Goal: Task Accomplishment & Management: Manage account settings

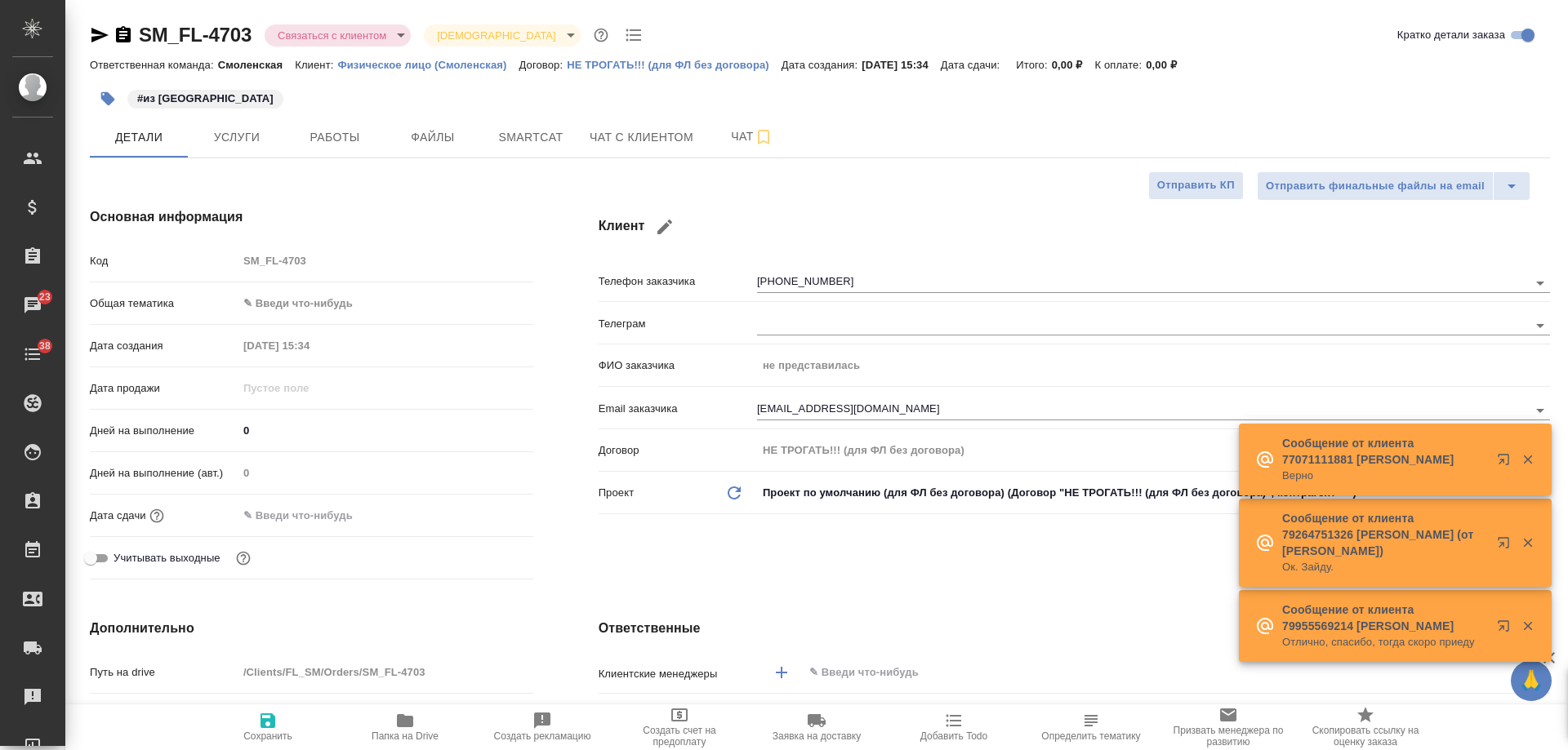
select select "RU"
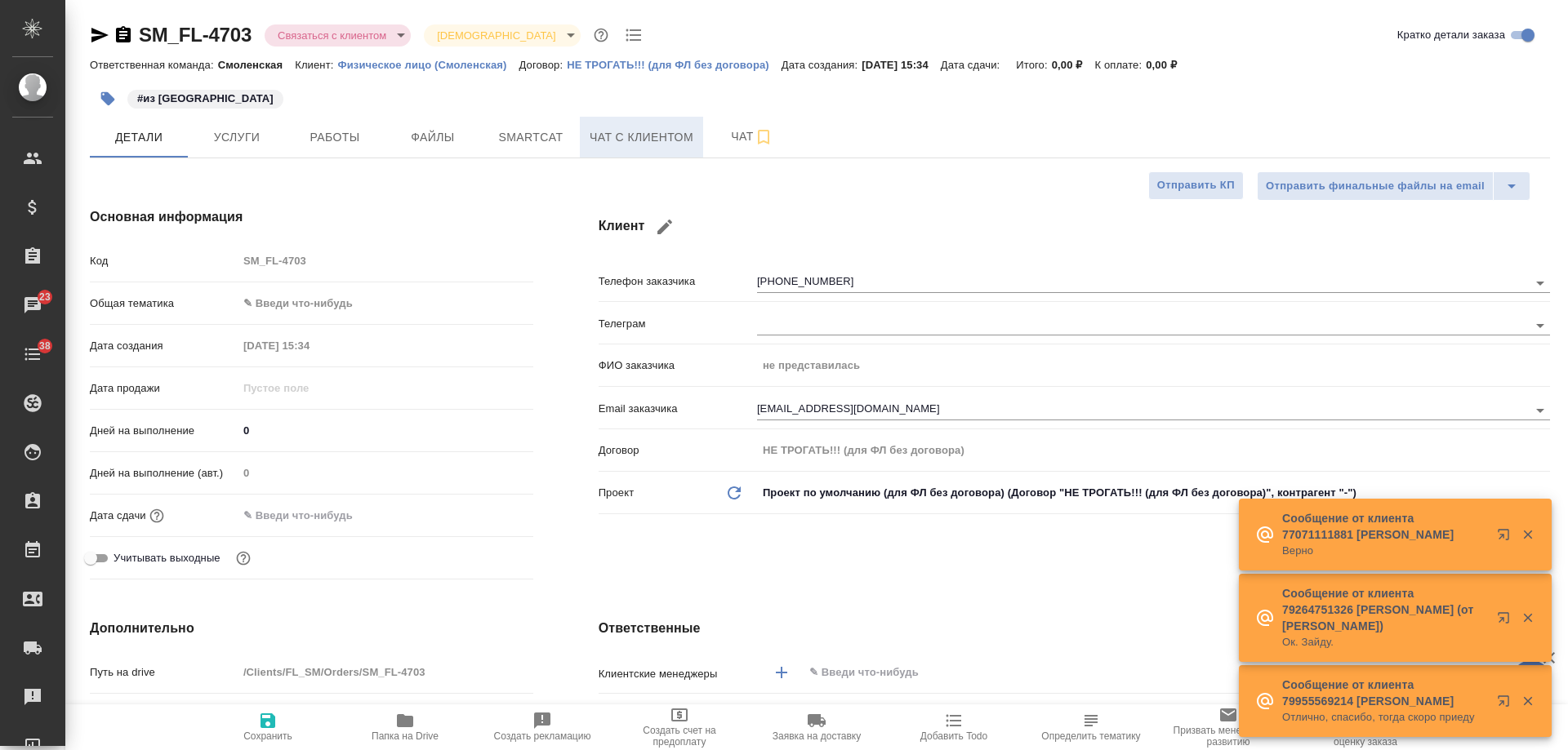
click at [620, 137] on span "Чат с клиентом" at bounding box center [641, 137] width 104 height 20
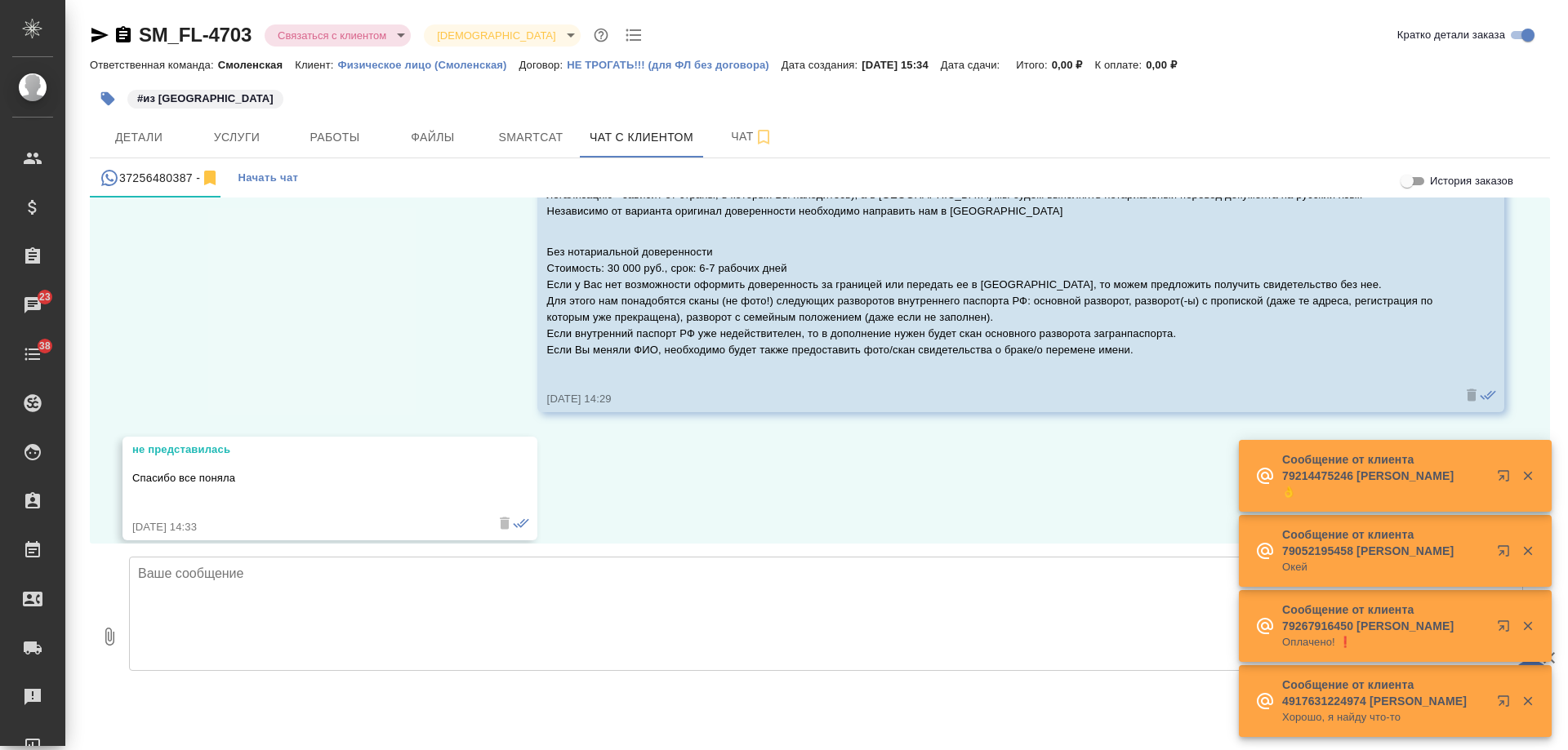
scroll to position [1601, 0]
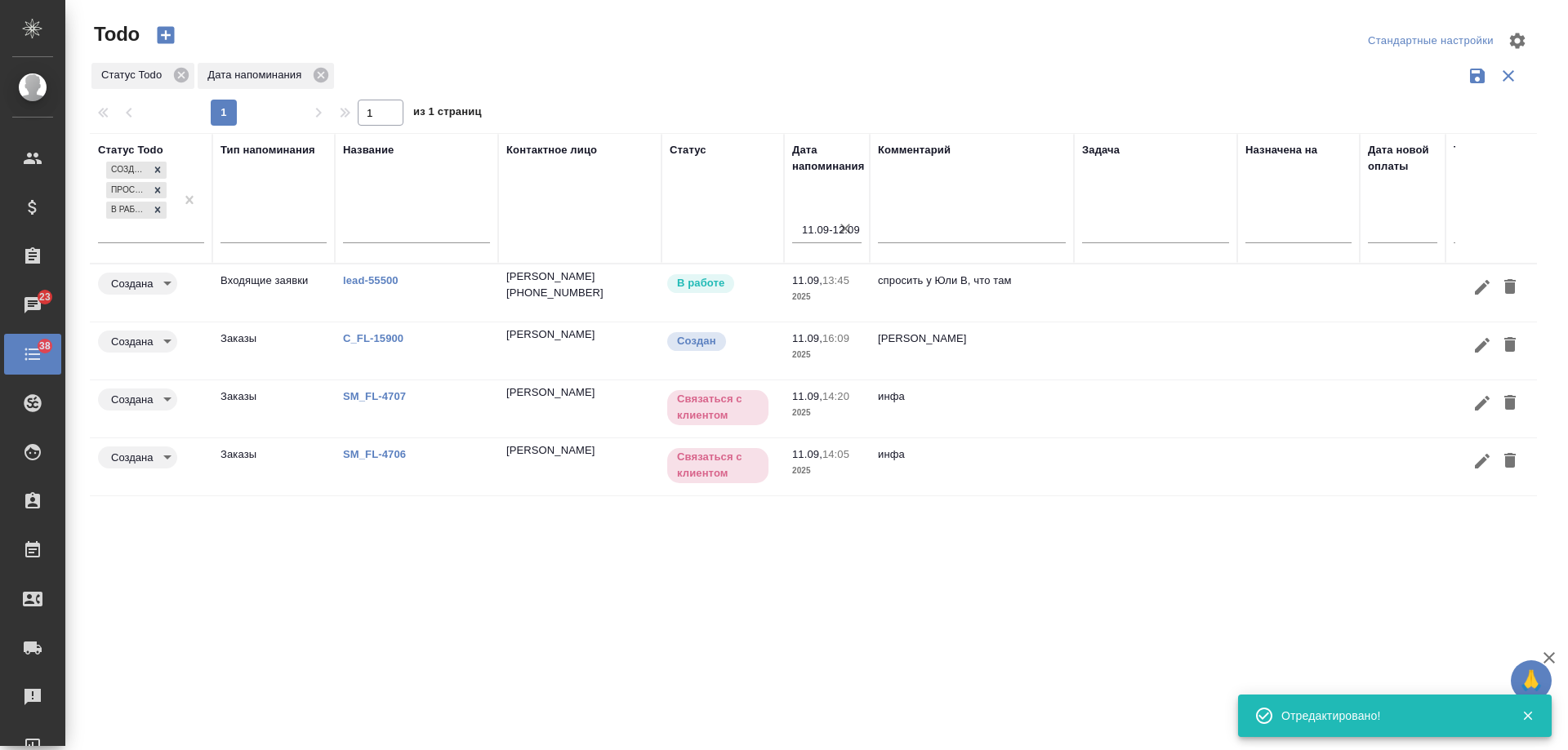
click at [601, 594] on div "Статус Todo Создана Просрочена В работе Тип напоминания Название Контактное лиц…" at bounding box center [814, 427] width 1447 height 588
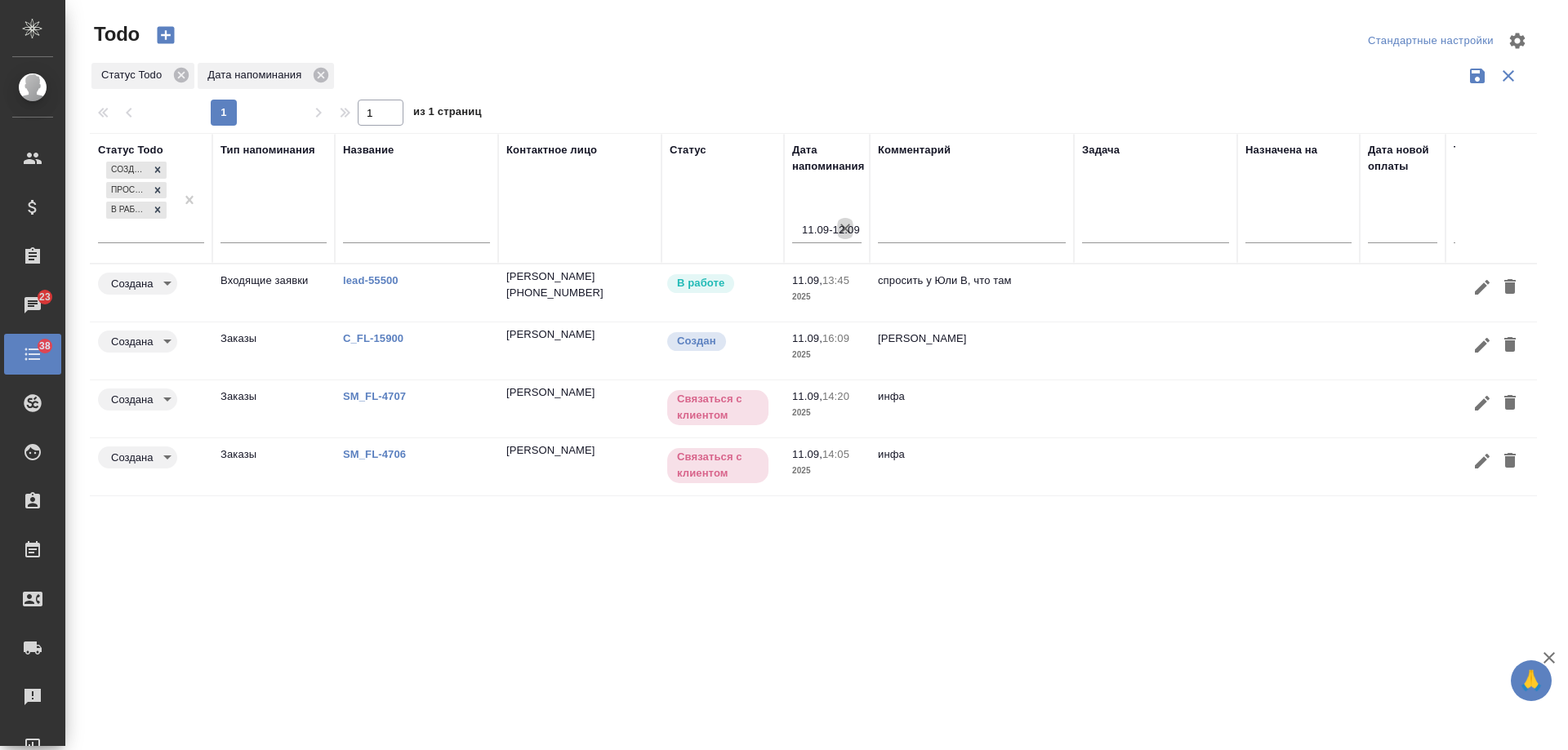
click at [845, 229] on icon "button" at bounding box center [844, 228] width 10 height 10
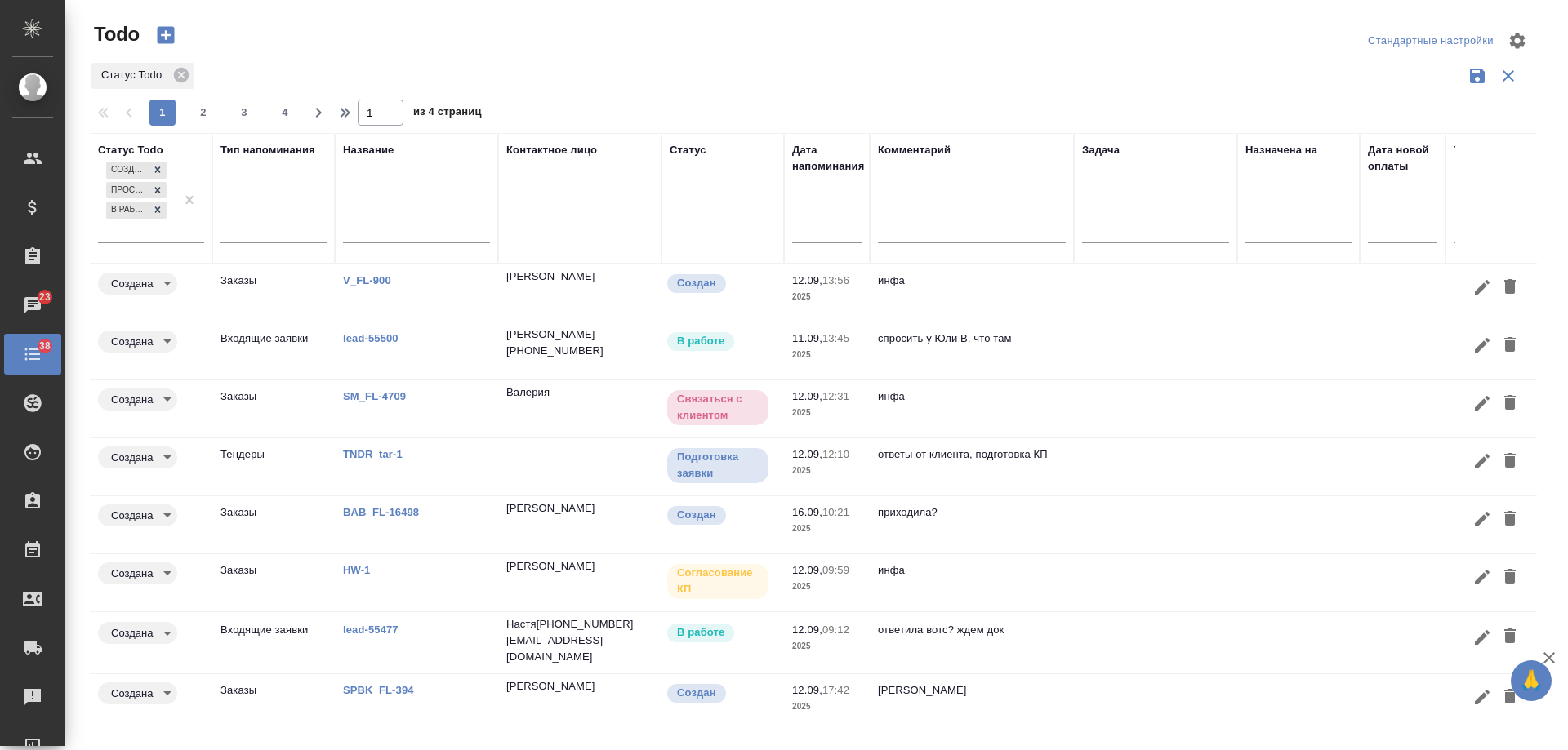
scroll to position [135, 0]
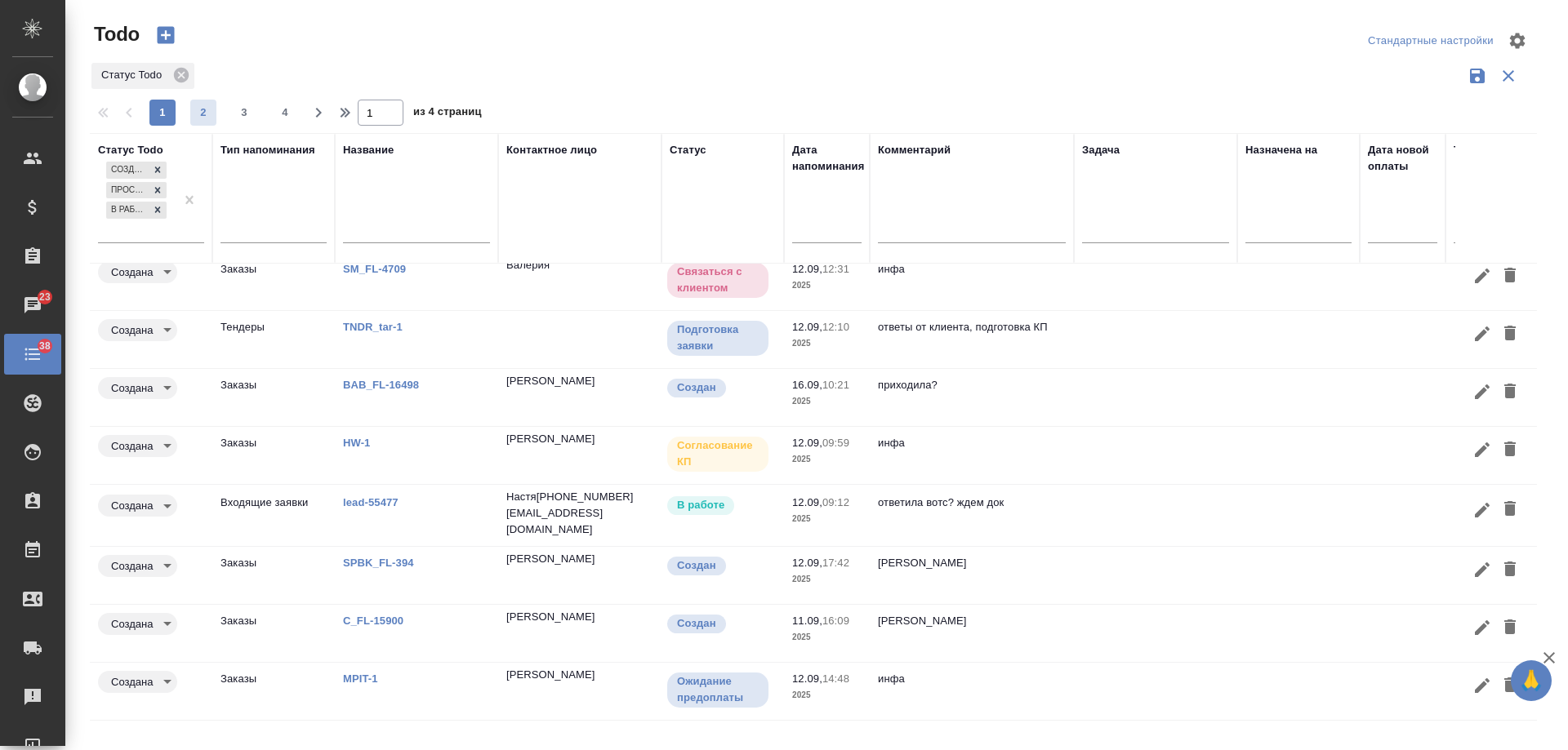
click at [206, 117] on span "2" at bounding box center [202, 112] width 26 height 16
type input "2"
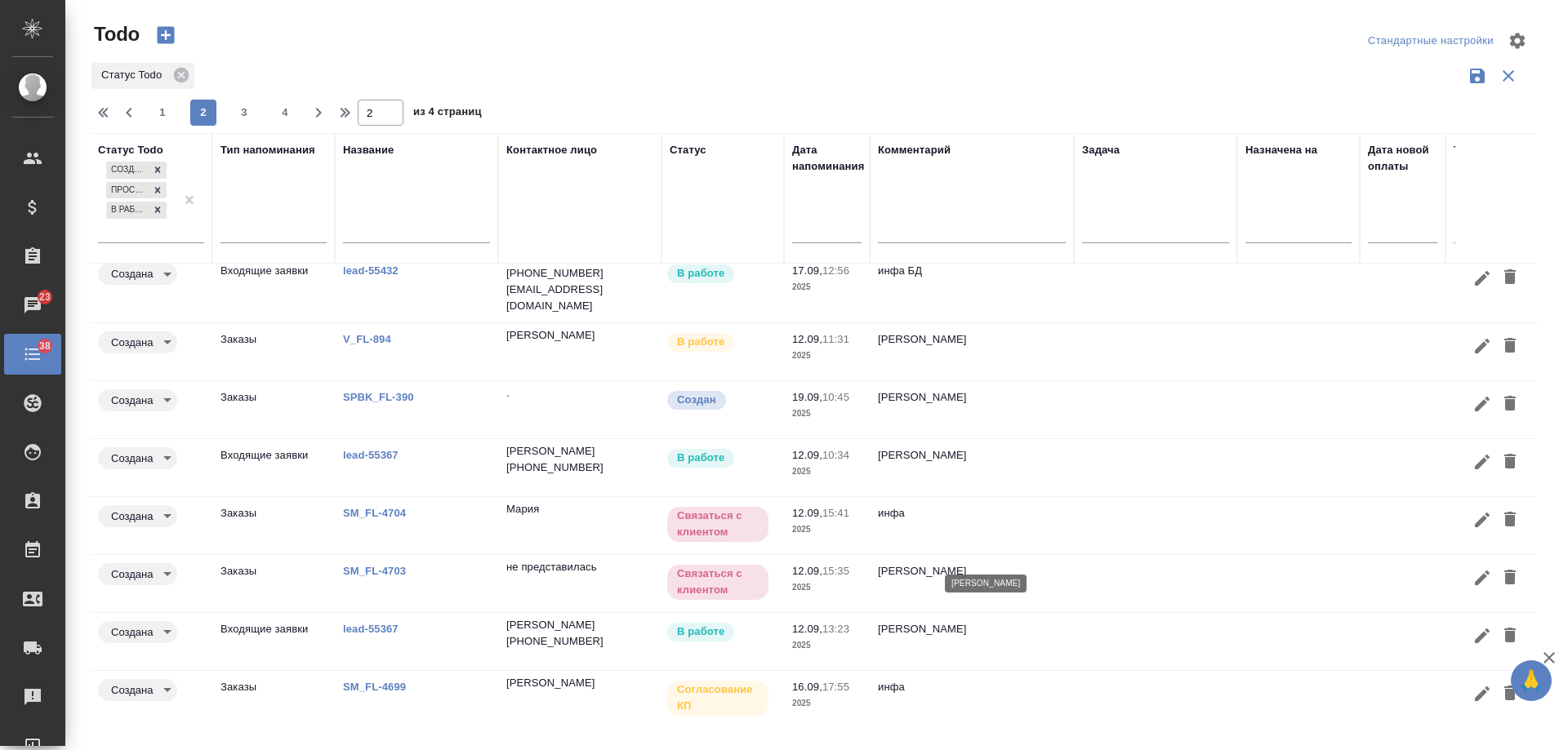
click at [1064, 563] on p "инфа вотс" at bounding box center [972, 571] width 188 height 16
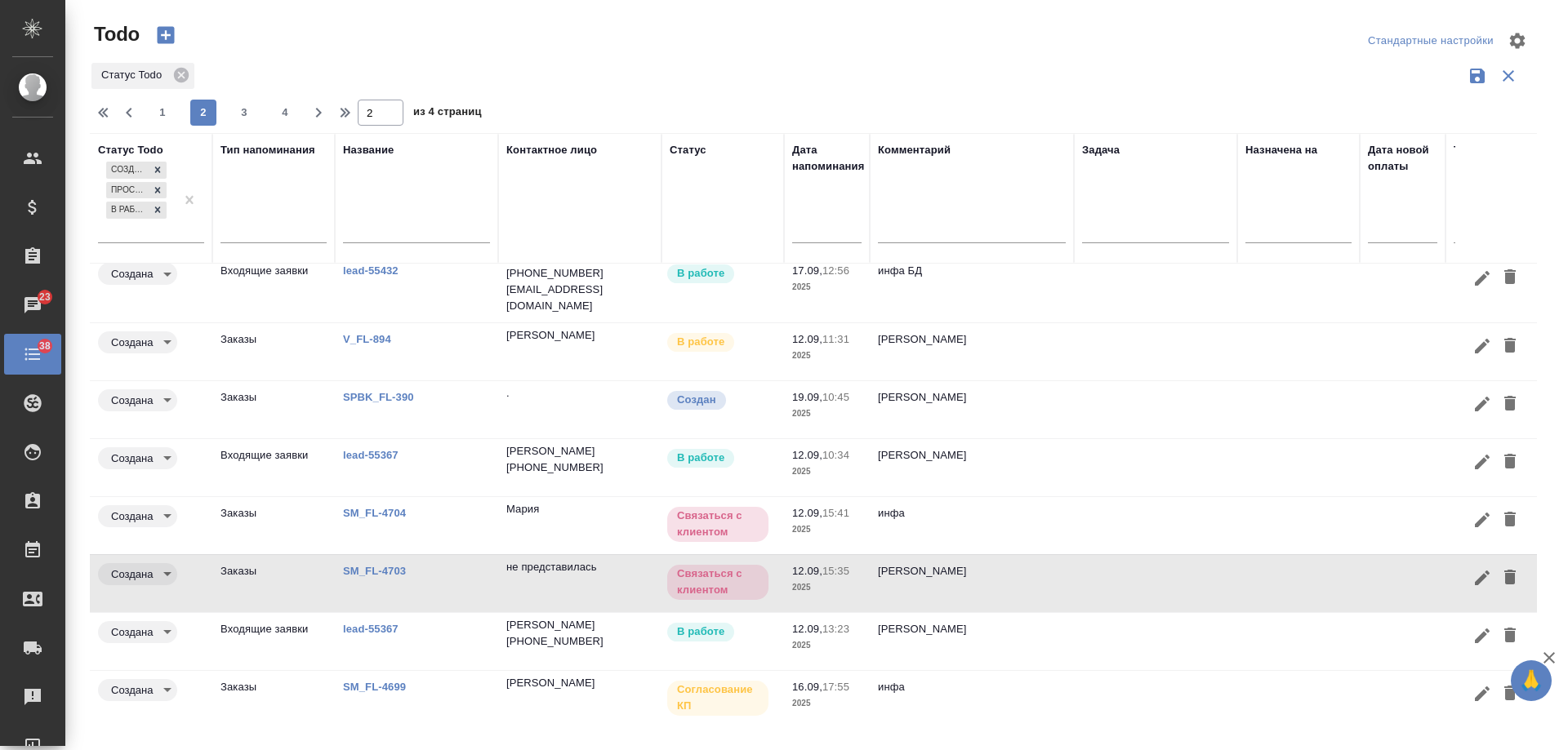
click at [1475, 571] on icon "button" at bounding box center [1482, 577] width 14 height 14
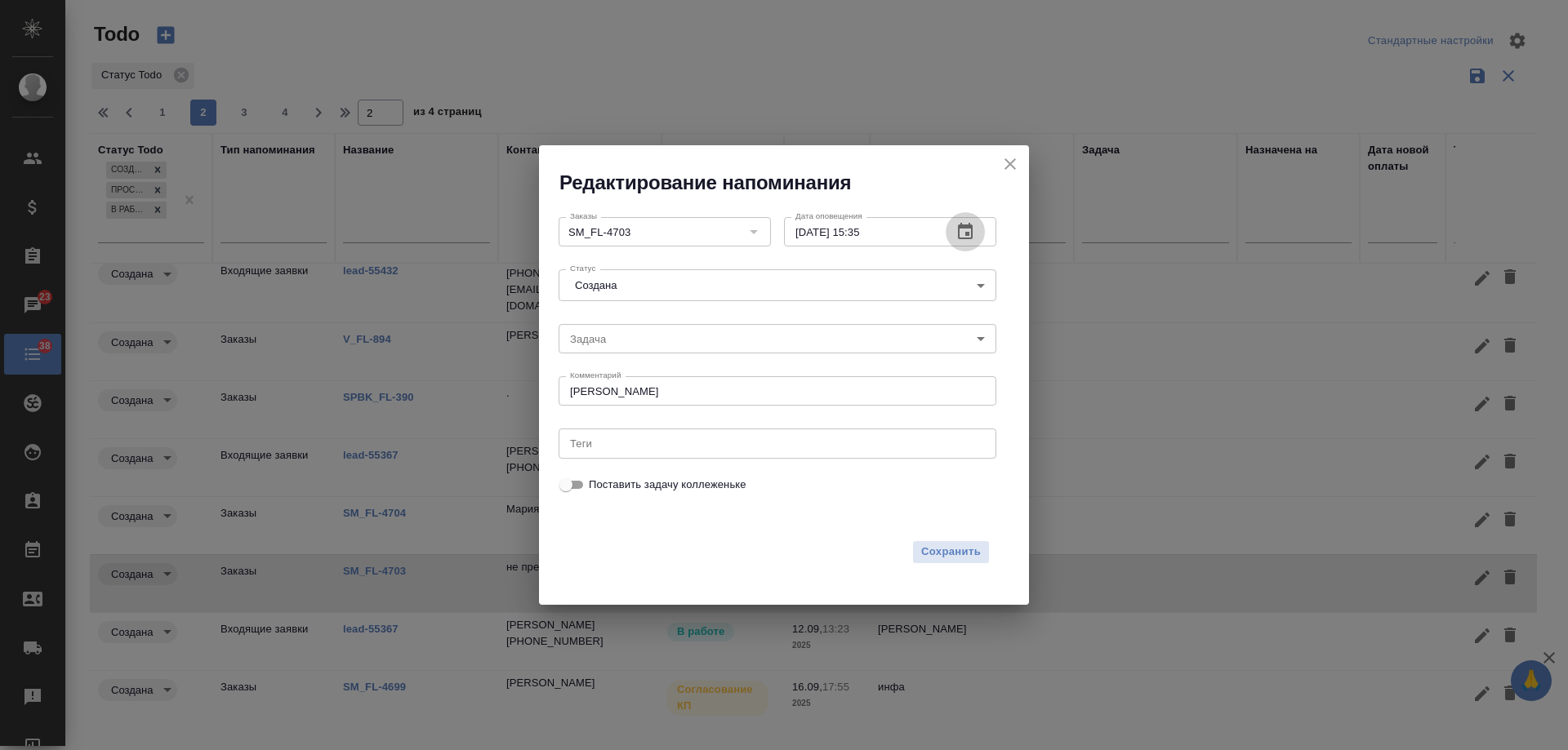
click at [965, 235] on icon "button" at bounding box center [964, 230] width 14 height 16
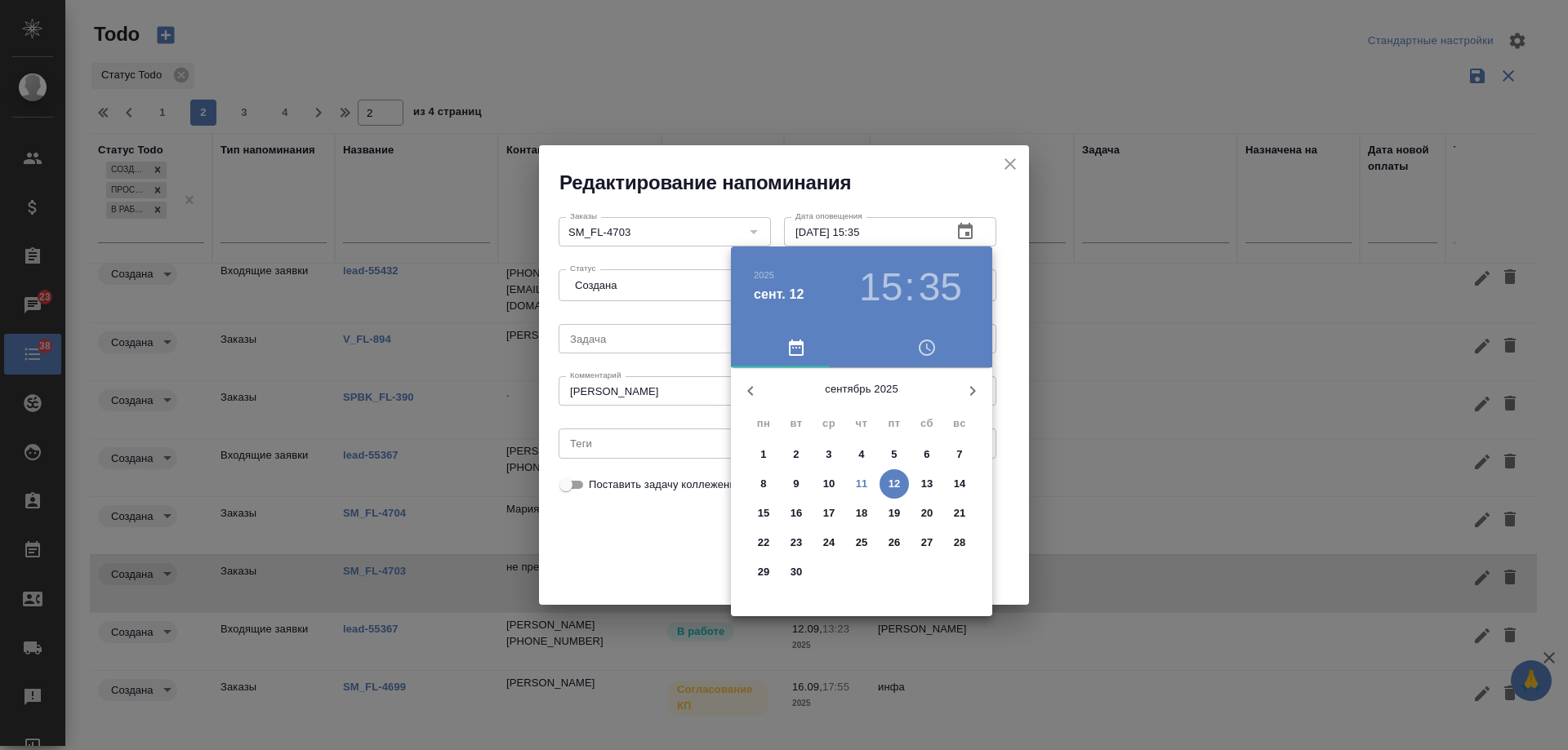
click at [796, 509] on p "16" at bounding box center [796, 513] width 12 height 16
type input "16.09.2025 15:35"
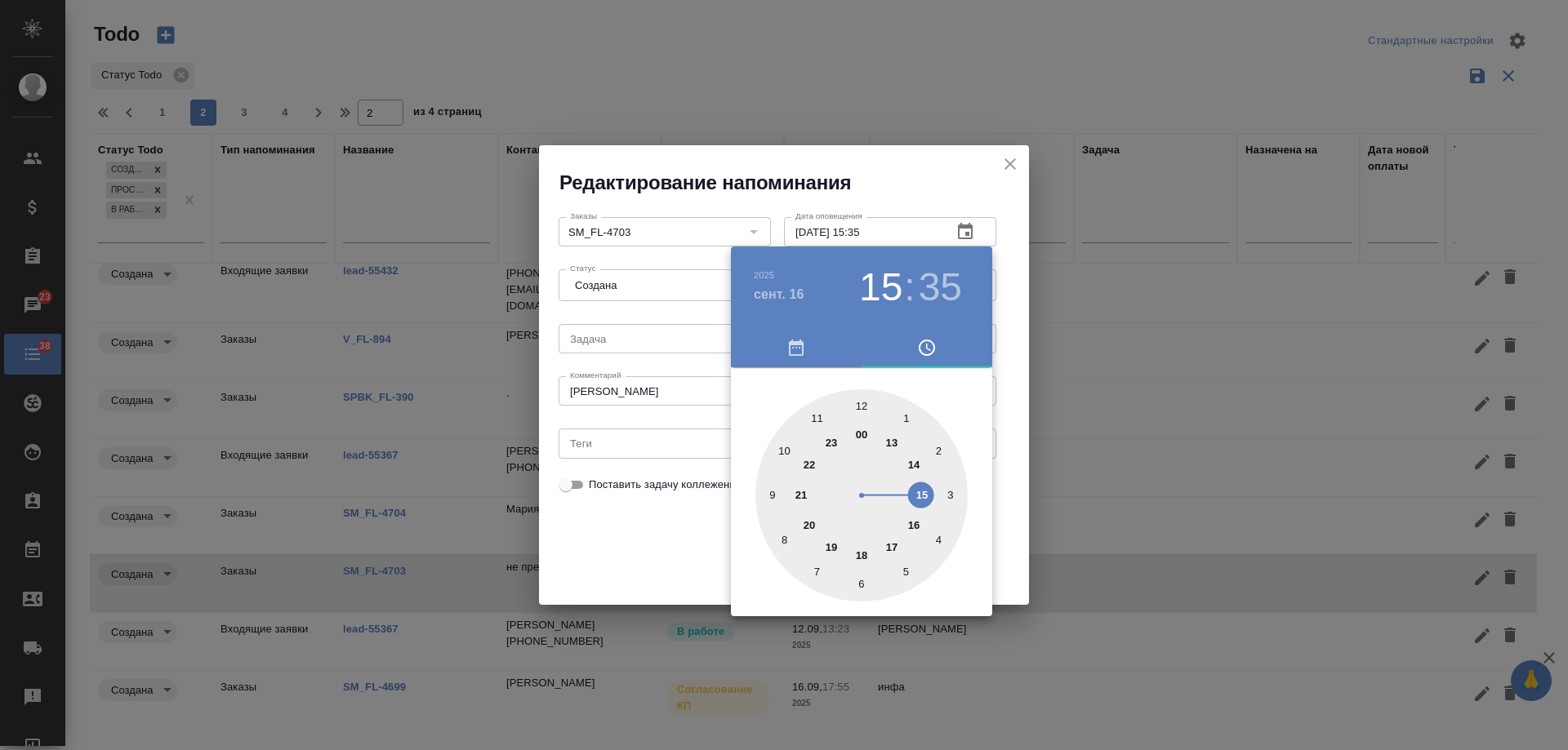
click at [637, 537] on div at bounding box center [784, 375] width 1568 height 750
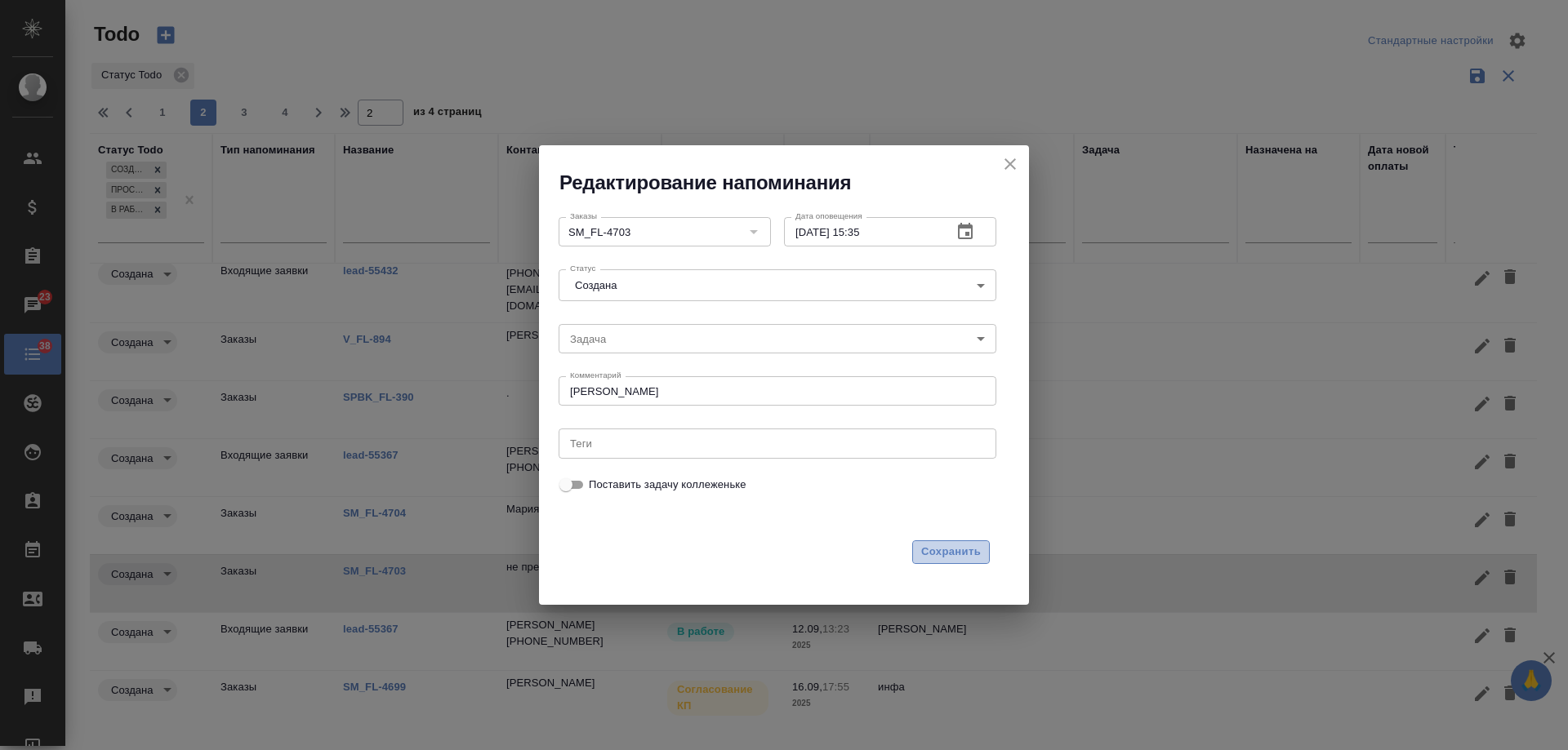
click at [947, 551] on span "Сохранить" at bounding box center [951, 552] width 59 height 19
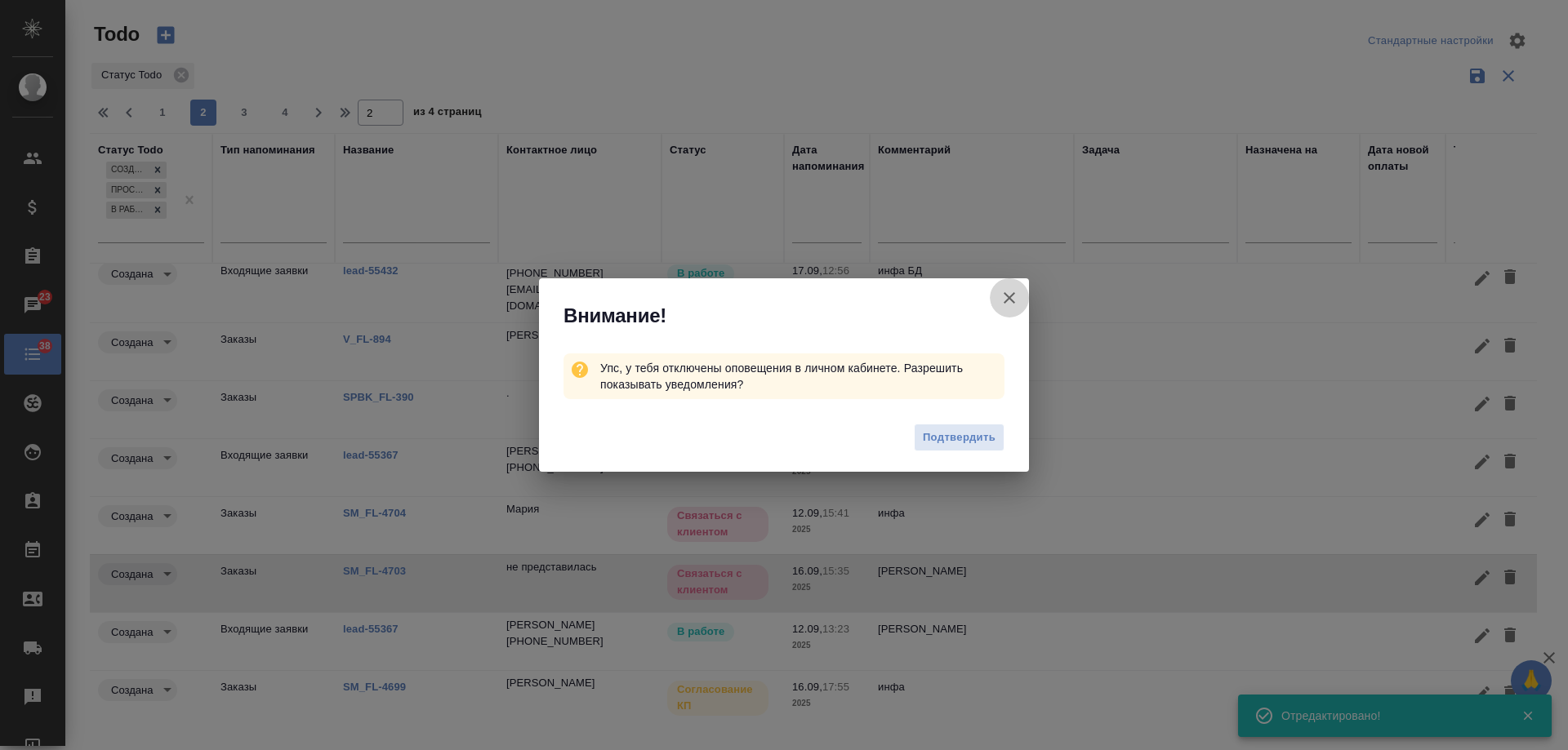
click at [1014, 298] on icon "button" at bounding box center [1009, 297] width 19 height 19
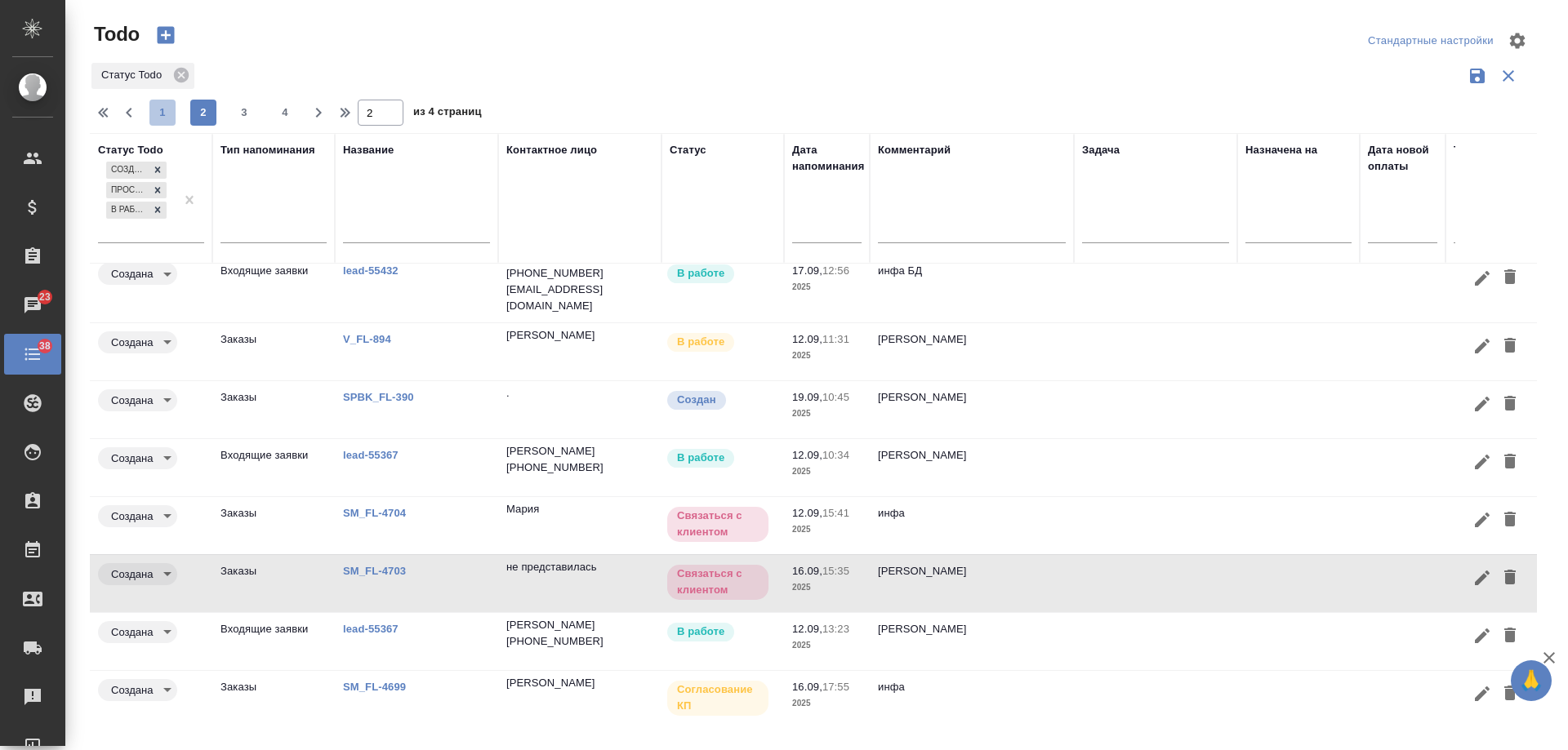
click at [153, 112] on span "1" at bounding box center [162, 112] width 26 height 16
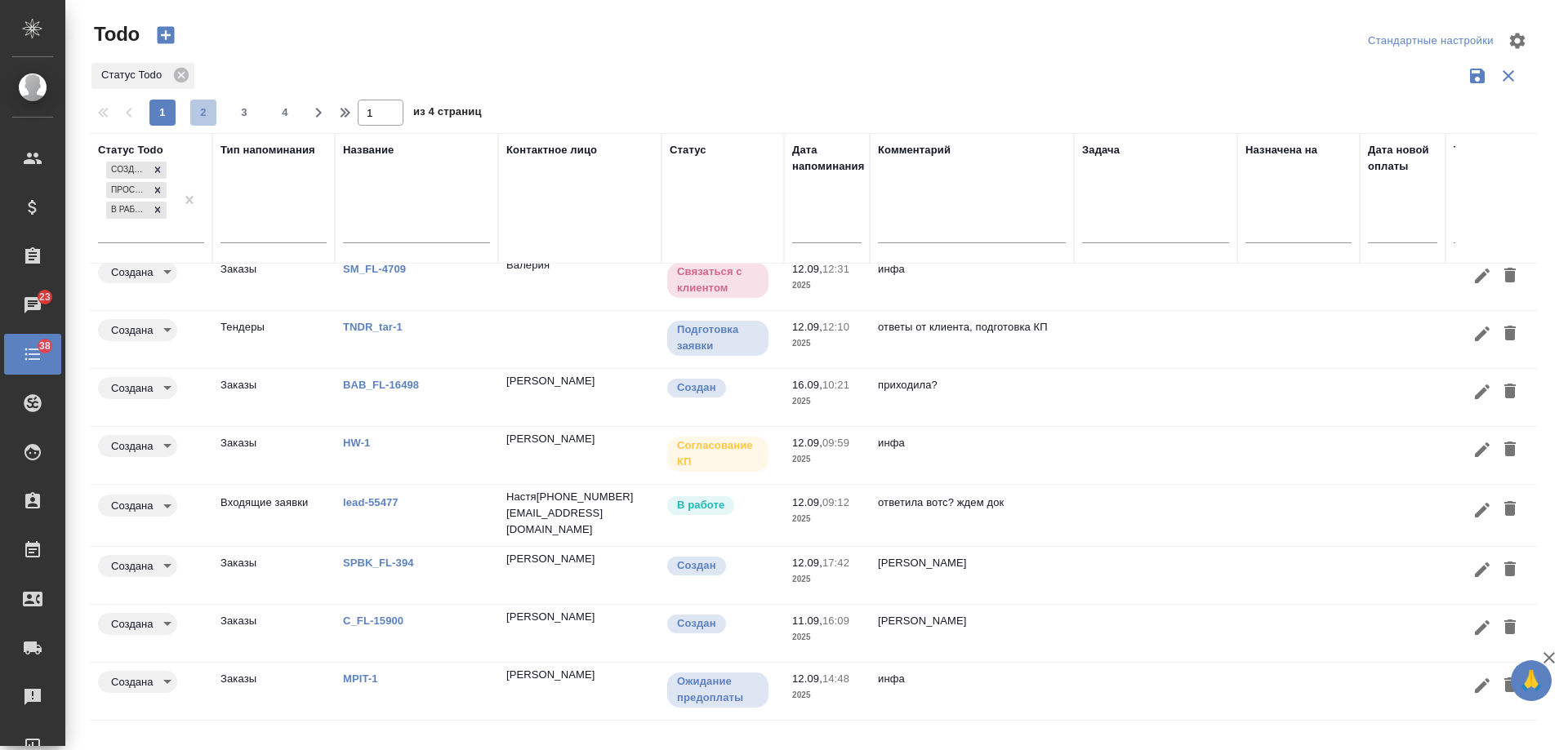
click at [201, 114] on span "2" at bounding box center [202, 112] width 26 height 16
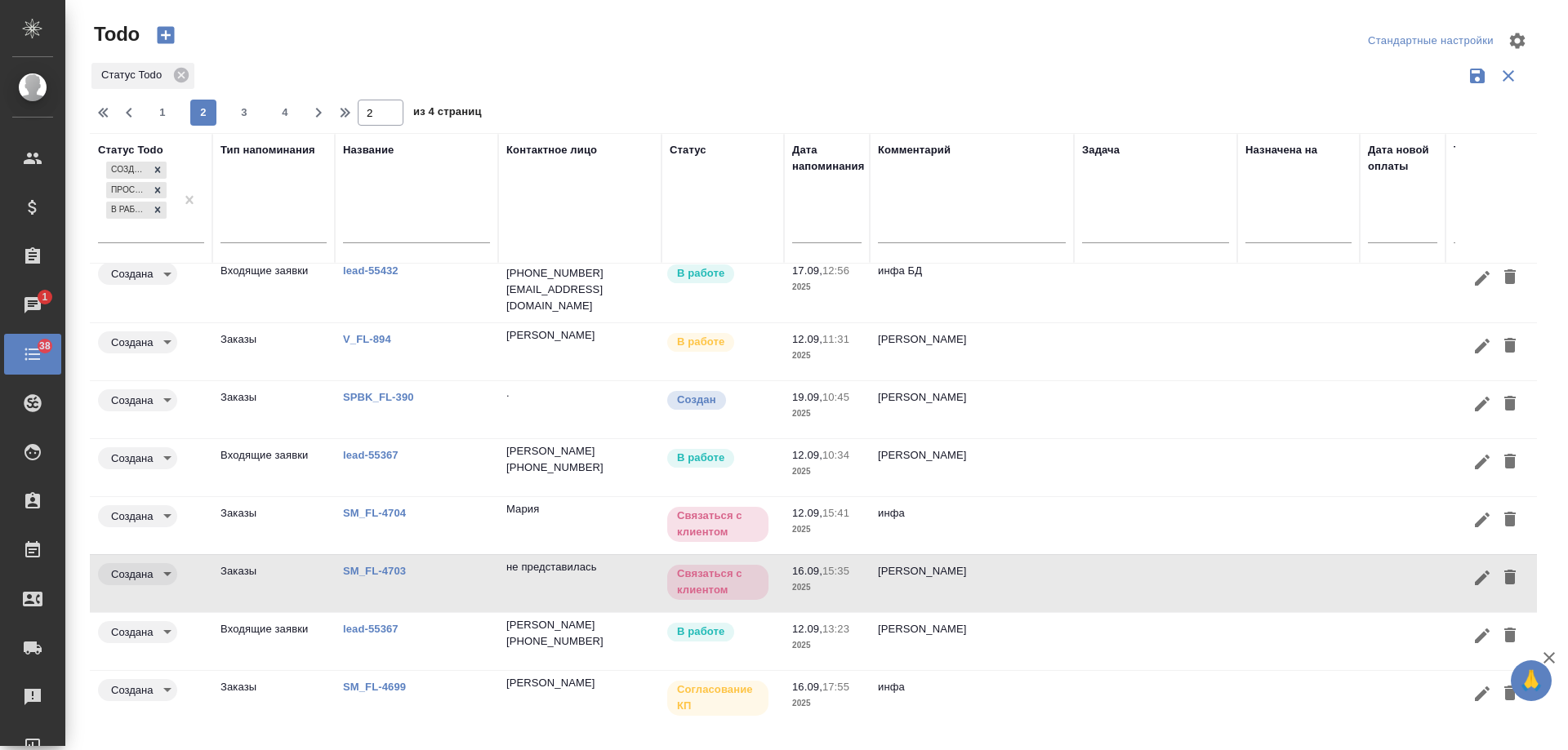
click at [362, 333] on link "V_FL-894" at bounding box center [367, 339] width 48 height 12
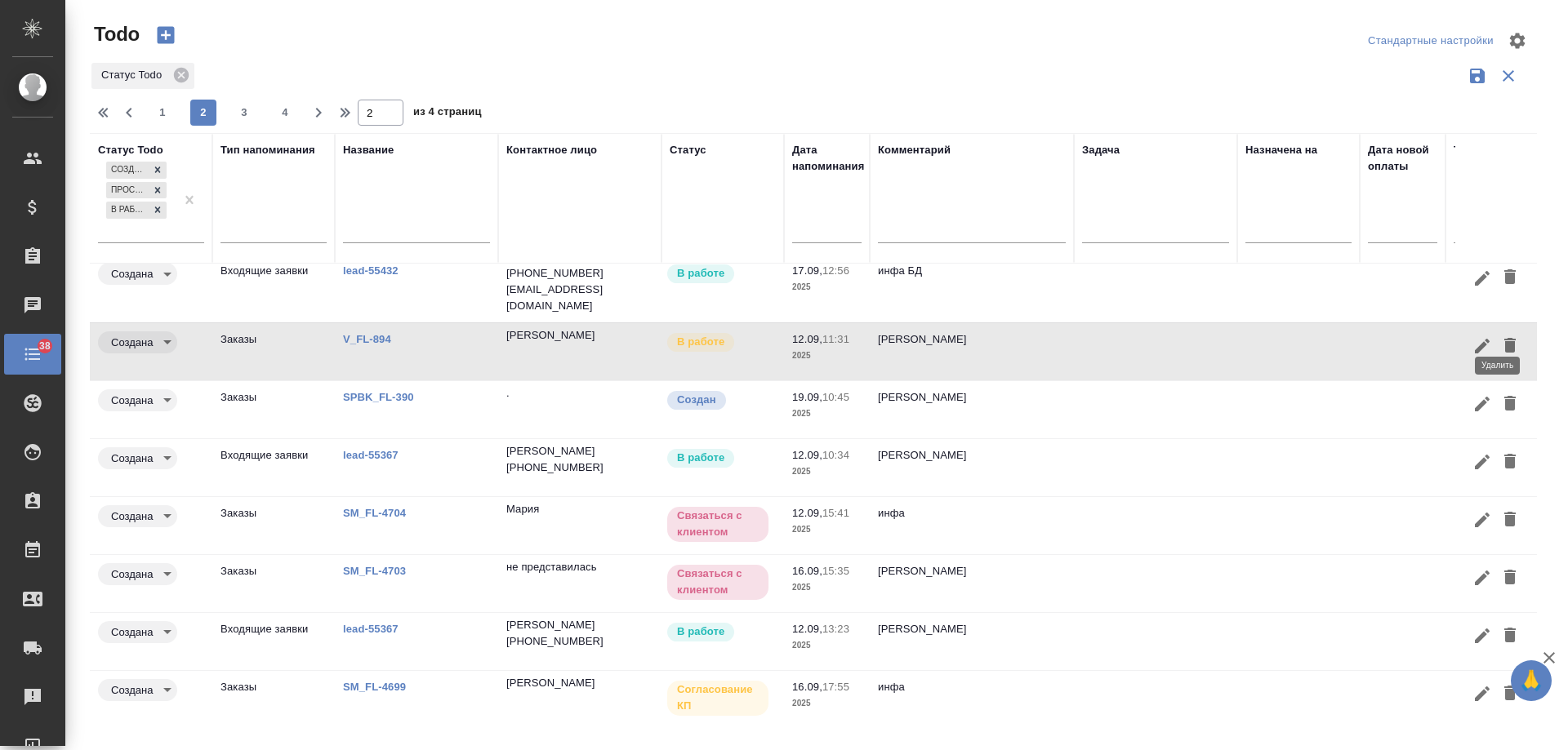
click at [1504, 338] on icon "button" at bounding box center [1509, 344] width 12 height 14
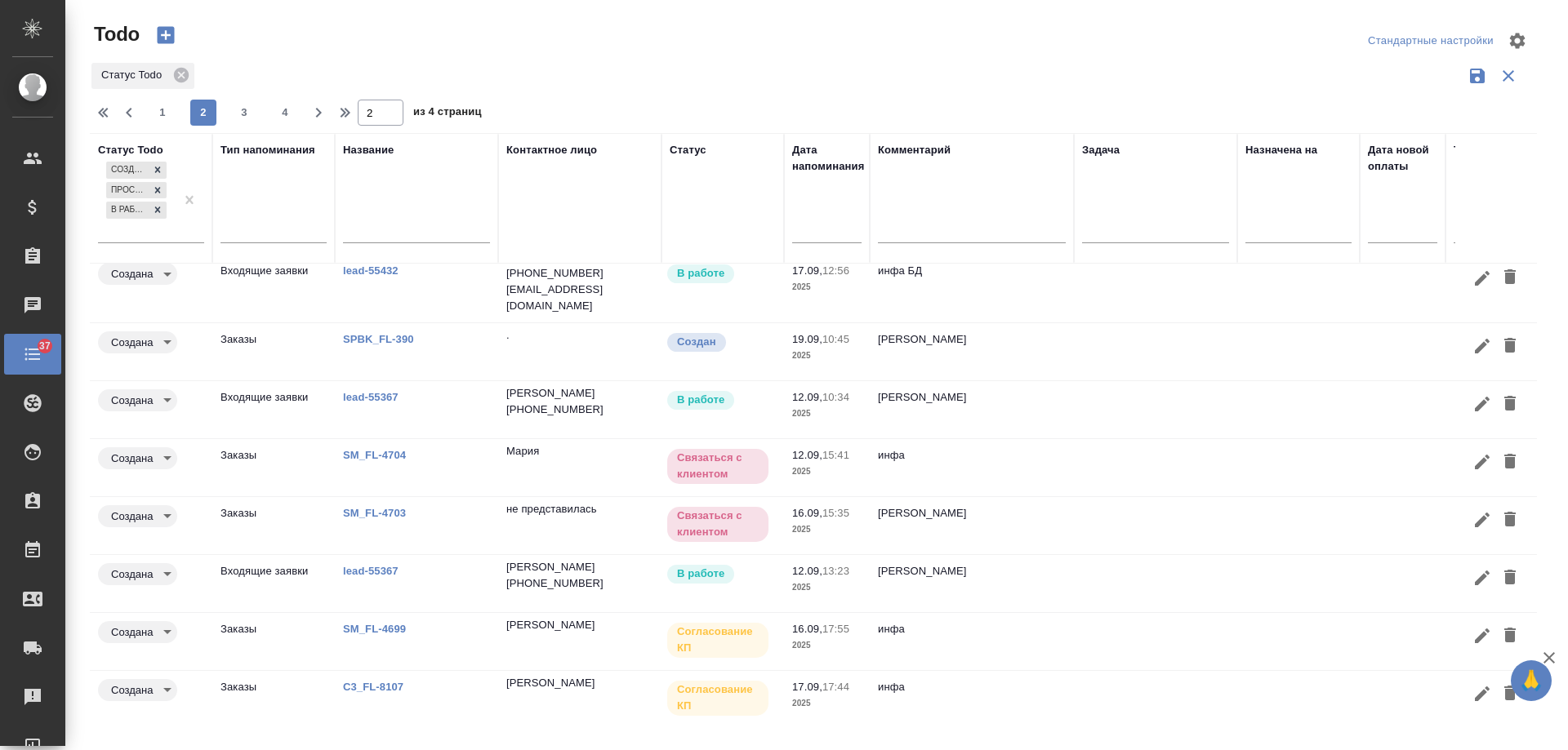
click at [154, 110] on span "1" at bounding box center [162, 112] width 26 height 16
type input "1"
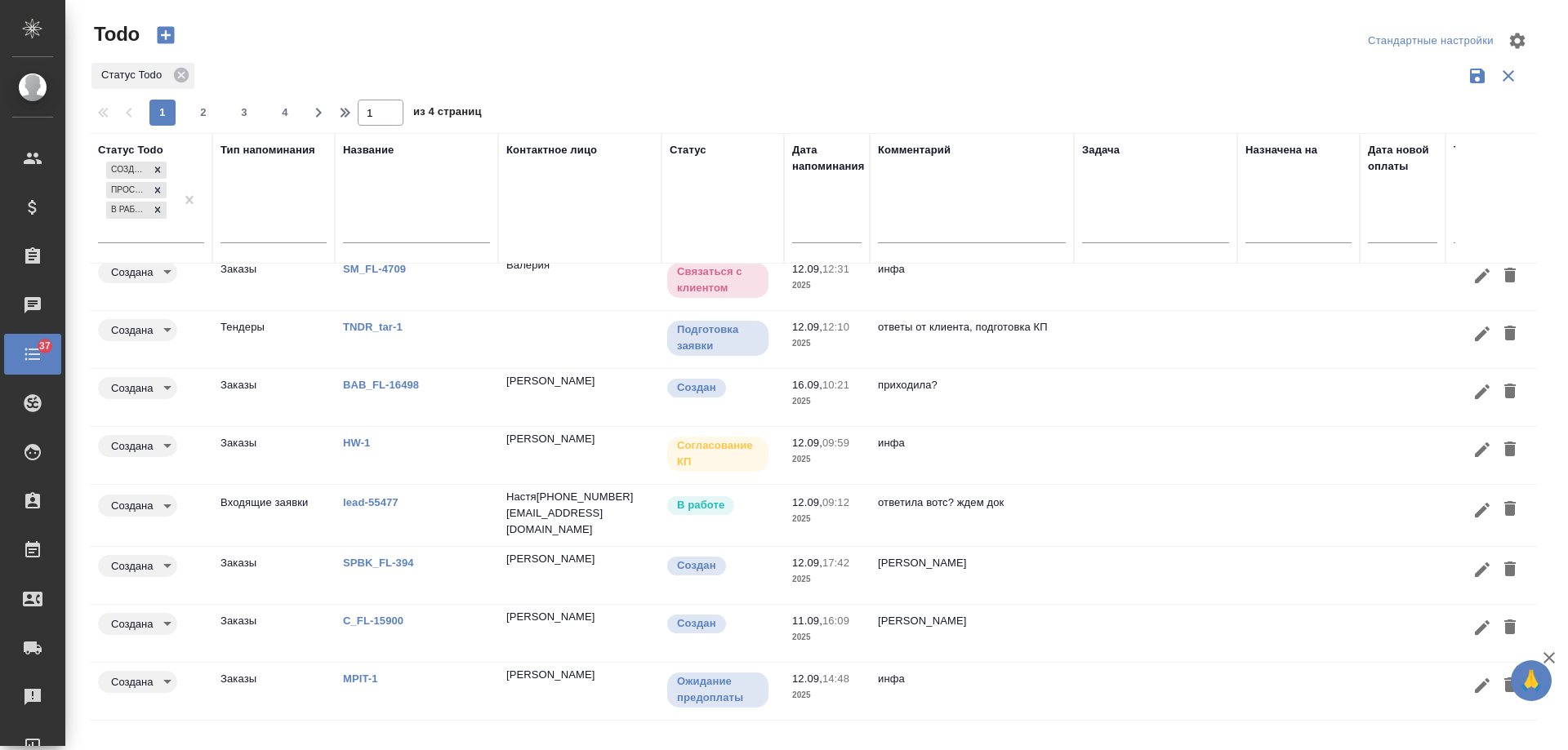
click at [370, 615] on link "C_FL-15900" at bounding box center [372, 621] width 60 height 12
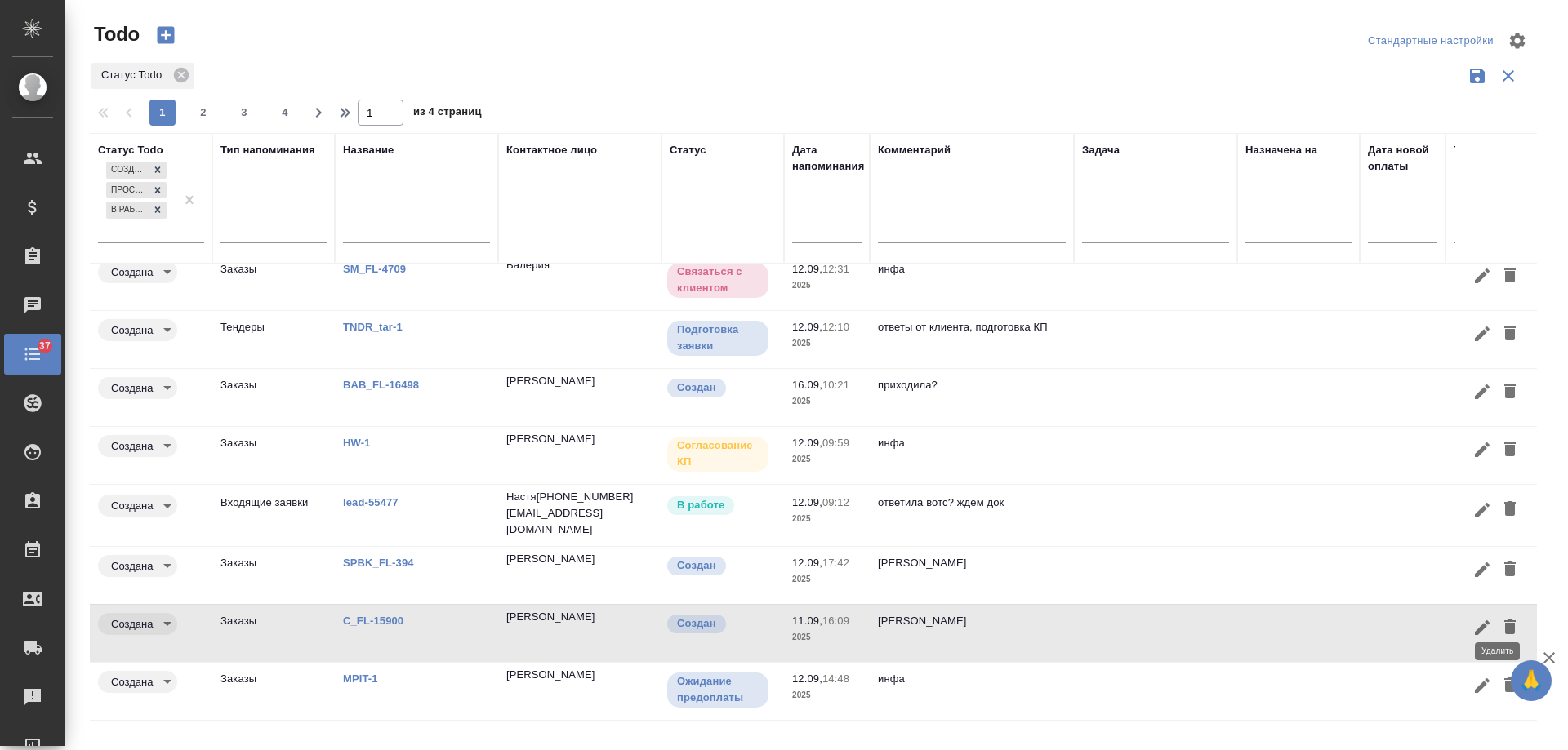
click at [1500, 621] on icon "button" at bounding box center [1509, 626] width 19 height 19
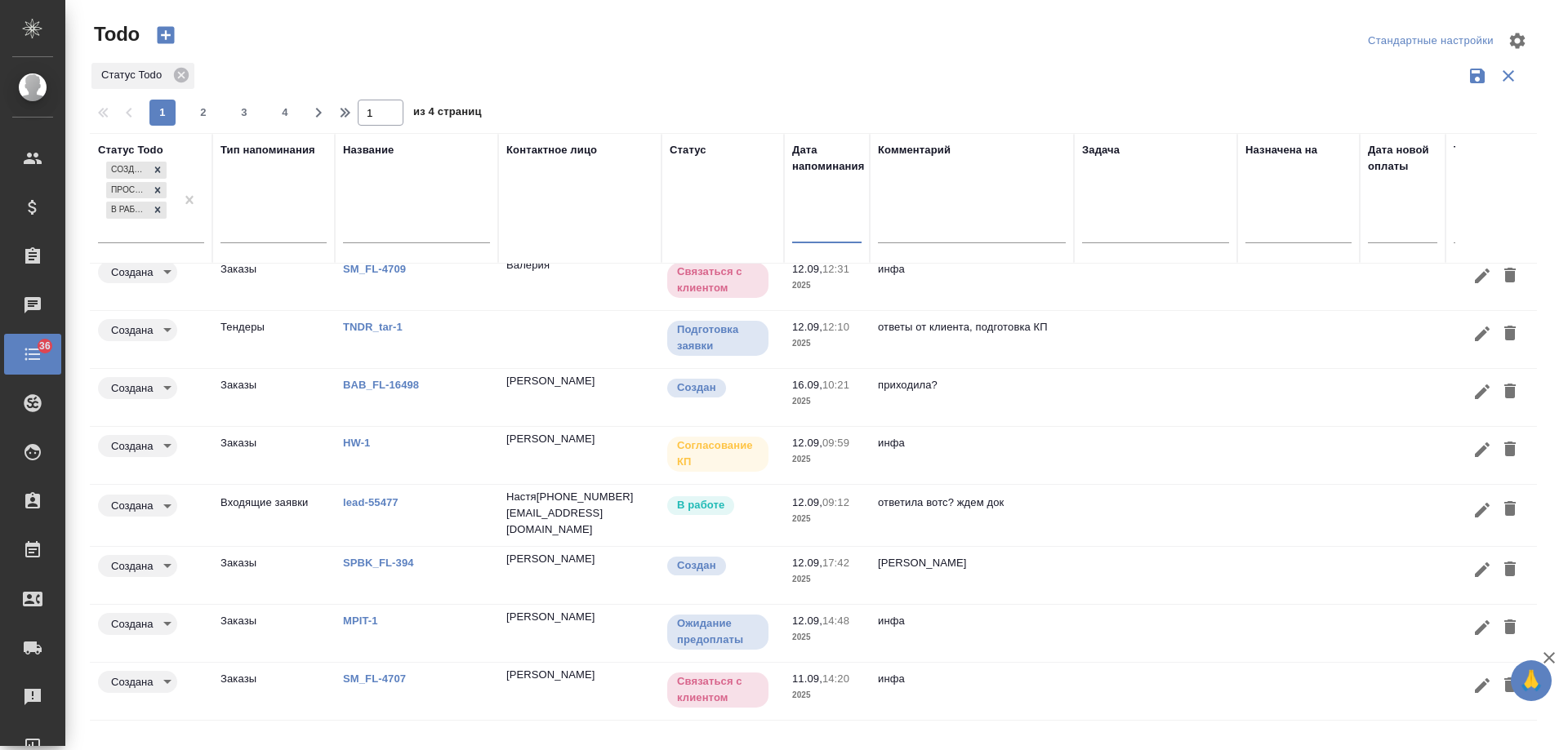
click at [806, 234] on input "text" at bounding box center [831, 229] width 59 height 23
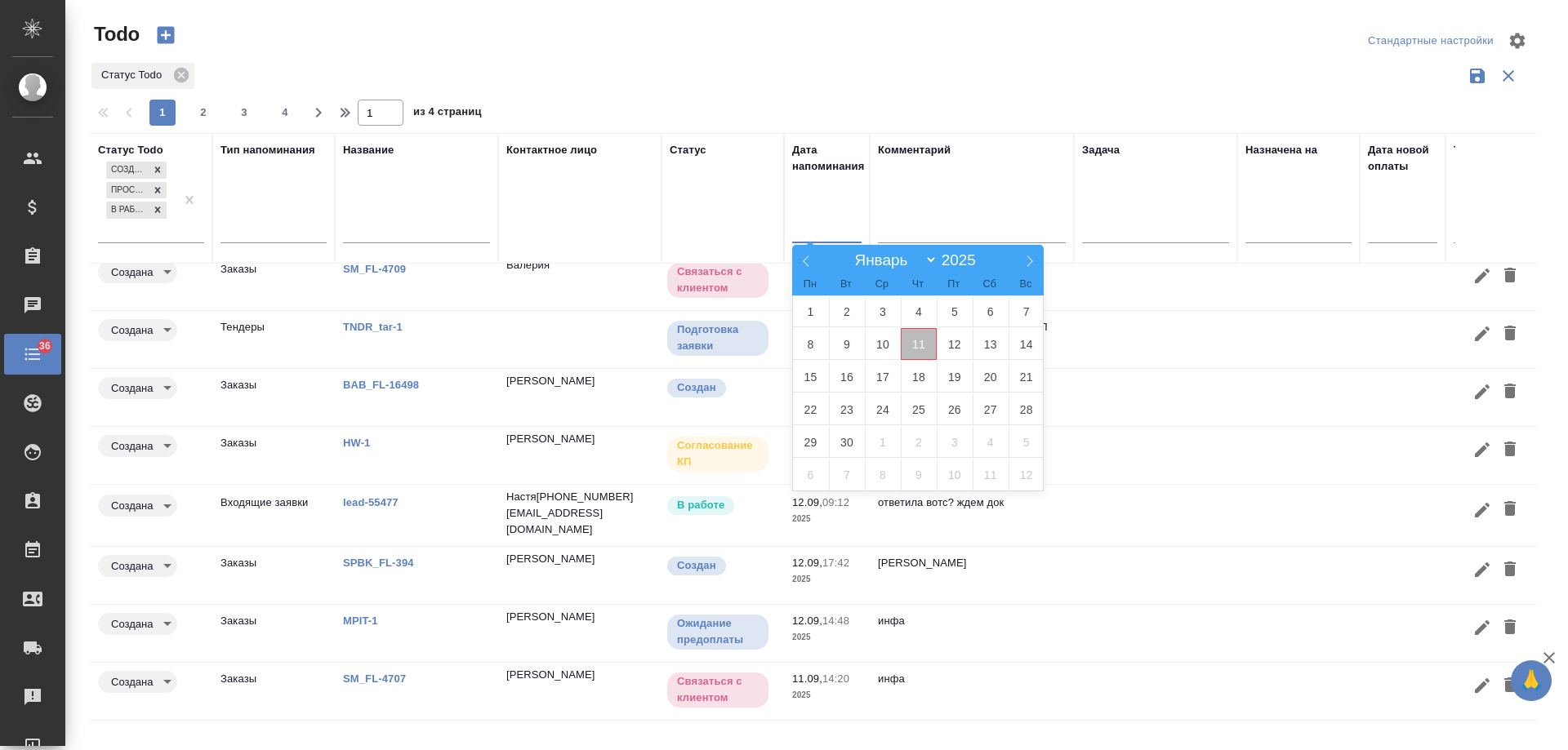
click at [914, 340] on span "11" at bounding box center [917, 343] width 36 height 32
type div "2025-09-10T21:00:00.000Z"
click at [954, 341] on span "12" at bounding box center [954, 343] width 36 height 32
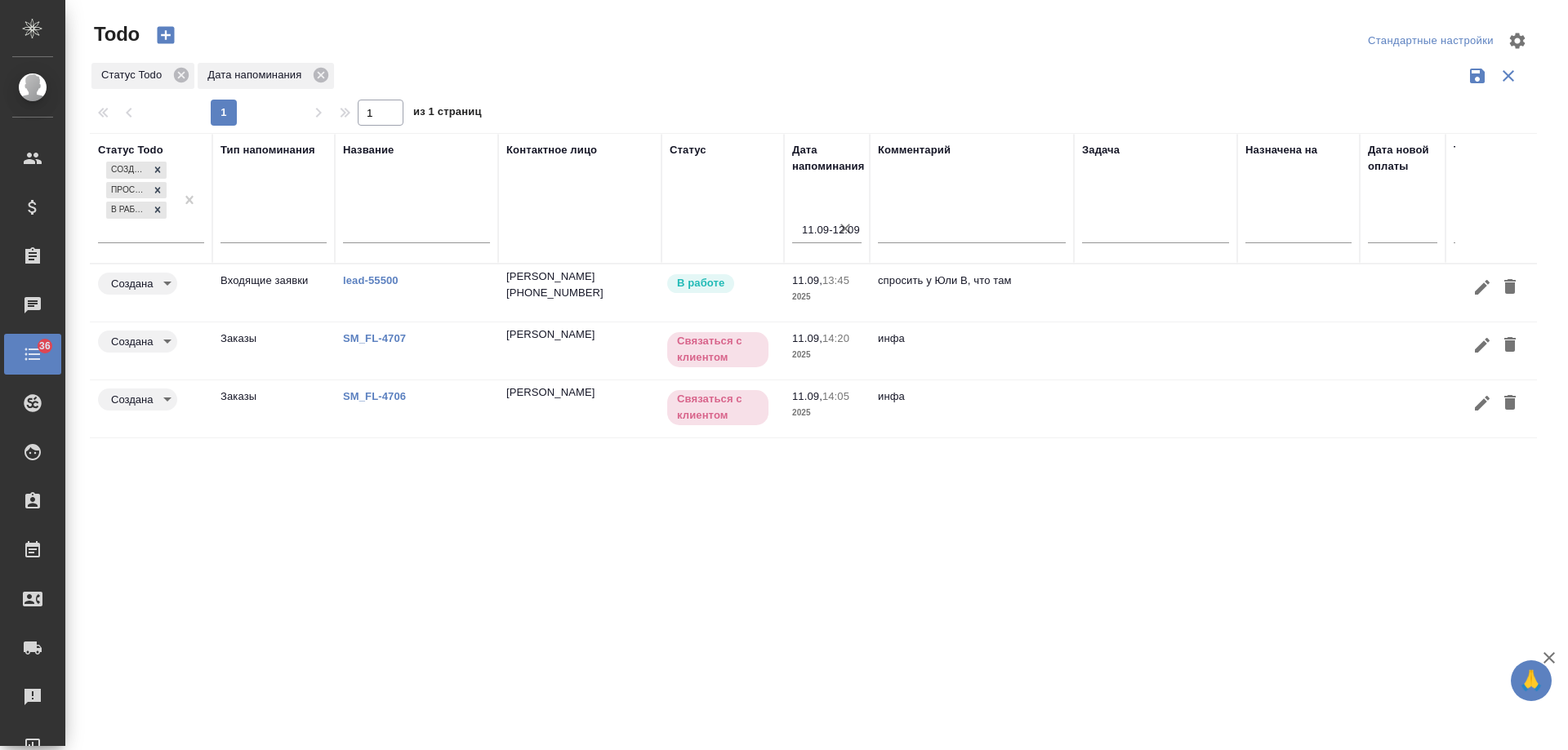
scroll to position [0, 0]
click at [357, 335] on link "SM_FL-4707" at bounding box center [374, 338] width 63 height 12
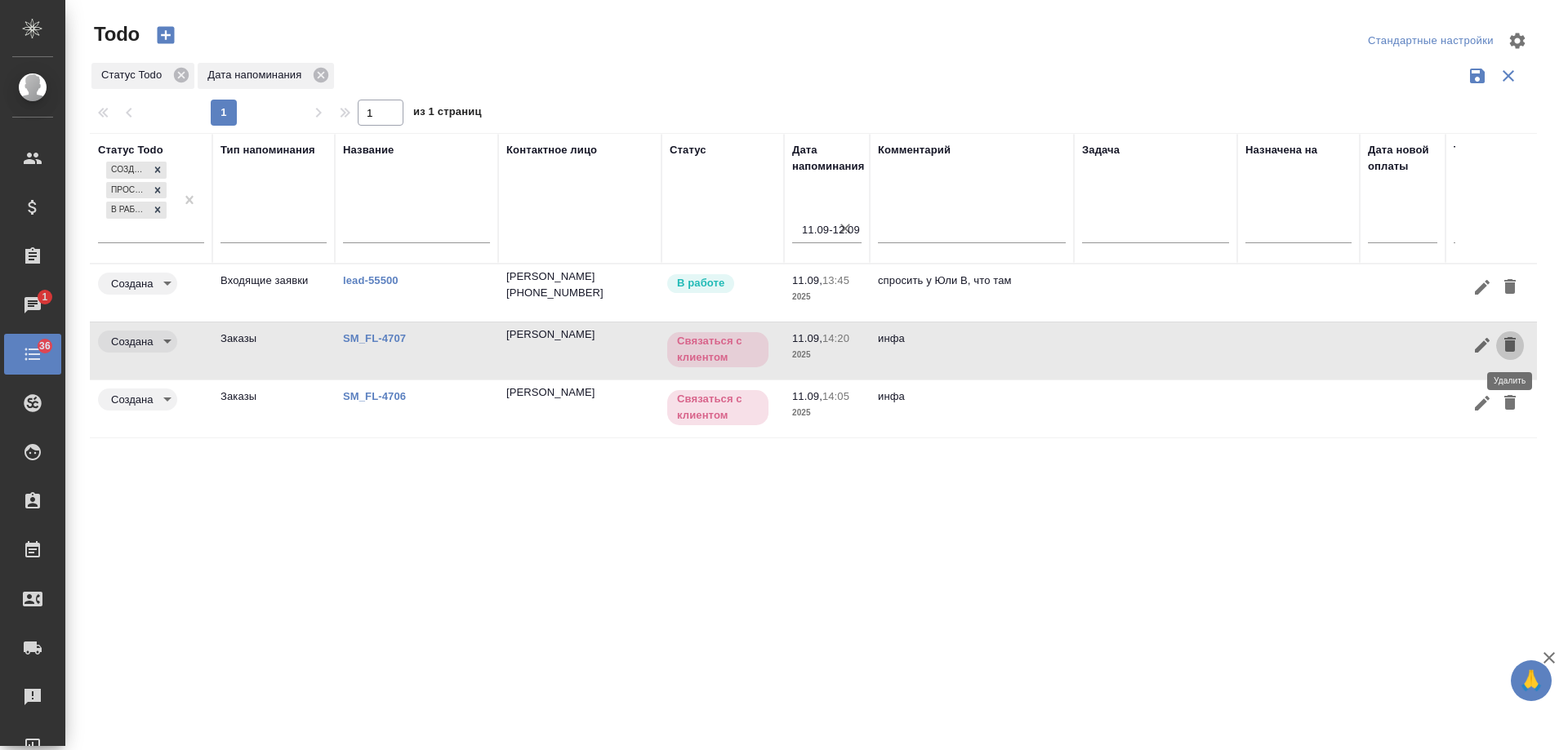
click at [1509, 350] on icon "button" at bounding box center [1509, 343] width 12 height 14
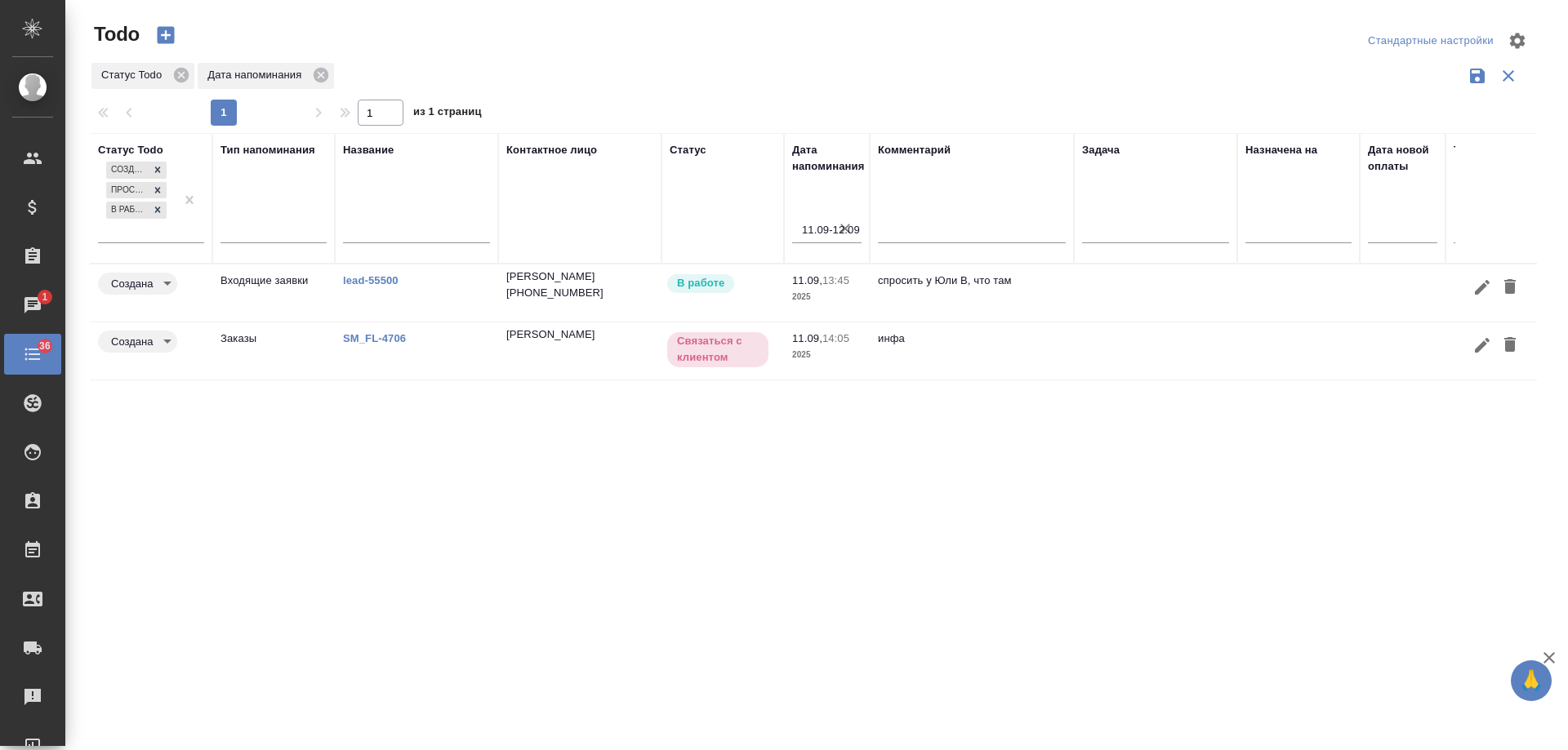
click at [379, 339] on link "SM_FL-4706" at bounding box center [374, 338] width 63 height 12
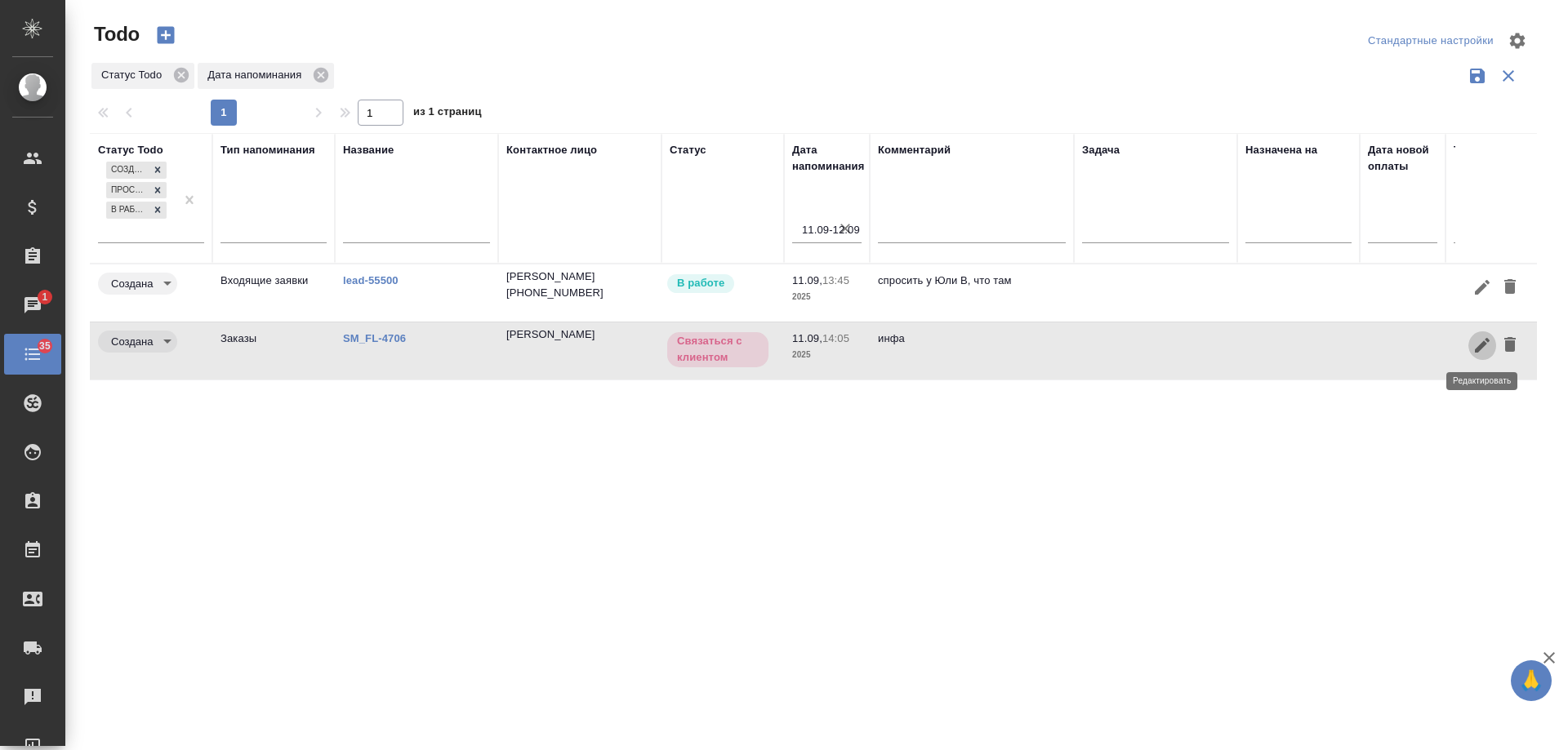
click at [1478, 340] on icon "button" at bounding box center [1482, 345] width 19 height 19
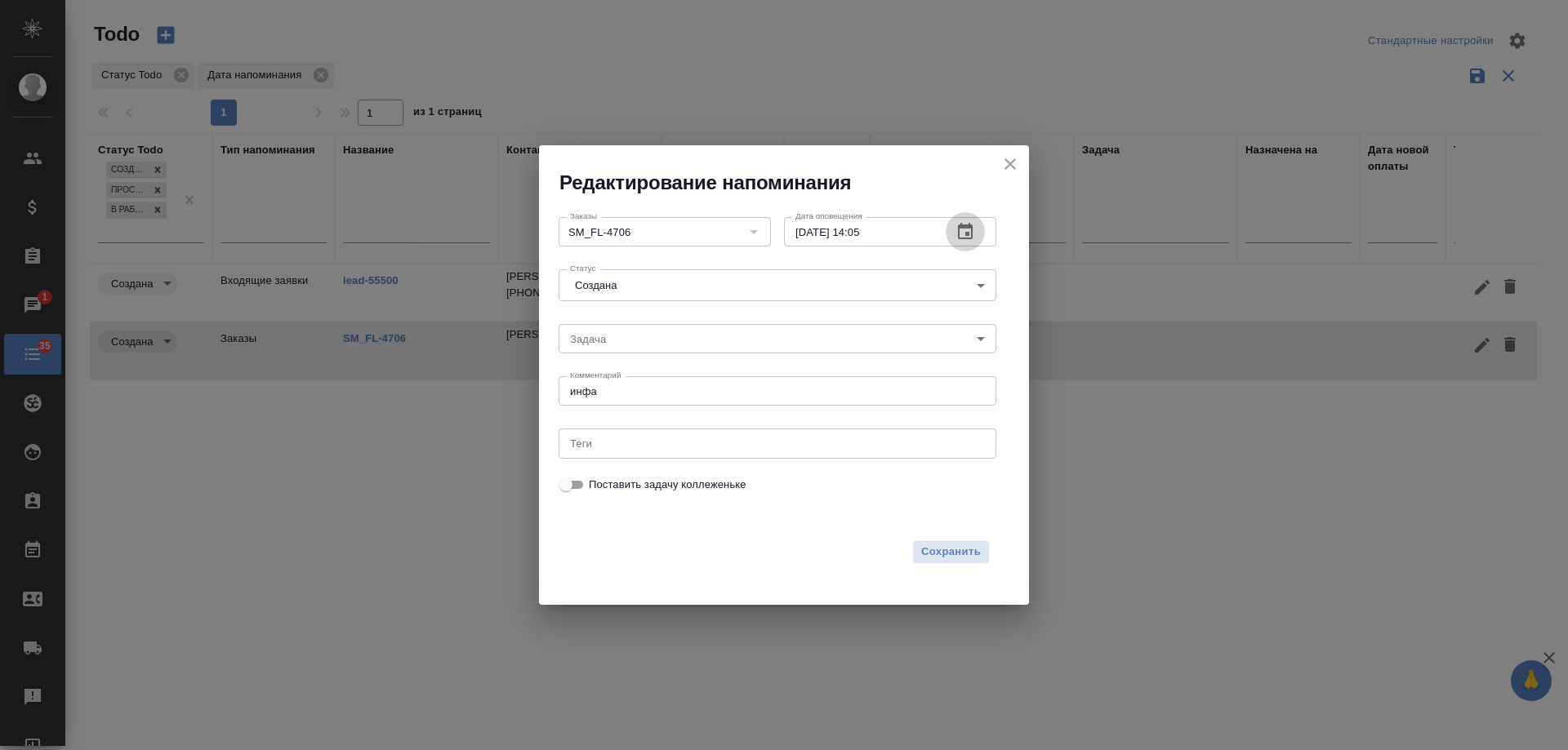
click at [977, 229] on button "button" at bounding box center [964, 231] width 39 height 39
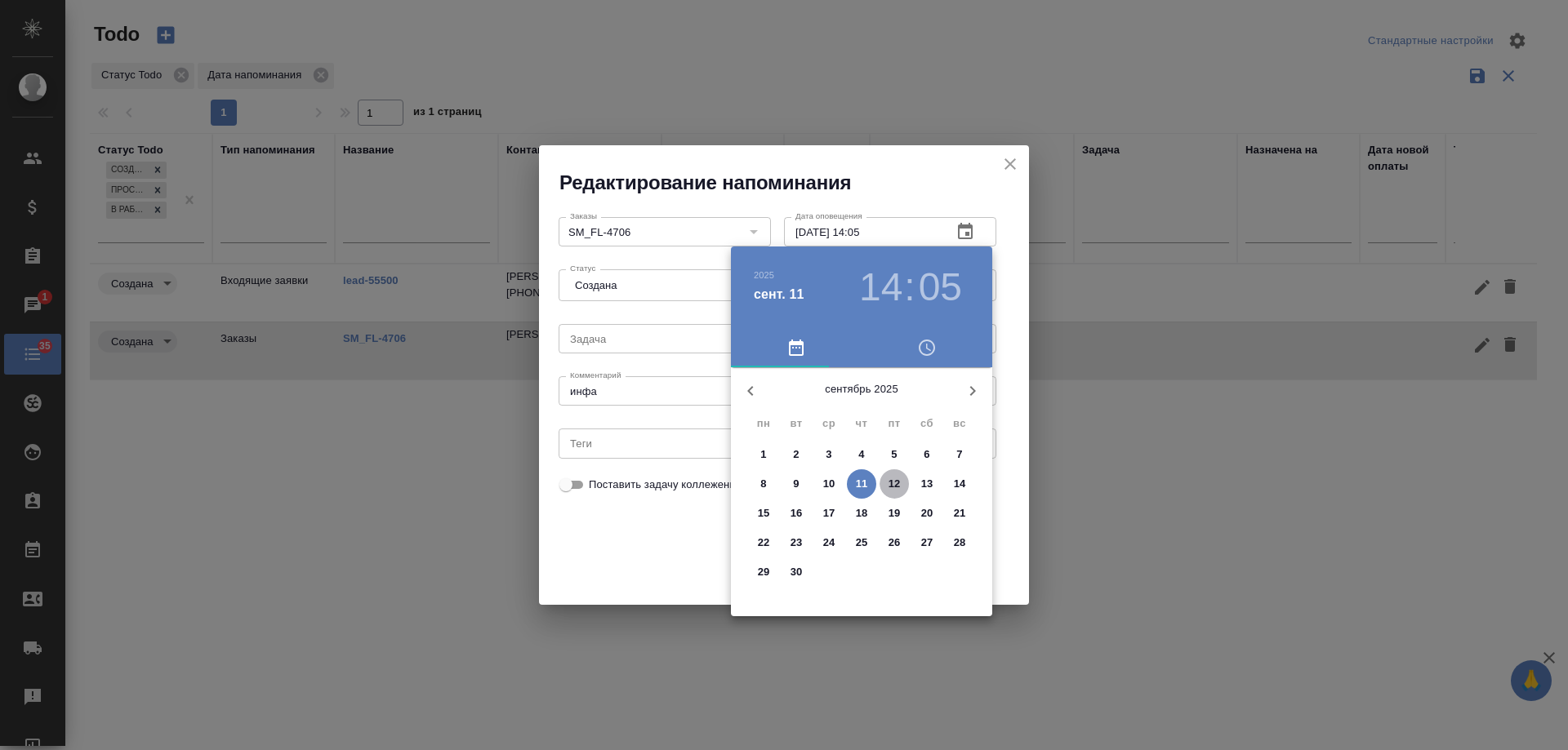
click at [901, 473] on button "12" at bounding box center [893, 483] width 30 height 30
type input "12.09.2025 14:05"
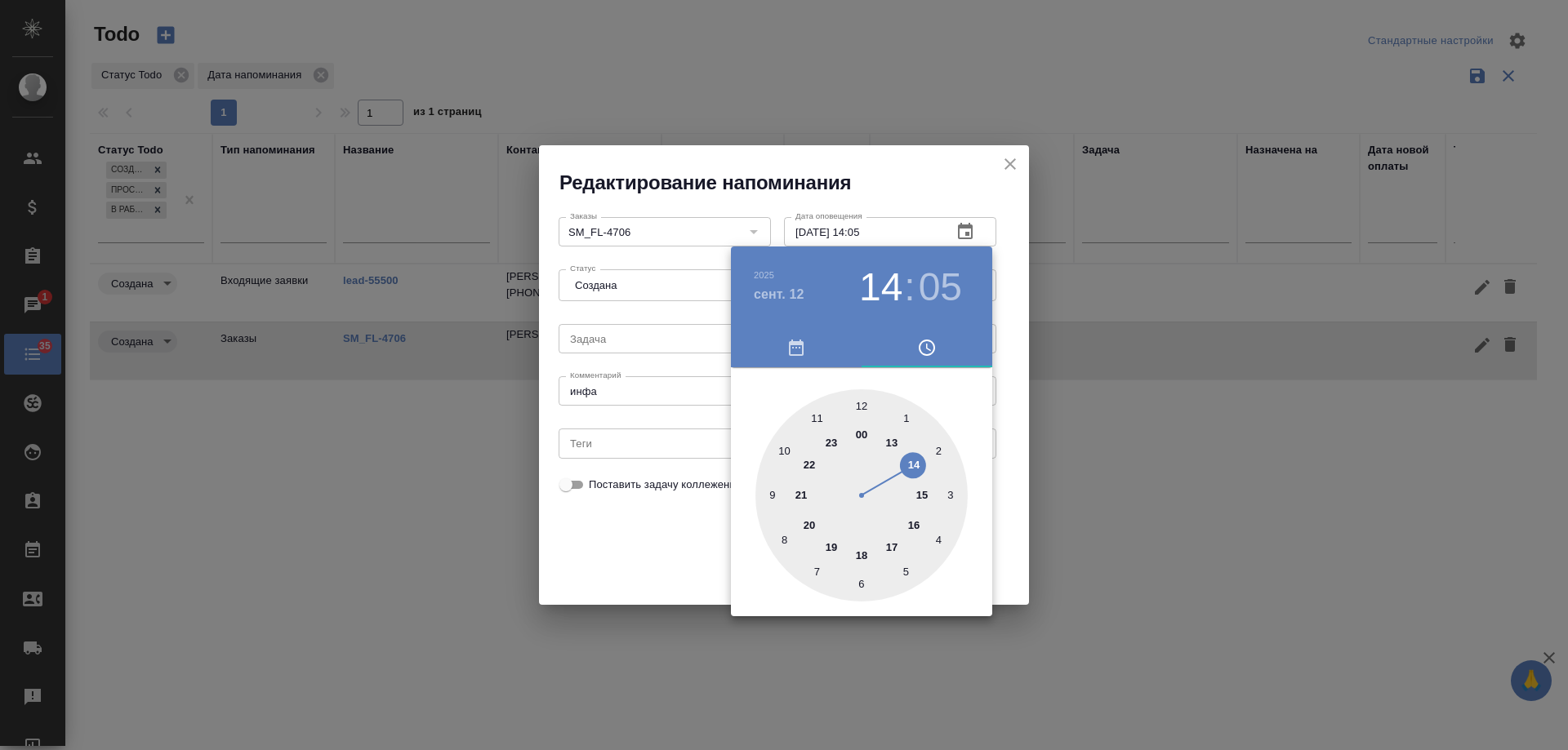
click at [611, 558] on div at bounding box center [784, 375] width 1568 height 750
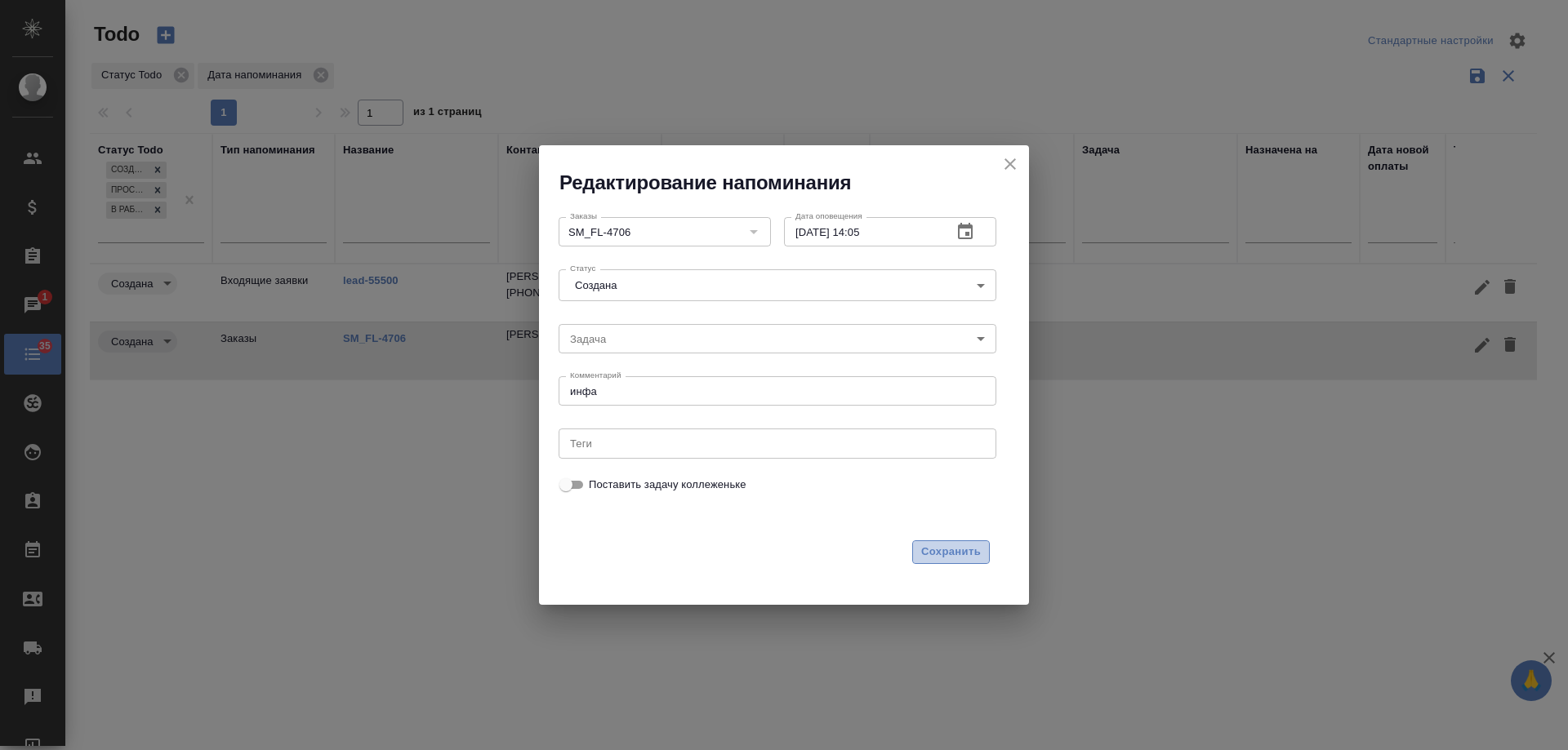
click at [976, 549] on span "Сохранить" at bounding box center [951, 552] width 59 height 19
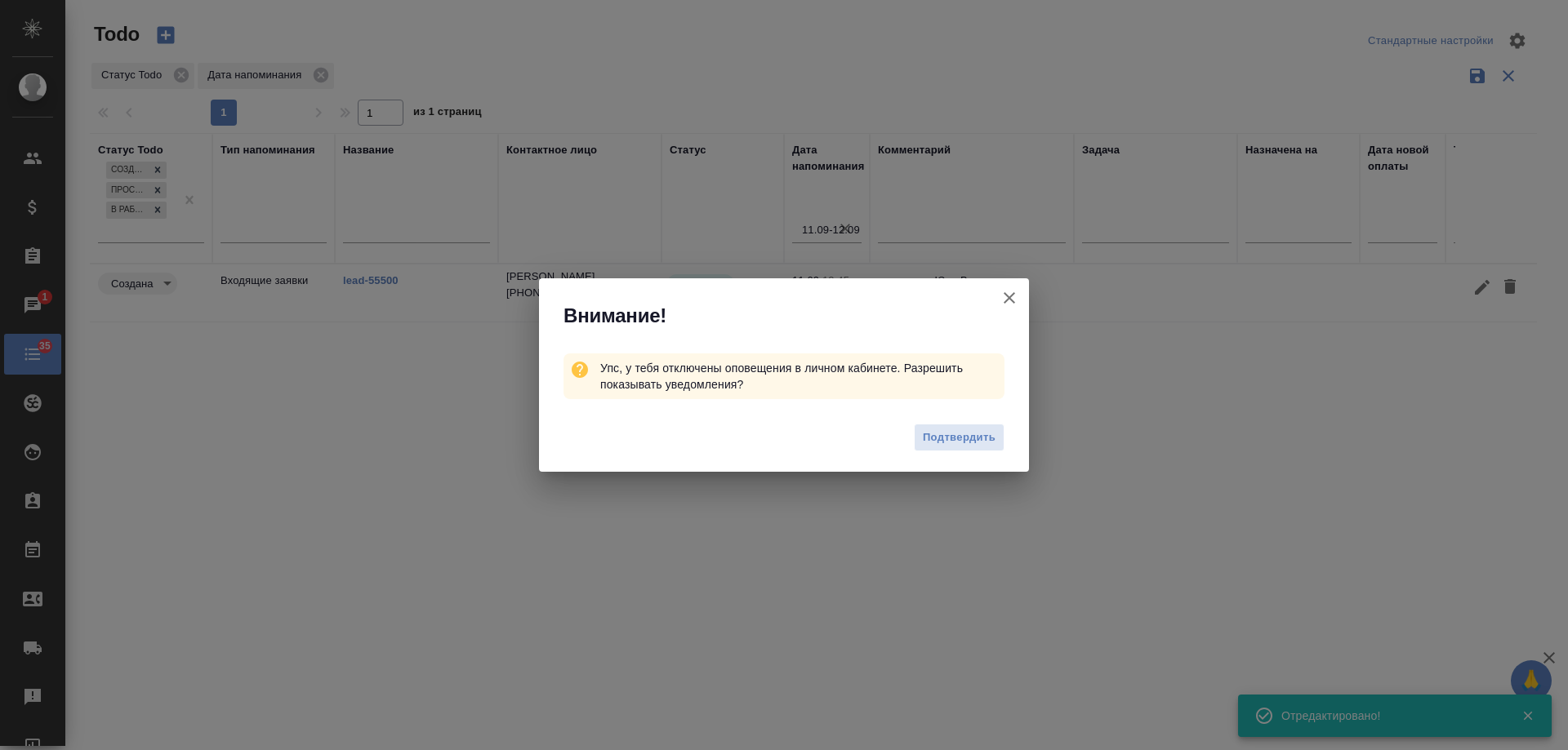
click at [1011, 293] on icon "button" at bounding box center [1009, 297] width 19 height 19
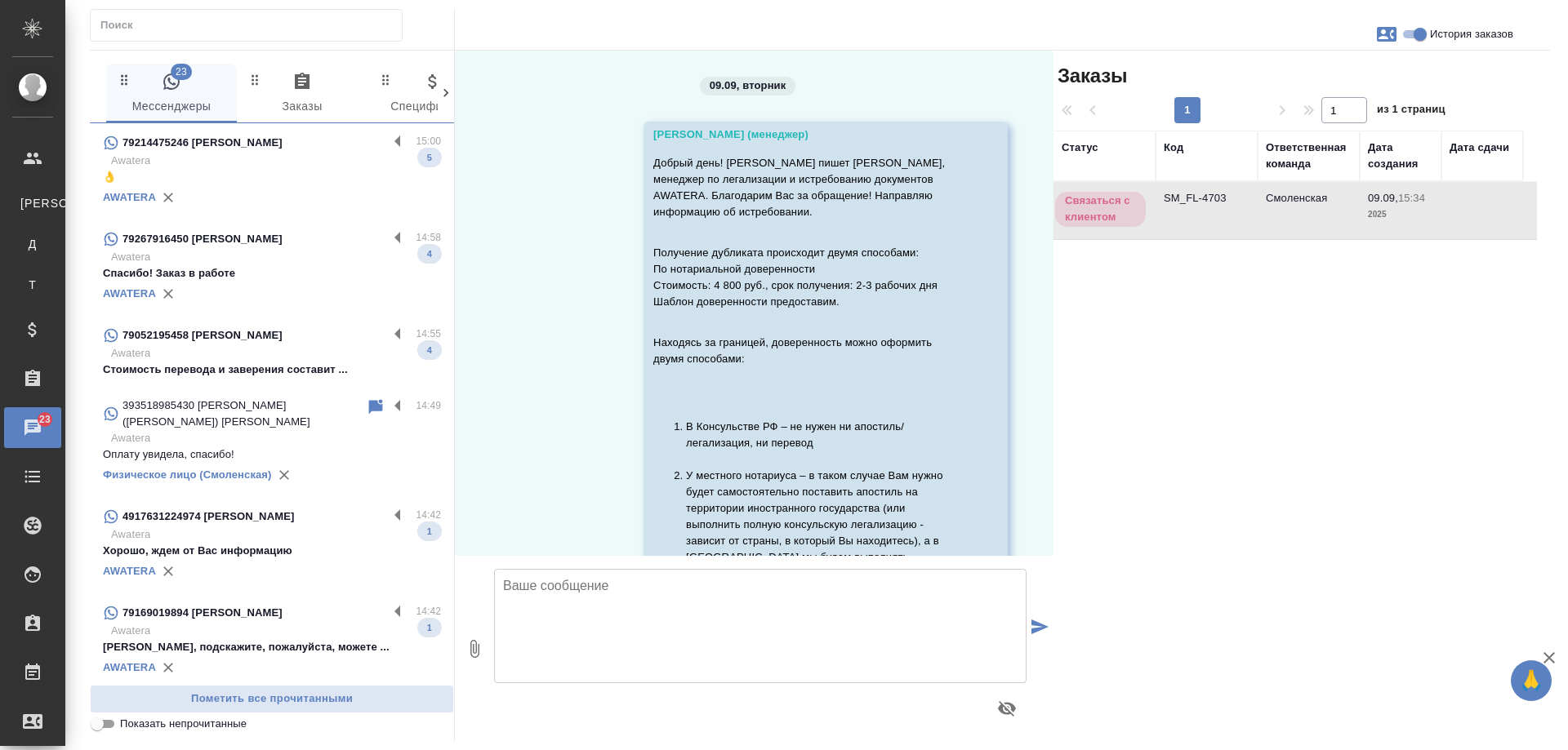
scroll to position [2111, 0]
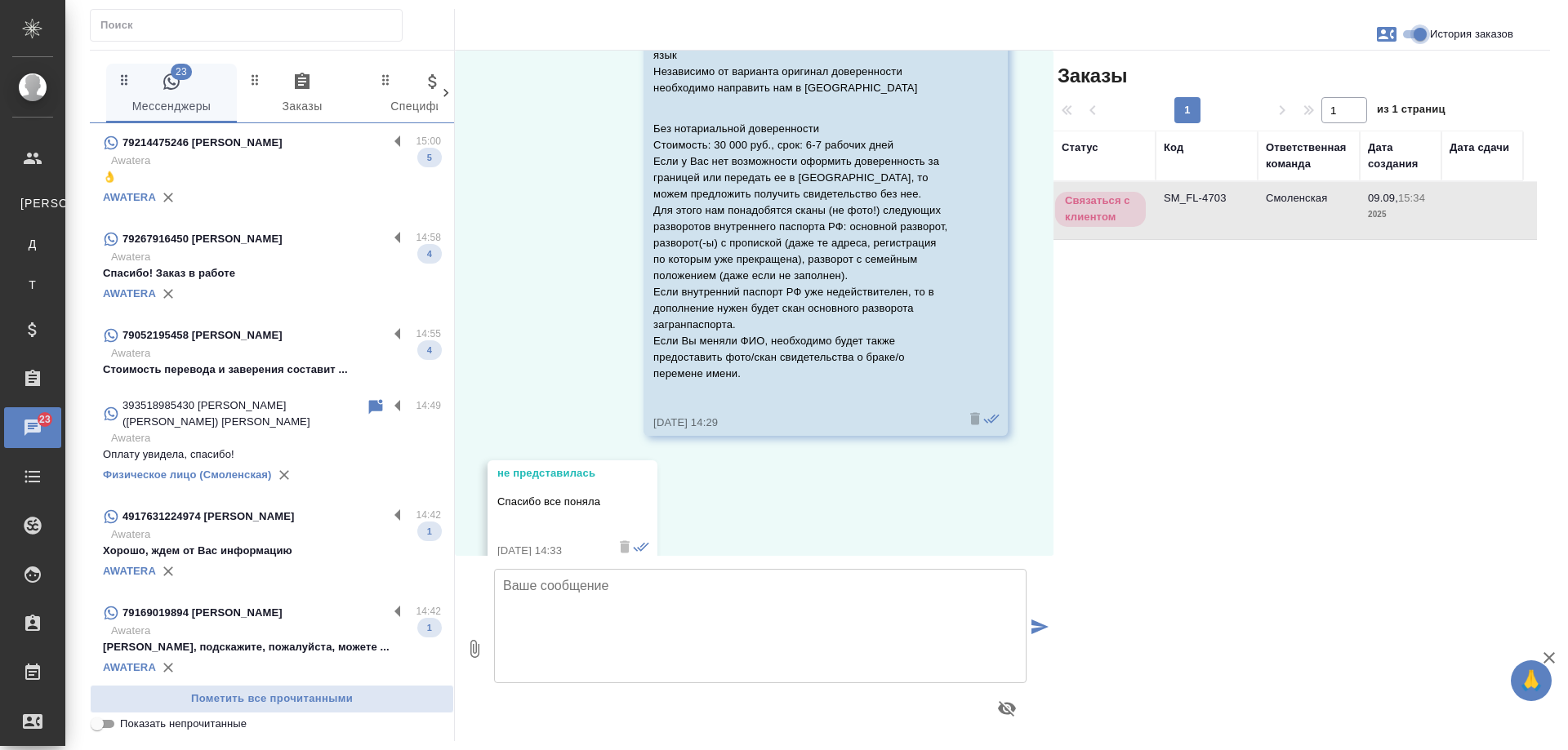
click at [1414, 33] on input "История заказов" at bounding box center [1419, 35] width 59 height 19
checkbox input "false"
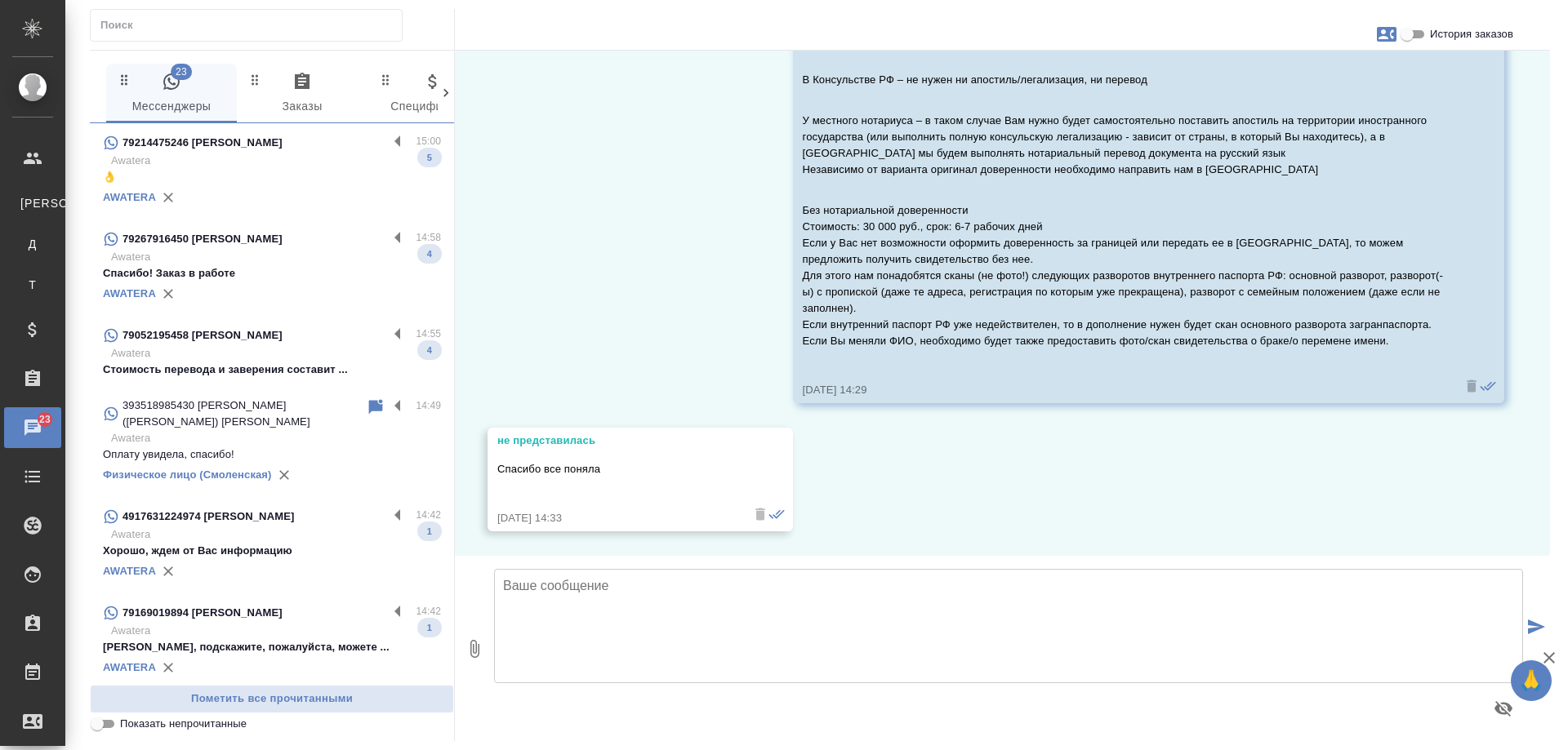
scroll to position [1556, 0]
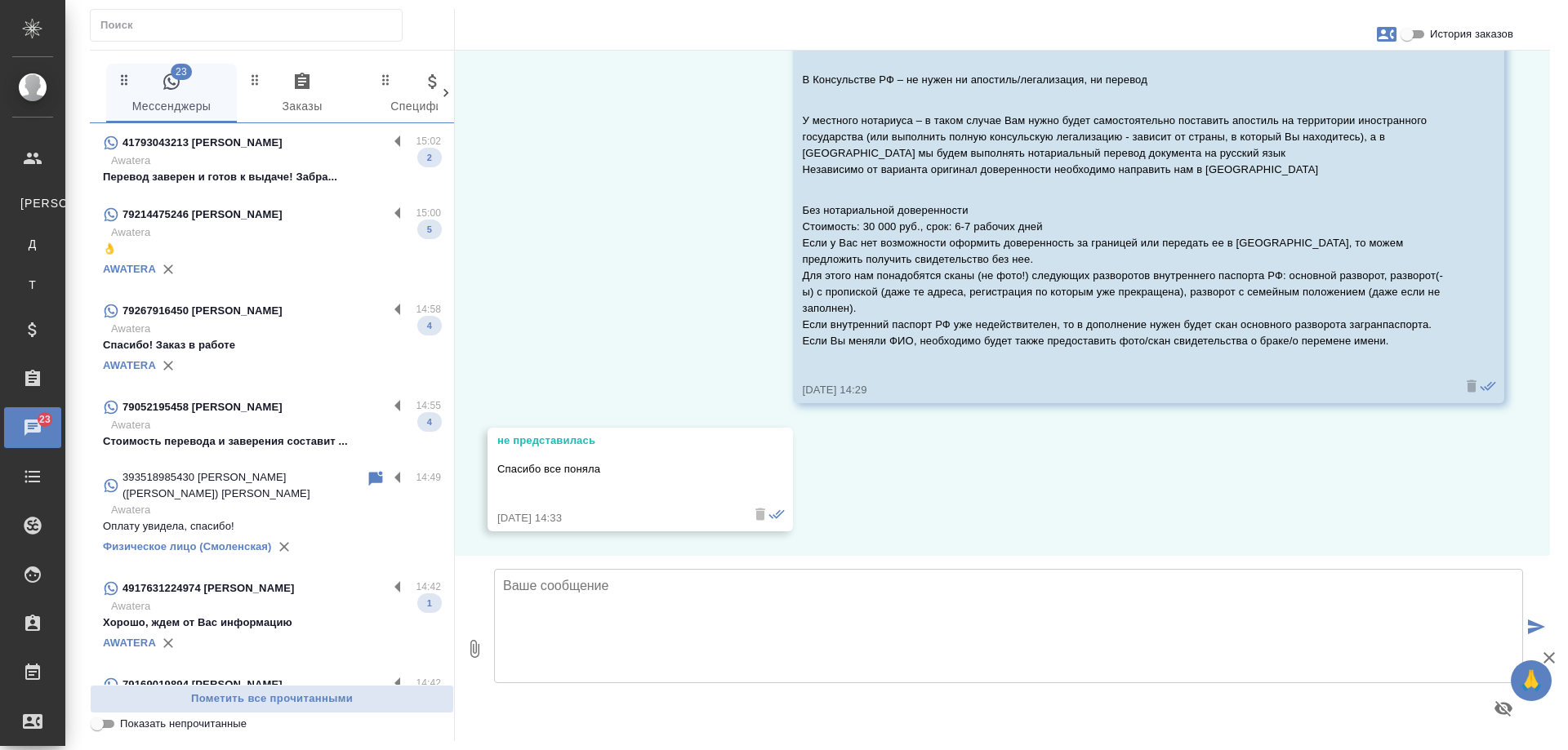
click at [237, 161] on p "Awatera" at bounding box center [276, 160] width 330 height 16
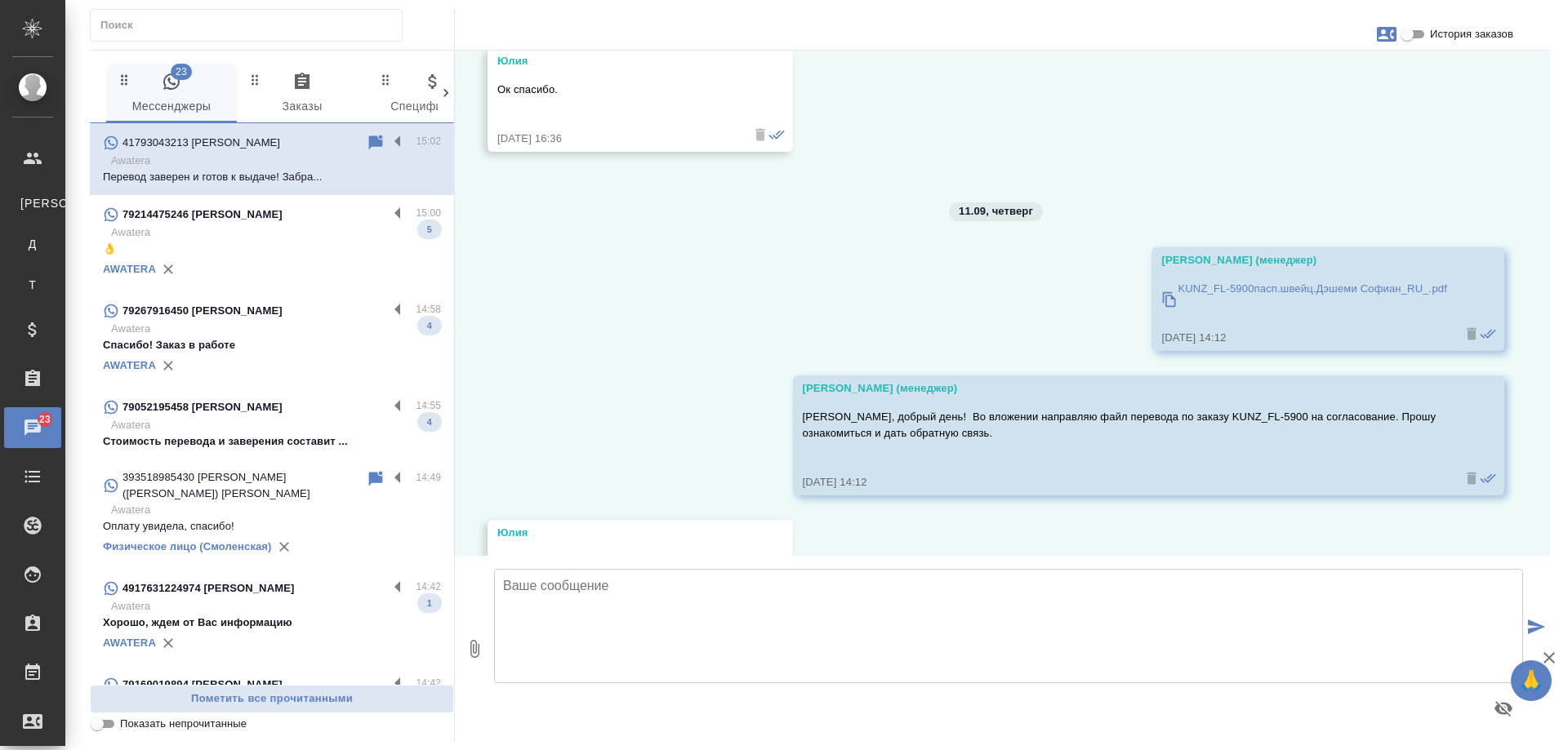
scroll to position [13950, 0]
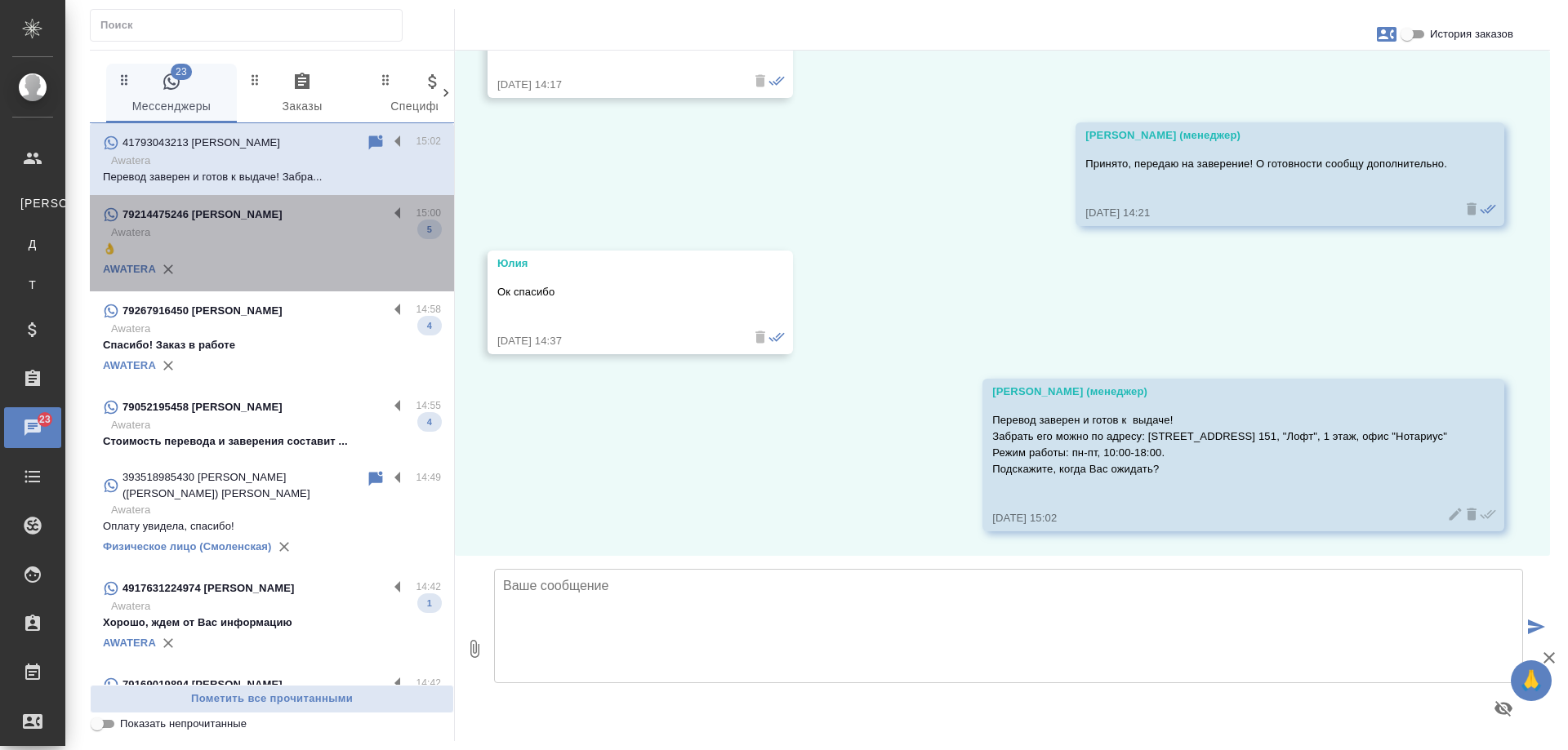
click at [273, 205] on div "79214475246 Иван" at bounding box center [245, 215] width 285 height 19
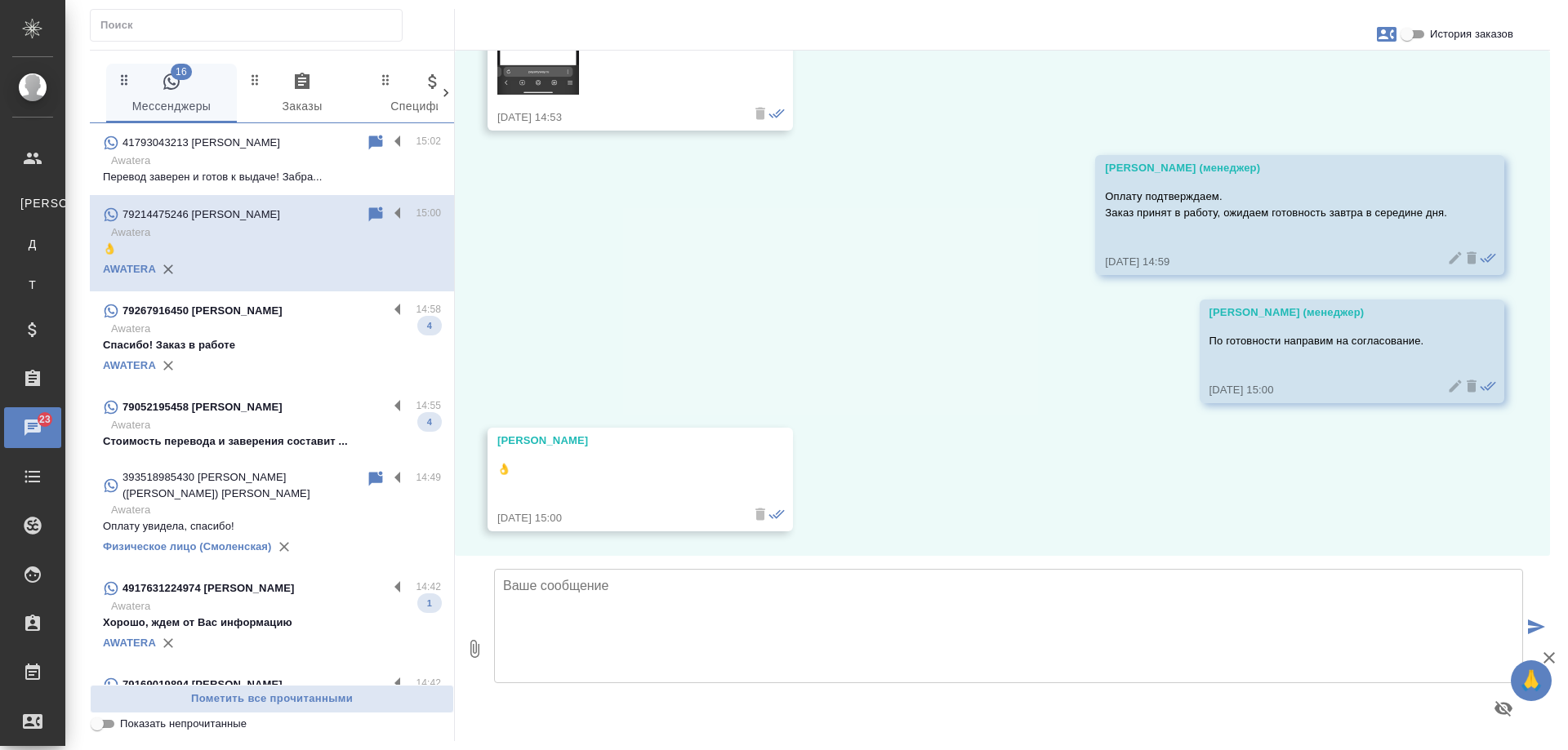
scroll to position [1645, 0]
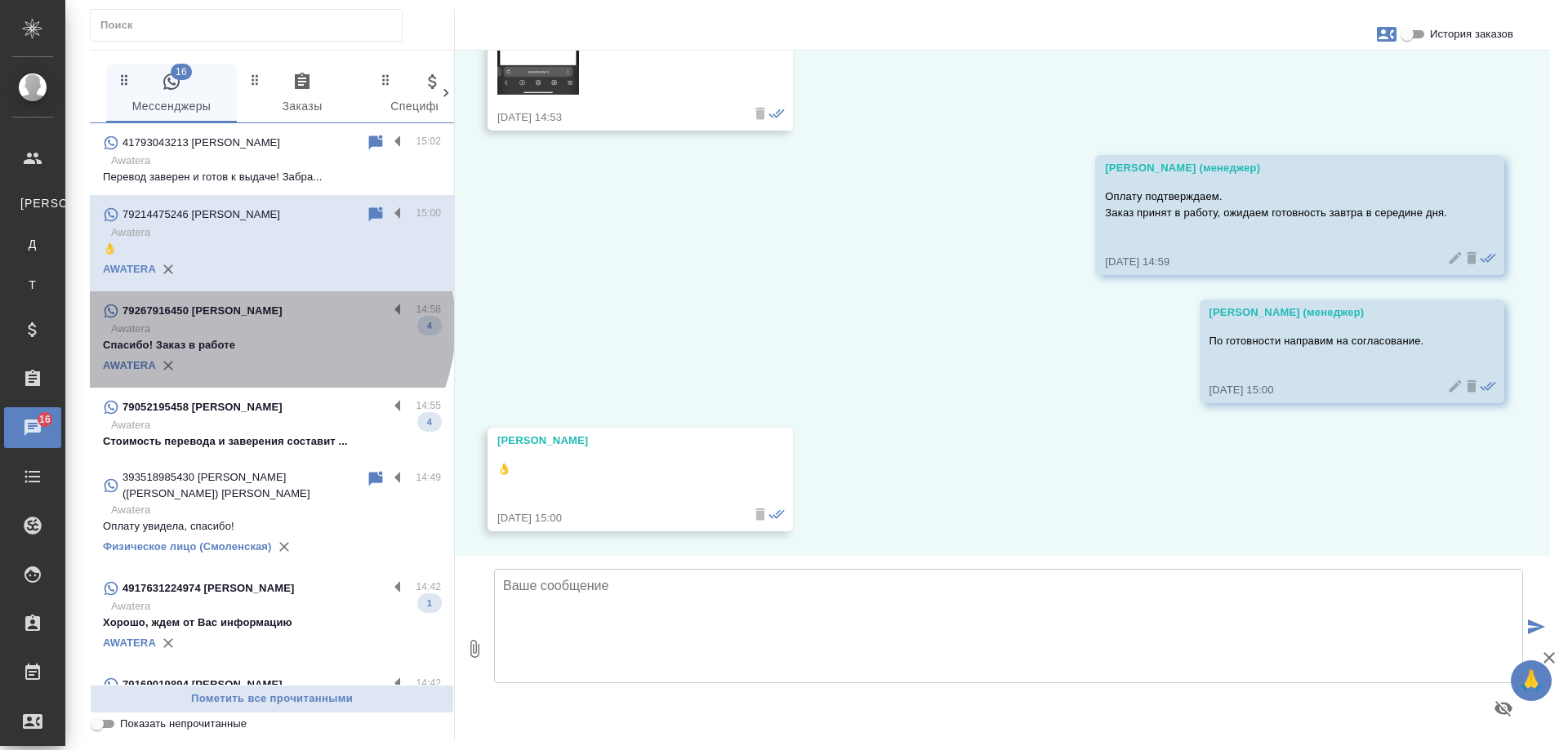
click at [267, 325] on p "Awatera" at bounding box center [276, 328] width 330 height 16
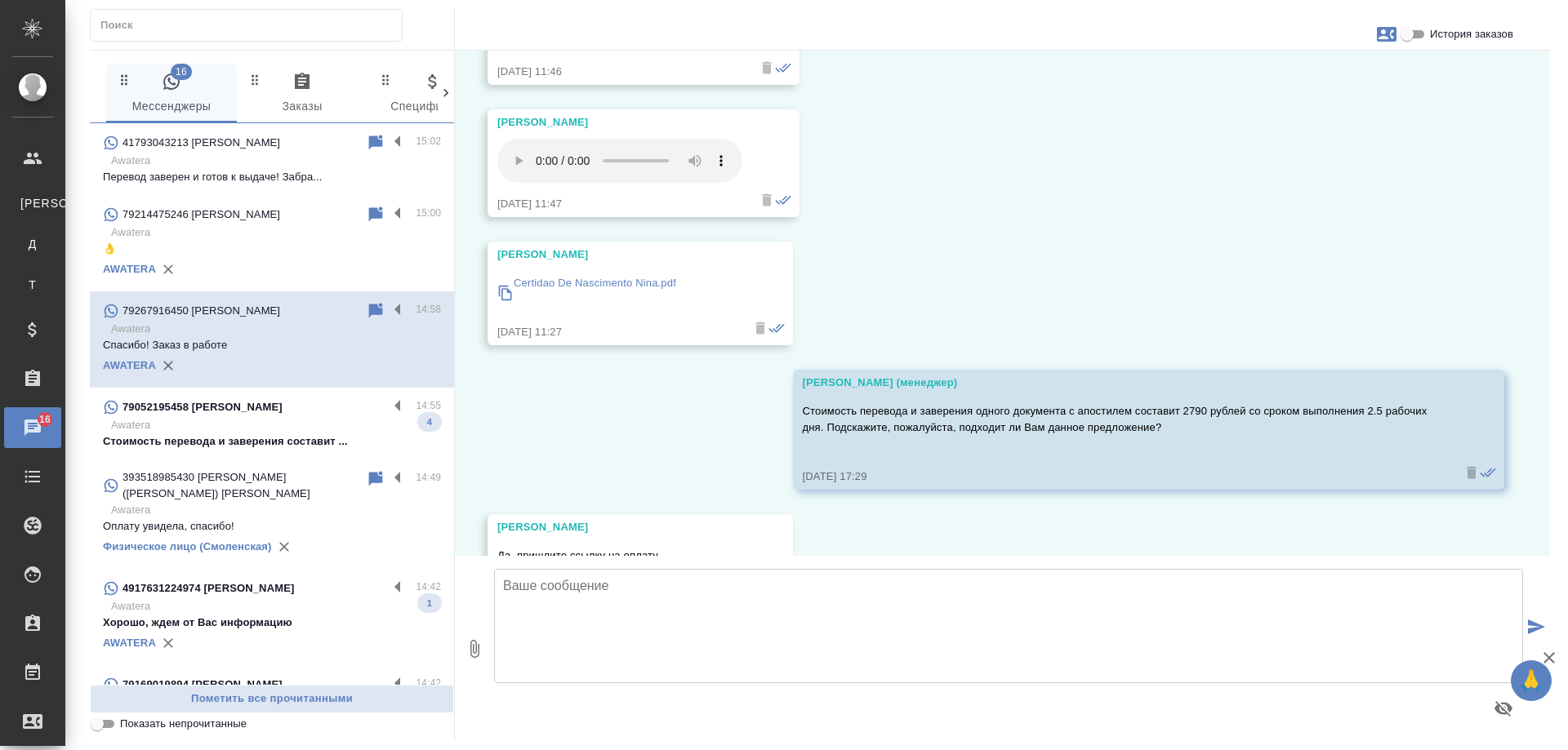
scroll to position [3120, 0]
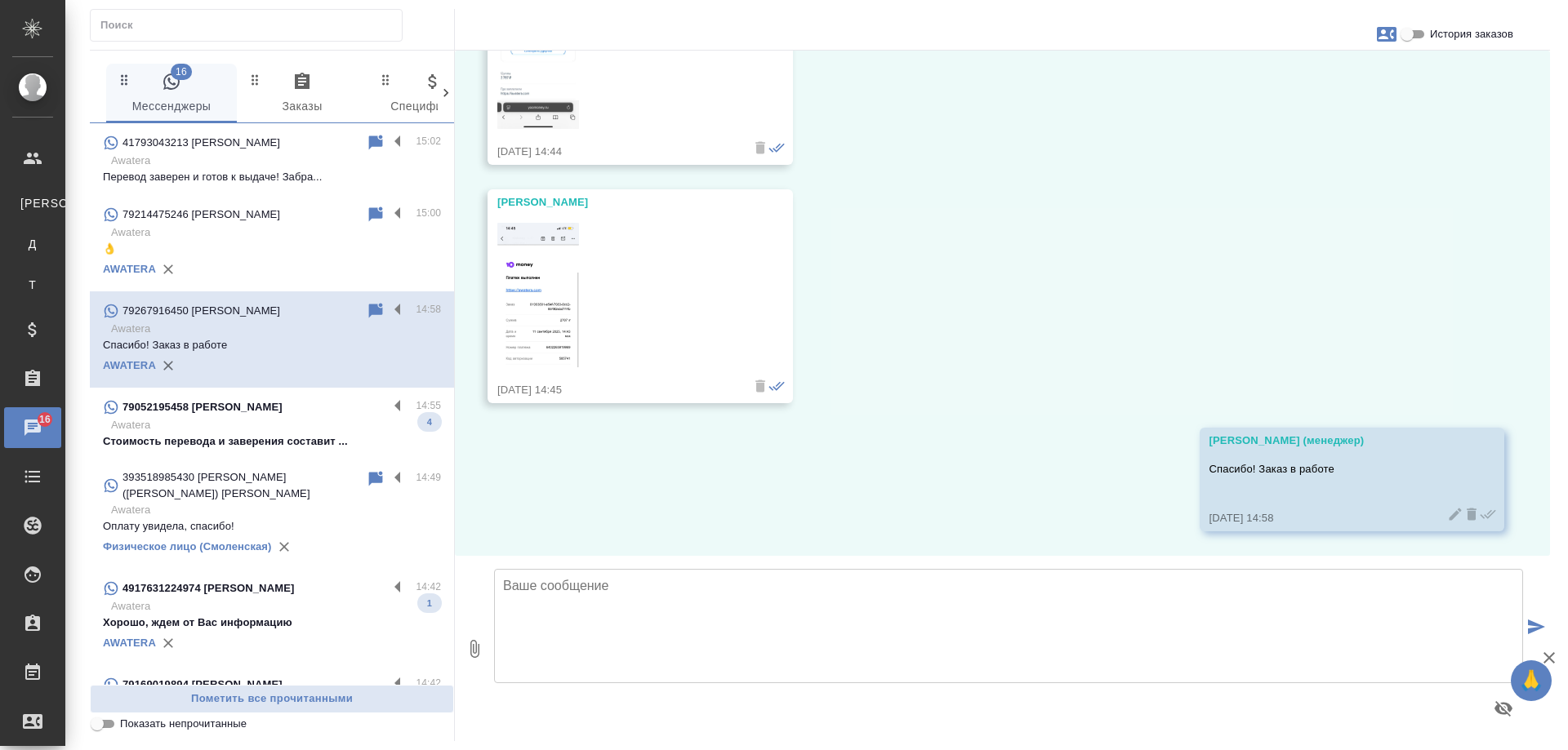
click at [312, 430] on p "Awatera" at bounding box center [276, 425] width 330 height 16
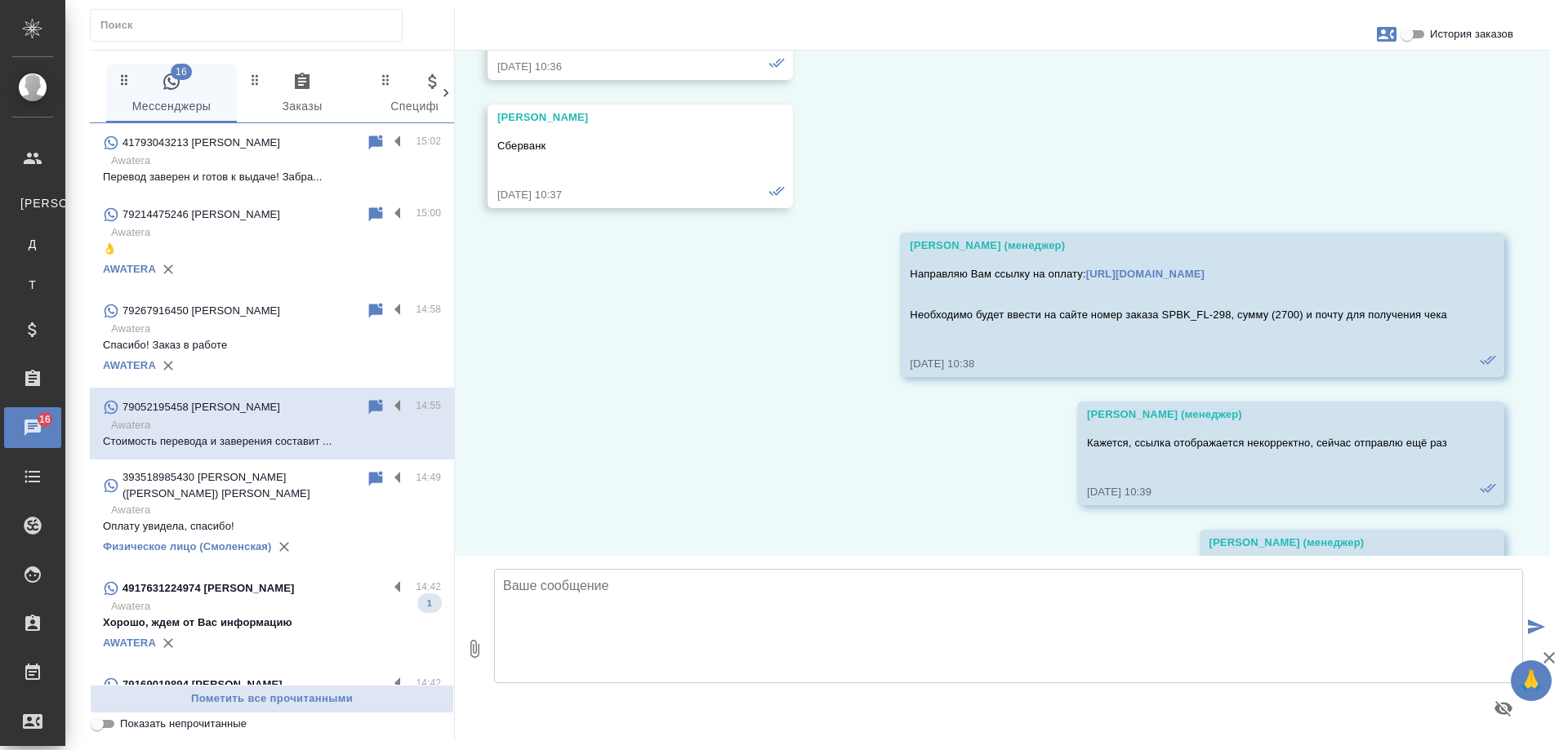
scroll to position [11681, 0]
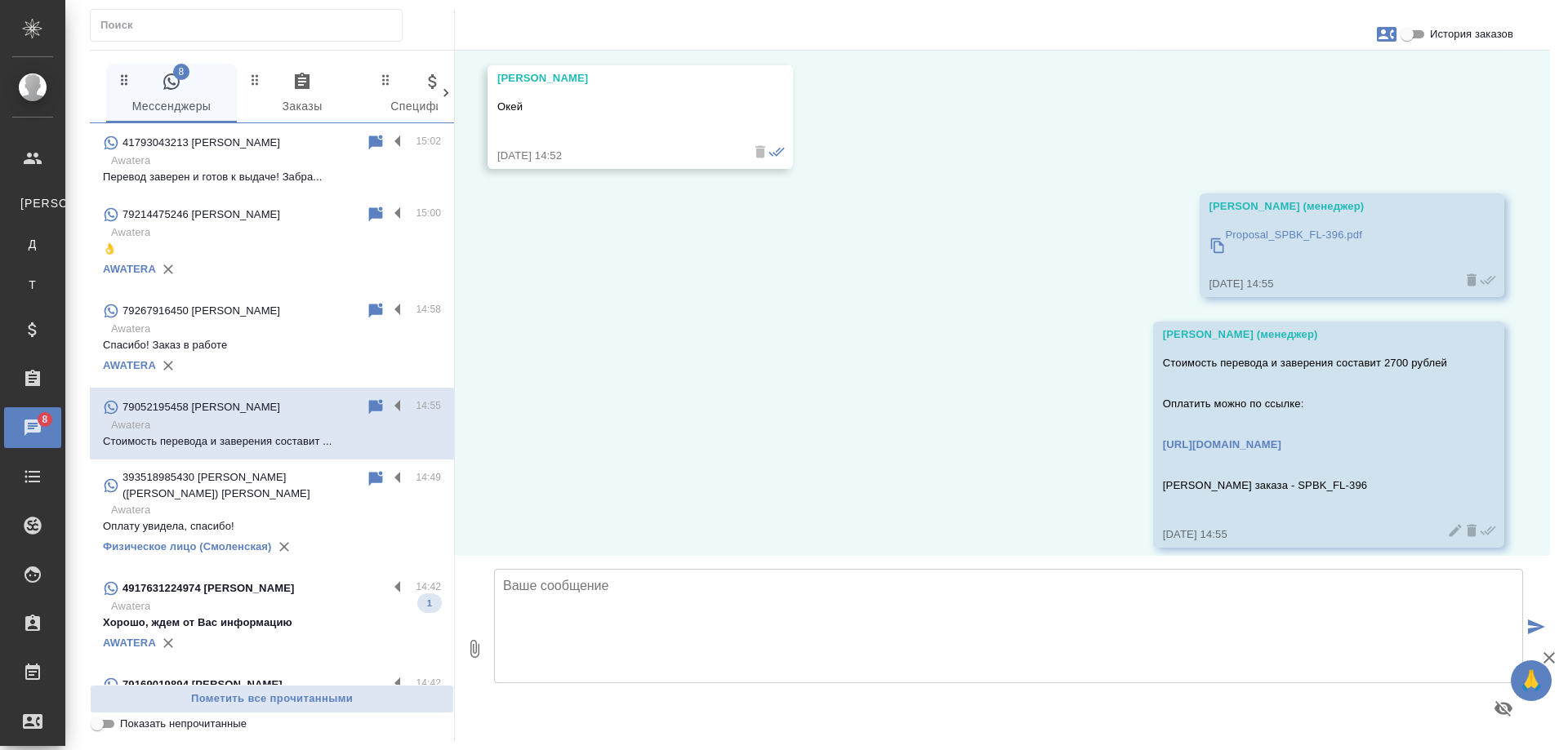
click at [230, 598] on p "Awatera" at bounding box center [276, 606] width 330 height 16
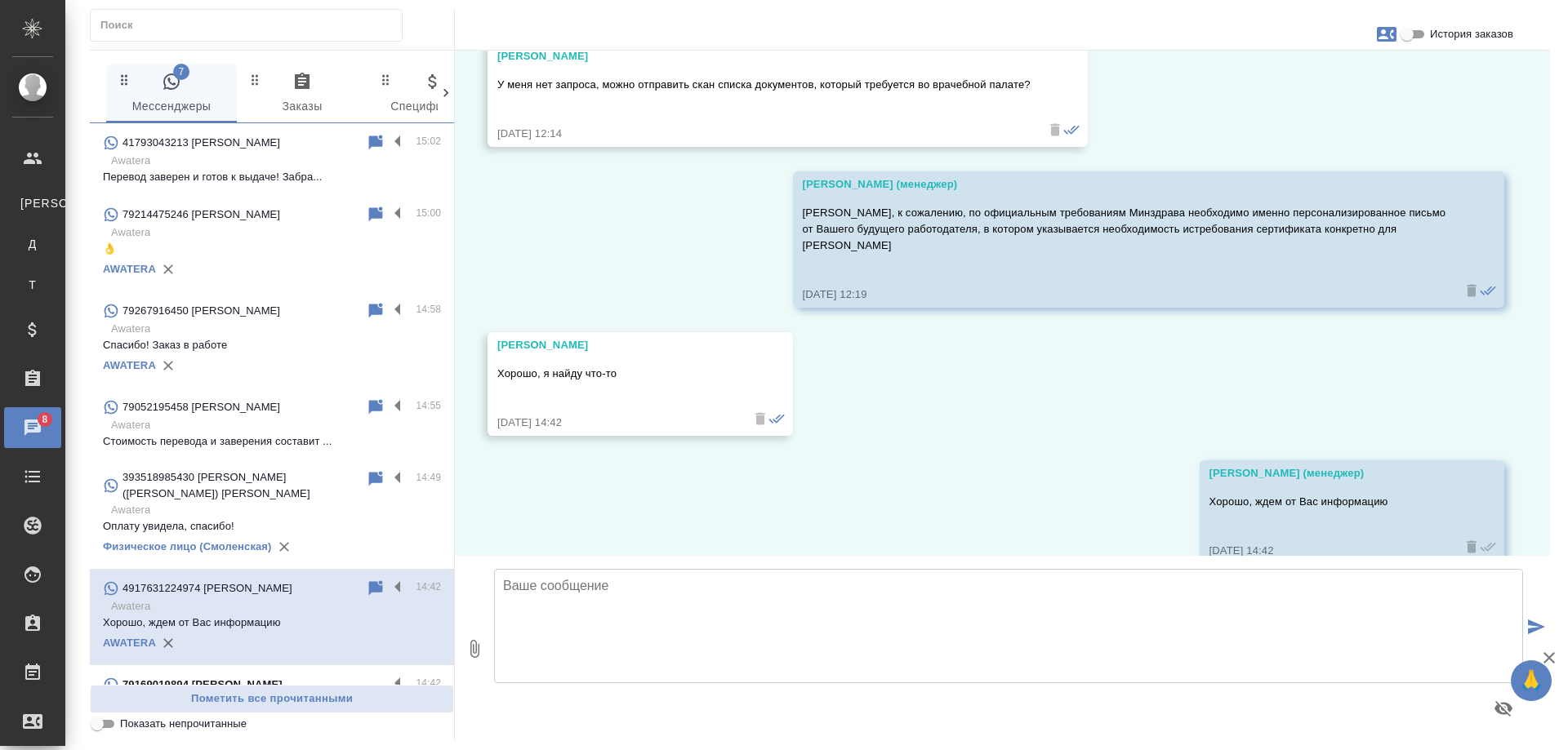
scroll to position [163, 0]
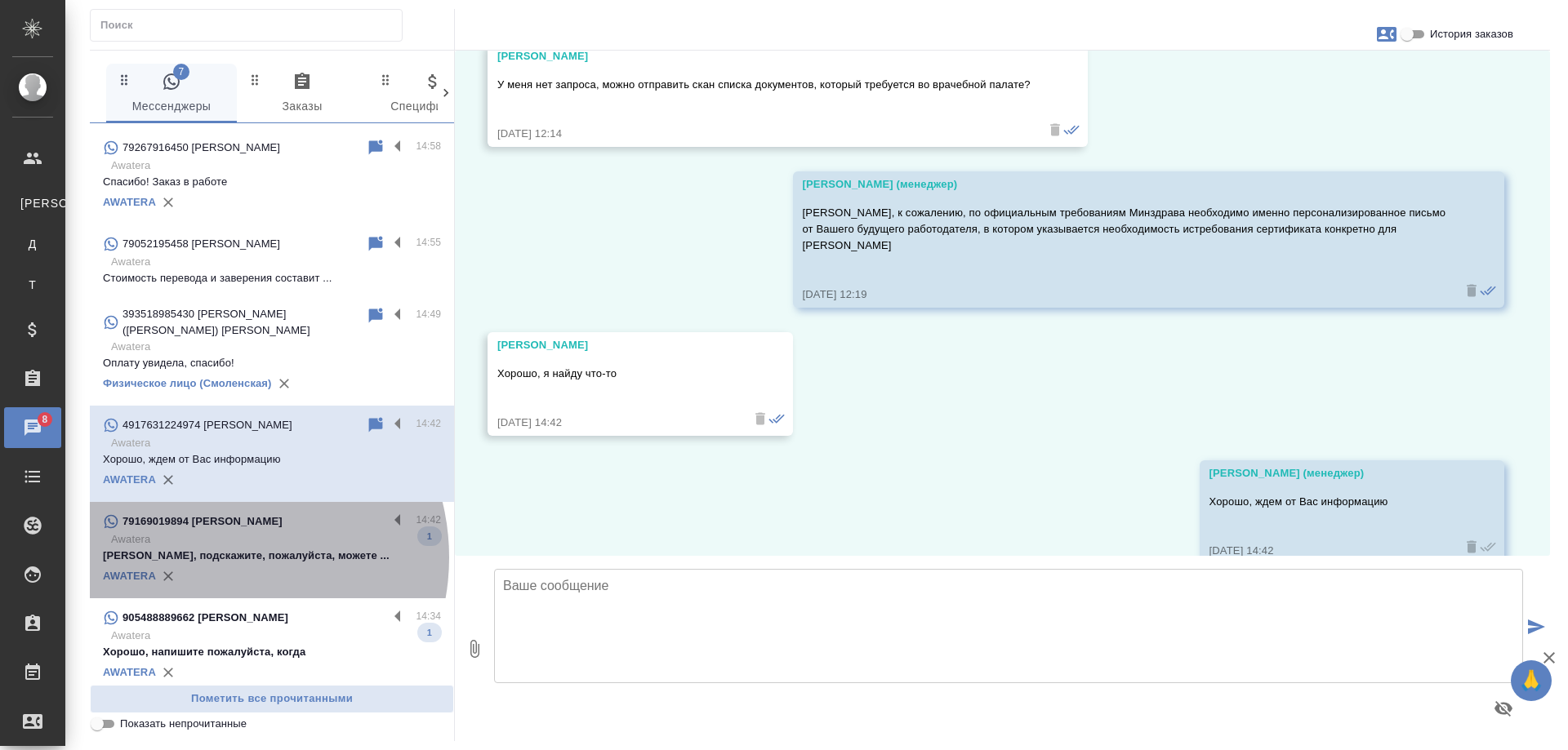
click at [215, 548] on p "[PERSON_NAME], подскажите, пожалуйста, можете ..." at bounding box center [272, 555] width 338 height 16
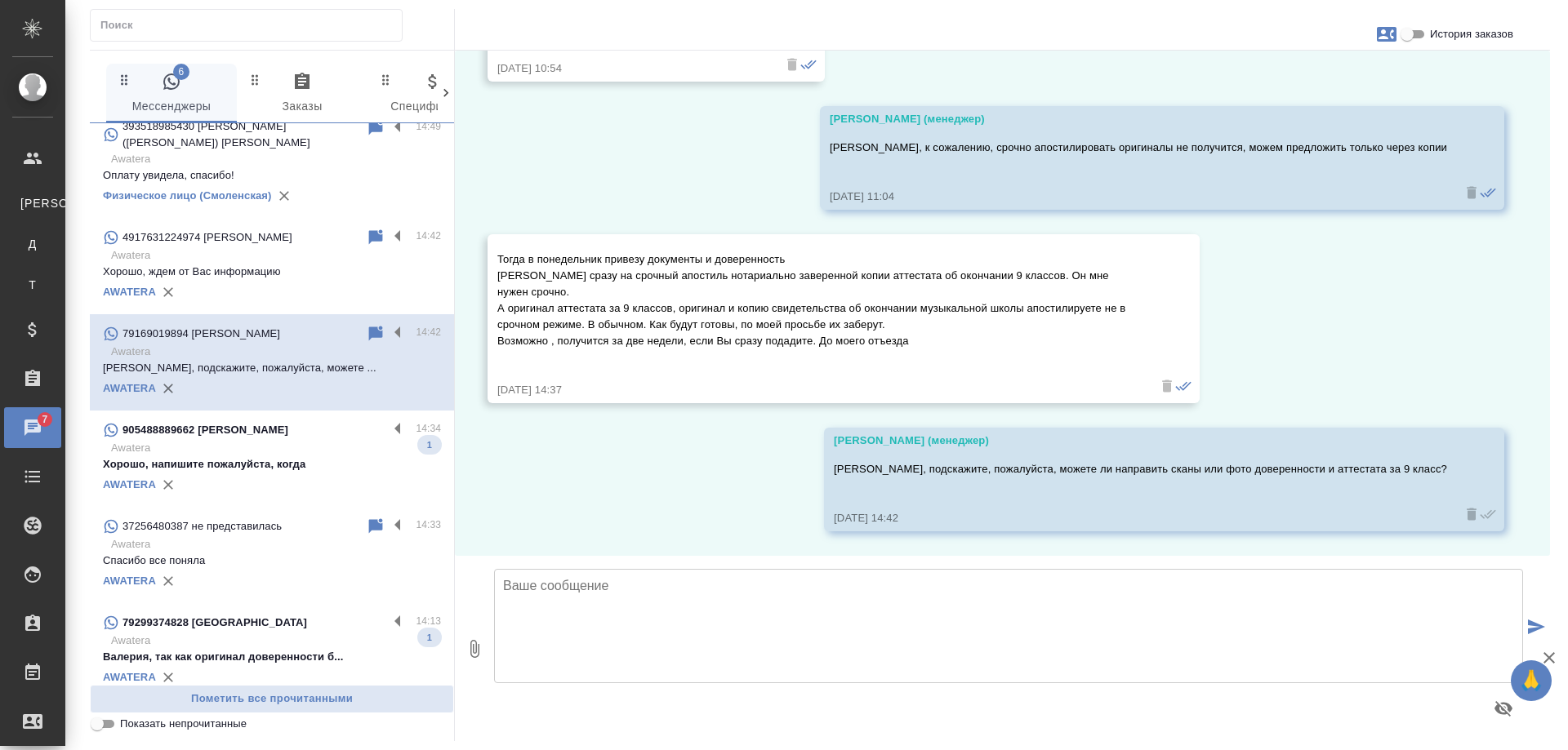
scroll to position [408, 0]
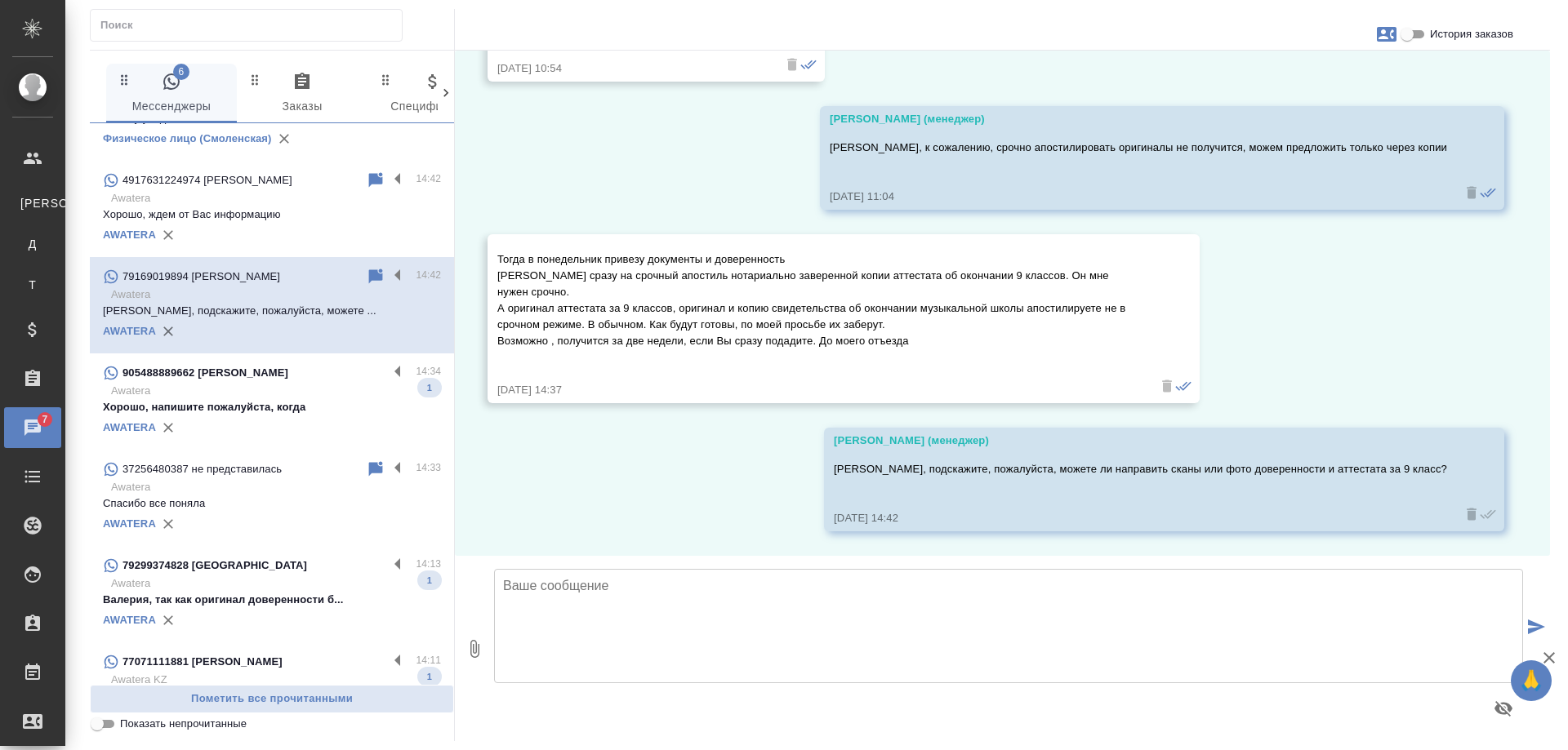
click at [247, 363] on div "905488889662 Мария" at bounding box center [245, 373] width 285 height 19
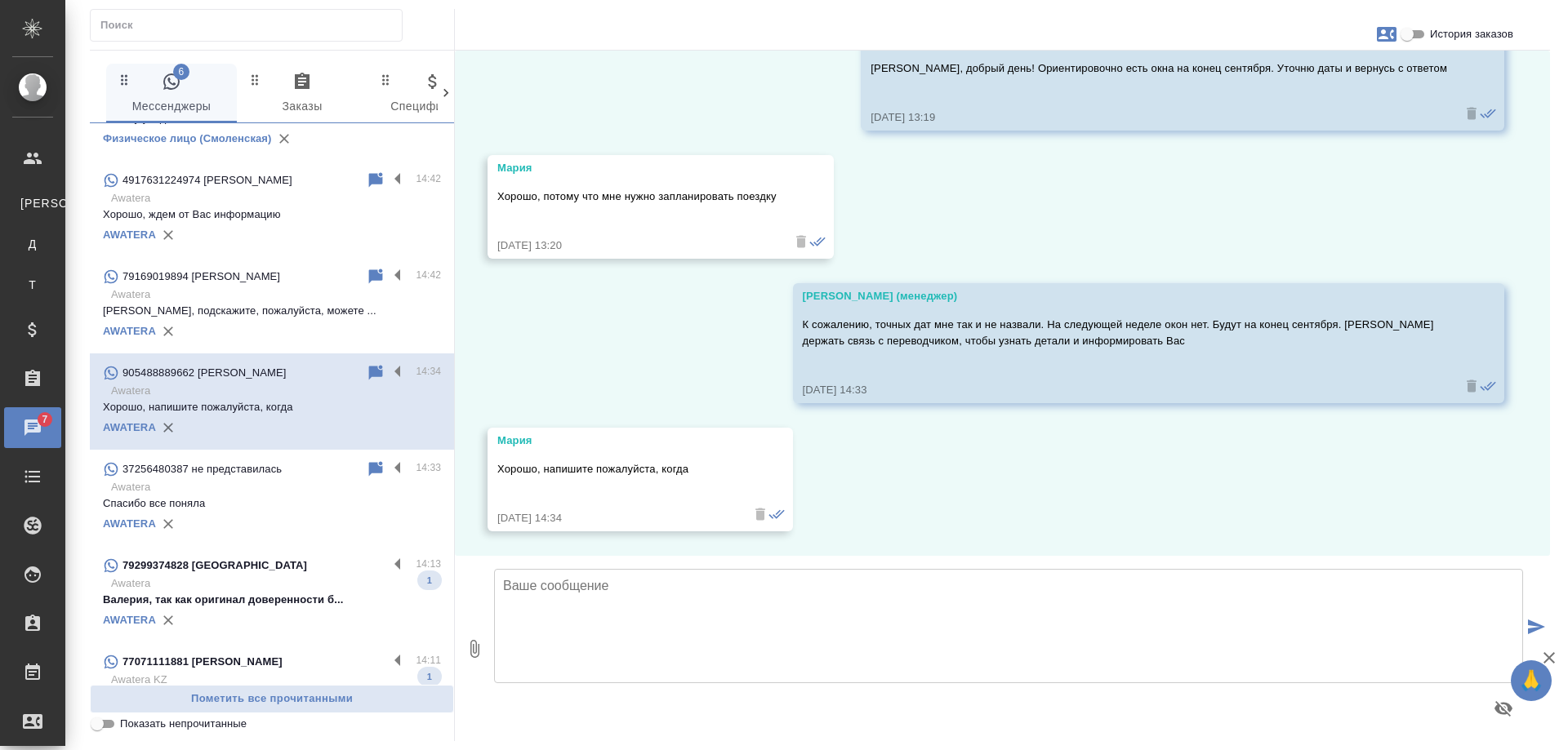
scroll to position [980, 0]
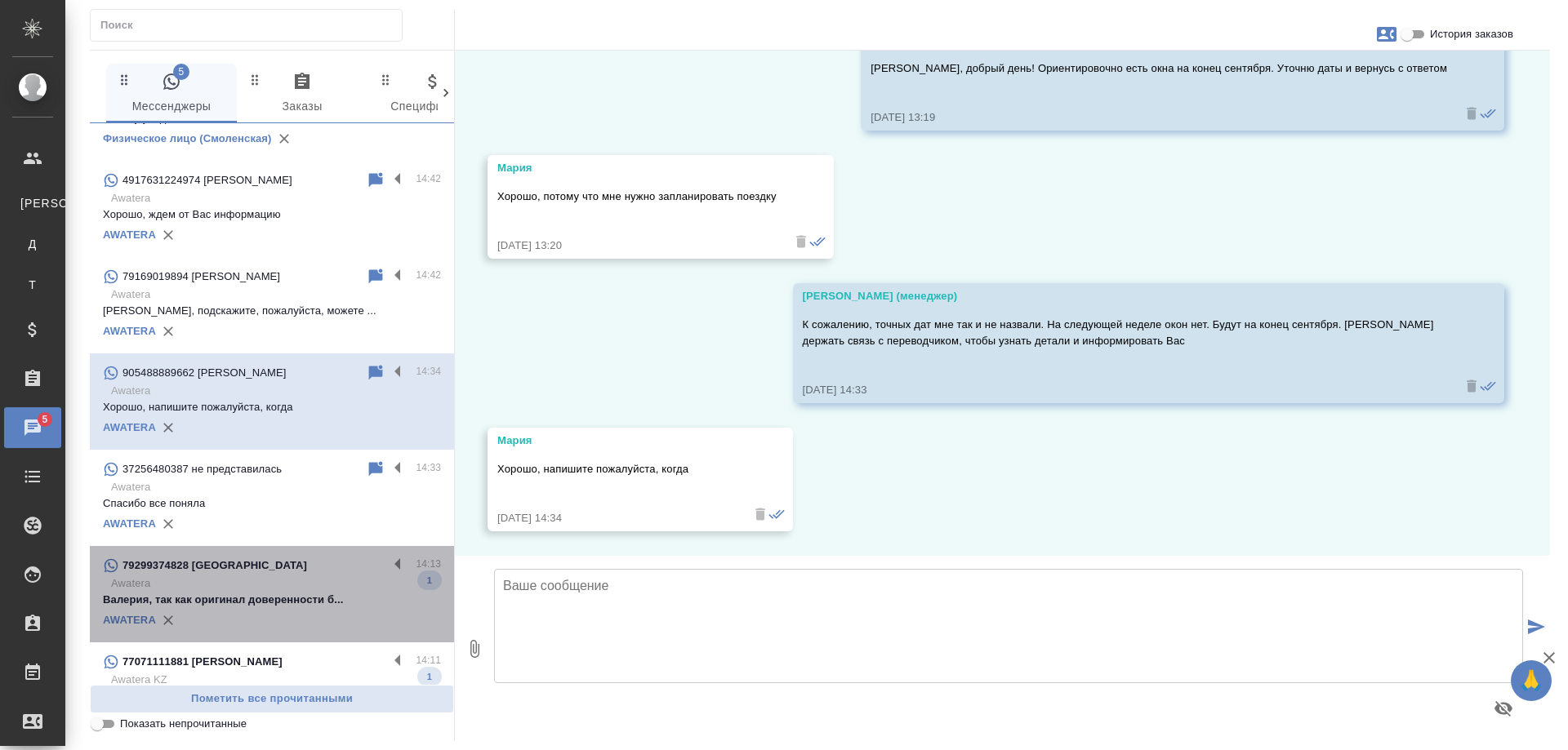
click at [298, 577] on p "Awatera" at bounding box center [276, 583] width 330 height 16
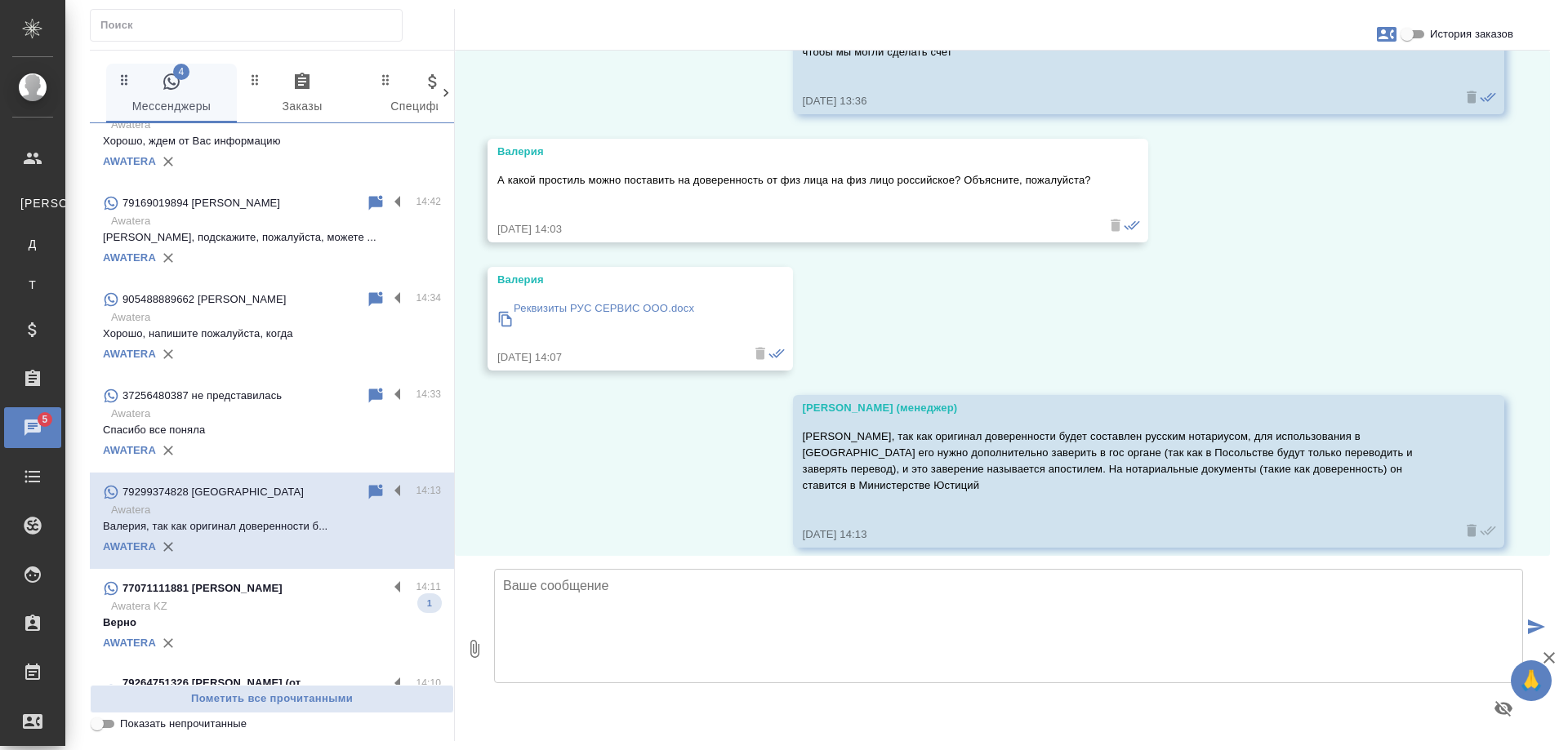
scroll to position [653, 0]
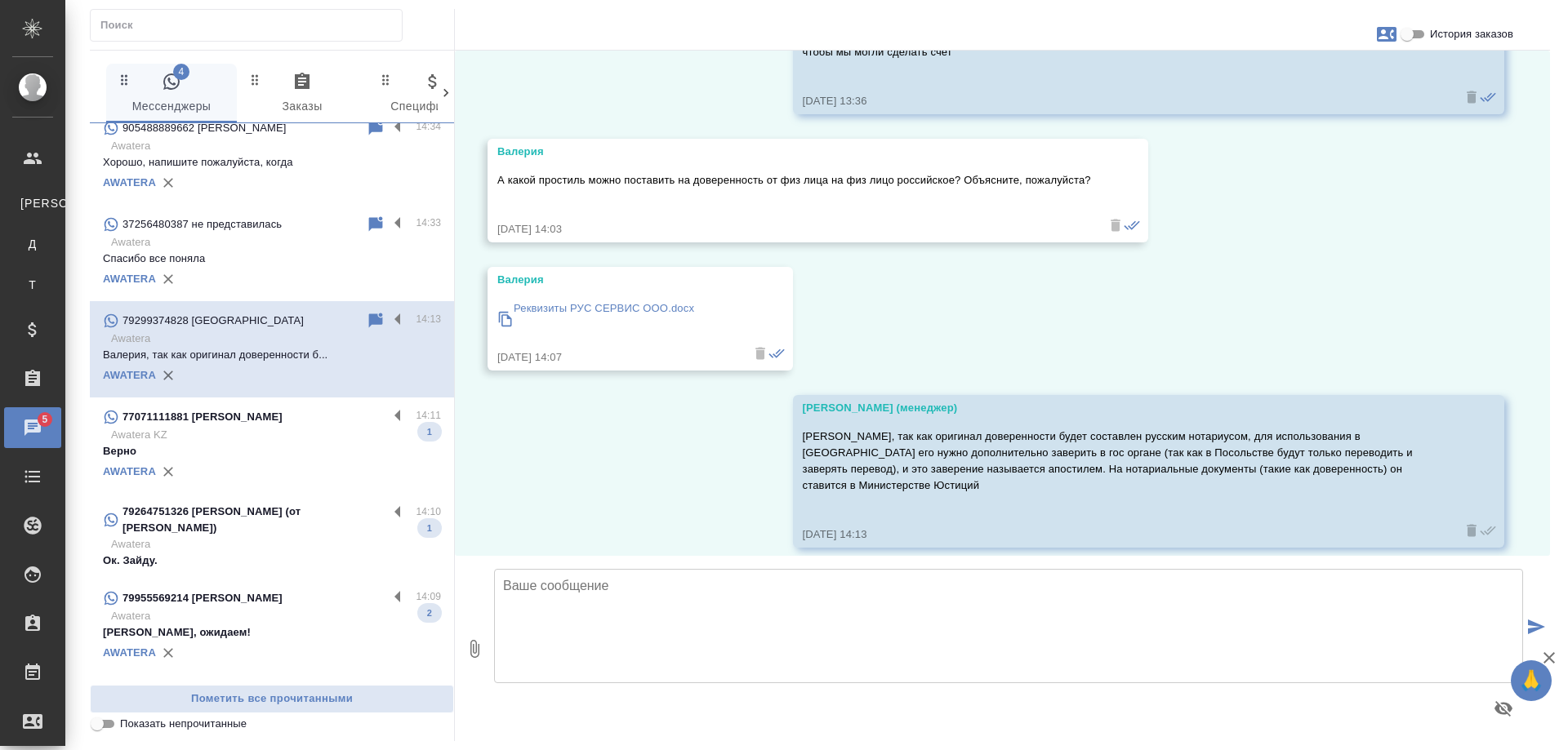
click at [282, 443] on p "Верно" at bounding box center [272, 451] width 338 height 16
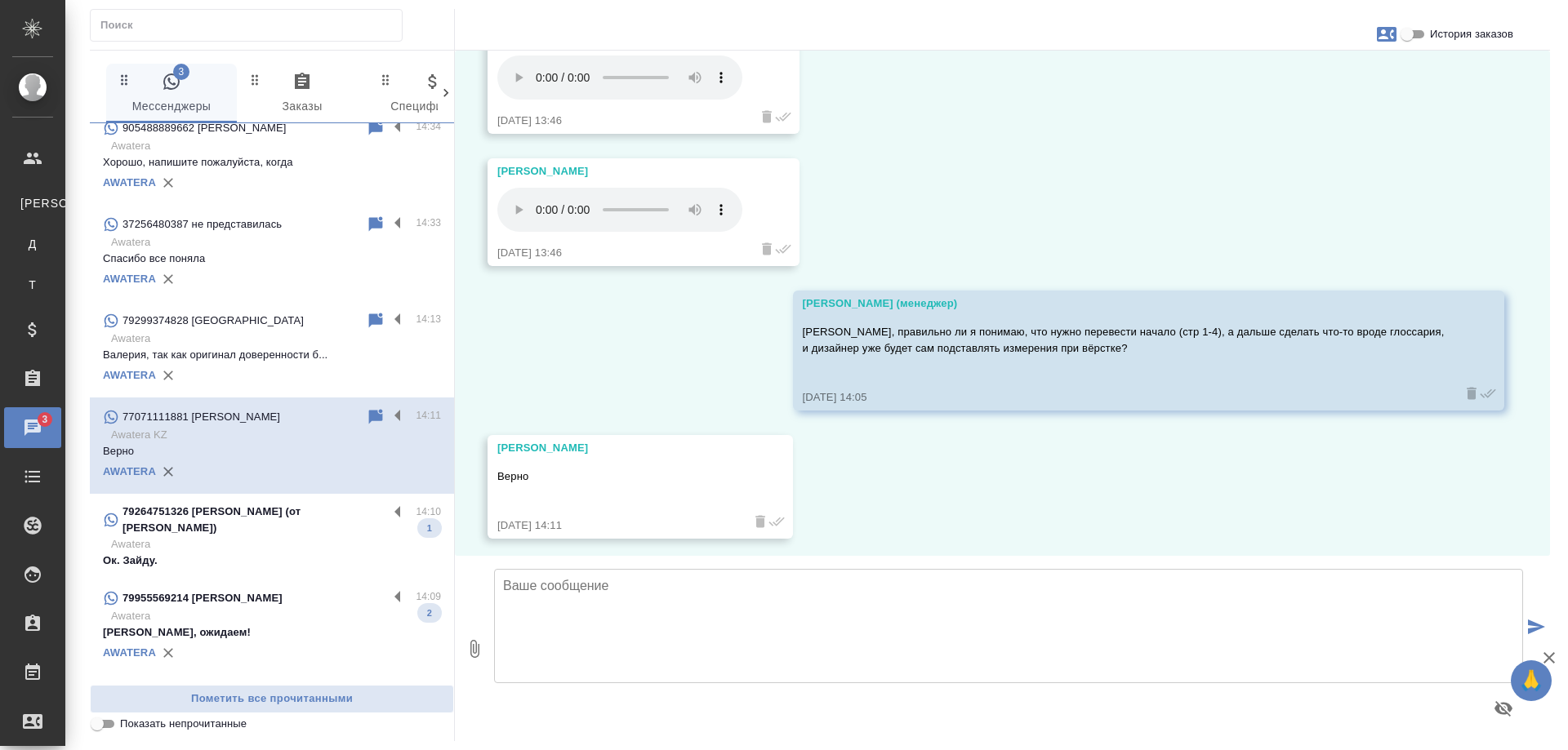
scroll to position [8223, 0]
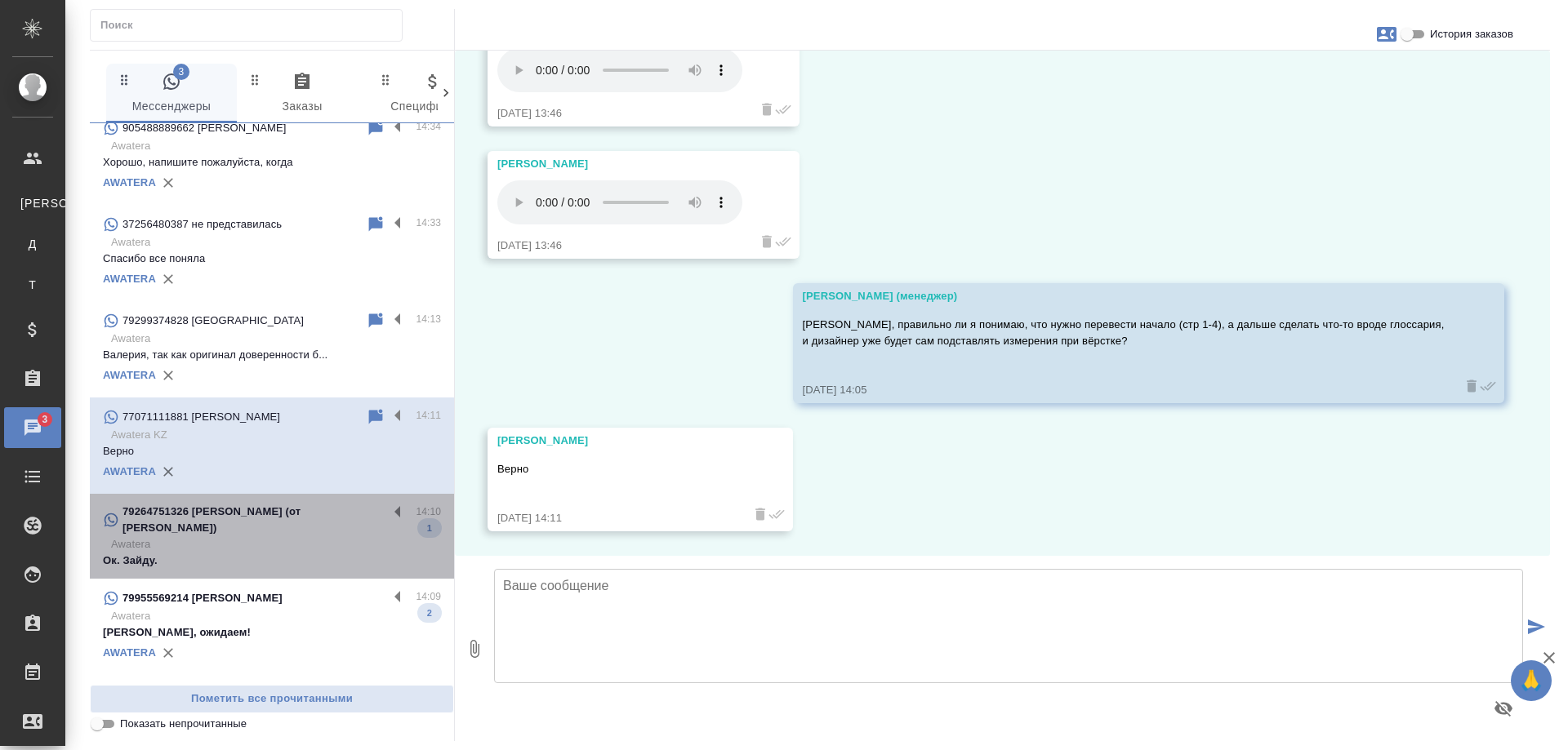
click at [273, 514] on p "79264751326 Ланцев Денис (от Хадисова Артура)" at bounding box center [255, 520] width 266 height 33
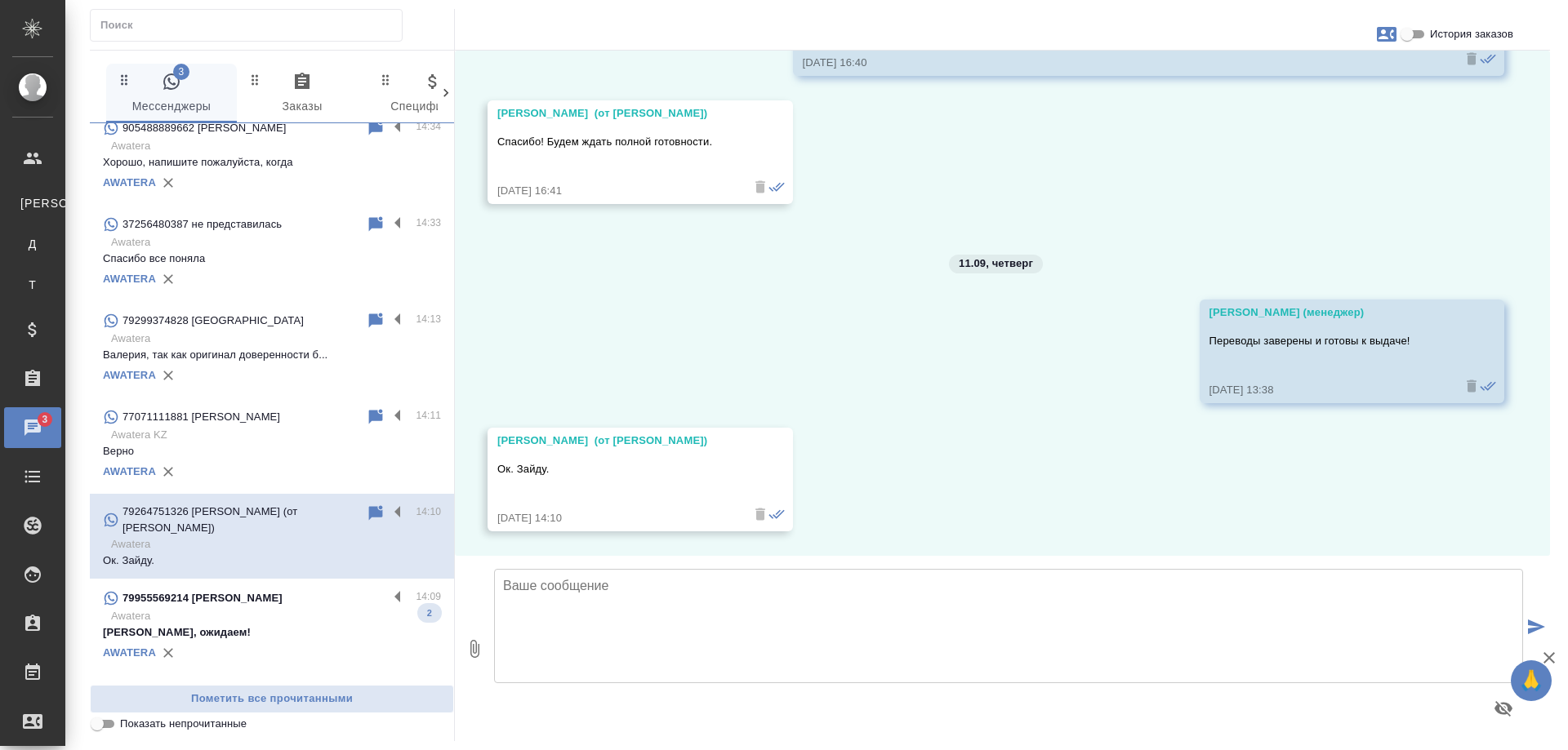
scroll to position [1793, 0]
click at [256, 608] on p "Awatera" at bounding box center [276, 616] width 330 height 16
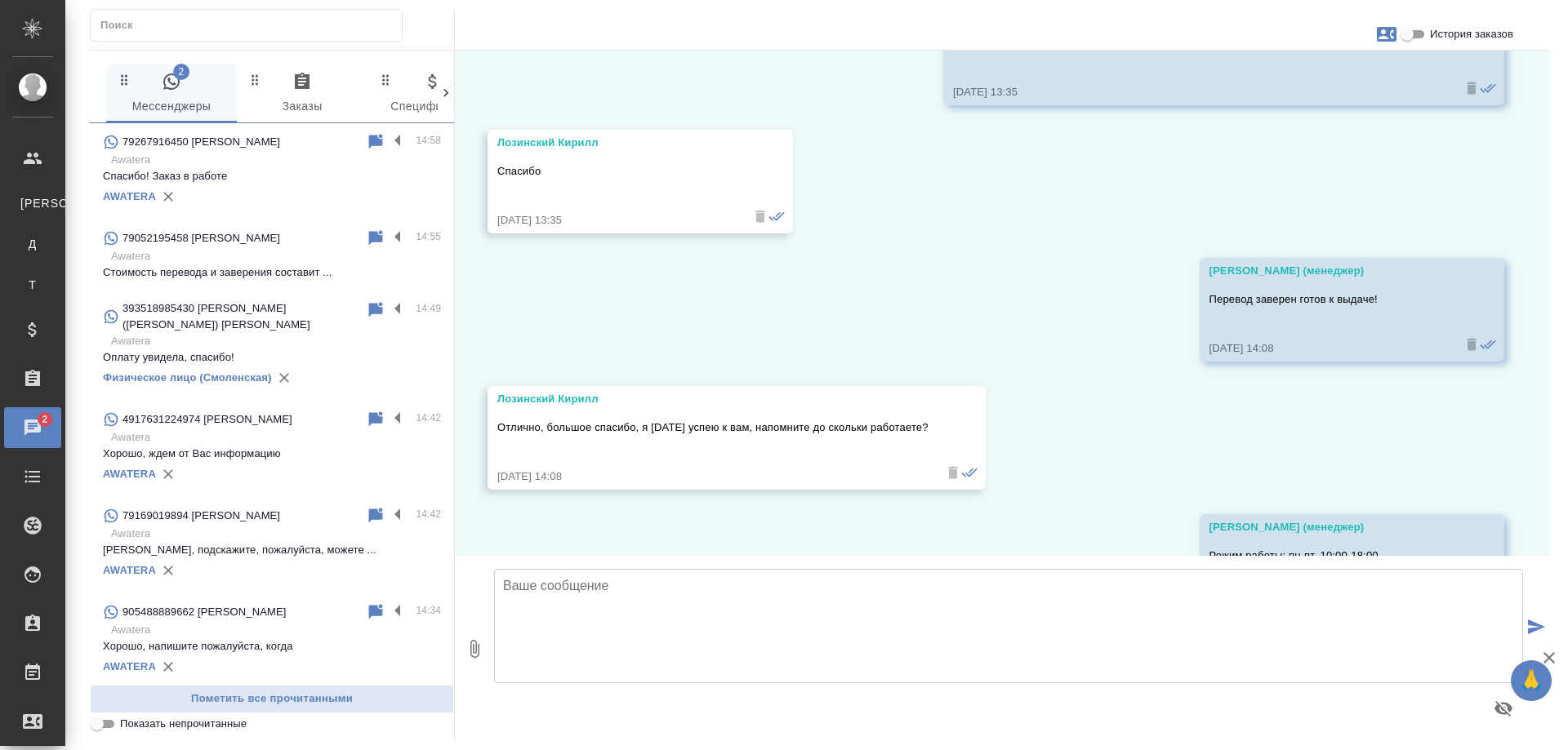
scroll to position [0, 0]
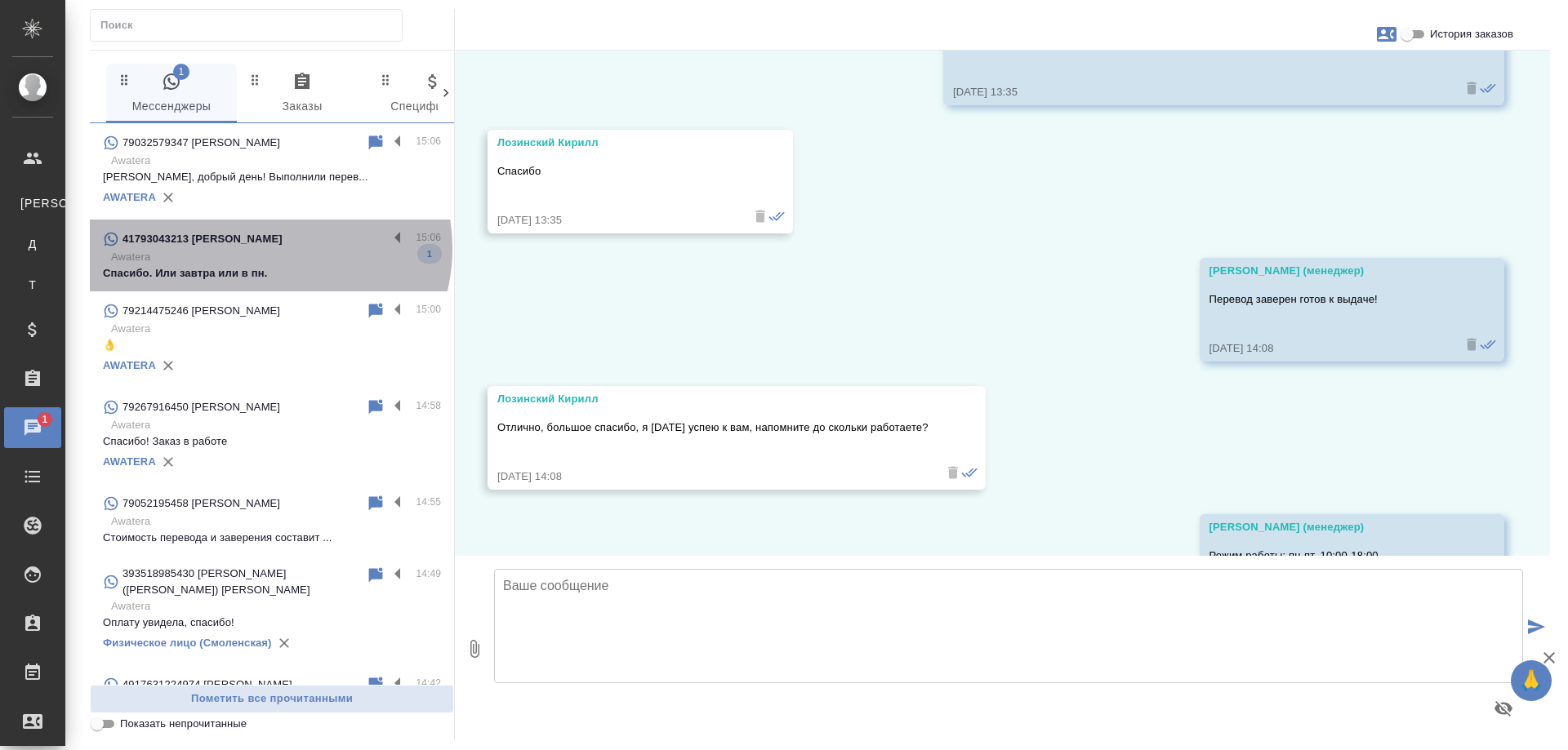
click at [268, 248] on div "41793043213 Юлия" at bounding box center [245, 239] width 285 height 19
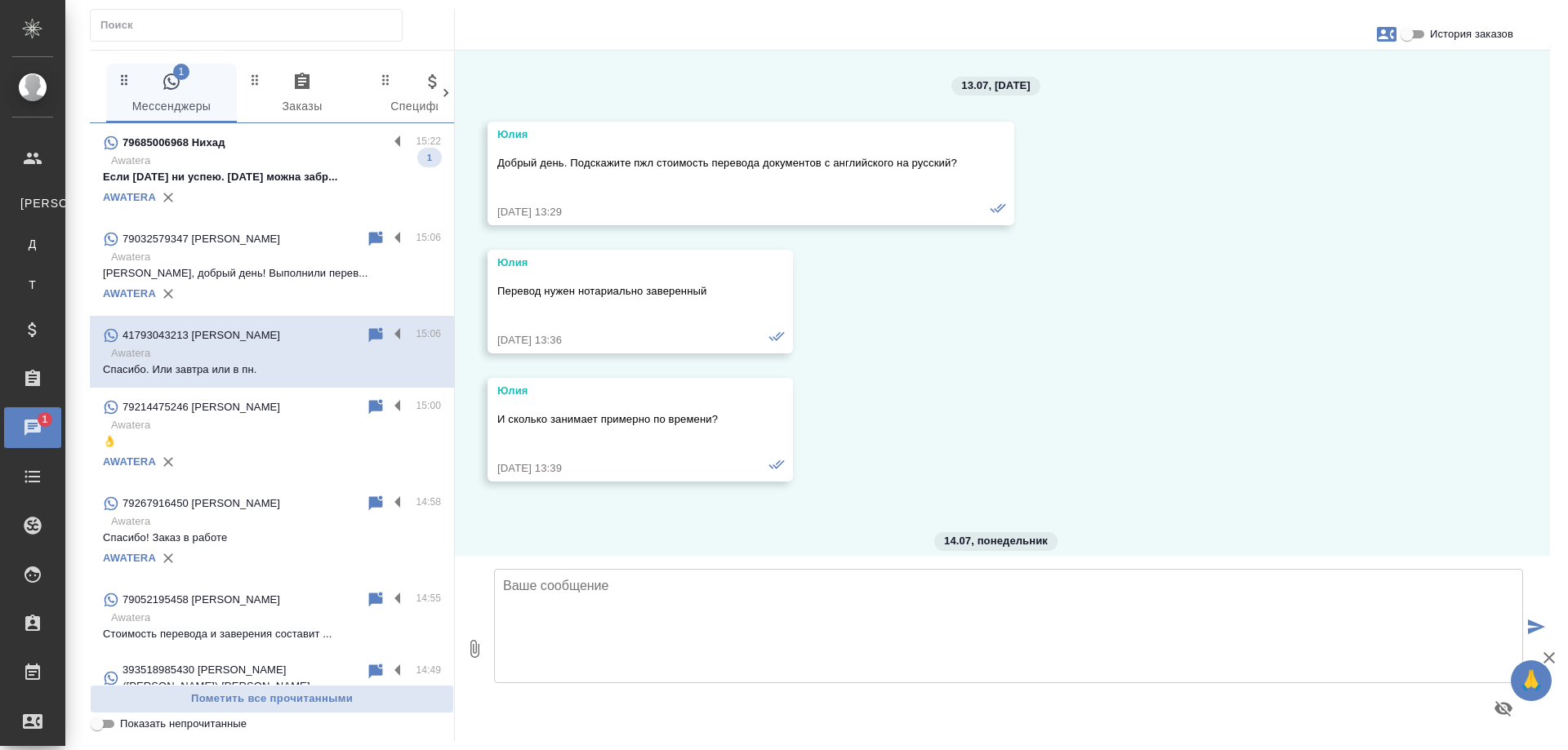
scroll to position [14077, 0]
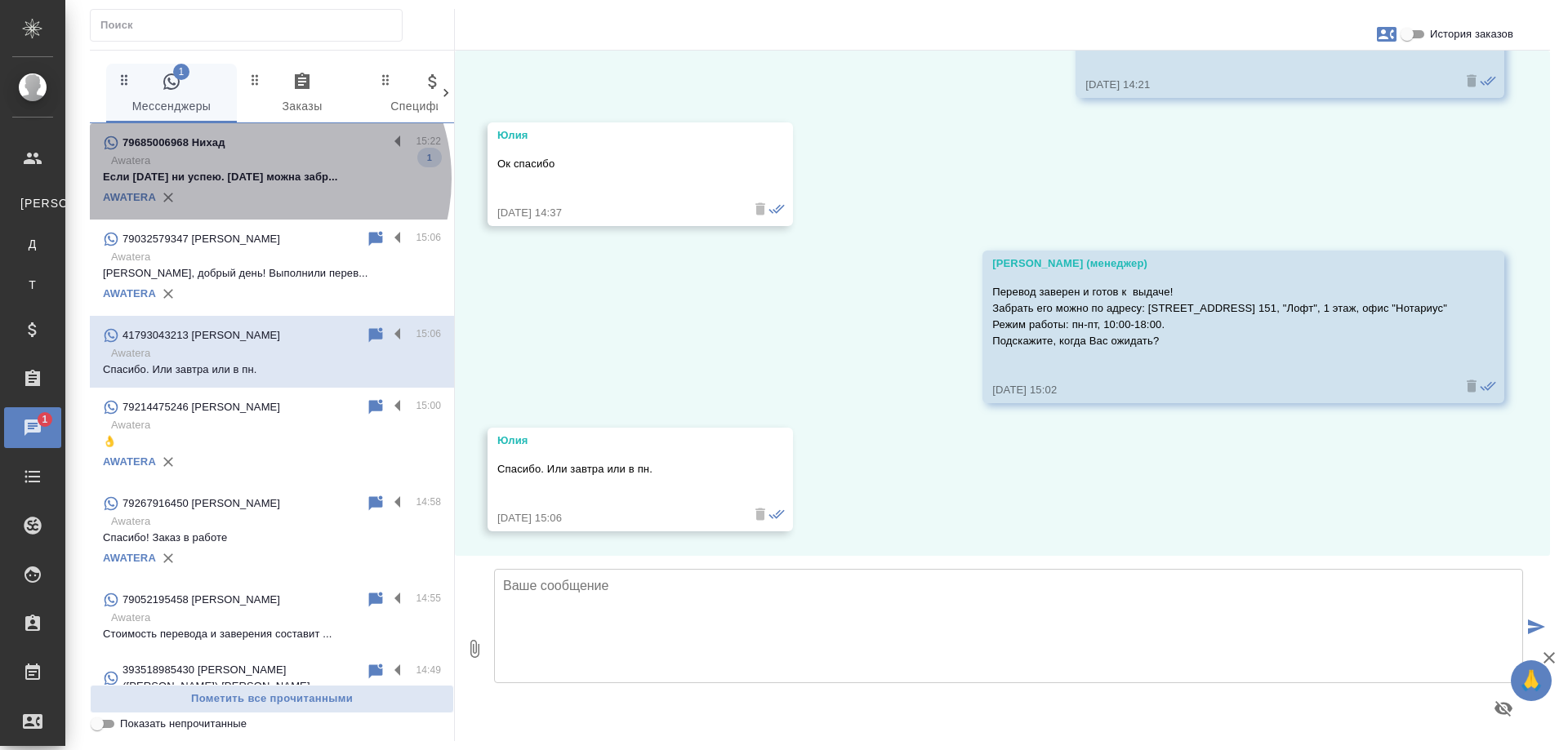
click at [264, 178] on p "Если [DATE] ни успею. [DATE] можна забр..." at bounding box center [272, 176] width 338 height 16
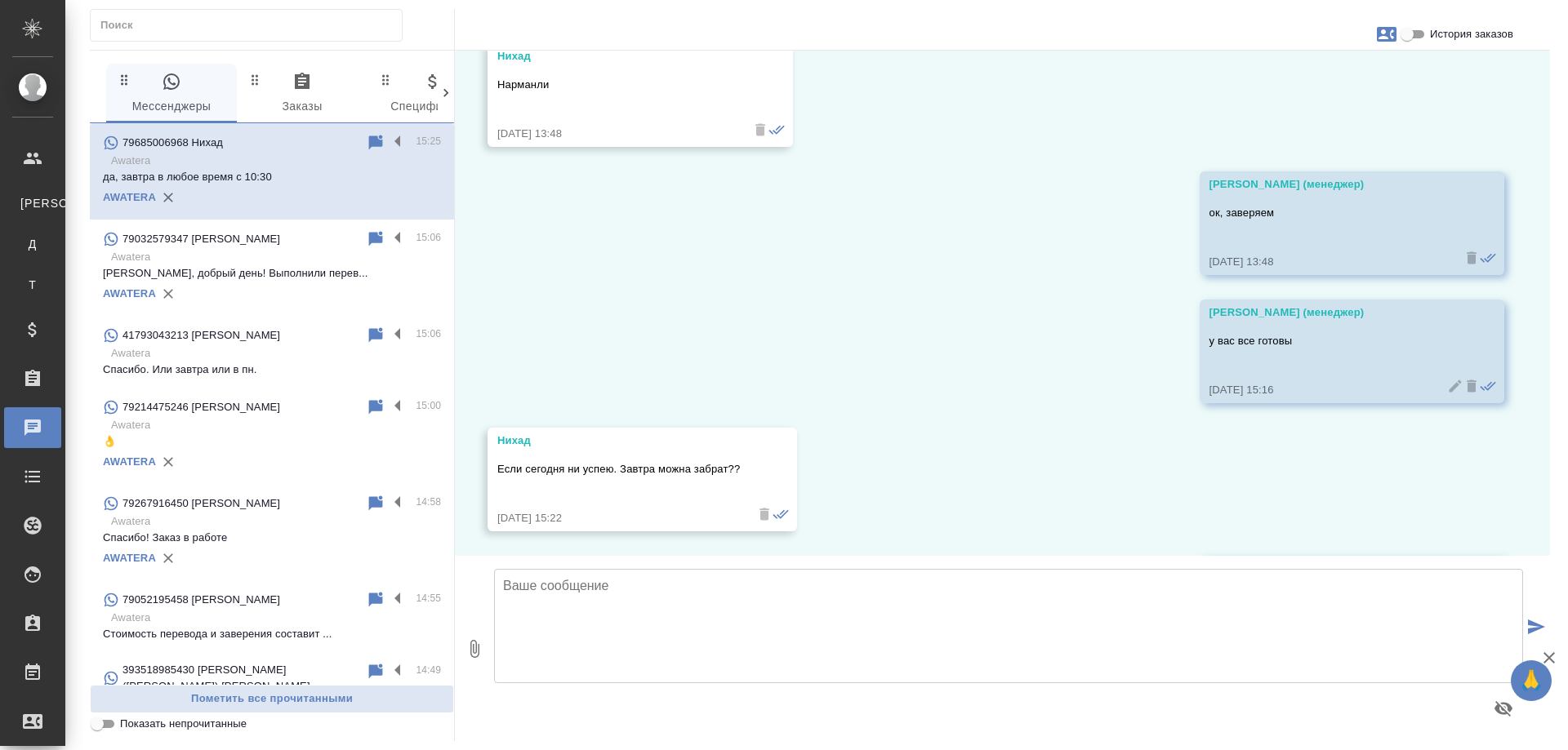
scroll to position [5307, 0]
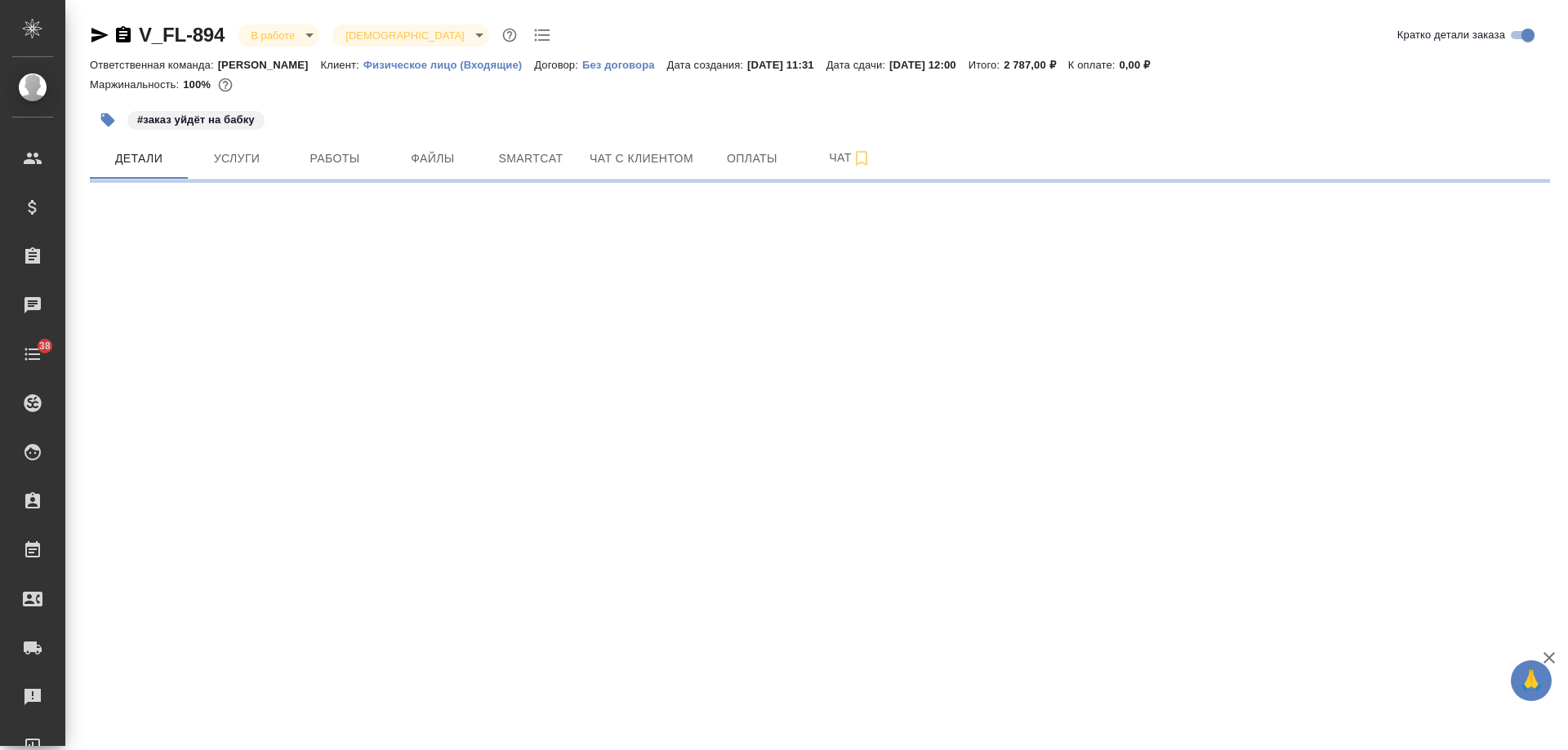
select select "RU"
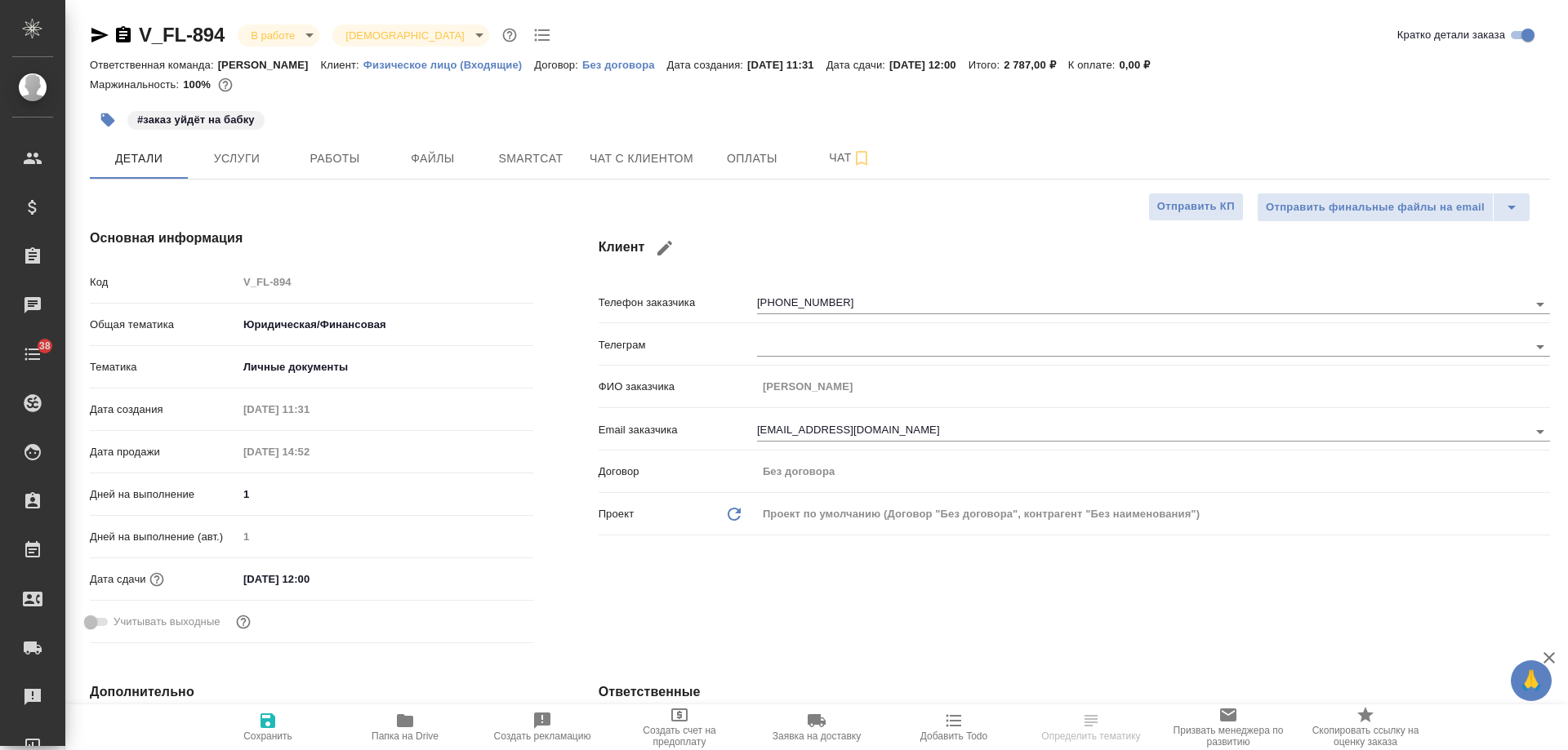
type textarea "x"
type input "Газизов Ринат"
type input "Москалец Алина"
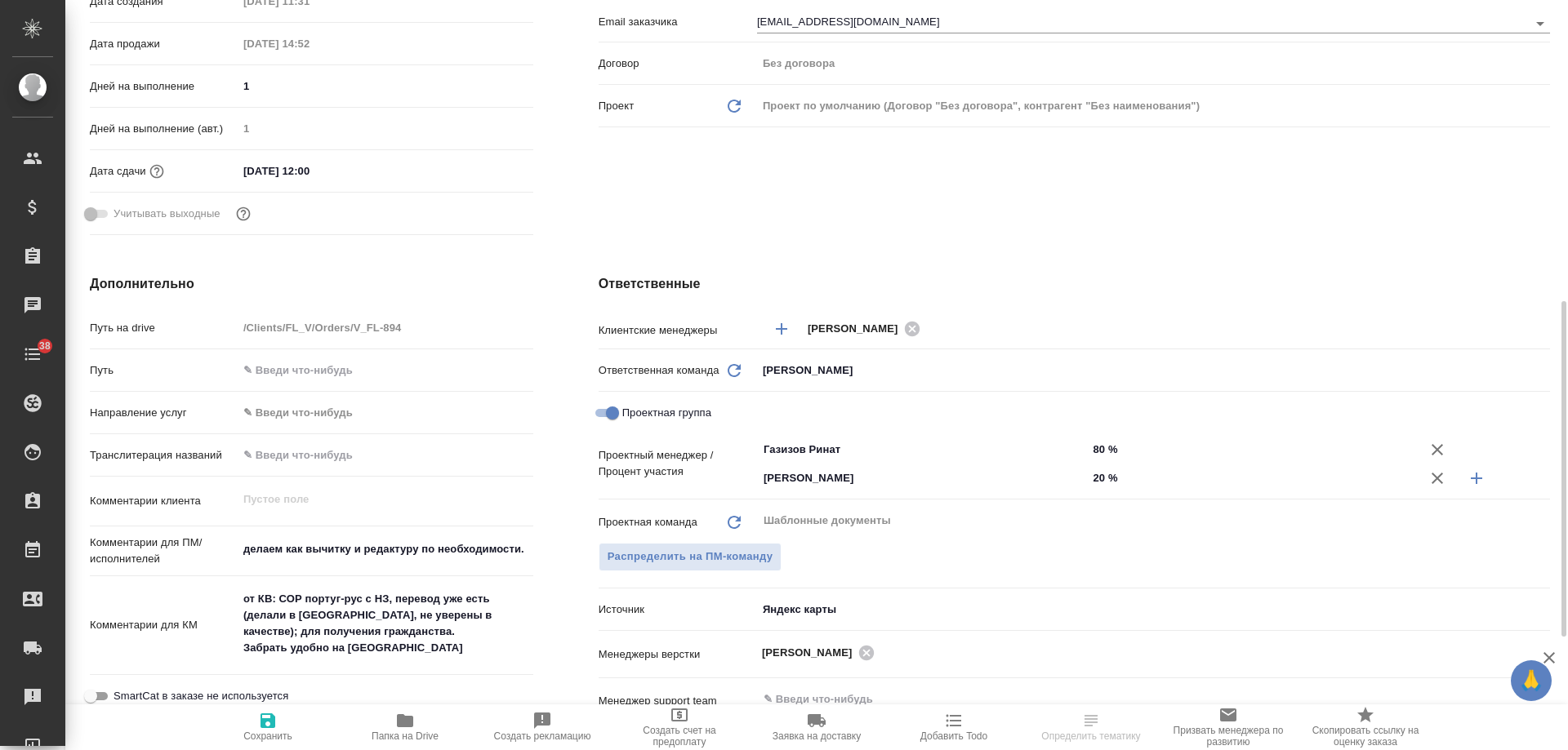
scroll to position [572, 0]
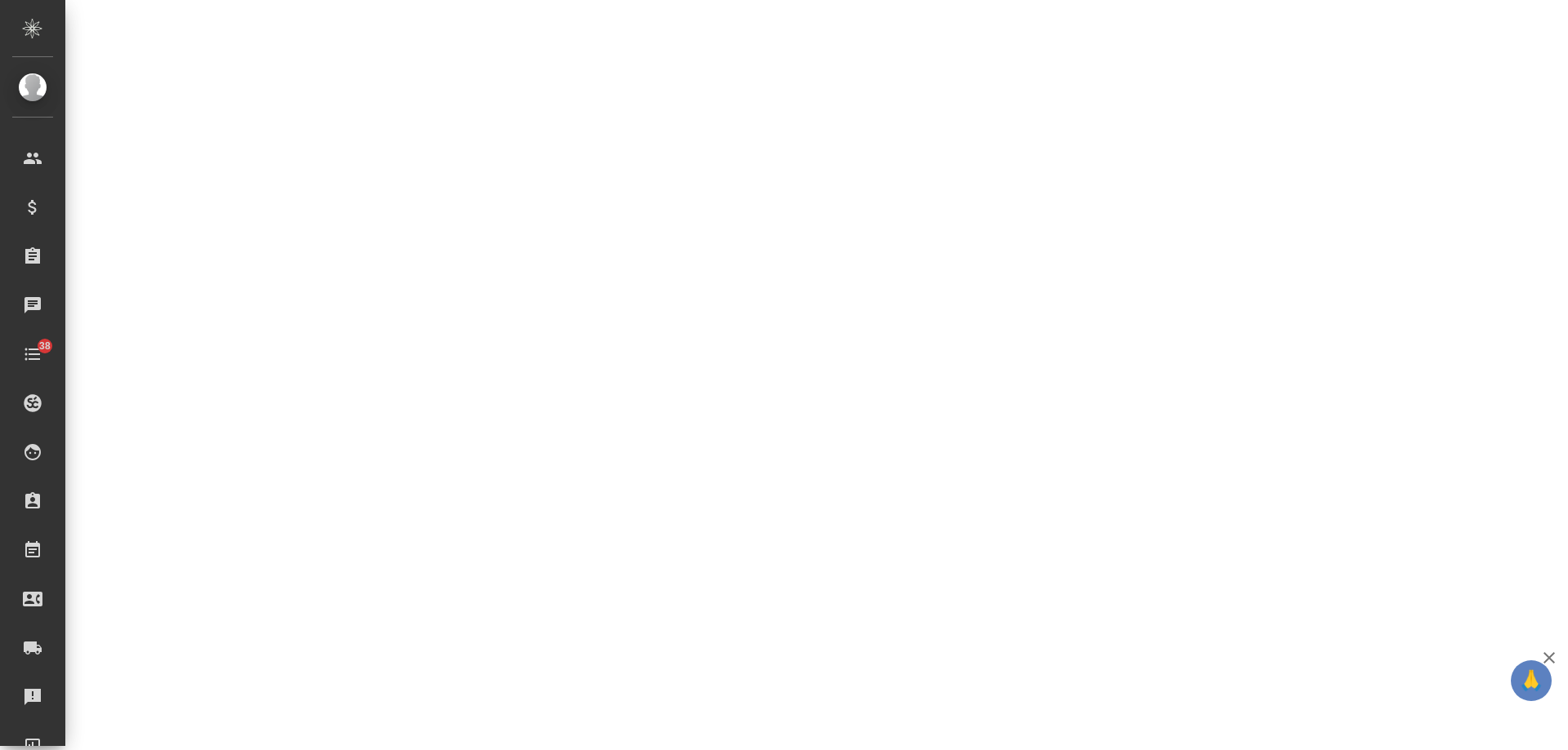
select select "RU"
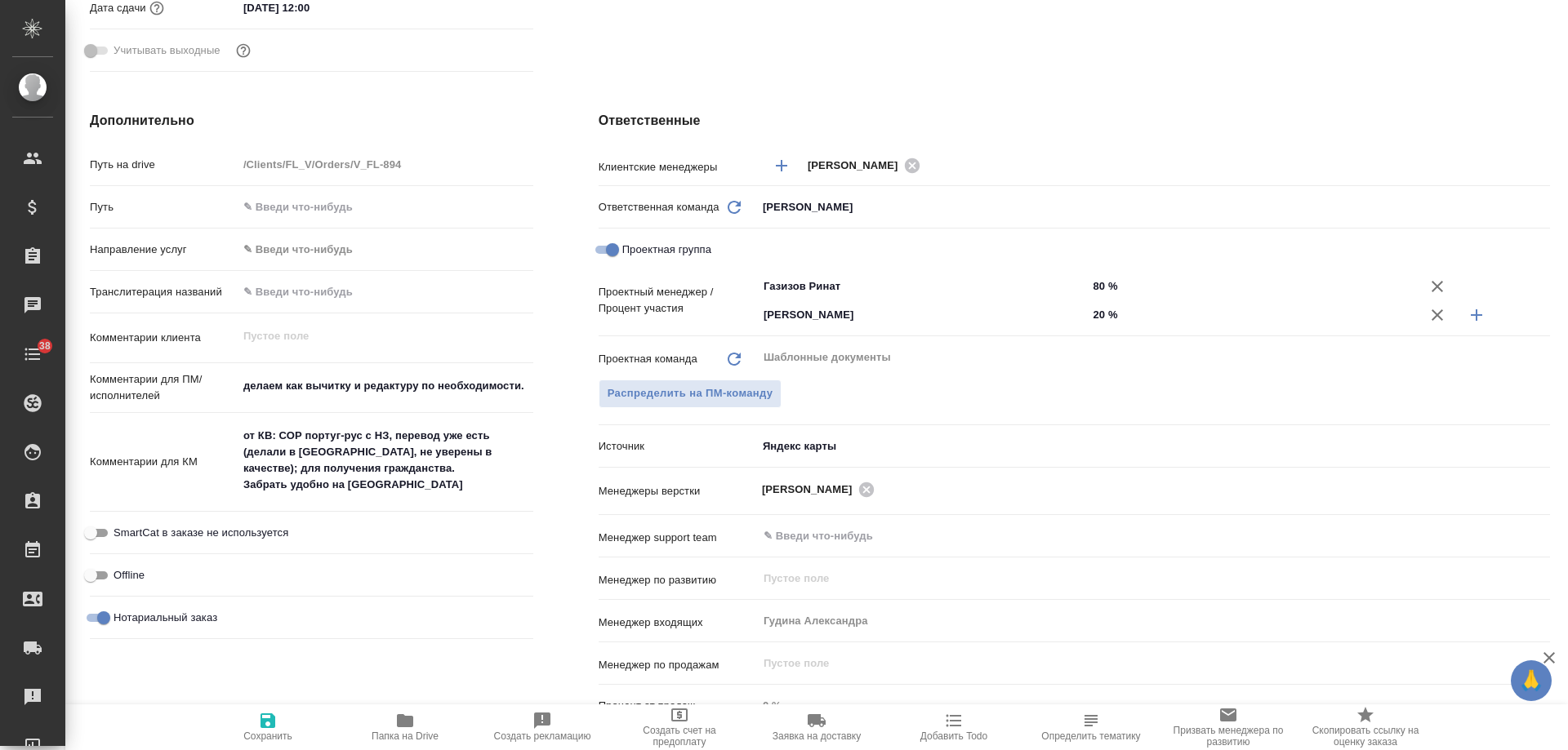
type textarea "x"
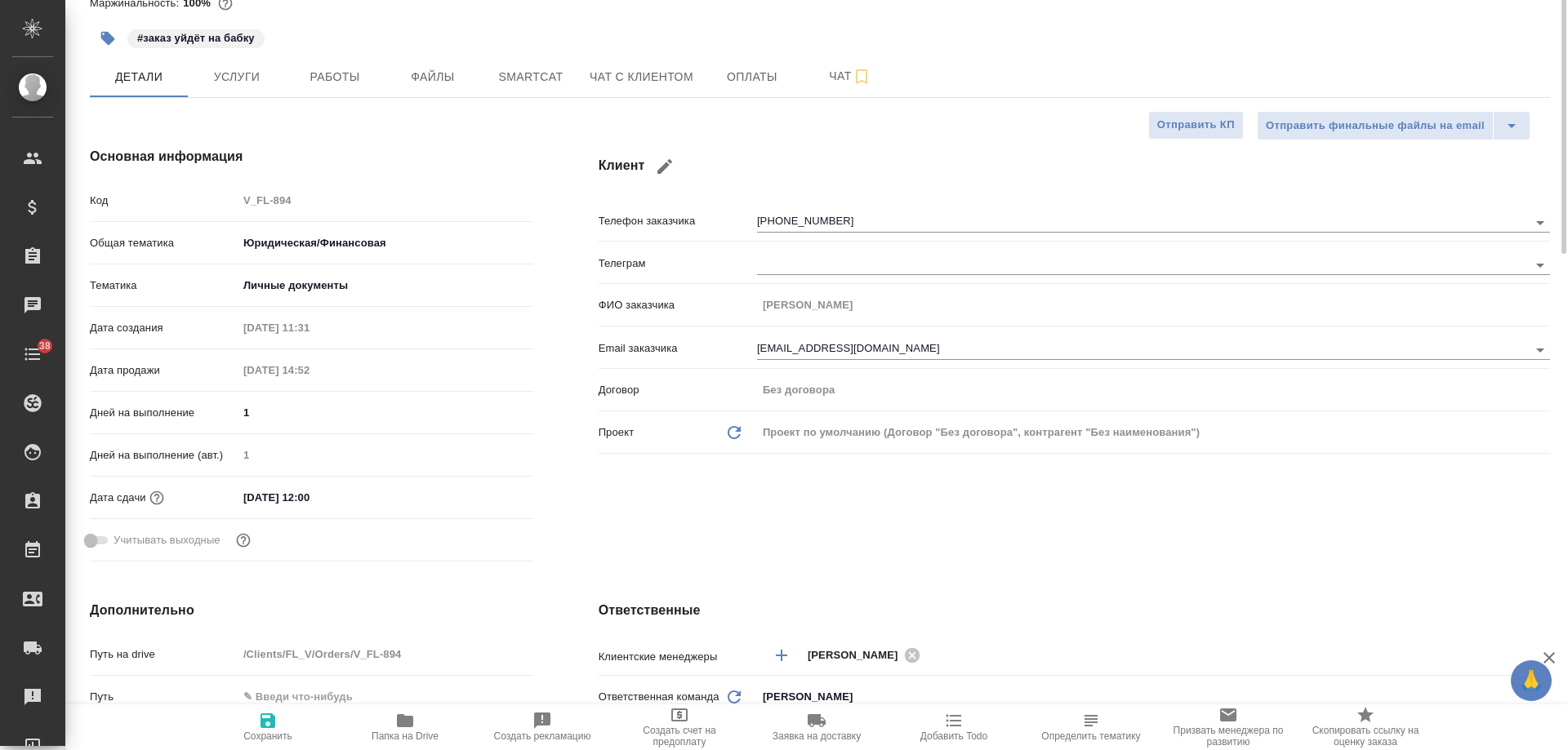
scroll to position [0, 0]
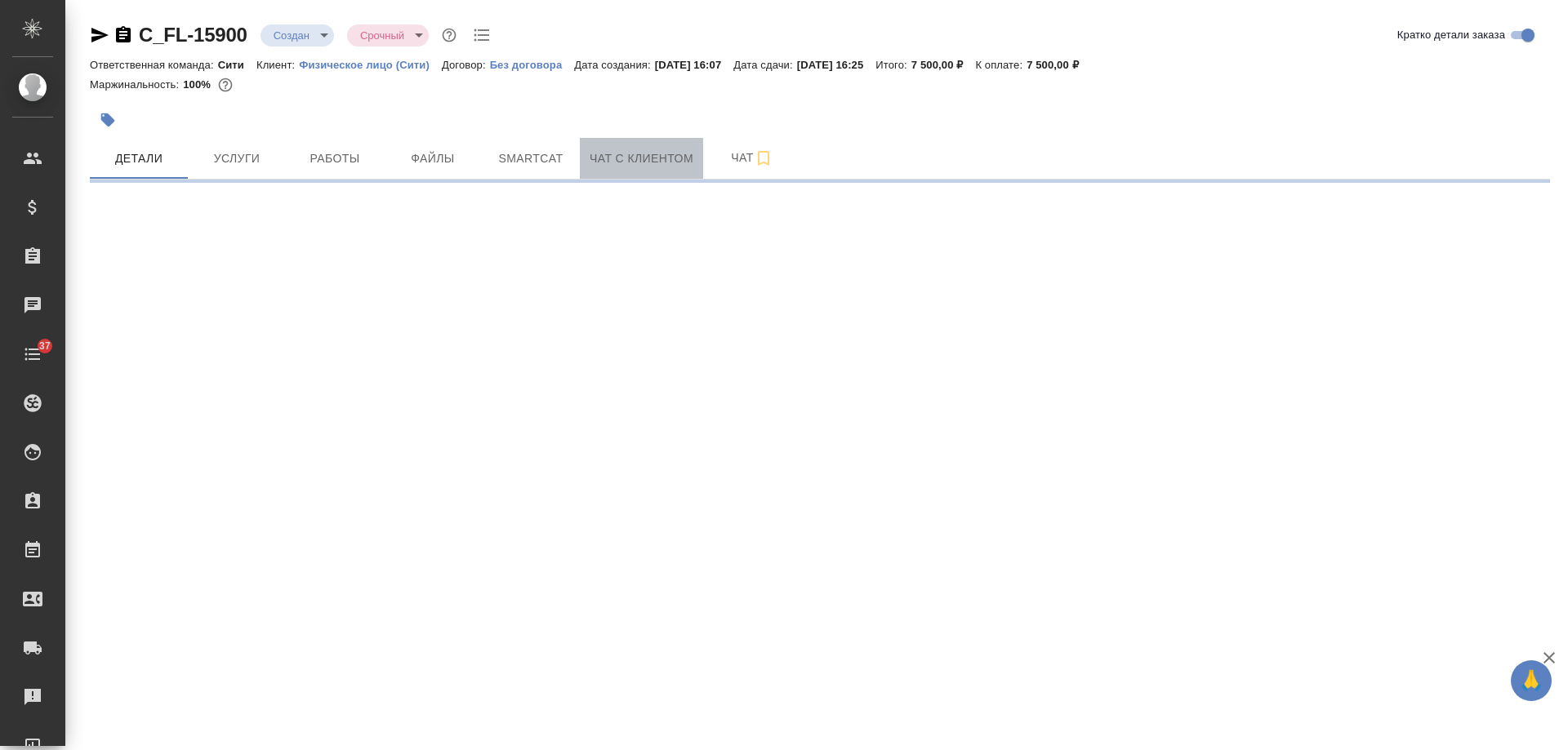
click at [634, 166] on span "Чат с клиентом" at bounding box center [641, 158] width 104 height 20
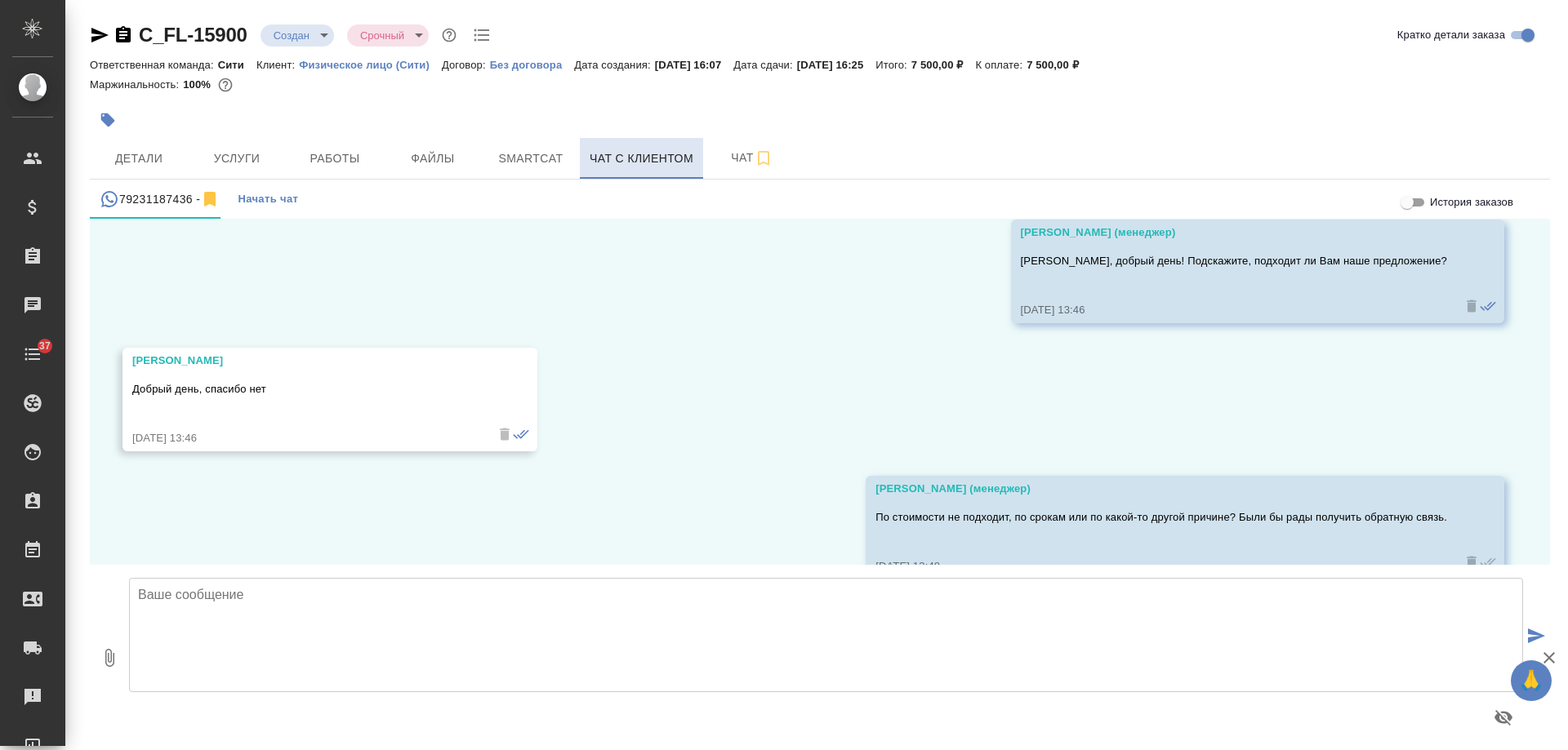
scroll to position [1360, 0]
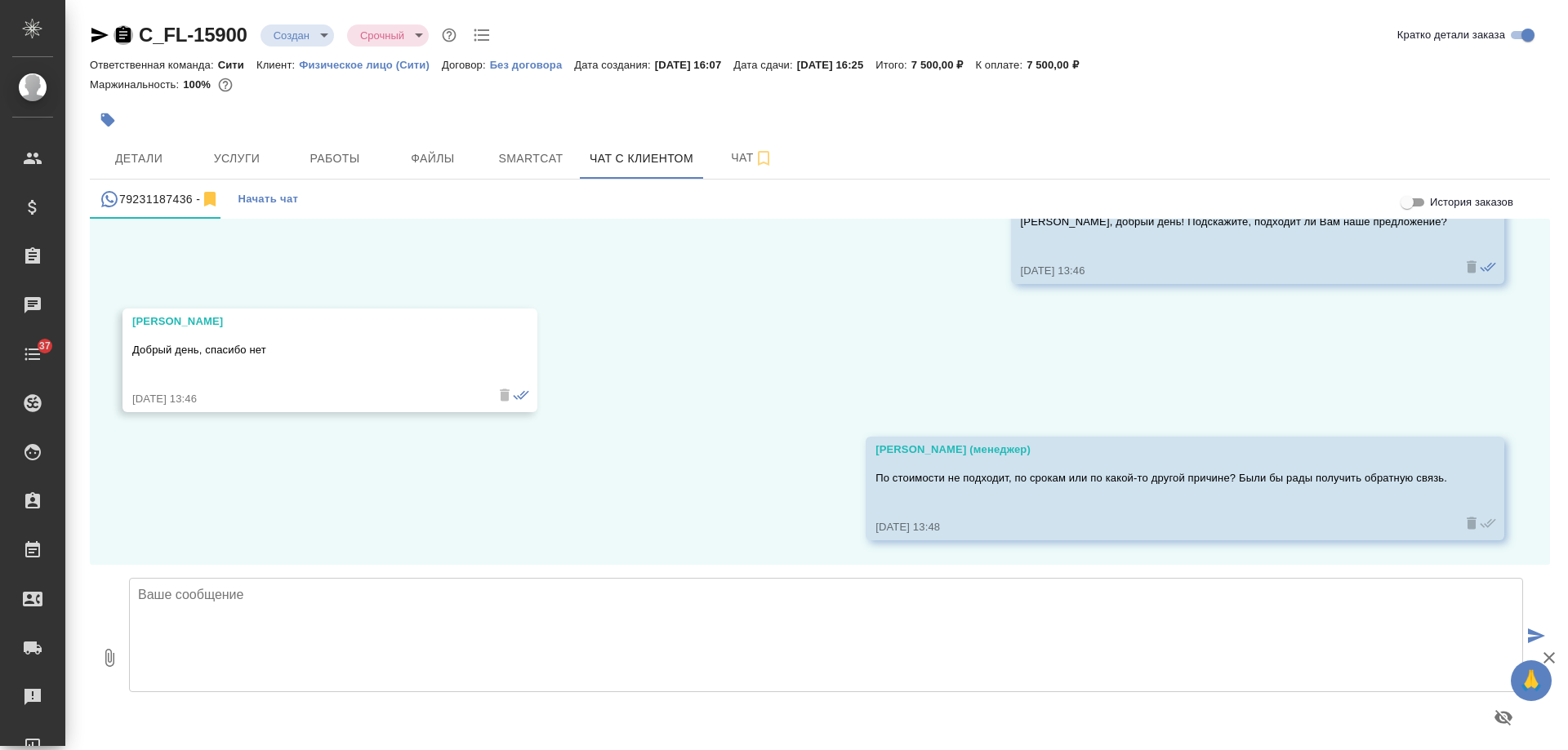
click at [118, 31] on icon "button" at bounding box center [123, 34] width 14 height 16
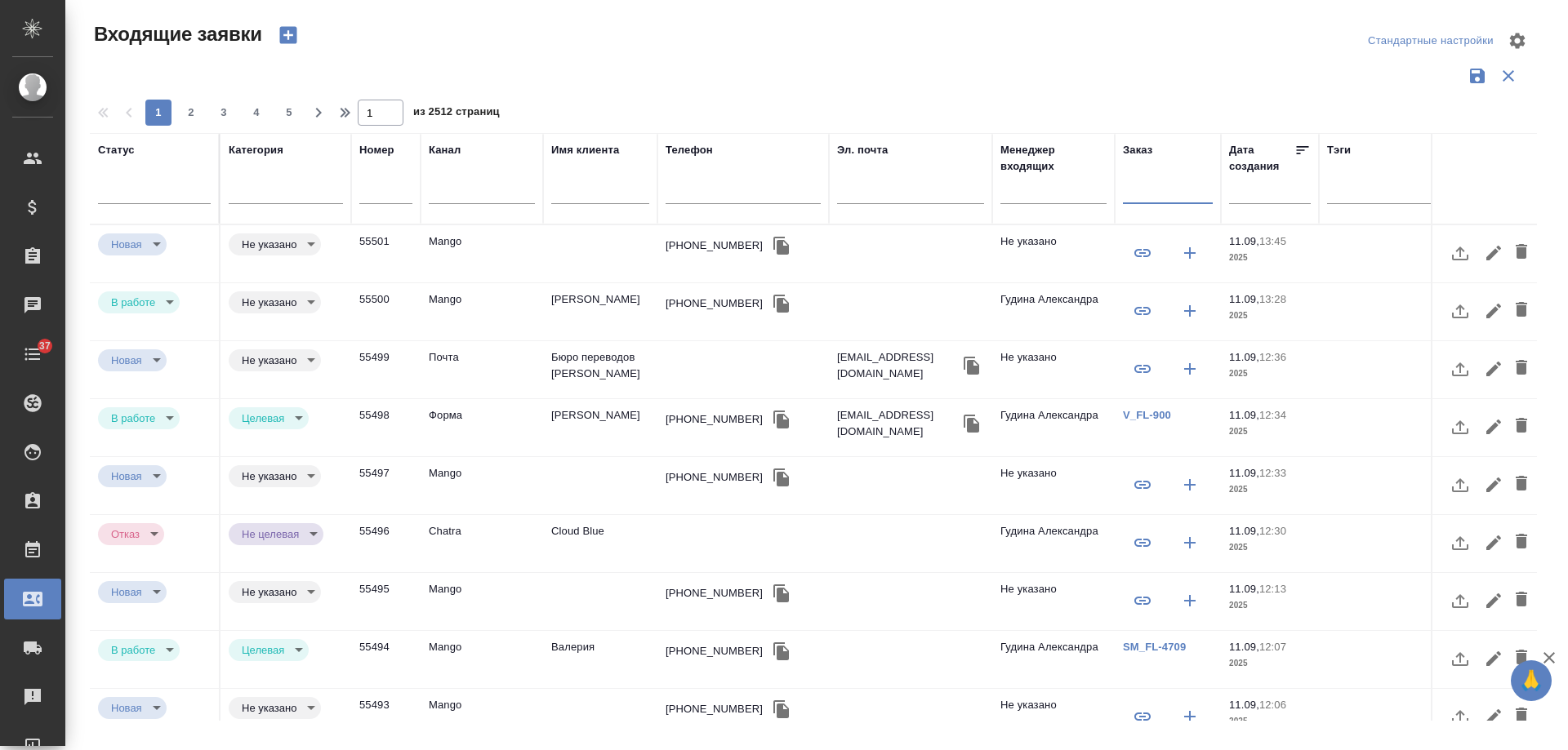
select select "RU"
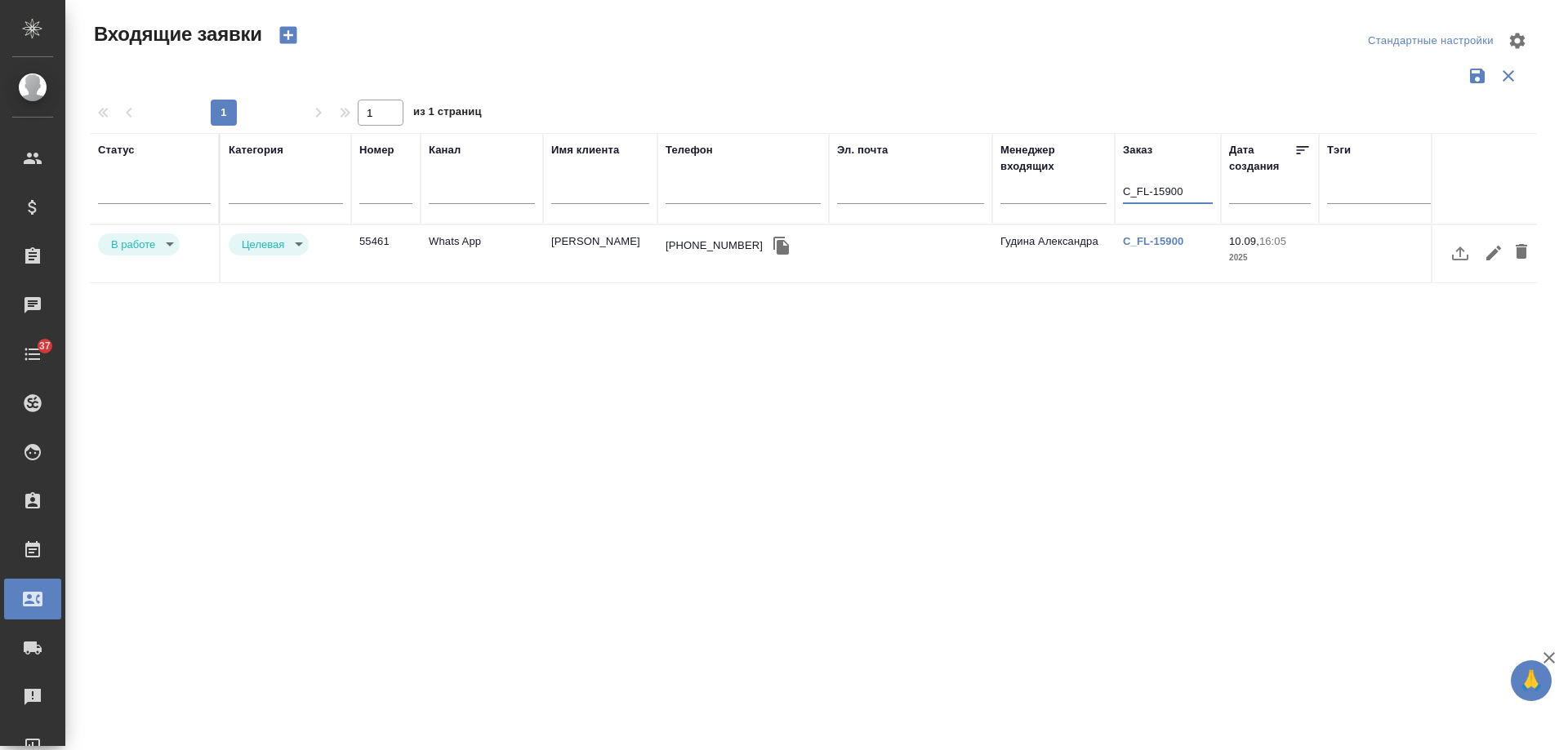
type input "C_FL-15900"
click at [143, 238] on body "🙏 .cls-1 fill:#fff; AWATERA [PERSON_NAME] Спецификации Заказы 0 Чаты 37 Todo Пр…" at bounding box center [784, 375] width 1568 height 750
click at [132, 247] on button "Отказ" at bounding box center [131, 244] width 38 height 18
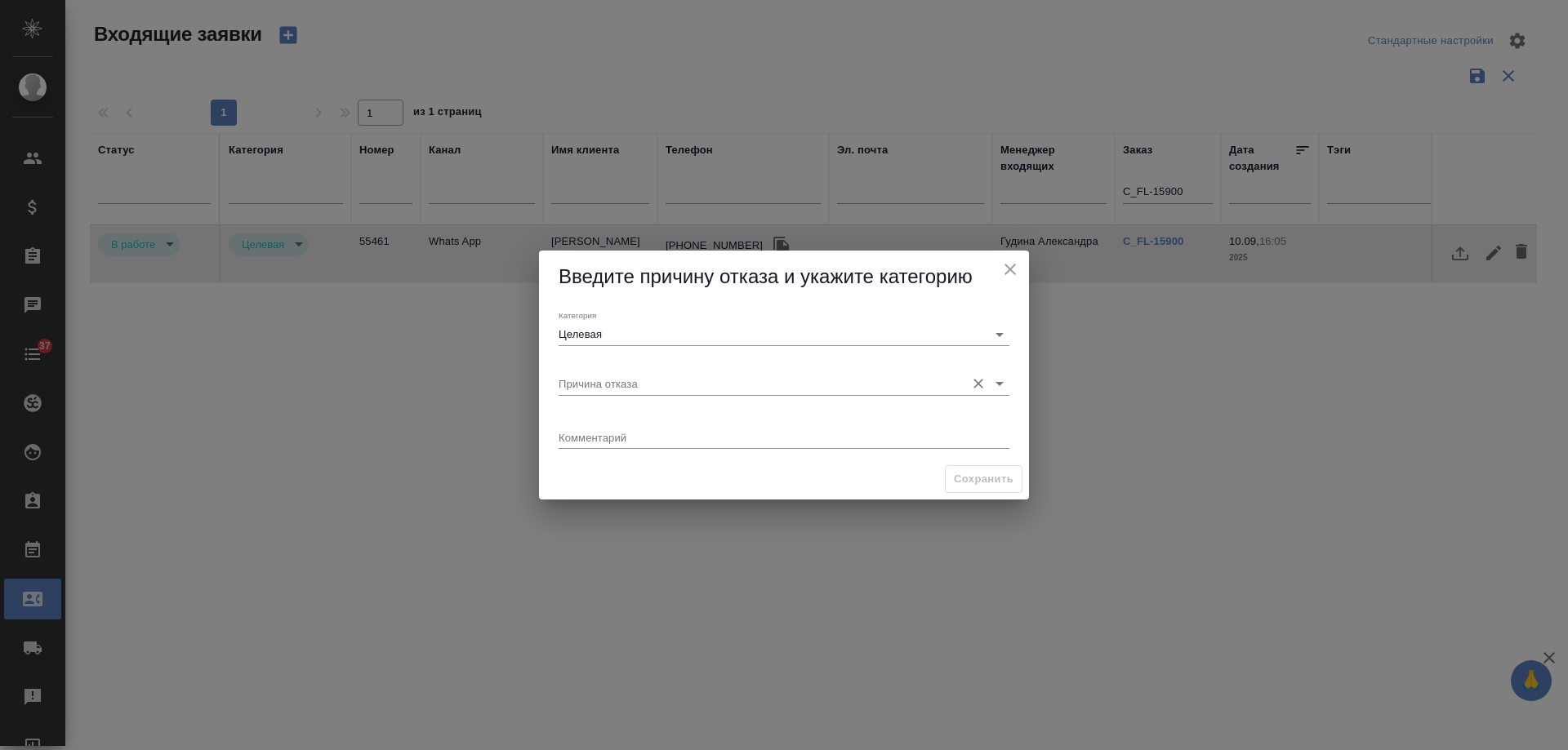
click at [598, 386] on input "Причина отказа" at bounding box center [757, 383] width 398 height 22
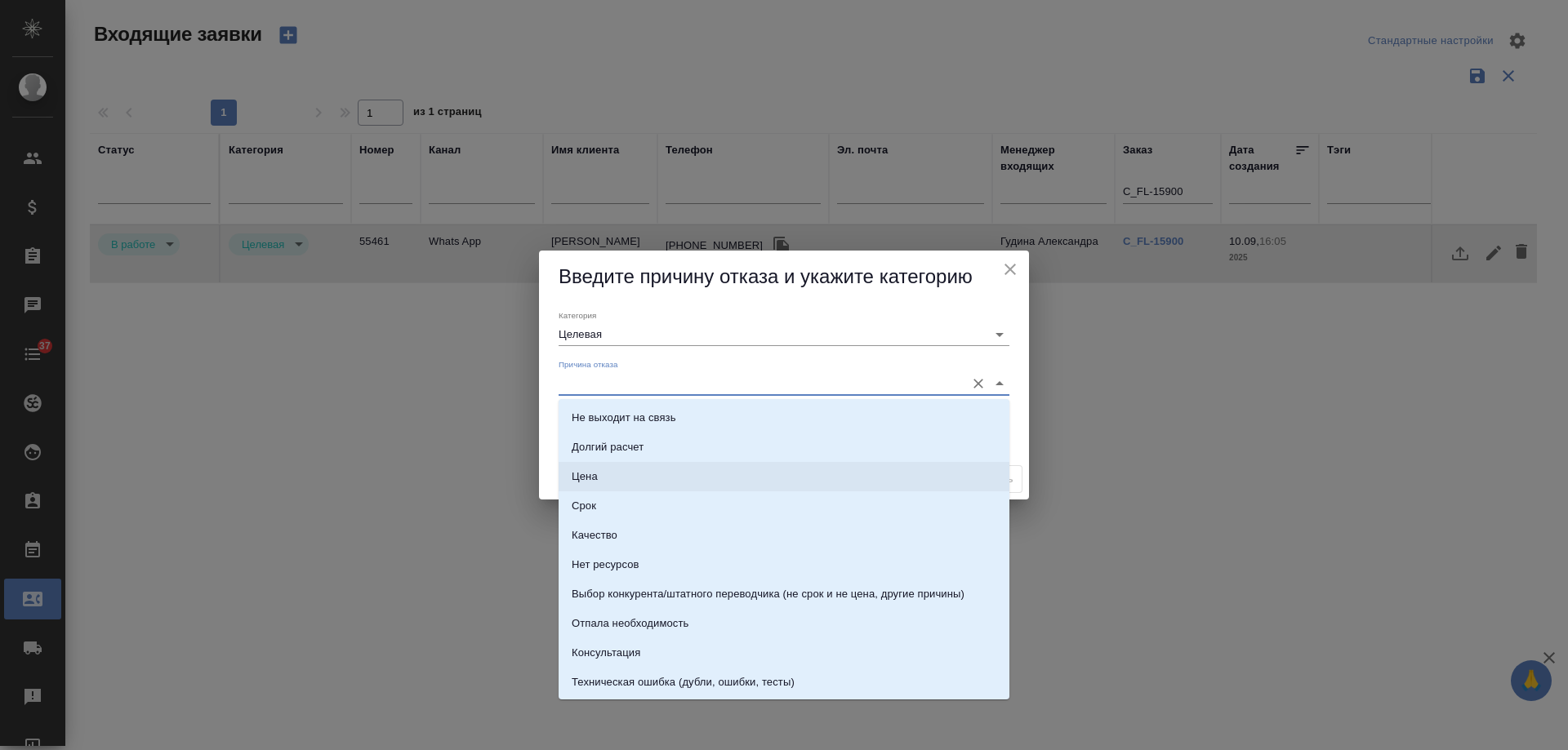
click at [605, 475] on li "Цена" at bounding box center [784, 477] width 451 height 30
type input "Цена"
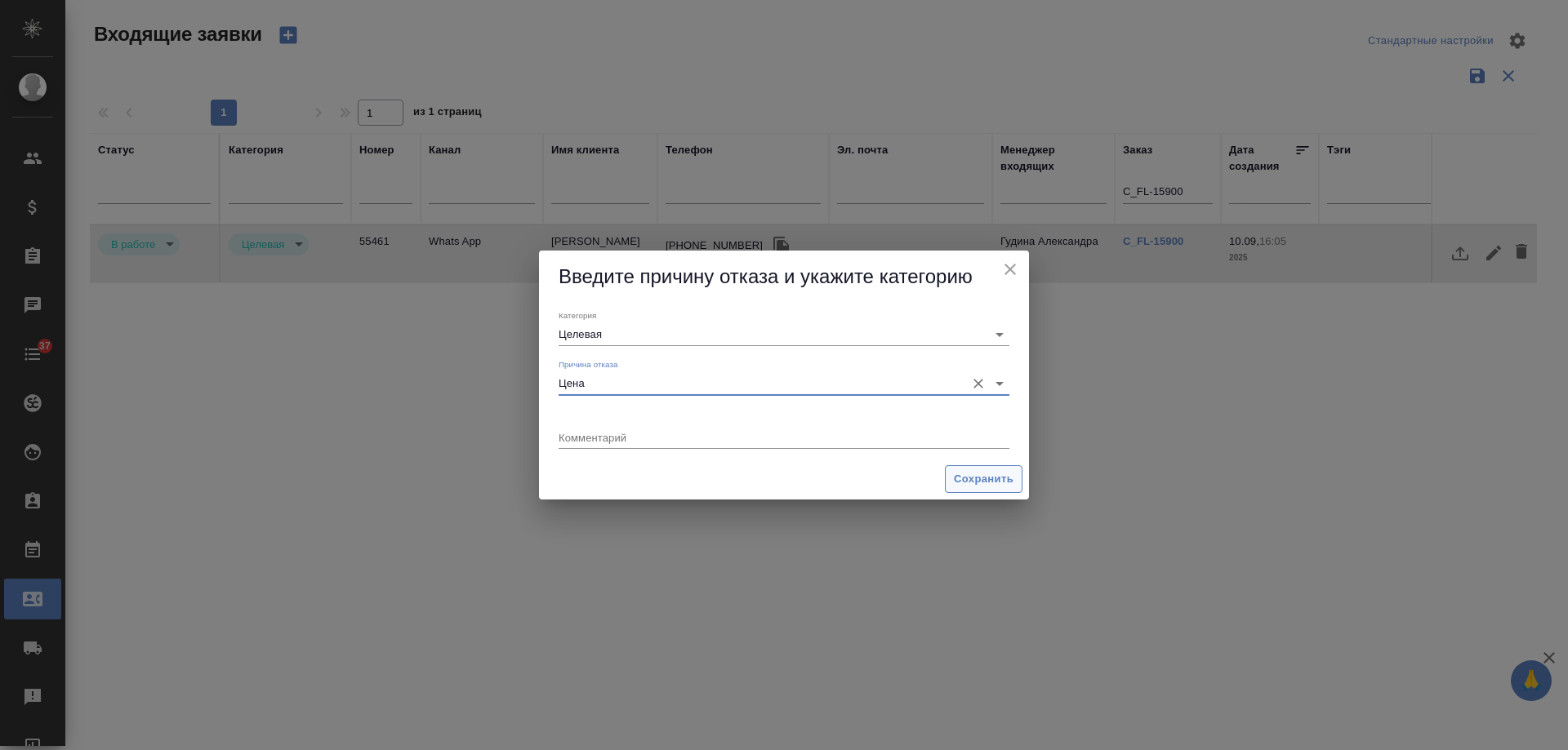
click at [970, 479] on span "Сохранить" at bounding box center [984, 480] width 59 height 19
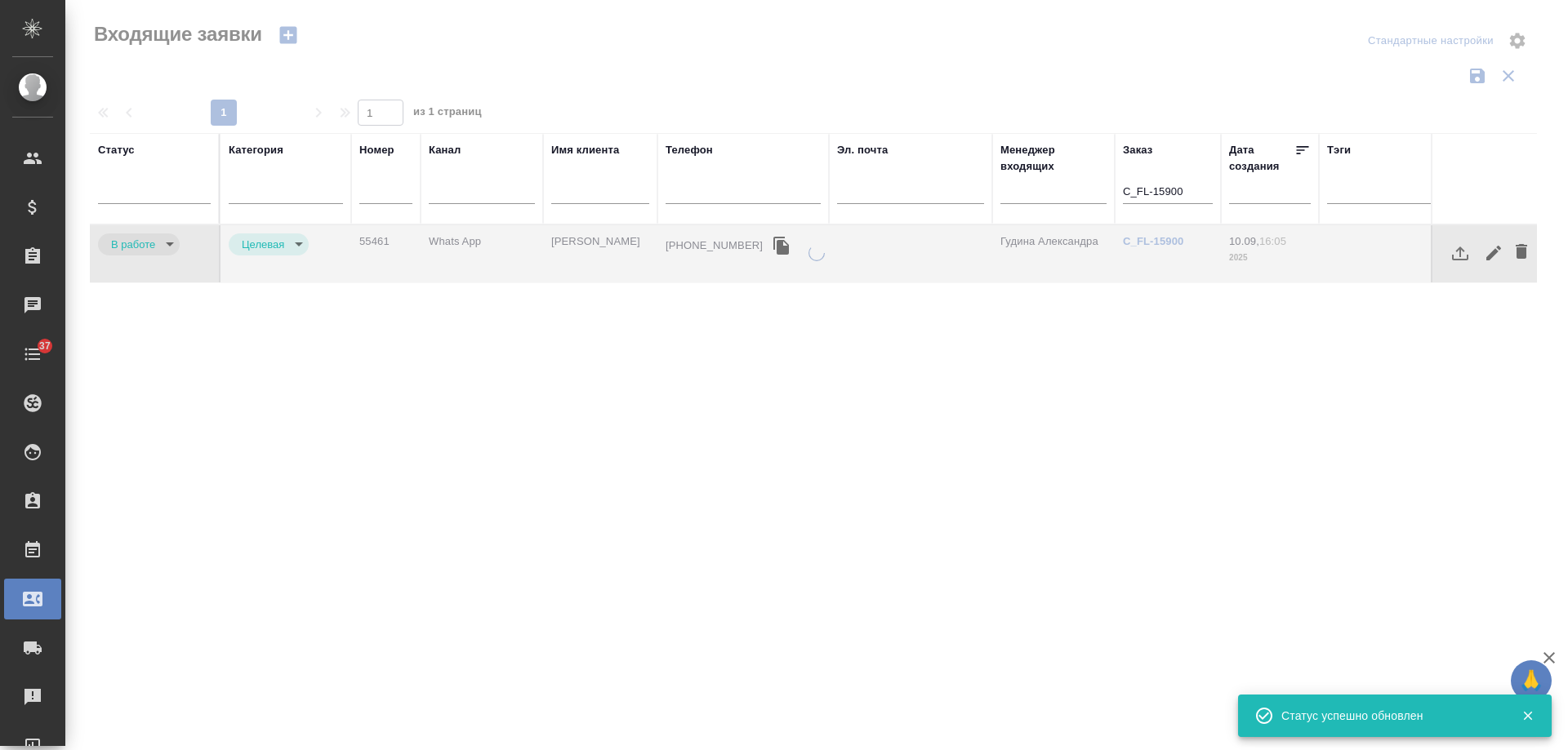
type input "rejection"
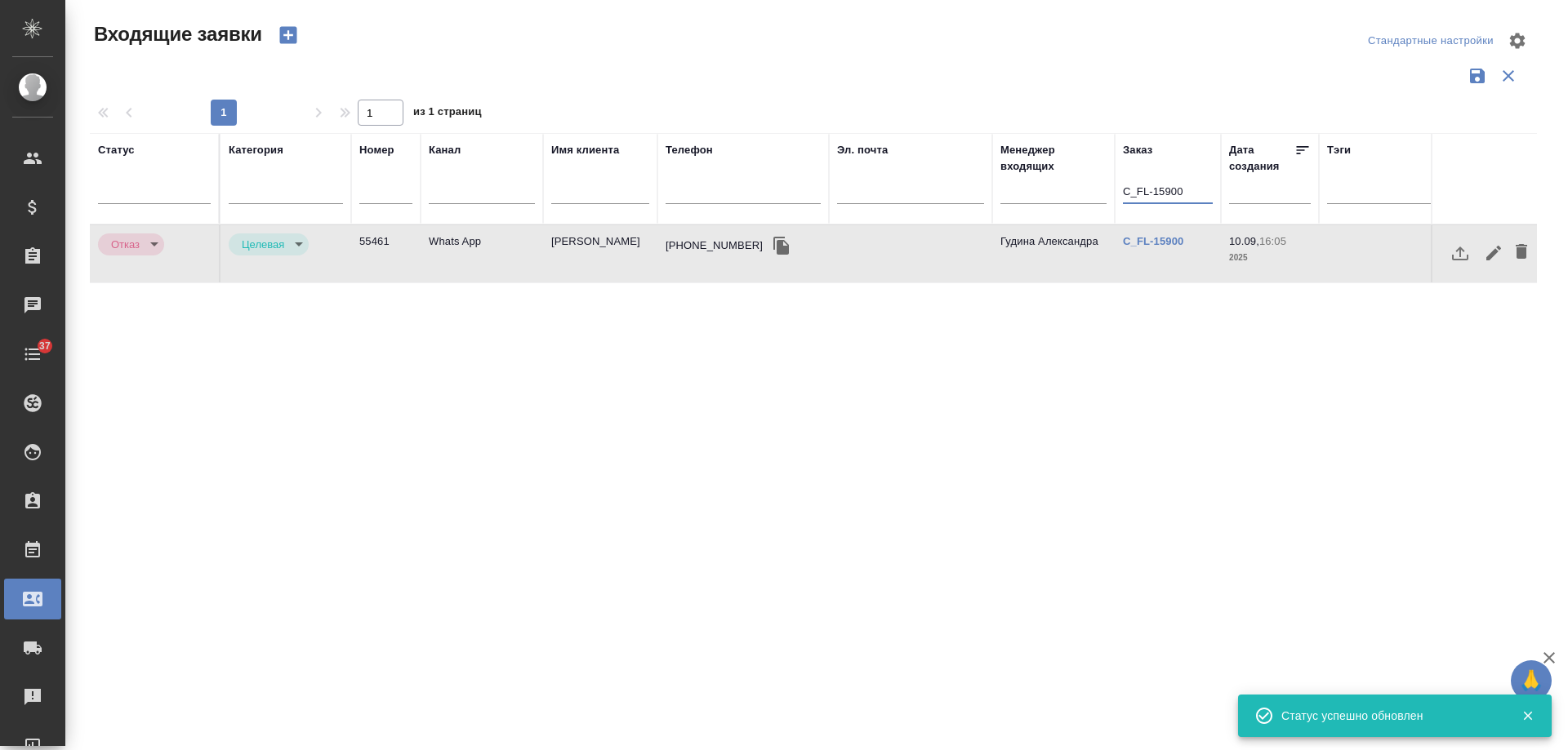
drag, startPoint x: 1187, startPoint y: 188, endPoint x: 662, endPoint y: 191, distance: 525.0
click at [662, 191] on tr "Статус Категория Номер Канал Имя клиента Телефон Эл. почта Менеджер входящих За…" at bounding box center [1039, 178] width 1898 height 91
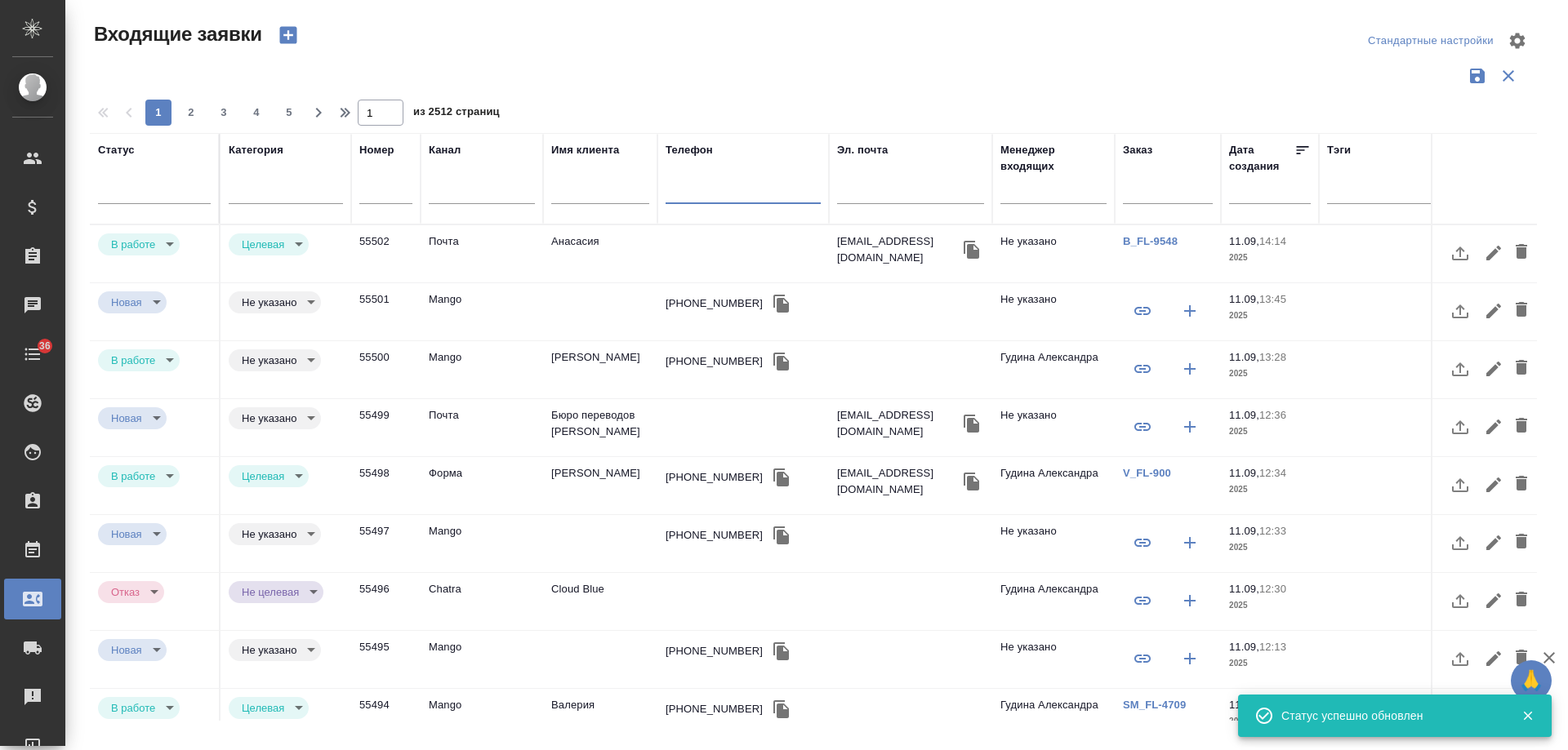
click at [747, 194] on input "text" at bounding box center [743, 193] width 155 height 20
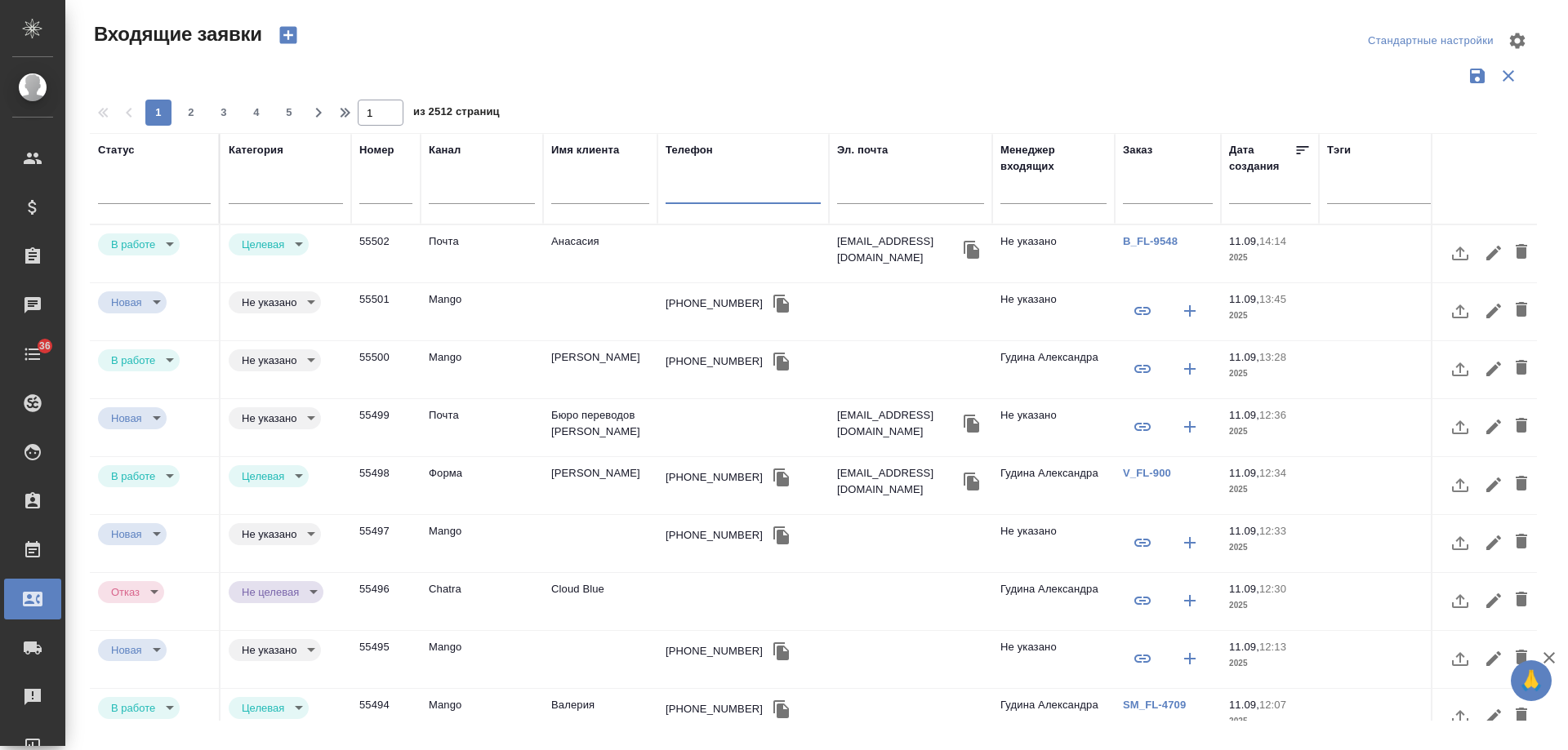
paste input "+79100062408"
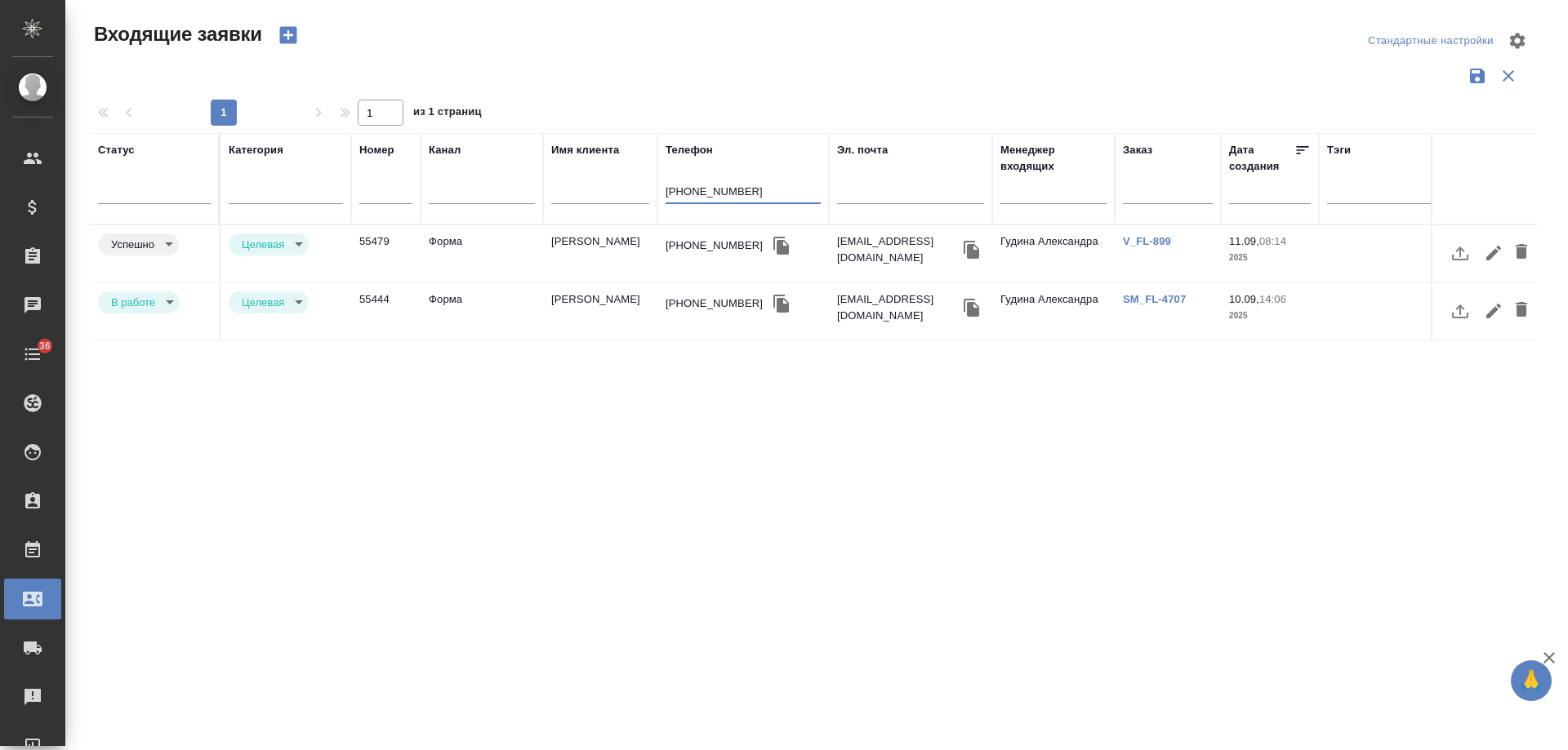
type input "+79100062408"
click at [1146, 241] on link "V_FL-899" at bounding box center [1147, 241] width 48 height 12
click at [1168, 294] on link "SM_FL-4707" at bounding box center [1154, 298] width 63 height 12
click at [492, 315] on td "Форма" at bounding box center [482, 312] width 123 height 58
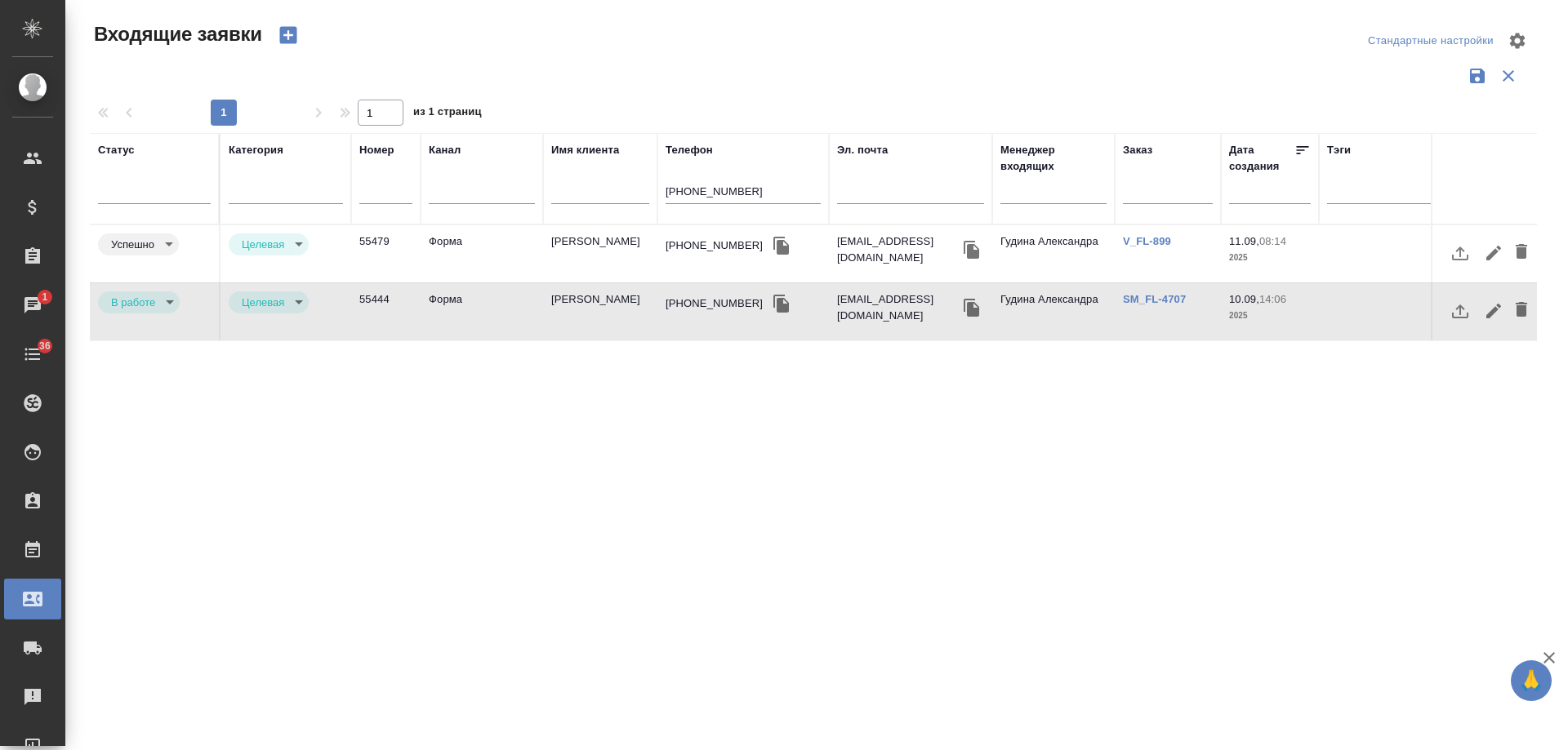
click at [131, 301] on body "🙏 .cls-1 fill:#fff; AWATERA Gudina Alexandra Клиенты Спецификации Заказы 1 Чаты…" at bounding box center [784, 375] width 1568 height 750
click at [131, 305] on button "Отказ" at bounding box center [131, 301] width 38 height 18
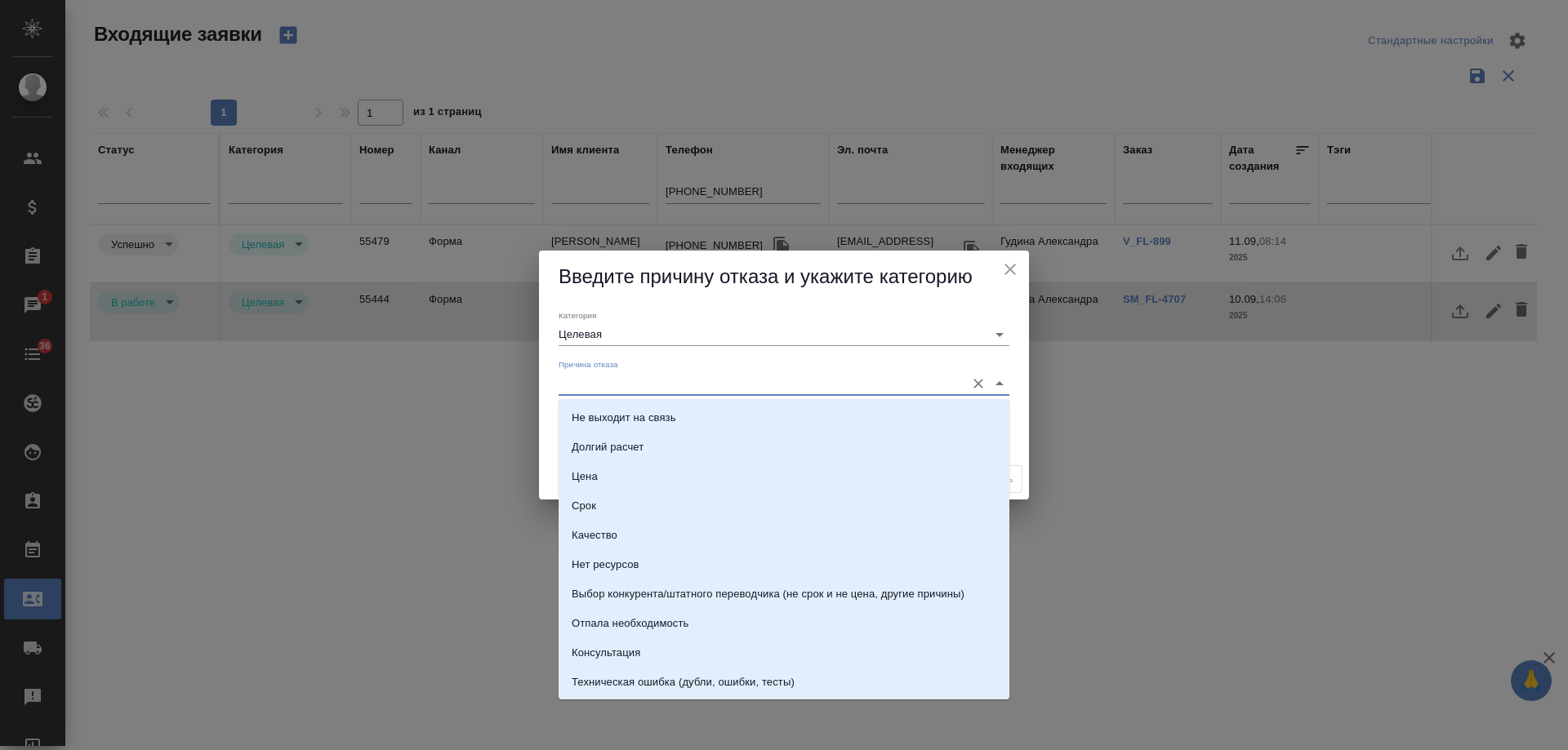
click at [616, 382] on input "Причина отказа" at bounding box center [757, 383] width 398 height 22
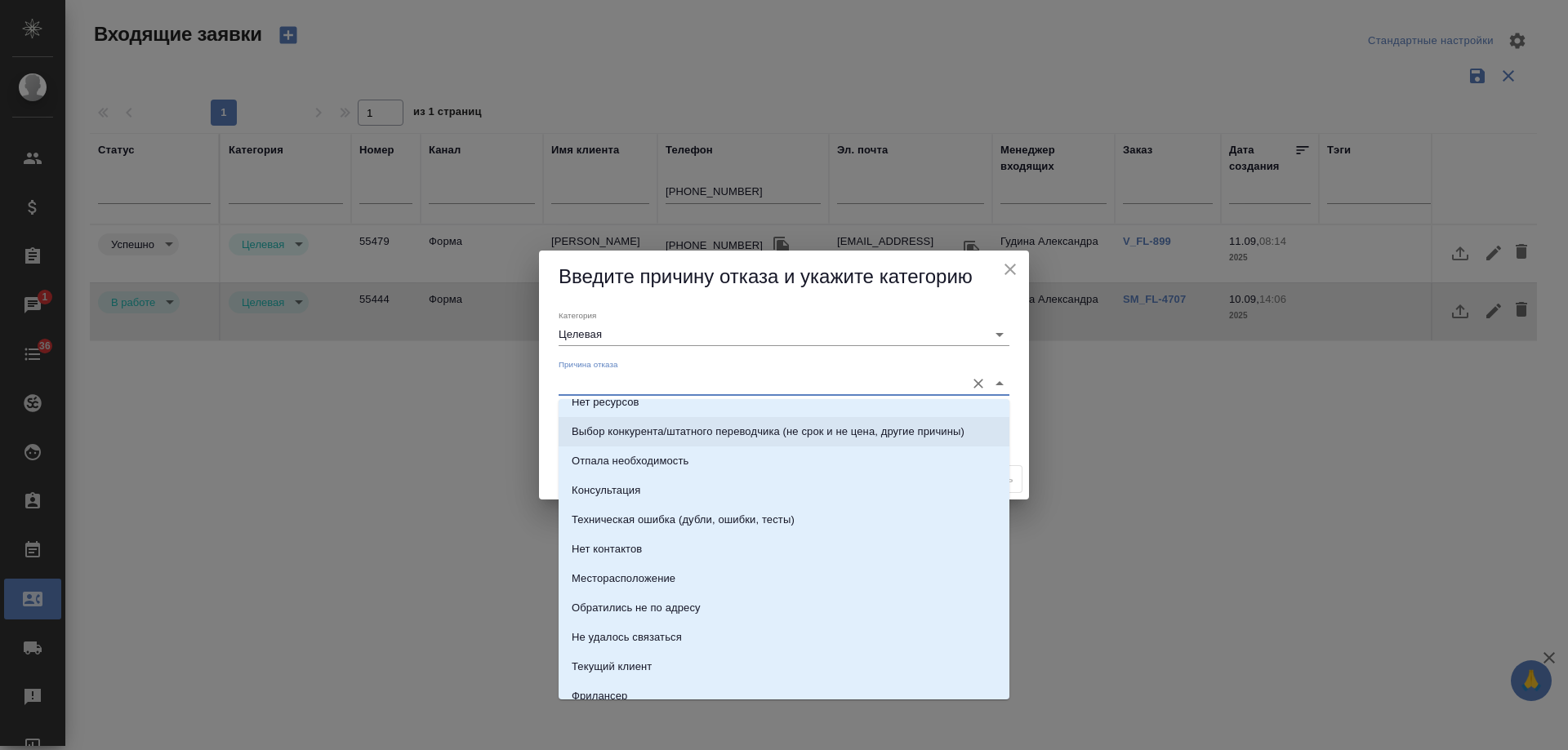
scroll to position [163, 0]
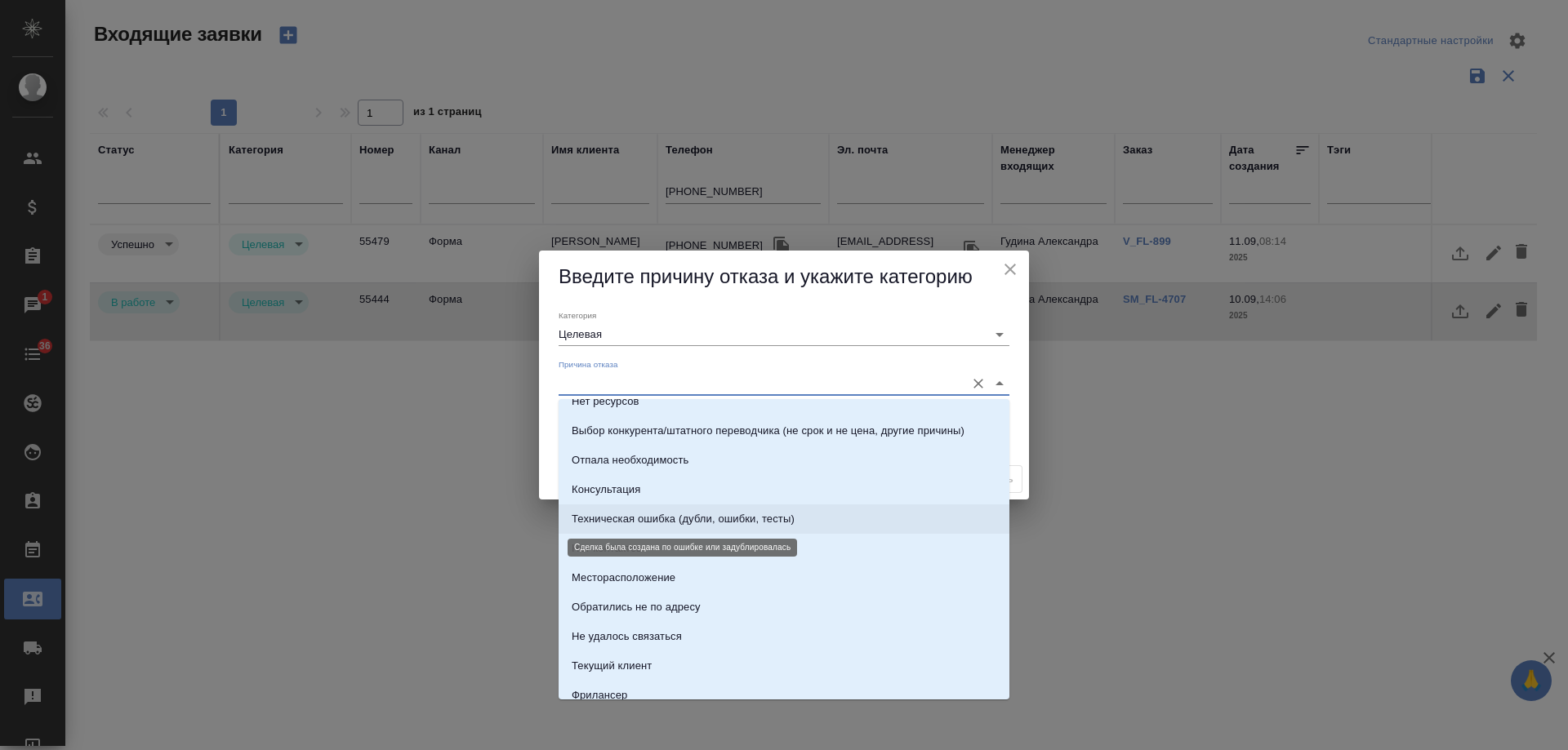
click at [703, 519] on div "Техническая ошибка (дубли, ошибки, тесты)" at bounding box center [683, 519] width 223 height 16
type input "Техническая ошибка (дубли, ошибки, тесты)"
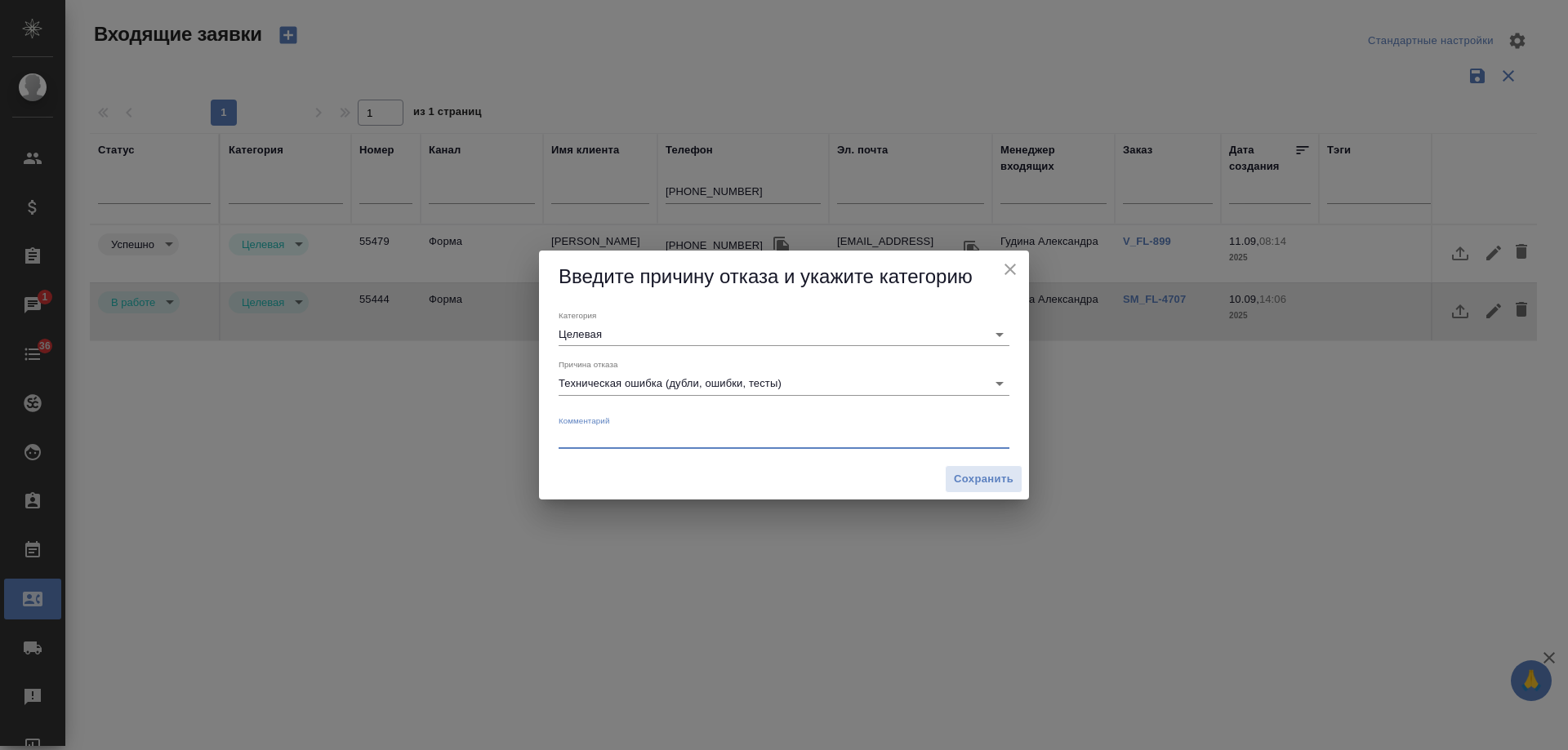
click at [607, 434] on textarea at bounding box center [784, 436] width 451 height 12
type textarea "заказ ошибочно создан, ушла на др филиал"
click at [1003, 480] on span "Сохранить" at bounding box center [984, 480] width 59 height 19
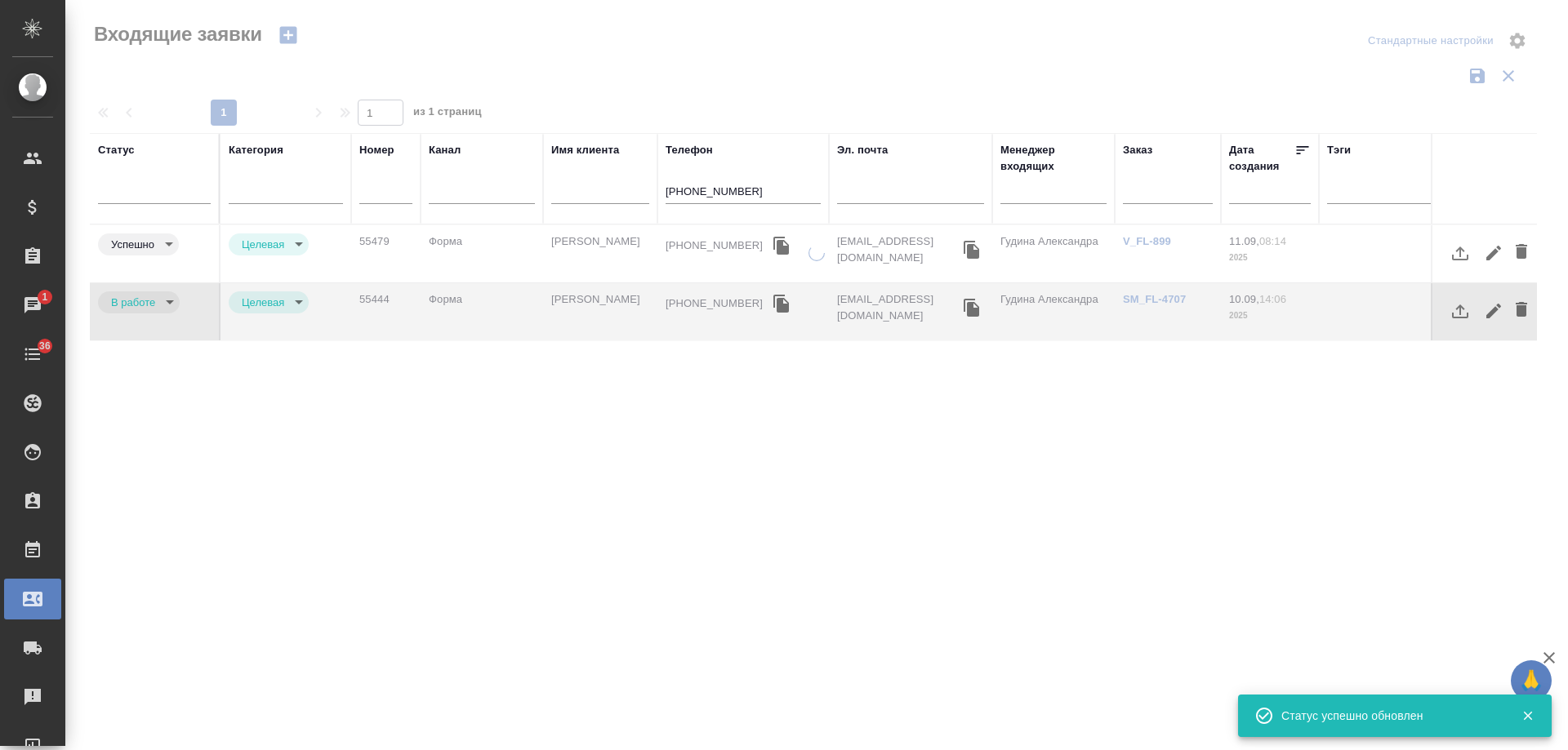
type input "rejection"
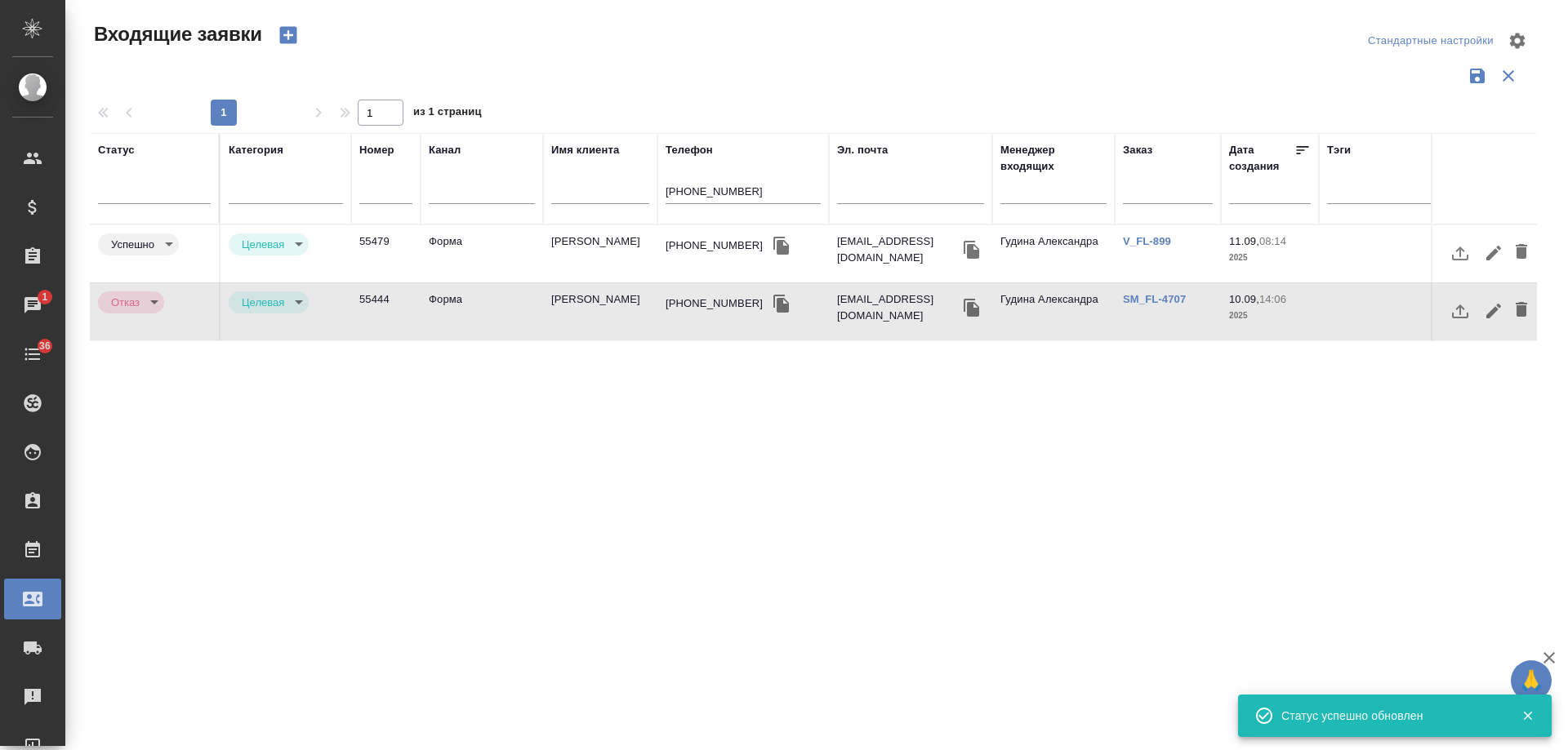
click at [276, 302] on body "🙏 .cls-1 fill:#fff; AWATERA Gudina Alexandra Клиенты Спецификации Заказы 1 Чаты…" at bounding box center [784, 375] width 1568 height 750
click at [280, 330] on button "Не лиды" at bounding box center [268, 329] width 52 height 18
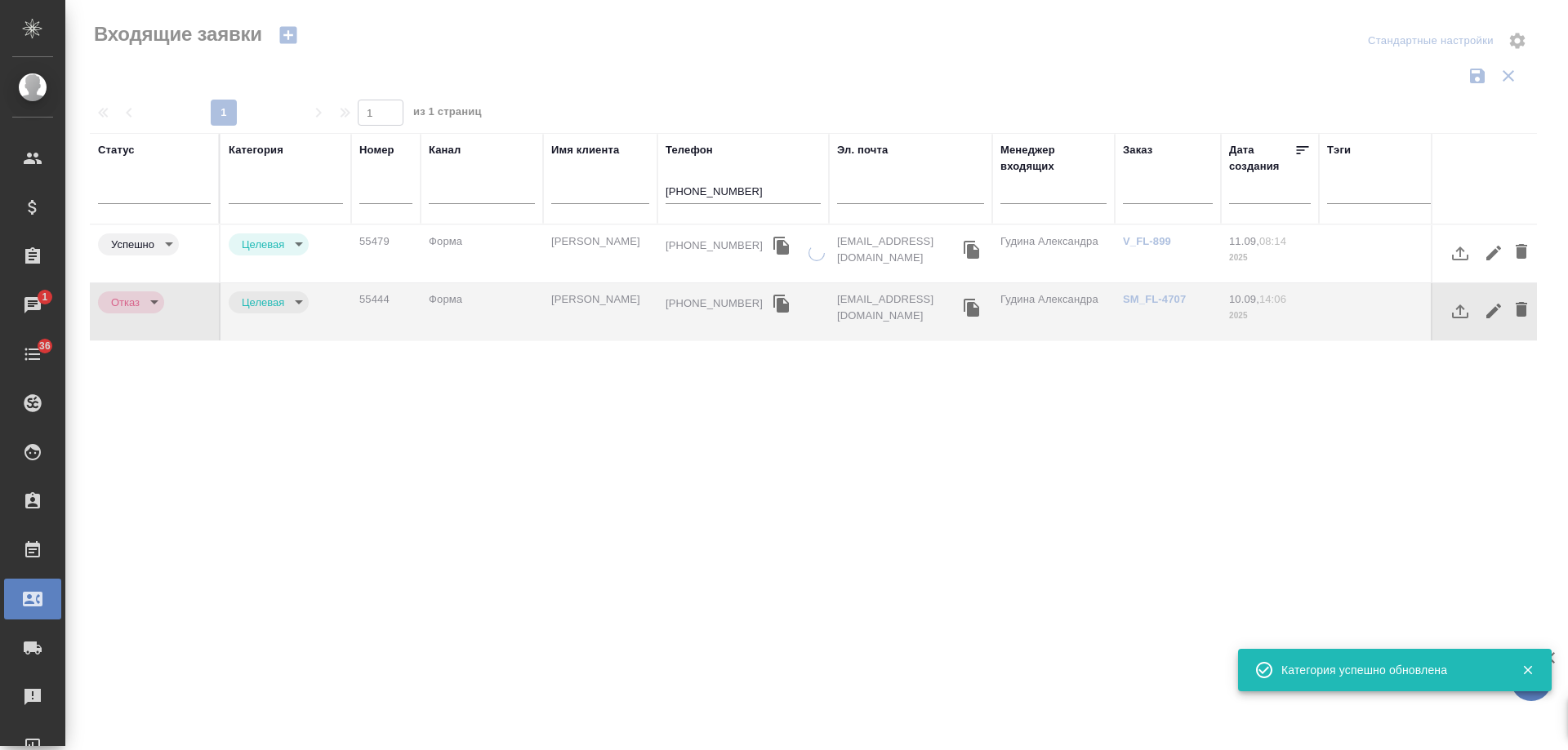
type input "notLead"
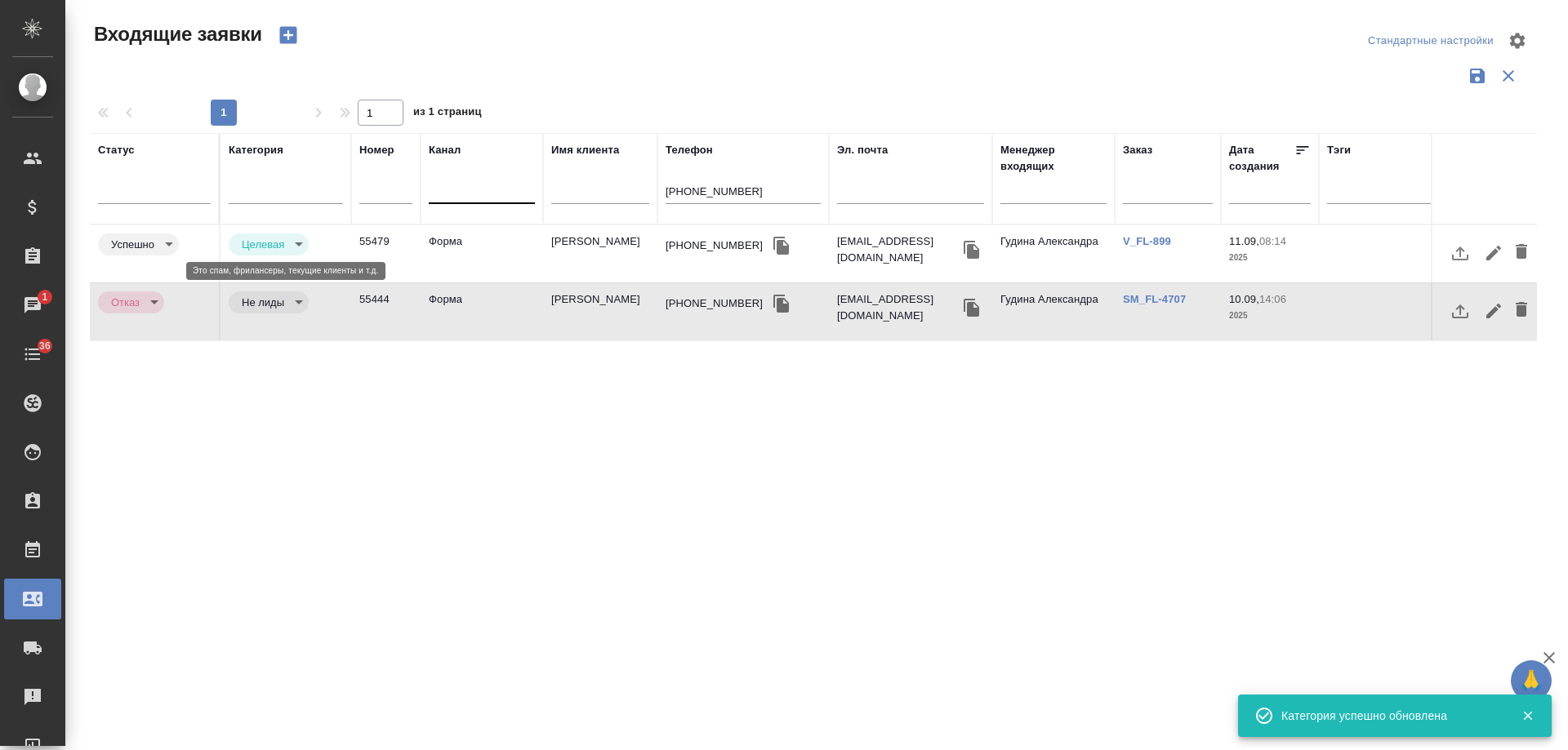
drag, startPoint x: 761, startPoint y: 183, endPoint x: 497, endPoint y: 193, distance: 264.2
click at [497, 193] on tr "Статус Категория Номер Канал Имя клиента Телефон +79100062408 Эл. почта Менедже…" at bounding box center [1039, 178] width 1898 height 91
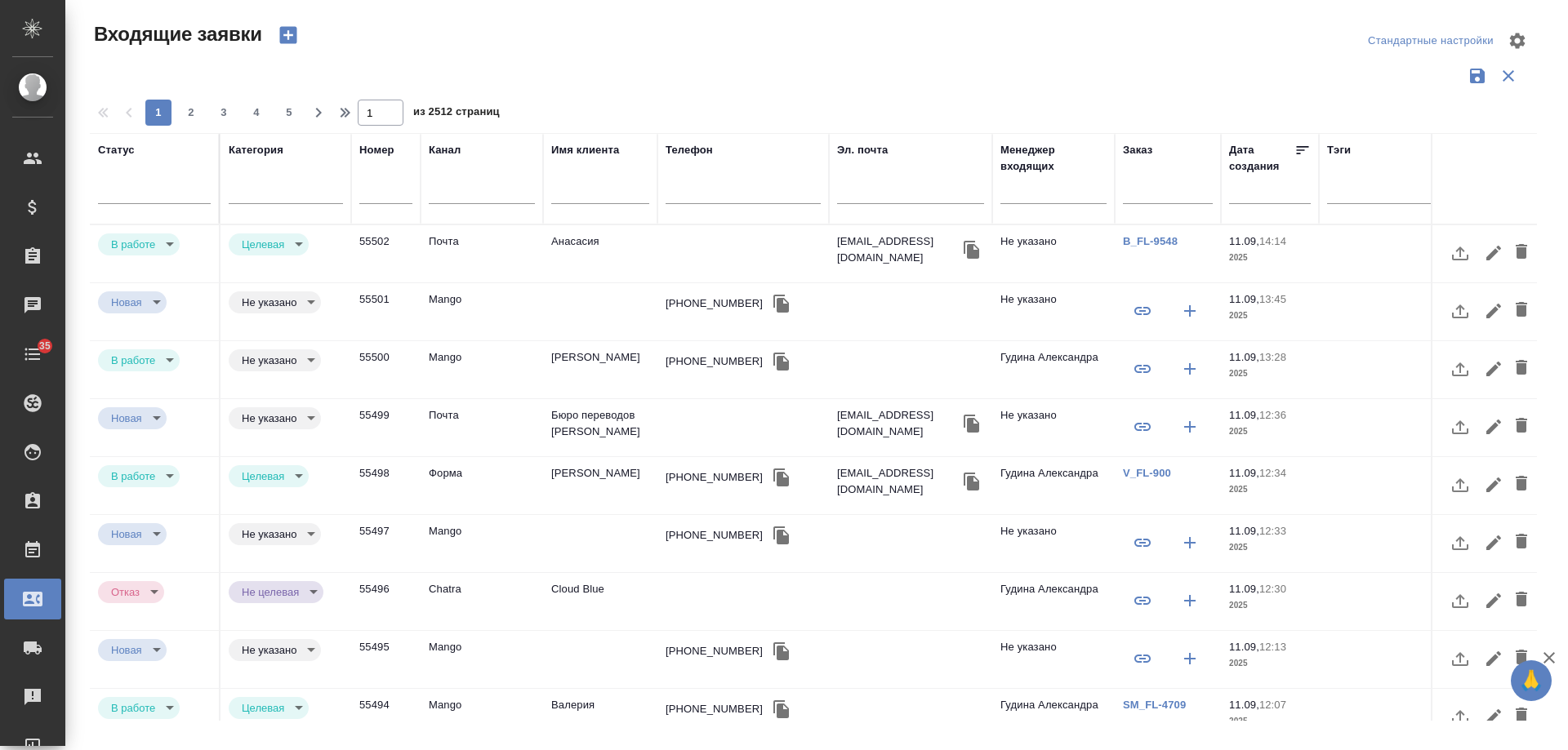
click at [733, 60] on div at bounding box center [814, 76] width 1447 height 31
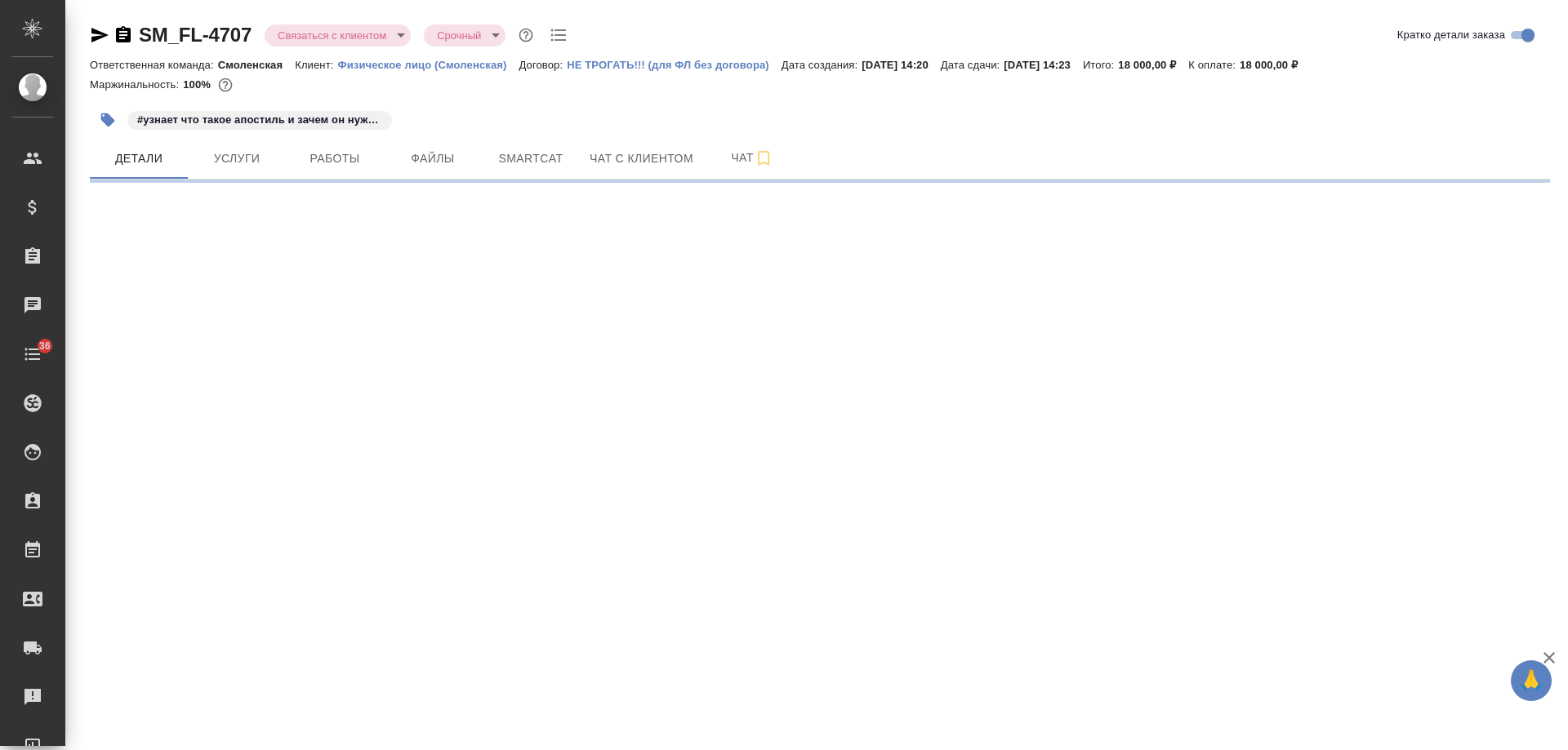
select select "RU"
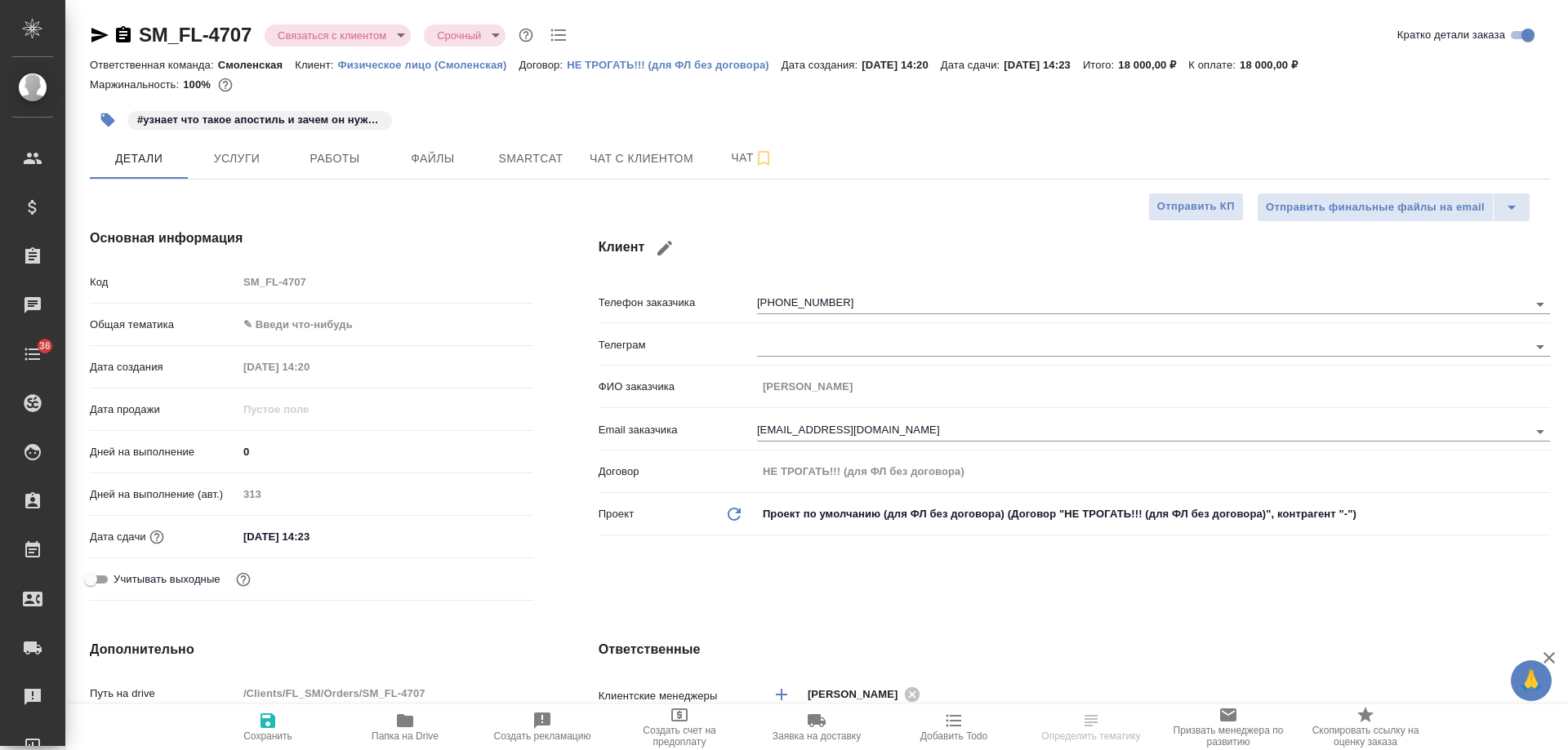
type textarea "x"
click at [600, 153] on span "Чат с клиентом" at bounding box center [641, 158] width 104 height 20
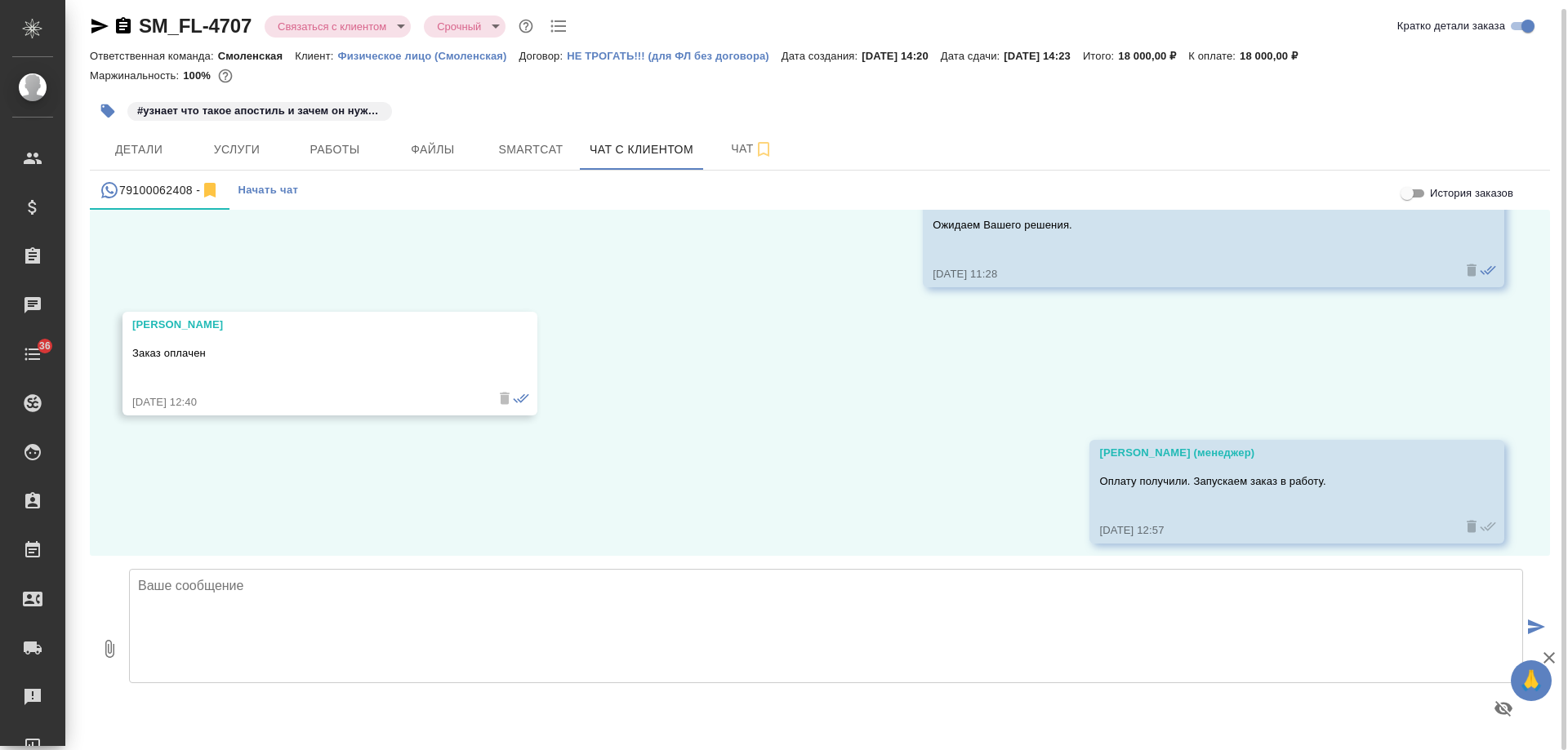
scroll to position [314, 0]
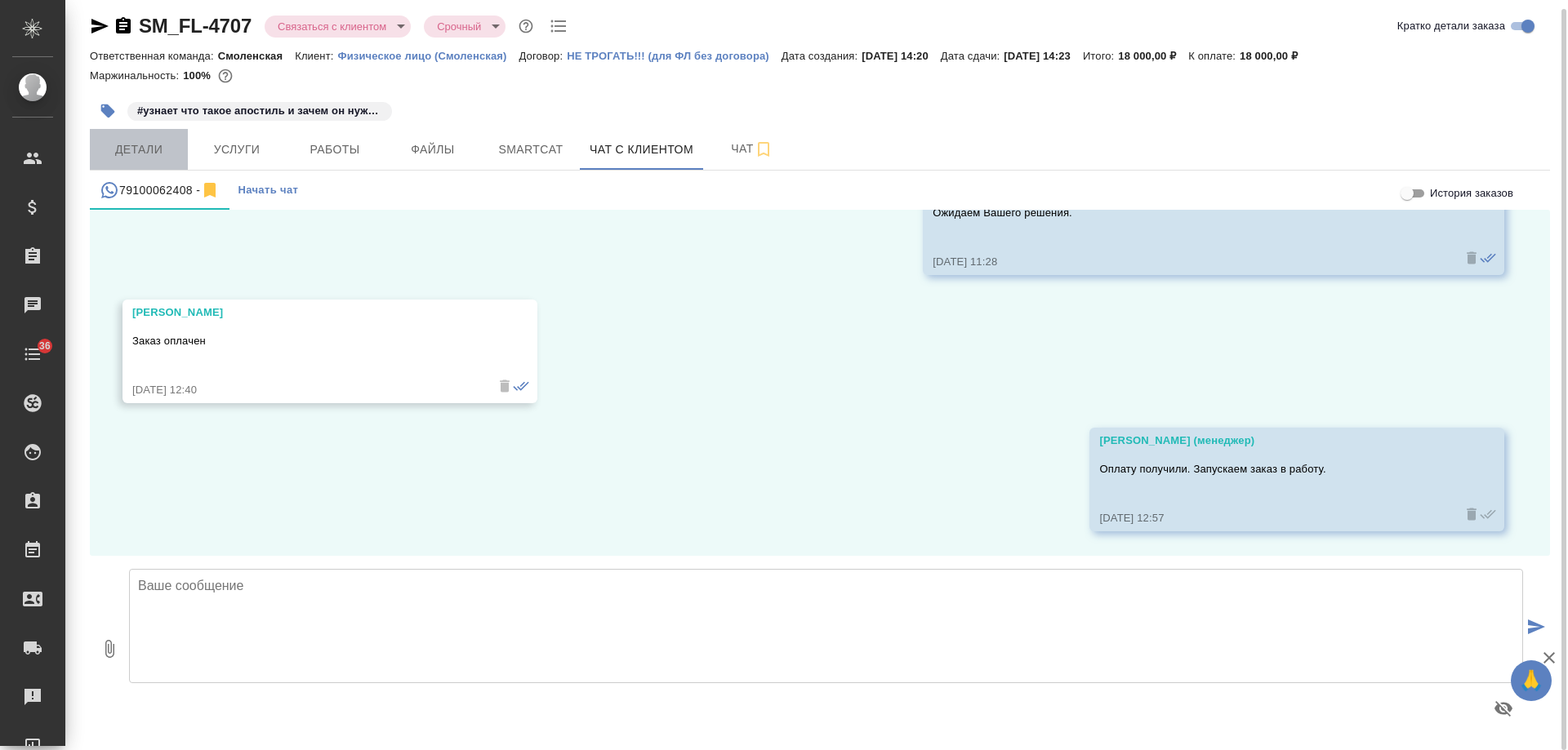
click at [141, 144] on span "Детали" at bounding box center [139, 149] width 79 height 20
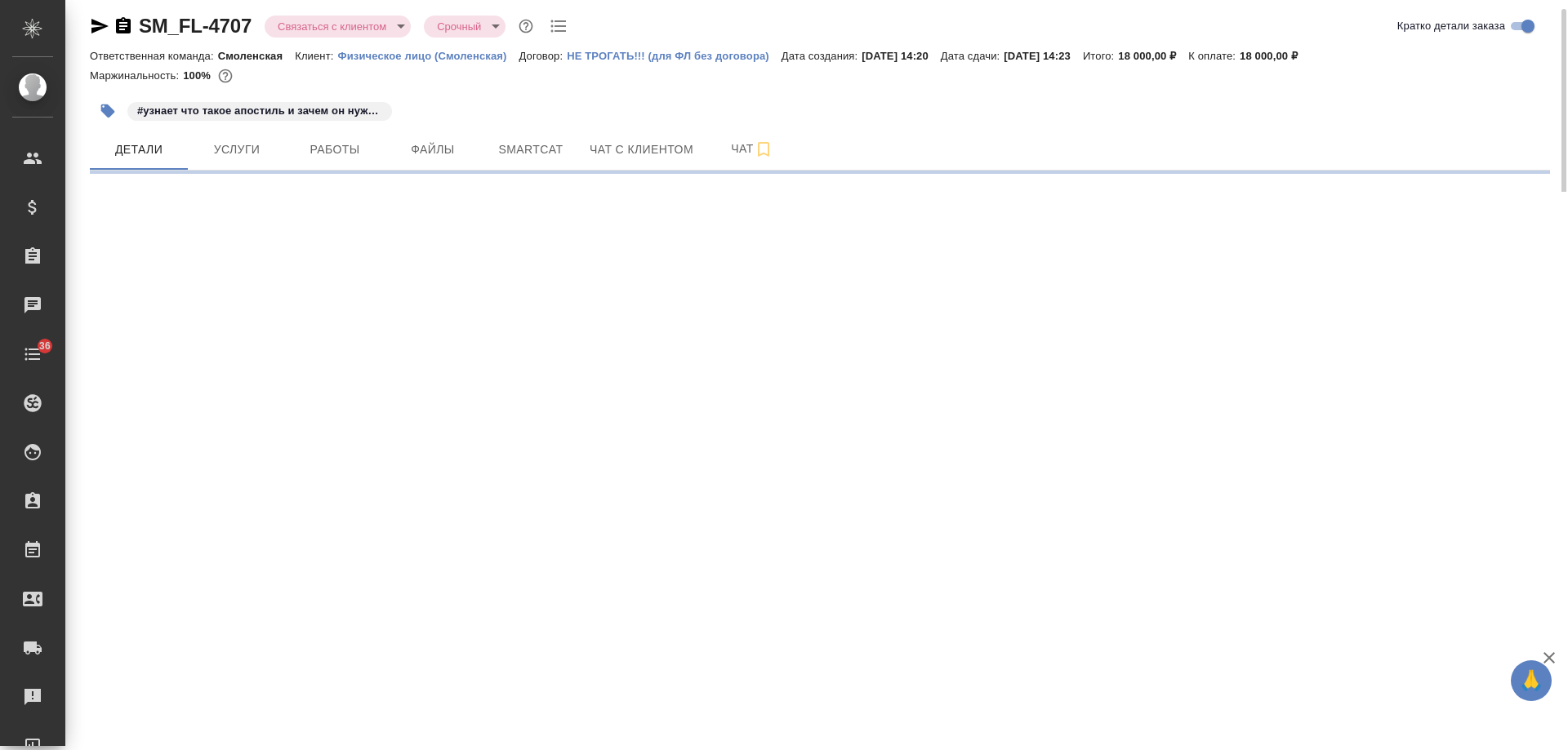
select select "RU"
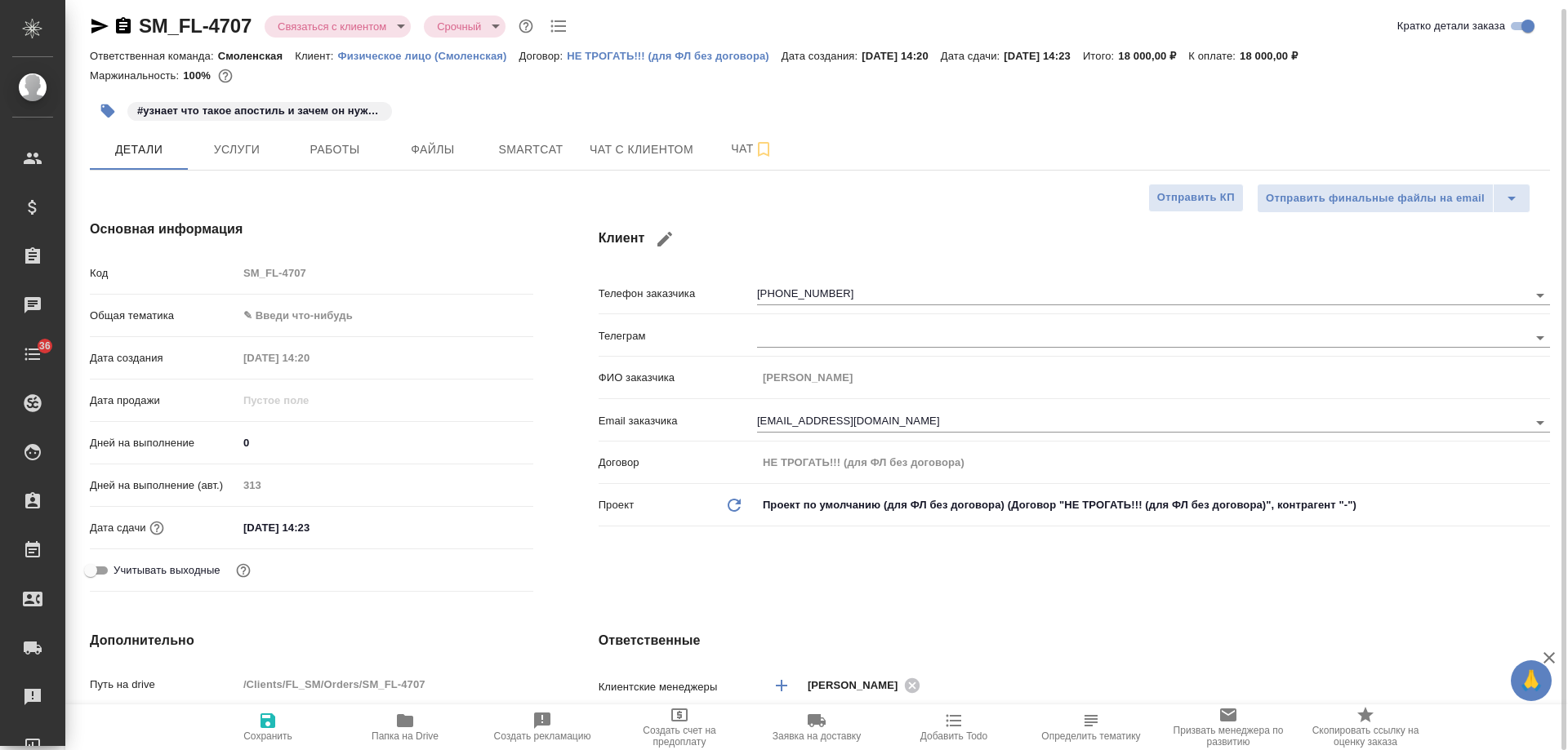
type textarea "x"
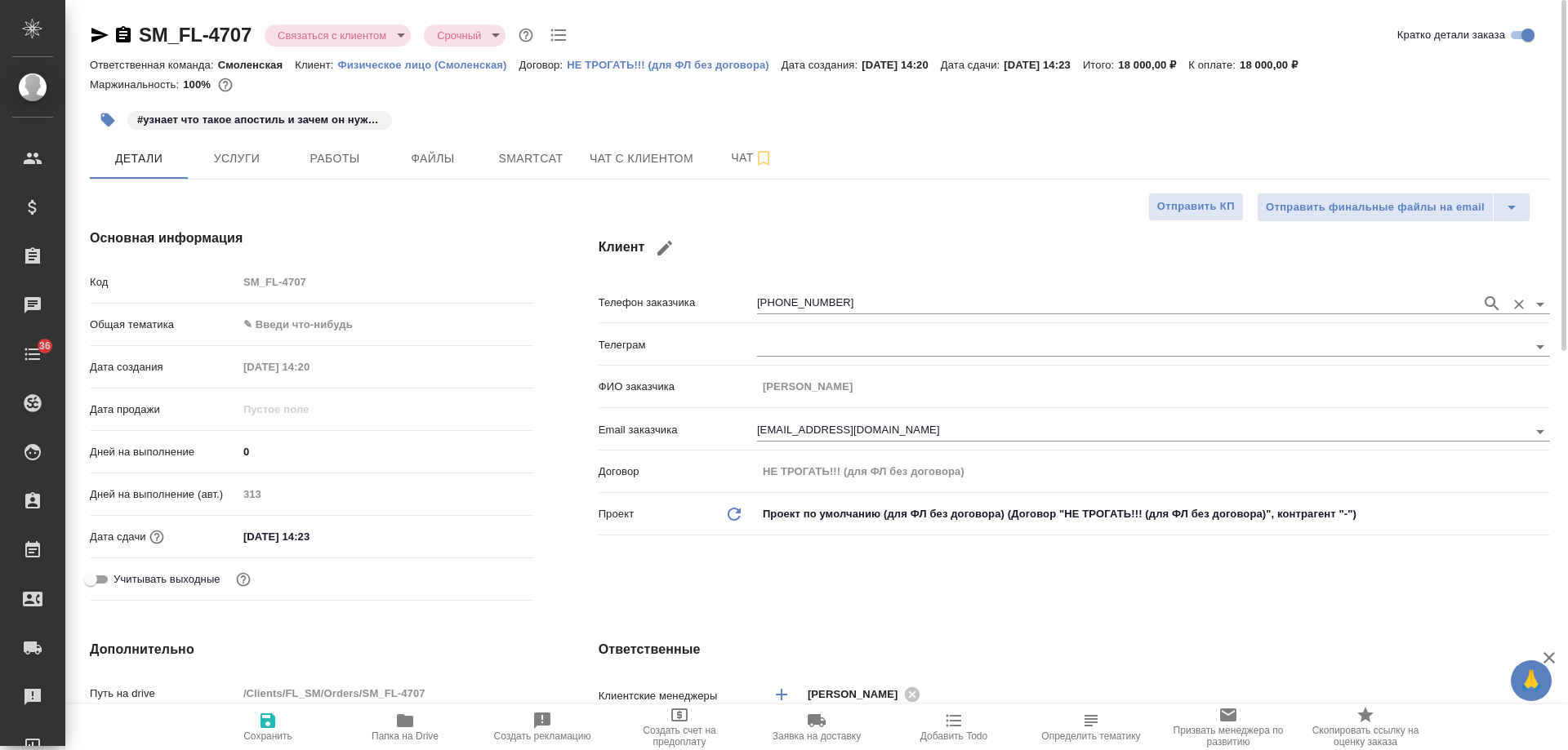
click at [847, 294] on input "[PHONE_NUMBER]" at bounding box center [1115, 303] width 716 height 19
type textarea "x"
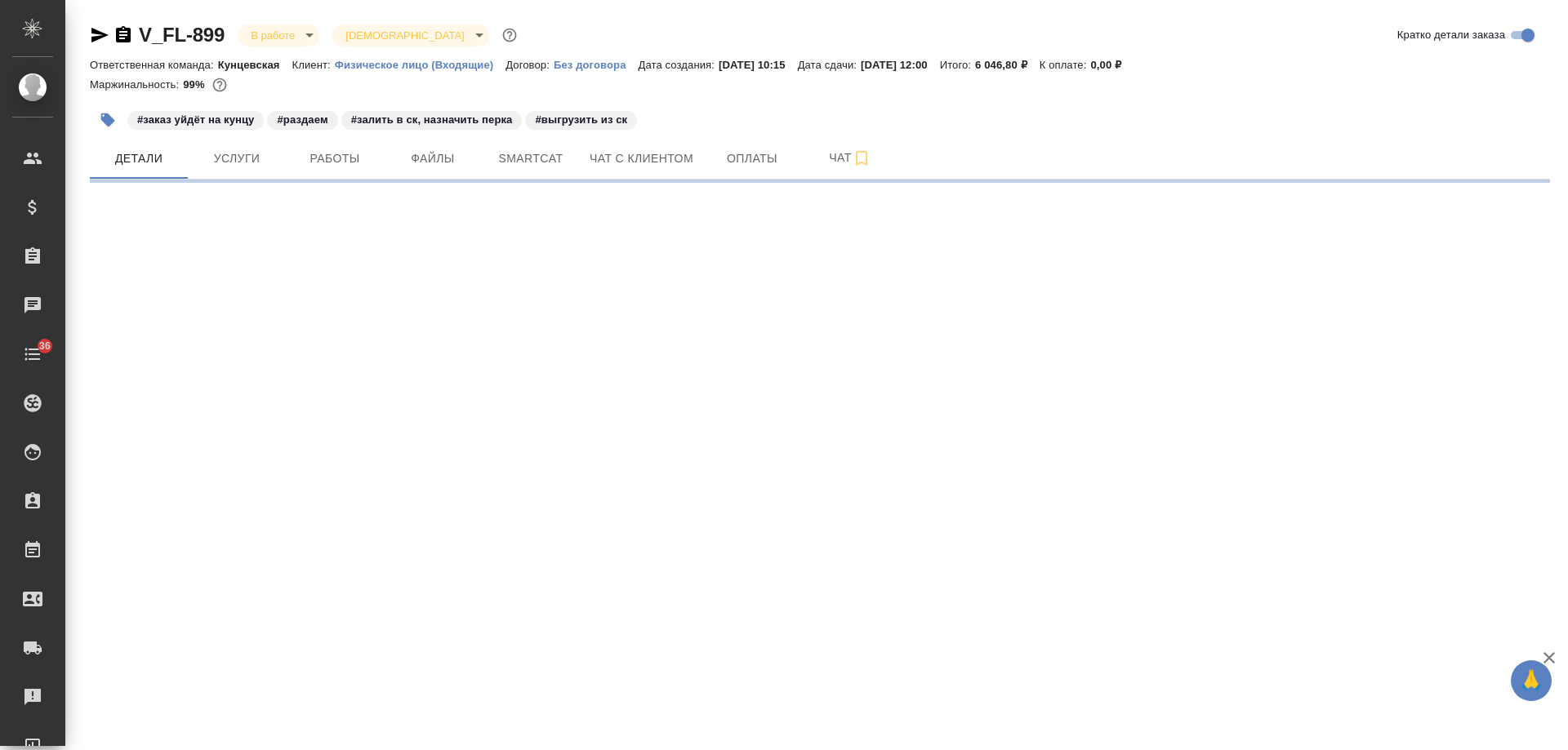
select select "RU"
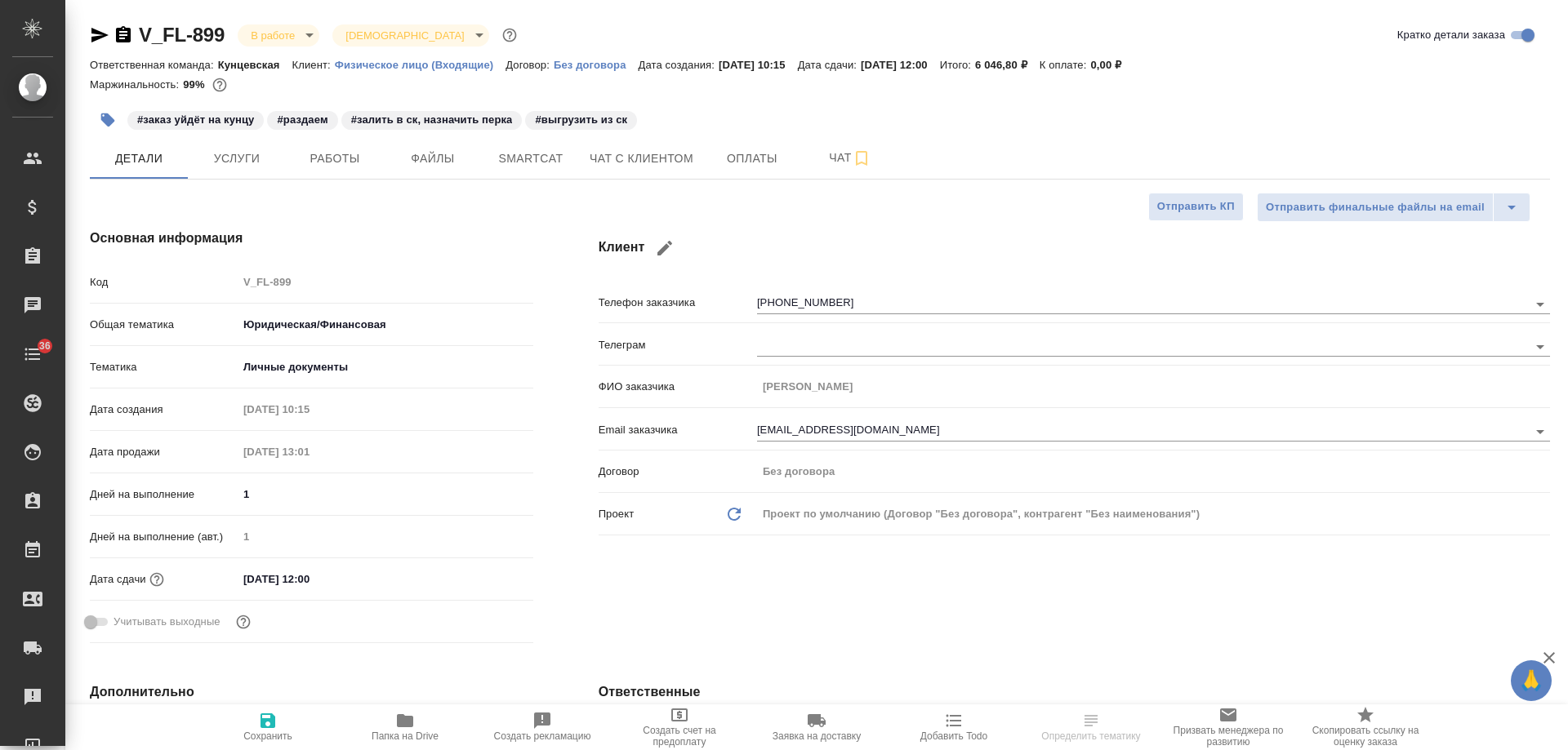
type textarea "x"
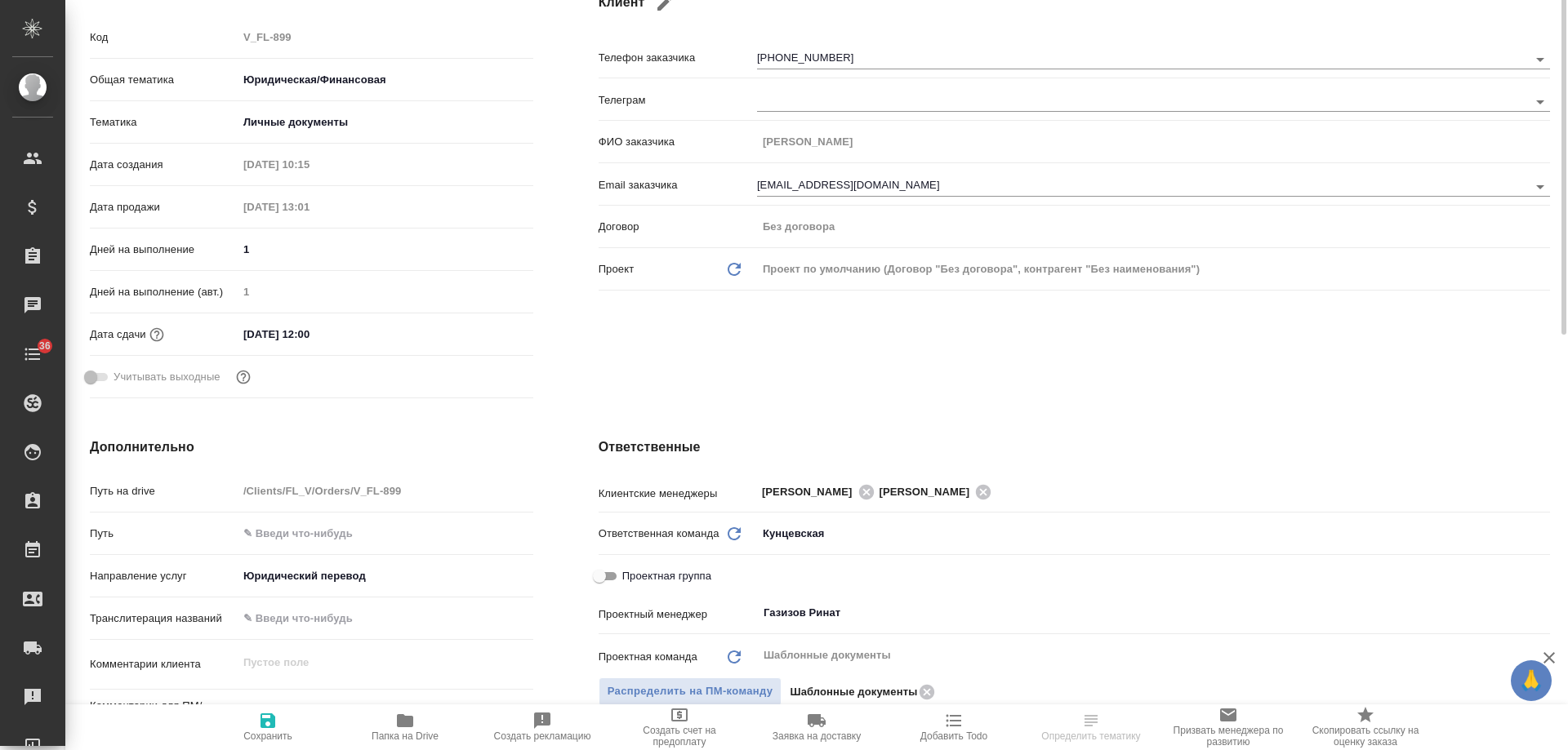
scroll to position [653, 0]
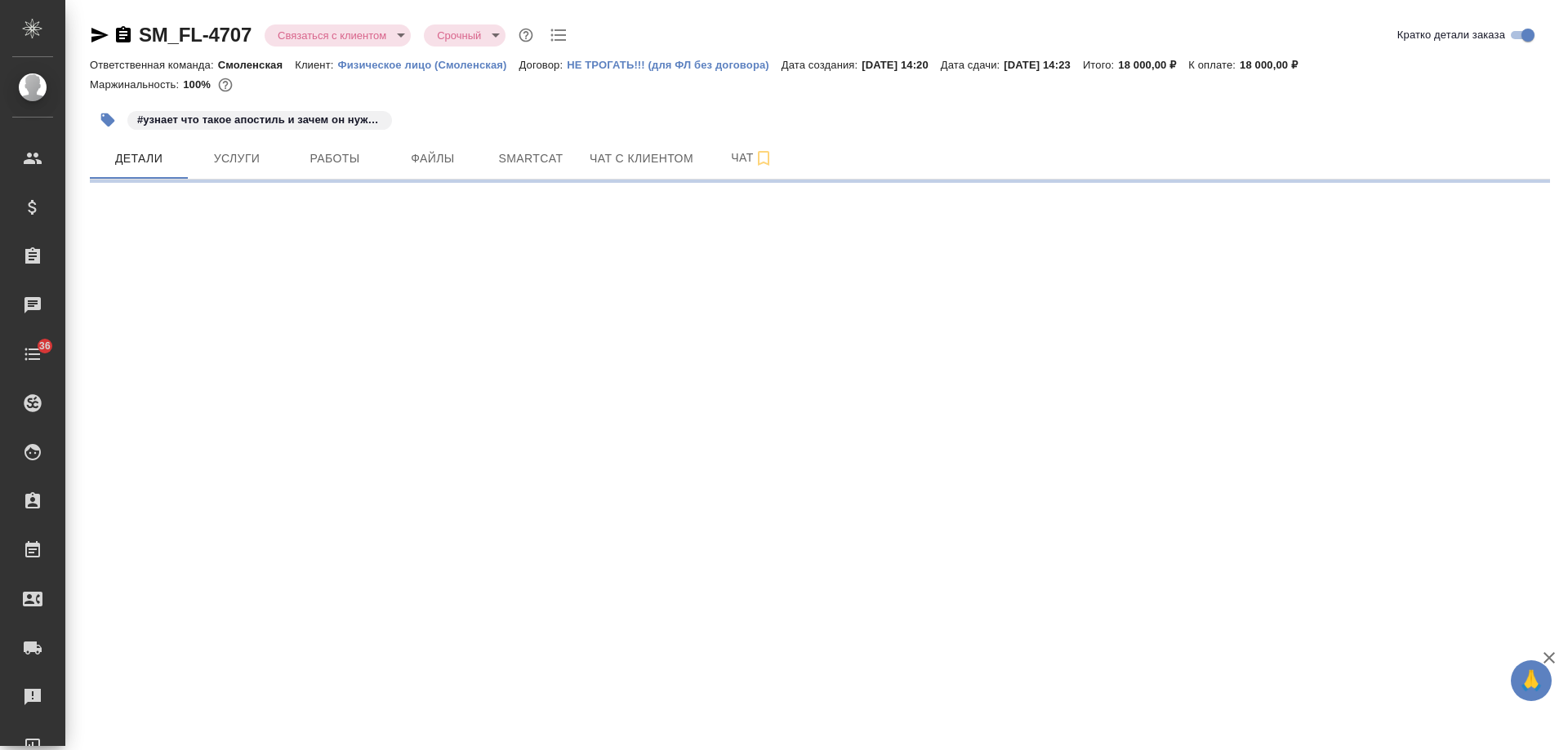
select select "RU"
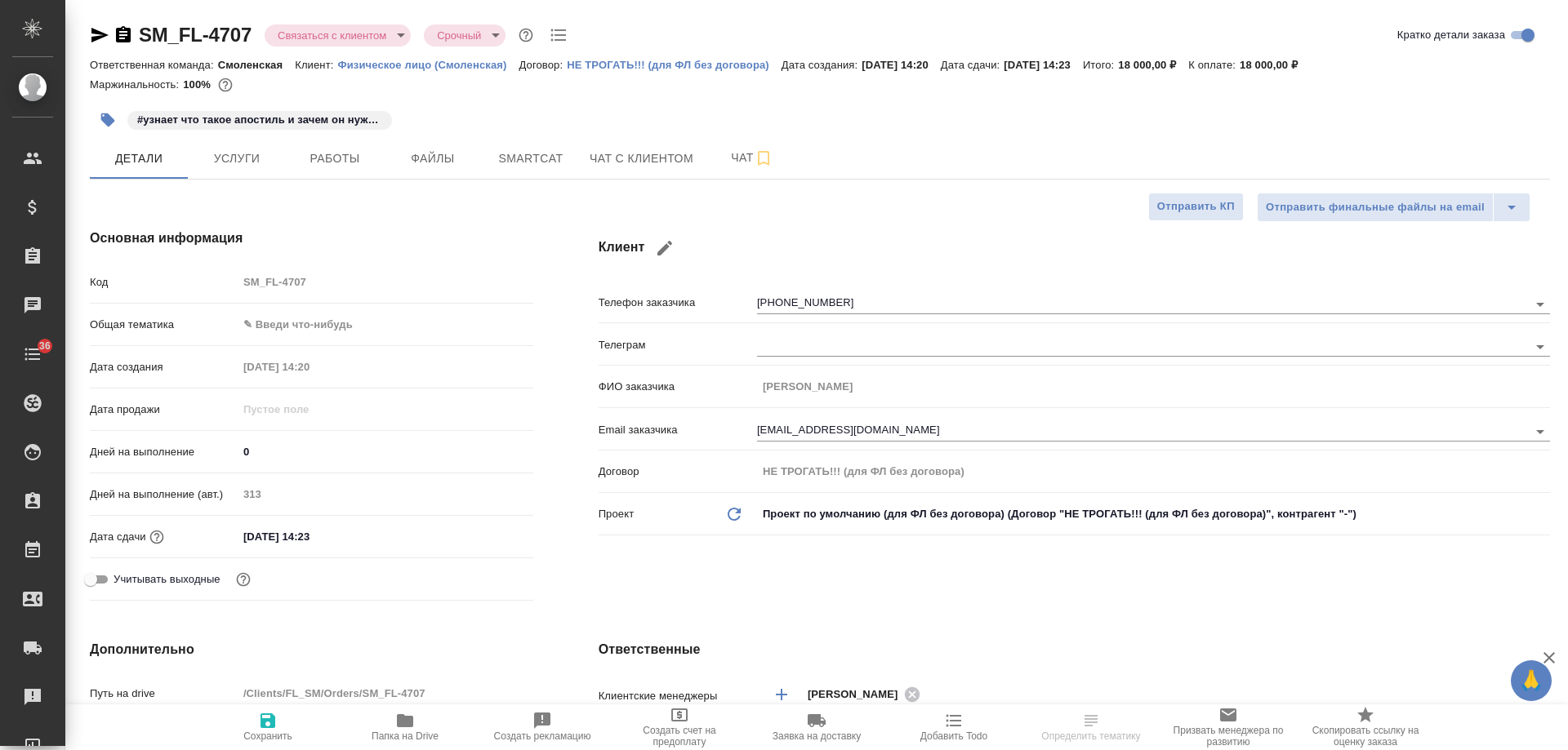
type textarea "x"
click at [104, 33] on icon "button" at bounding box center [100, 35] width 19 height 19
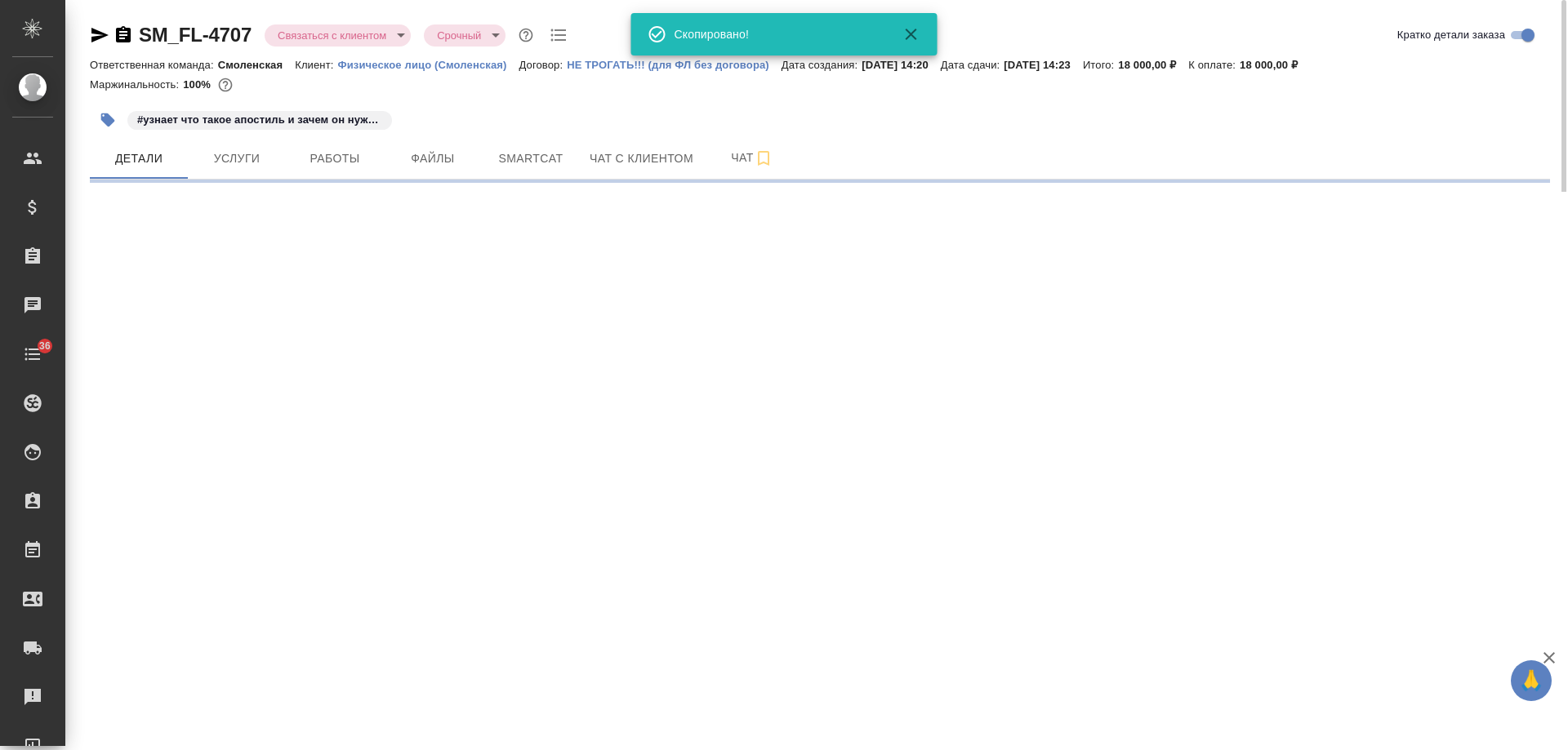
select select "RU"
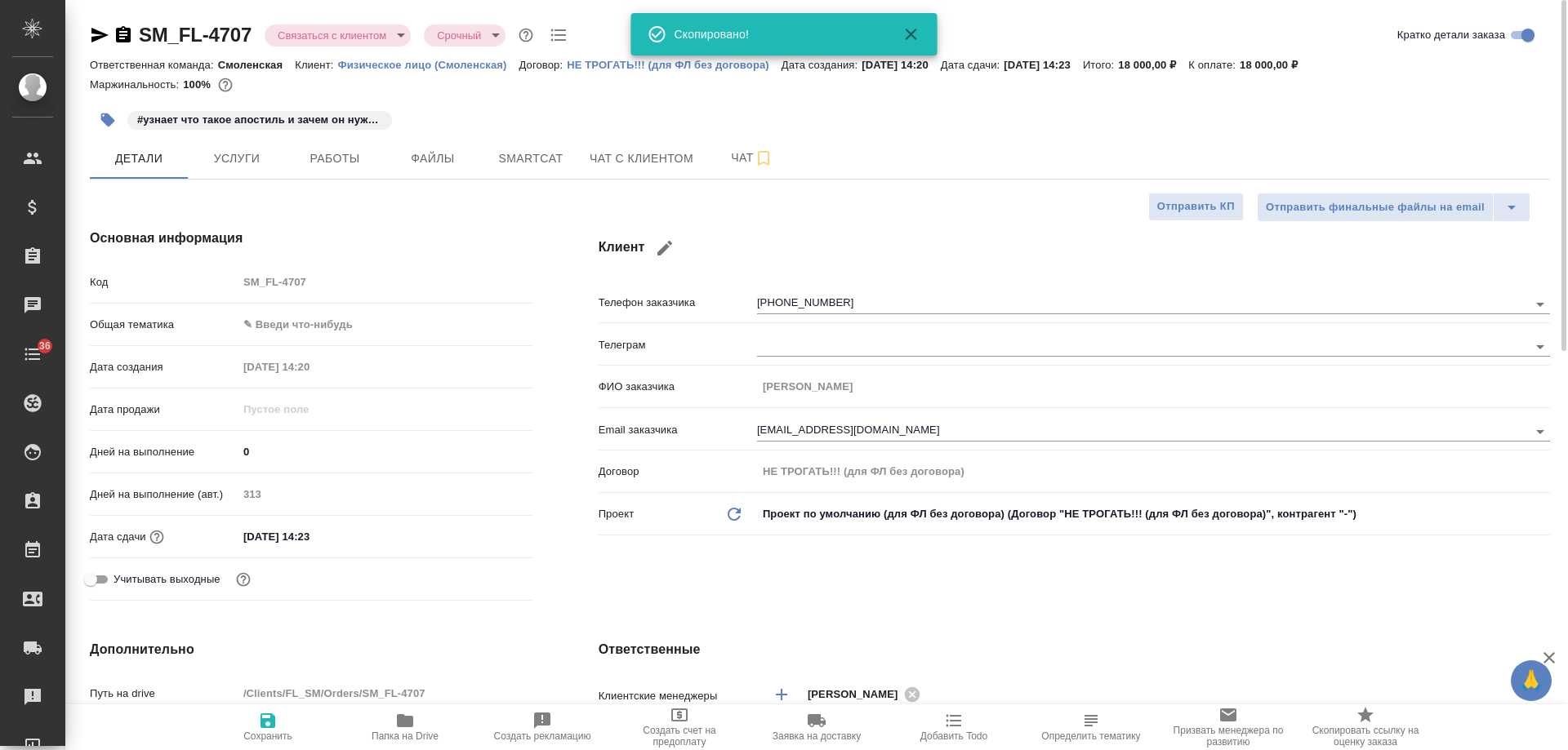
type textarea "x"
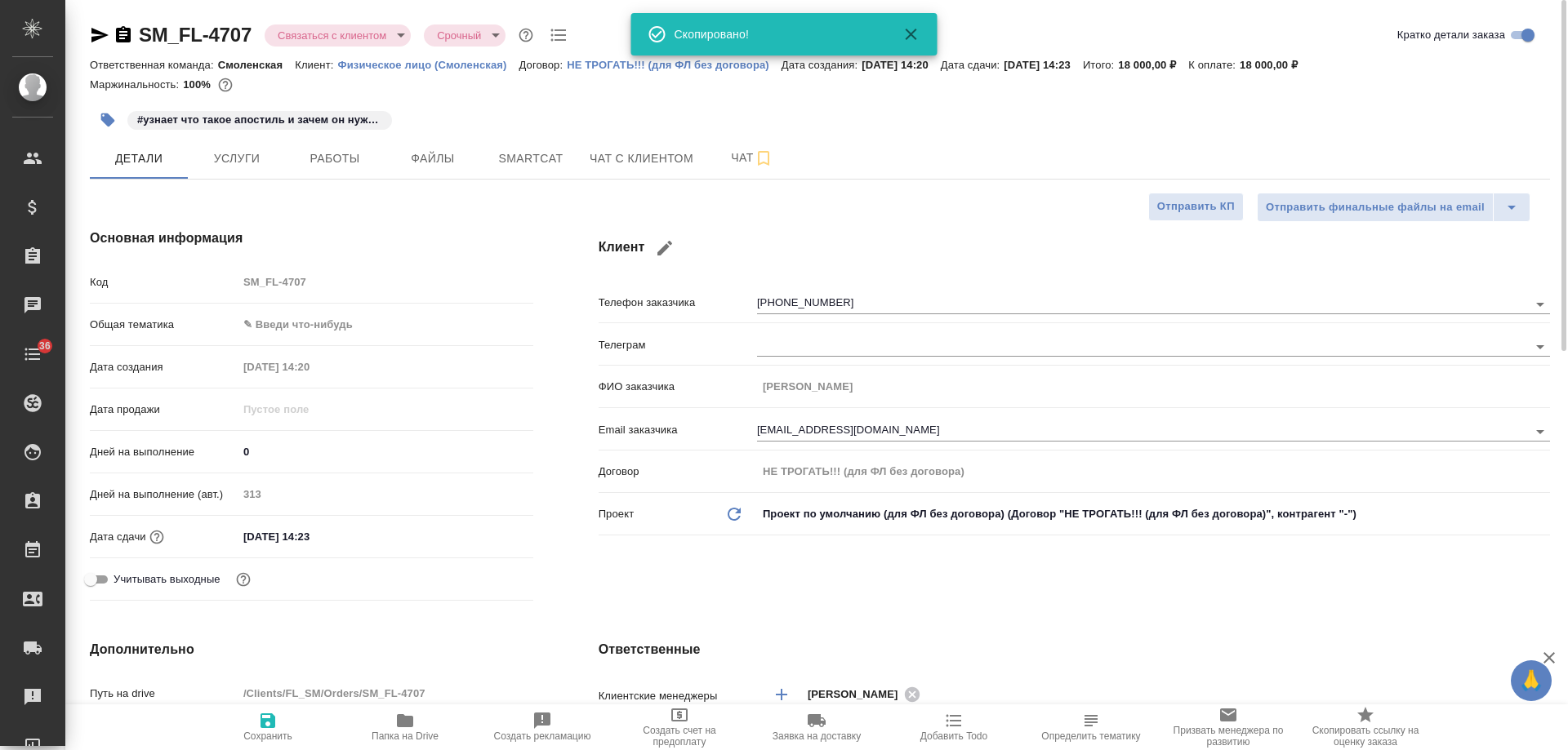
type textarea "x"
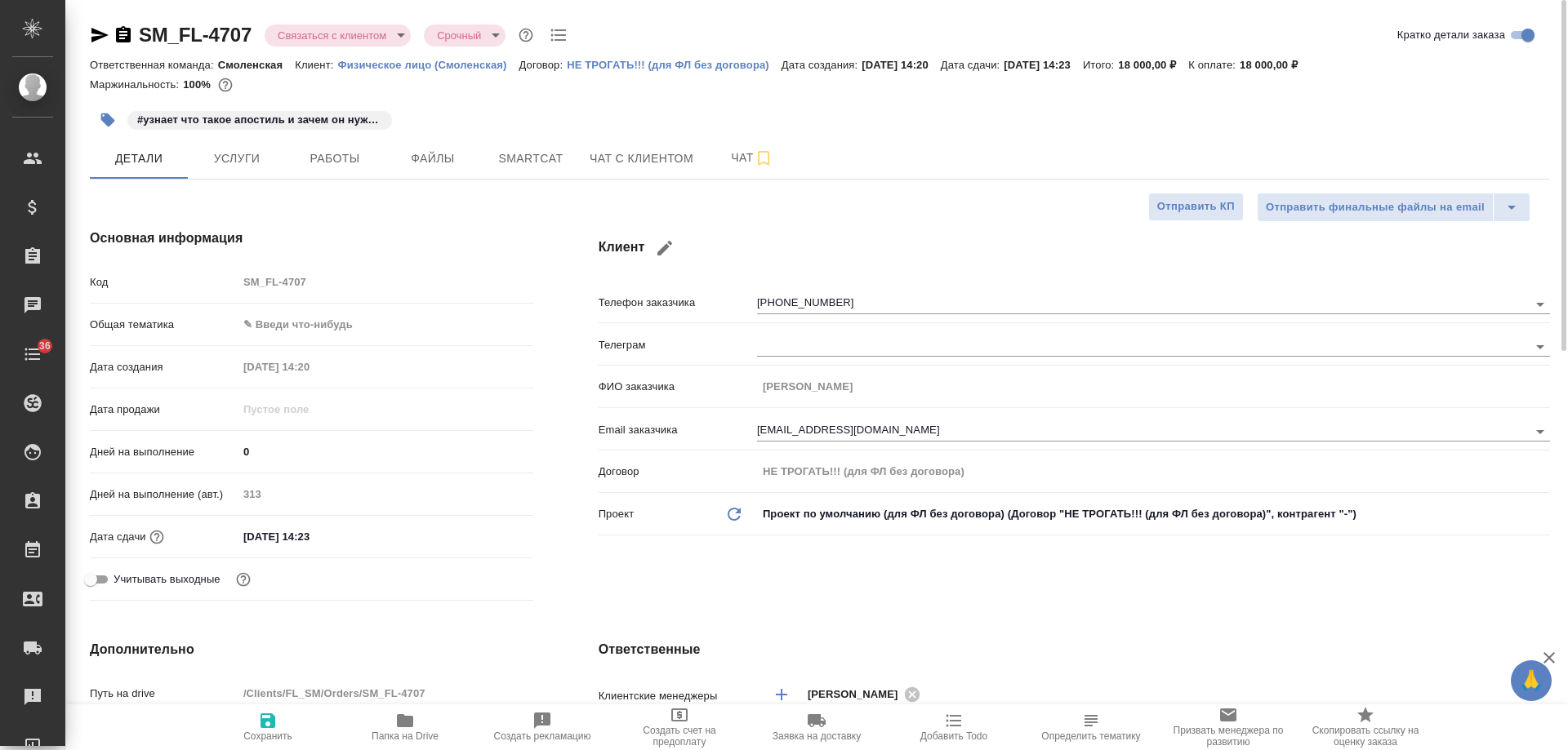
type textarea "x"
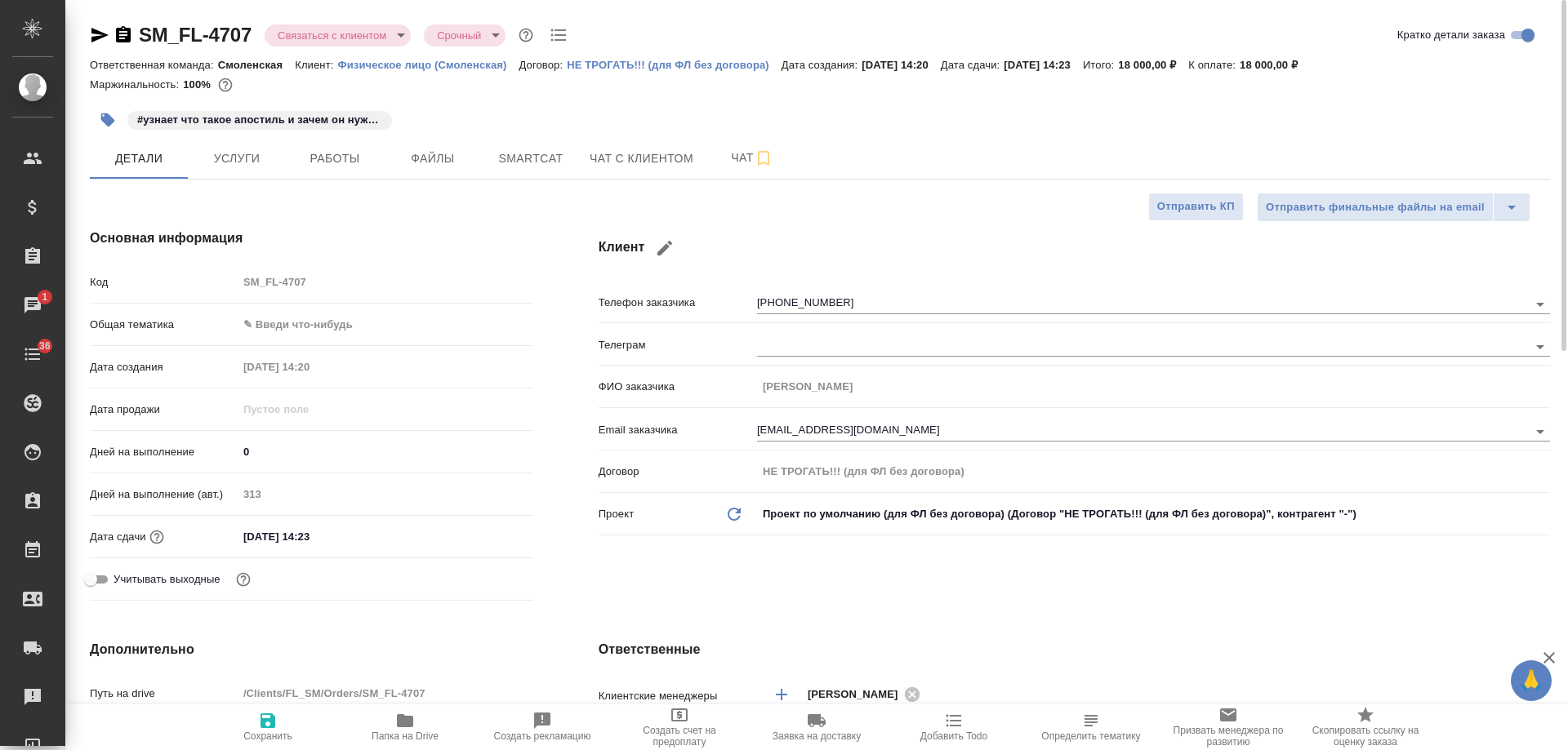
type textarea "x"
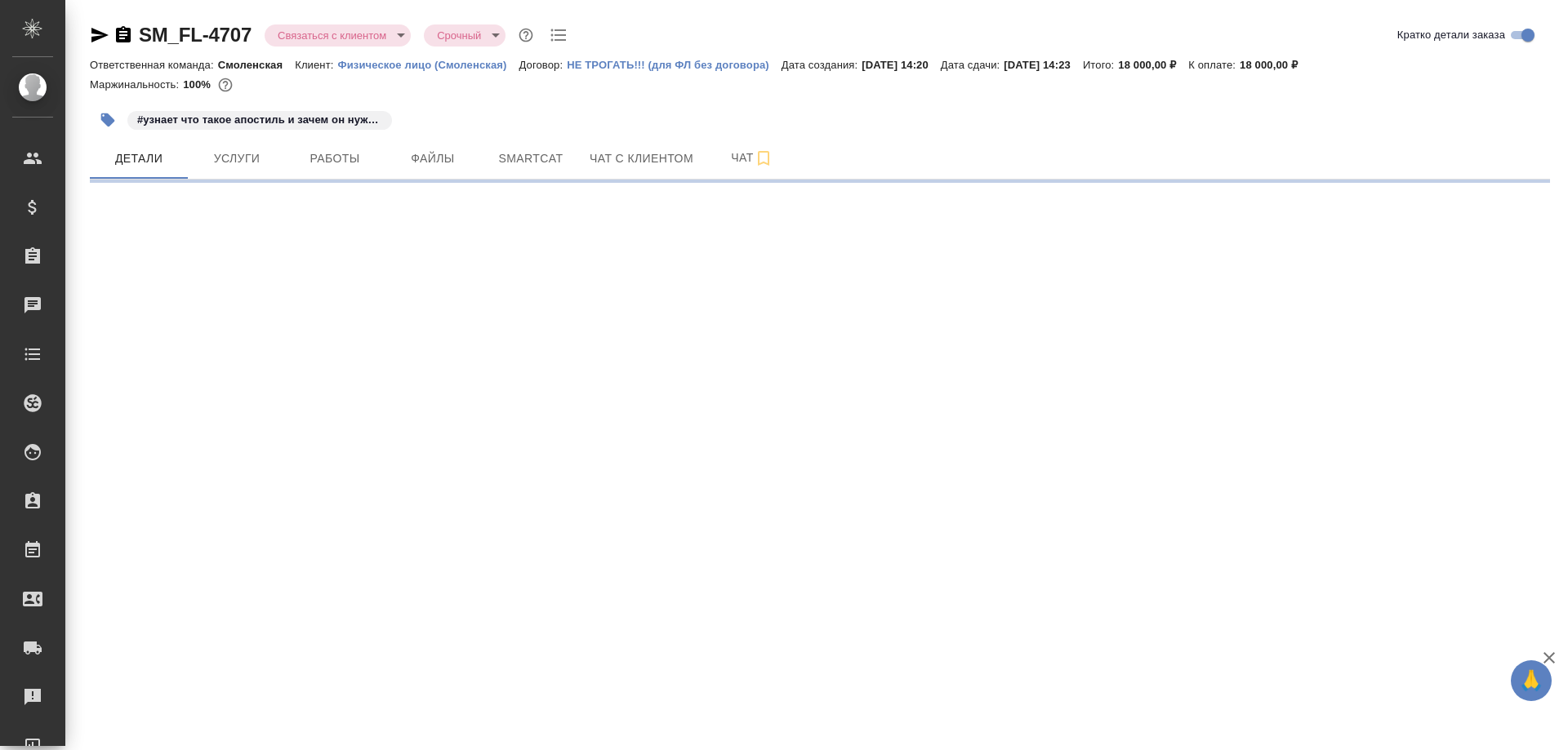
select select "RU"
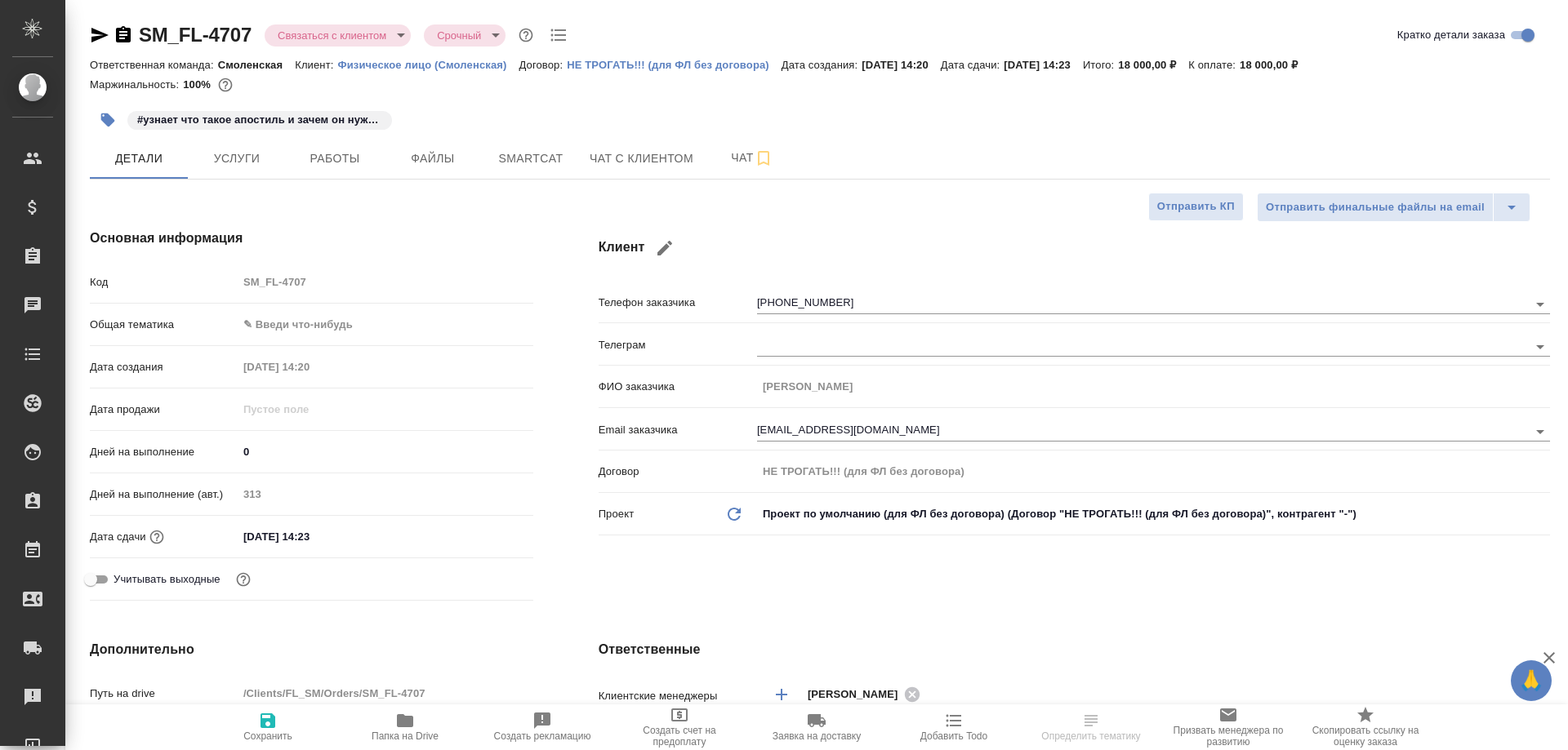
type textarea "x"
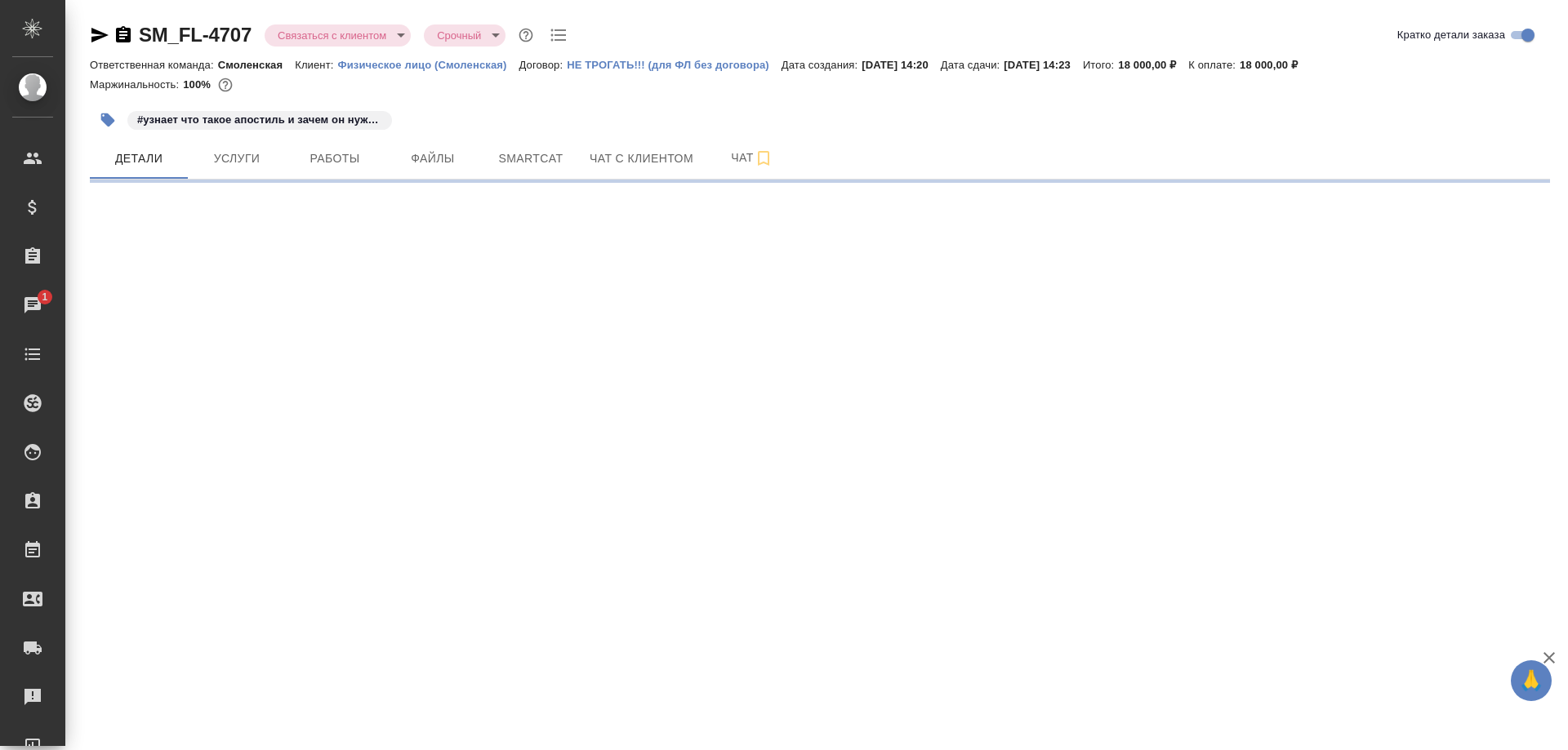
select select "RU"
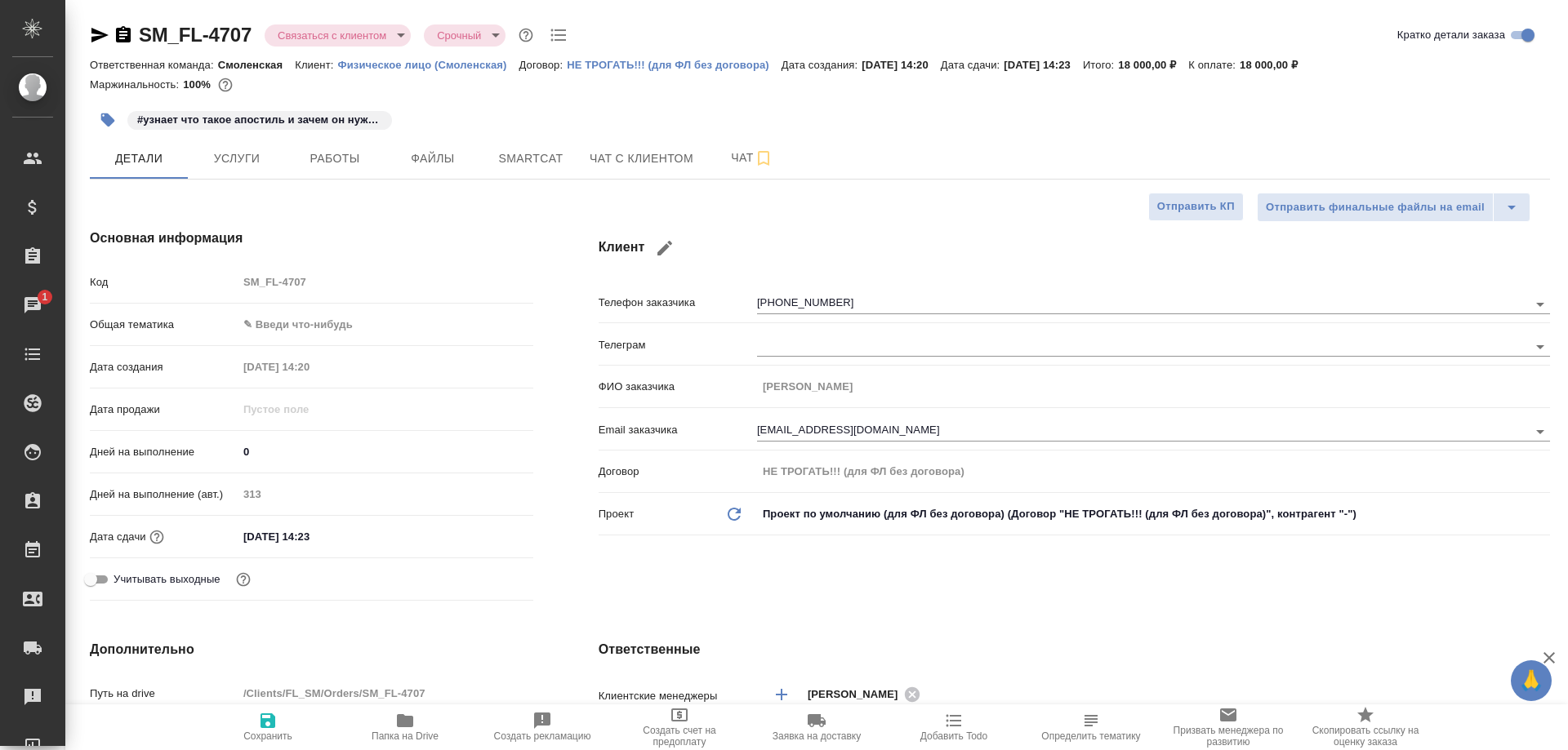
type textarea "x"
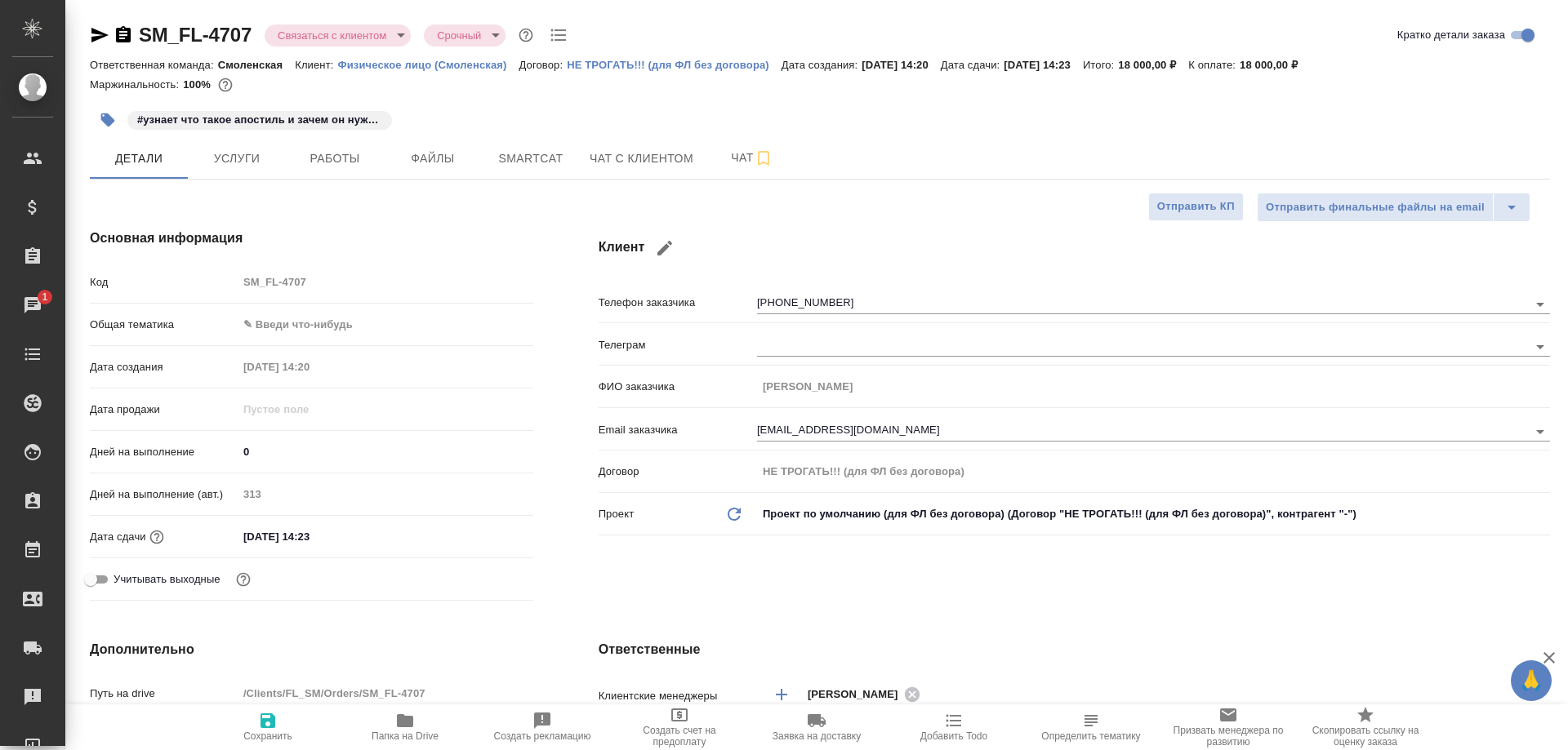
type textarea "x"
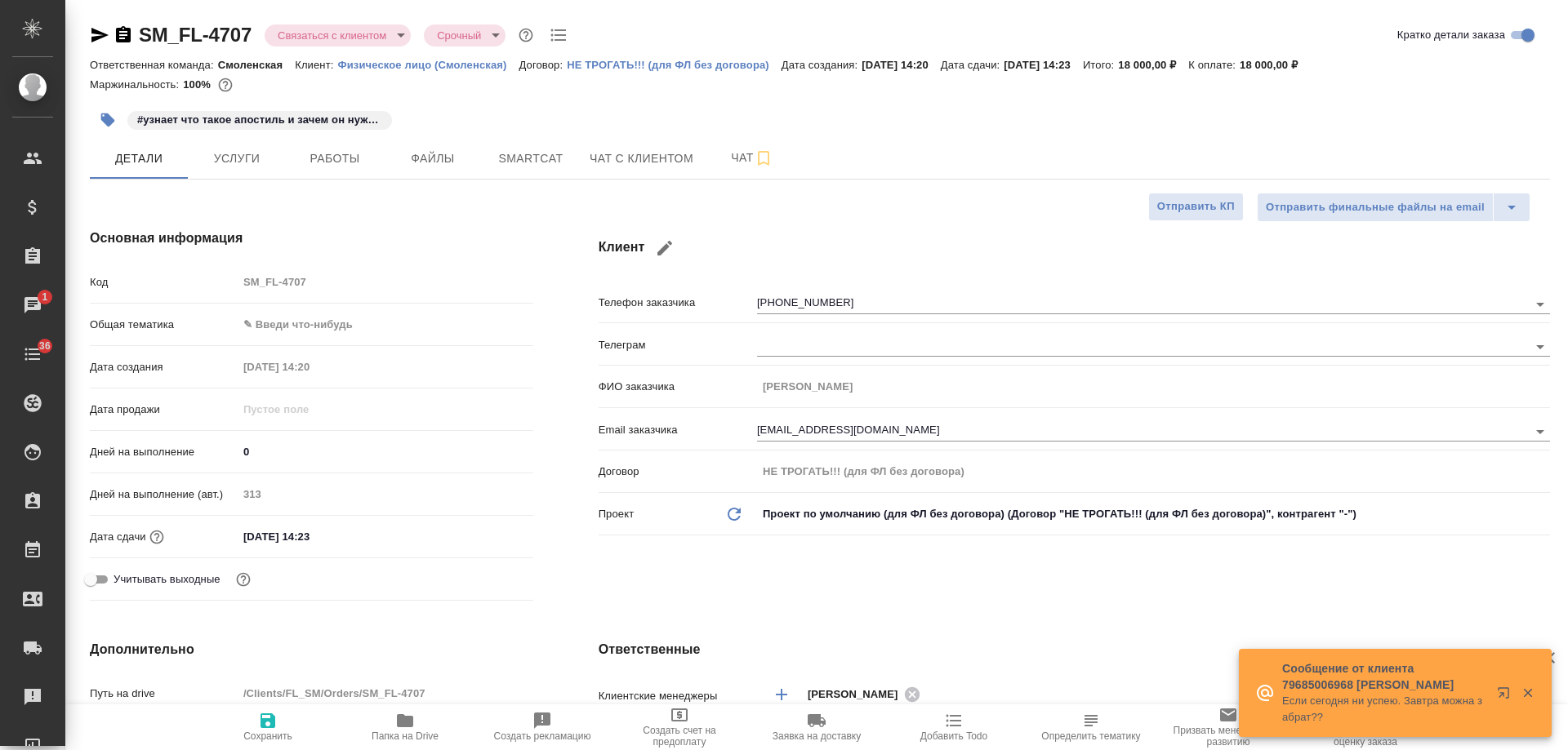
type textarea "x"
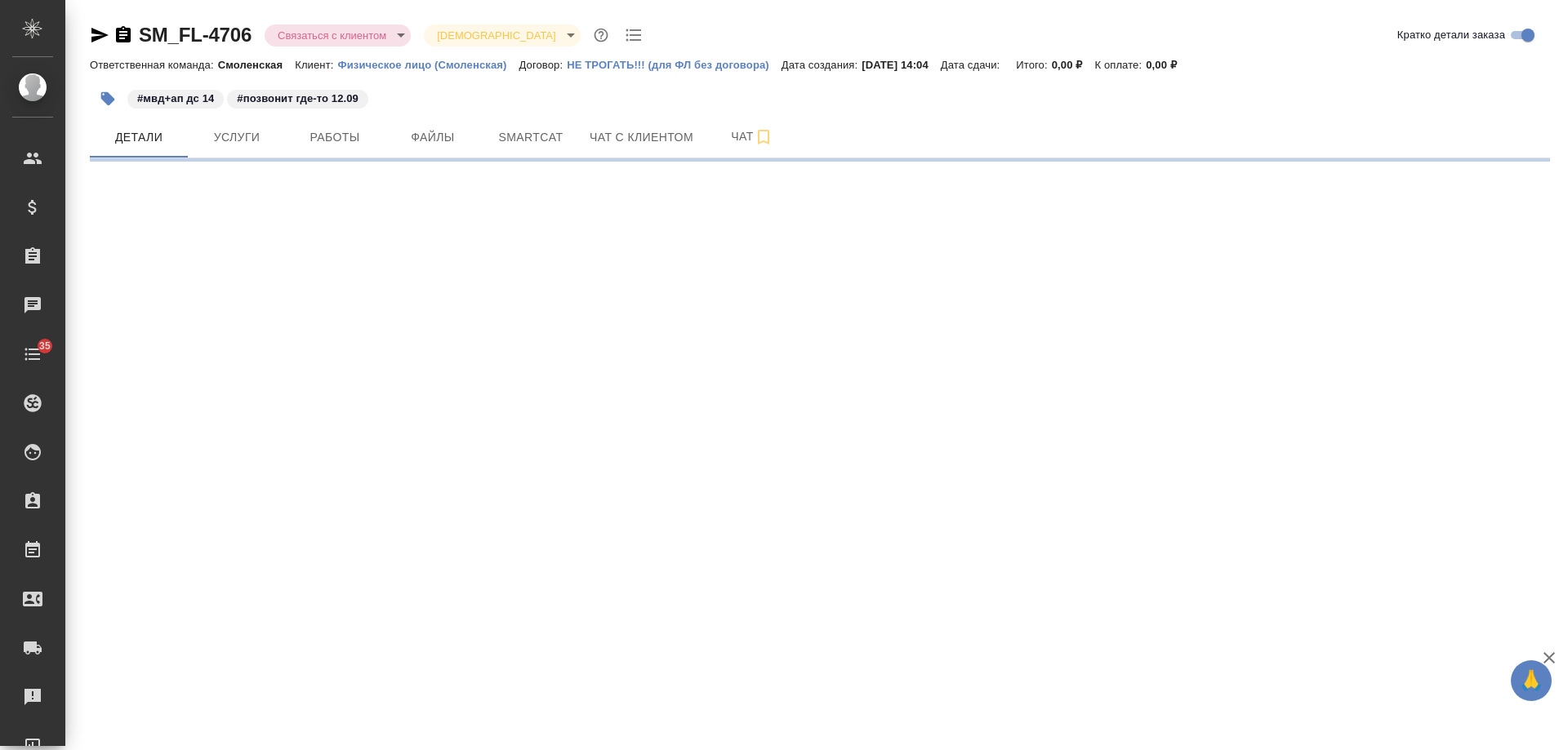
select select "RU"
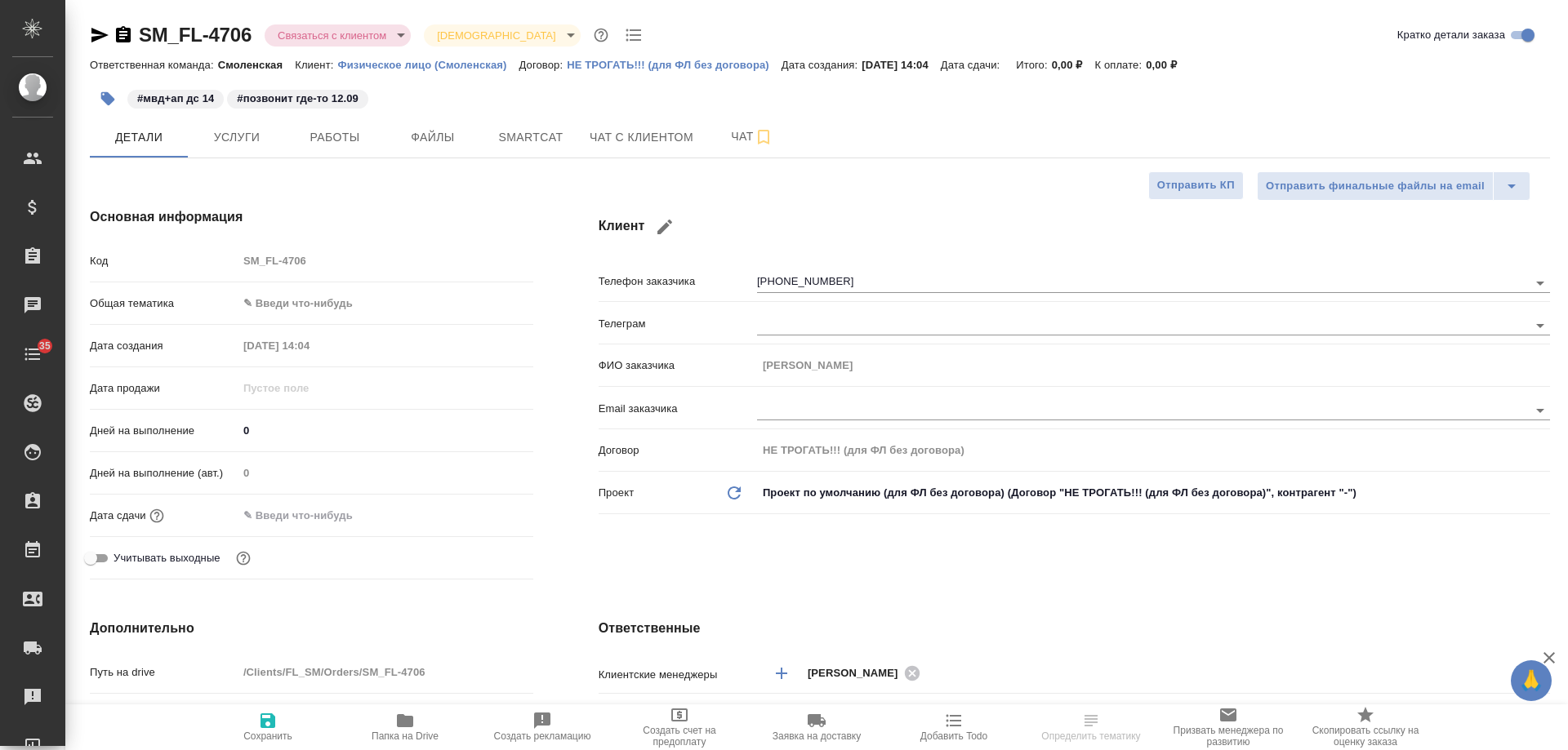
type textarea "x"
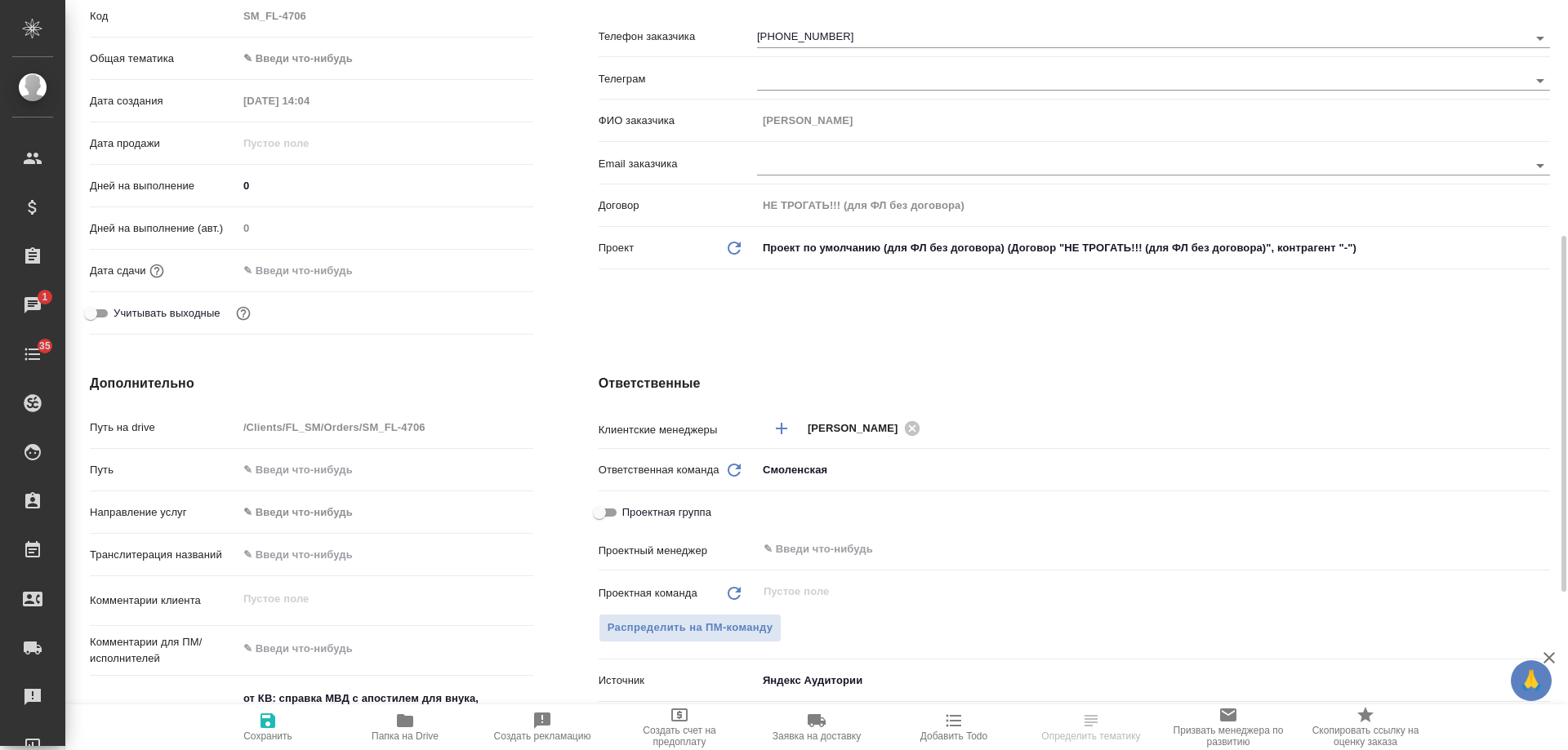
scroll to position [489, 0]
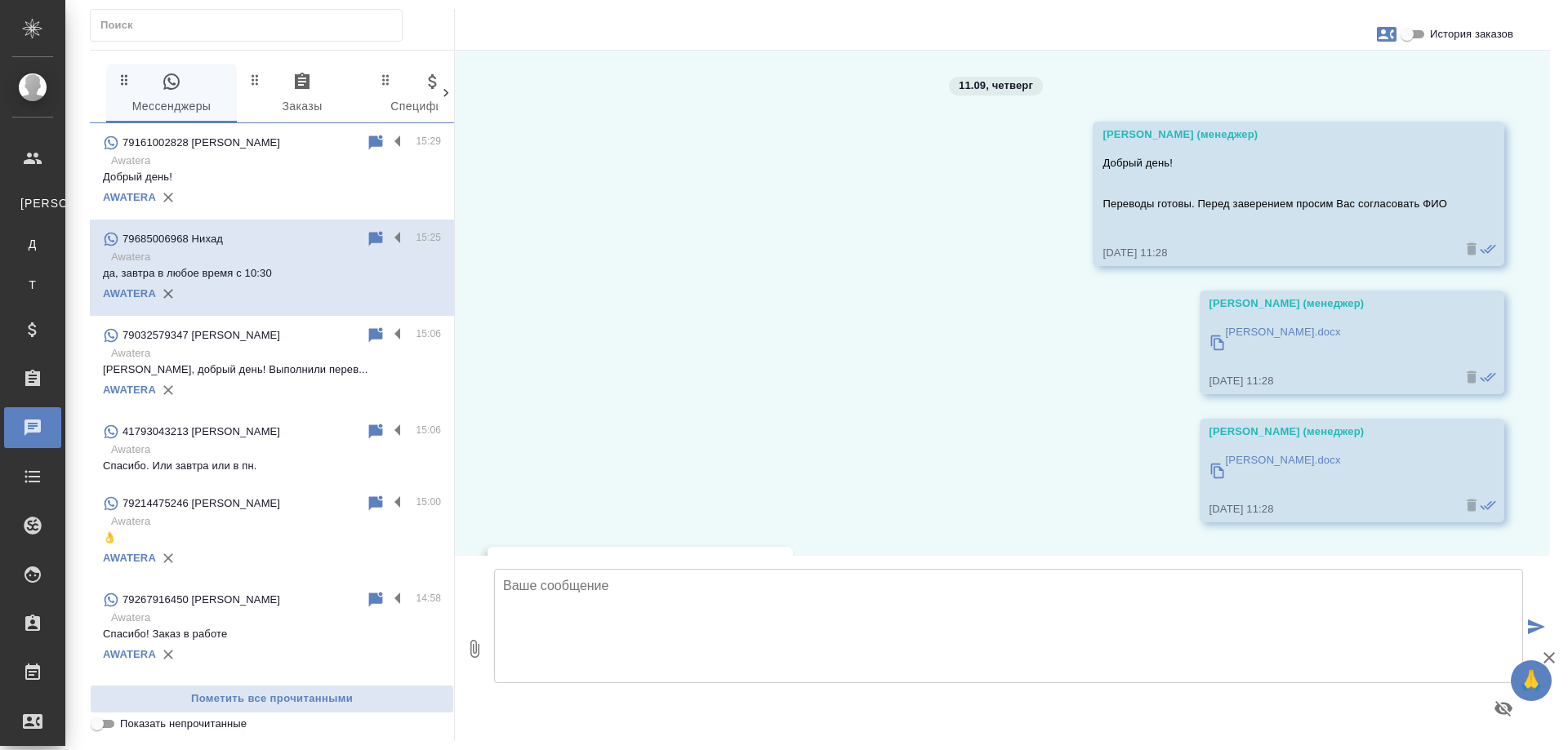
scroll to position [5326, 0]
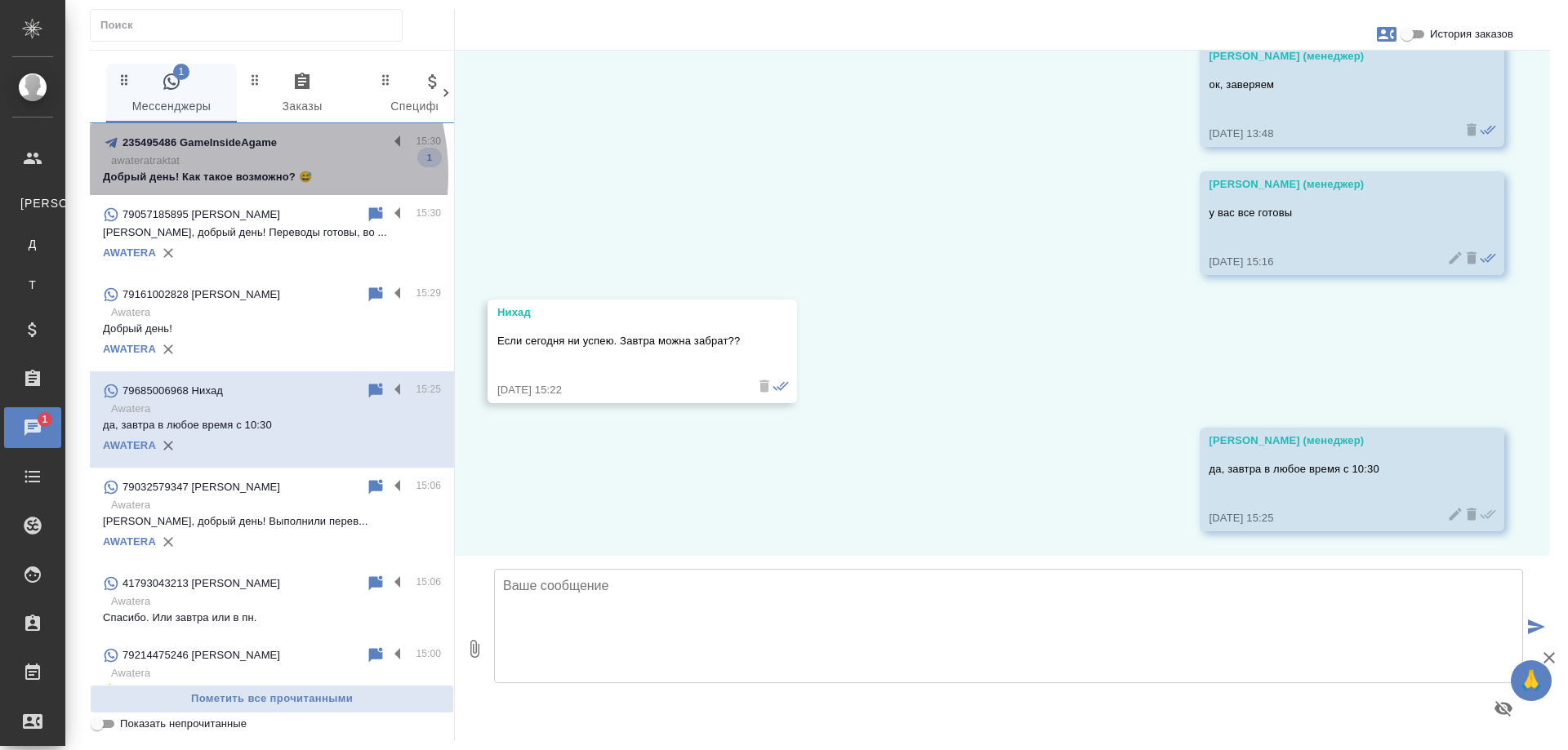
click at [208, 175] on p "Добрый день! Как такое возможно? 😅" at bounding box center [272, 176] width 338 height 16
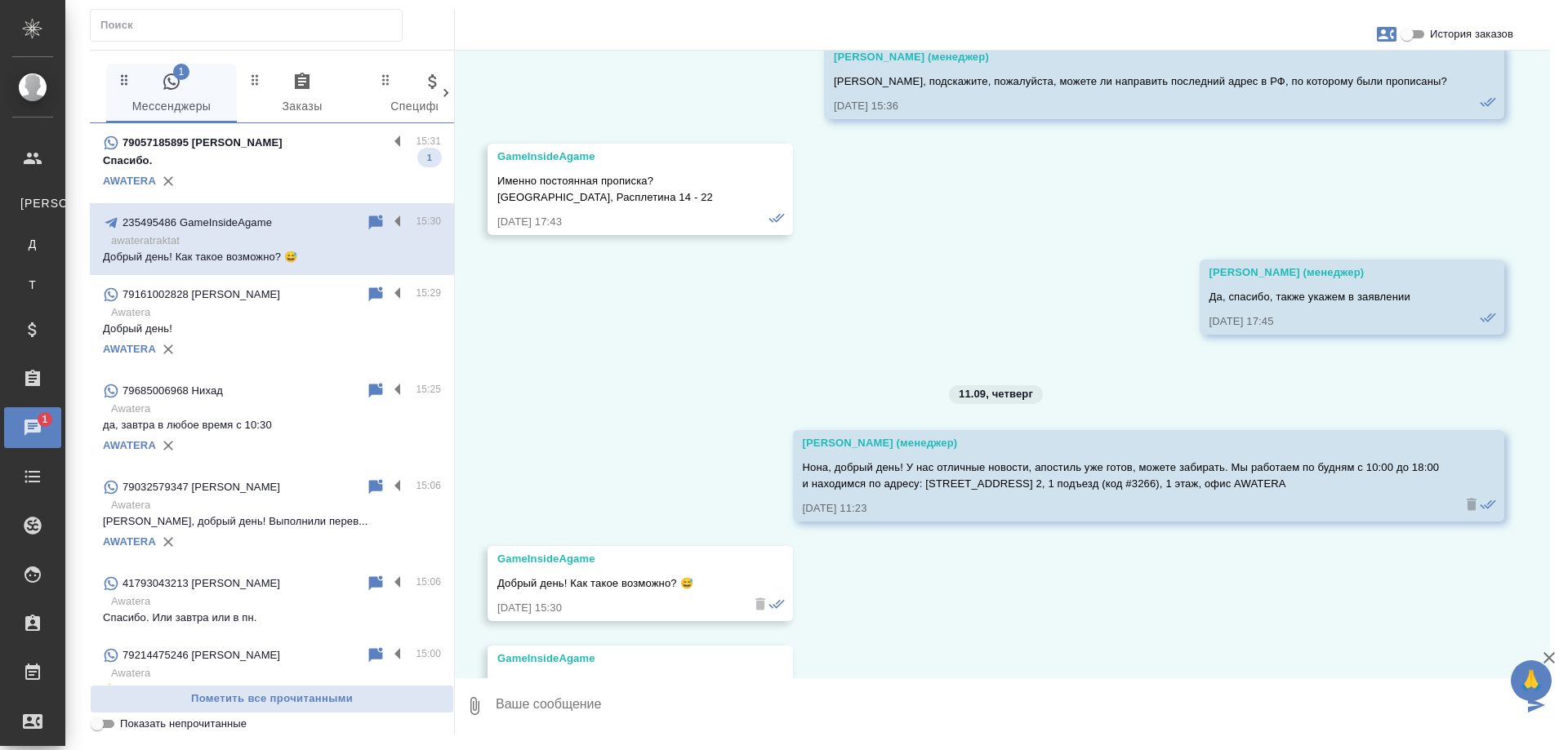
scroll to position [7282, 0]
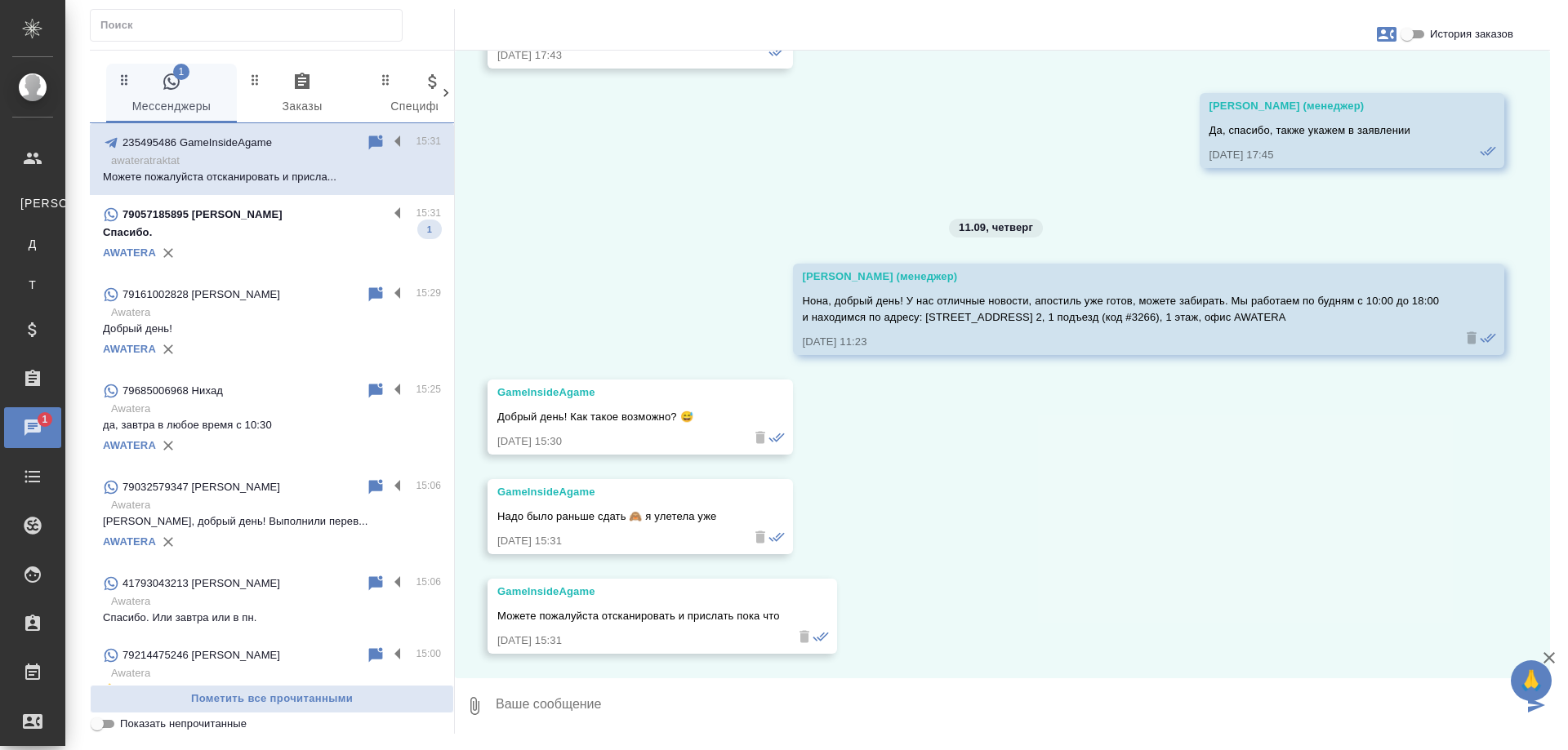
click at [314, 229] on p "Спасибо." at bounding box center [272, 232] width 338 height 16
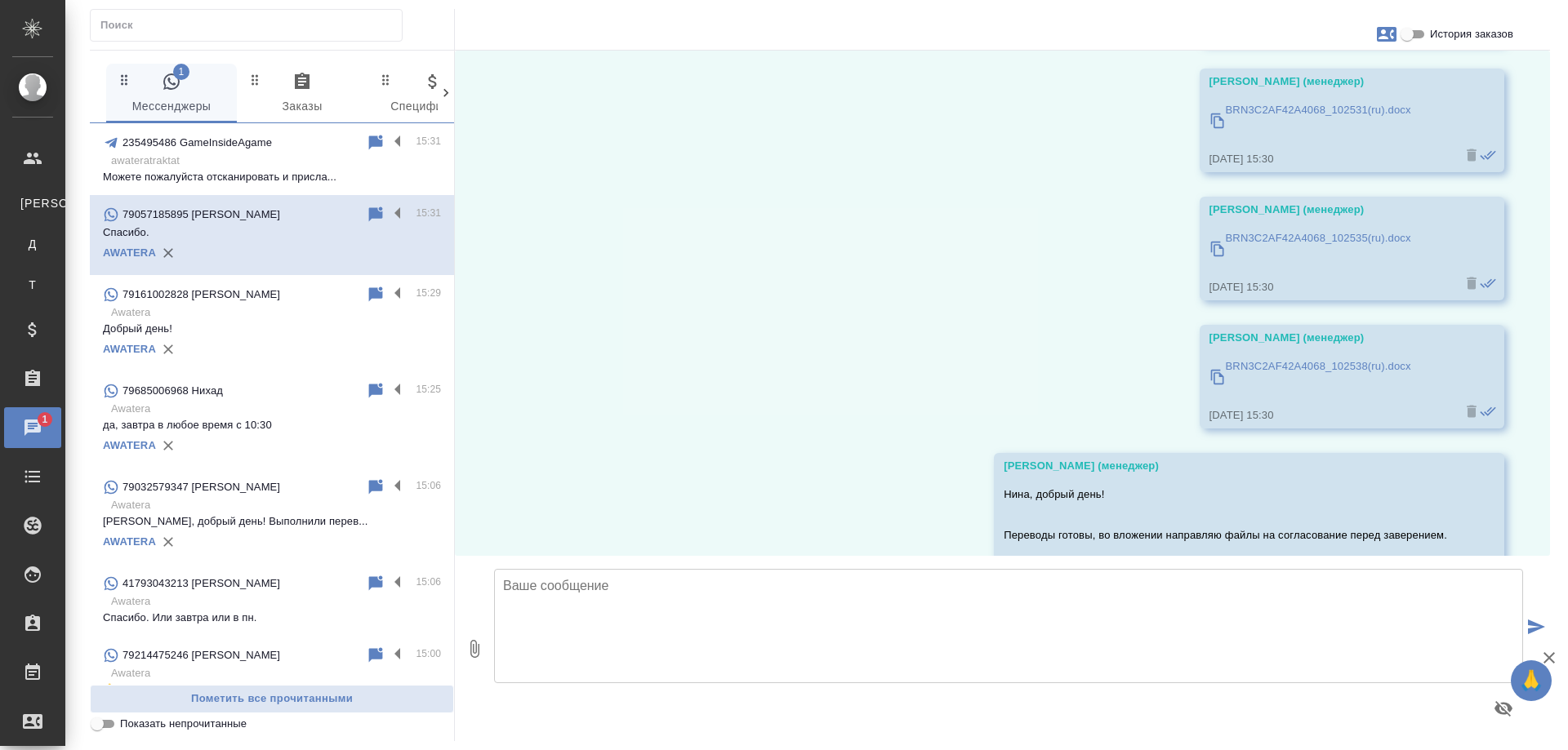
scroll to position [2423, 0]
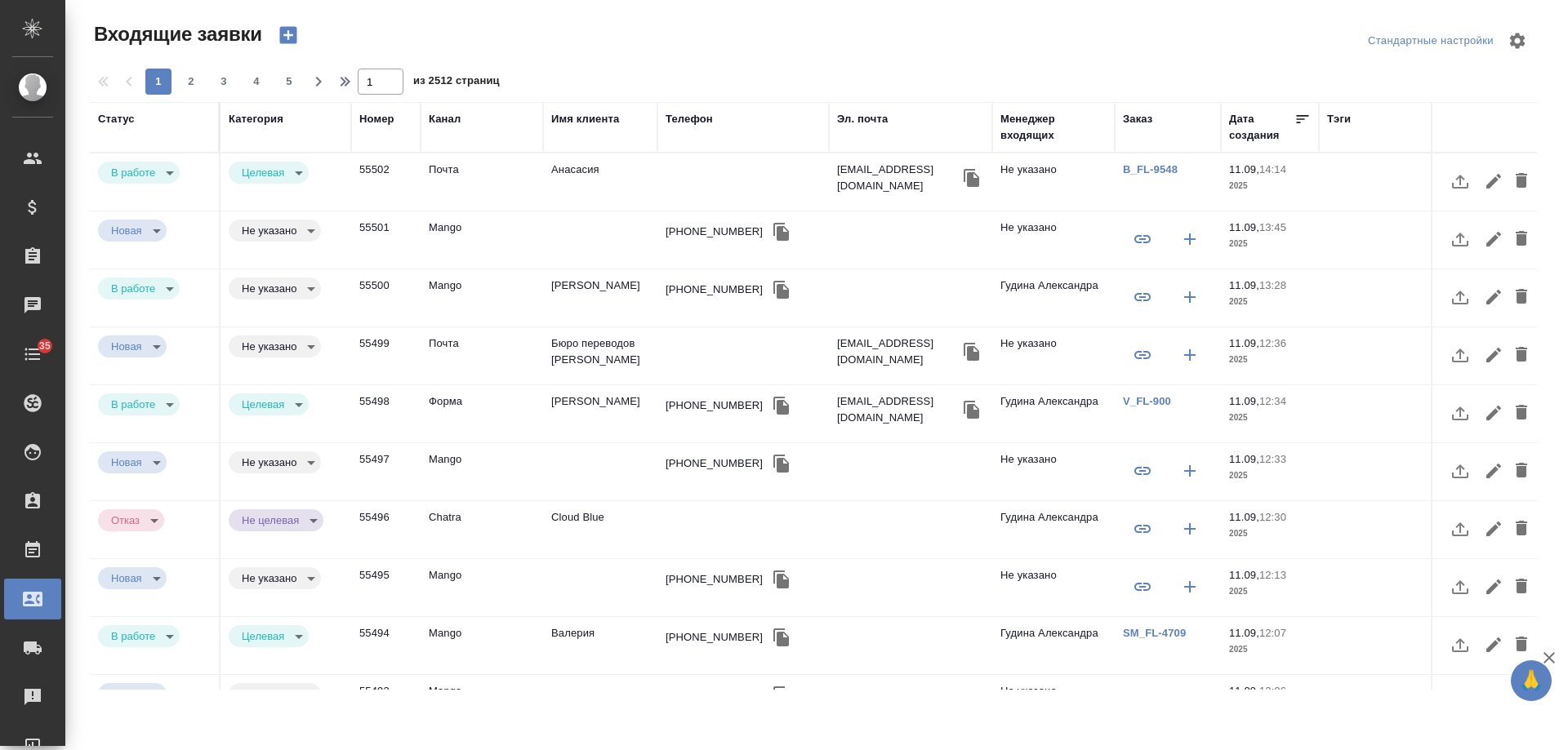
select select "RU"
click at [577, 173] on td "Анасасия" at bounding box center [600, 182] width 114 height 58
click at [575, 172] on td "Анасасия" at bounding box center [600, 182] width 114 height 58
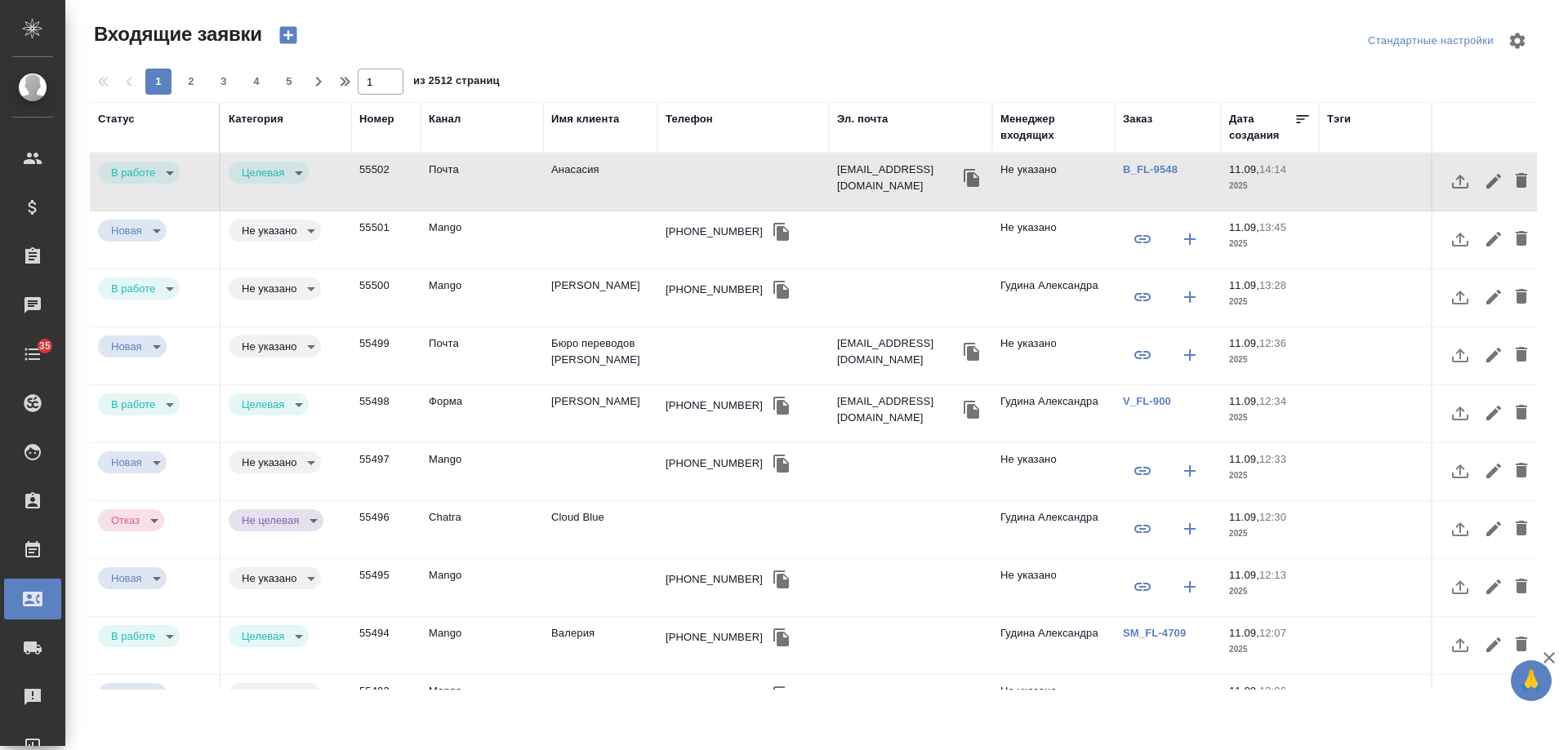
click at [575, 172] on td "Анасасия" at bounding box center [600, 182] width 114 height 58
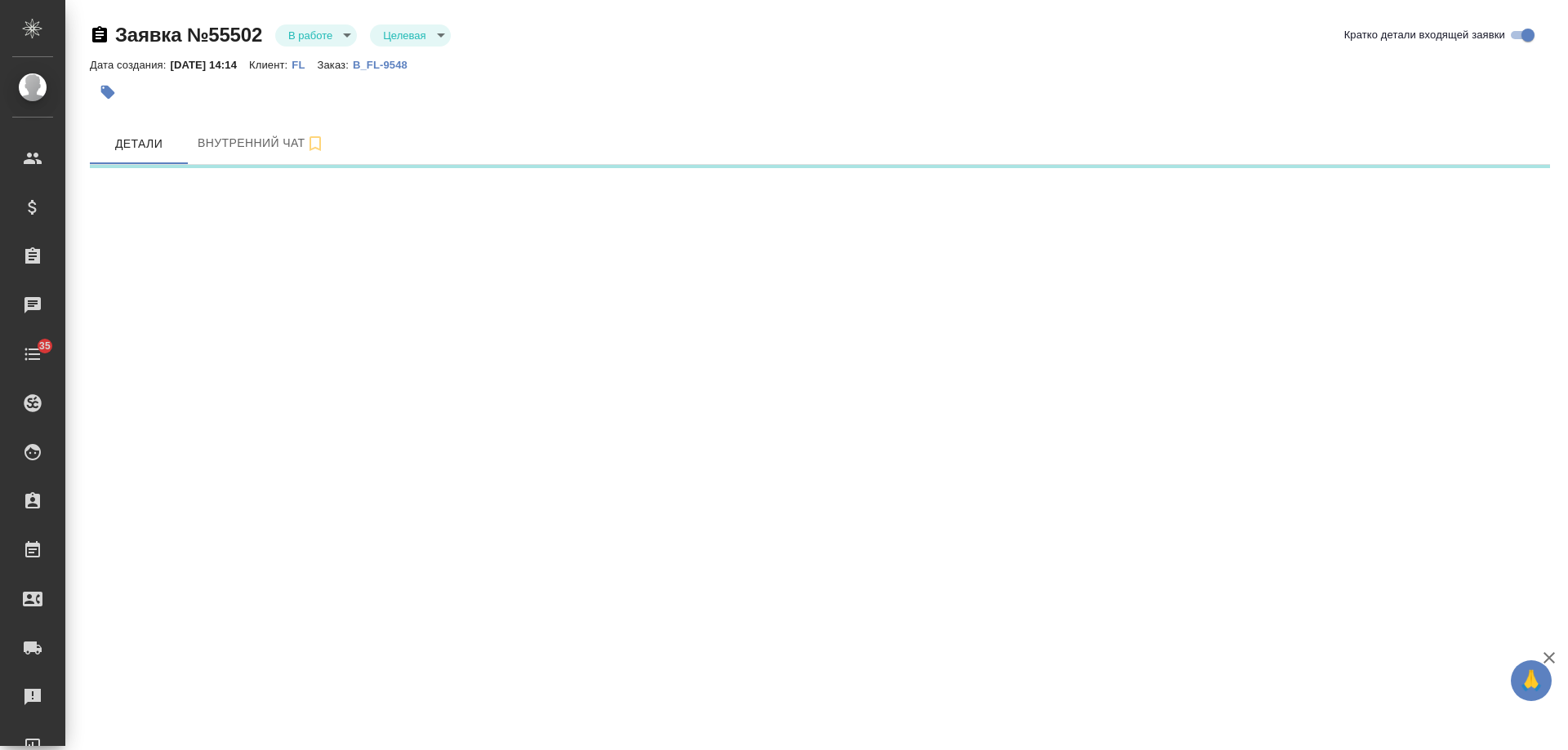
select select "RU"
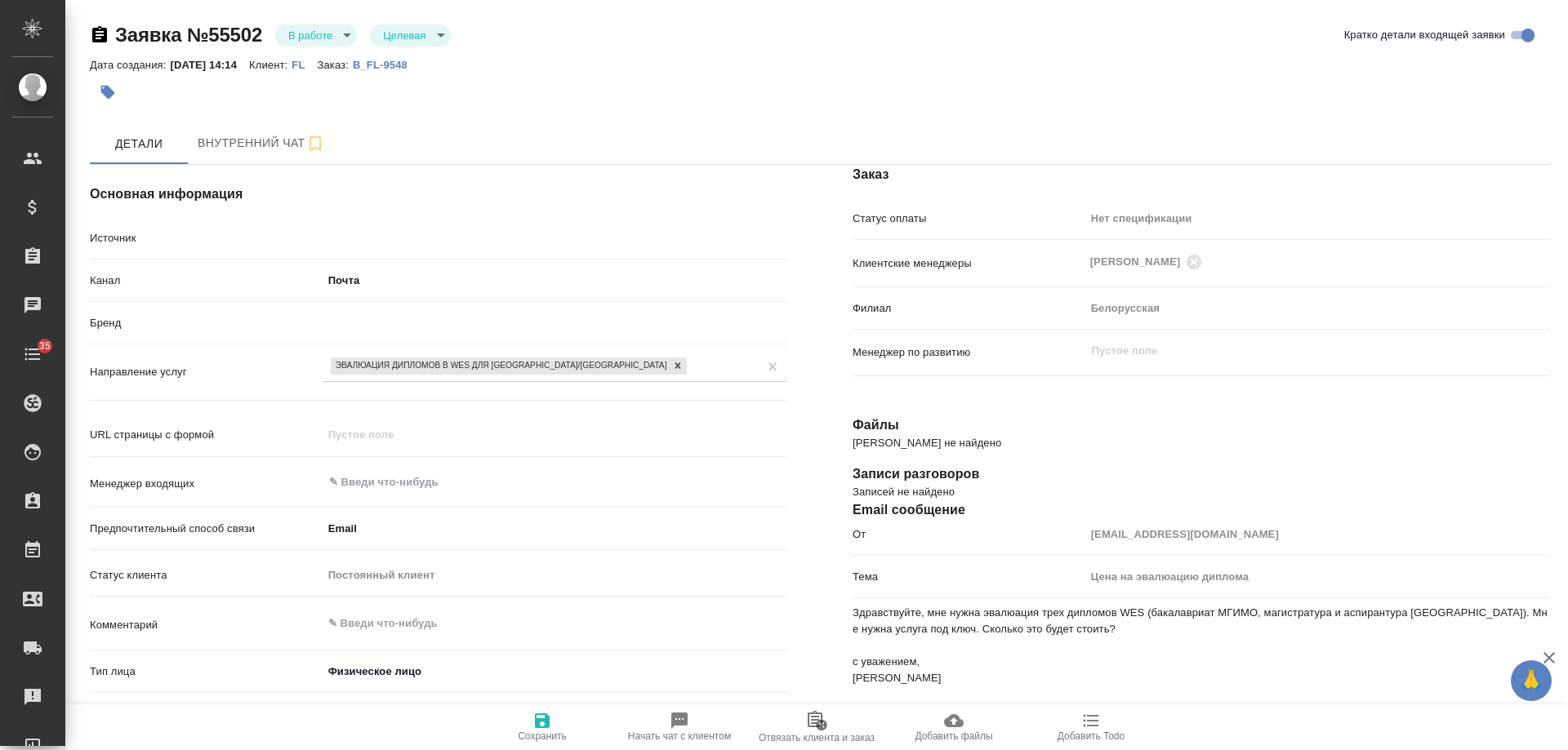
type textarea "x"
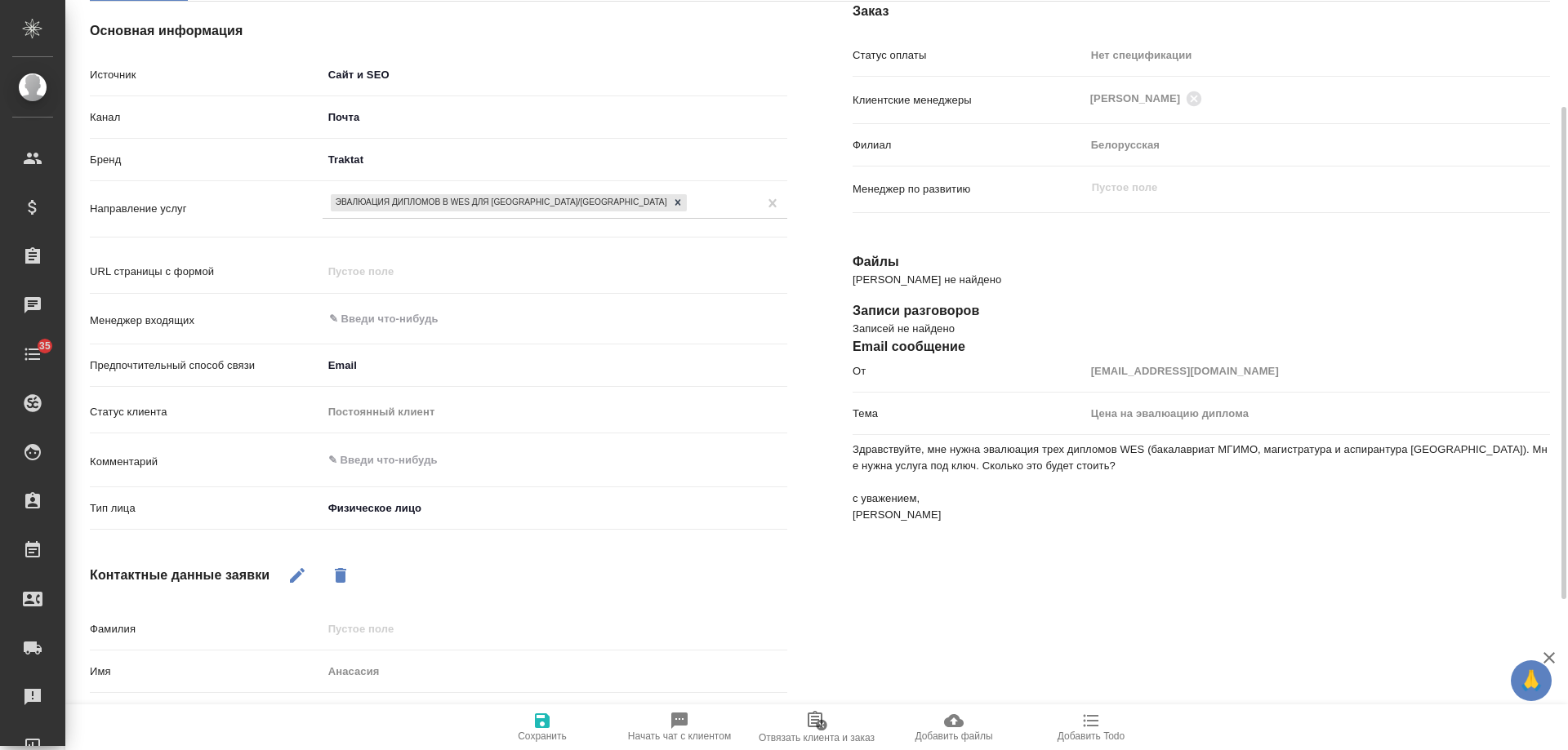
scroll to position [326, 0]
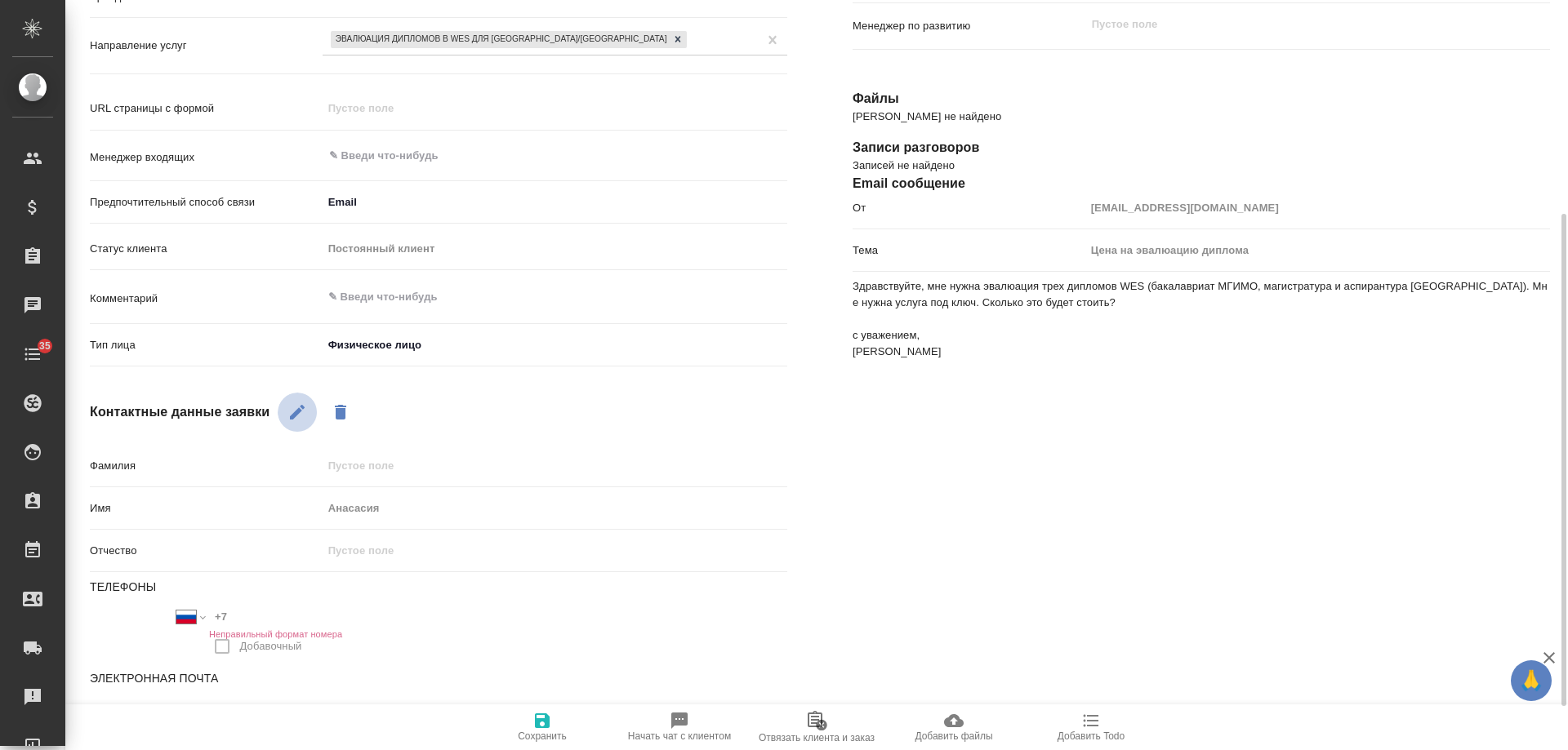
click at [295, 410] on icon "button" at bounding box center [297, 411] width 19 height 19
click at [354, 510] on input "Анасасия" at bounding box center [555, 507] width 463 height 24
type input "[PERSON_NAME]"
type textarea "x"
type input "[PERSON_NAME]"
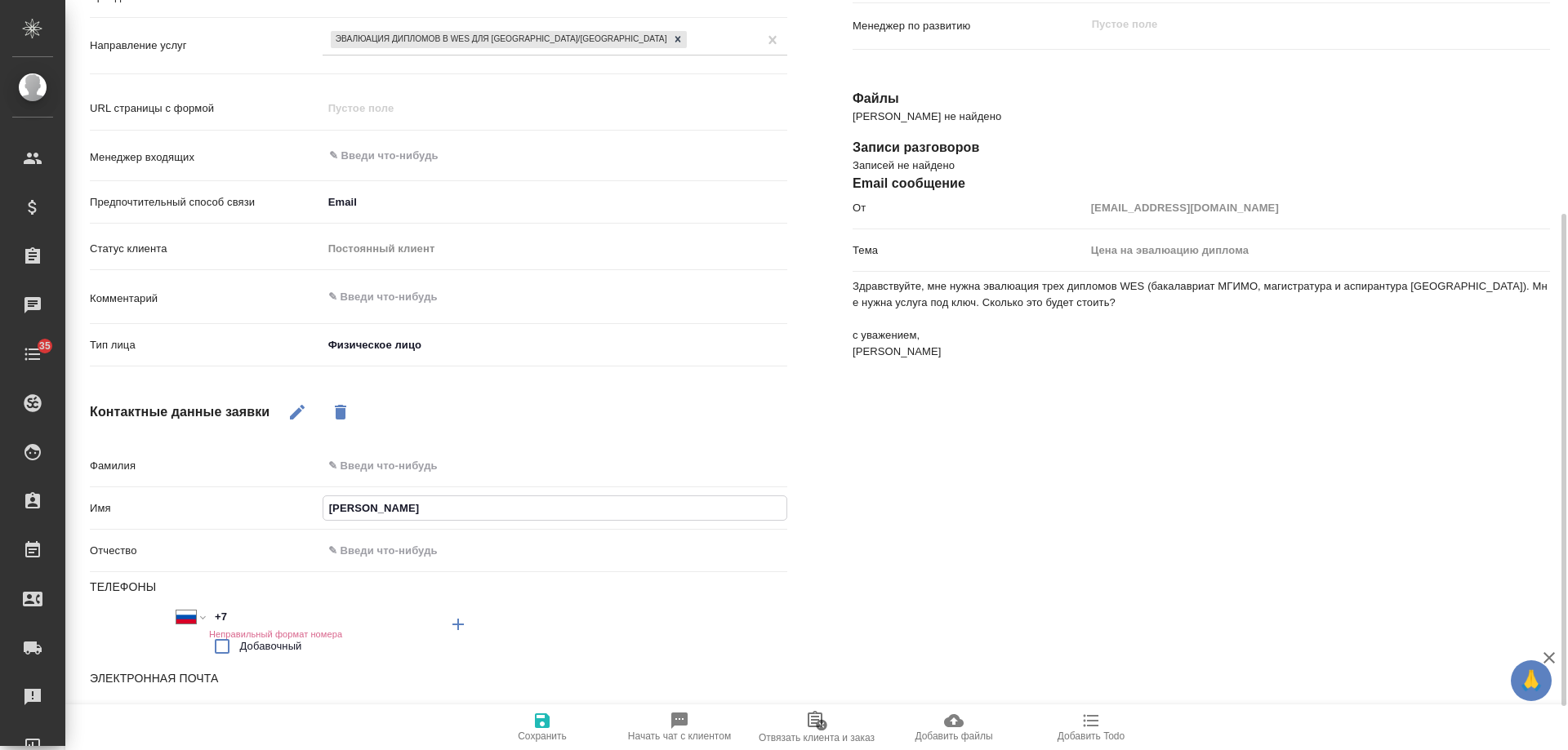
click at [542, 728] on icon "button" at bounding box center [542, 720] width 19 height 19
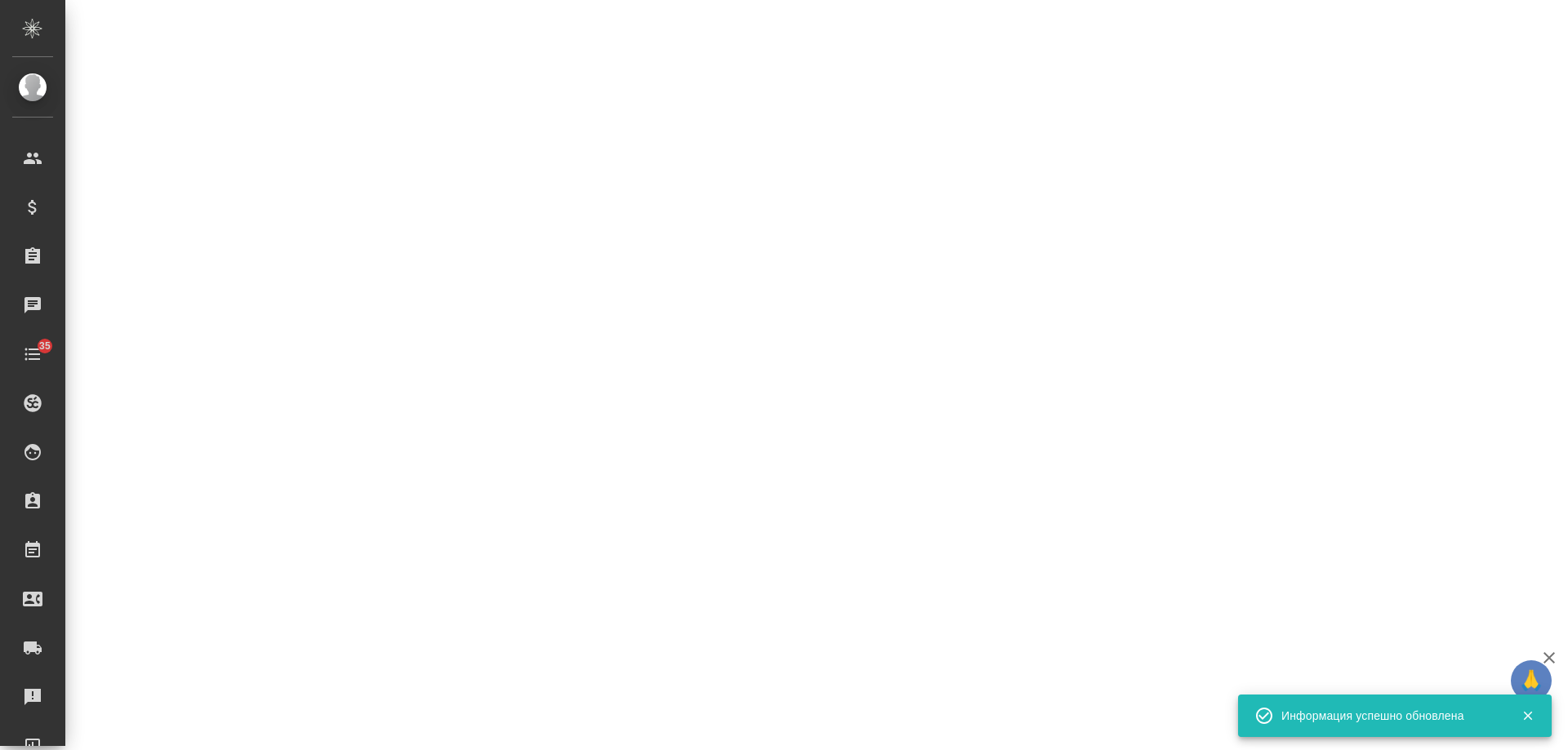
select select "RU"
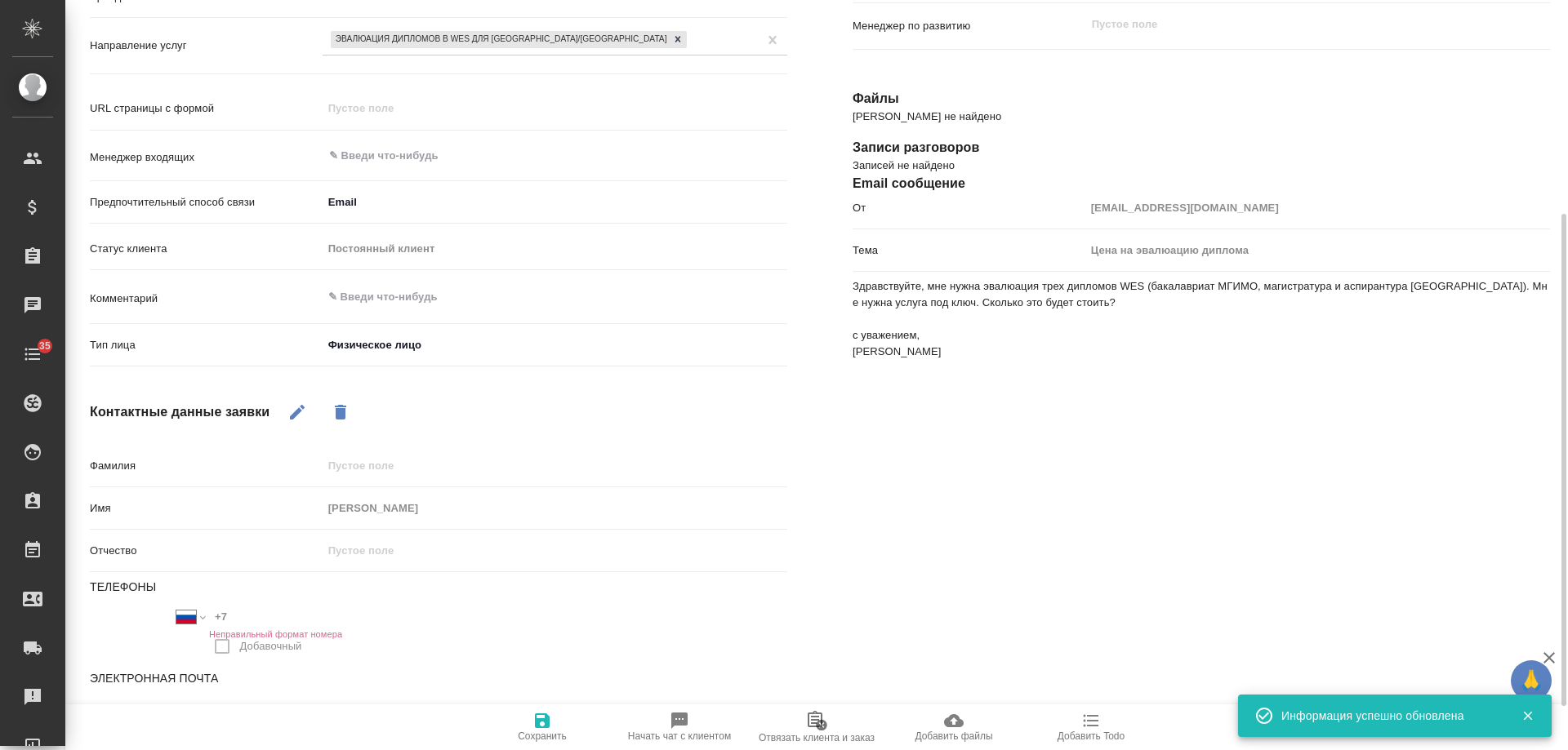
scroll to position [0, 0]
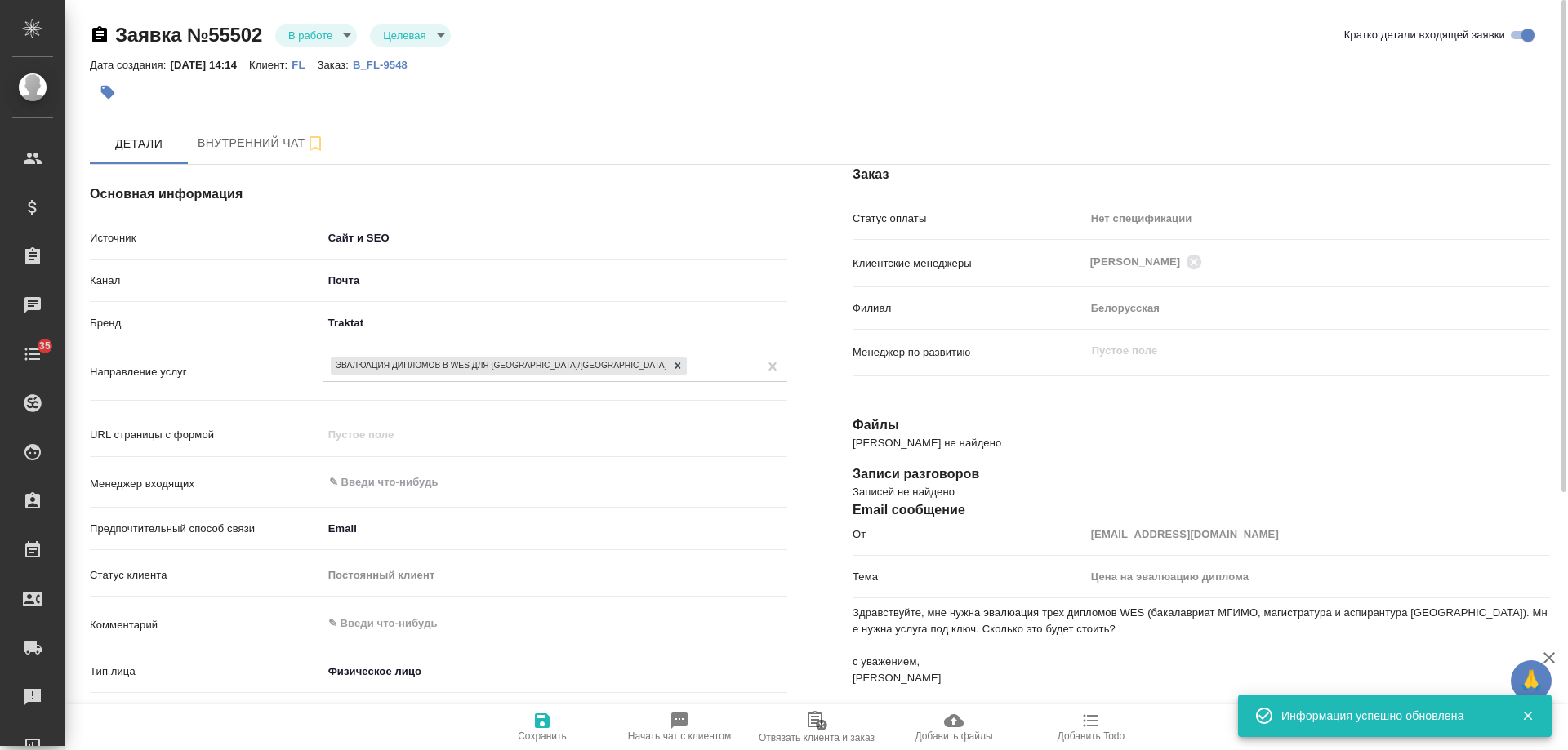
click at [416, 70] on p "B_FL-9548" at bounding box center [387, 64] width 67 height 12
type textarea "x"
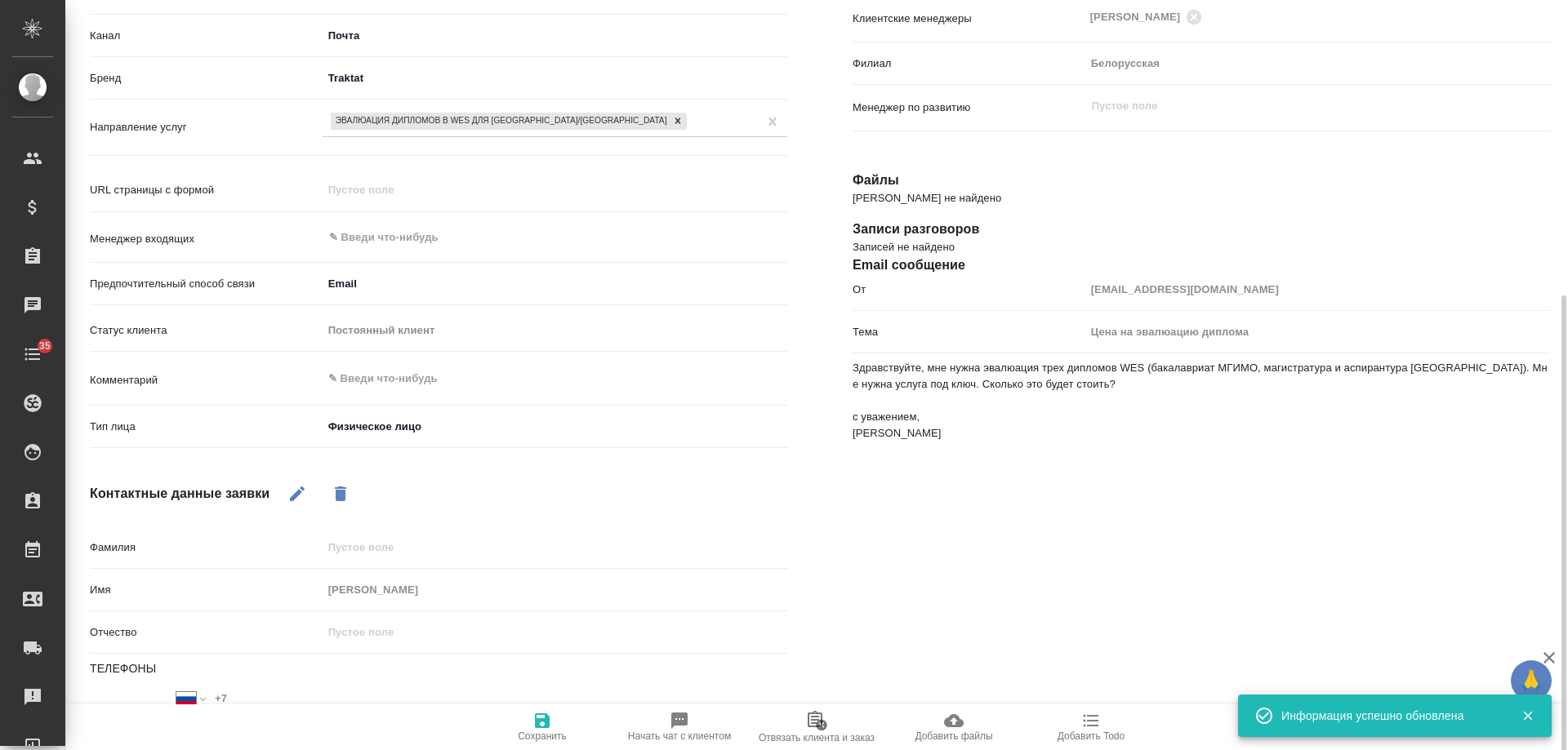
scroll to position [326, 0]
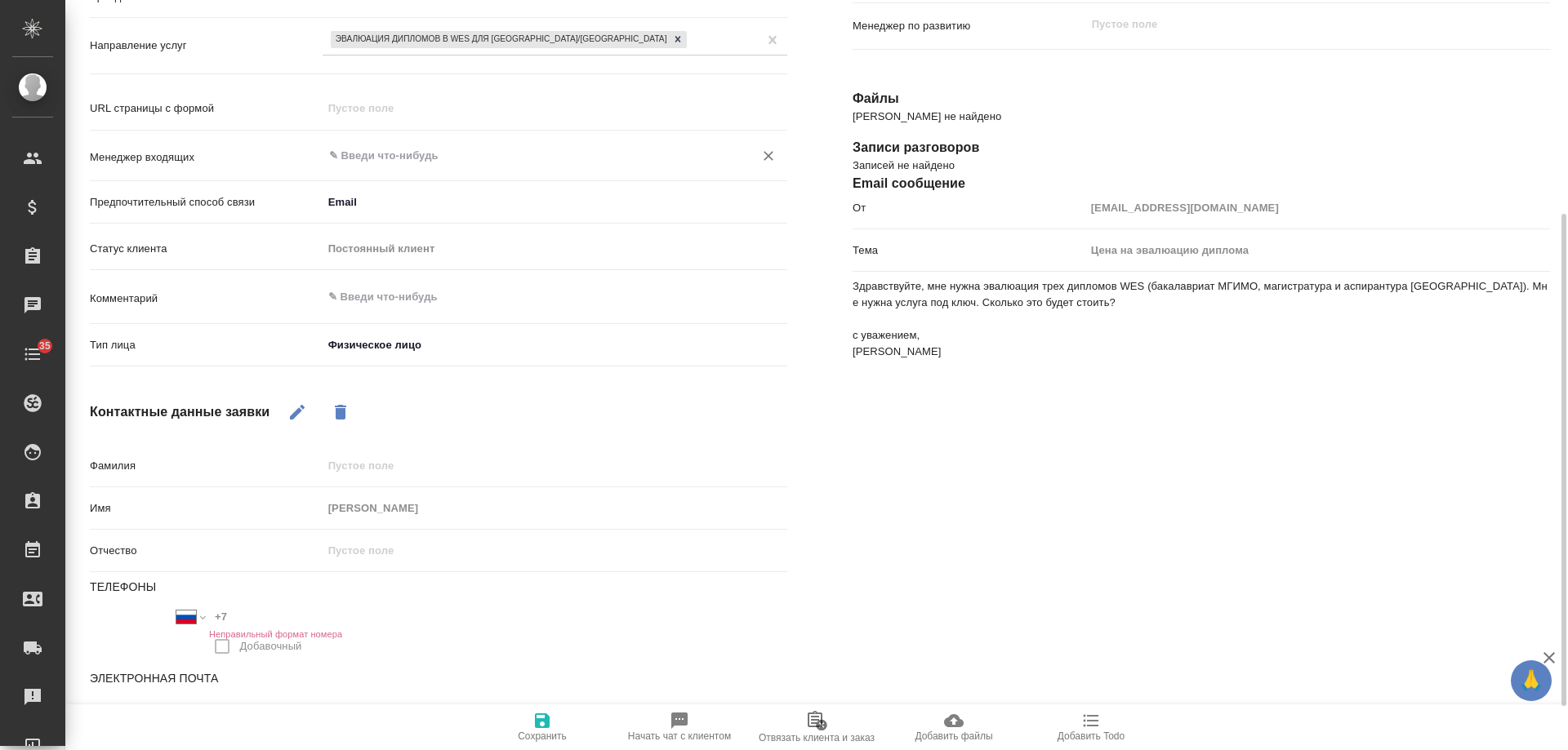
click at [383, 153] on input "text" at bounding box center [527, 155] width 400 height 19
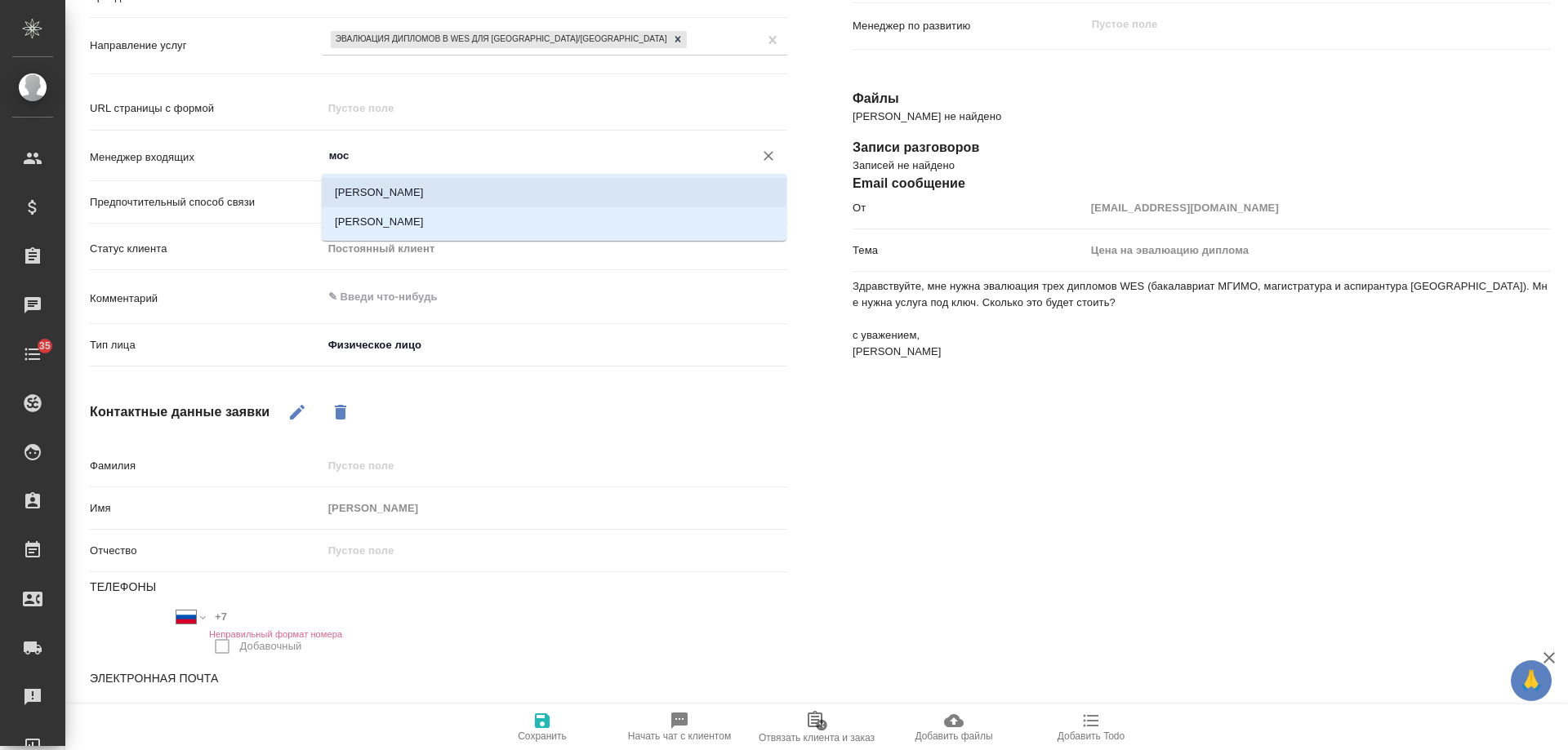
click at [387, 181] on li "[PERSON_NAME]" at bounding box center [554, 192] width 464 height 30
type input "[PERSON_NAME]"
type textarea "x"
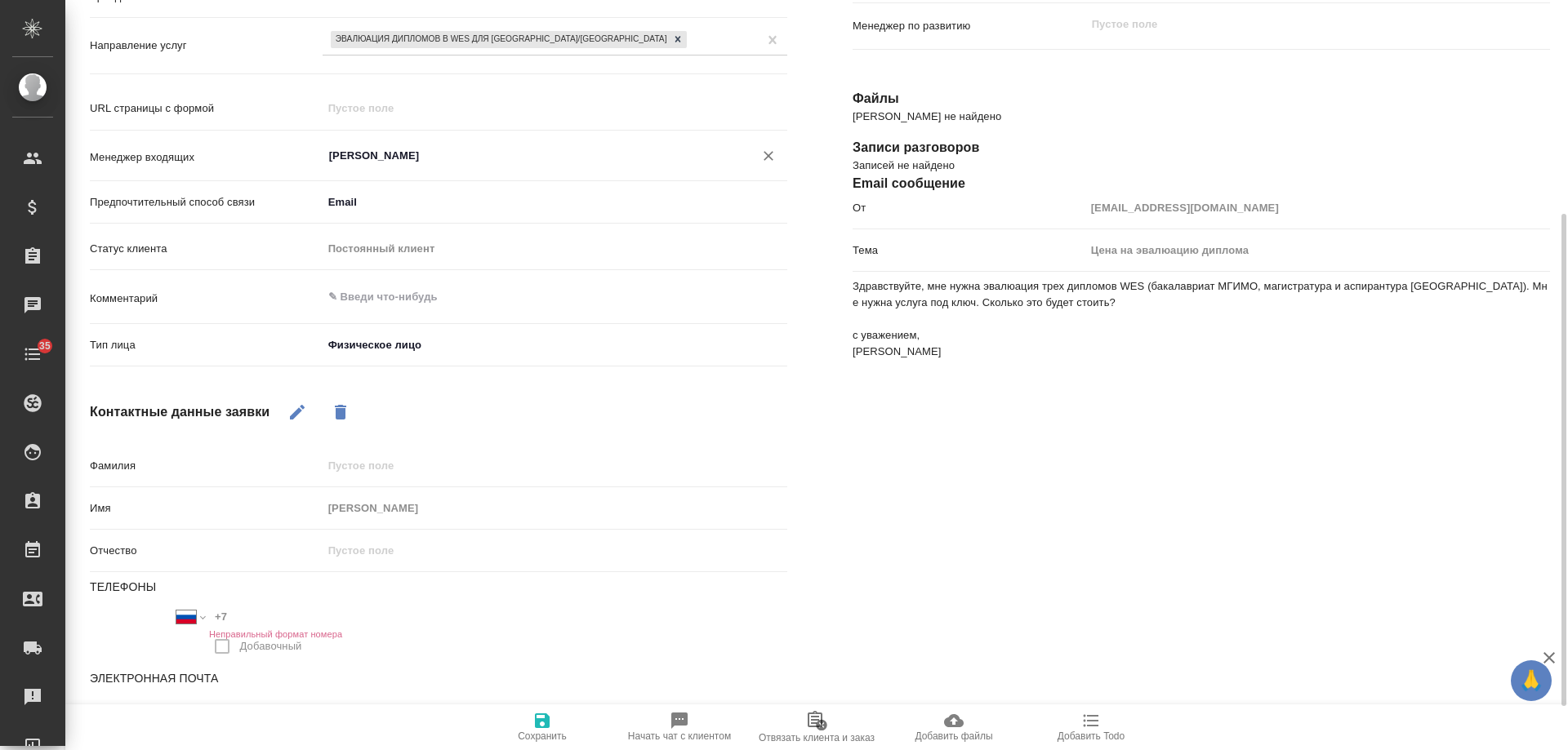
type input "[PERSON_NAME]"
click at [535, 717] on icon "button" at bounding box center [541, 720] width 14 height 14
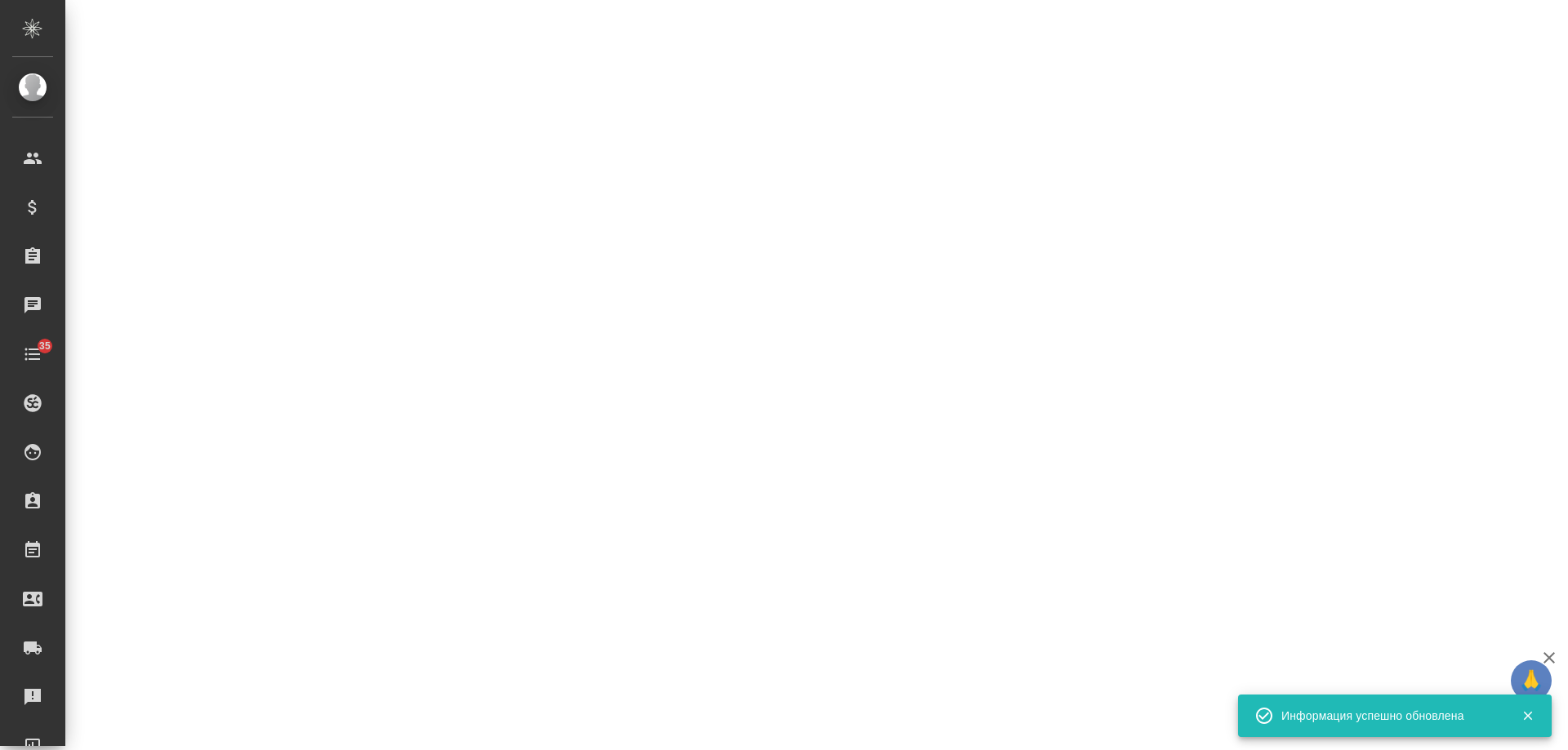
select select "RU"
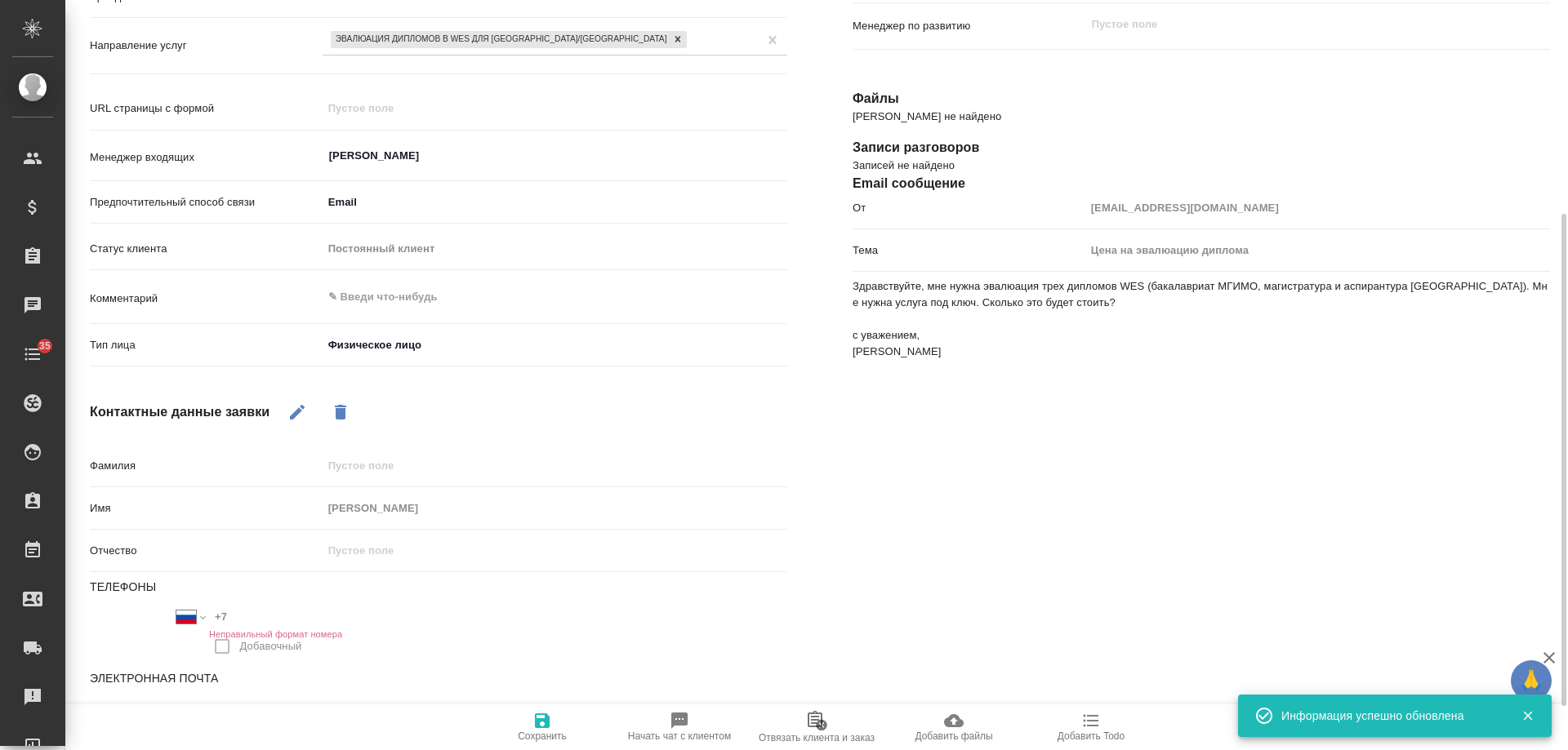
type textarea "x"
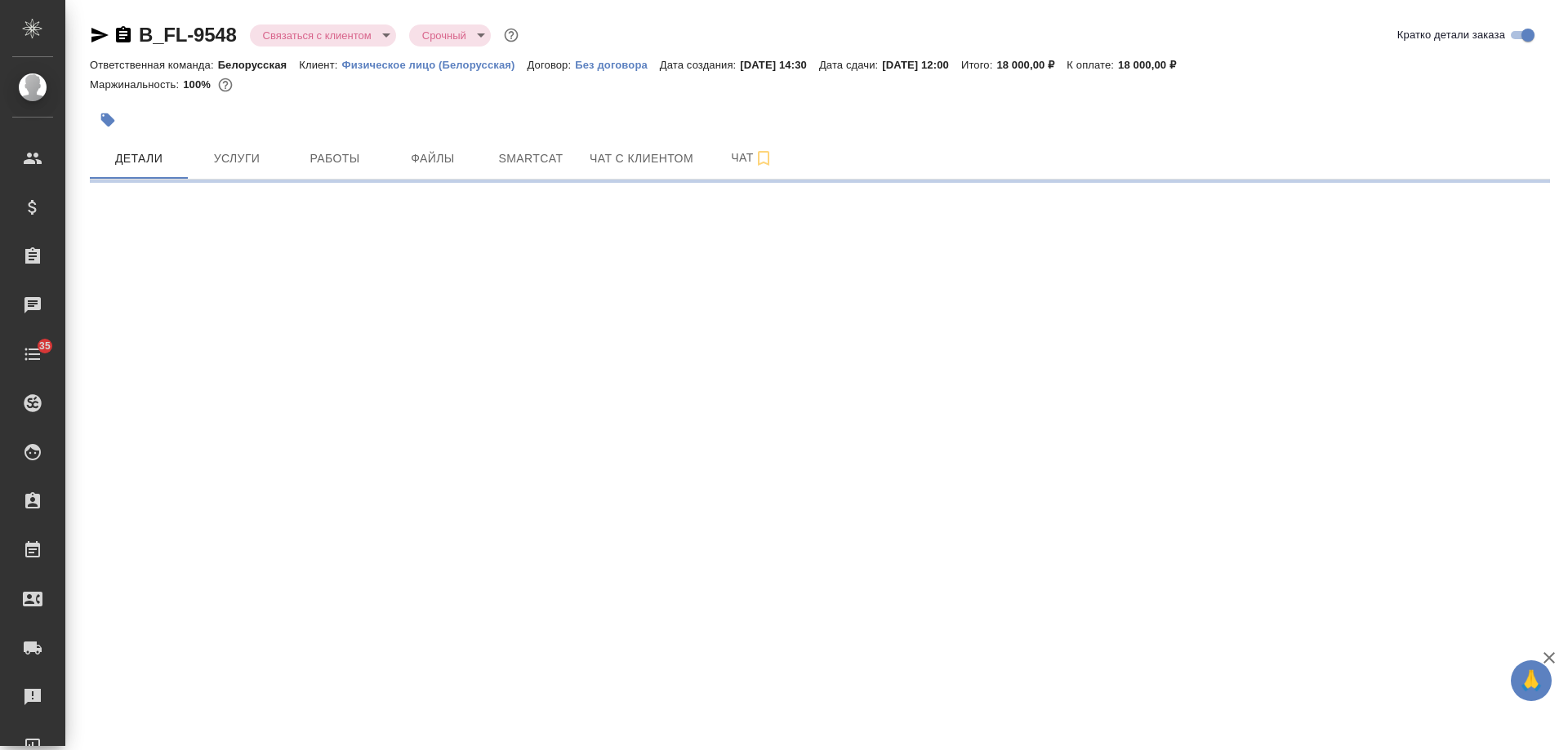
select select "RU"
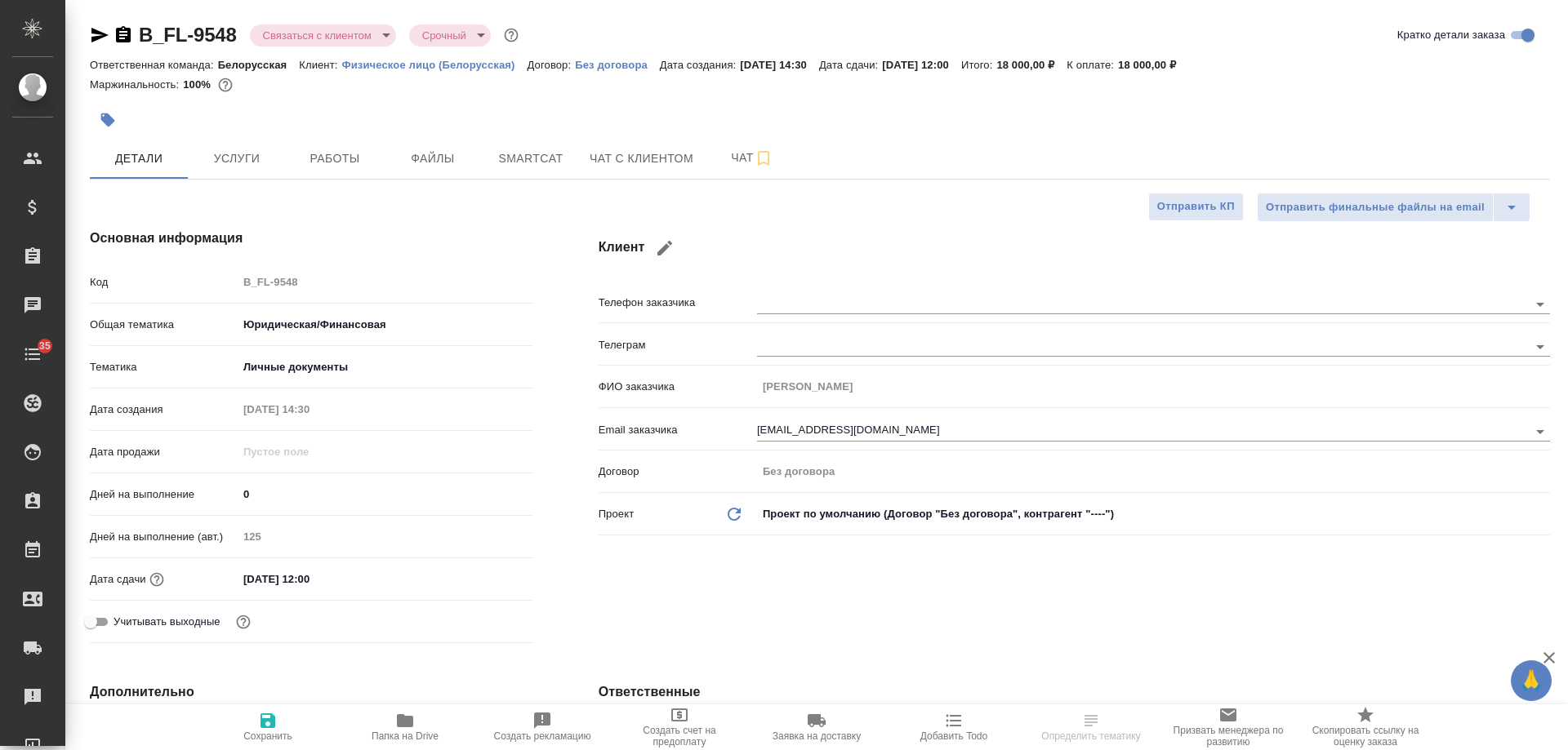
type textarea "x"
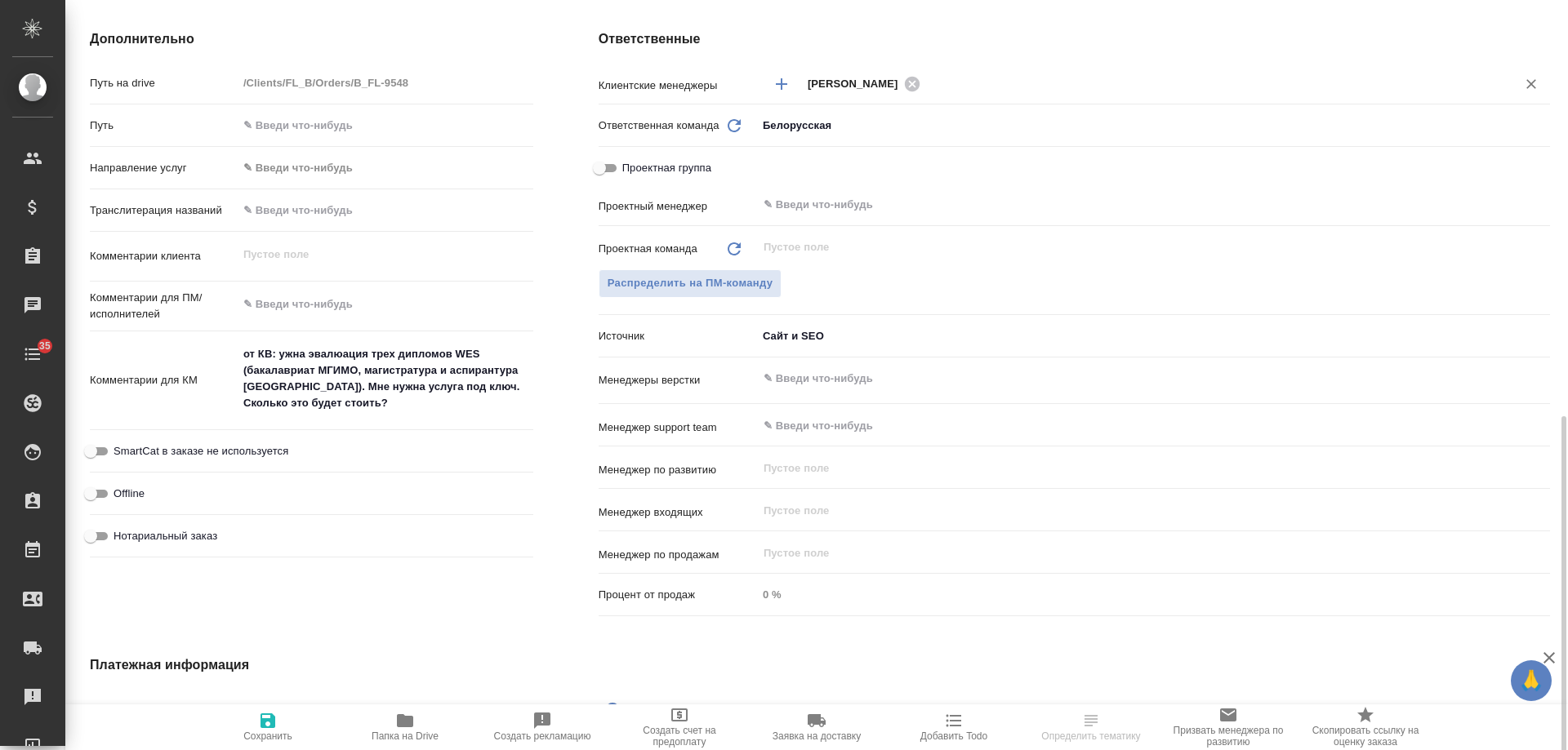
scroll to position [735, 0]
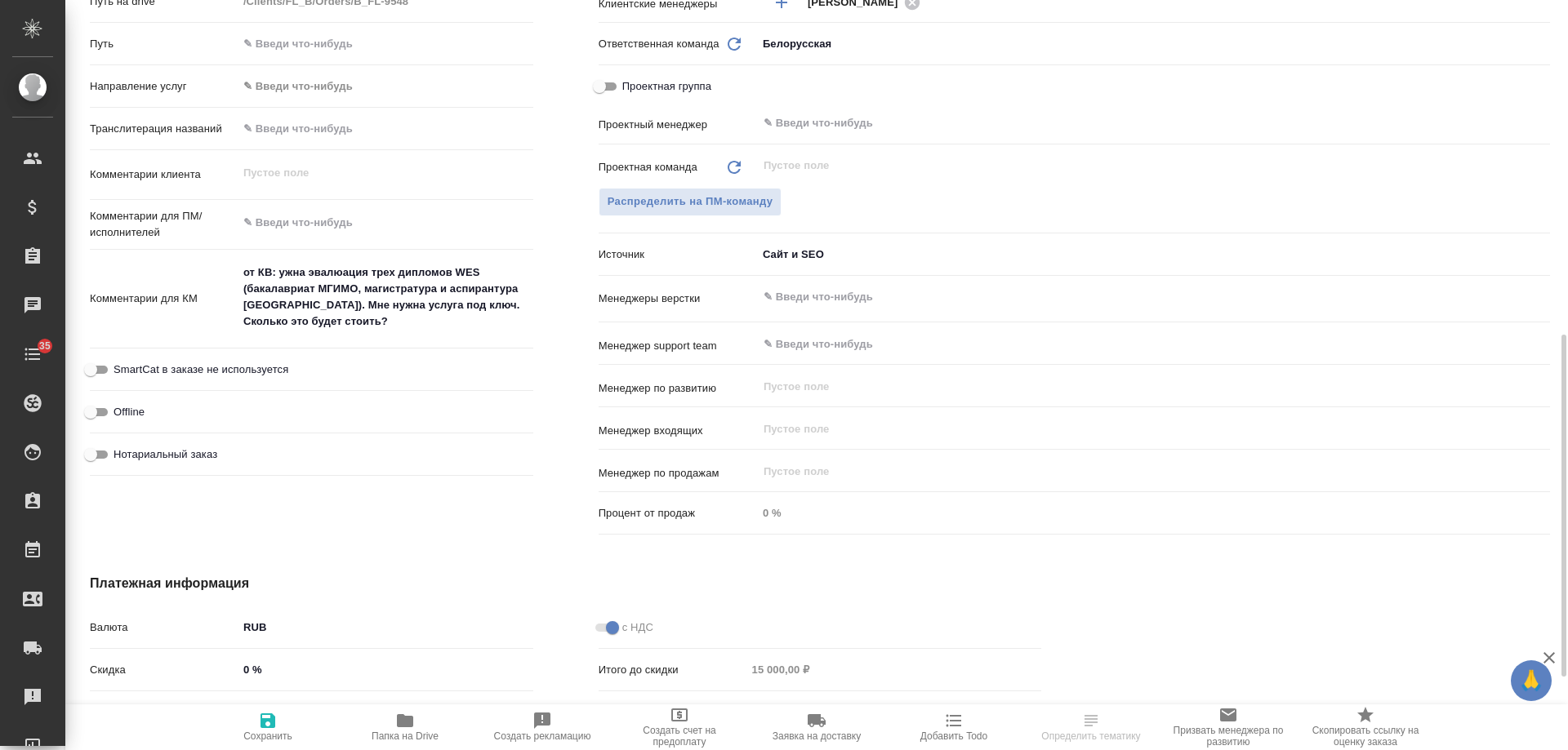
type textarea "x"
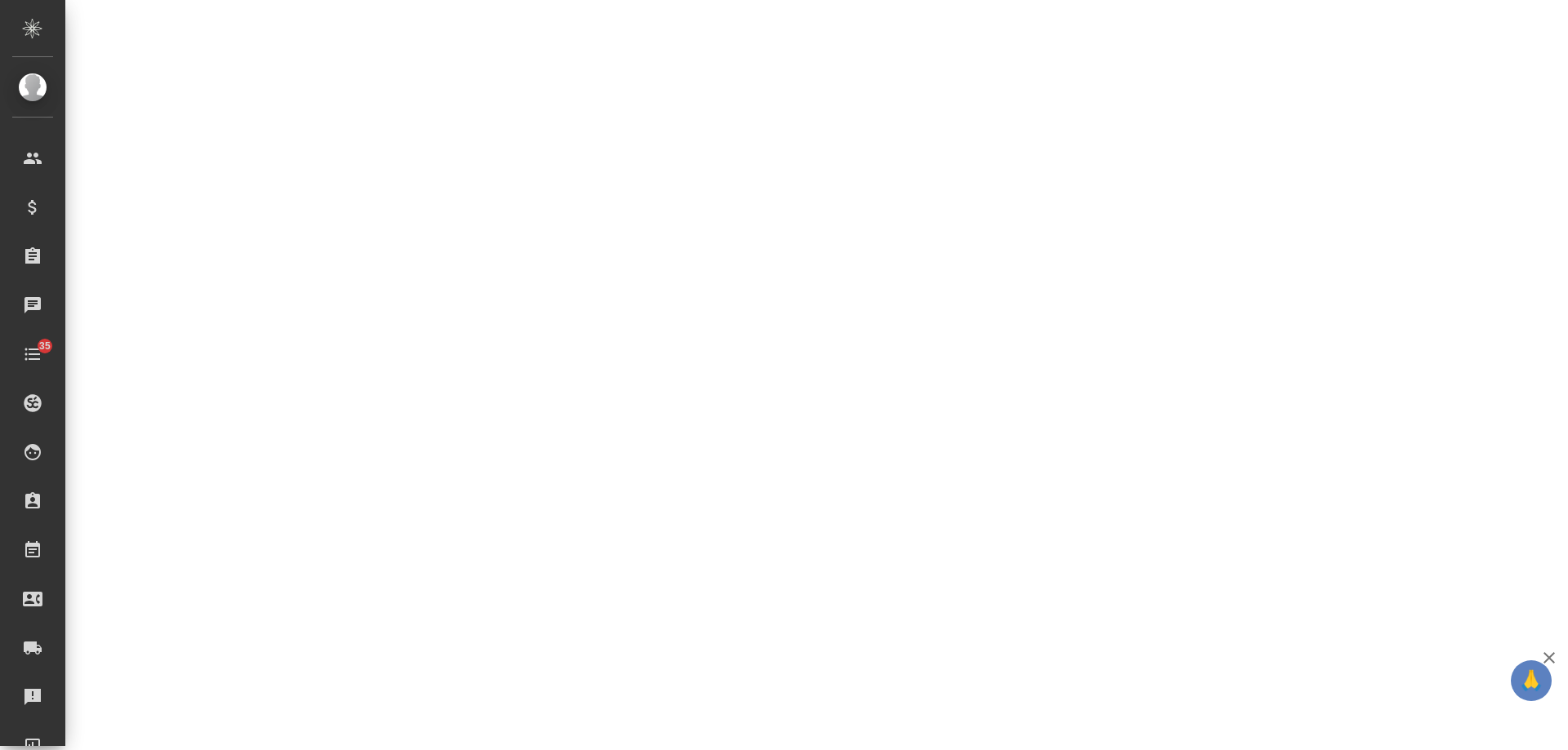
select select "RU"
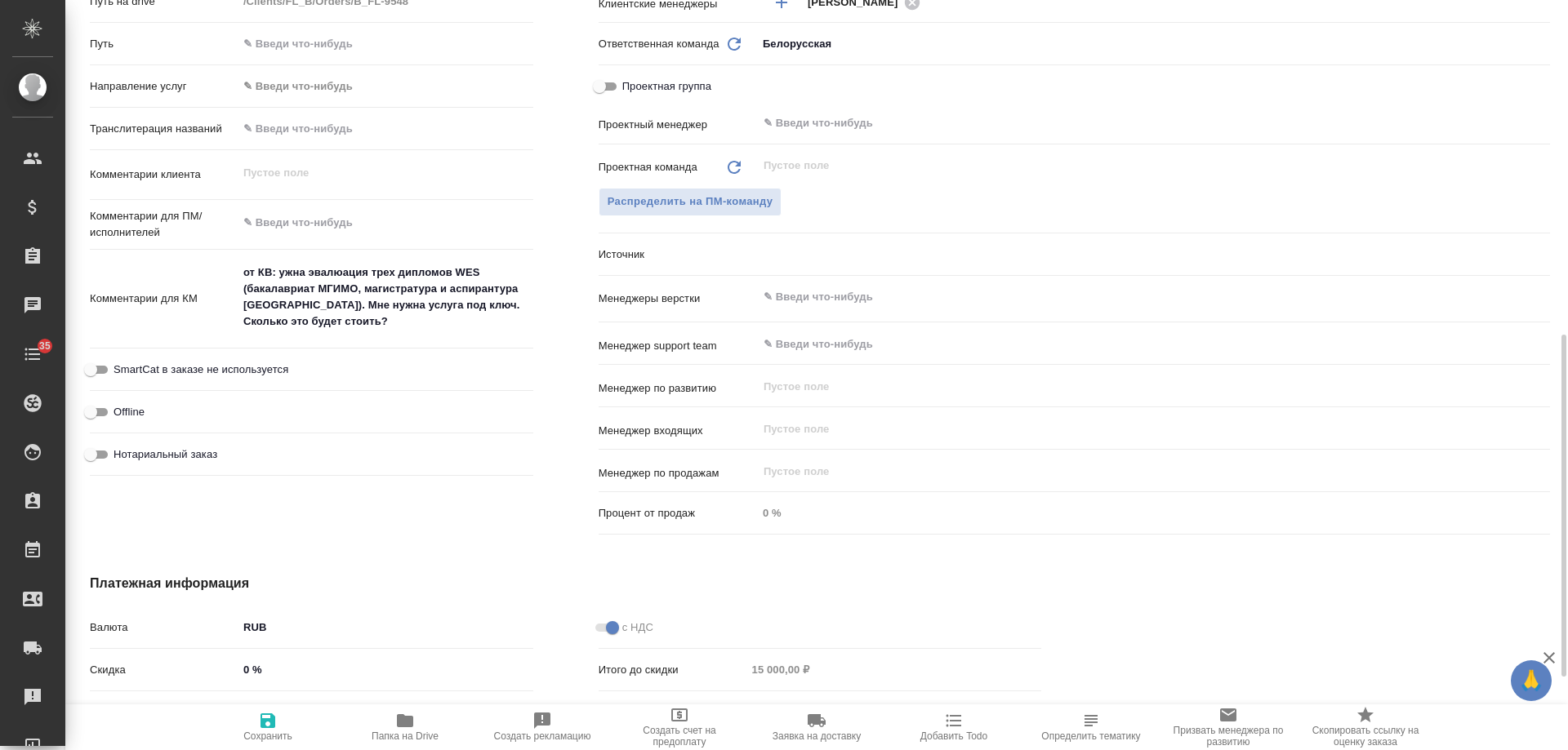
type textarea "x"
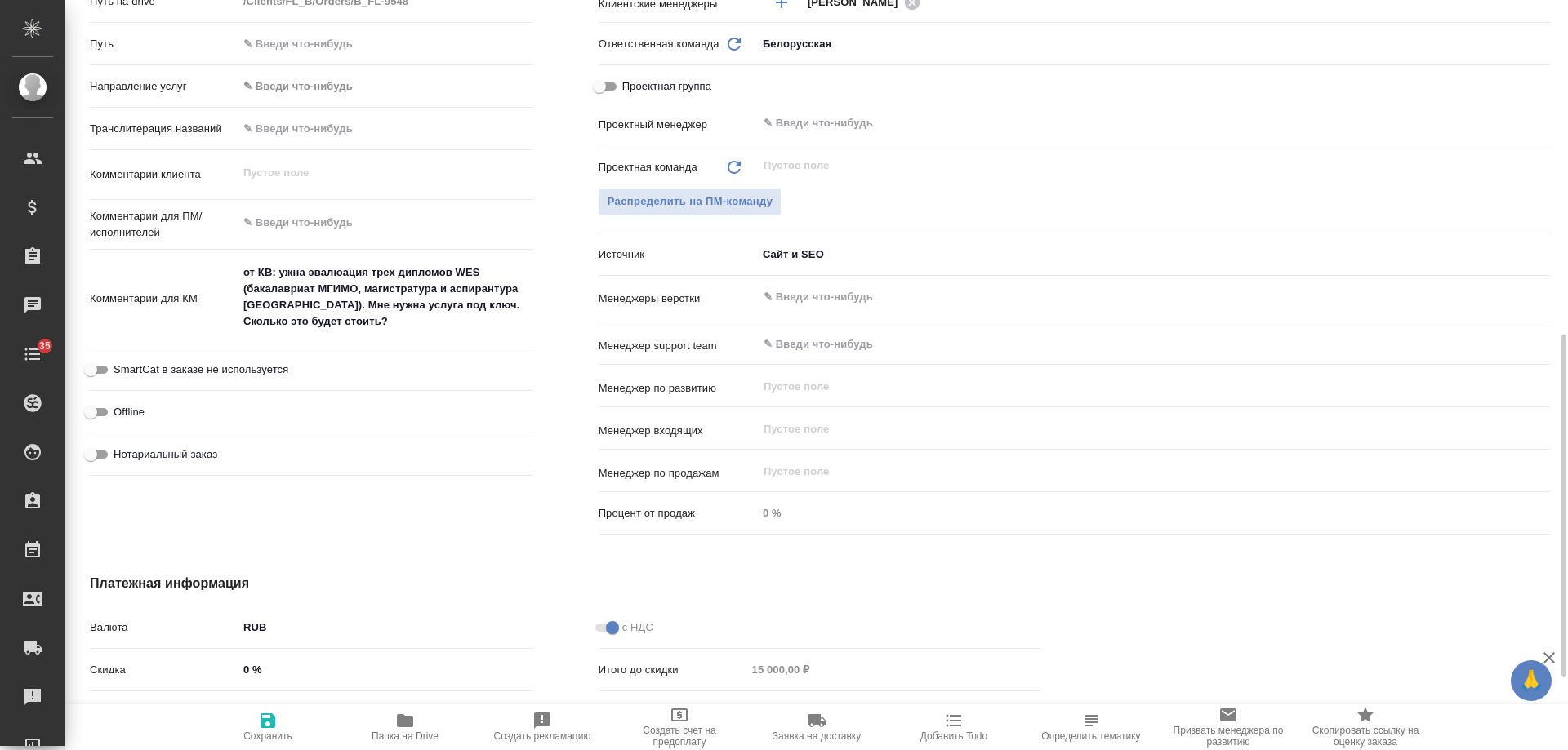
type textarea "x"
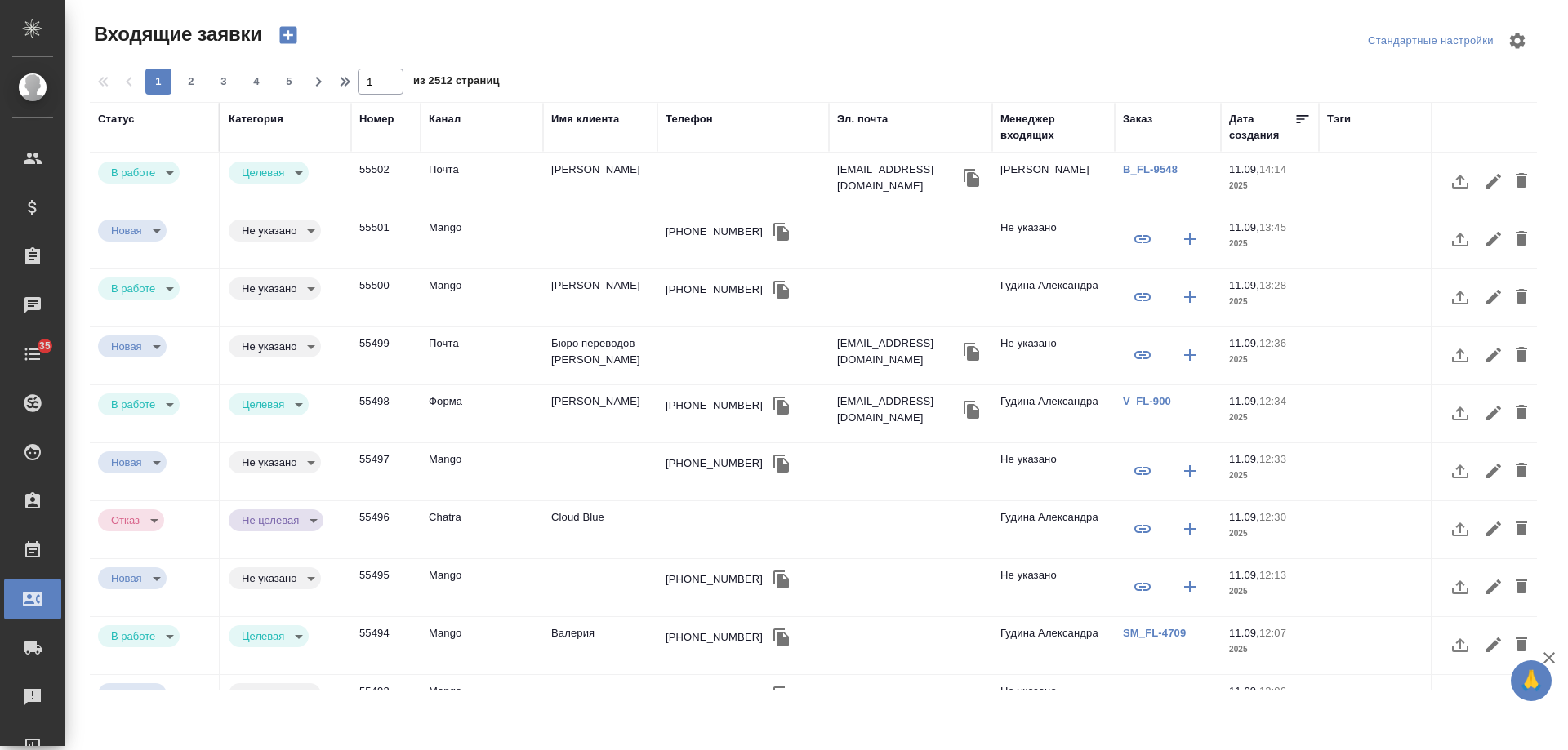
select select "RU"
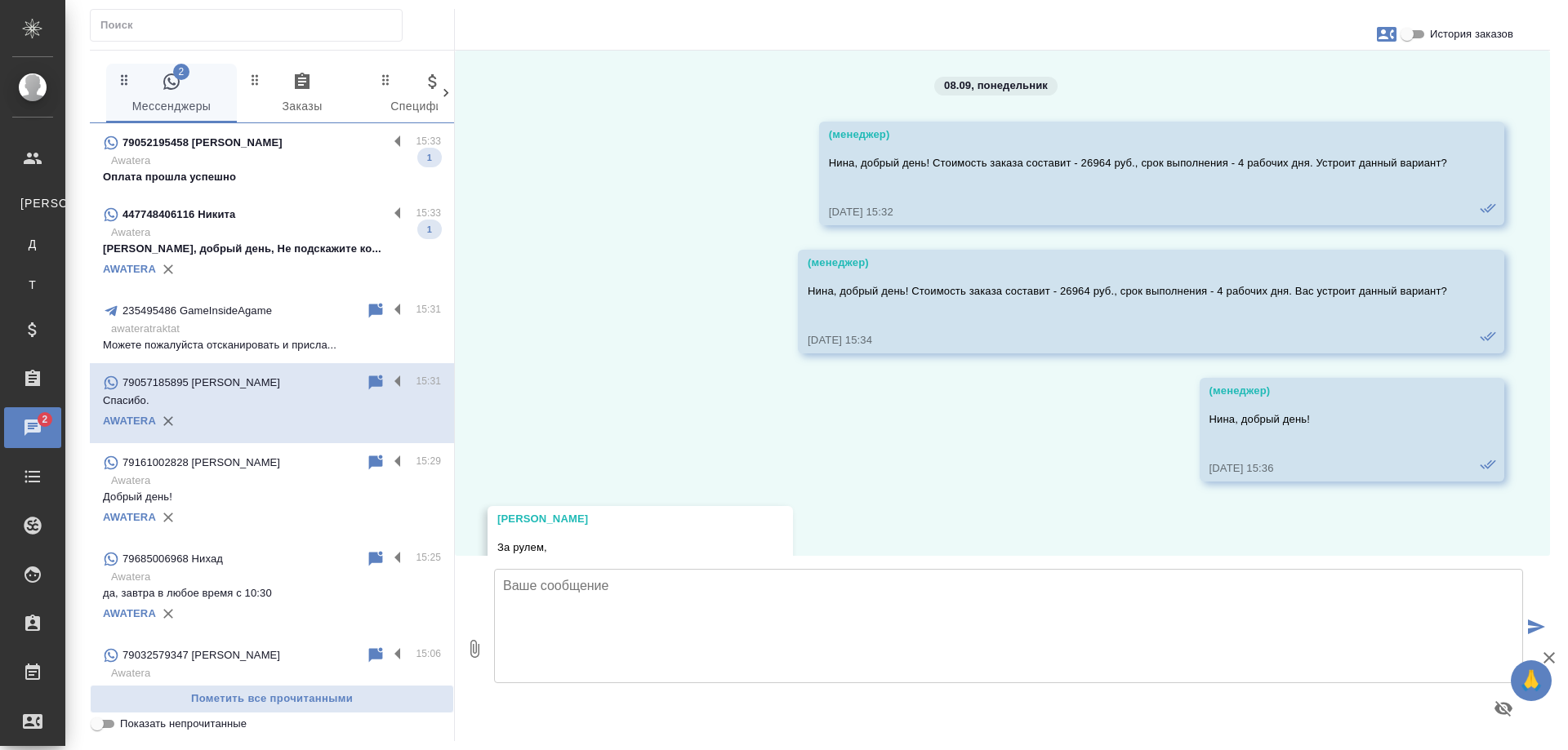
click at [271, 257] on div "AWATERA" at bounding box center [272, 270] width 338 height 25
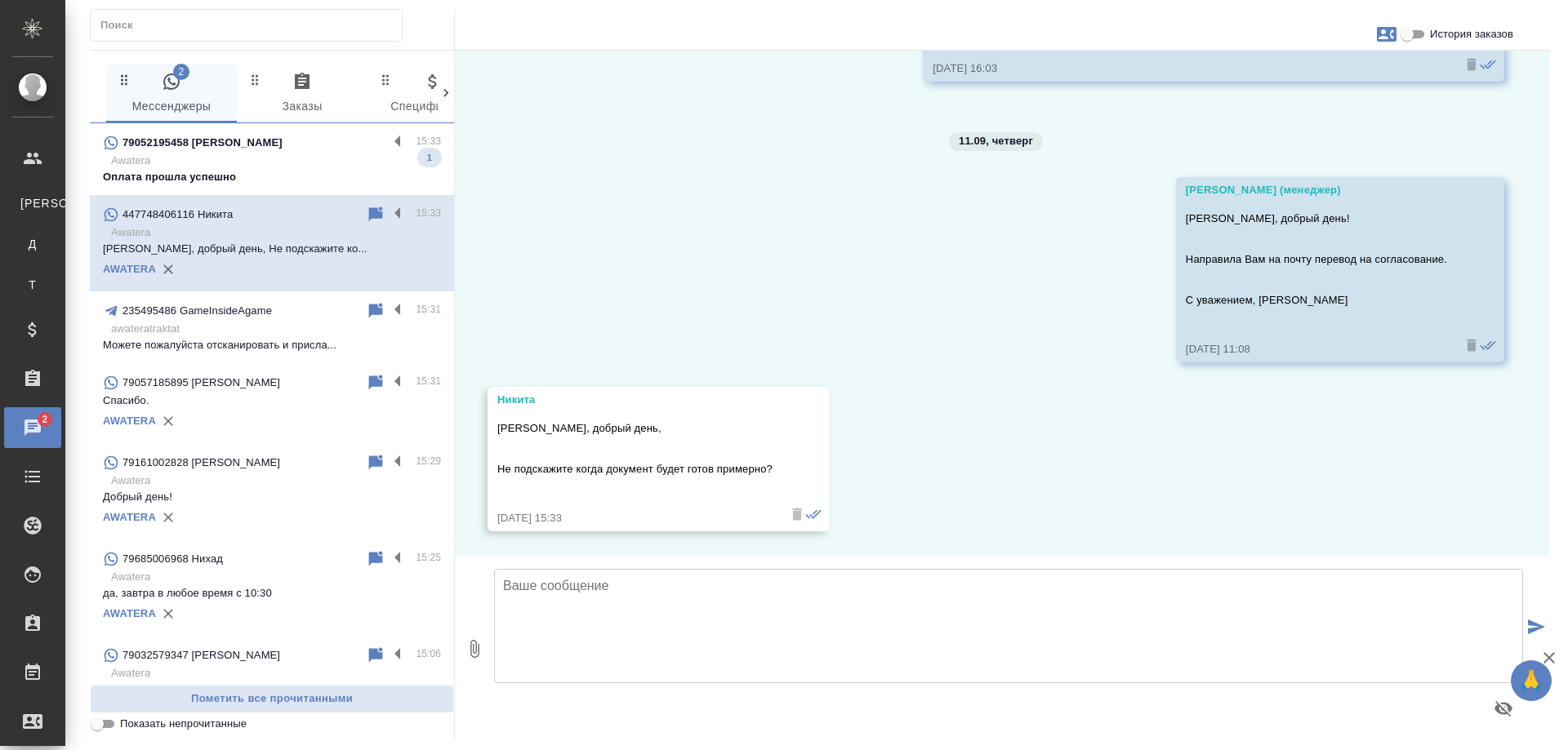
scroll to position [298, 0]
click at [222, 159] on p "Awatera" at bounding box center [276, 160] width 330 height 16
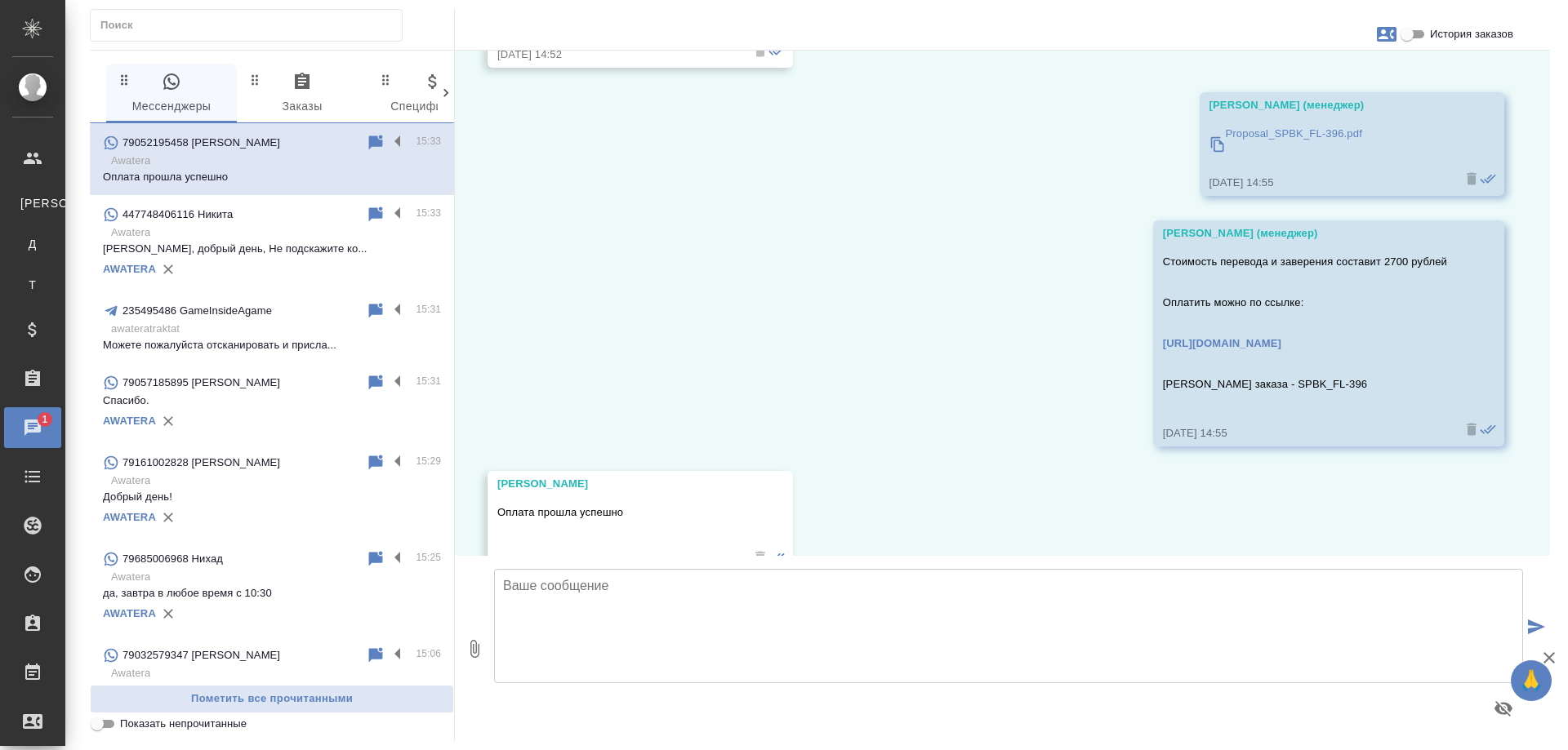
scroll to position [11809, 0]
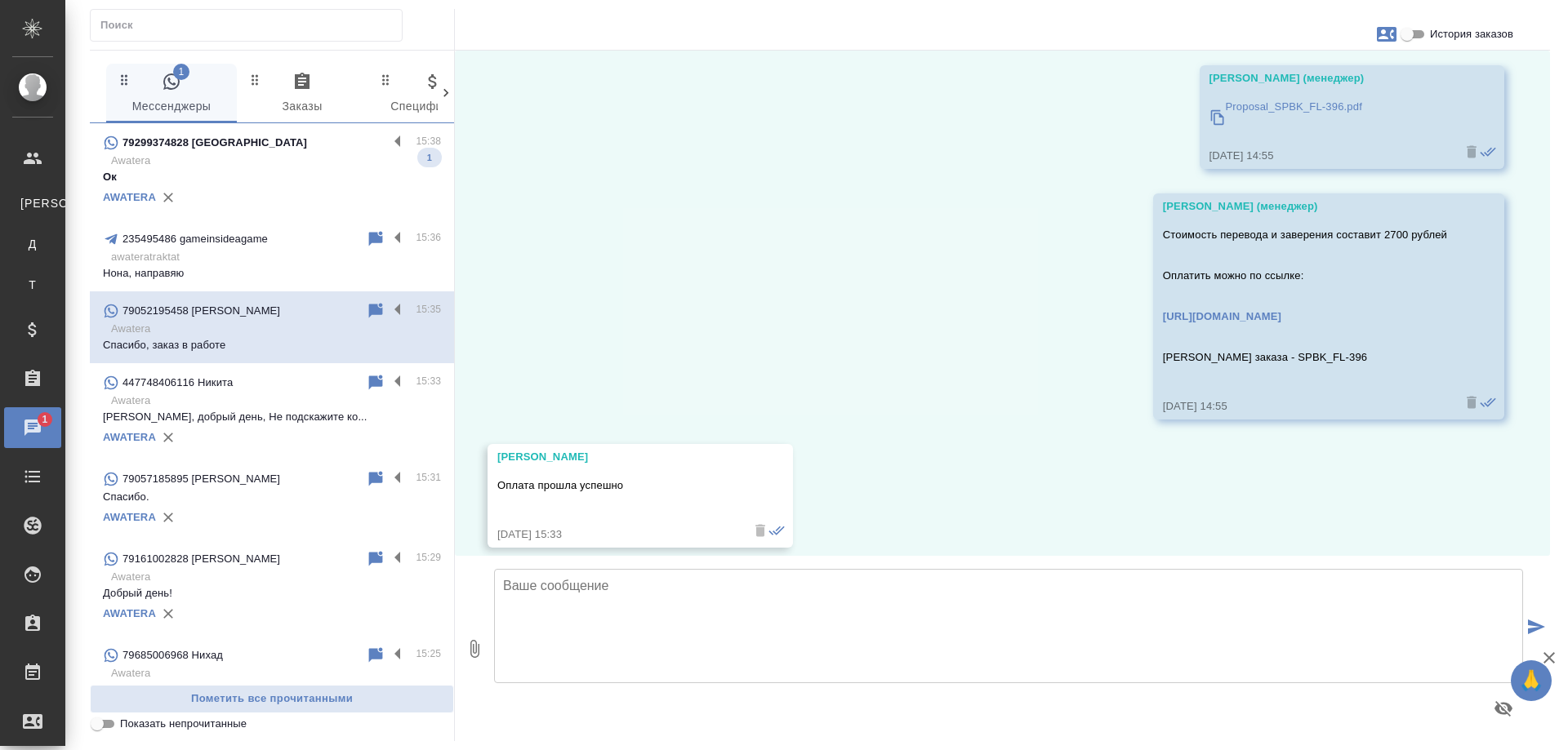
click at [246, 172] on p "Ок" at bounding box center [272, 176] width 338 height 16
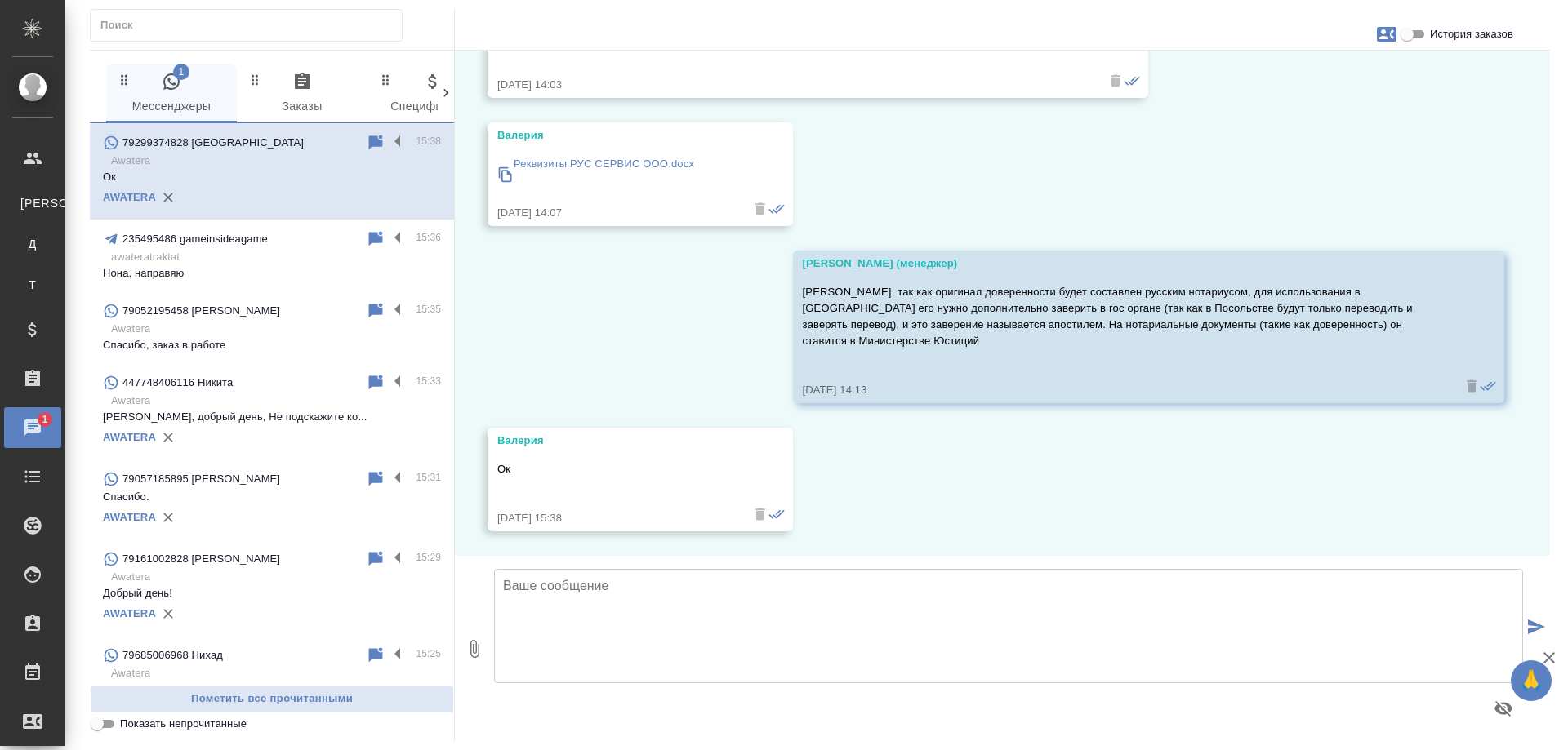
scroll to position [945, 0]
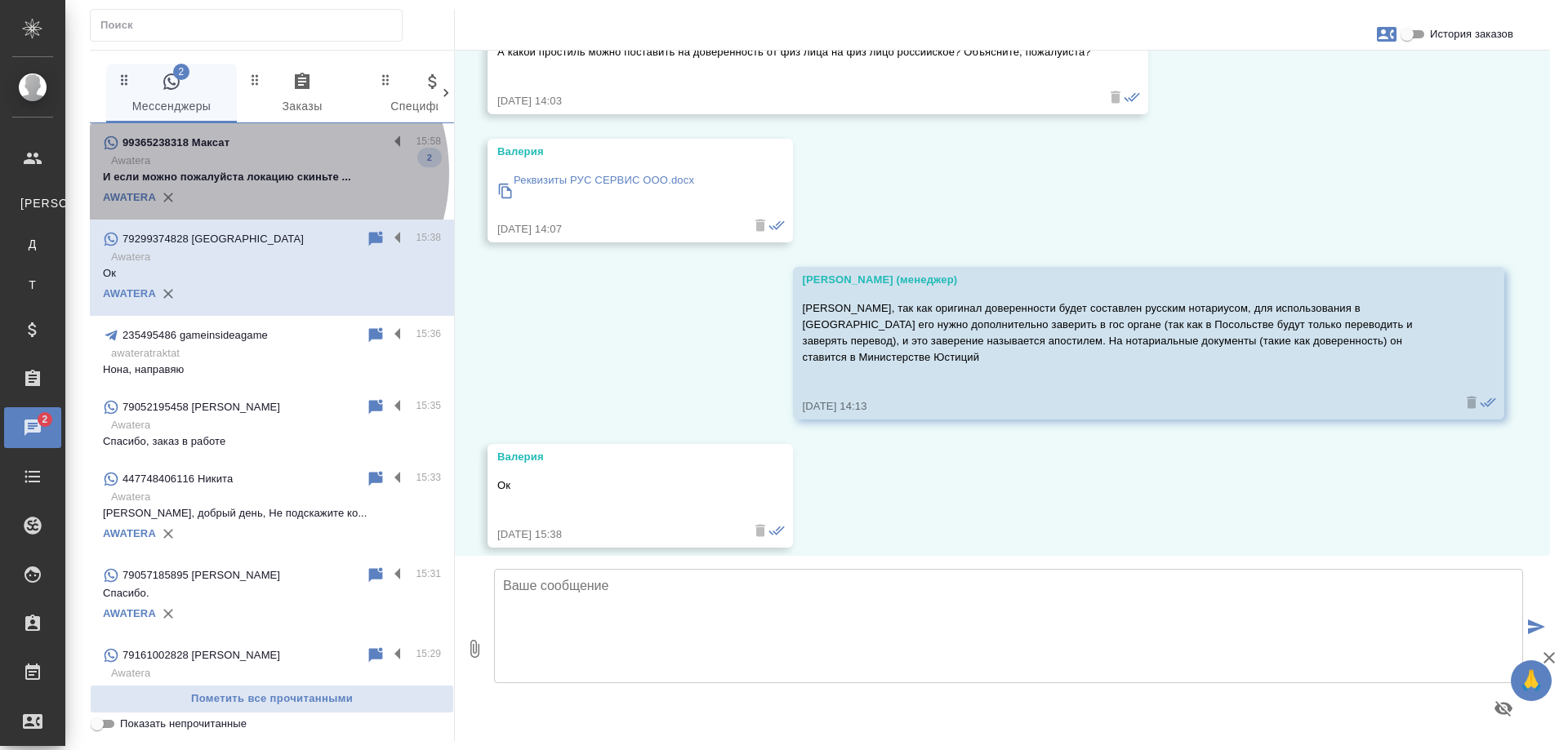
click at [260, 173] on p "И если можно пожалуйста локацию скиньте ..." at bounding box center [272, 176] width 338 height 16
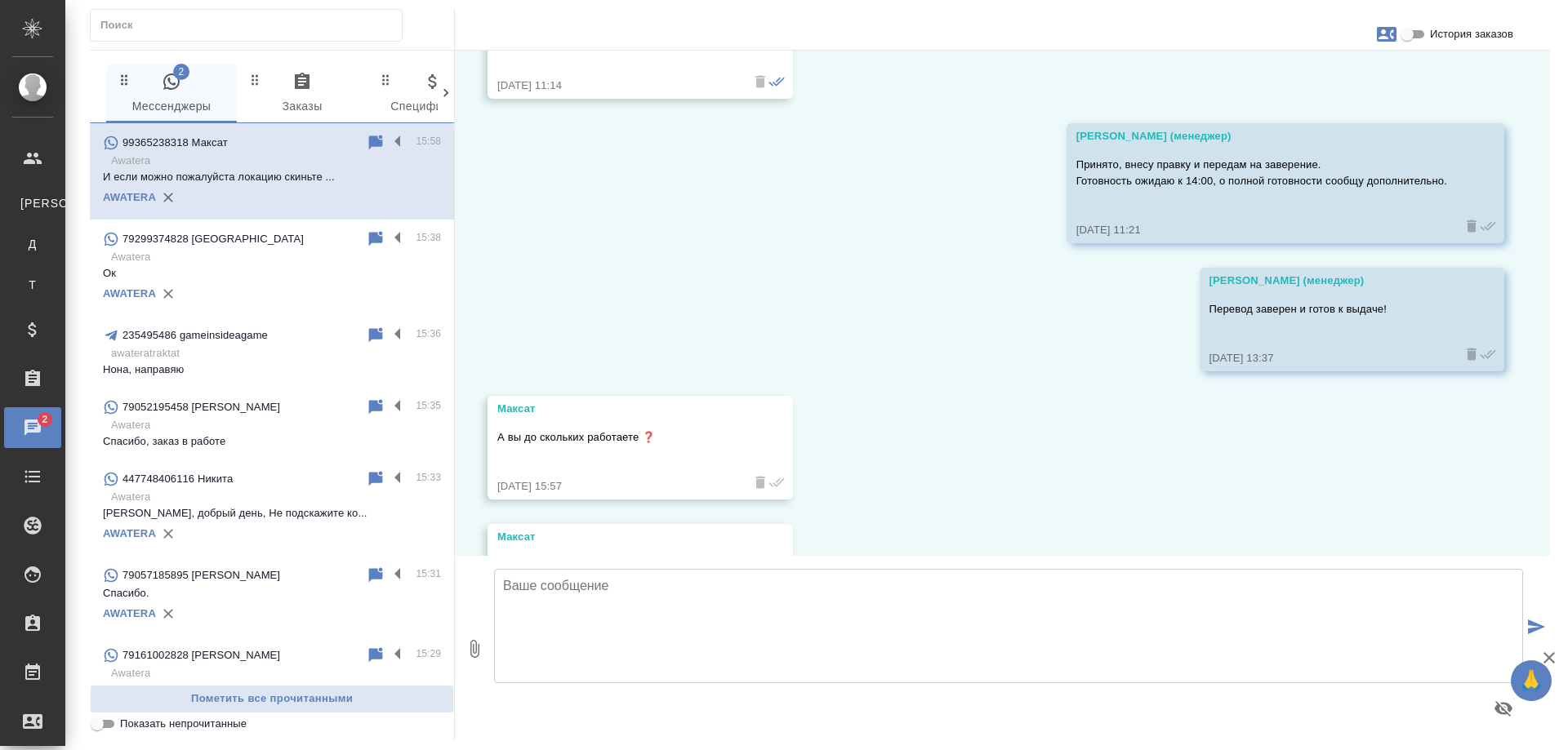
scroll to position [3456, 0]
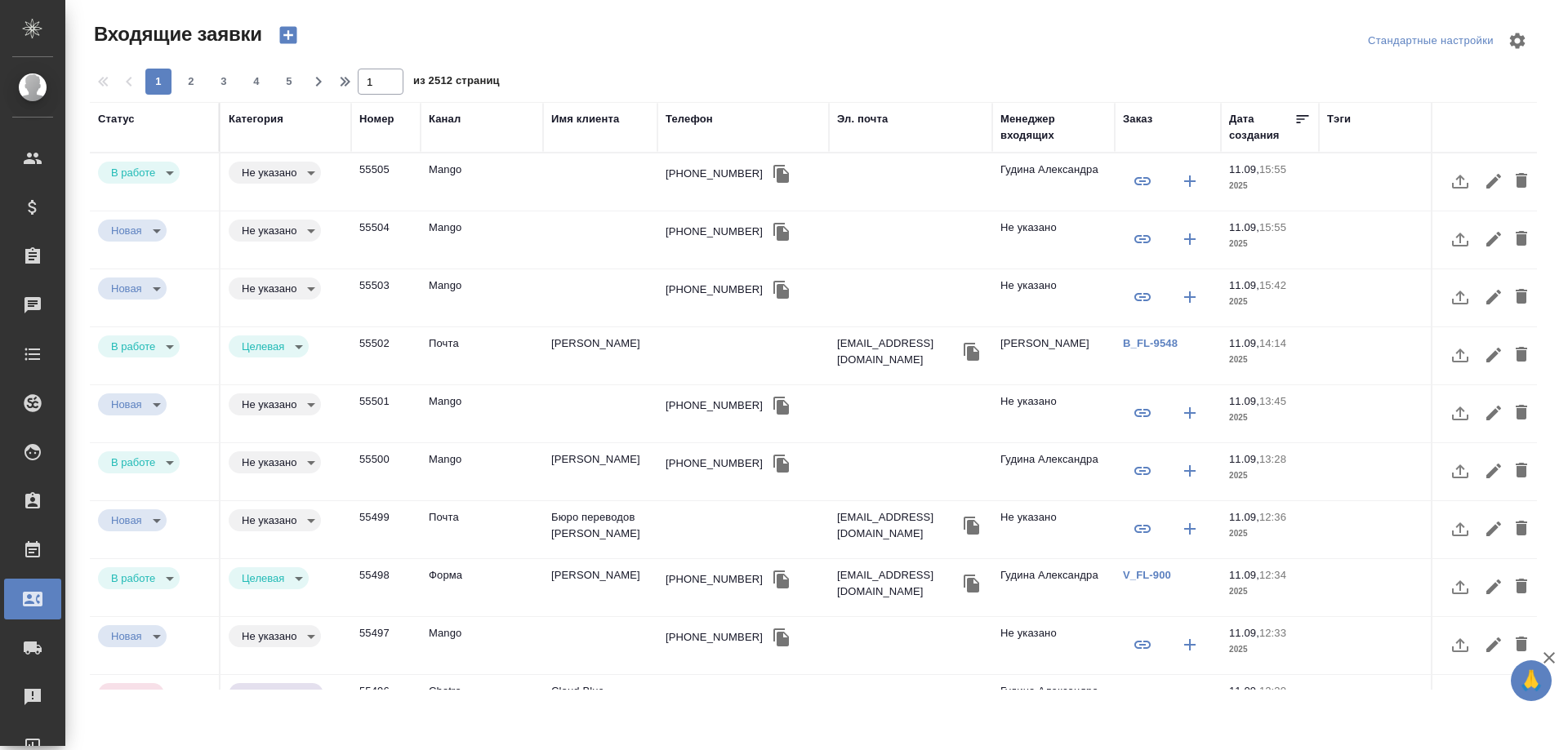
select select "RU"
click at [711, 177] on div "+79856437585" at bounding box center [713, 174] width 97 height 16
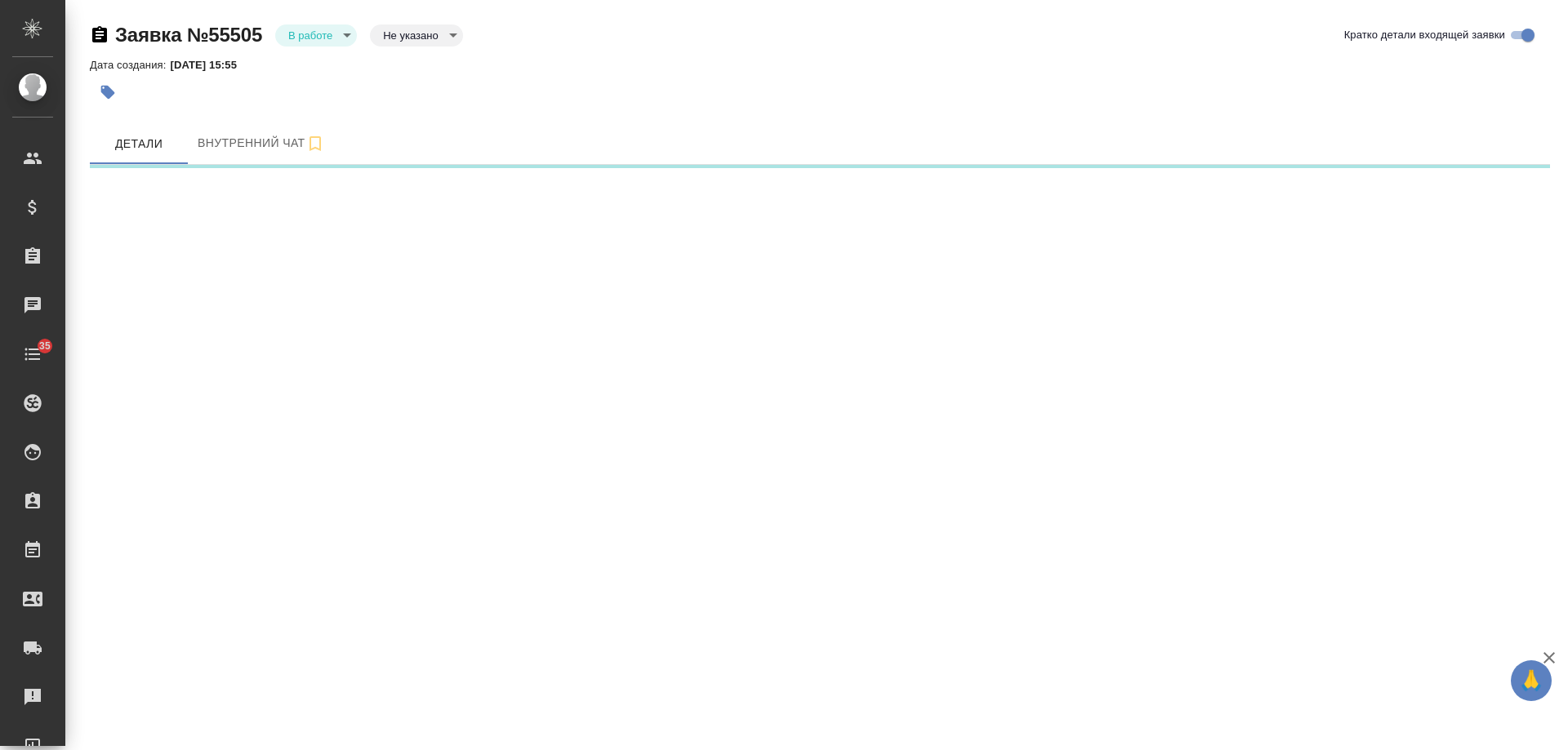
select select "RU"
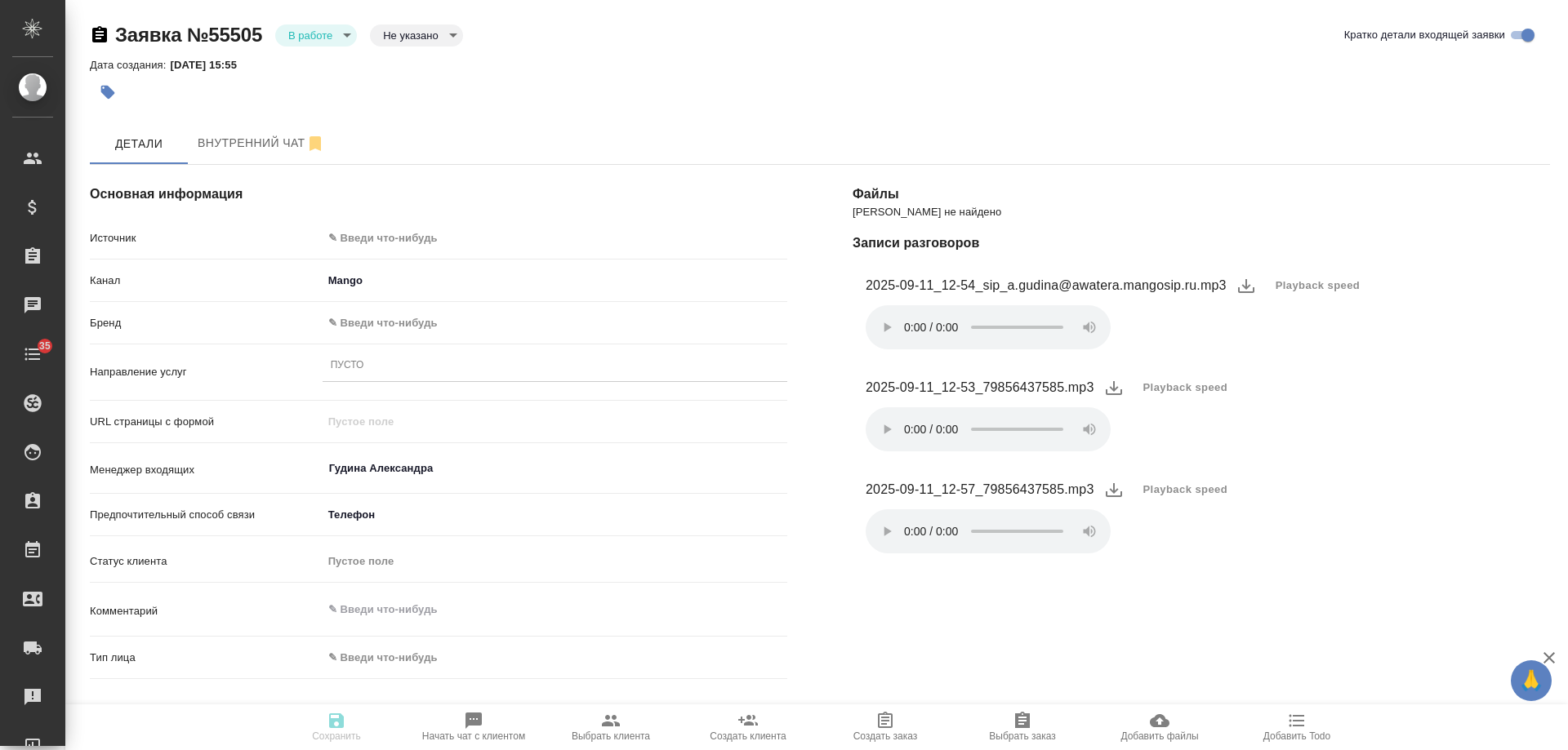
type textarea "x"
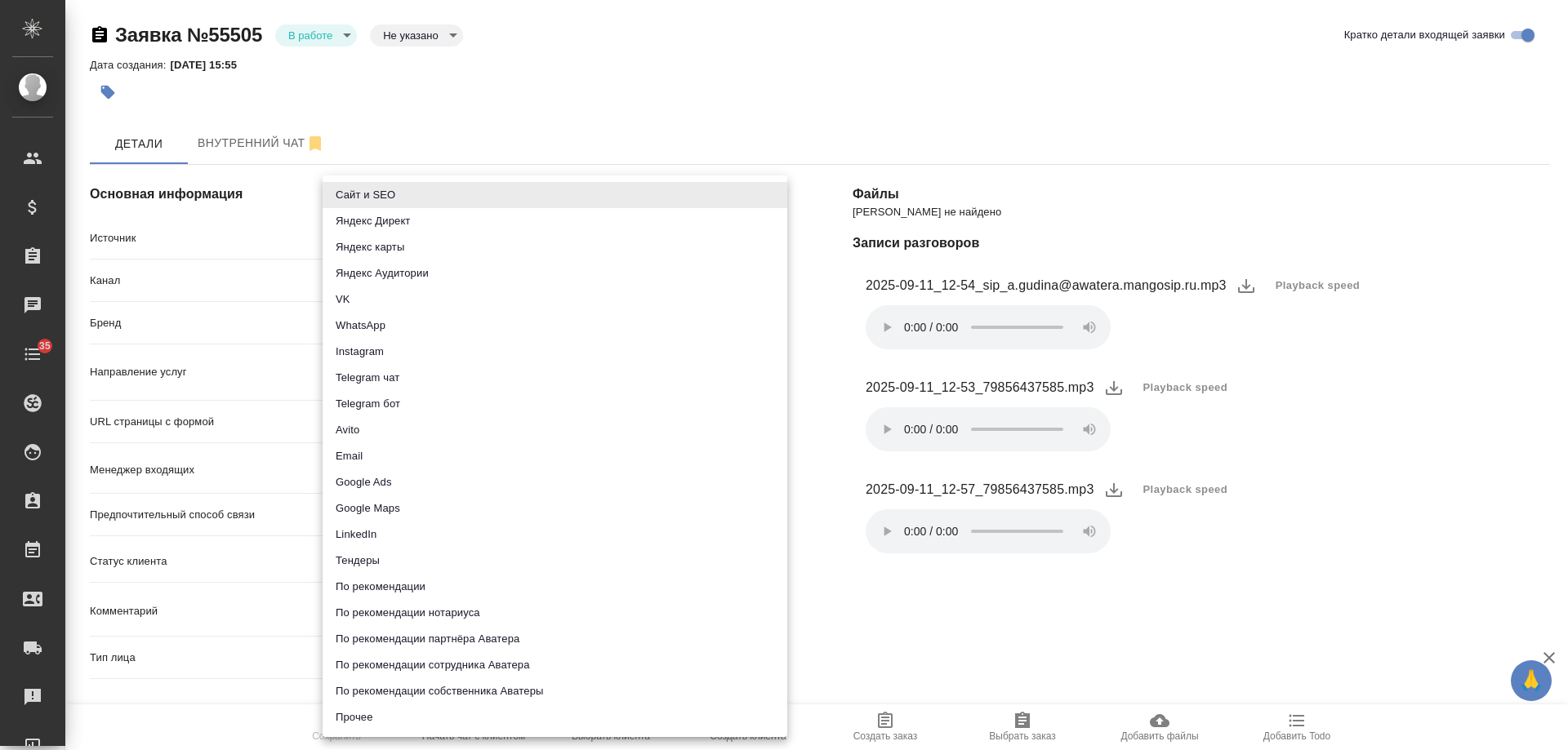
click at [387, 233] on body "🙏 .cls-1 fill:#fff; AWATERA [PERSON_NAME] Спецификации Заказы Чаты 35 Todo Прое…" at bounding box center [784, 375] width 1568 height 750
click at [387, 189] on li "Сайт и SEO" at bounding box center [555, 195] width 464 height 26
type input "seo"
type textarea "x"
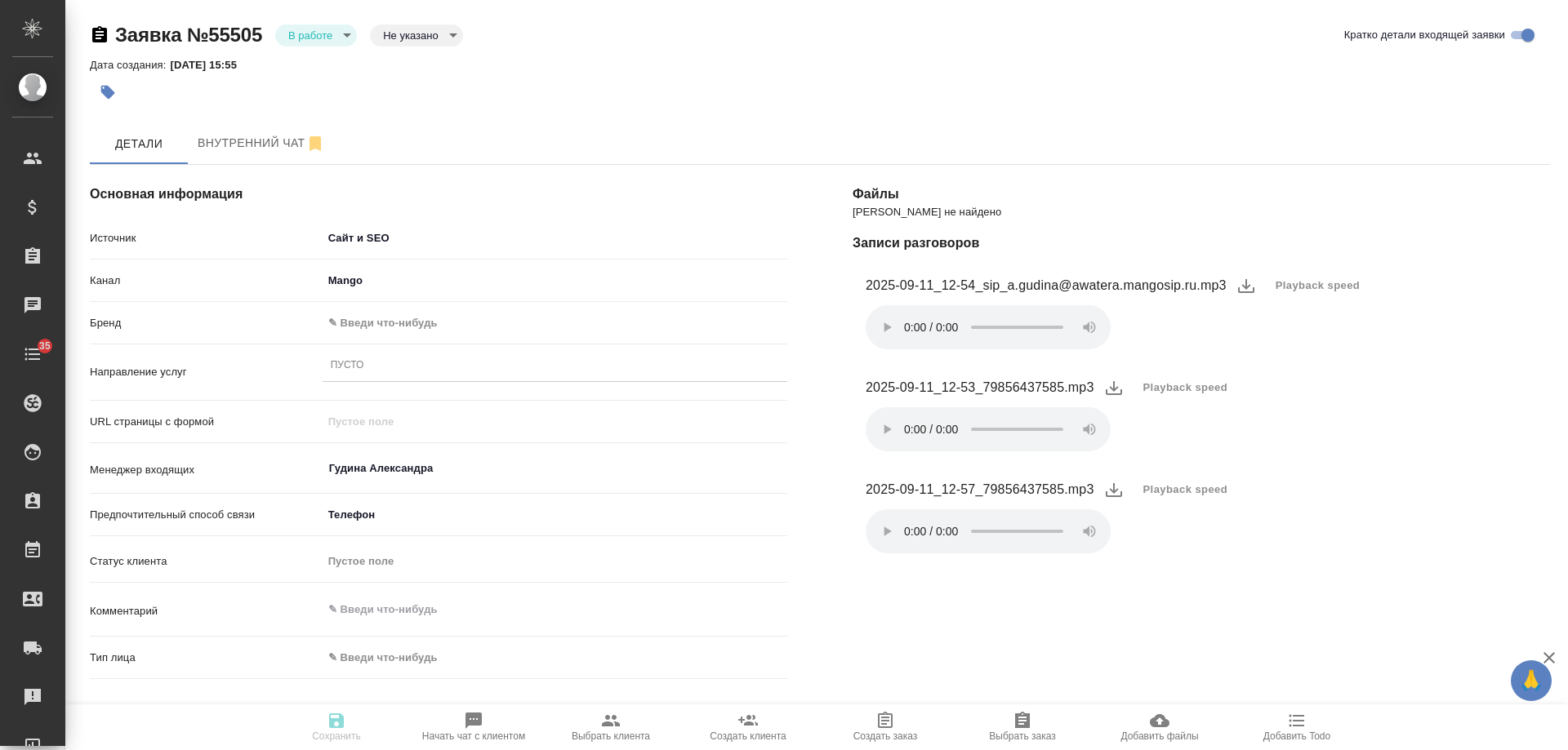
click at [364, 323] on body "🙏 .cls-1 fill:#fff; AWATERA [PERSON_NAME] Спецификации Заказы Чаты 35 Todo Прое…" at bounding box center [784, 375] width 1568 height 750
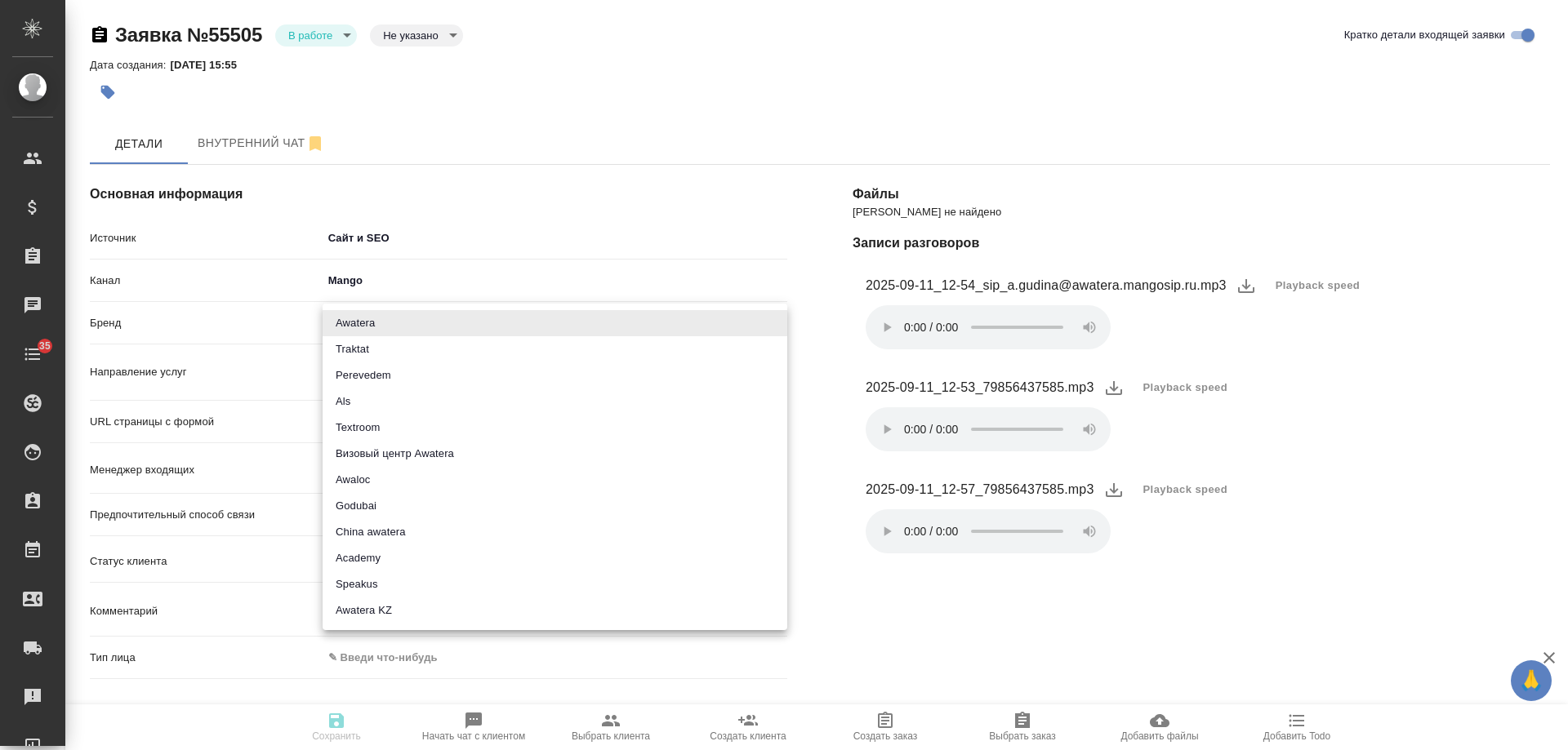
click at [372, 351] on li "Traktat" at bounding box center [555, 349] width 464 height 26
type input "traktat"
type textarea "x"
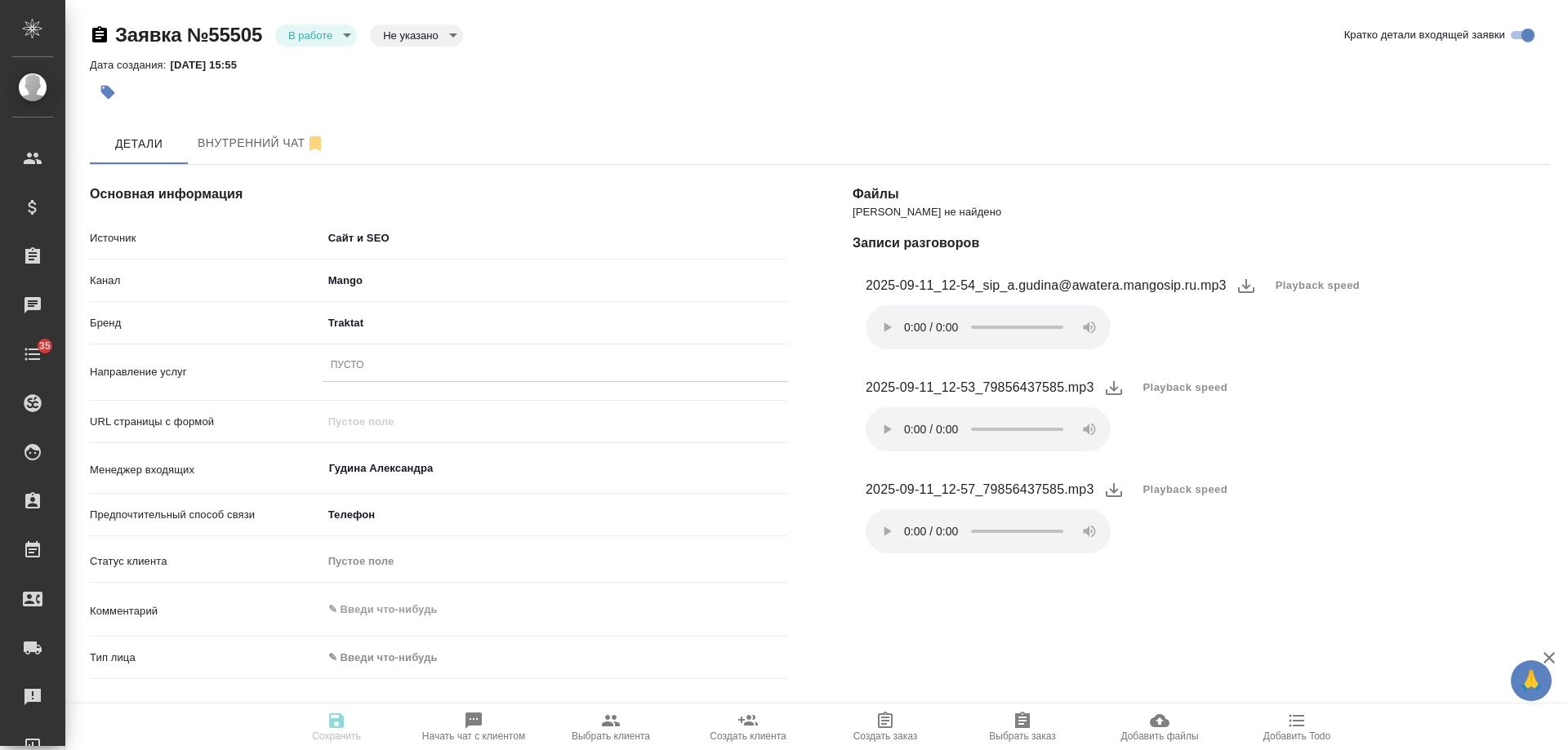
click at [363, 372] on div "Пусто" at bounding box center [347, 365] width 34 height 13
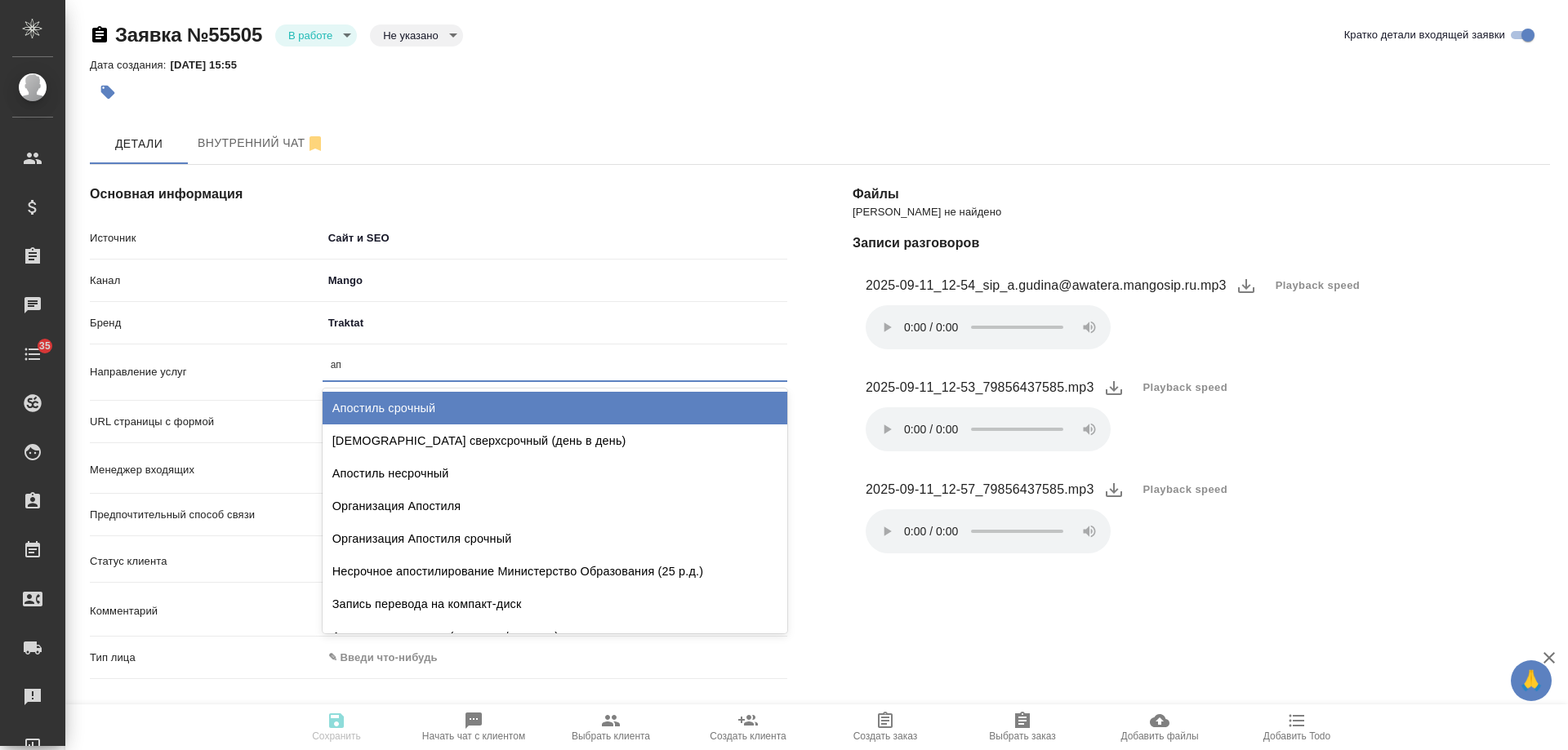
type input "апо"
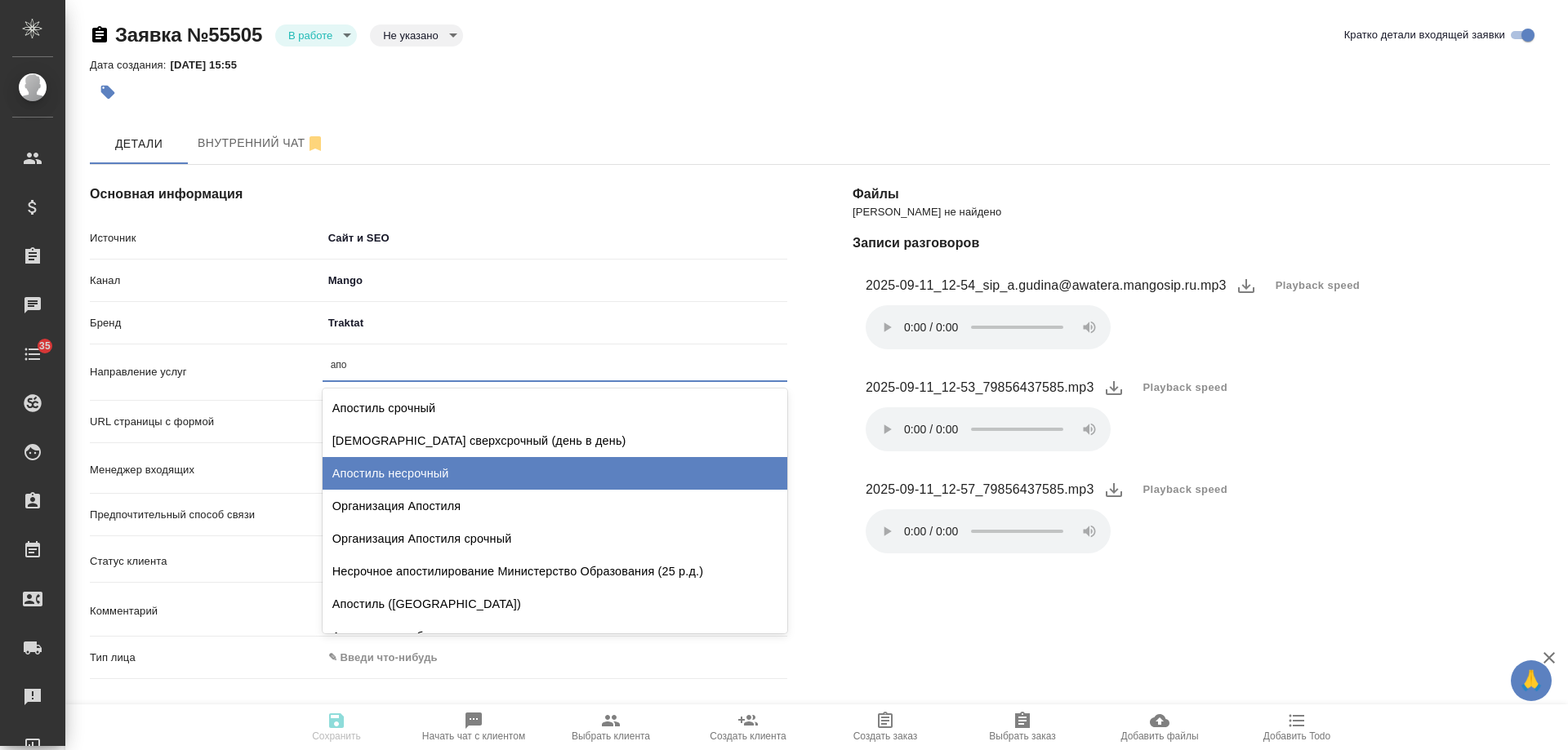
click at [395, 467] on div "Апостиль несрочный" at bounding box center [555, 473] width 464 height 33
type textarea "x"
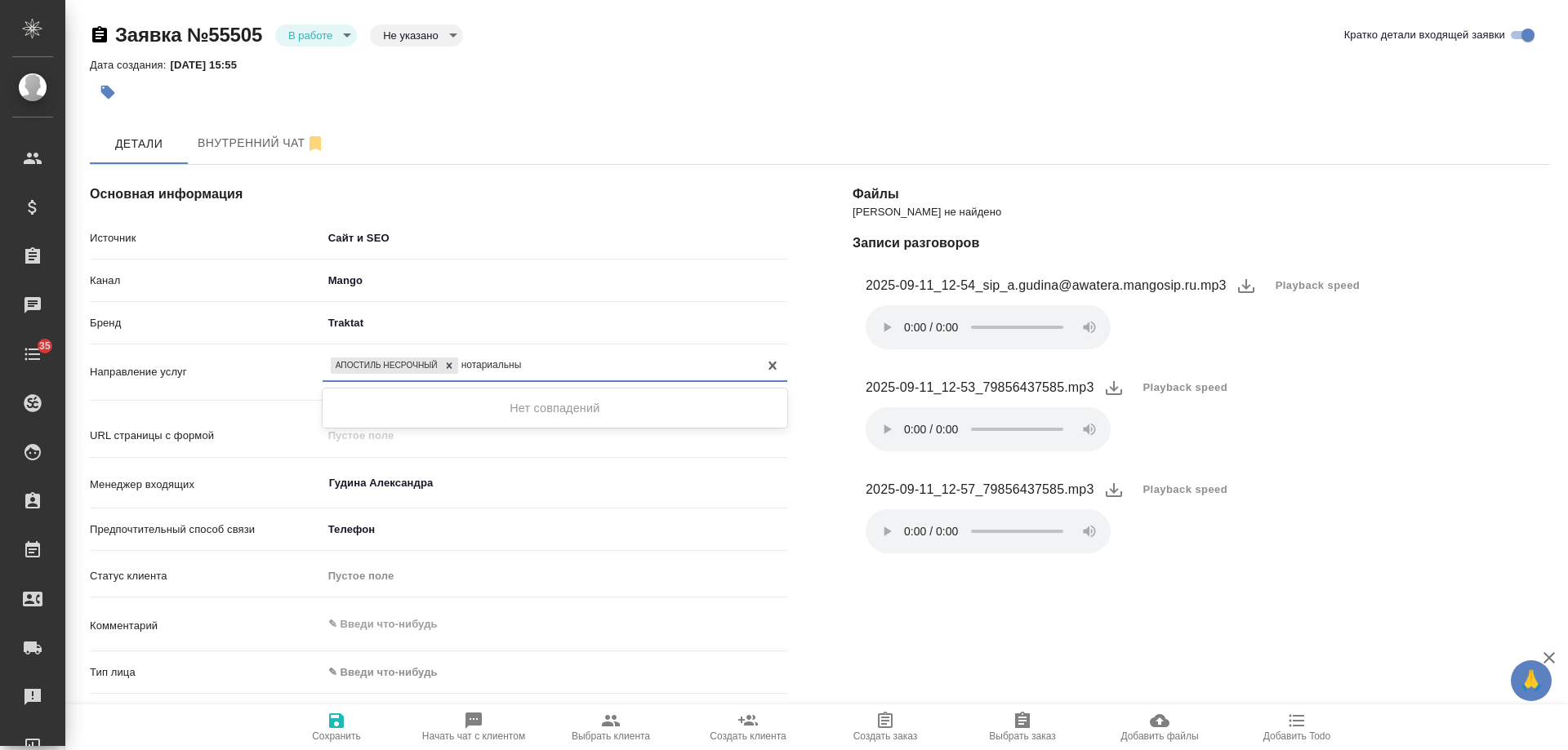
type input "нотариальн"
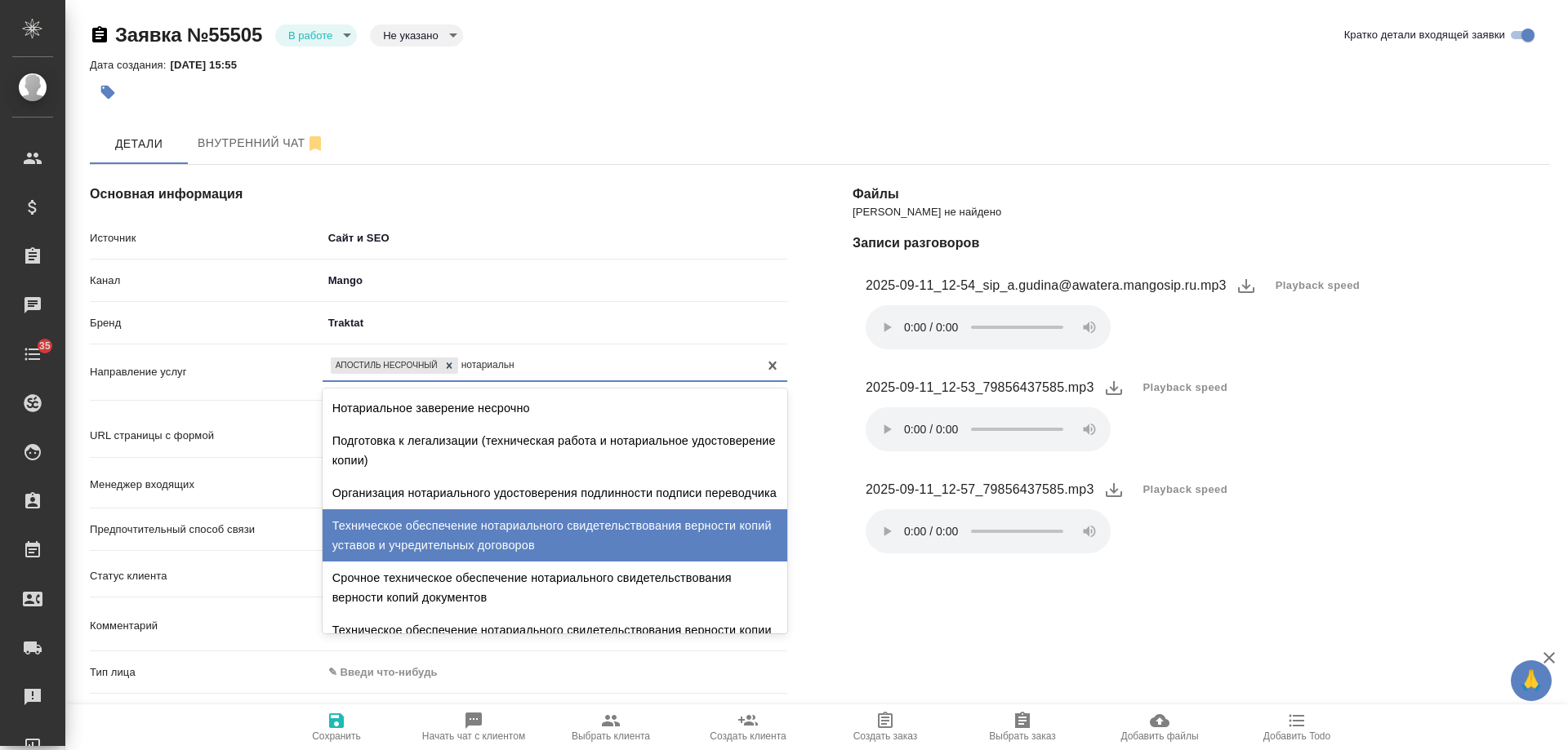
drag, startPoint x: 502, startPoint y: 610, endPoint x: 509, endPoint y: 585, distance: 26.0
click at [509, 585] on div "Срочное техническое обеспечение нотариального свидетельствования верности копий…" at bounding box center [555, 587] width 464 height 52
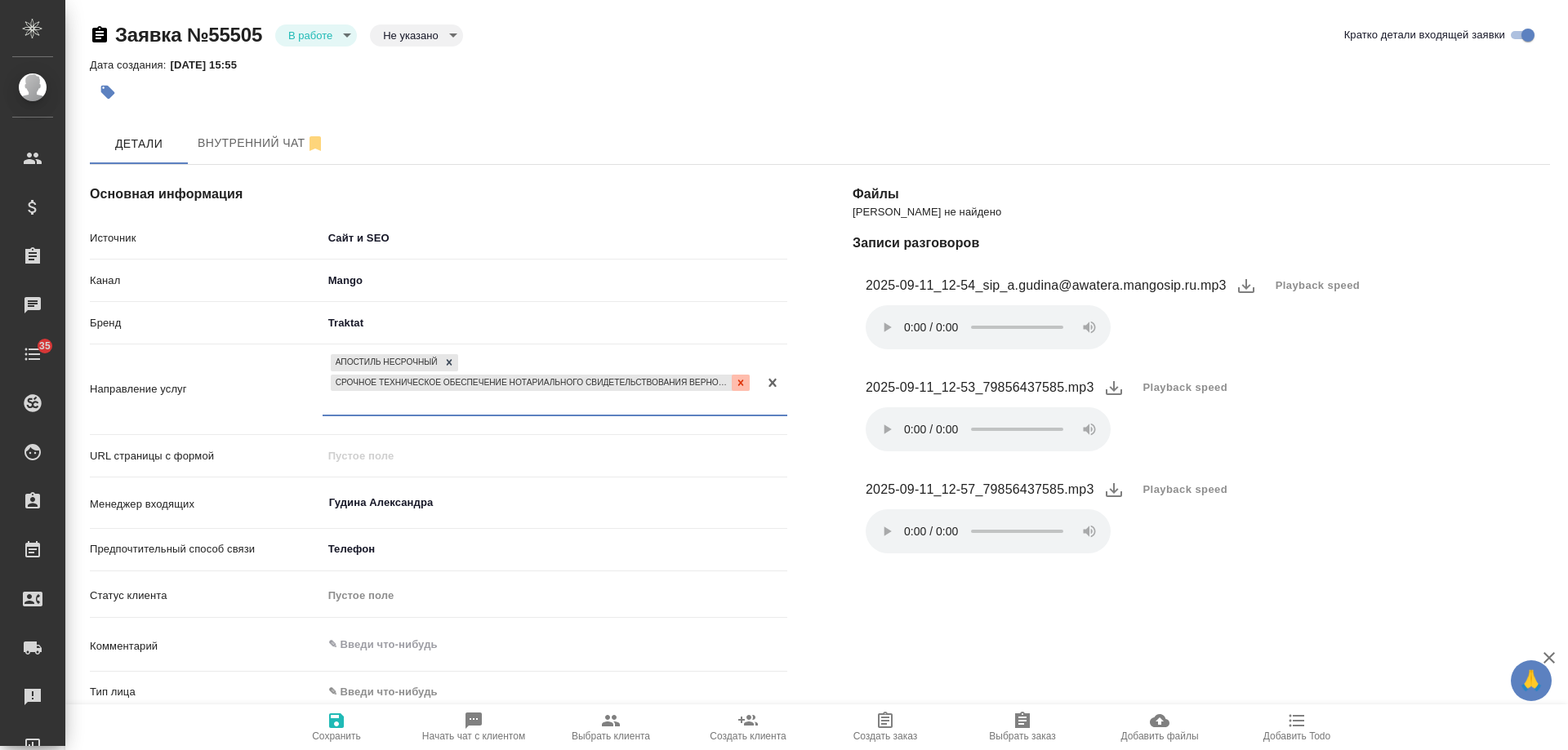
click at [736, 382] on icon at bounding box center [741, 383] width 12 height 12
type textarea "x"
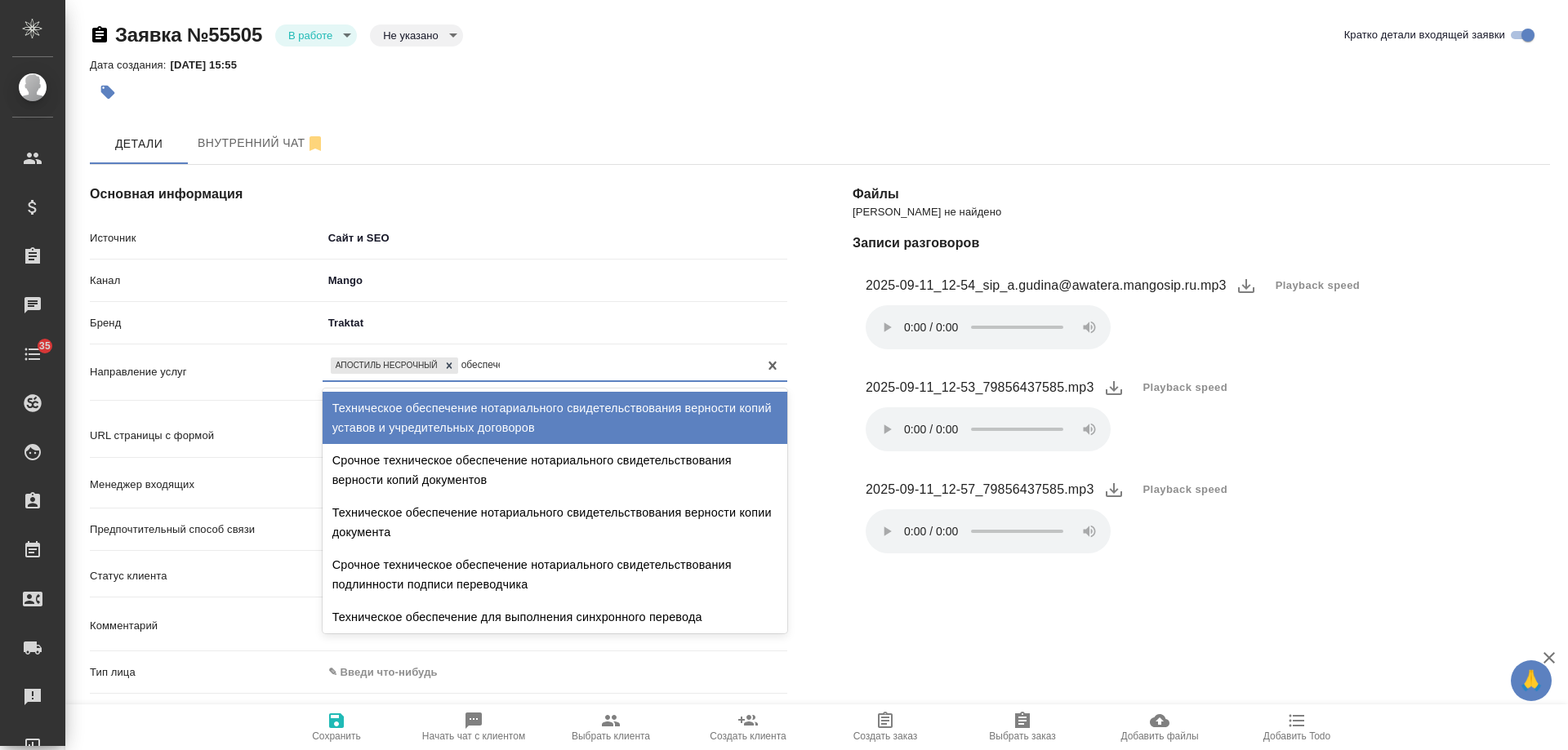
type input "обеспечен"
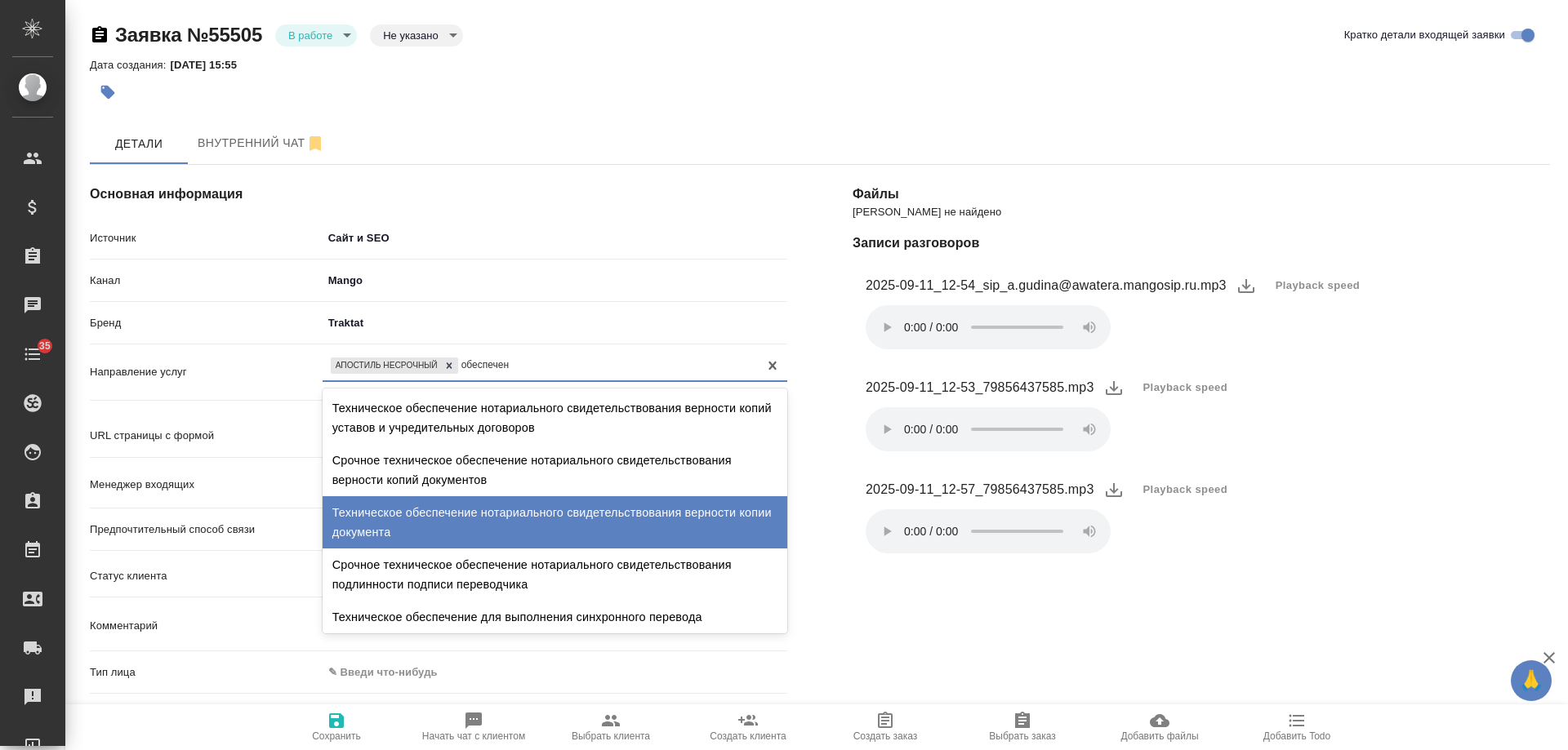
click at [544, 523] on div "Техническое обеспечение нотариального свидетельствования верности копии докумен…" at bounding box center [555, 522] width 464 height 52
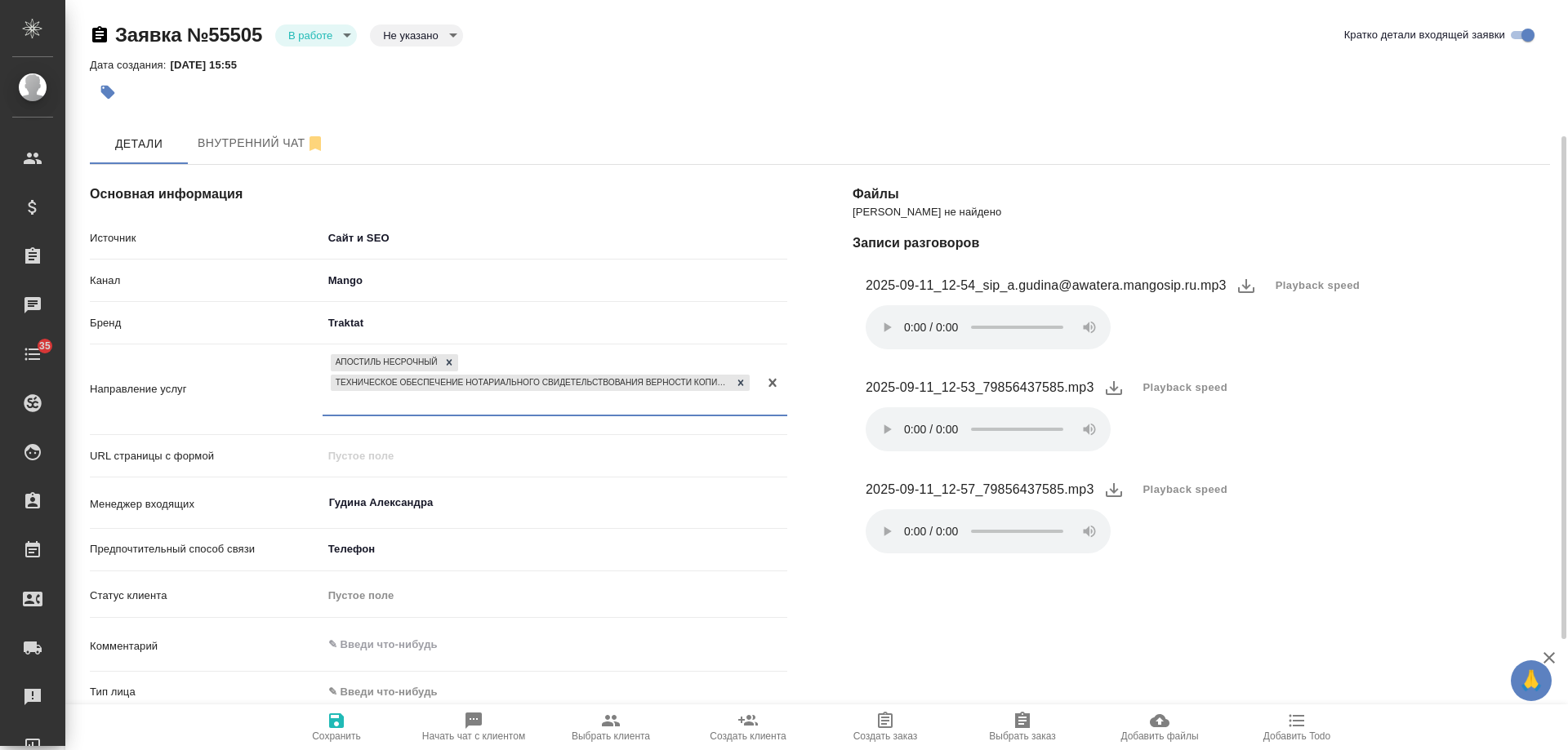
scroll to position [163, 0]
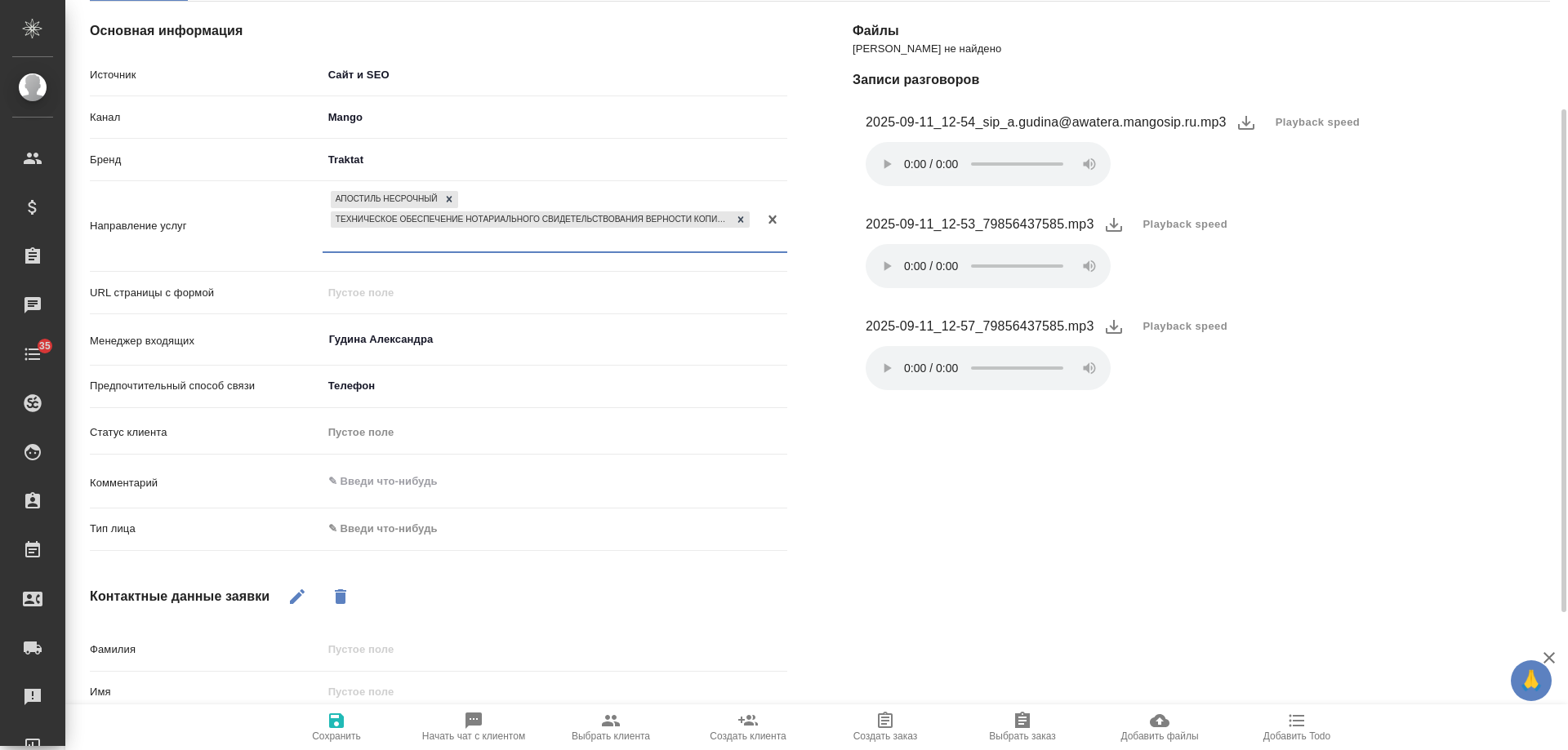
click at [391, 532] on body "🙏 .cls-1 fill:#fff; AWATERA [PERSON_NAME] Спецификации Заказы 0 Чаты 35 Todo Пр…" at bounding box center [784, 375] width 1568 height 750
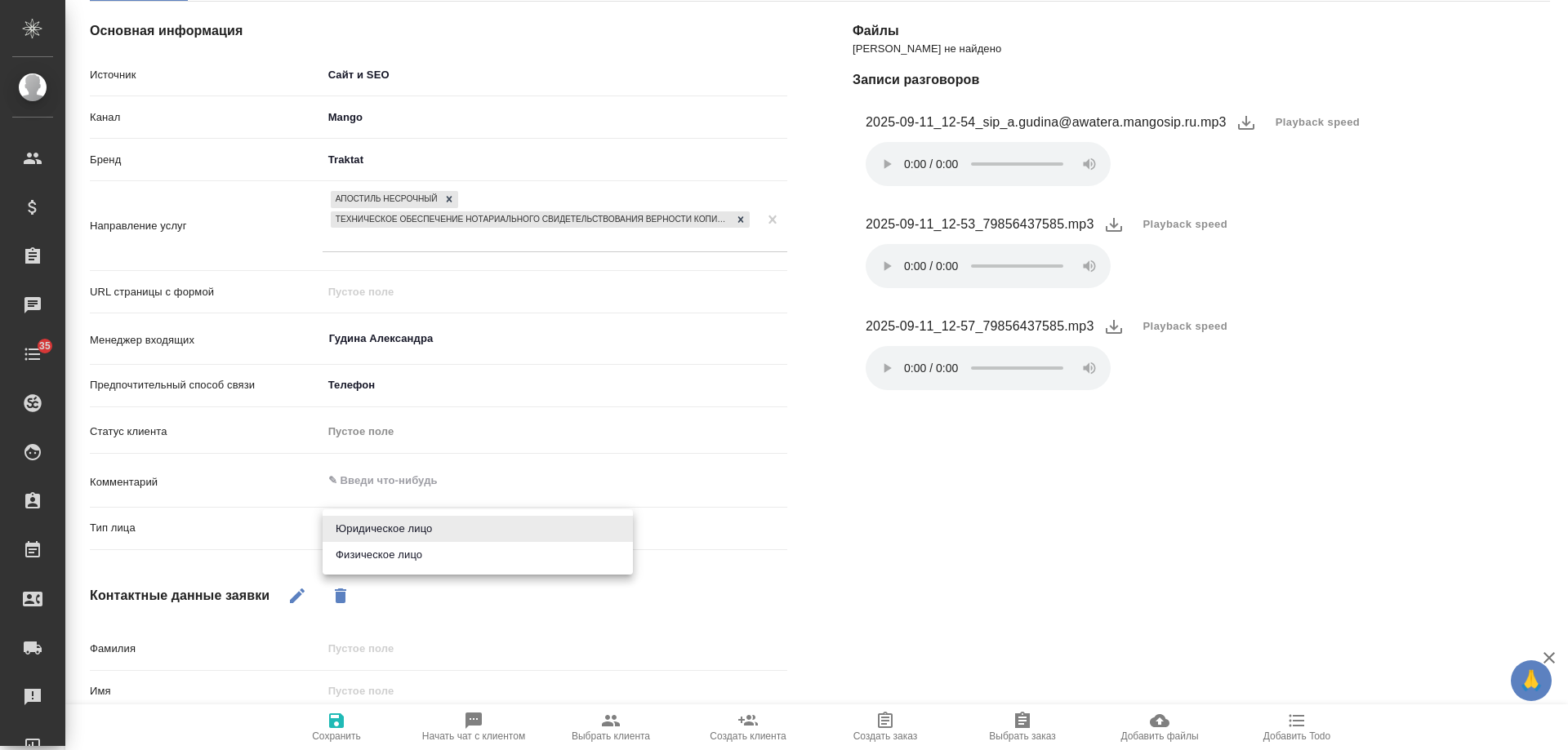
click at [375, 550] on li "Физическое лицо" at bounding box center [477, 554] width 310 height 26
type textarea "x"
type input "private"
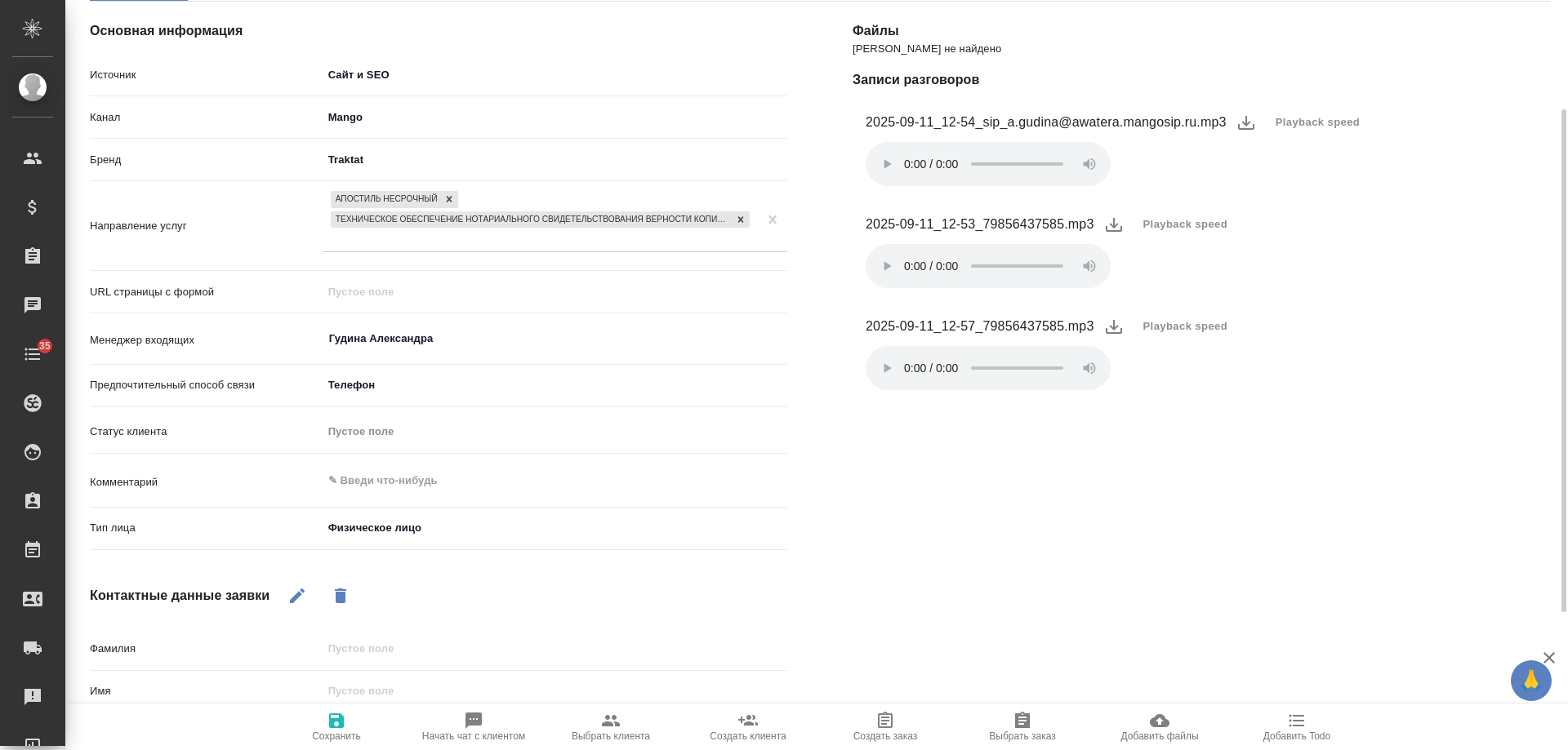
click at [294, 586] on icon "button" at bounding box center [297, 596] width 19 height 19
click at [396, 684] on input "text" at bounding box center [555, 691] width 463 height 24
type textarea "x"
type input "О"
type textarea "x"
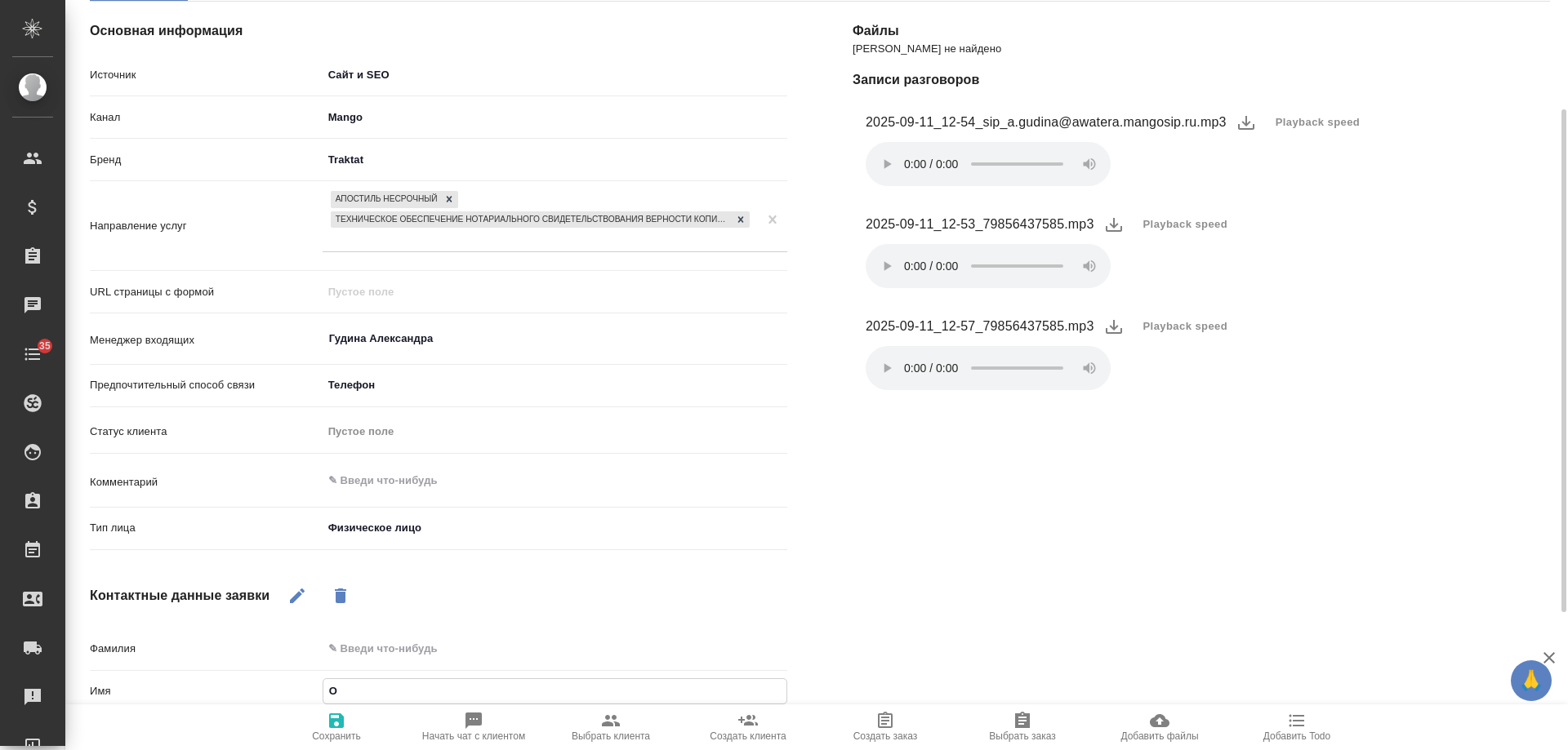
type input "Ол"
type textarea "x"
type input "Оле"
type textarea "x"
type input "[PERSON_NAME]"
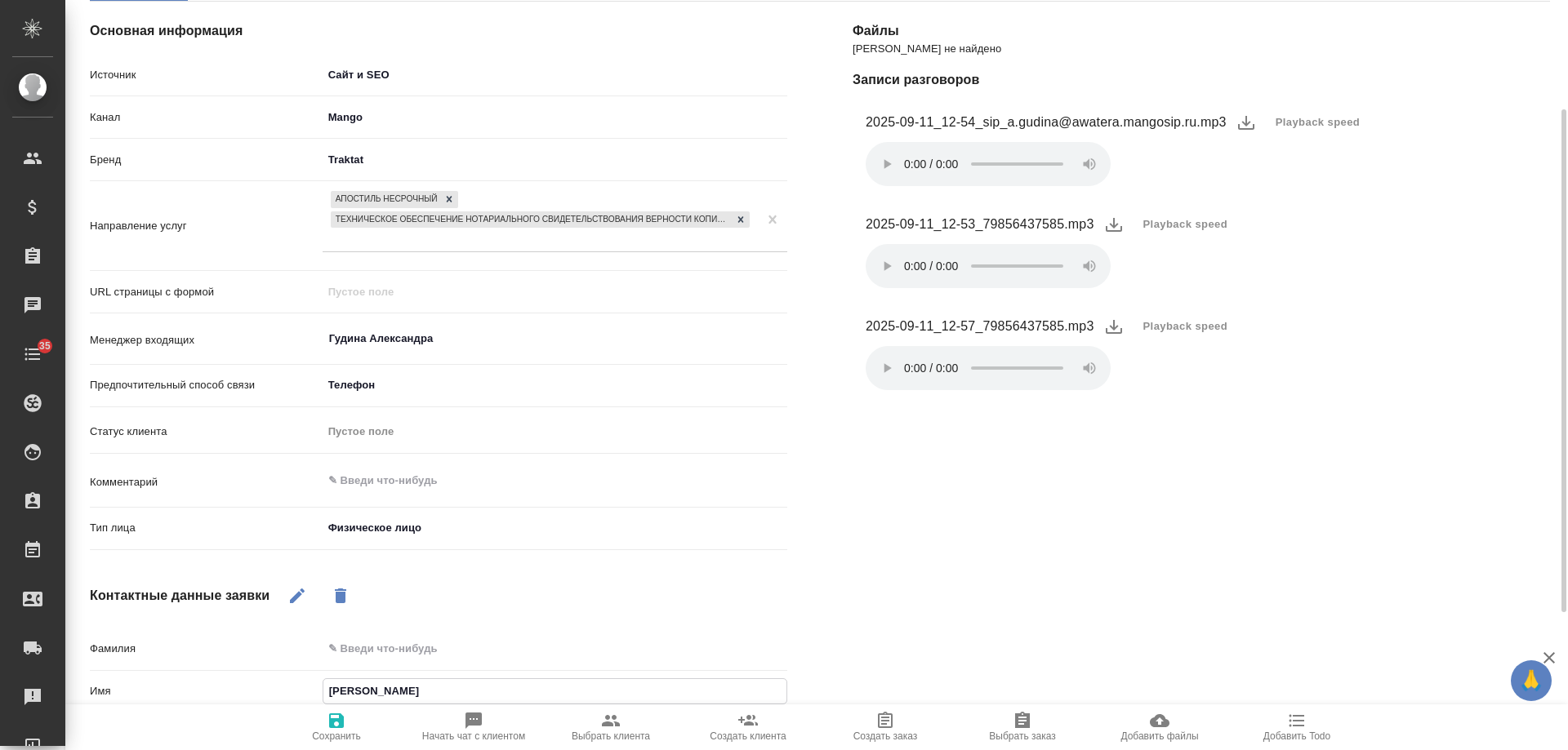
click at [351, 727] on span "Сохранить" at bounding box center [336, 726] width 118 height 31
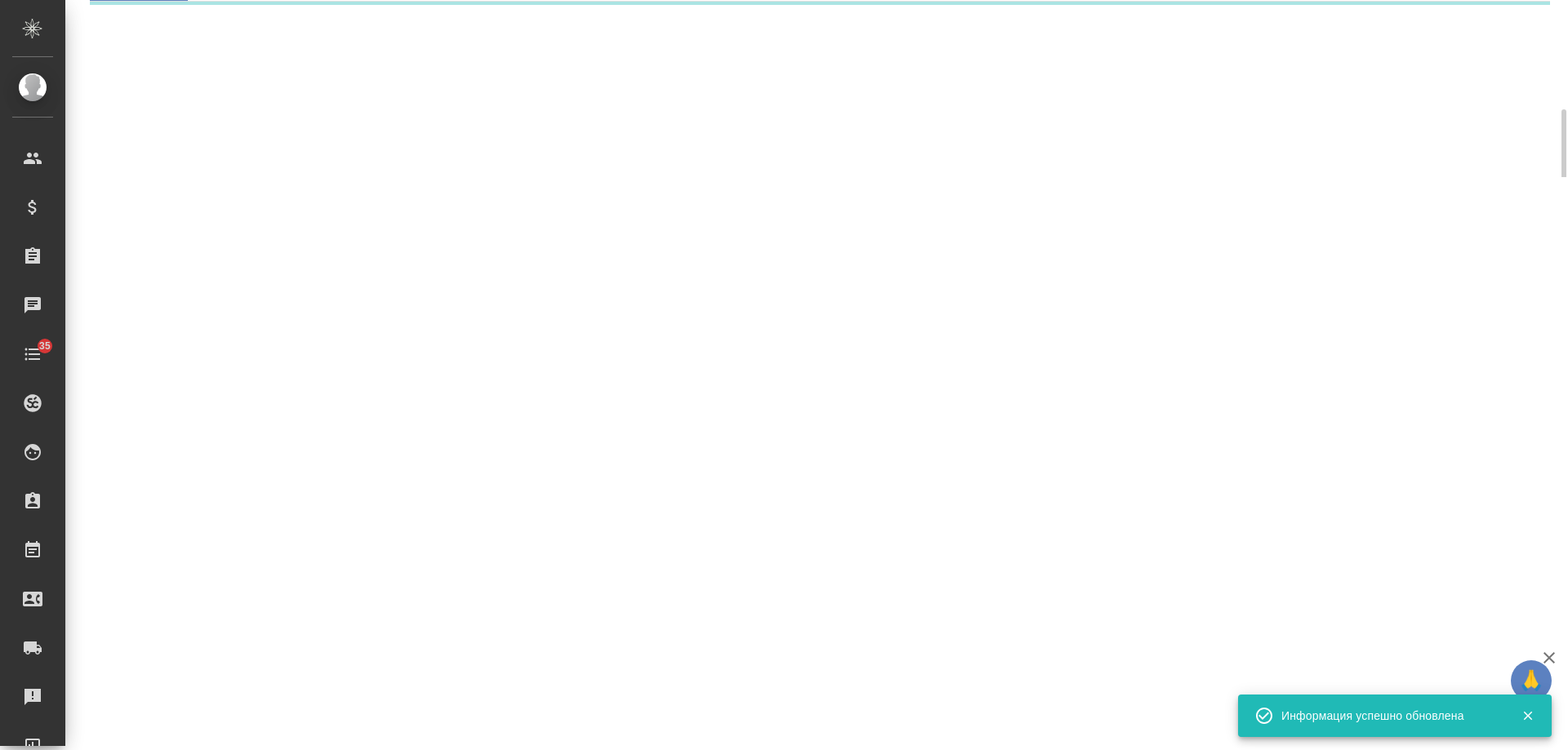
select select "RU"
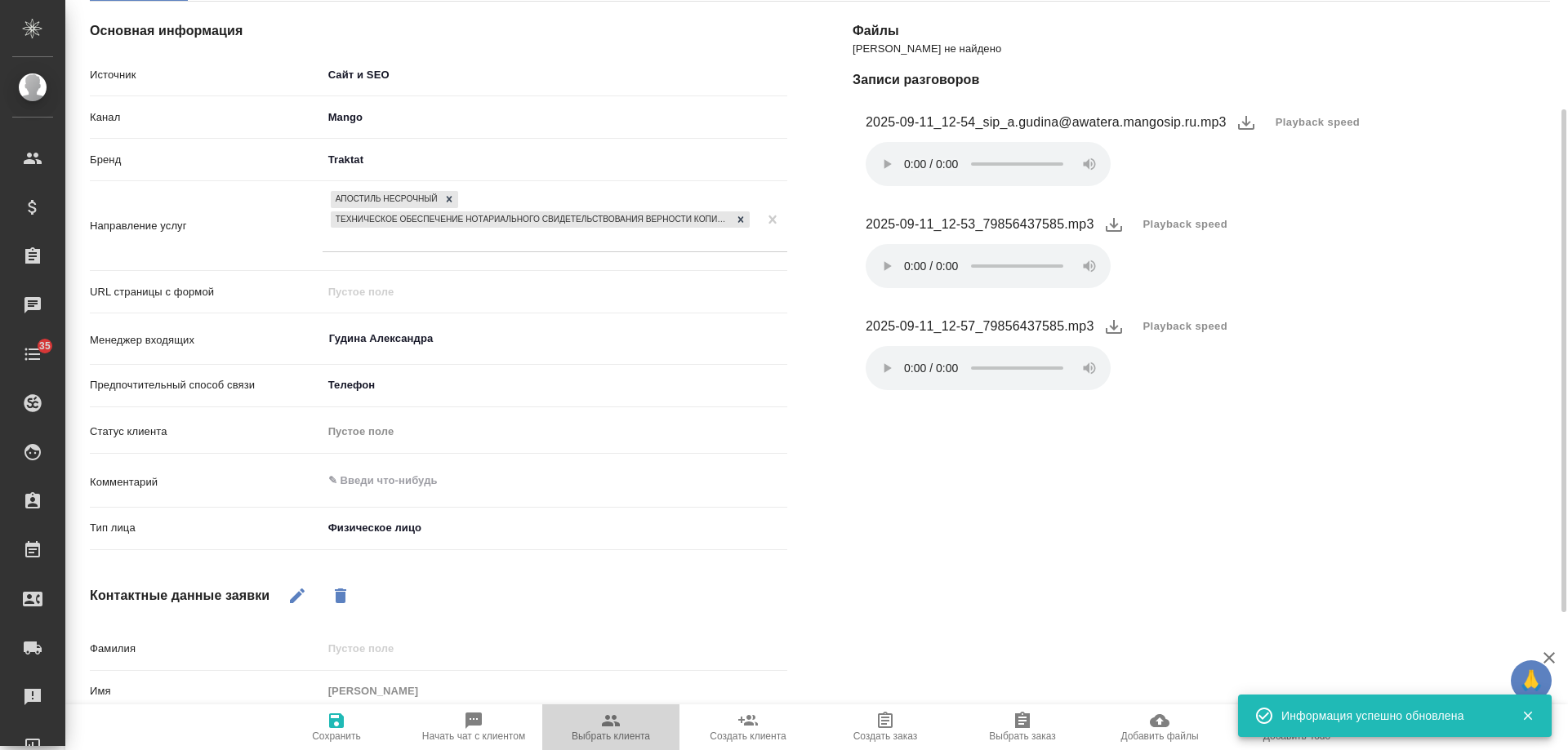
click at [616, 724] on icon "button" at bounding box center [610, 720] width 18 height 12
type textarea "x"
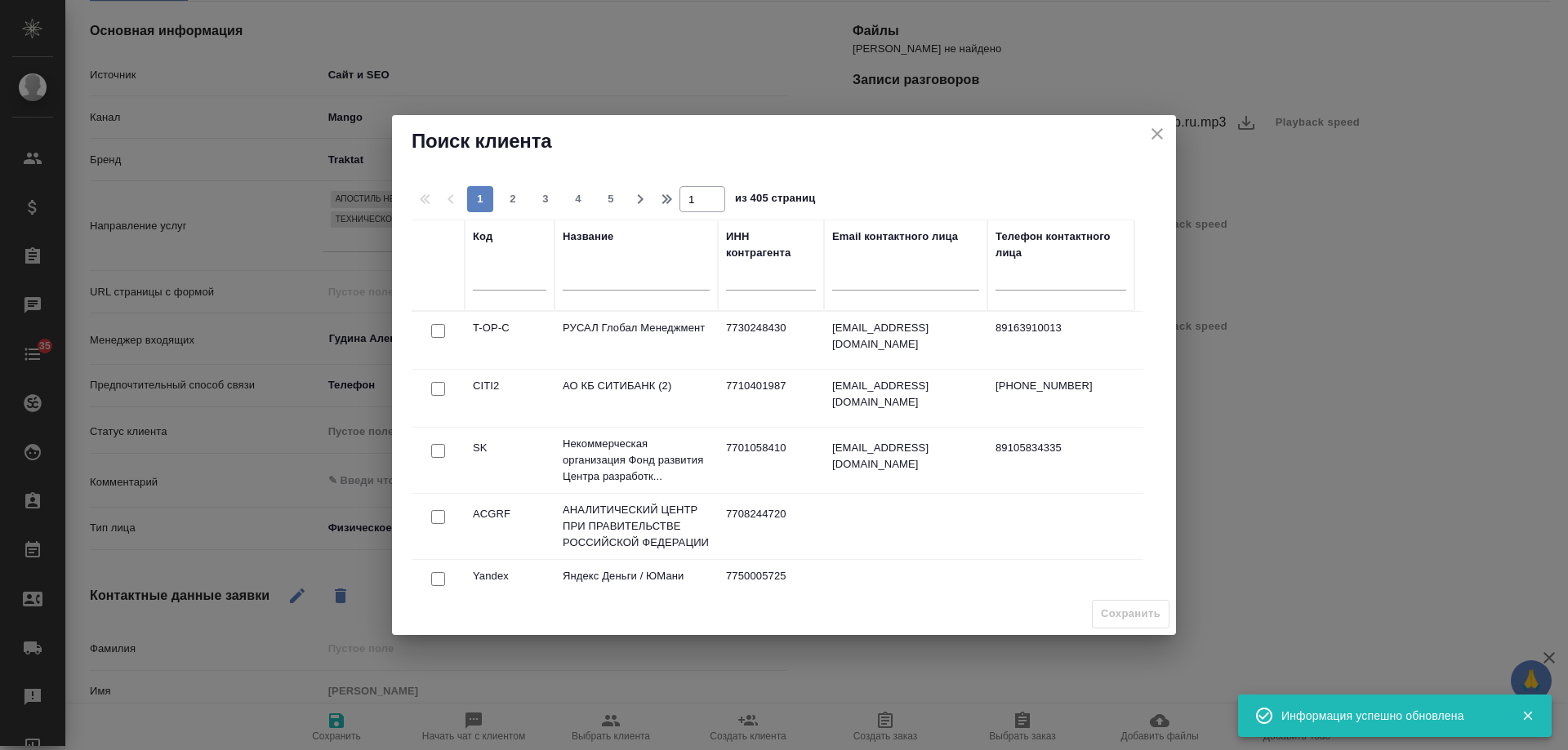
click at [643, 285] on input "text" at bounding box center [635, 279] width 147 height 20
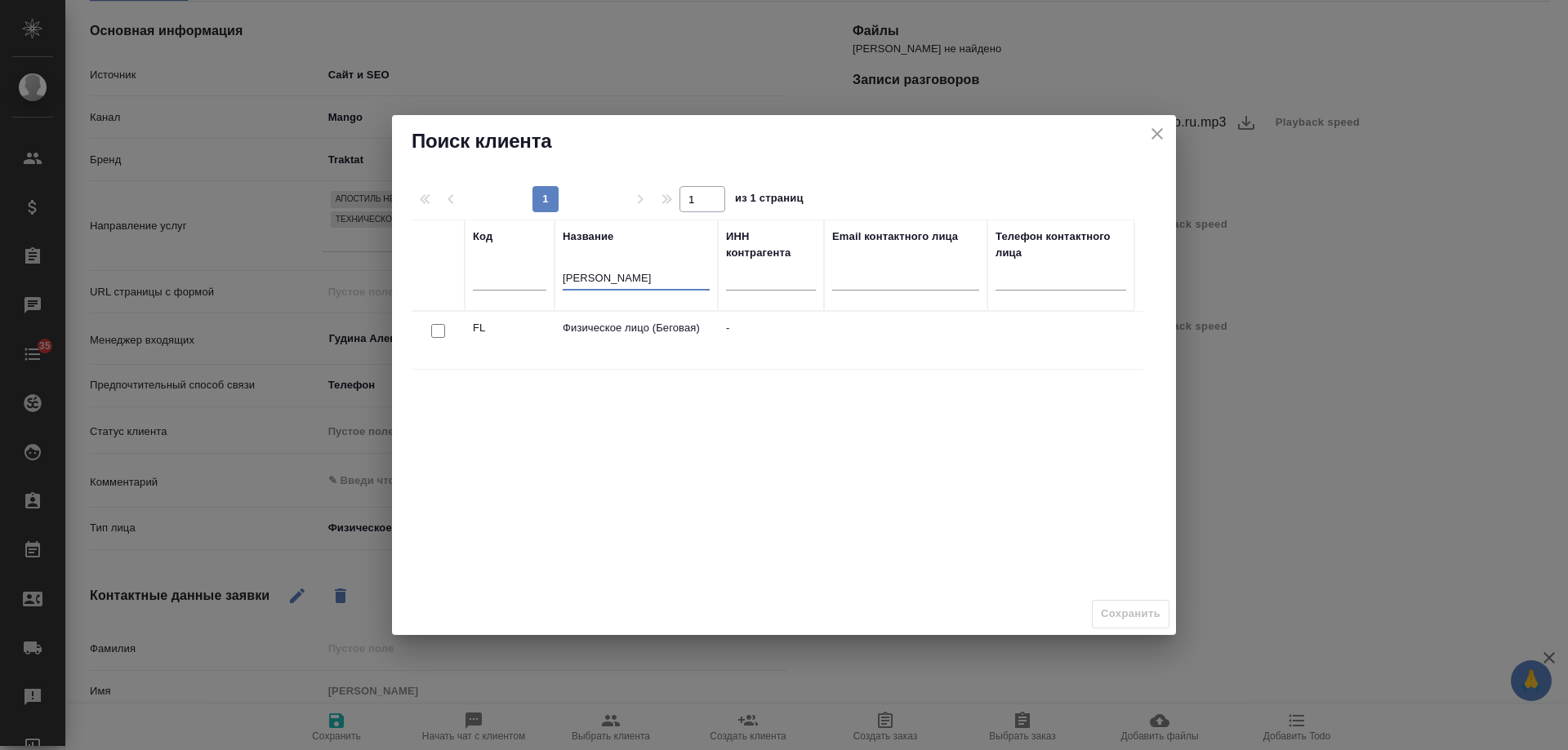
type input "бегова"
click at [446, 330] on div at bounding box center [438, 332] width 36 height 23
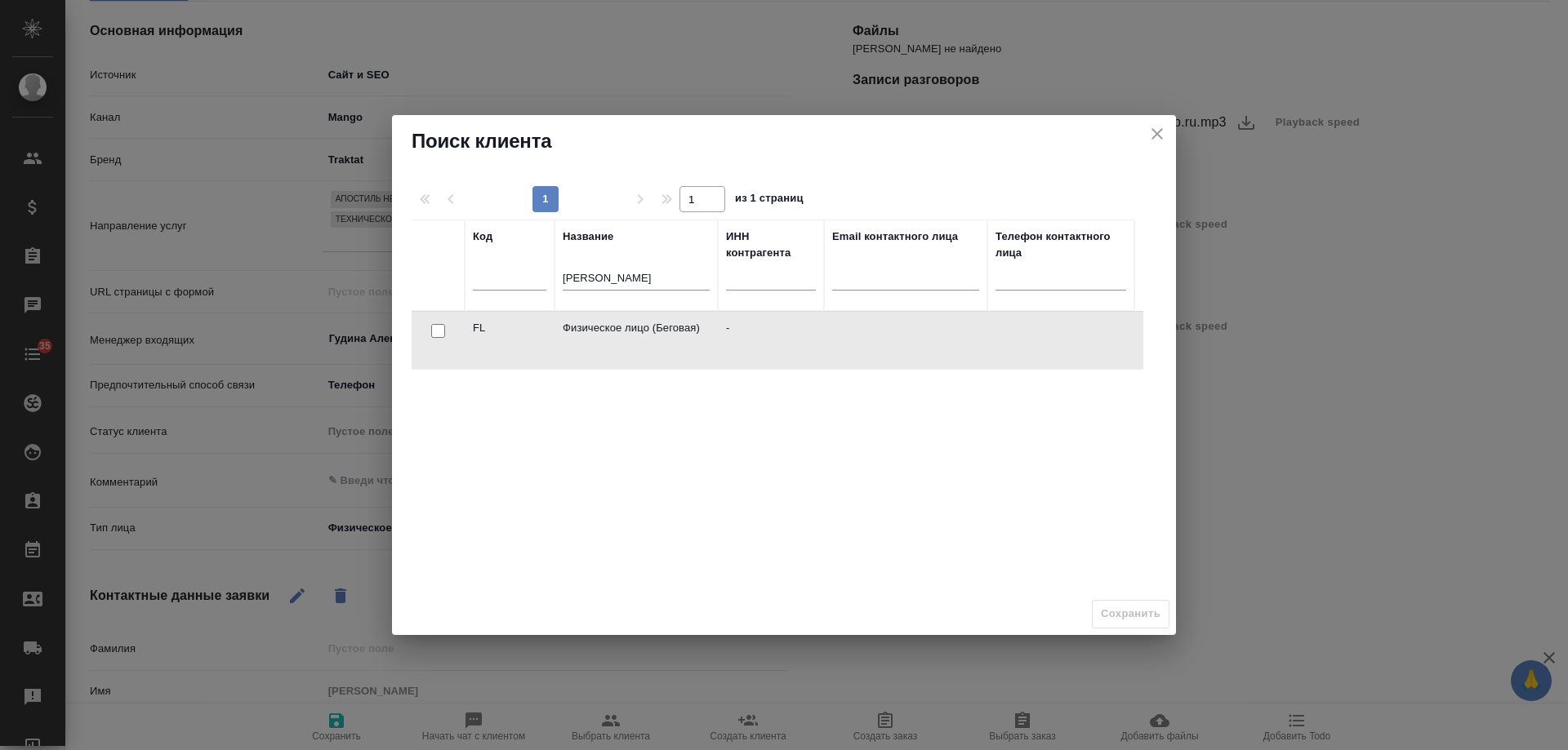
click at [440, 328] on input "checkbox" at bounding box center [438, 331] width 13 height 13
checkbox input "true"
click at [1146, 621] on span "Сохранить" at bounding box center [1130, 614] width 59 height 19
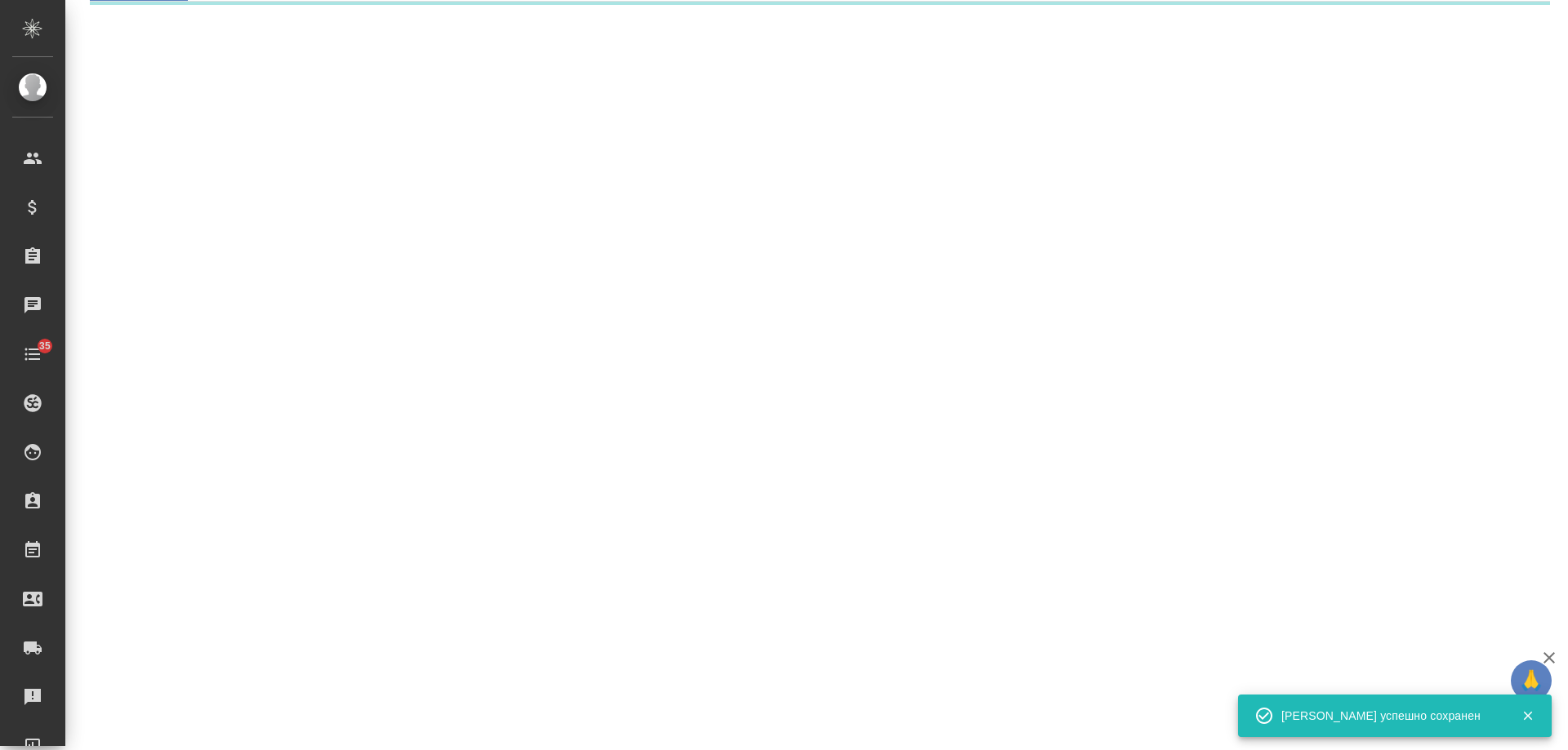
select select "RU"
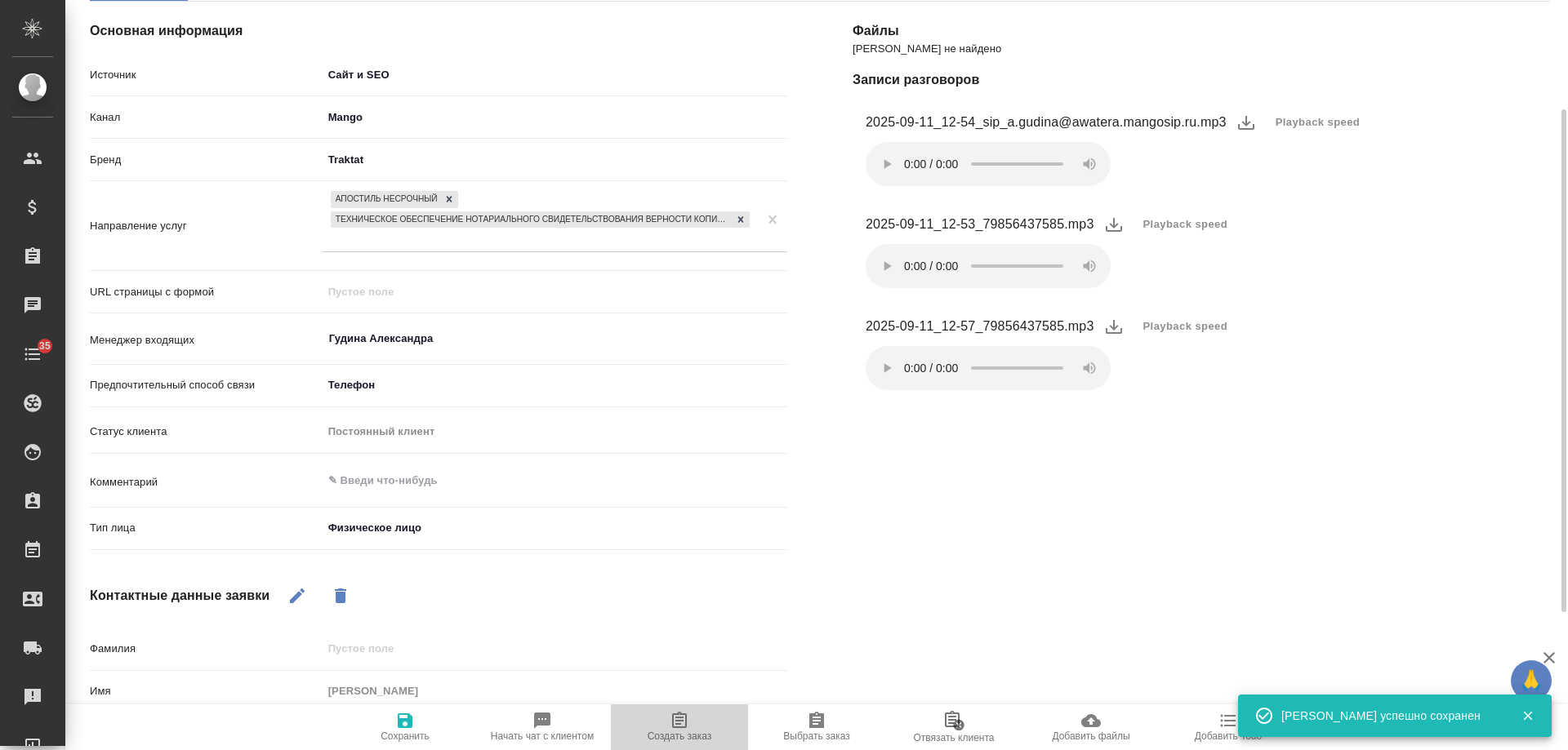
click at [670, 725] on icon "button" at bounding box center [679, 720] width 19 height 19
type textarea "x"
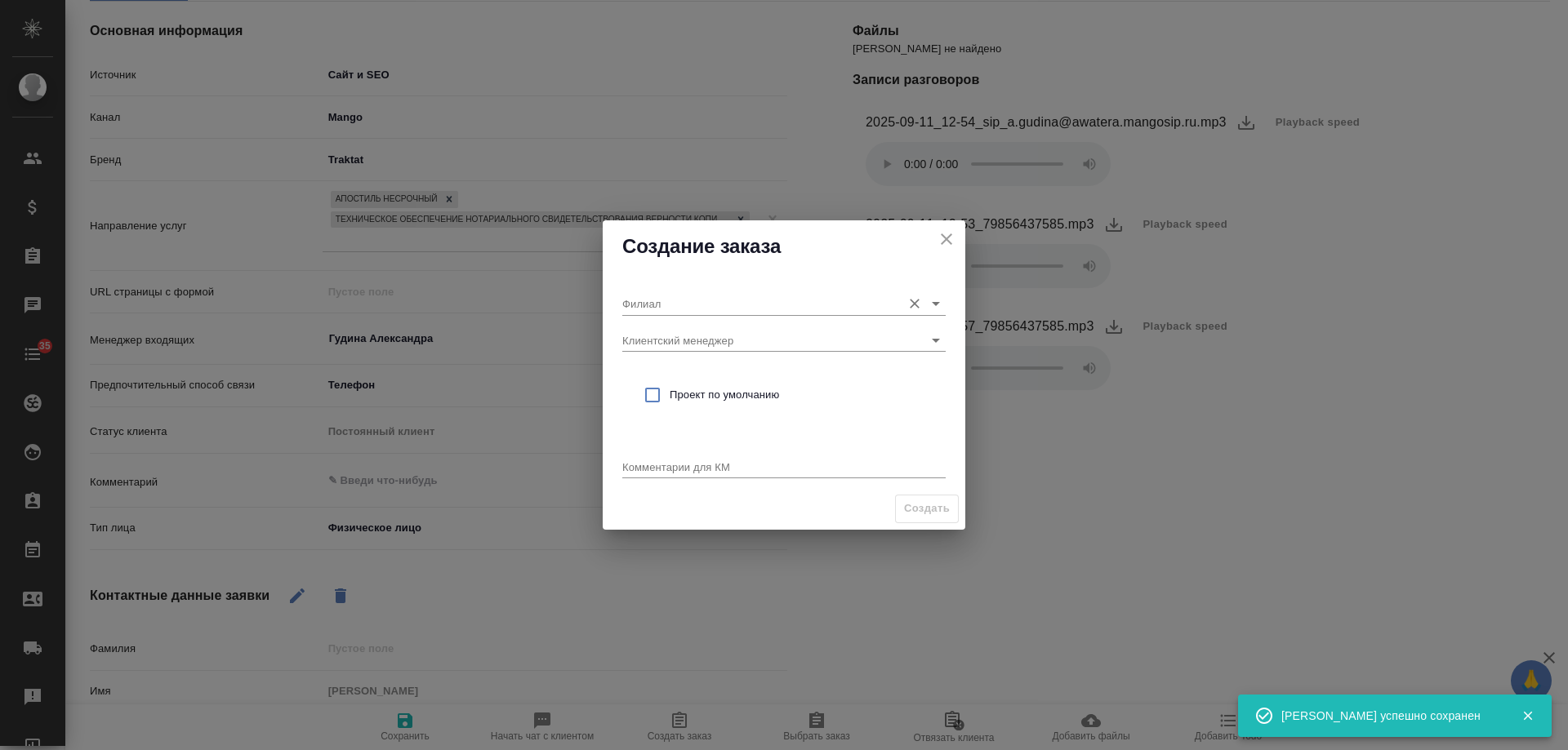
click at [659, 307] on input "Филиал" at bounding box center [757, 303] width 271 height 22
click at [661, 333] on p "Беговая" at bounding box center [655, 338] width 40 height 16
type input "Беговая"
drag, startPoint x: 675, startPoint y: 386, endPoint x: 717, endPoint y: 449, distance: 75.7
click at [681, 396] on div "Проект по умолчанию" at bounding box center [783, 394] width 323 height 47
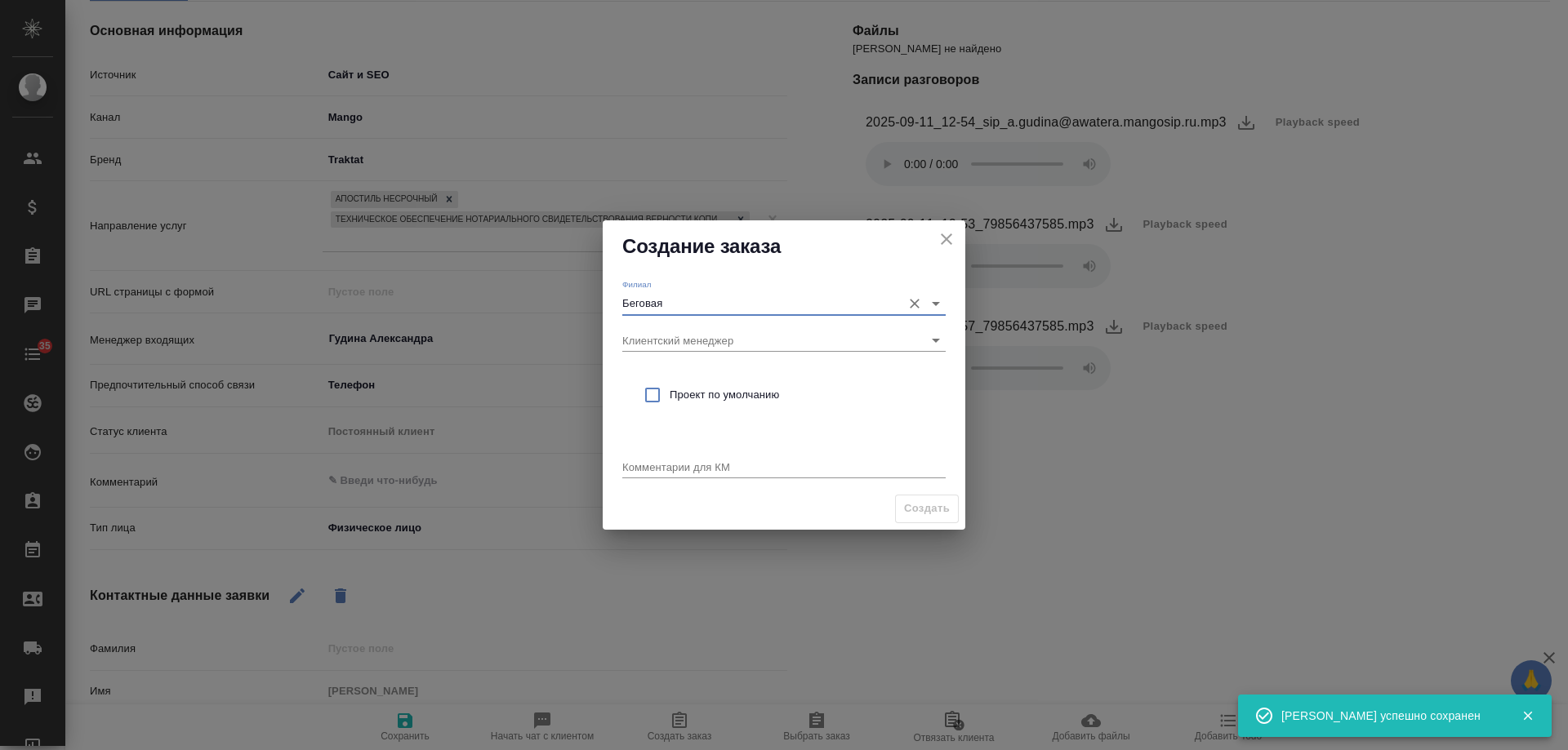
checkbox input "true"
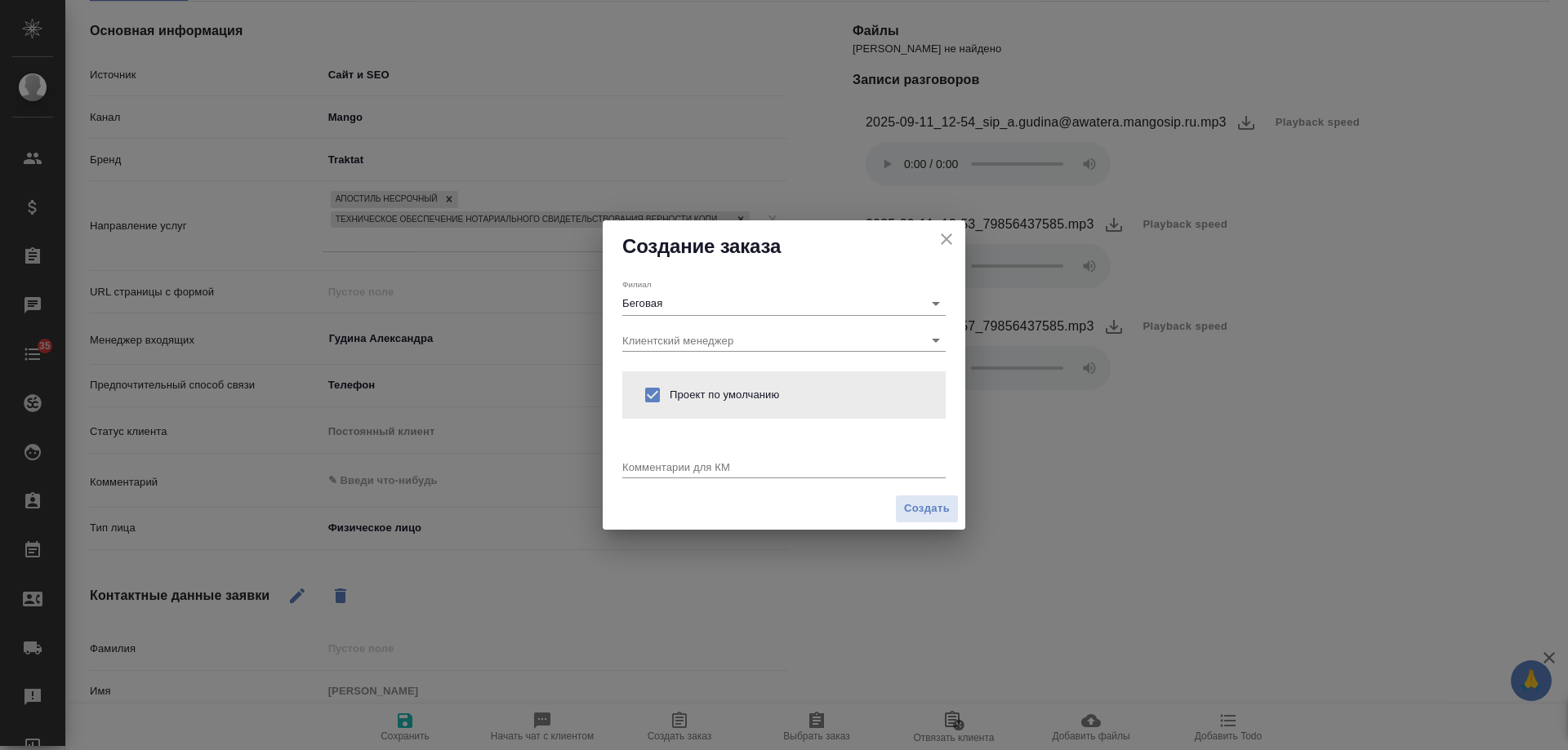
click at [699, 458] on div "x" at bounding box center [783, 467] width 323 height 20
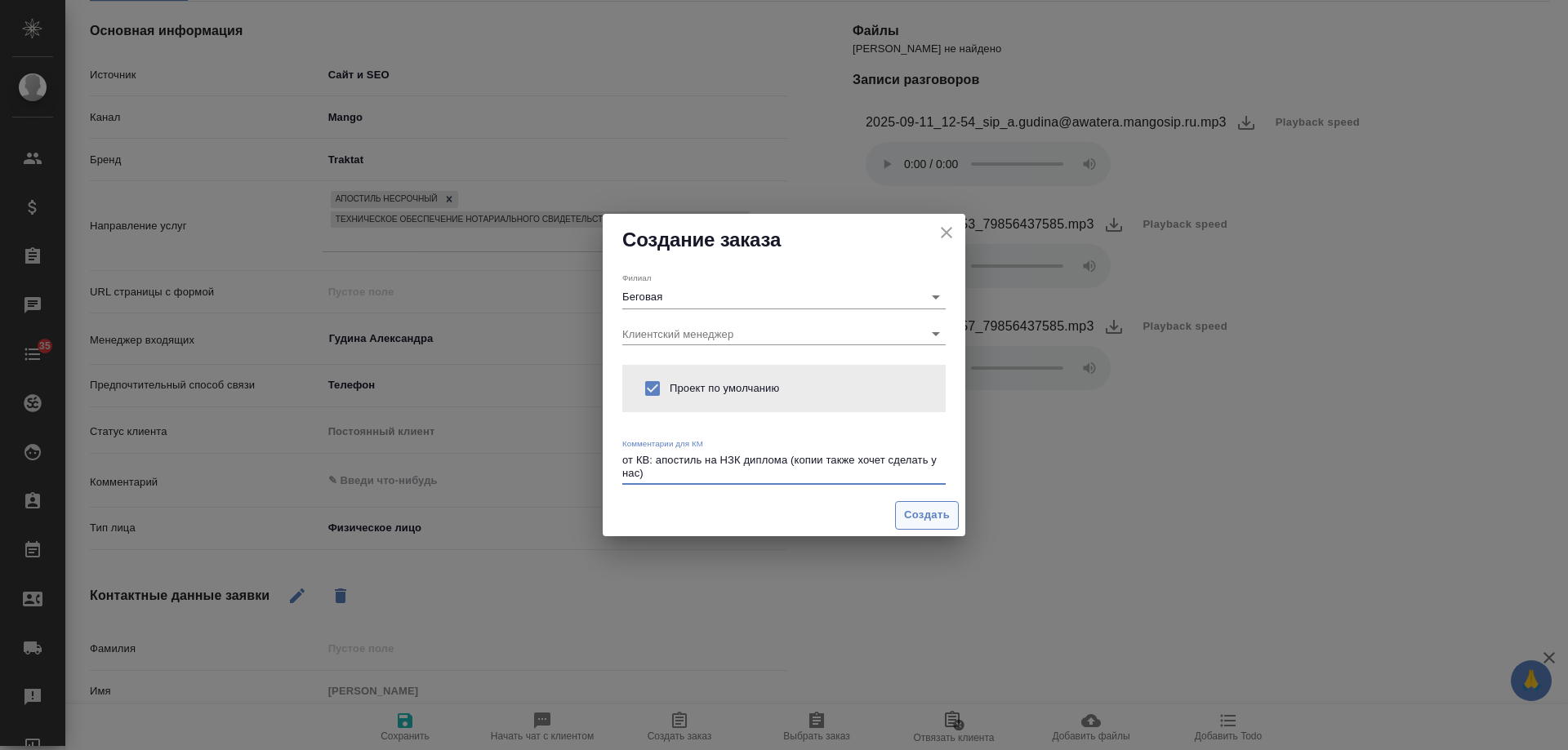
type textarea "от КВ: апостиль на НЗК диплома (копии также хочет сделать у нас)"
click at [895, 513] on button "Создать" at bounding box center [926, 515] width 63 height 29
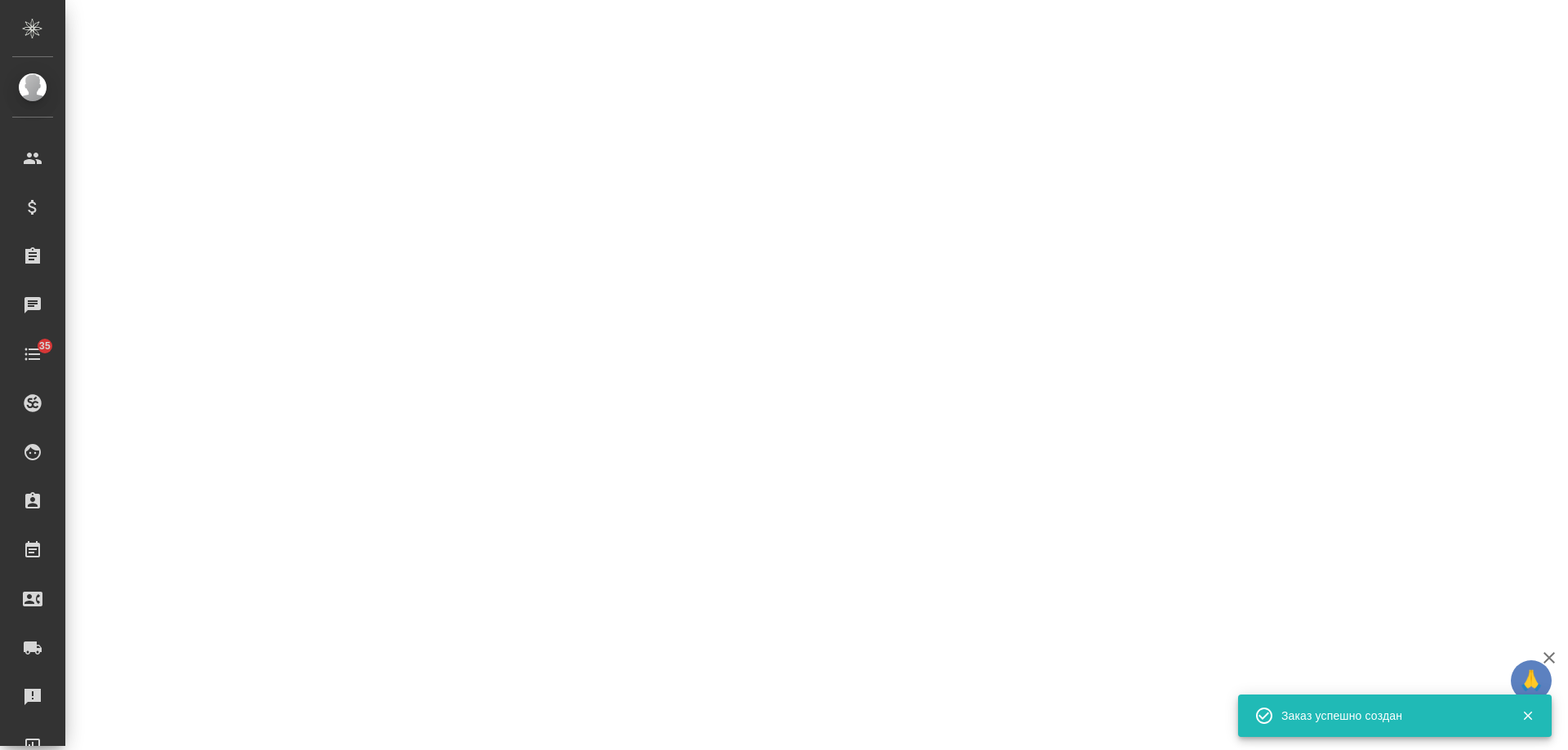
select select "RU"
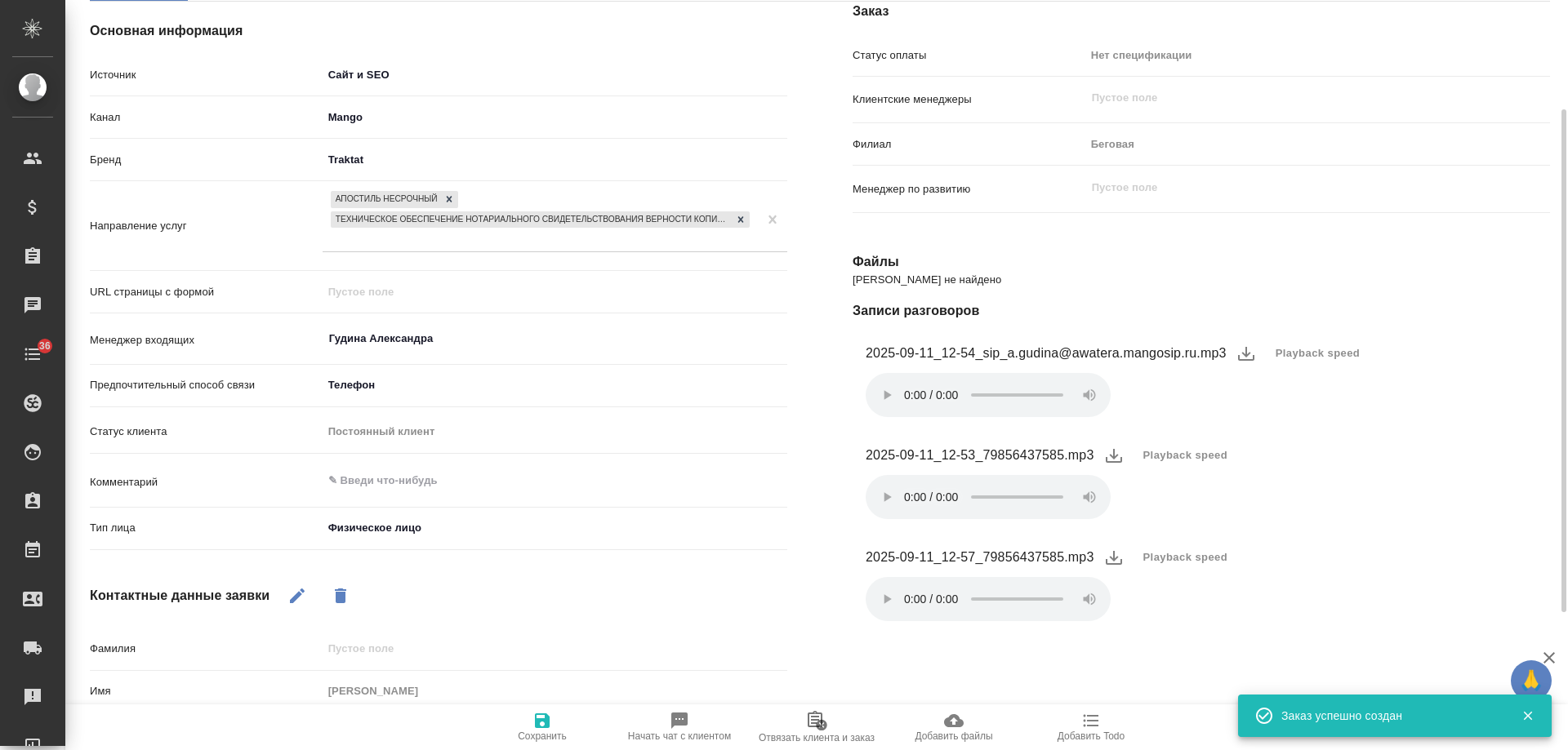
scroll to position [0, 0]
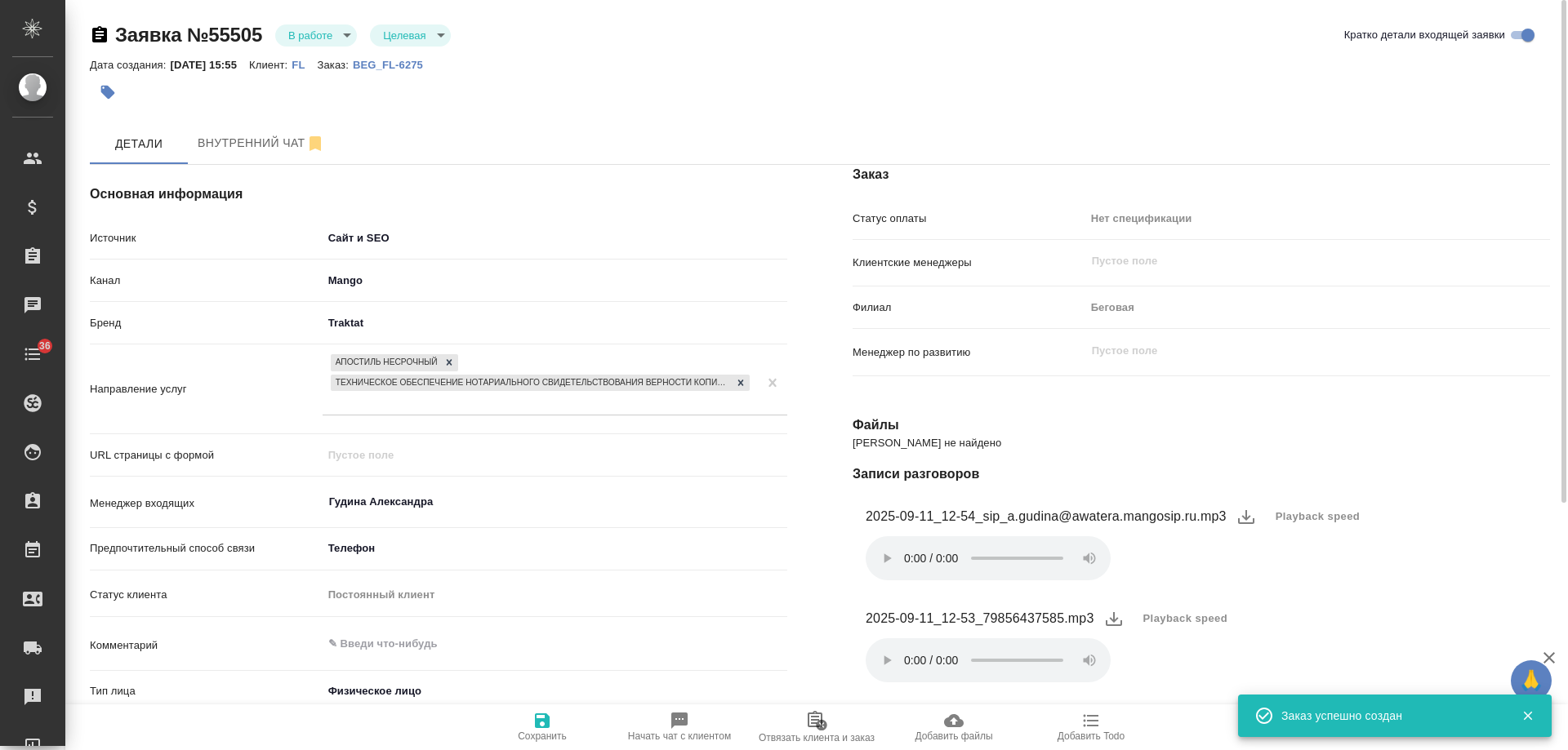
click at [418, 70] on p "BEG_FL-6275" at bounding box center [394, 64] width 83 height 12
type textarea "x"
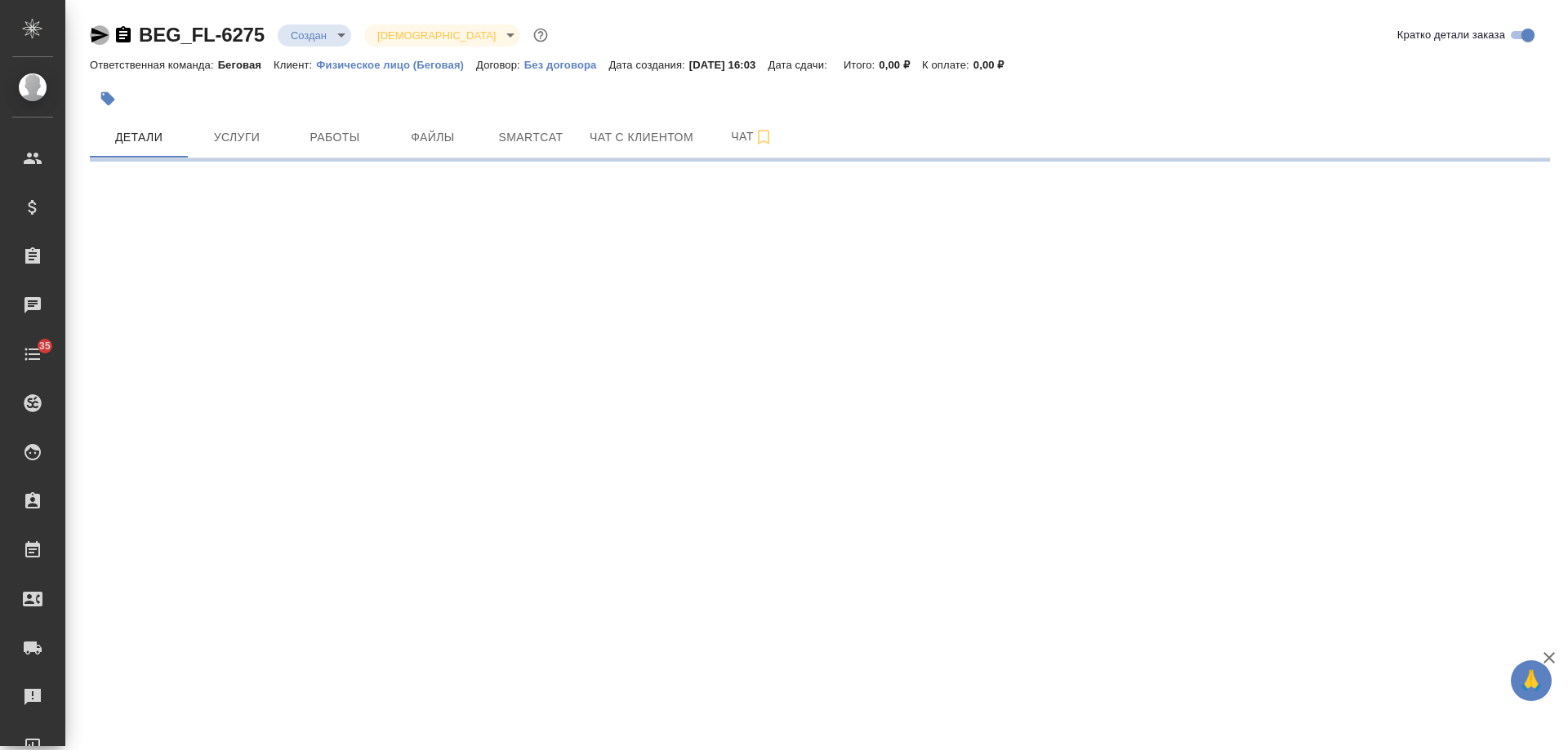
click at [96, 35] on icon "button" at bounding box center [100, 35] width 19 height 19
select select "RU"
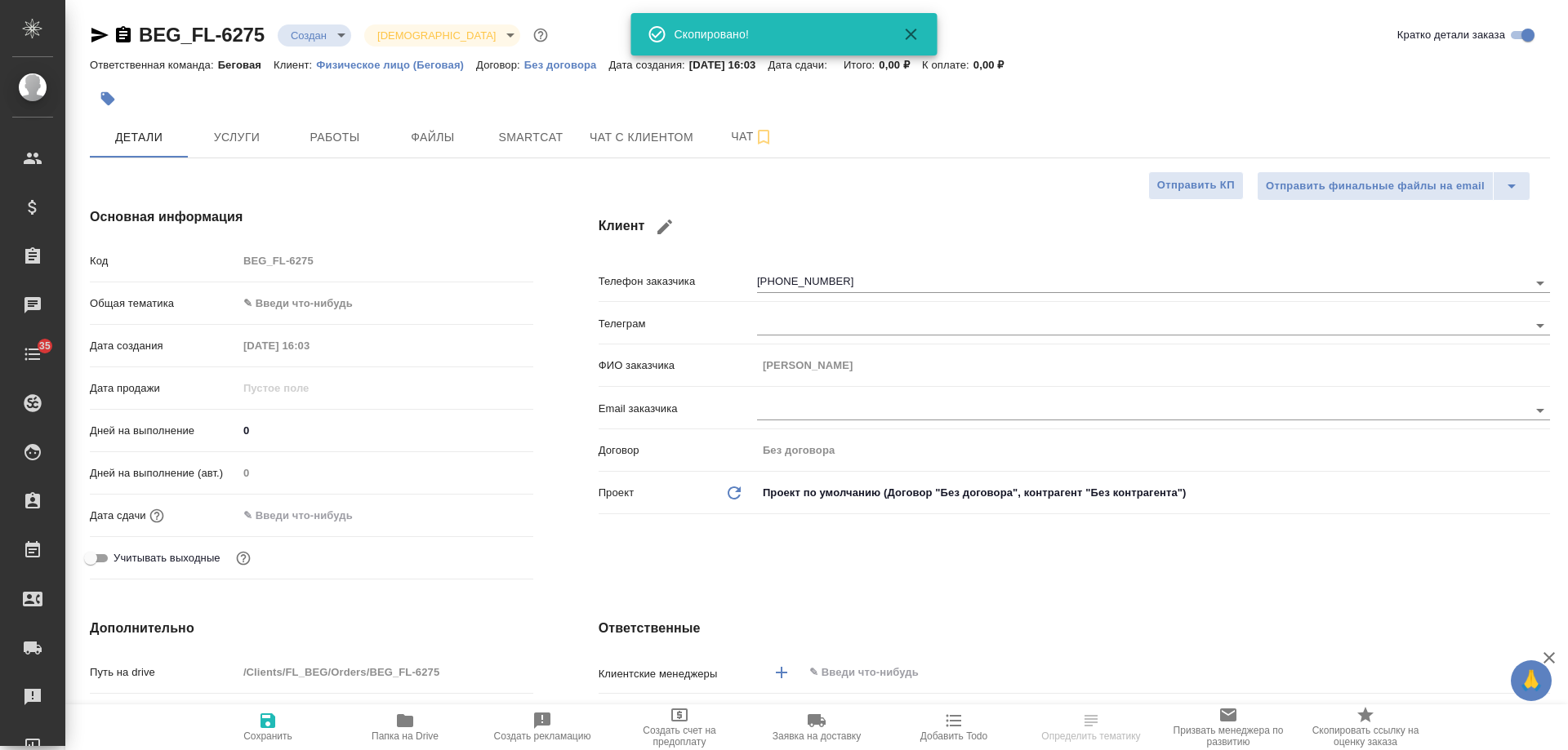
type textarea "x"
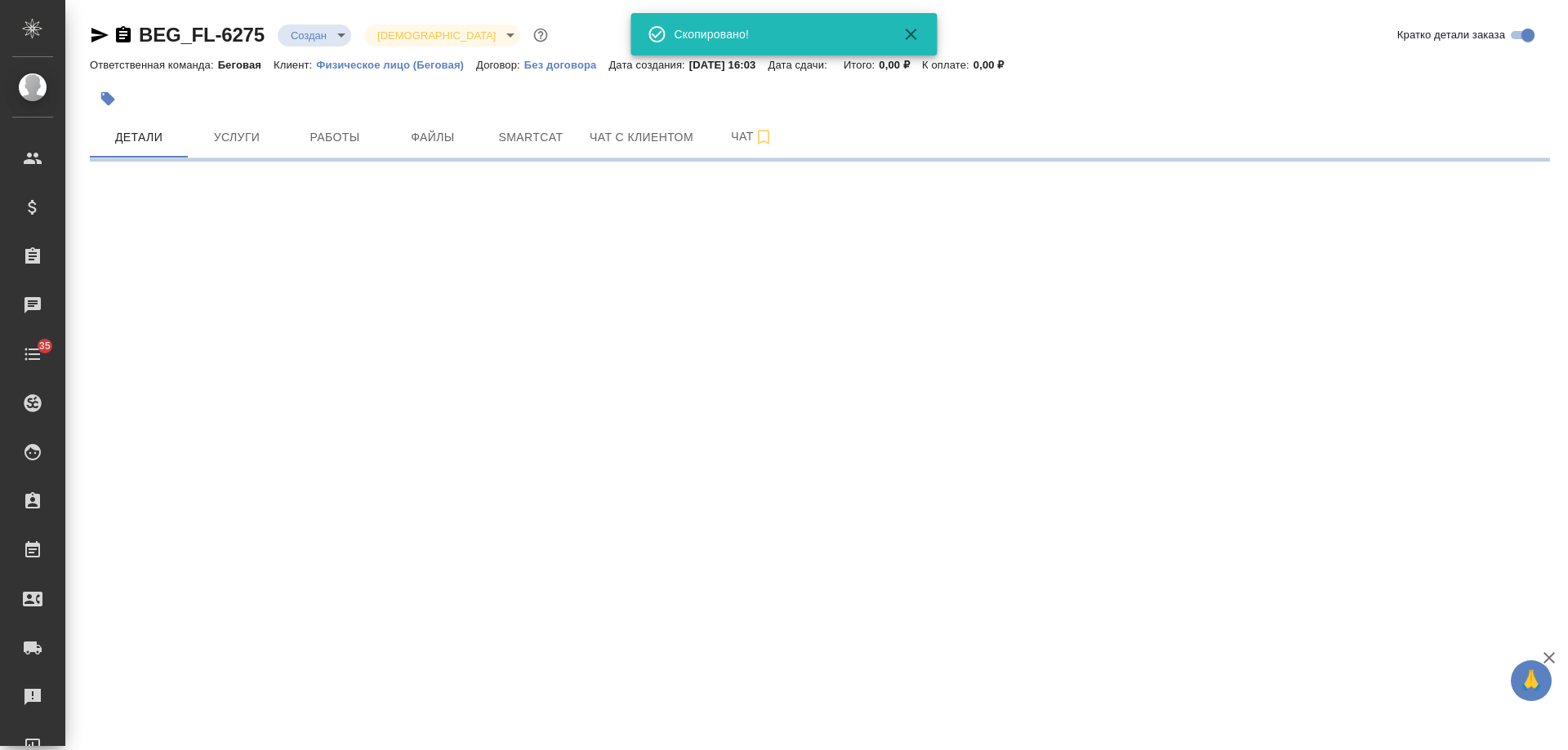
select select "RU"
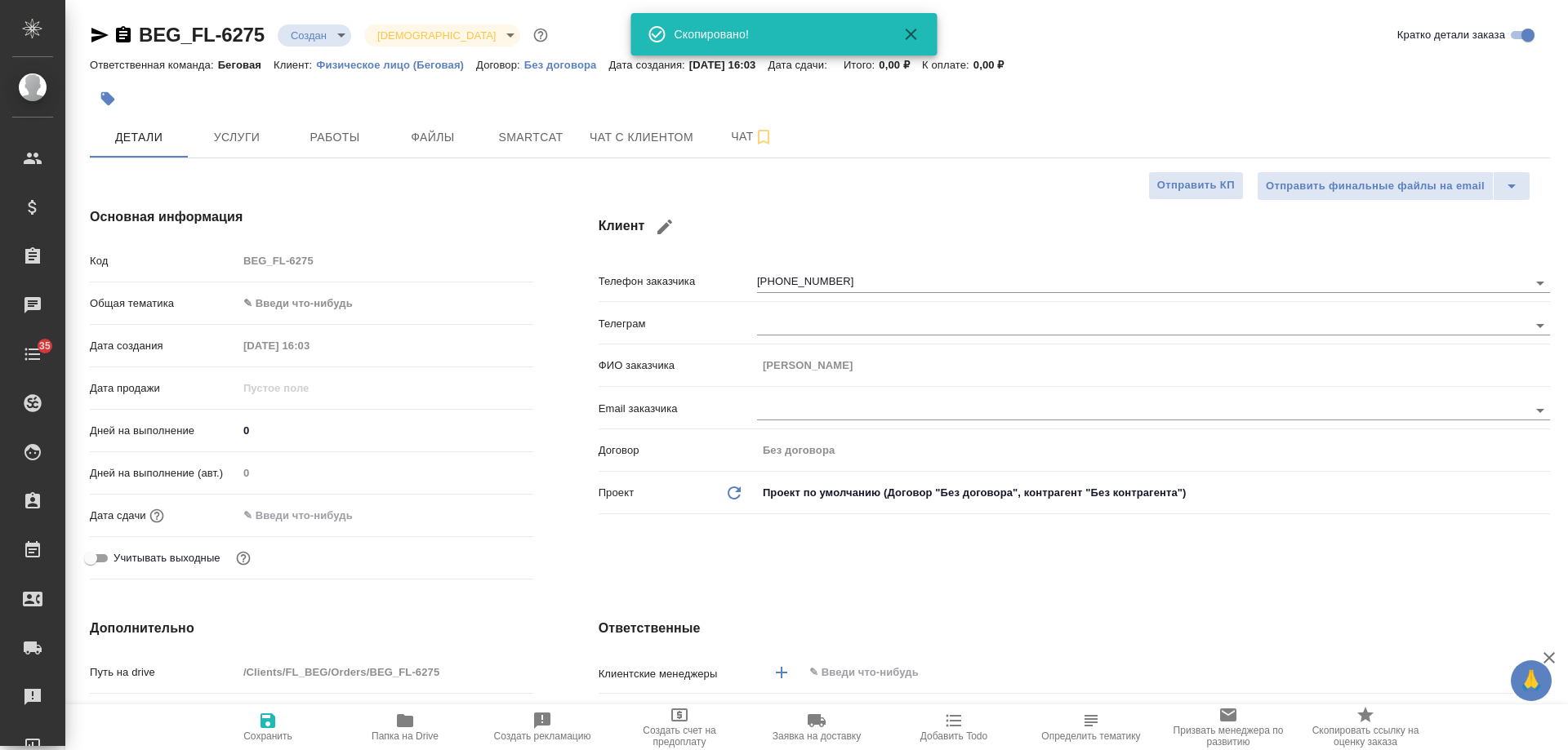
type textarea "x"
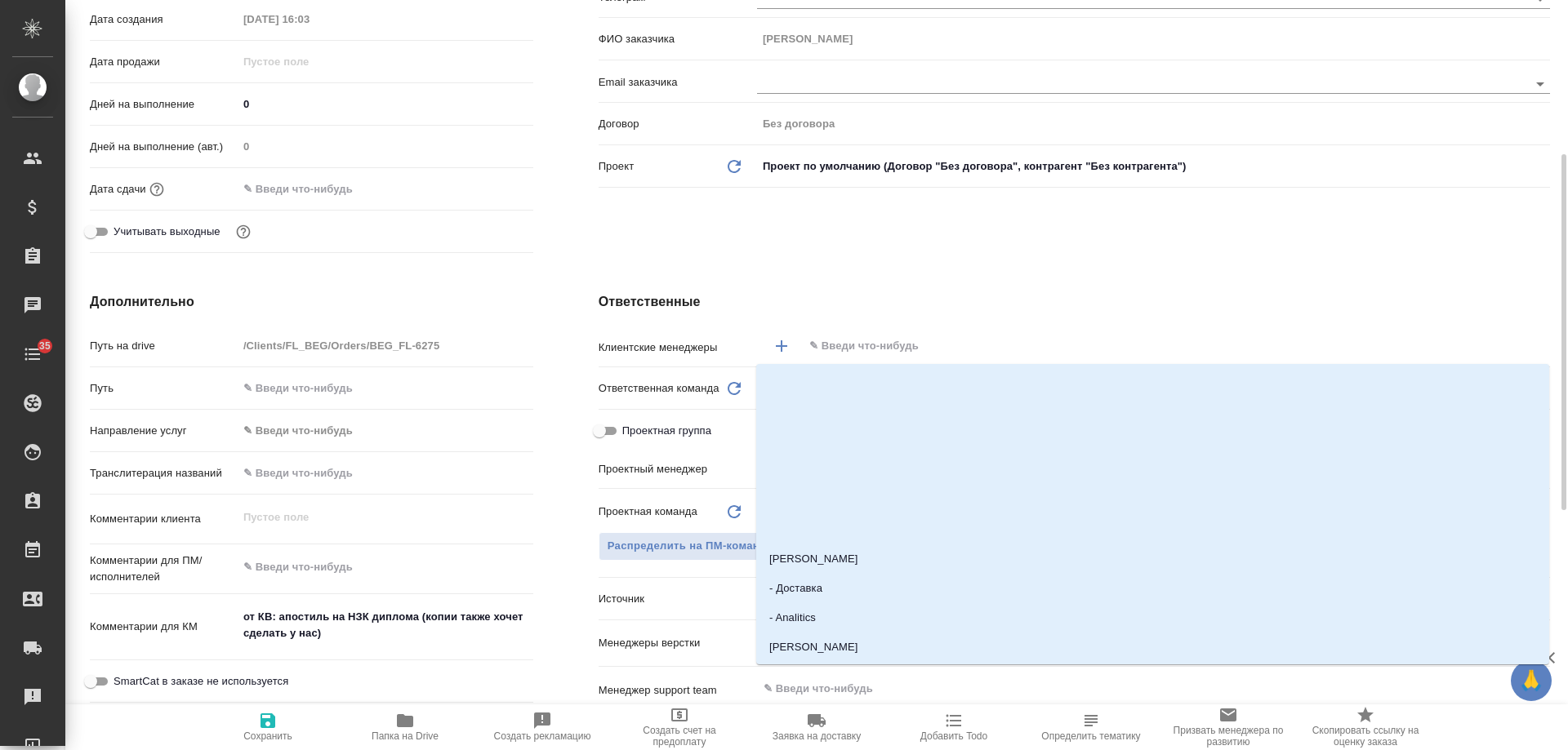
click at [840, 349] on input "text" at bounding box center [1148, 346] width 682 height 19
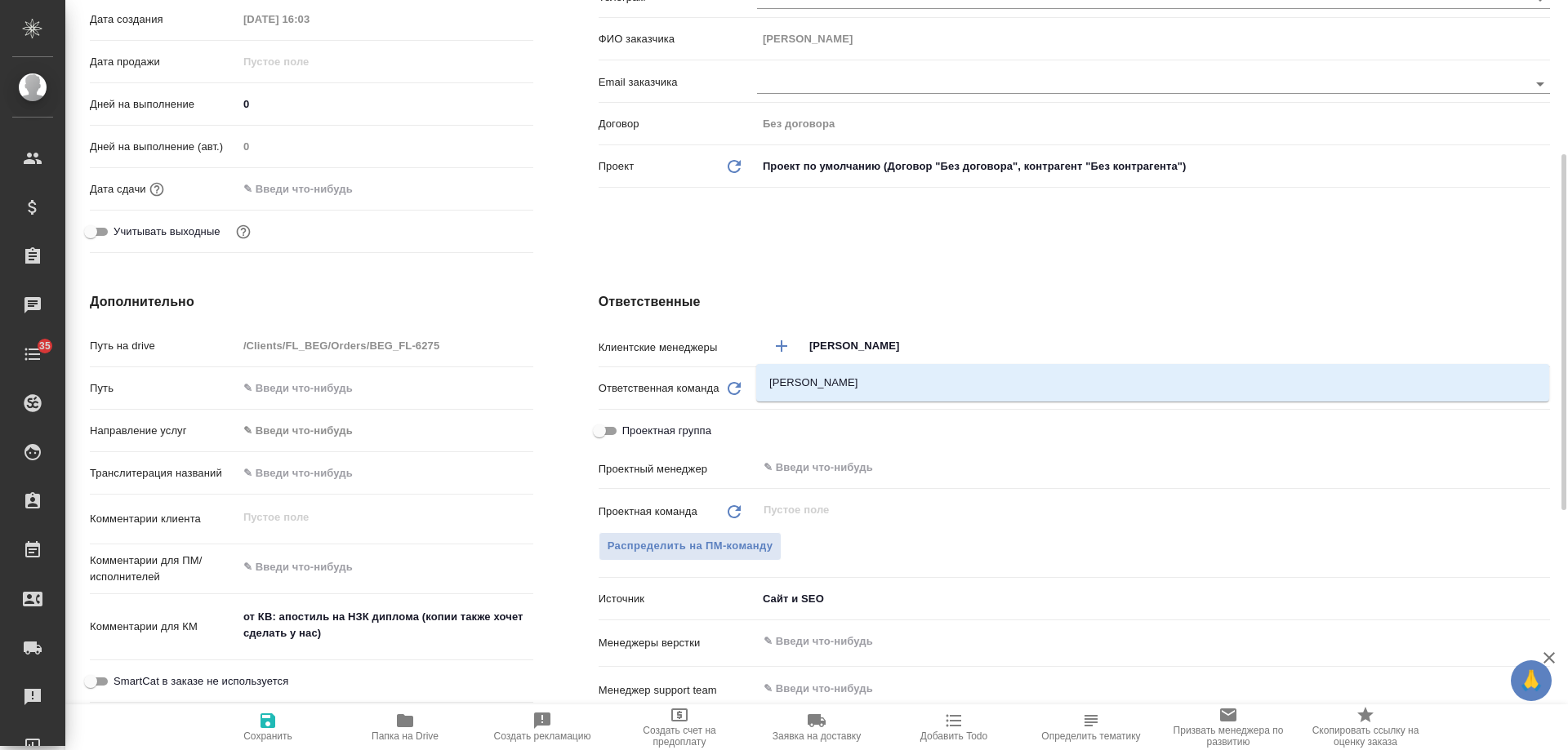
type input "[PERSON_NAME]"
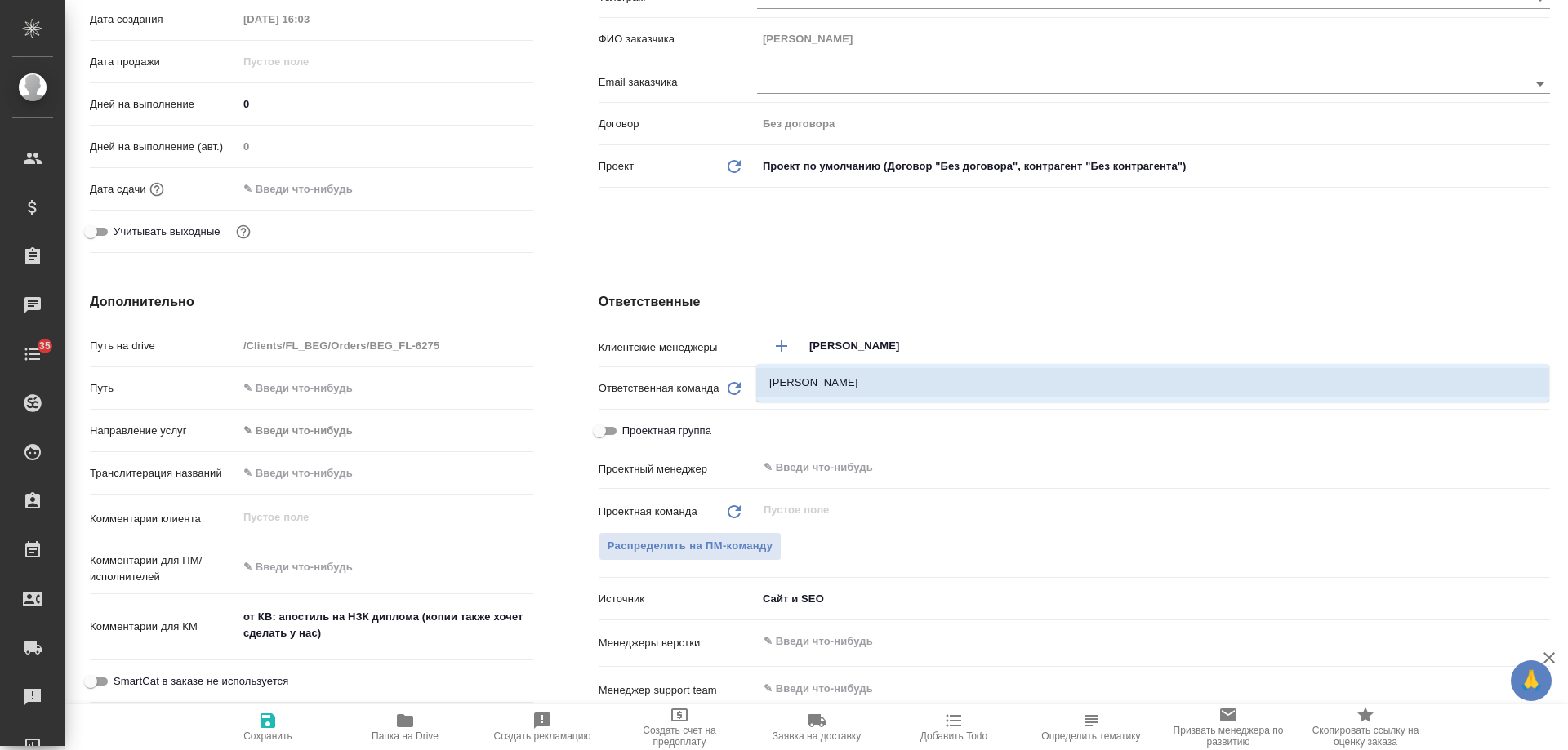
click at [838, 387] on li "[PERSON_NAME]" at bounding box center [1152, 383] width 793 height 30
type textarea "x"
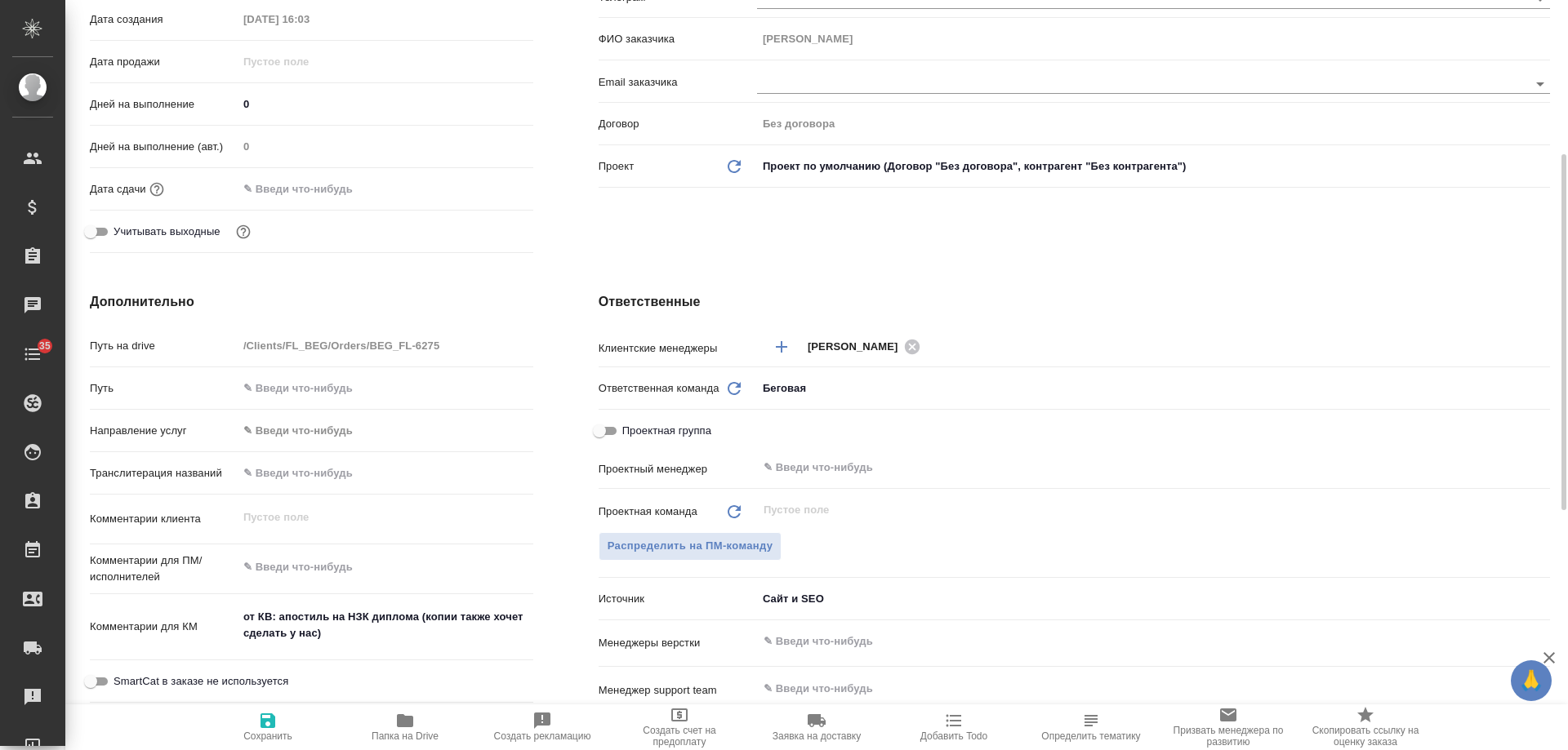
type textarea "x"
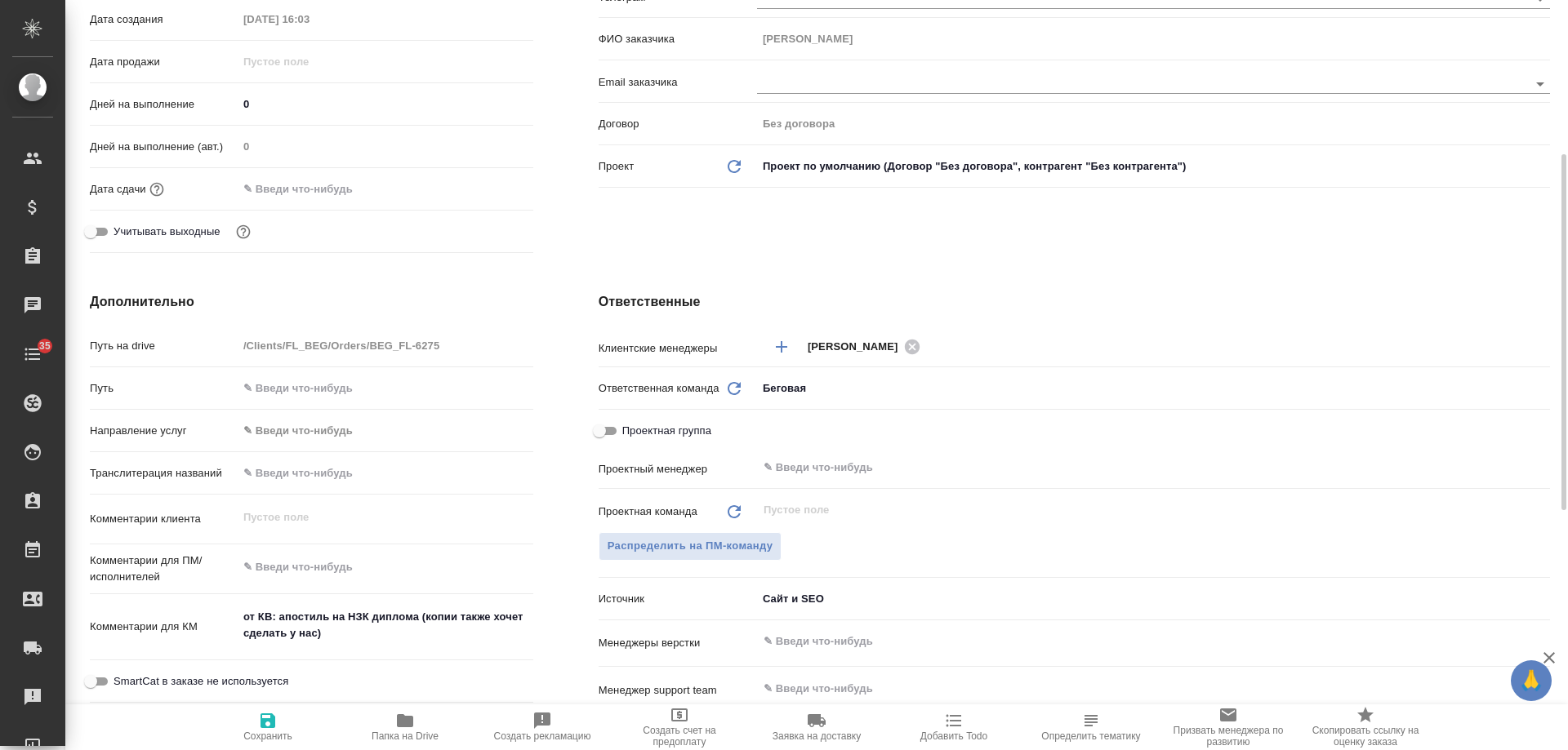
type textarea "x"
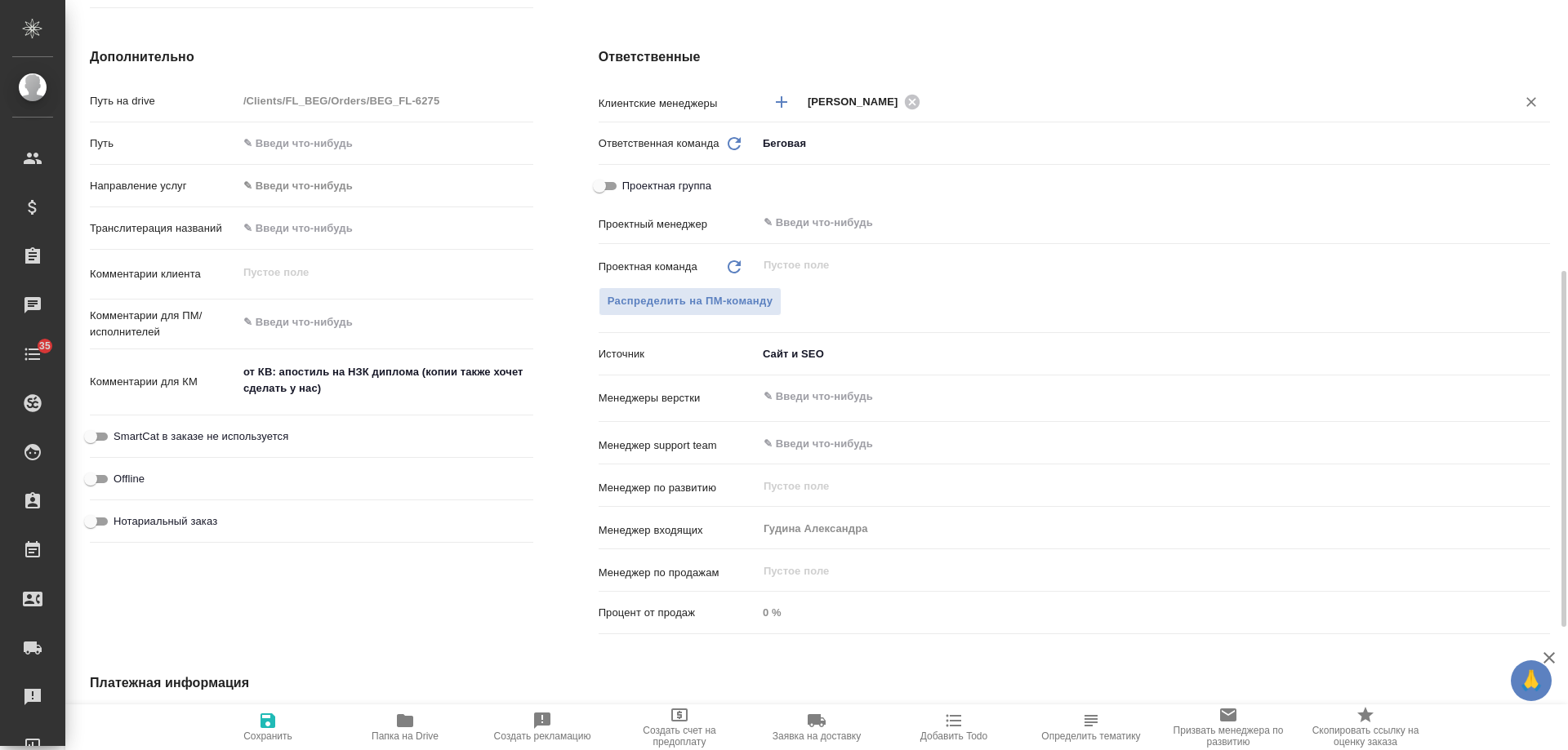
drag, startPoint x: 273, startPoint y: 726, endPoint x: 743, endPoint y: 569, distance: 495.5
click at [274, 726] on icon "button" at bounding box center [267, 720] width 14 height 14
type textarea "x"
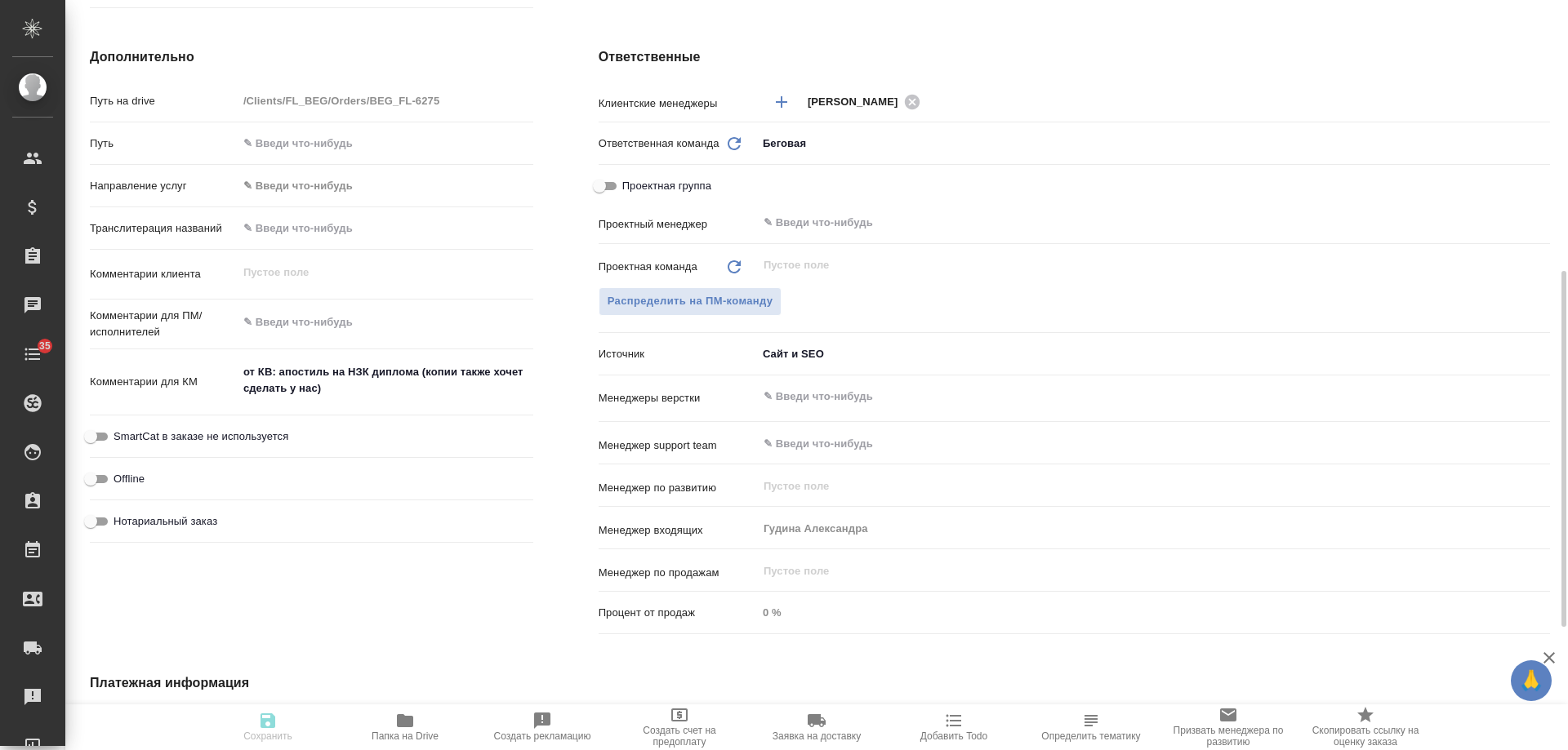
type textarea "x"
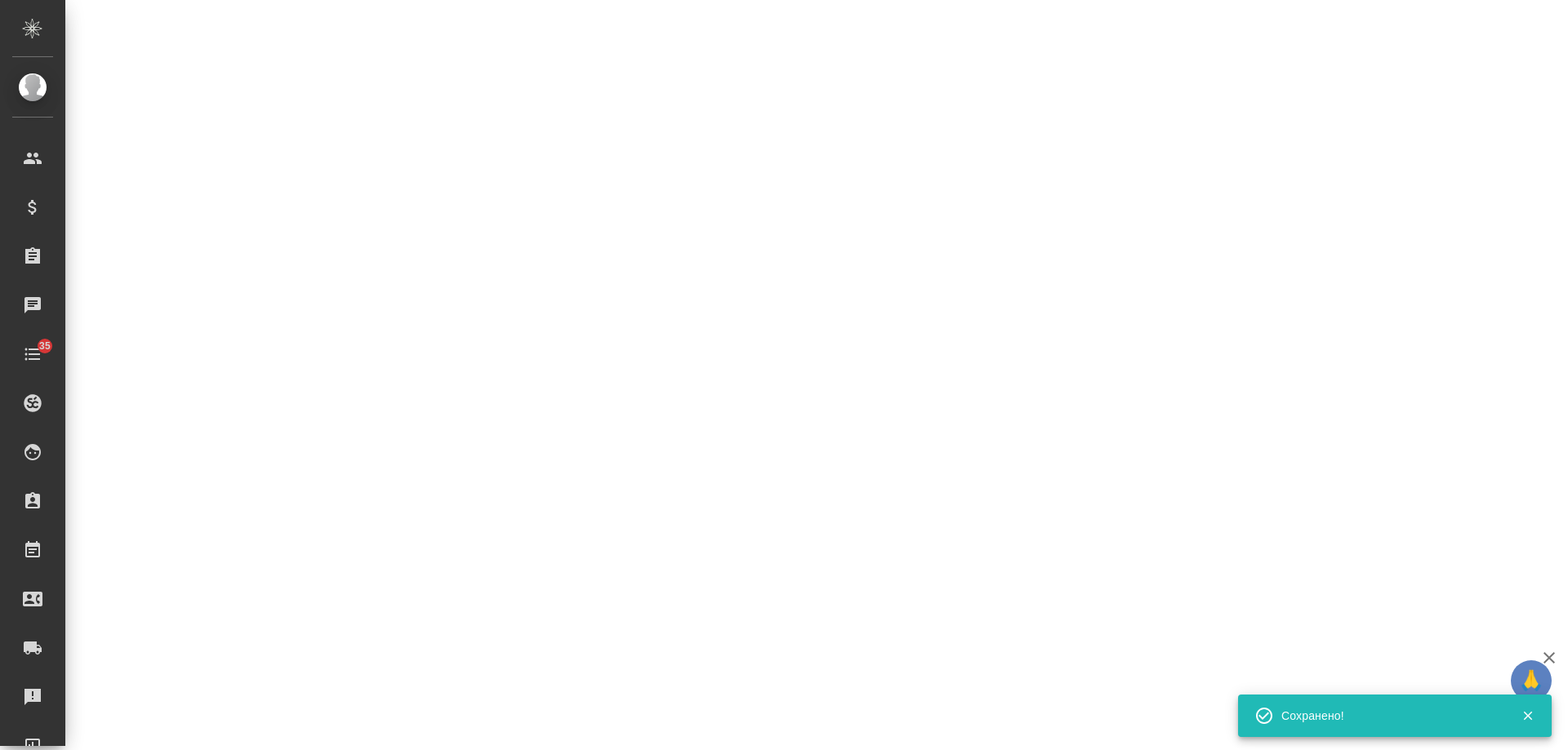
select select "RU"
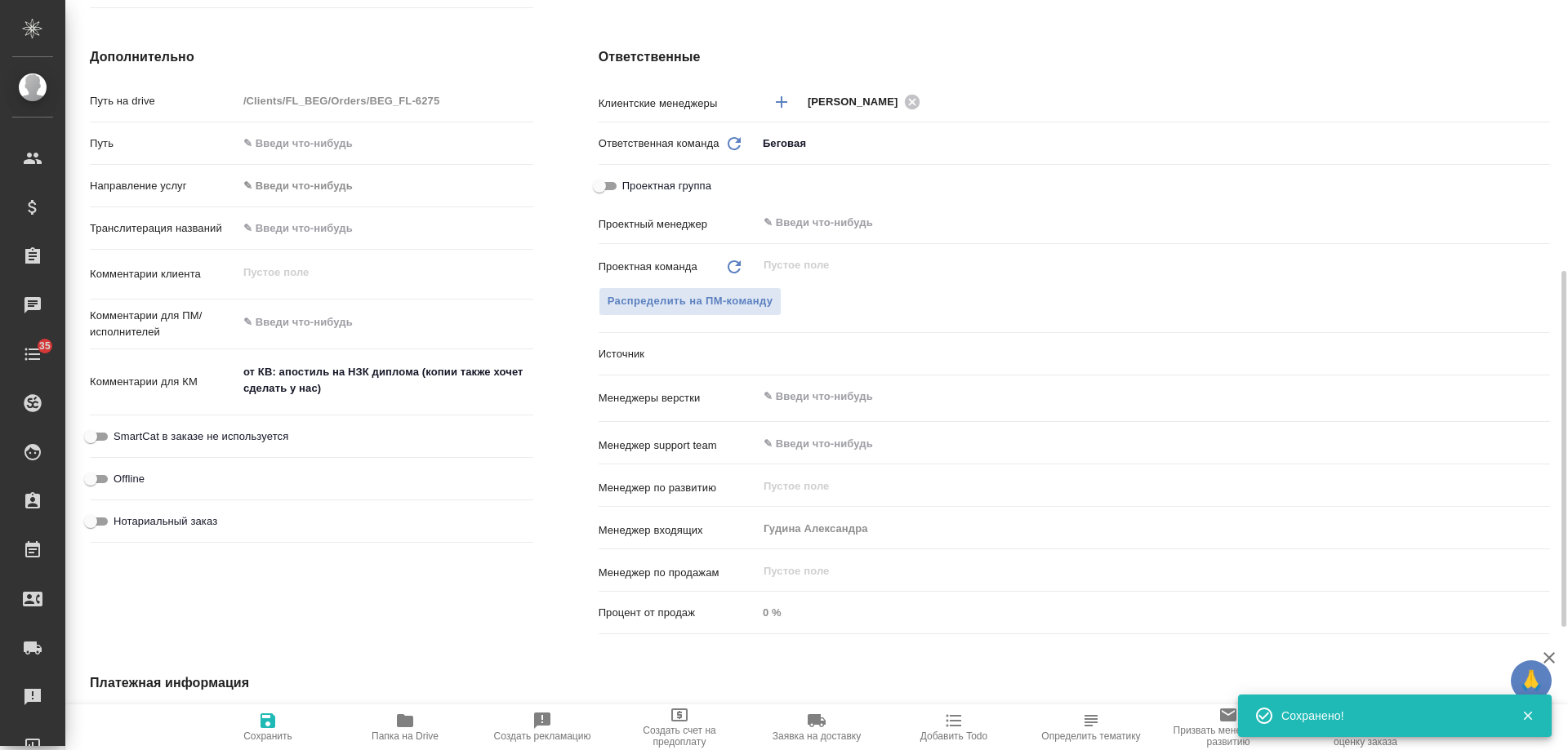
type textarea "x"
click at [928, 725] on span "Добавить Todo" at bounding box center [953, 726] width 118 height 31
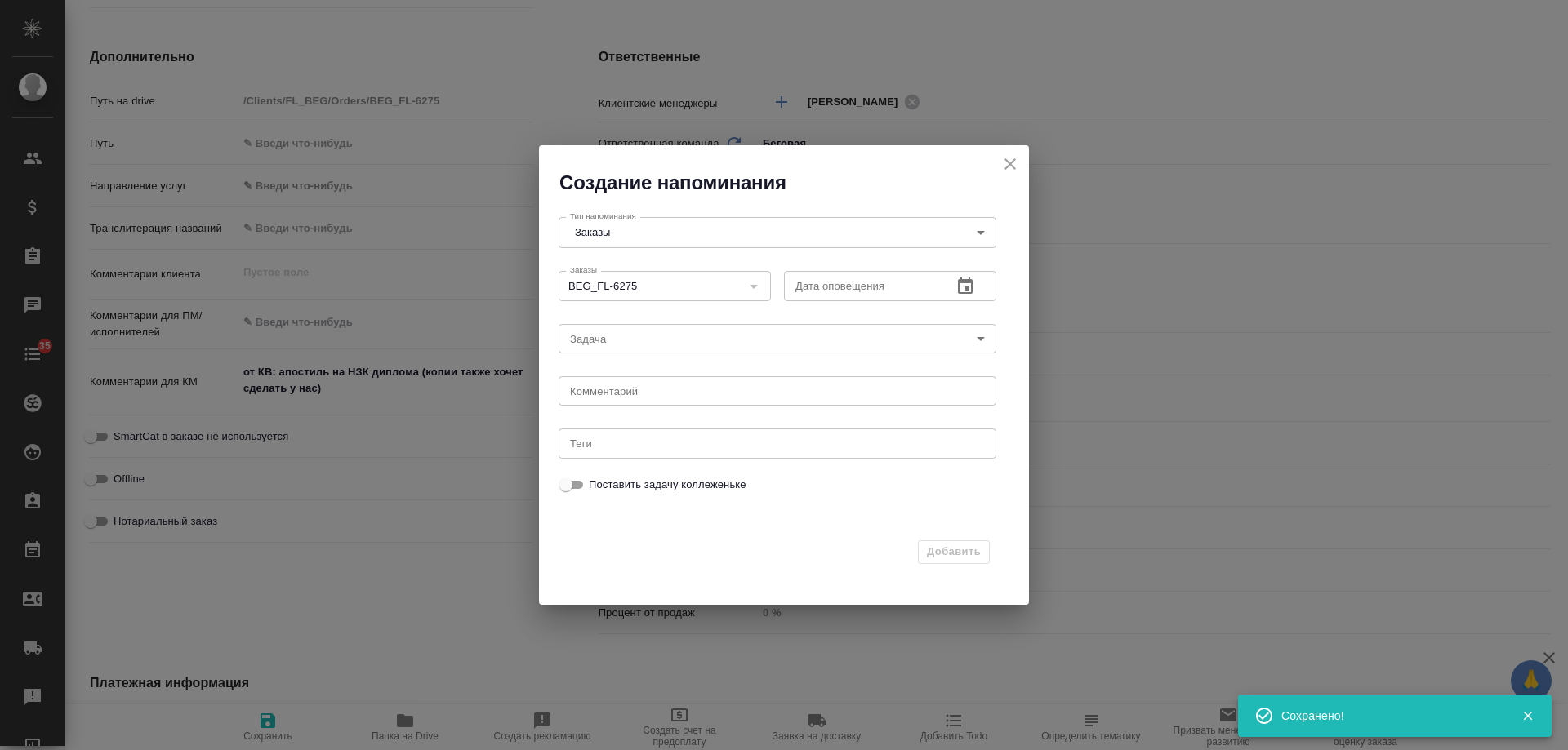
click at [968, 276] on icon "button" at bounding box center [964, 286] width 19 height 19
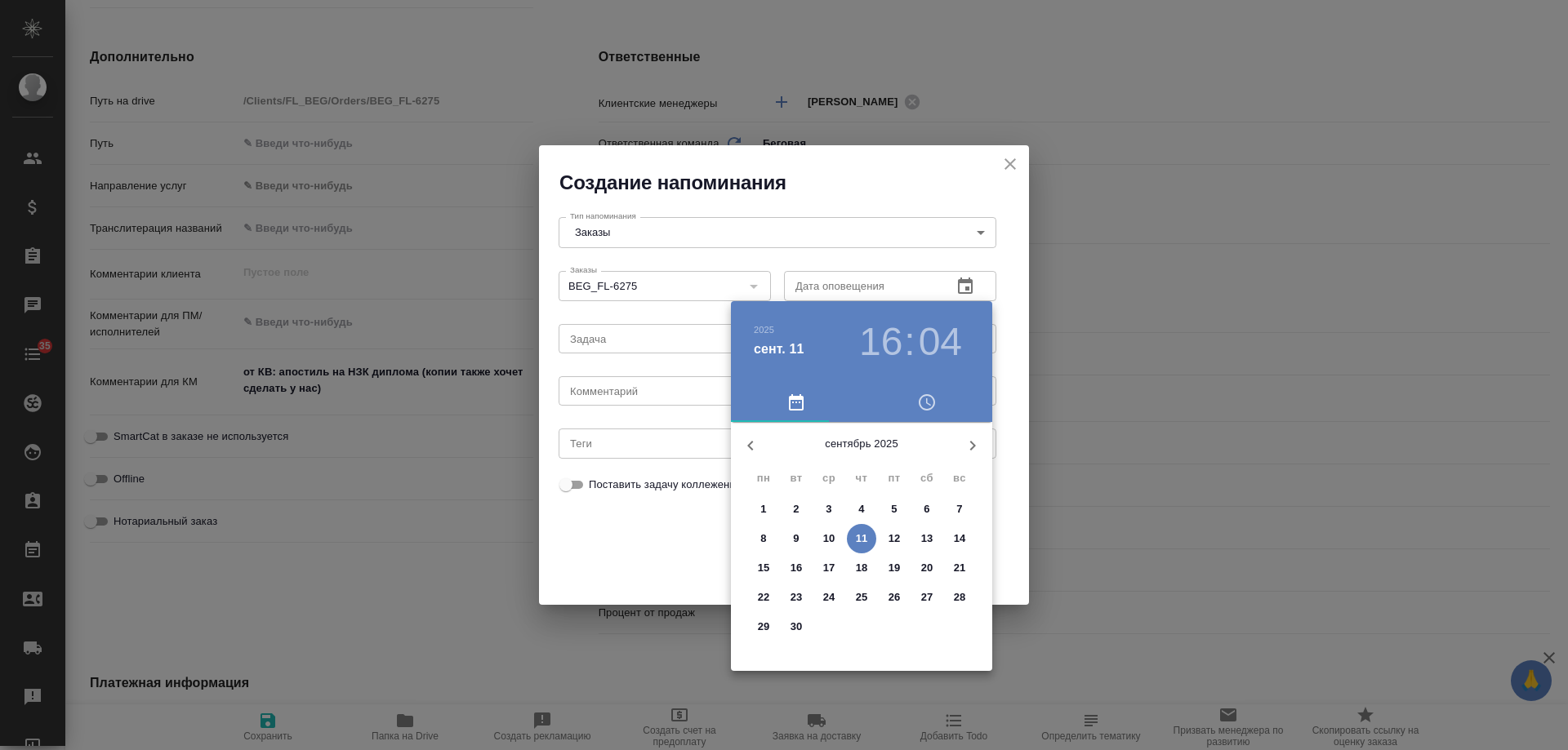
click at [796, 568] on p "16" at bounding box center [796, 568] width 12 height 16
type input "[DATE] 16:04"
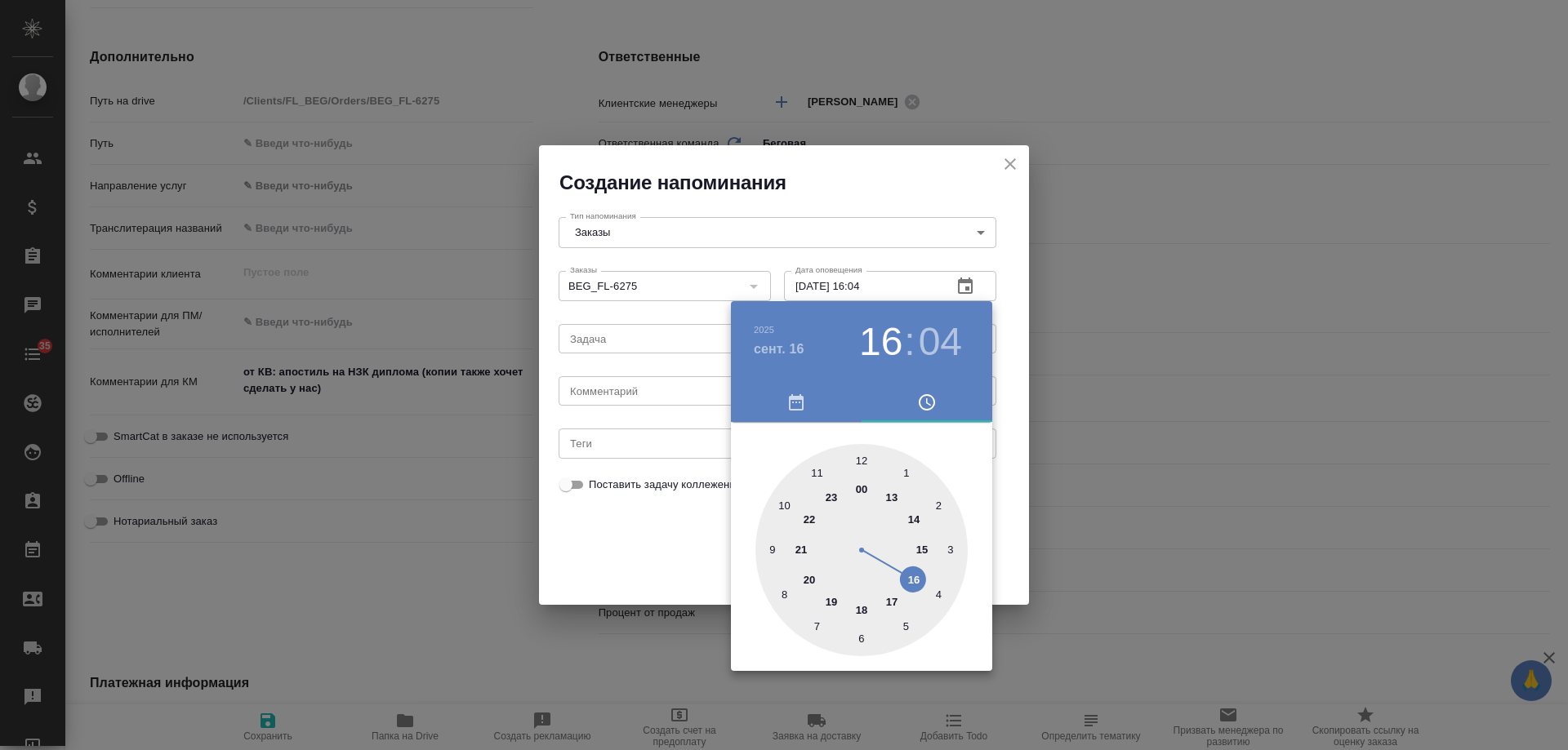
click at [637, 391] on div at bounding box center [784, 375] width 1568 height 750
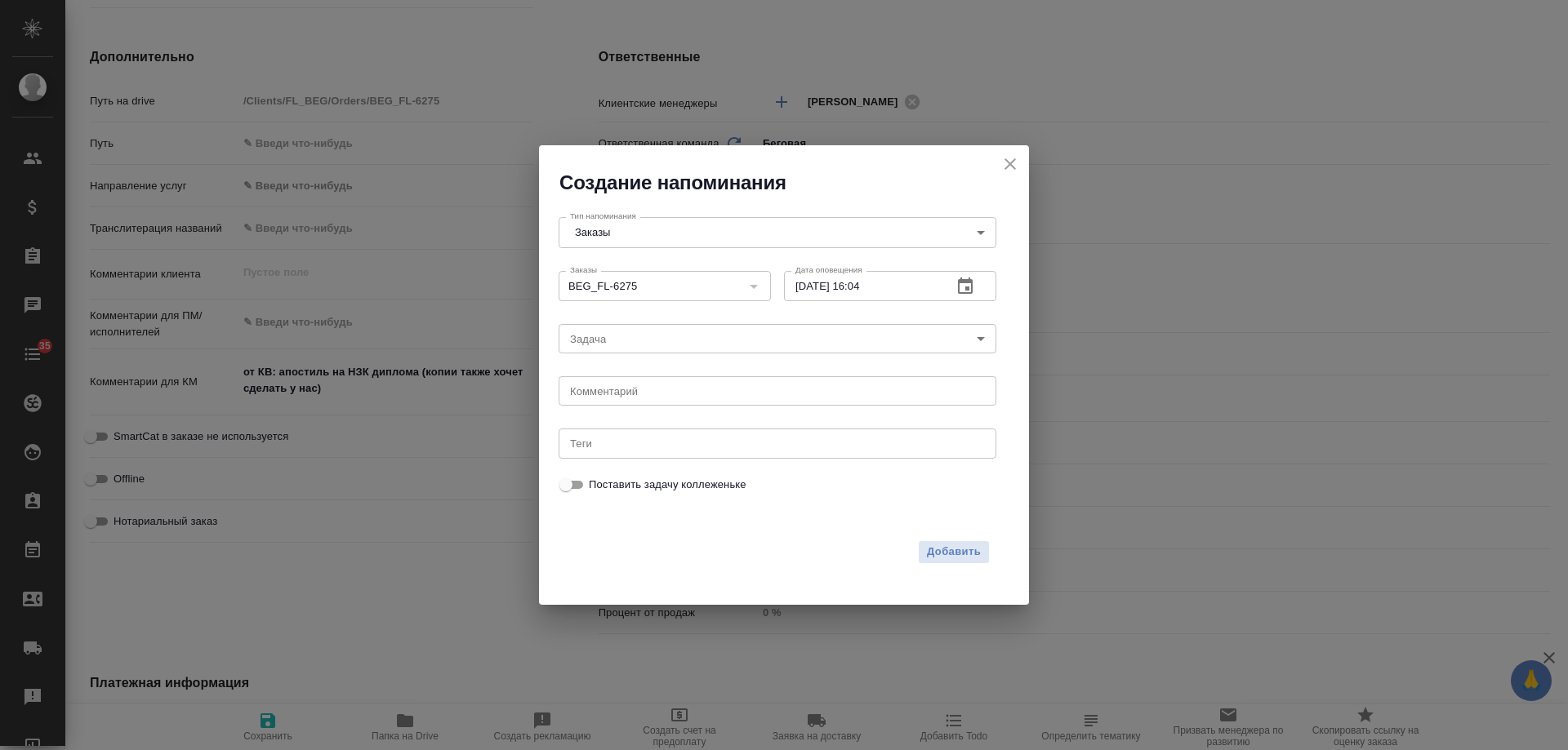
click at [629, 392] on div "[DATE] 16 : 04 00 1 2 3 4 5 6 7 8 9 10 11 12 13 14 15 16 17 18 19 20 21 22 23" at bounding box center [784, 375] width 1568 height 750
click at [625, 393] on div "[DATE] 16 : 04 00 1 2 3 4 5 6 7 8 9 10 11 12 13 14 15 16 17 18 19 20 21 22 23" at bounding box center [784, 375] width 1568 height 750
click at [625, 393] on textarea at bounding box center [777, 391] width 415 height 12
type textarea "инфа"
click at [972, 279] on icon "button" at bounding box center [964, 286] width 19 height 19
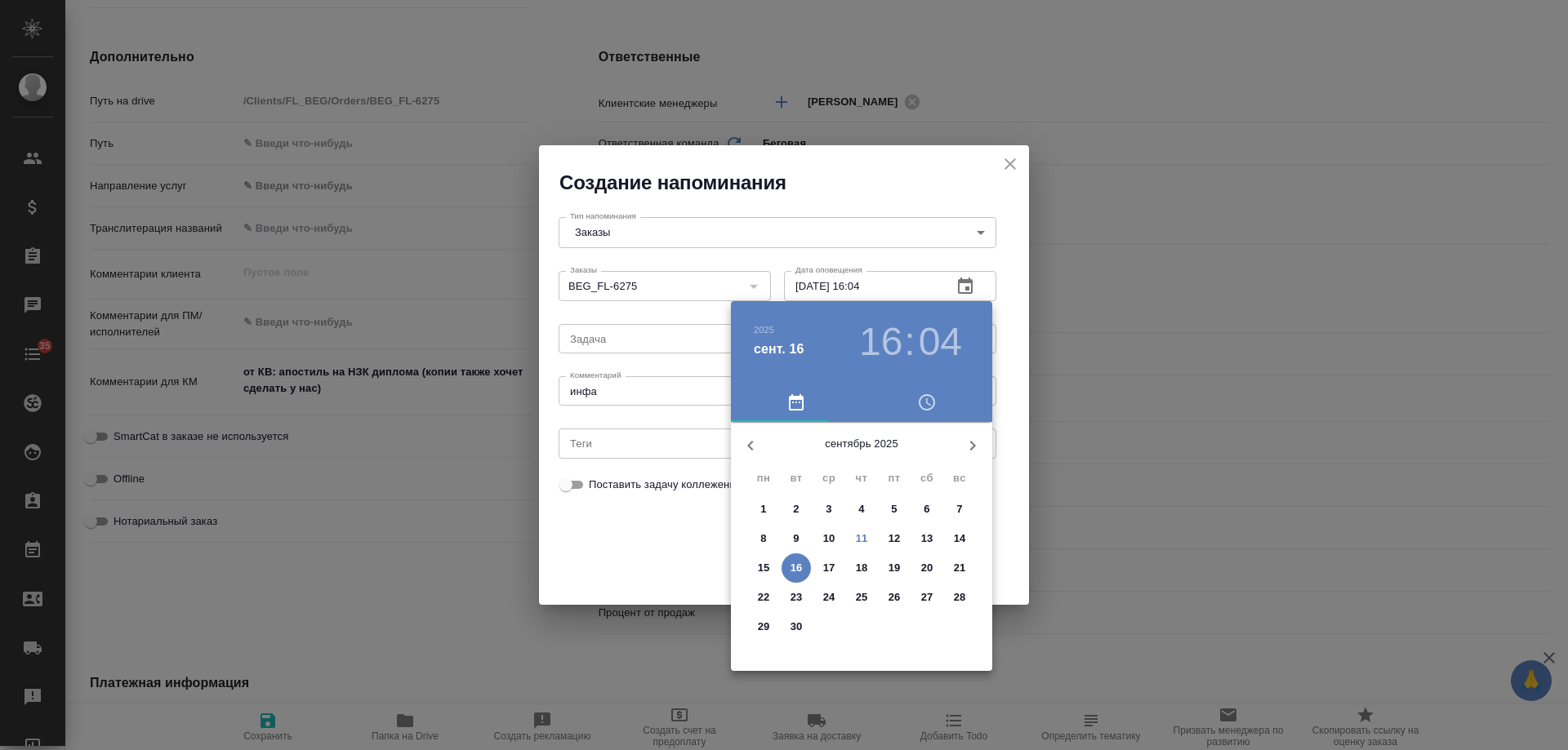
click at [897, 535] on p "12" at bounding box center [894, 538] width 12 height 16
type input "[DATE] 16:04"
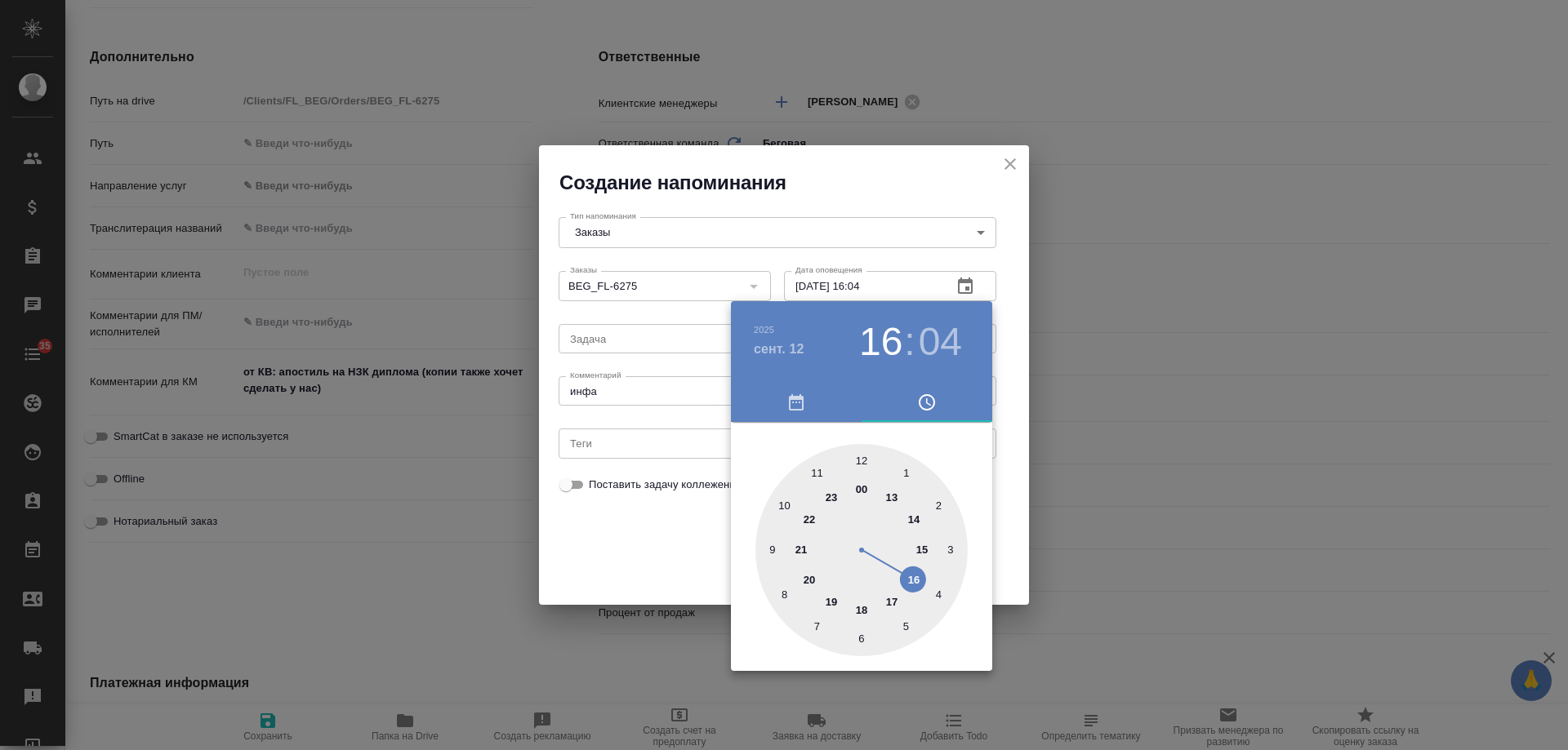
click at [597, 544] on div at bounding box center [784, 375] width 1568 height 750
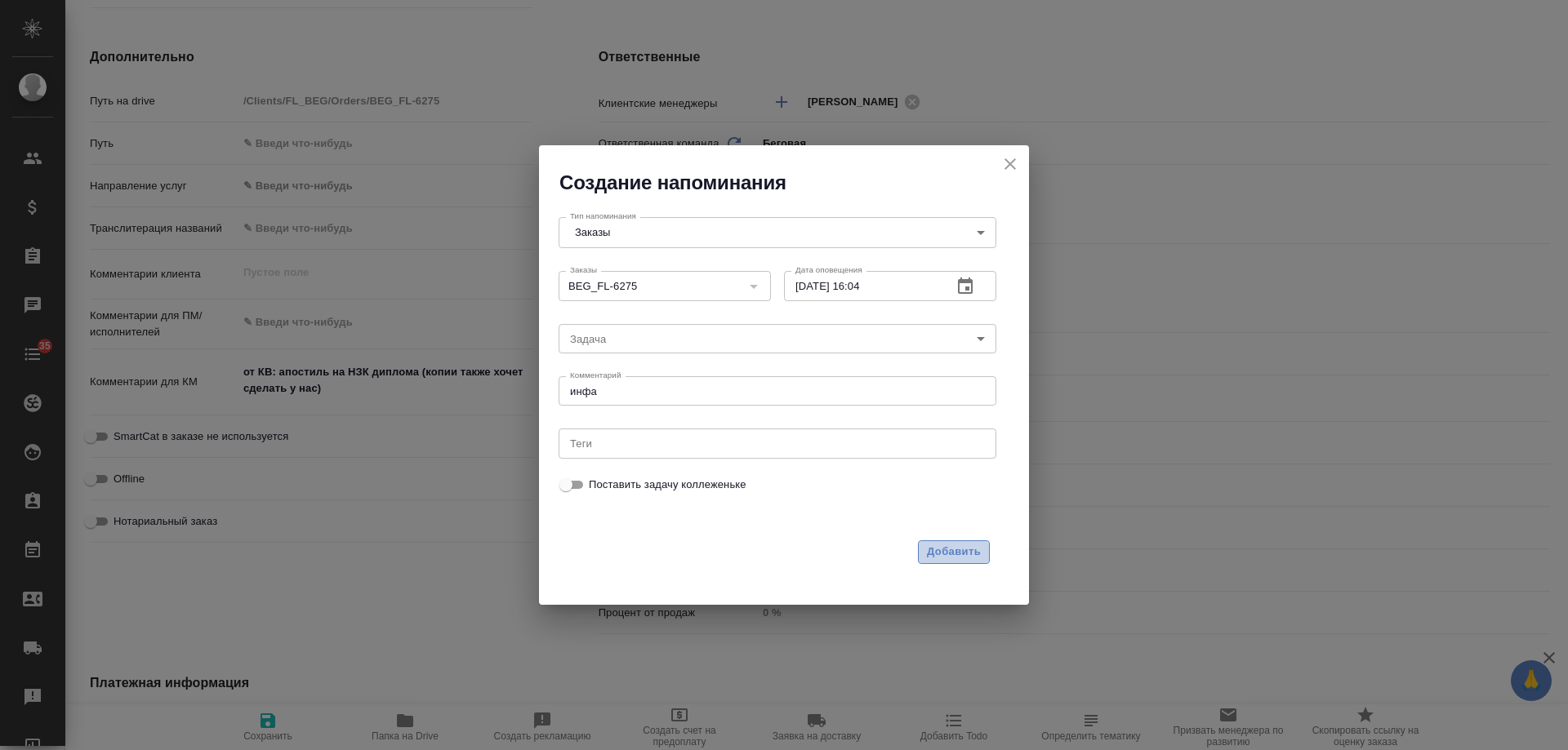
click at [919, 541] on button "Добавить" at bounding box center [953, 551] width 72 height 24
type textarea "x"
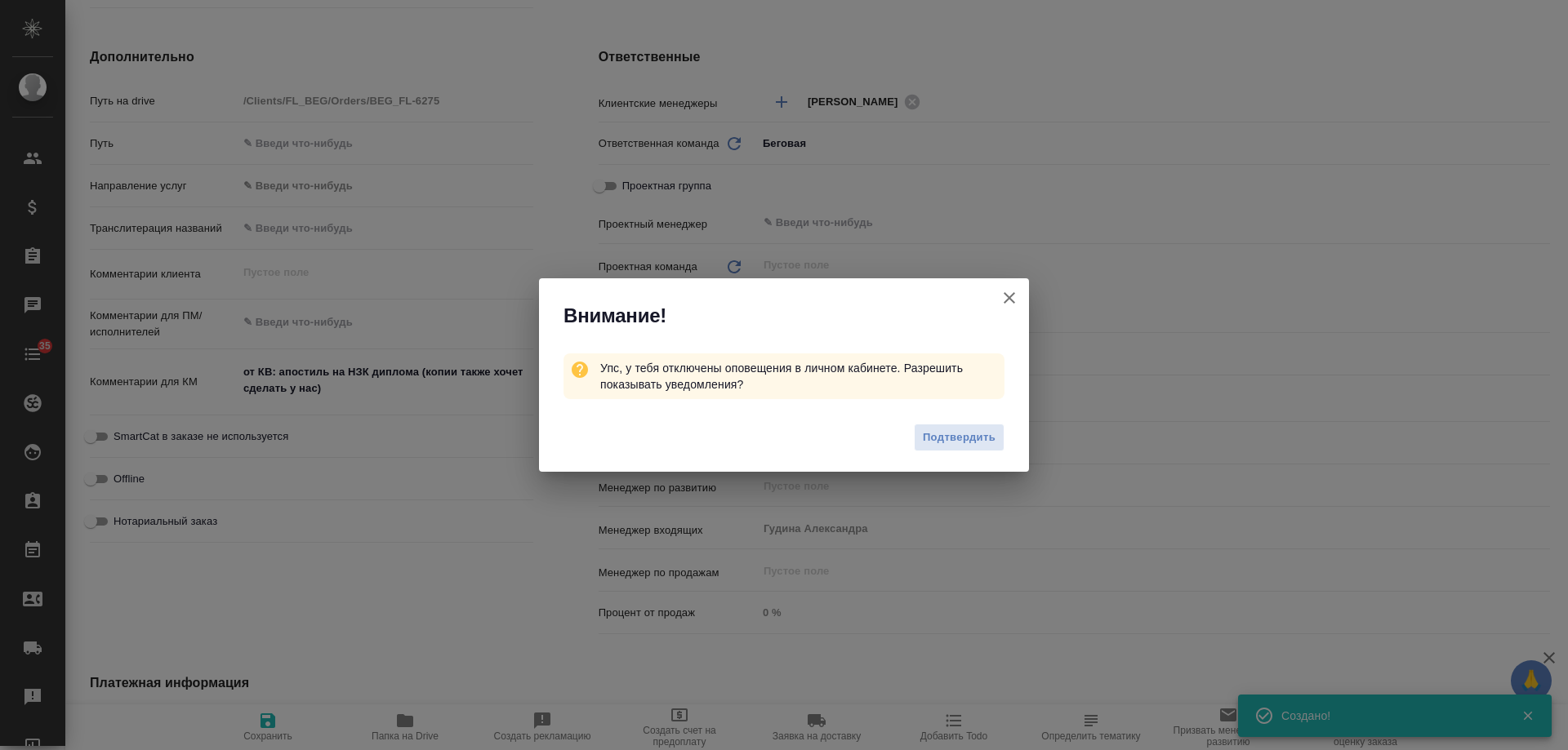
type textarea "x"
click at [1016, 294] on icon "button" at bounding box center [1009, 297] width 19 height 19
type textarea "x"
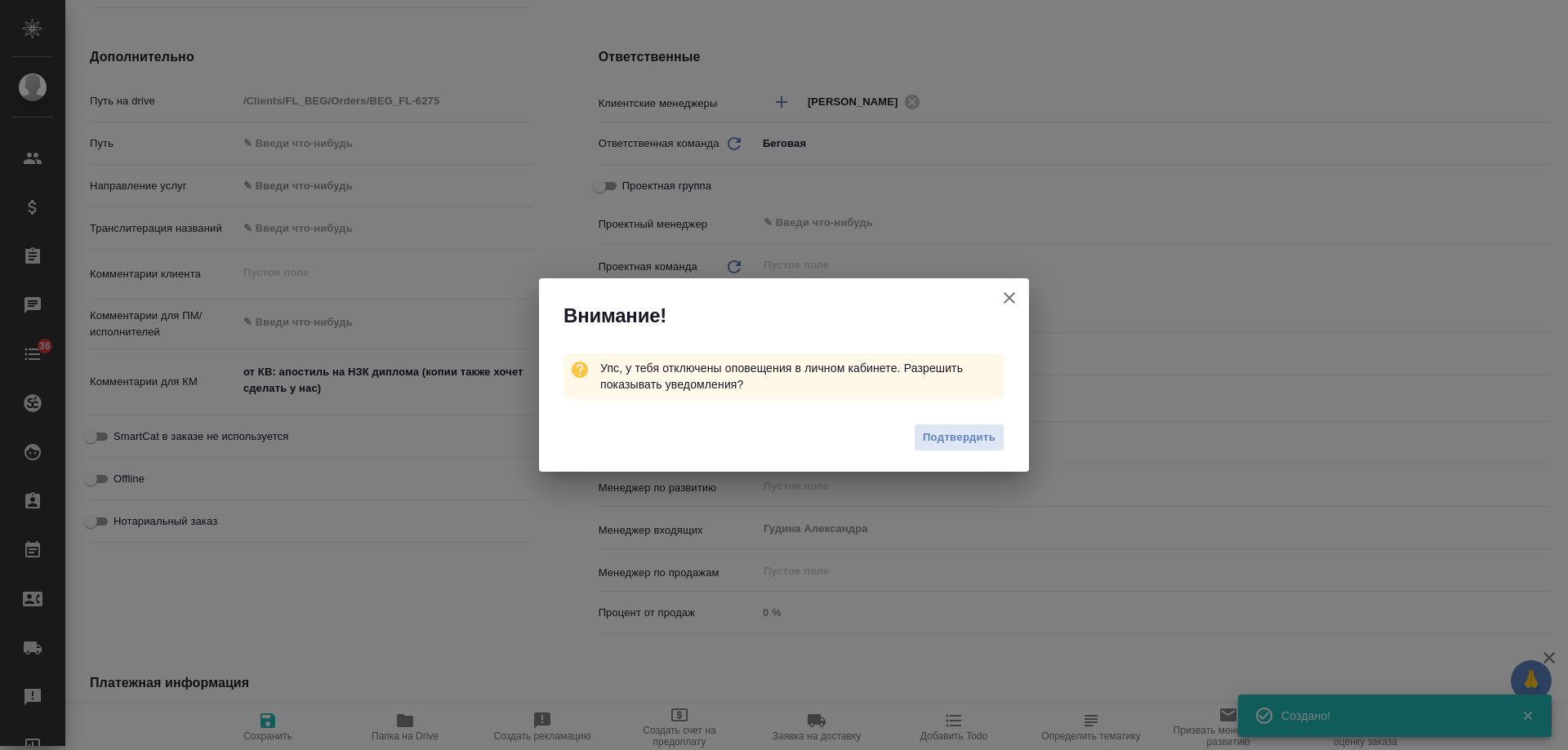
type textarea "x"
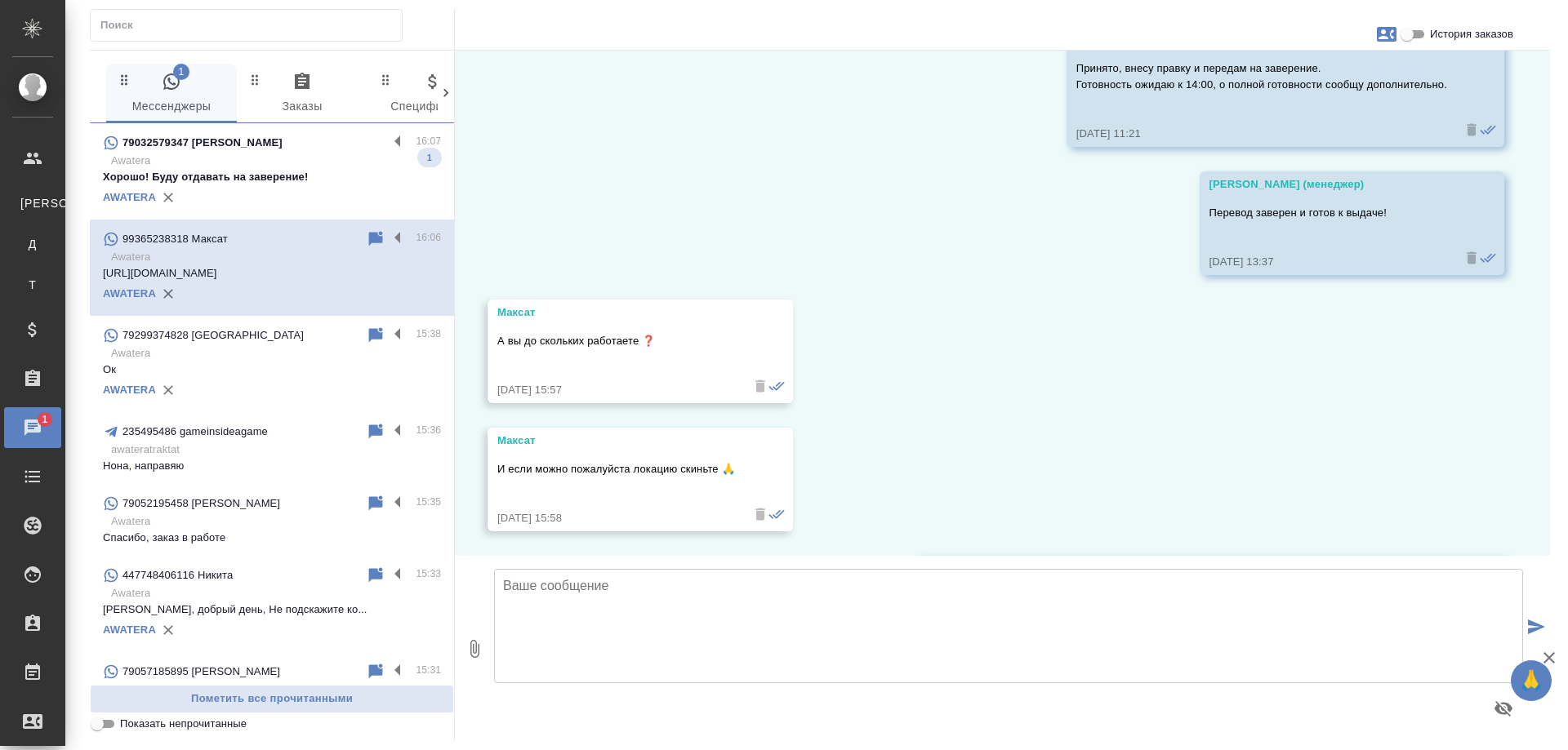
scroll to position [3753, 0]
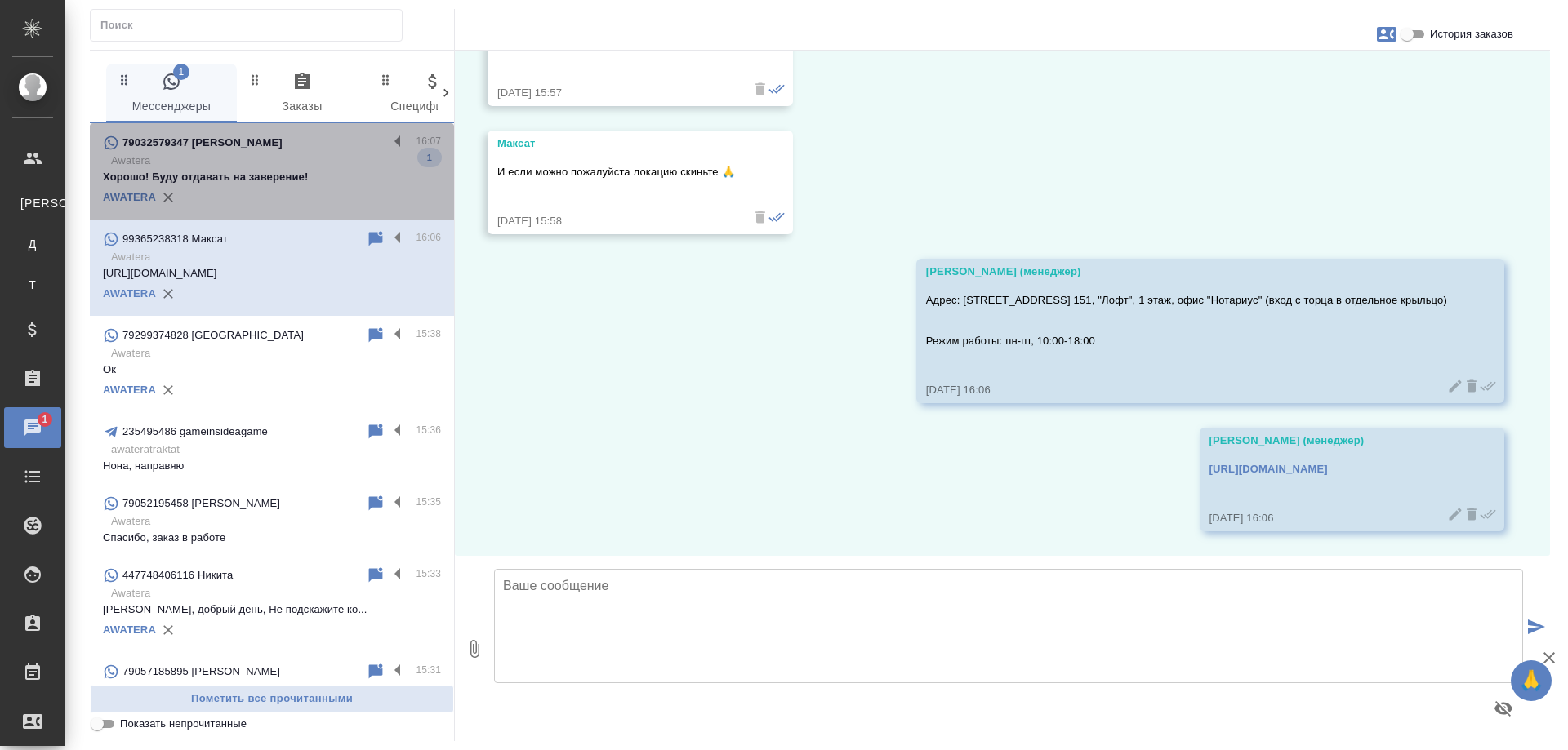
drag, startPoint x: 272, startPoint y: 160, endPoint x: 266, endPoint y: 133, distance: 27.7
click at [273, 145] on span "79032579347 [PERSON_NAME] 16:07 Awatera Хорошо! Буду отдавать на заверение! 1 A…" at bounding box center [272, 172] width 338 height 77
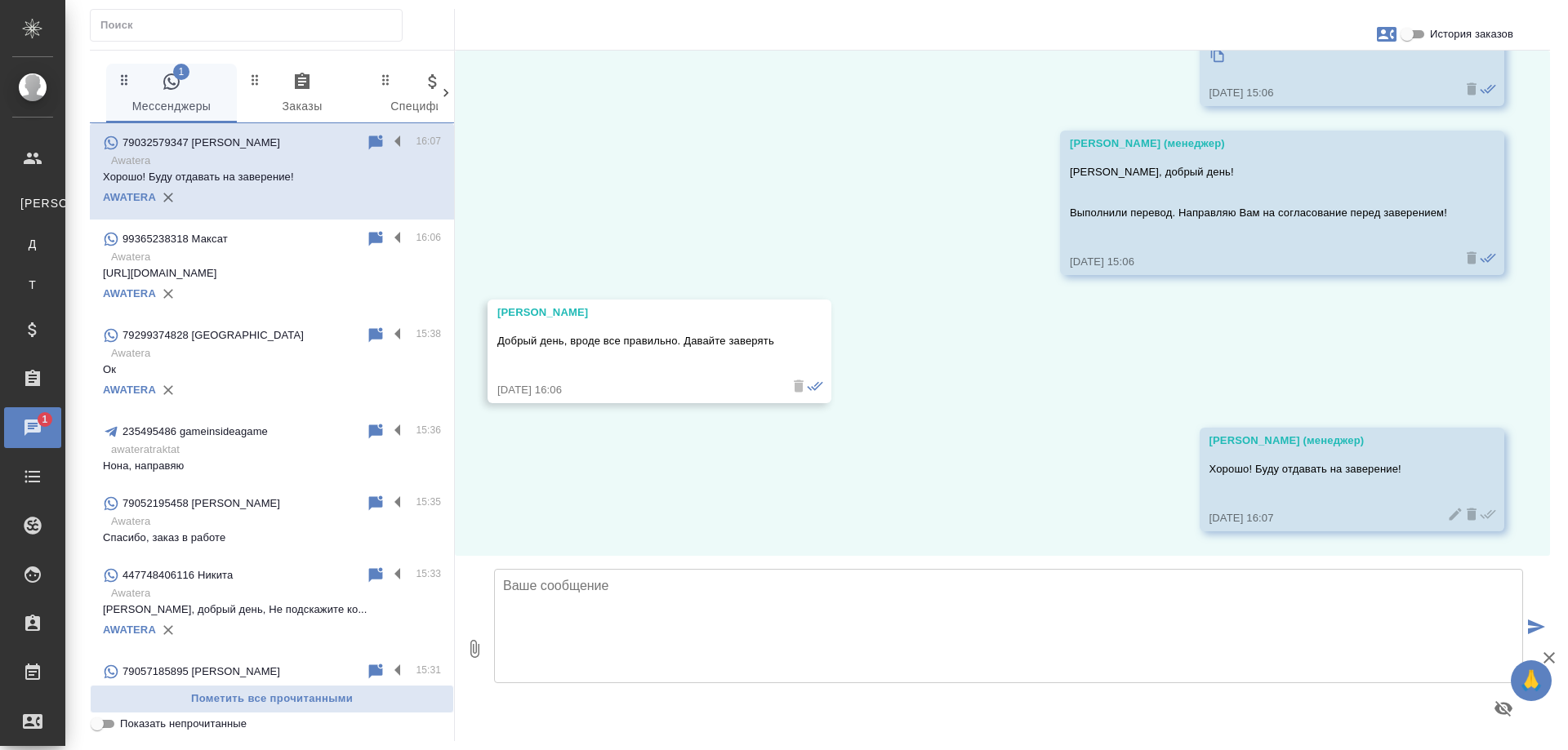
scroll to position [247, 0]
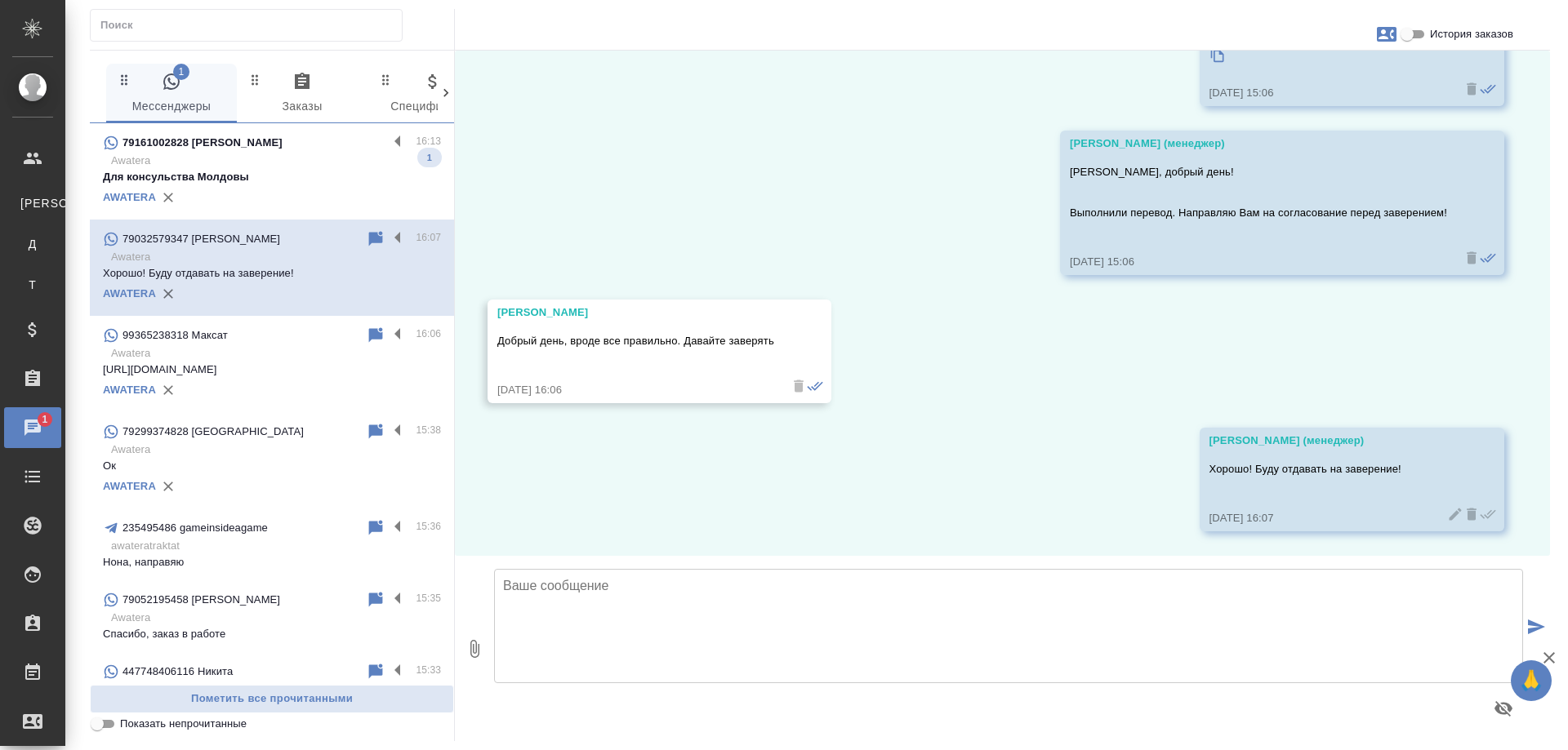
click at [294, 167] on p "Awatera" at bounding box center [276, 160] width 330 height 16
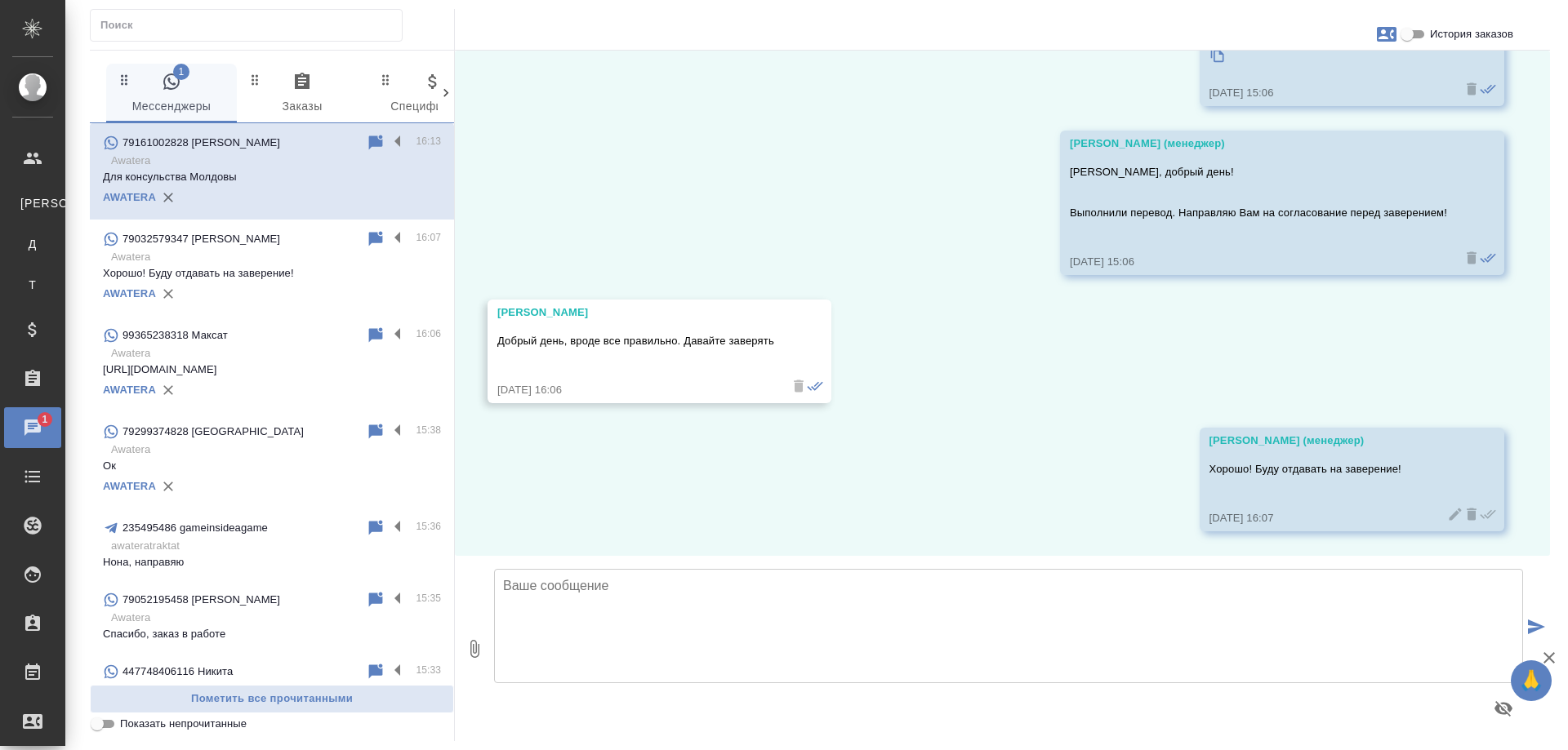
scroll to position [0, 0]
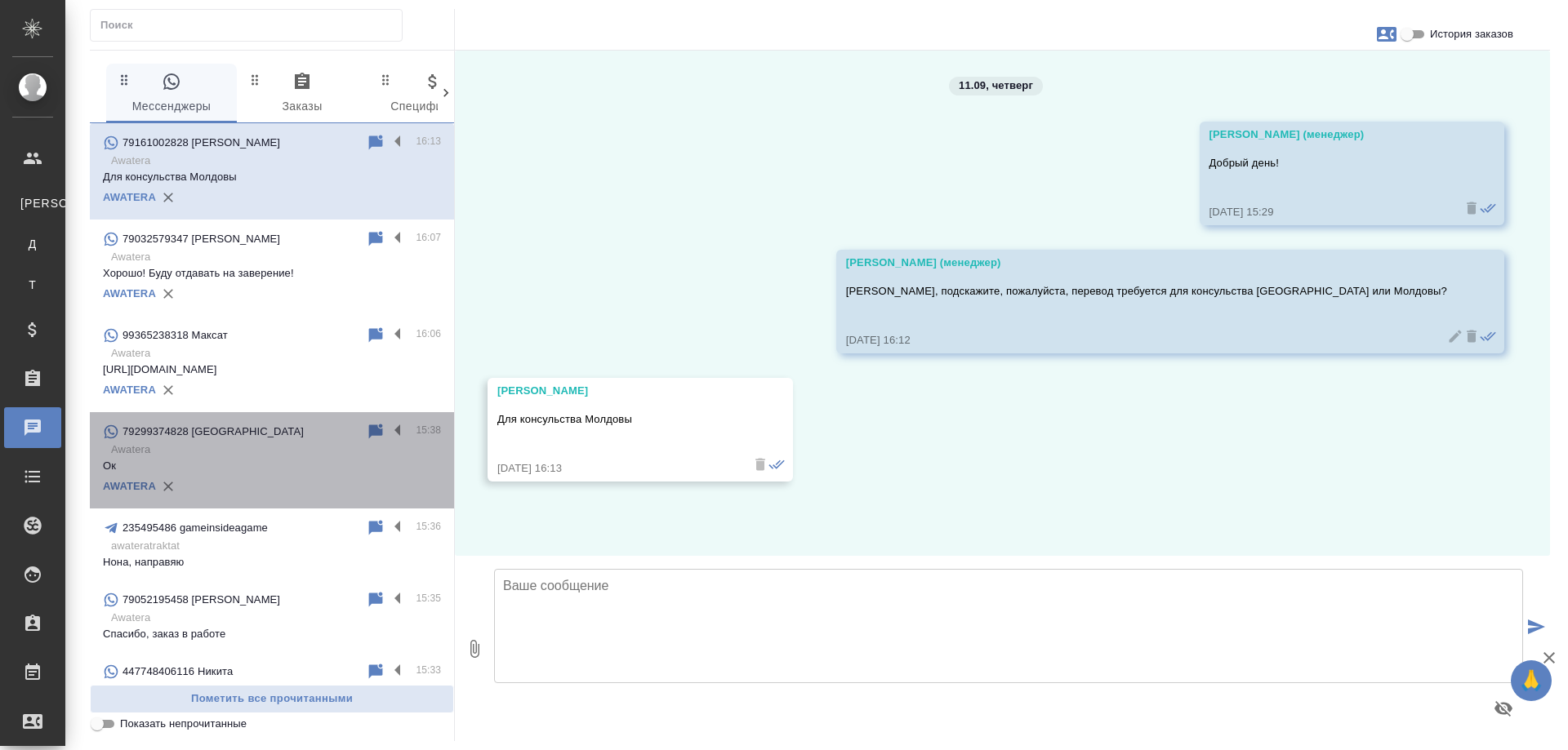
click at [272, 442] on p "Awatera" at bounding box center [276, 449] width 330 height 16
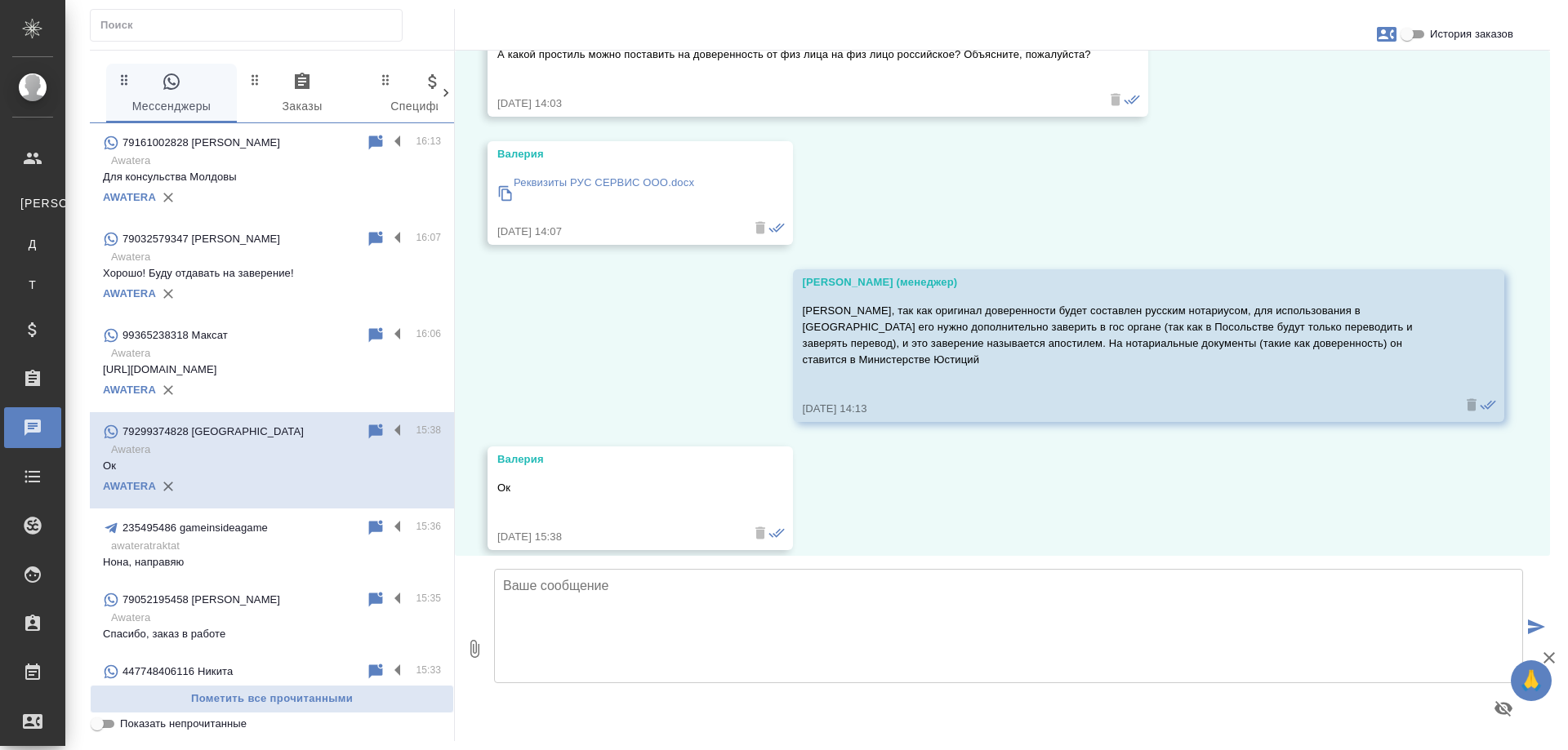
click at [253, 550] on p "awateratraktat" at bounding box center [276, 546] width 330 height 16
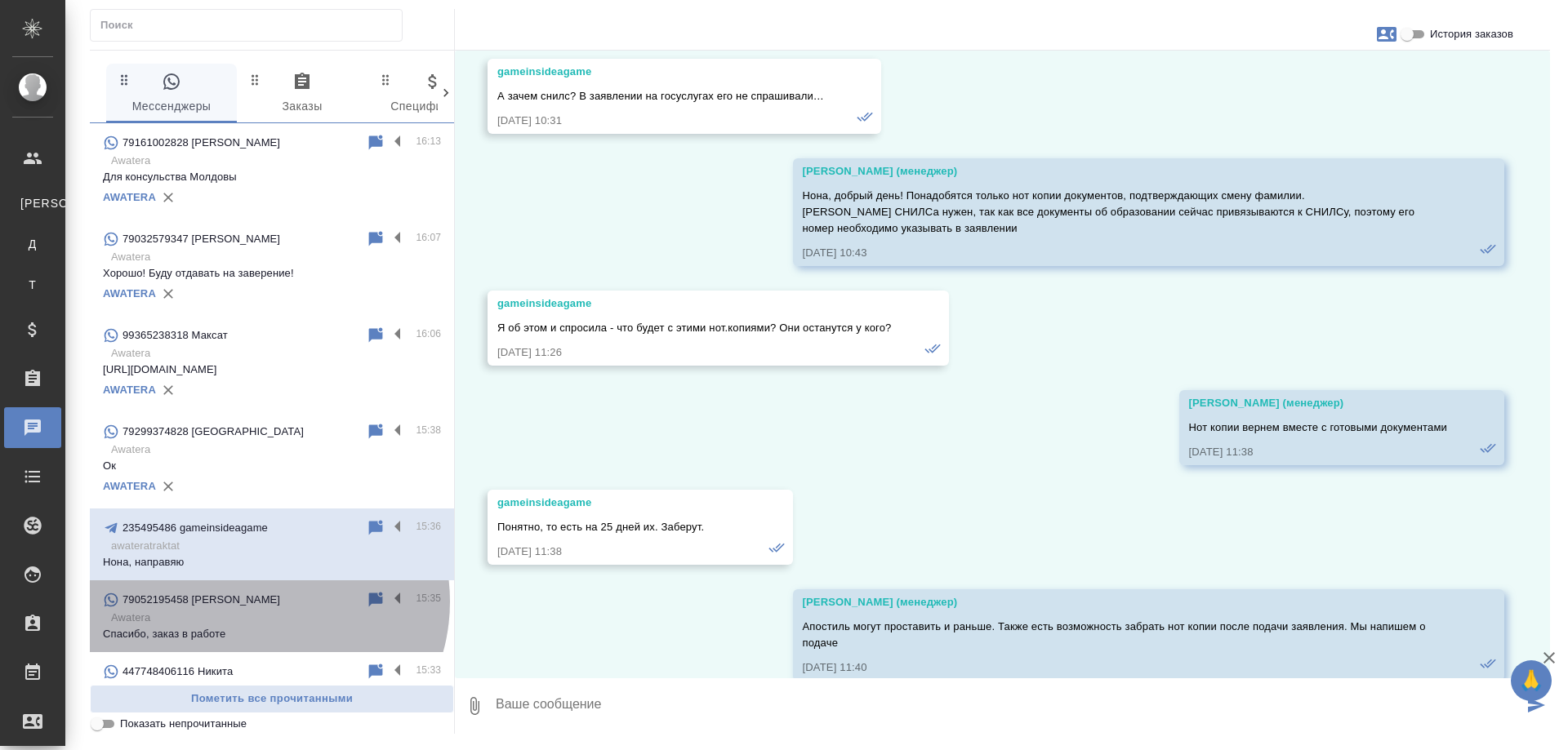
click at [260, 601] on div "79052195458 Bowen Zhao" at bounding box center [234, 599] width 263 height 19
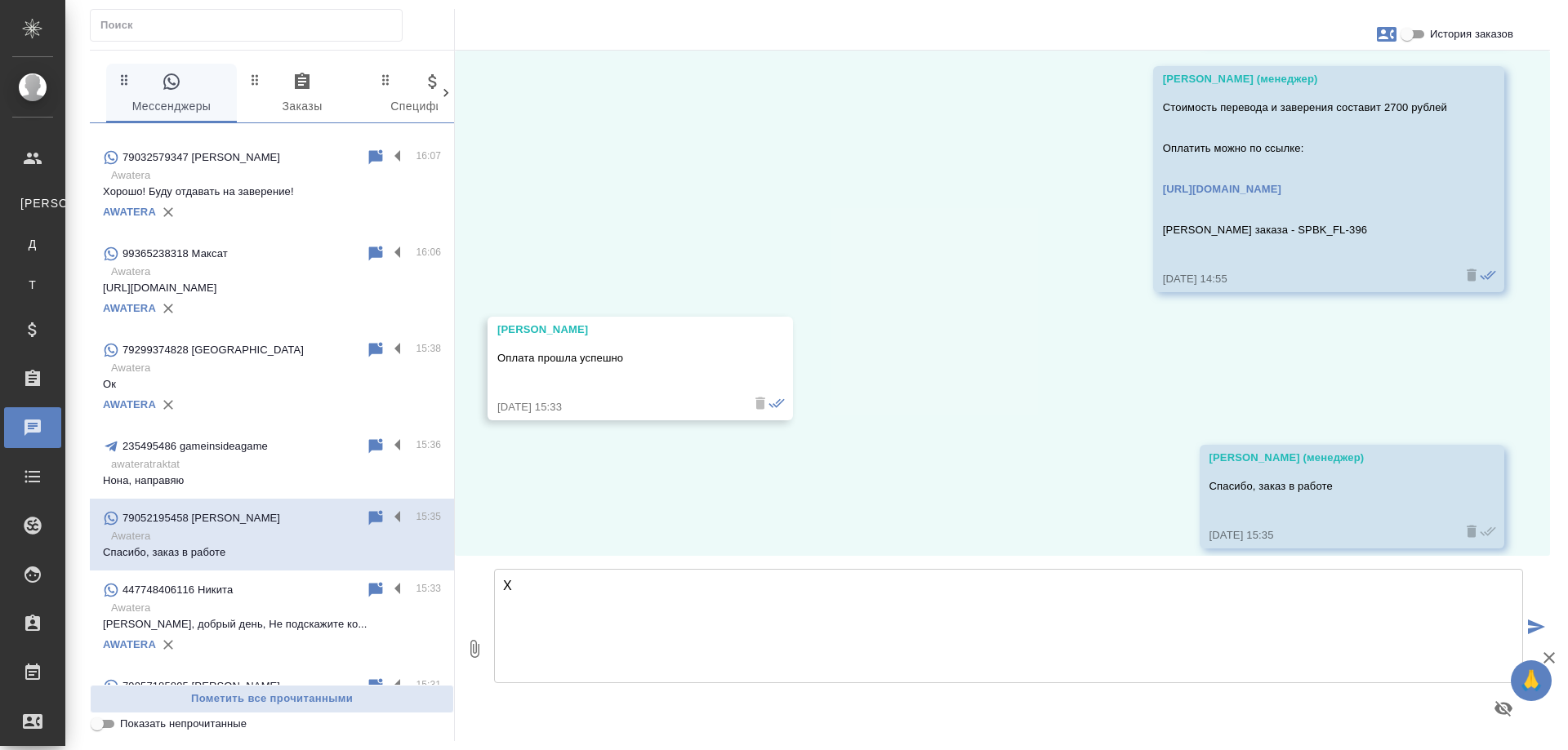
scroll to position [11937, 0]
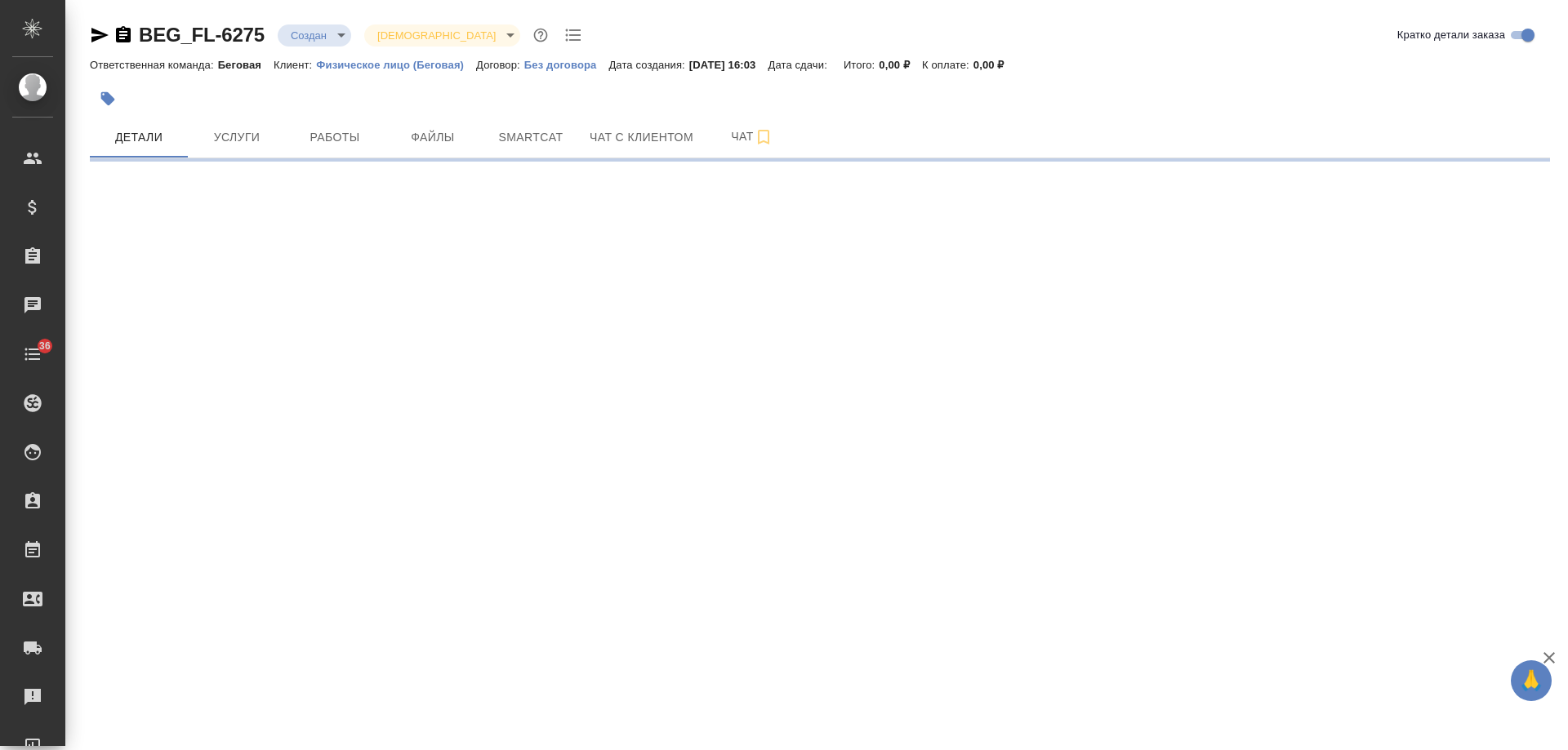
drag, startPoint x: 125, startPoint y: 33, endPoint x: 228, endPoint y: 9, distance: 105.8
click at [125, 33] on icon "button" at bounding box center [123, 34] width 14 height 16
select select "RU"
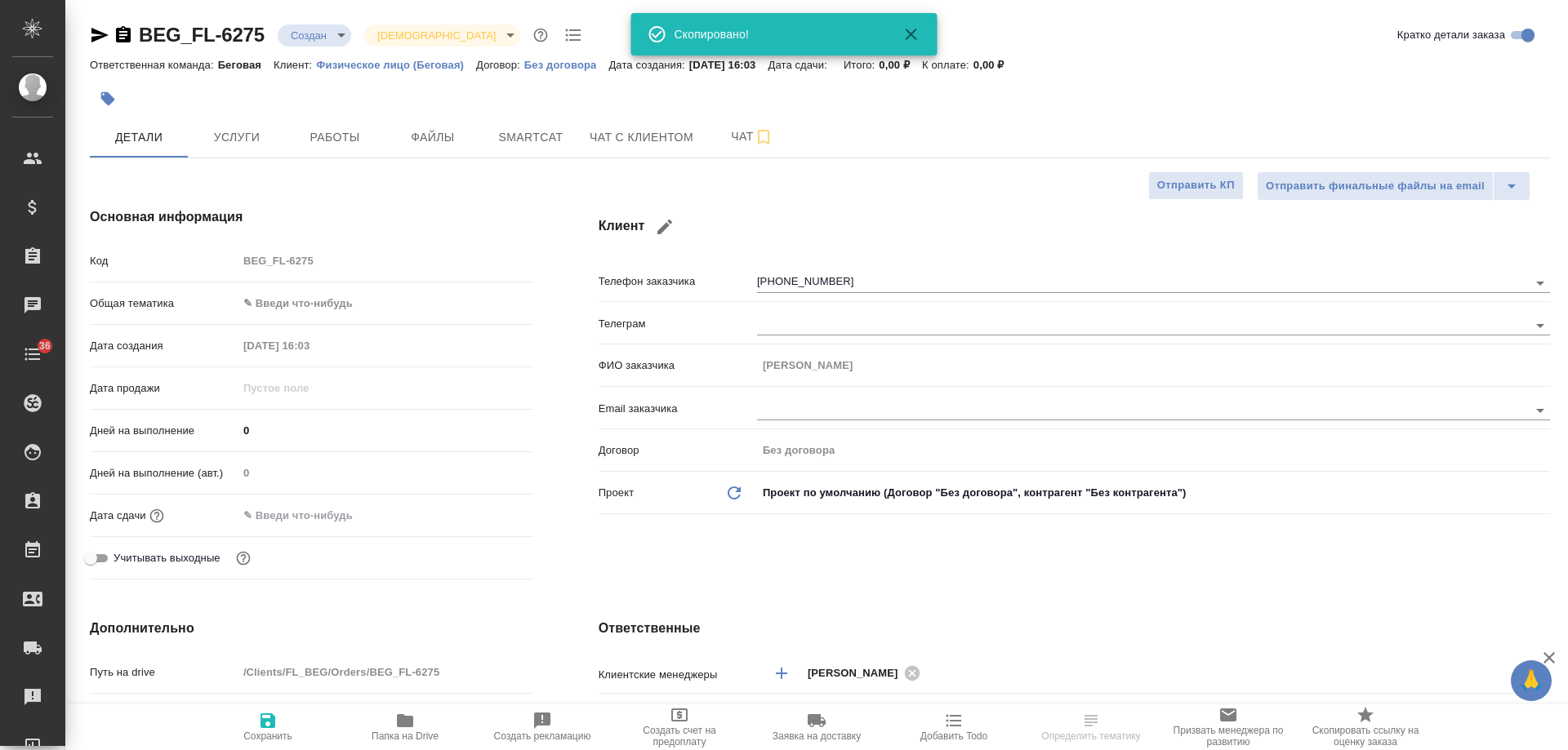
type textarea "x"
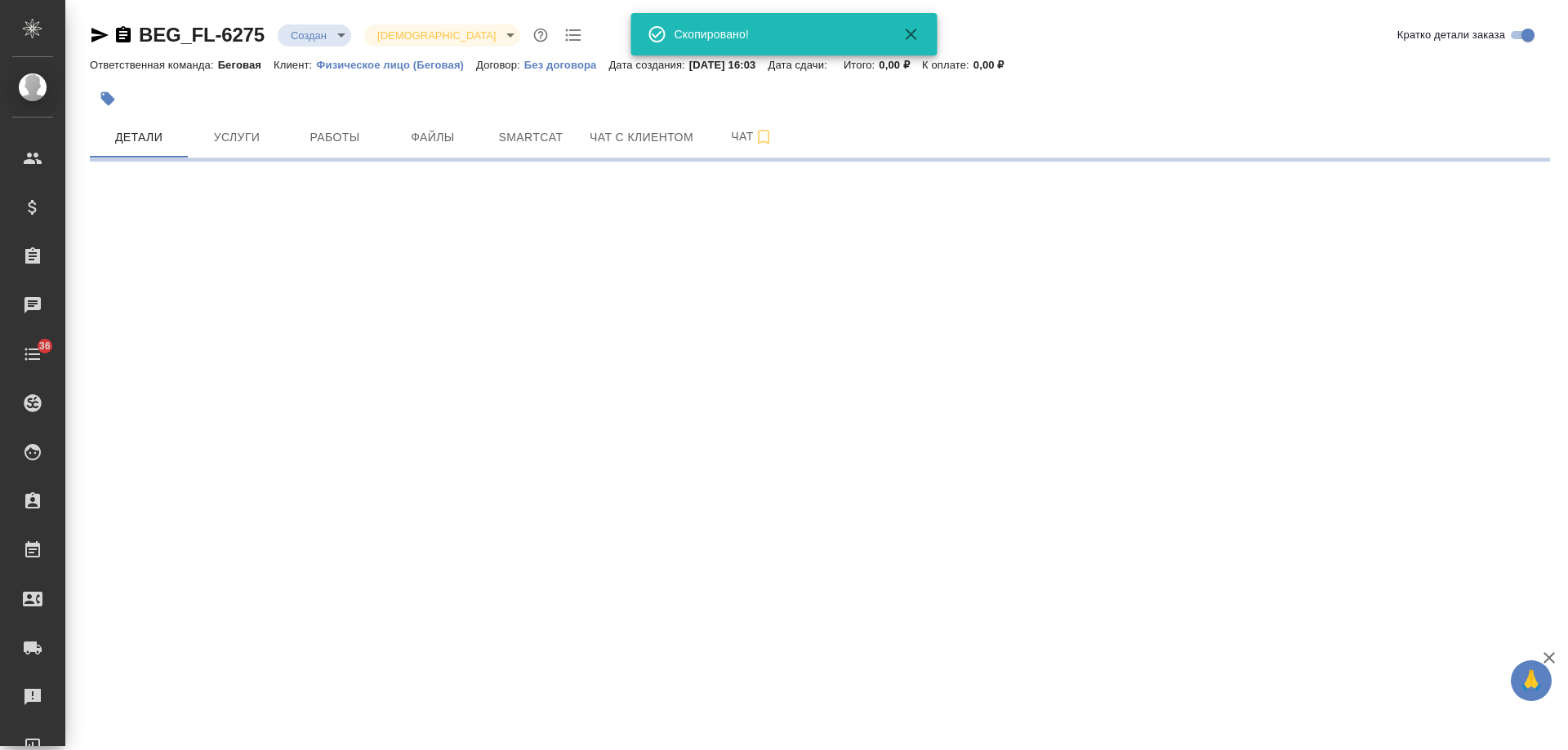
select select "RU"
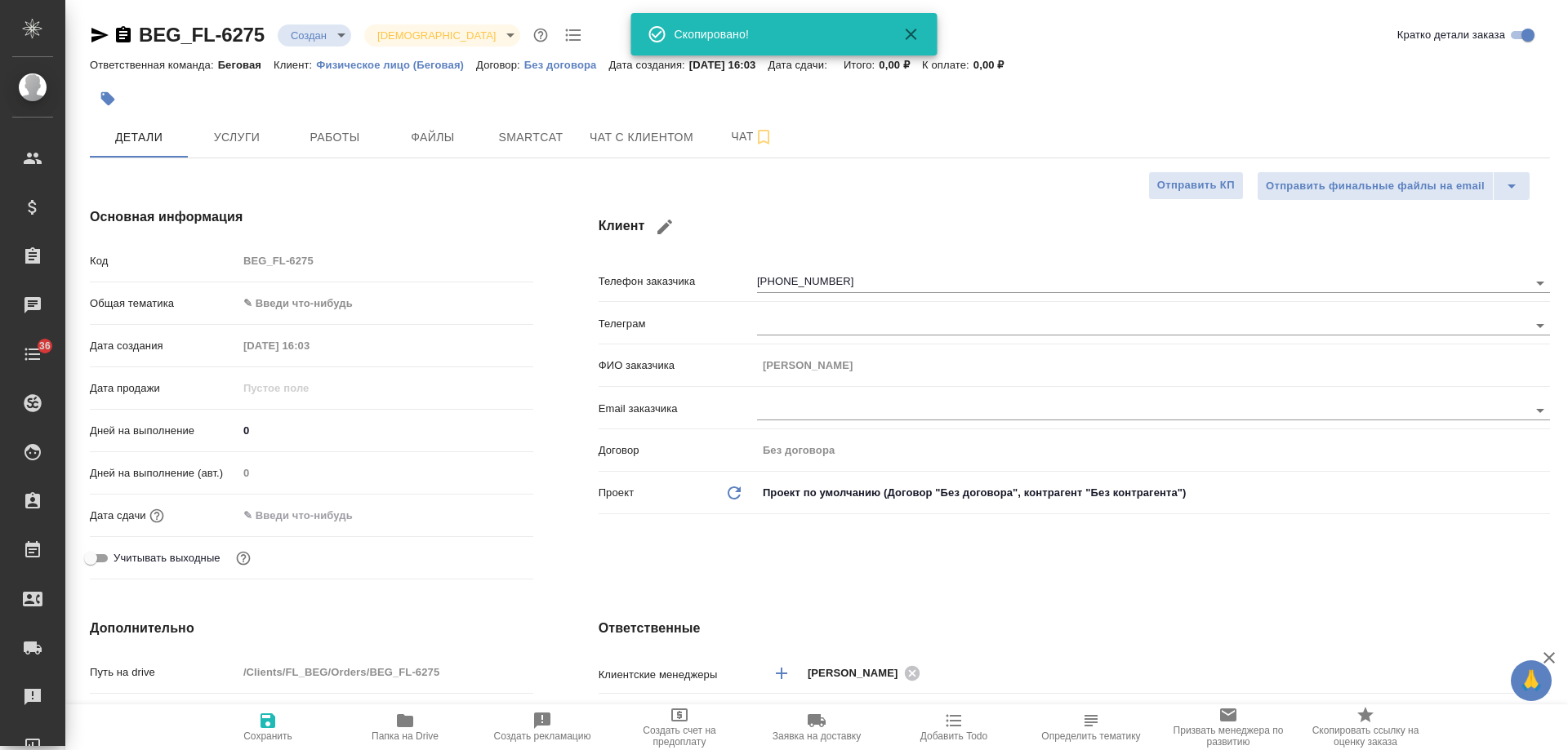
type textarea "x"
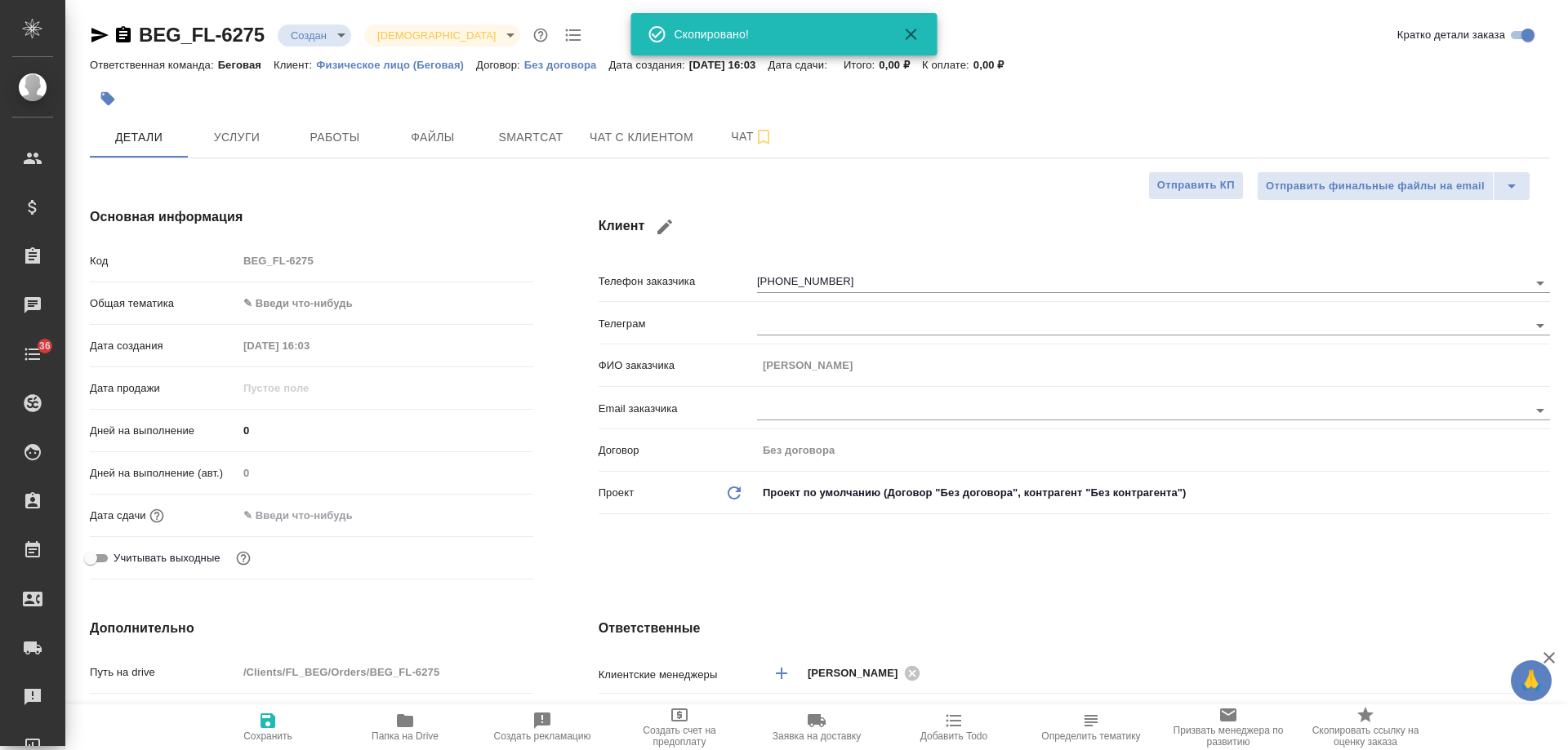
type textarea "x"
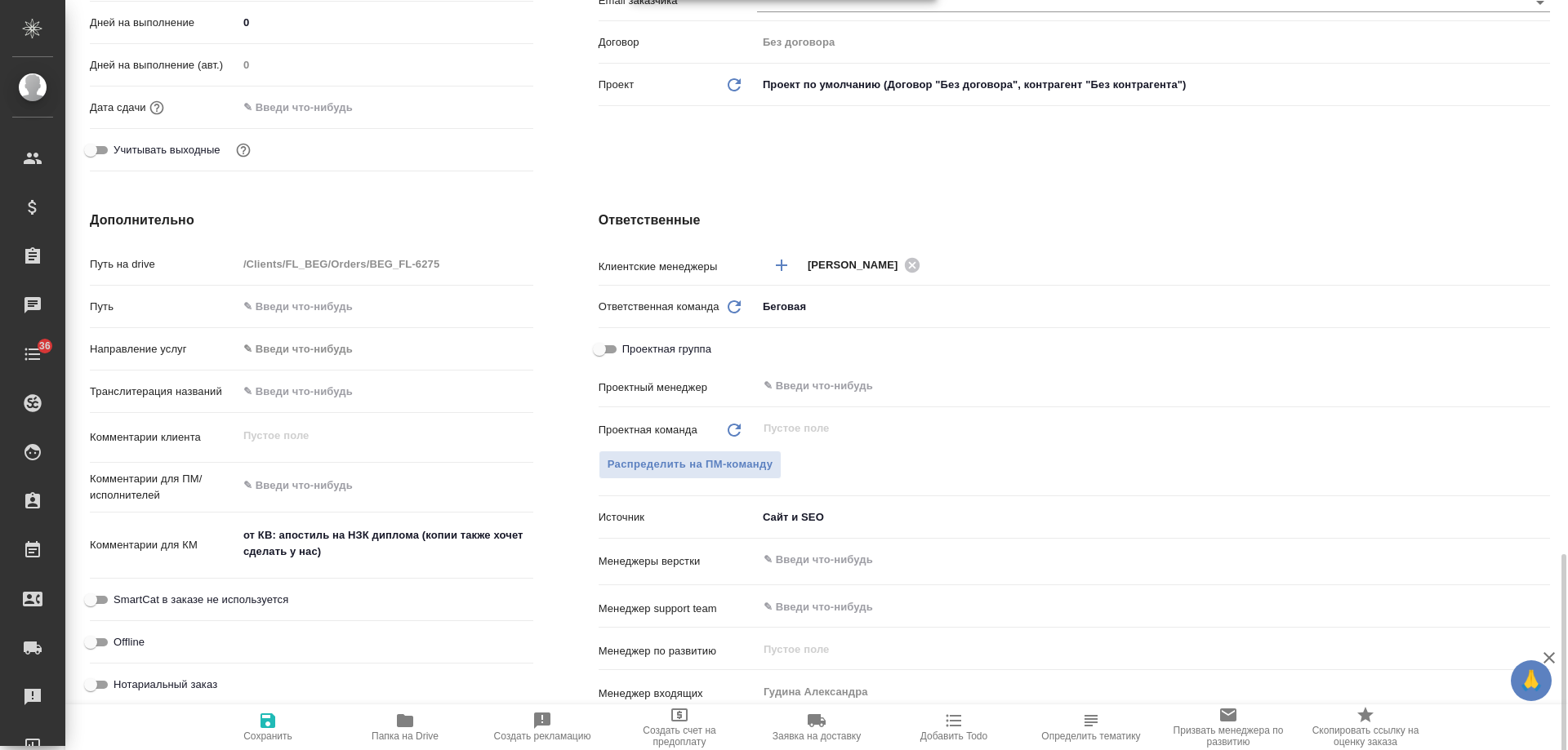
scroll to position [653, 0]
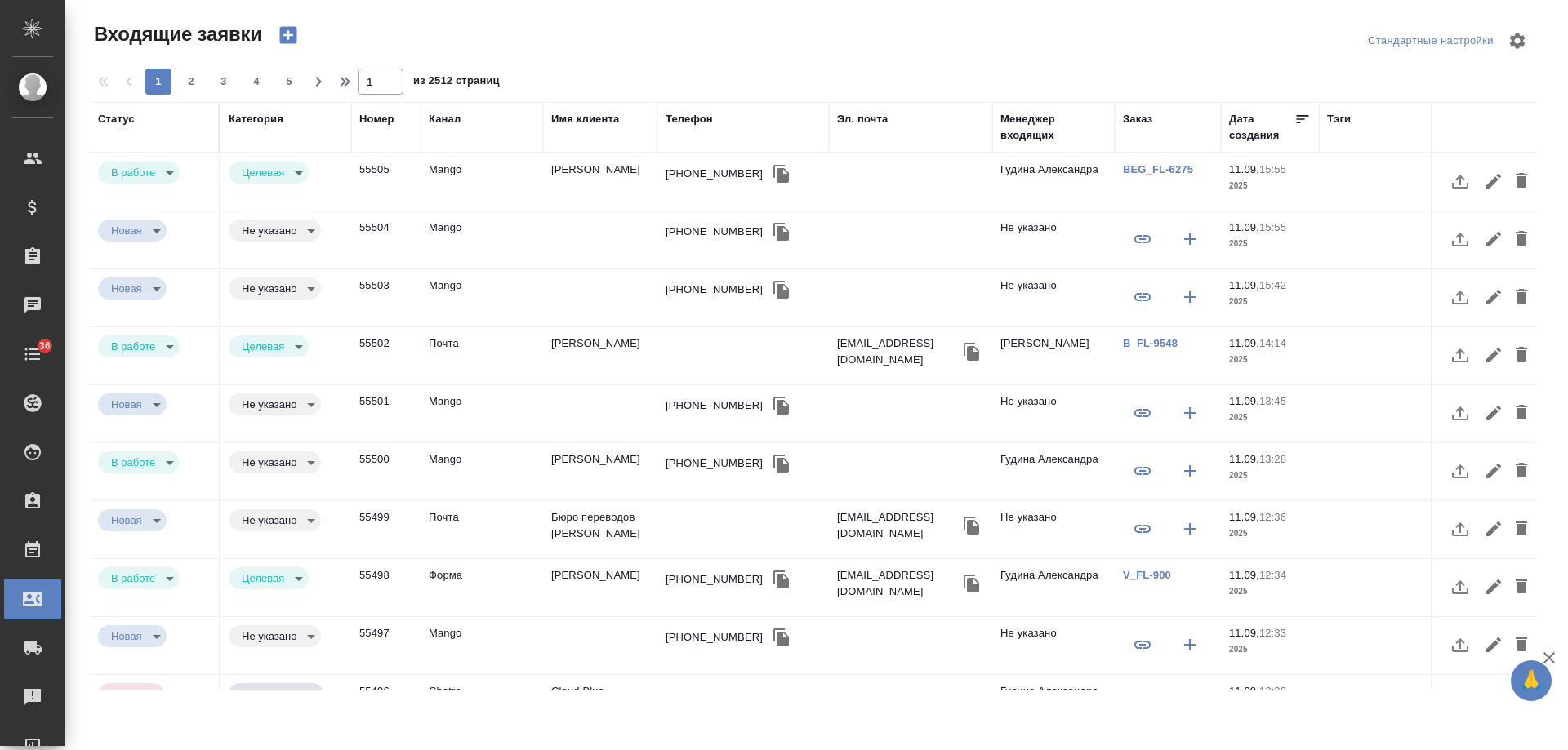
select select "RU"
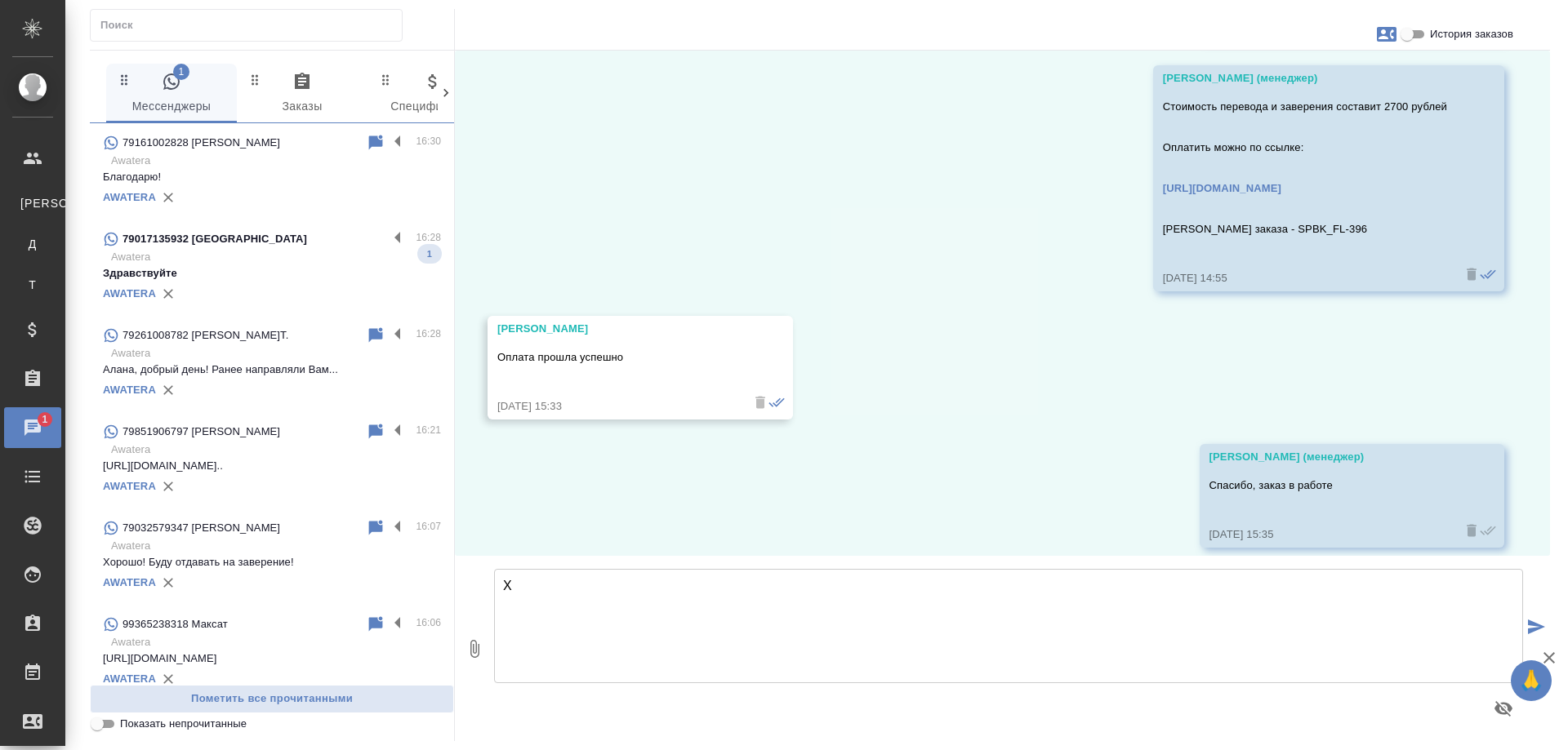
click p "Awatera"
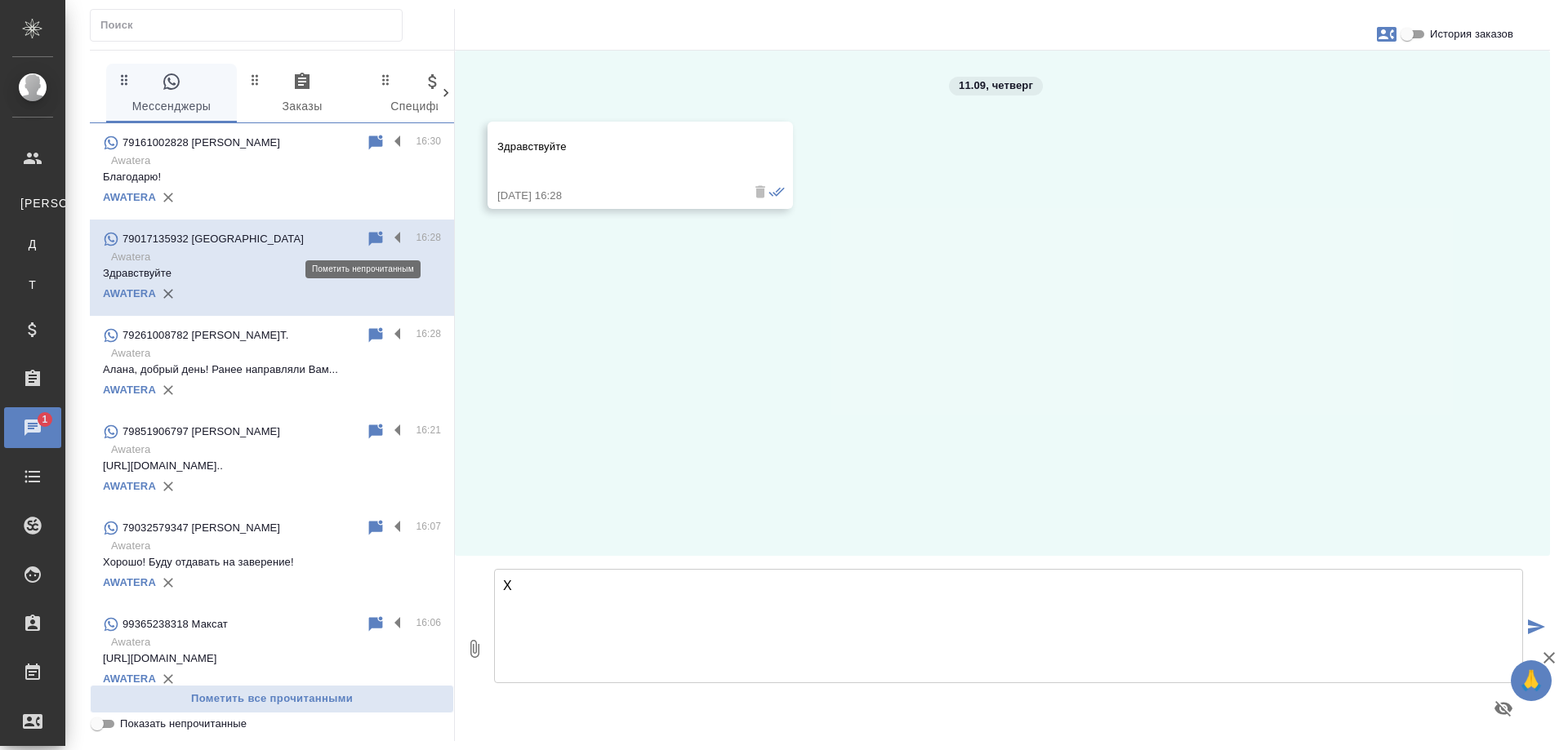
click icon
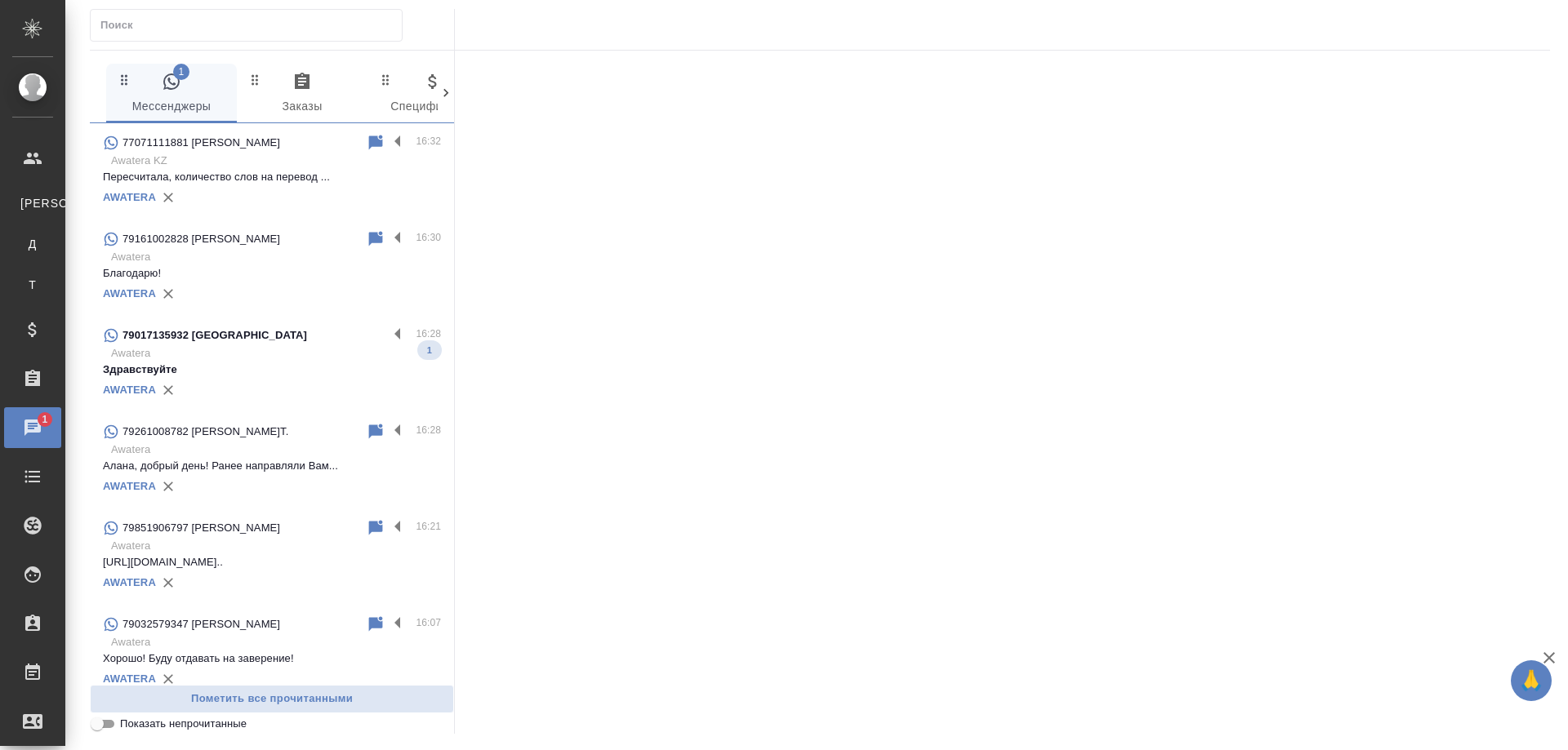
click p "79017135932 [GEOGRAPHIC_DATA]"
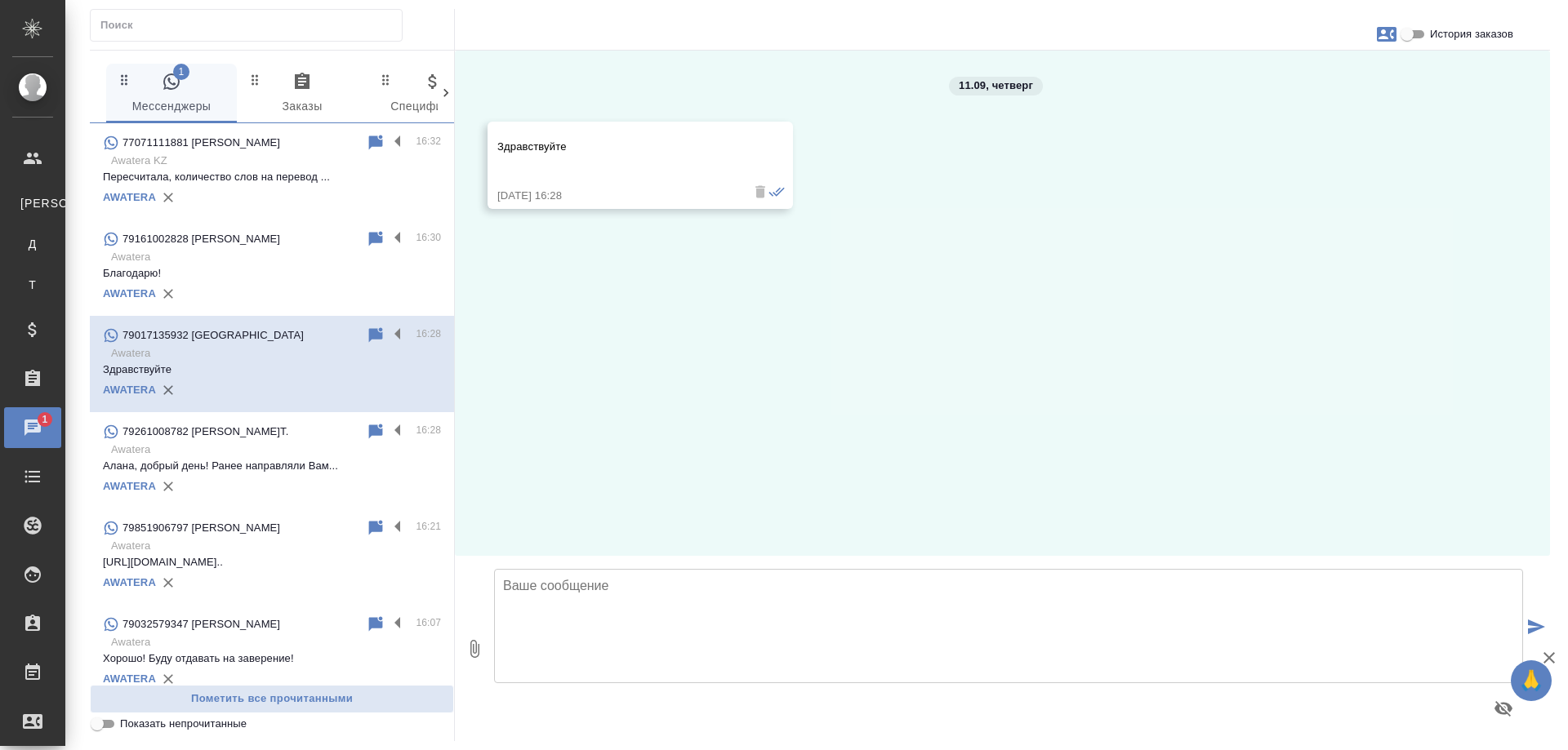
click textarea
type textarea "[PERSON_NAME], добрый день! Какой у Вас вопрос?"
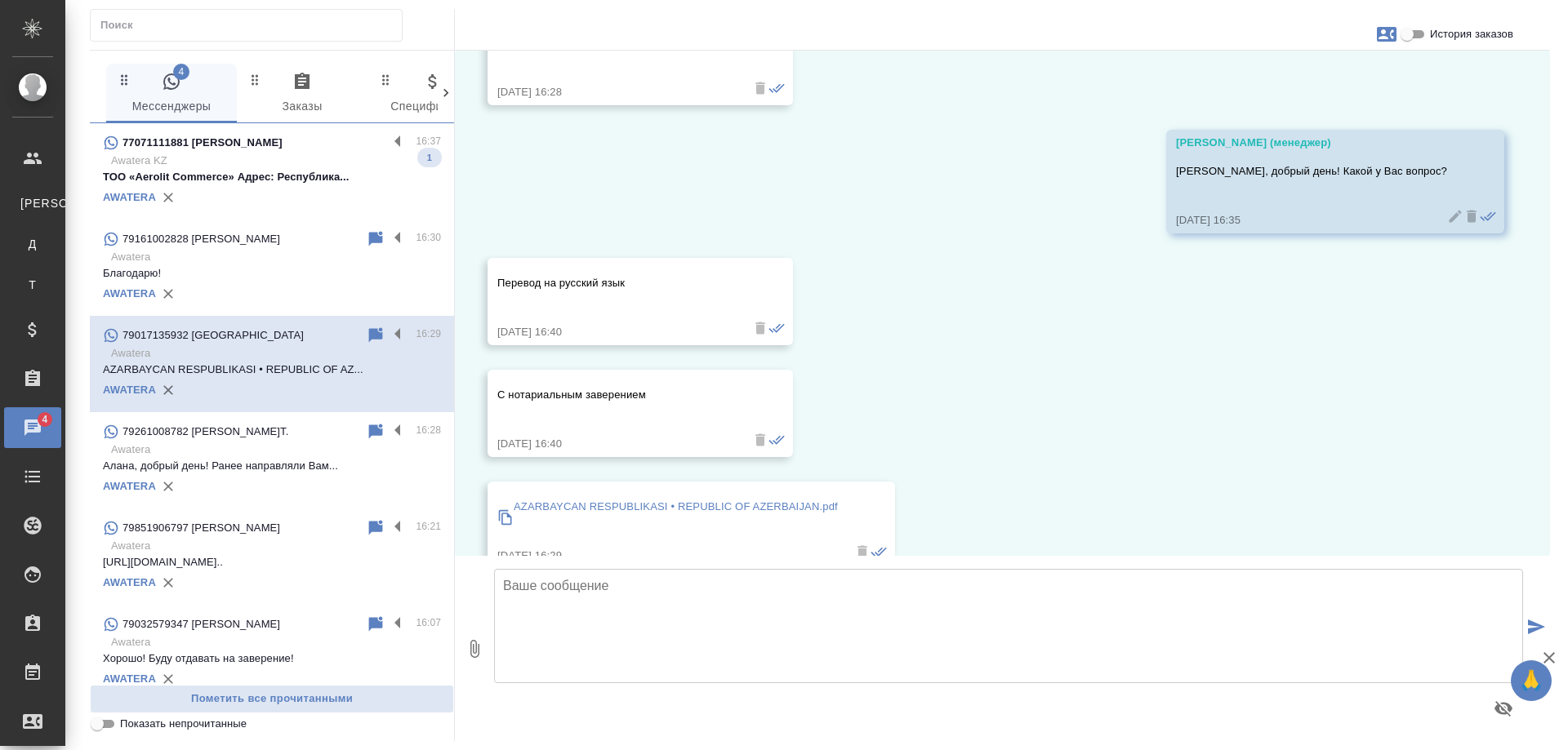
scroll to position [141, 0]
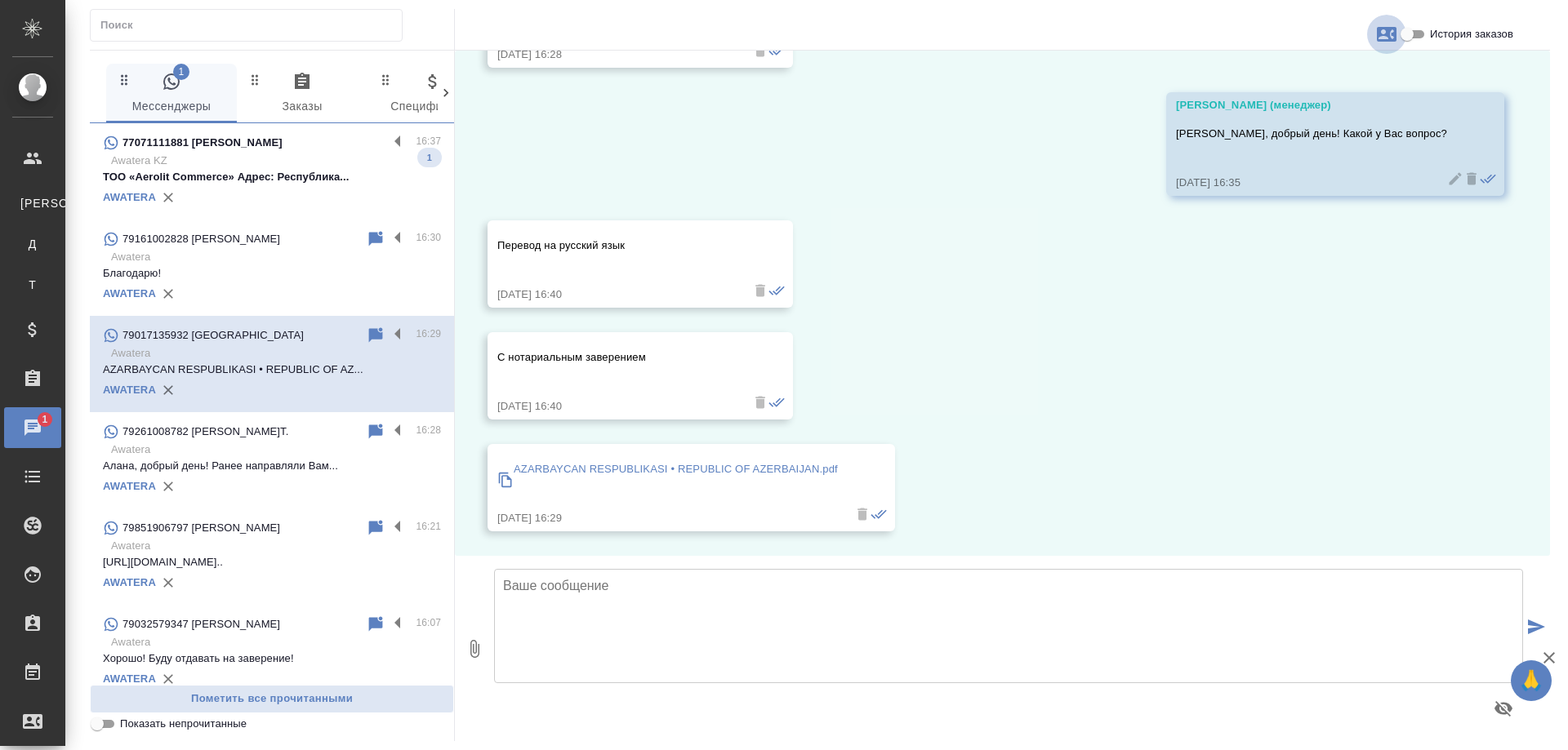
click icon "button"
click div
click input "История заказов"
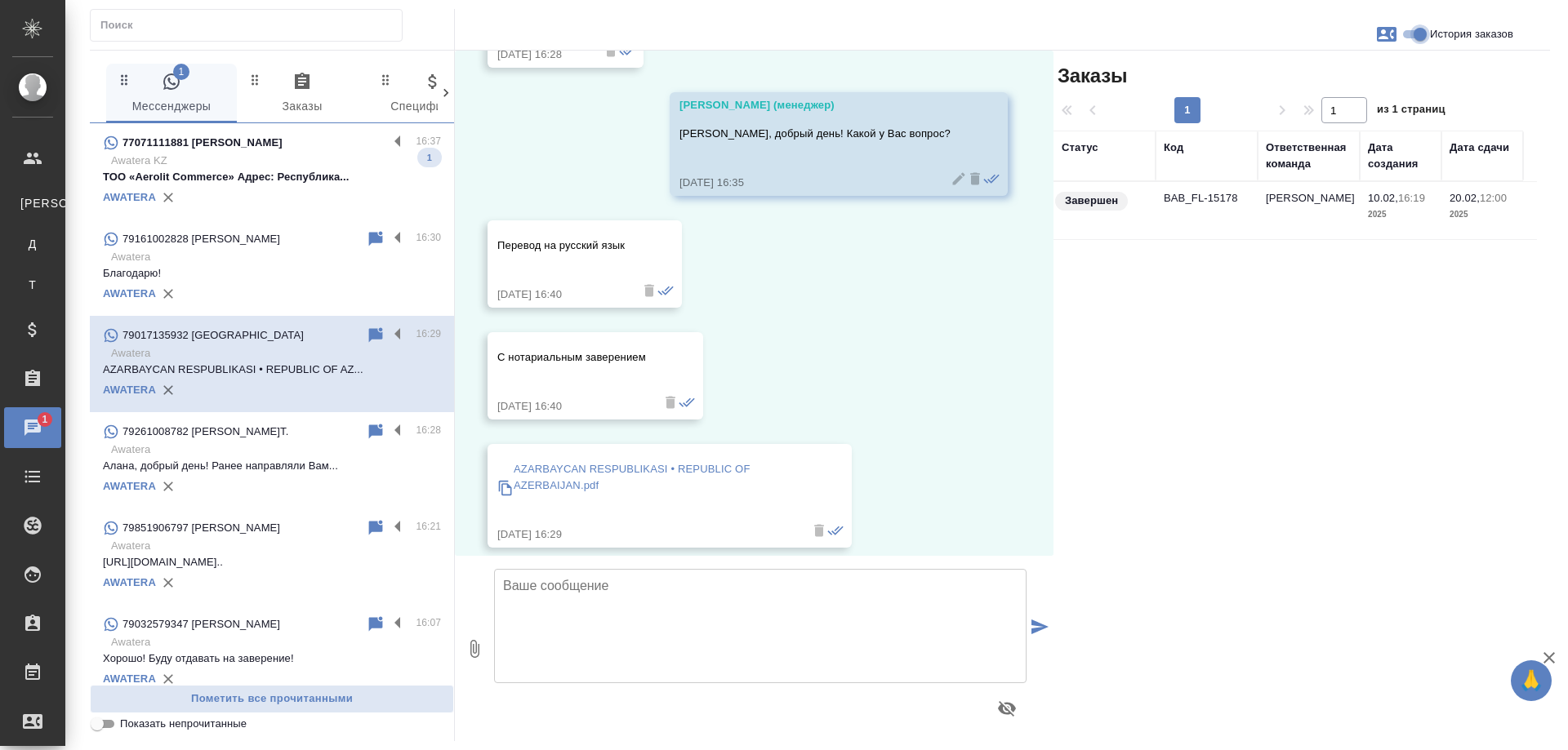
click input "История заказов"
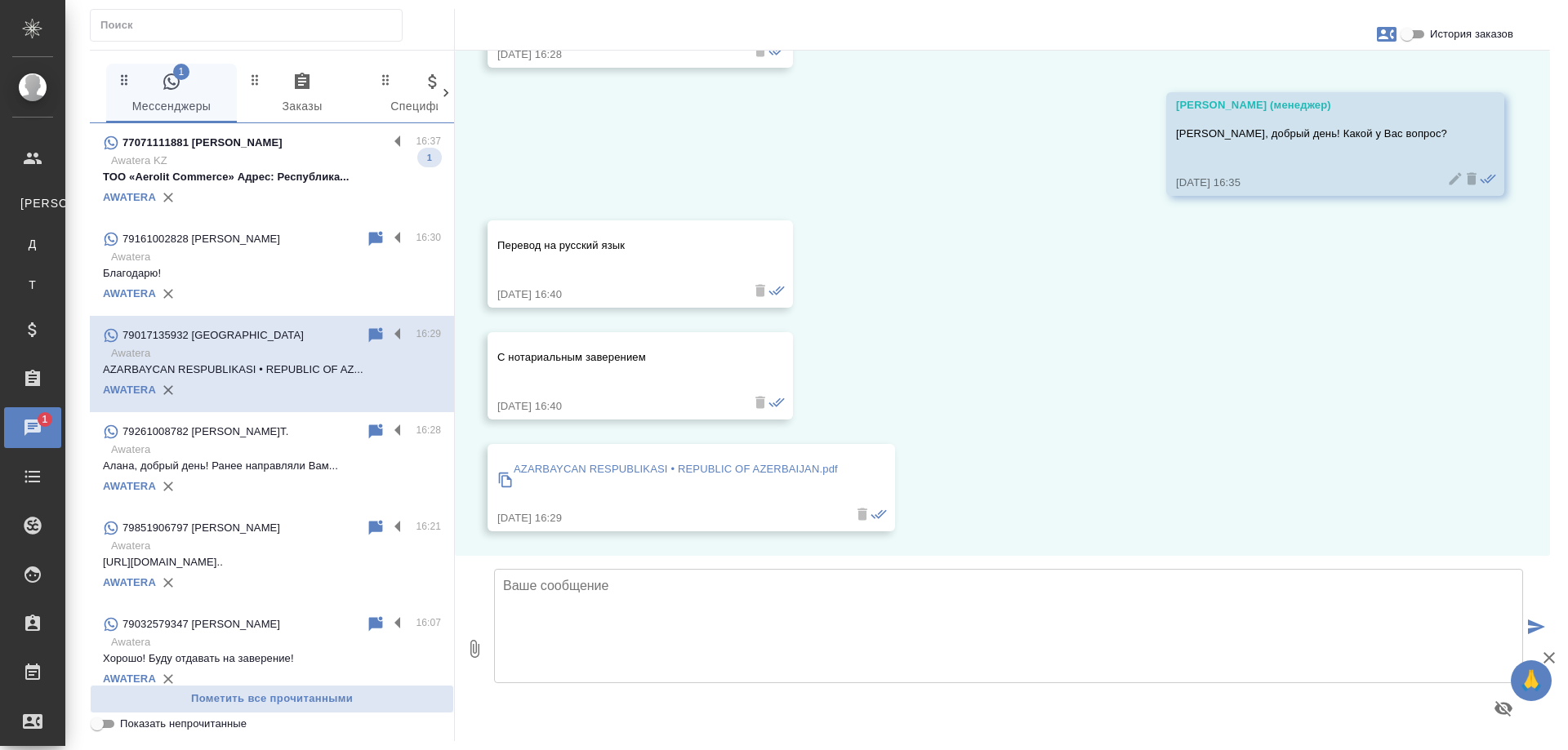
click input "История заказов"
checkbox input "true"
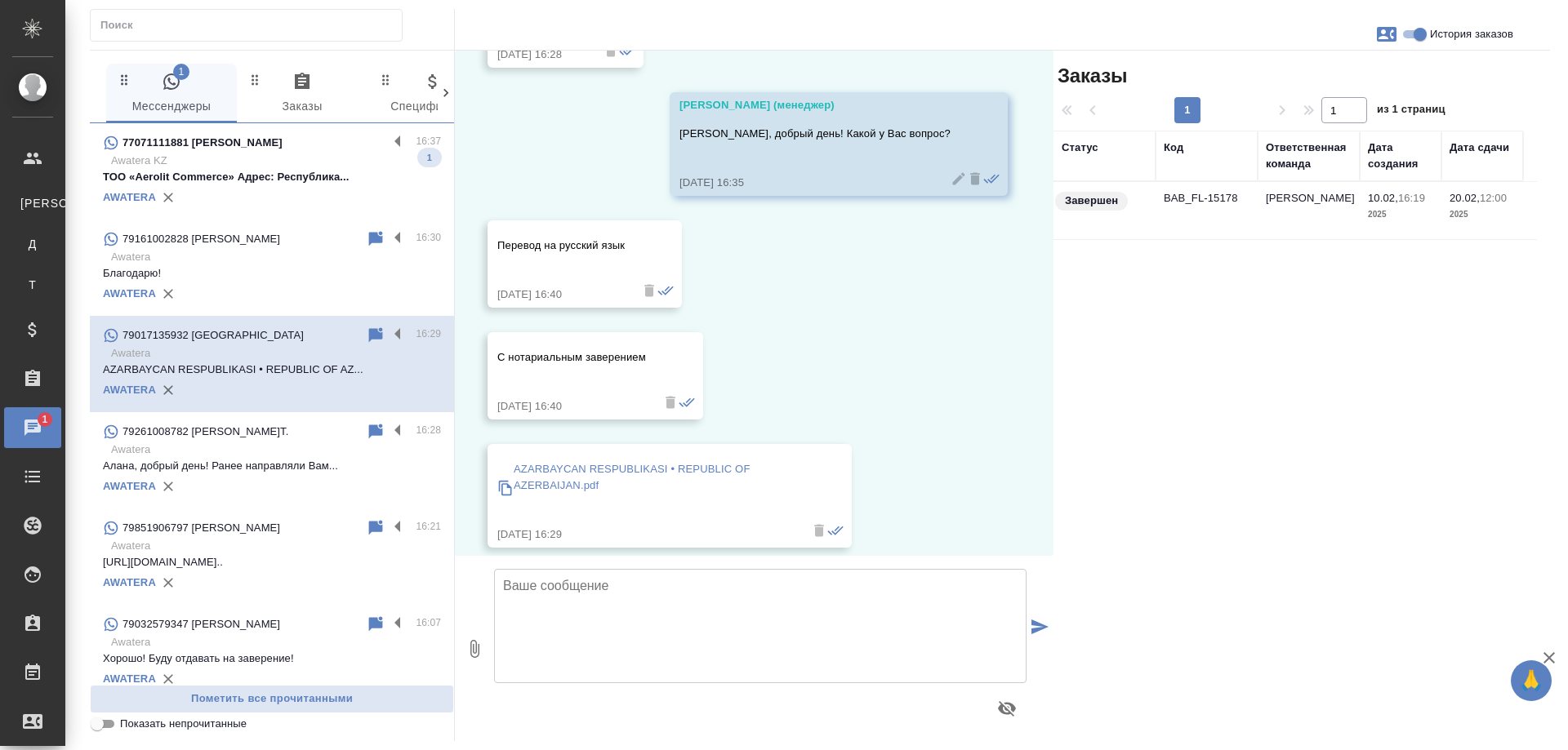
click td "[PERSON_NAME]"
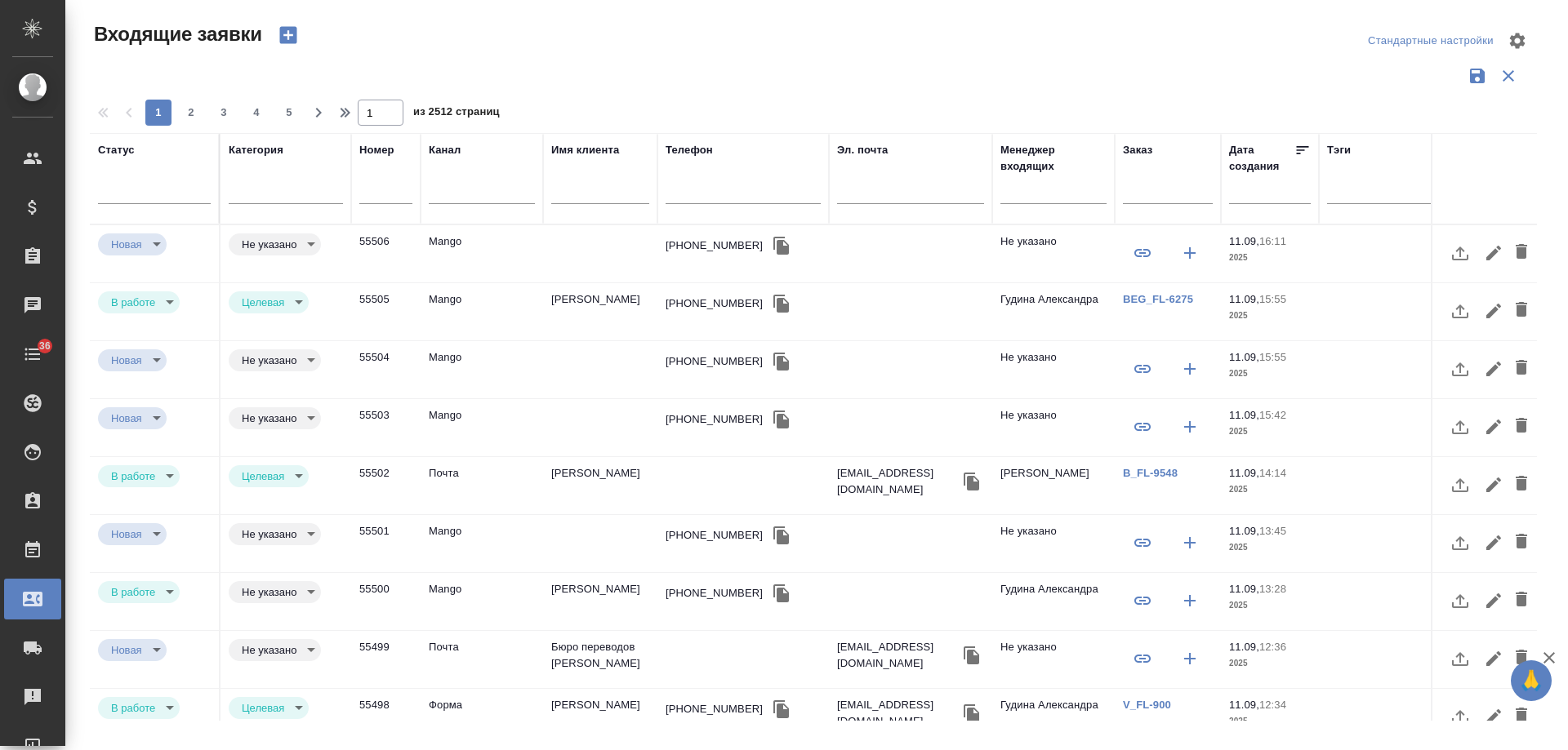
select select "RU"
click at [877, 194] on input "text" at bounding box center [910, 193] width 147 height 20
paste input "ekaterinakv90210@gmail.com"
type input "ekaterinakv90210@gmail.com"
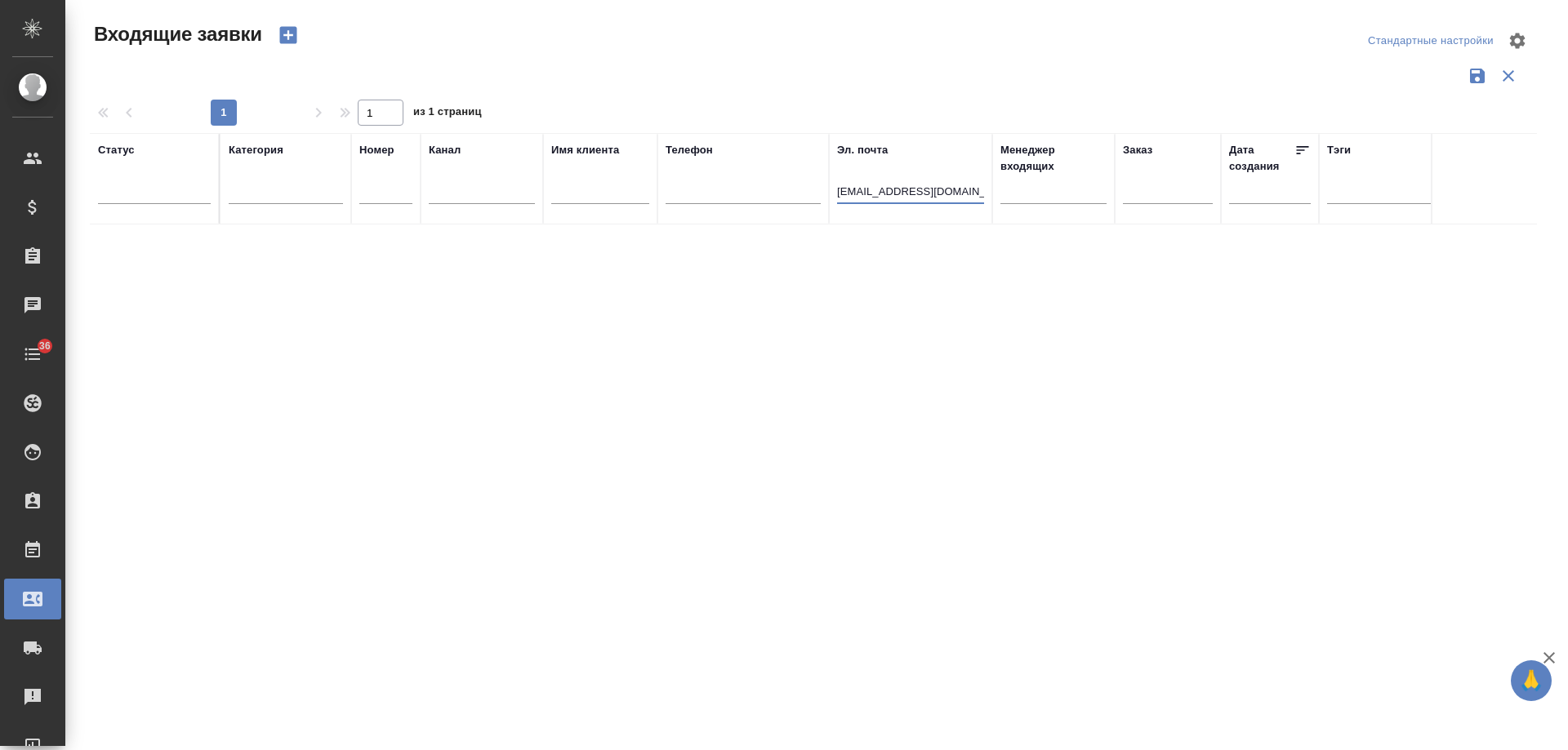
drag, startPoint x: 839, startPoint y: 191, endPoint x: 1005, endPoint y: 203, distance: 166.4
click at [1005, 203] on tr "Статус Категория Номер Канал Имя клиента Телефон Эл. почта ekaterinakv90210@gma…" at bounding box center [1039, 178] width 1898 height 91
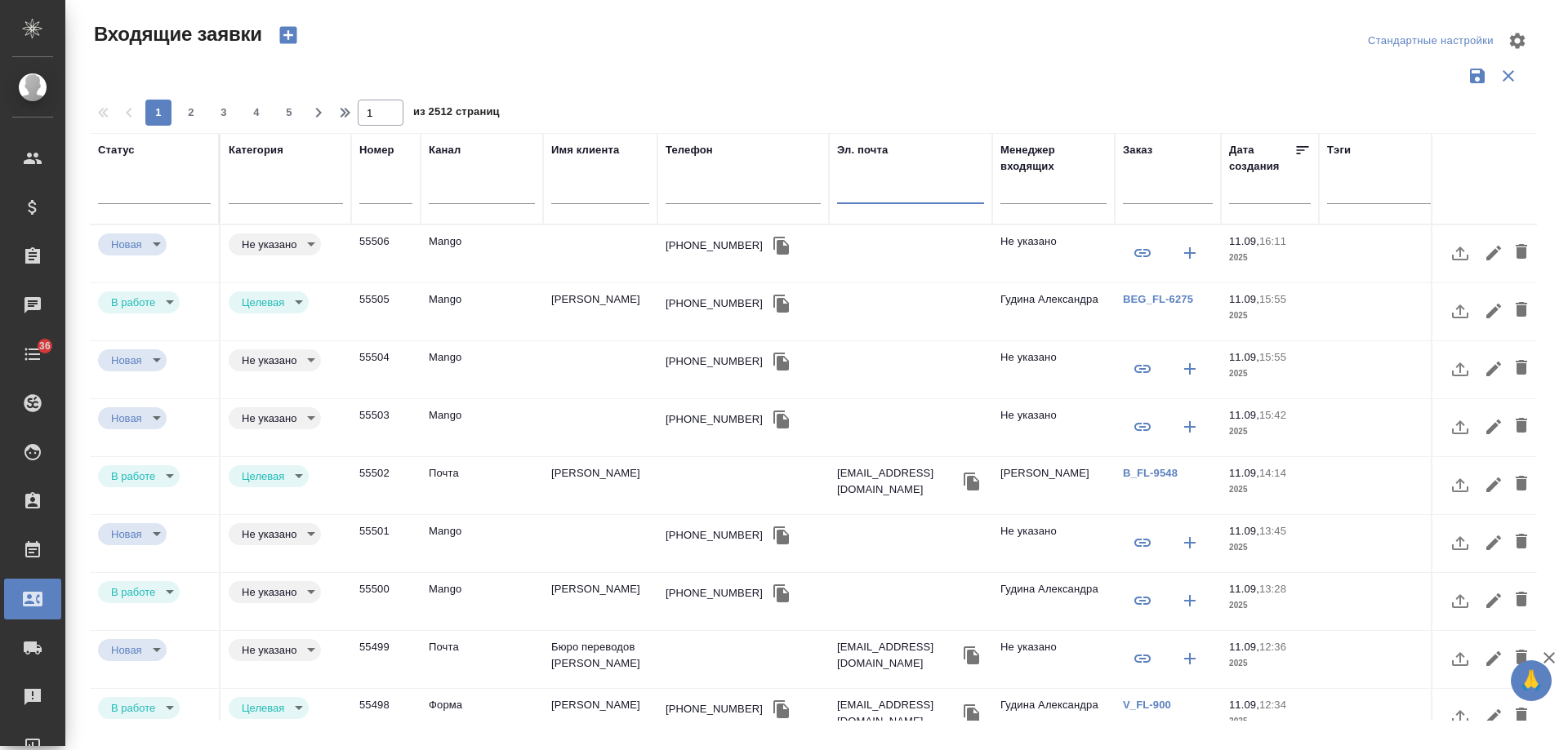
click at [284, 36] on icon "button" at bounding box center [288, 35] width 17 height 17
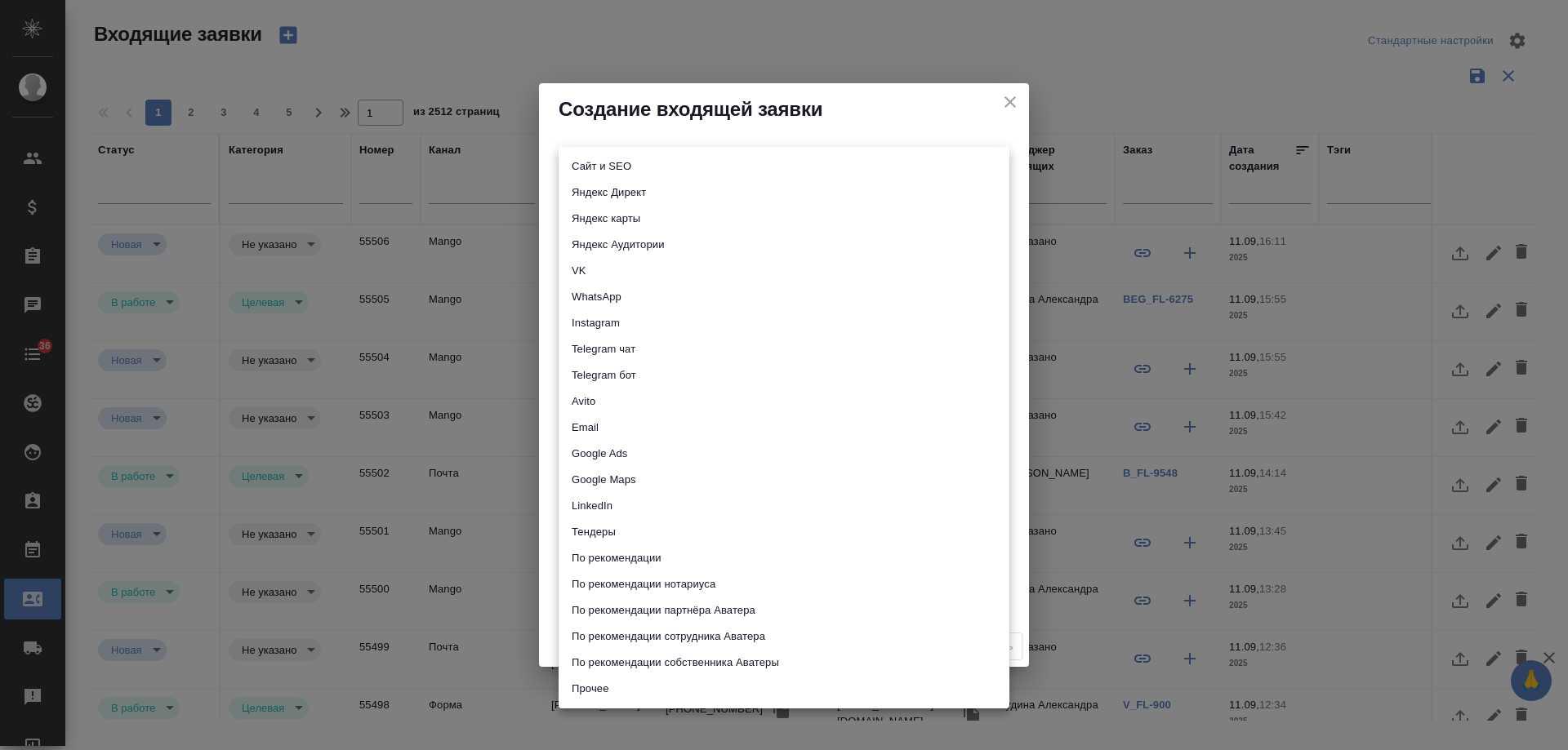
click at [598, 162] on body "🙏 .cls-1 fill:#fff; AWATERA Gudina Alexandra Клиенты Спецификации Заказы 0 Чаты…" at bounding box center [784, 375] width 1568 height 750
click at [609, 421] on li "Email" at bounding box center [784, 427] width 451 height 26
type input "emailAds"
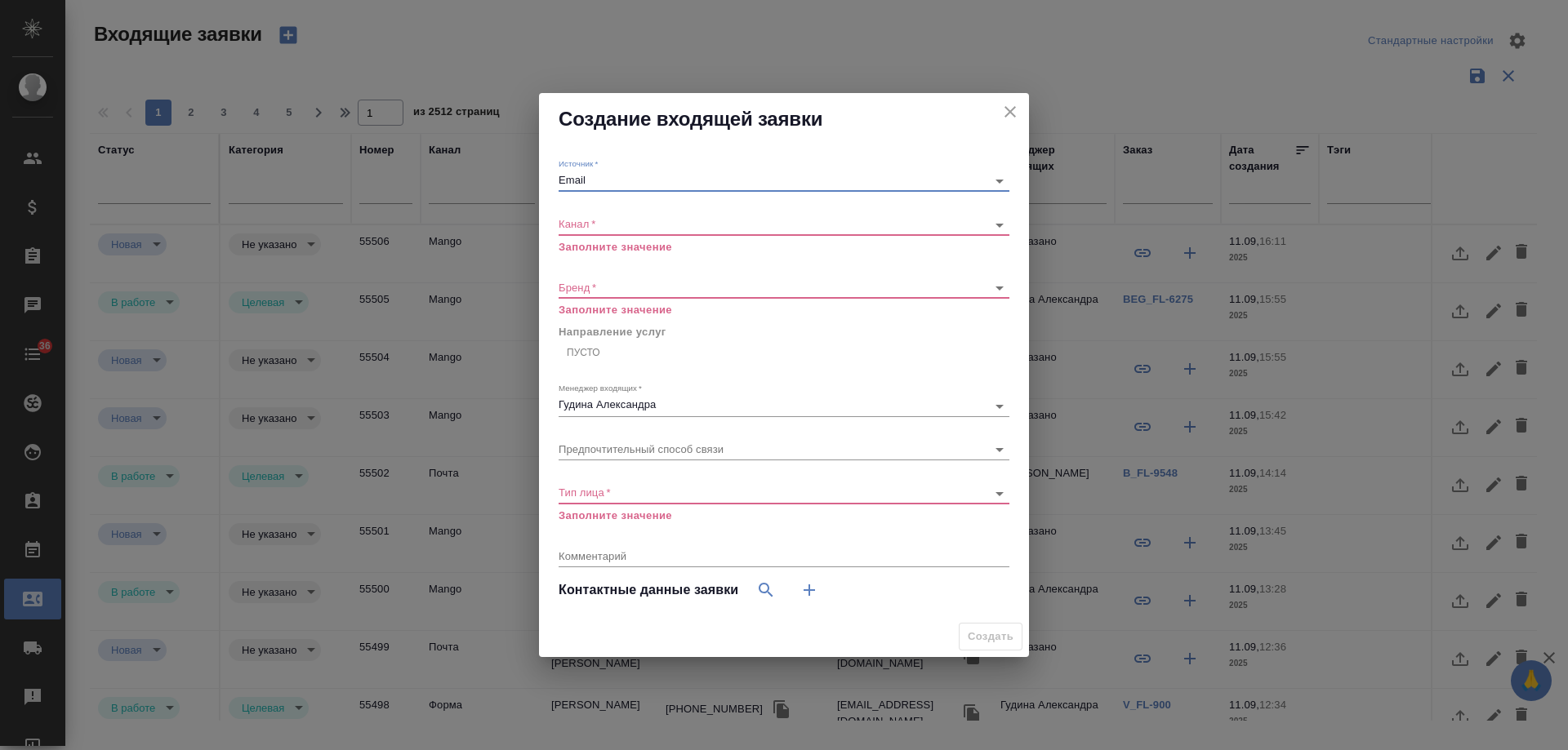
click at [588, 221] on body "🙏 .cls-1 fill:#fff; AWATERA Gudina Alexandra Клиенты Спецификации Заказы 0 Чаты…" at bounding box center [784, 375] width 1568 height 750
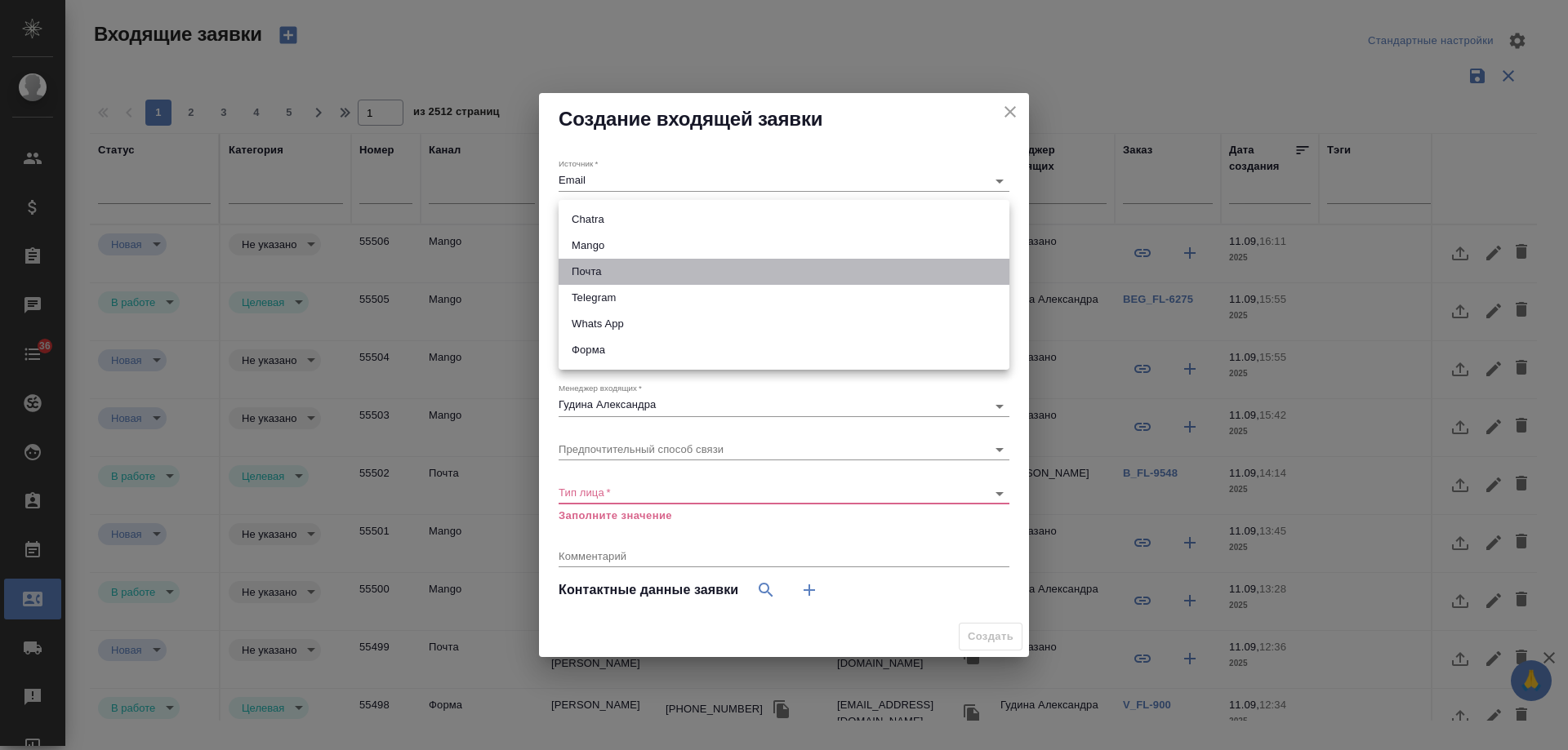
click at [618, 274] on li "Почта" at bounding box center [784, 271] width 451 height 26
type input "640a088c6aae0874b0a8d791"
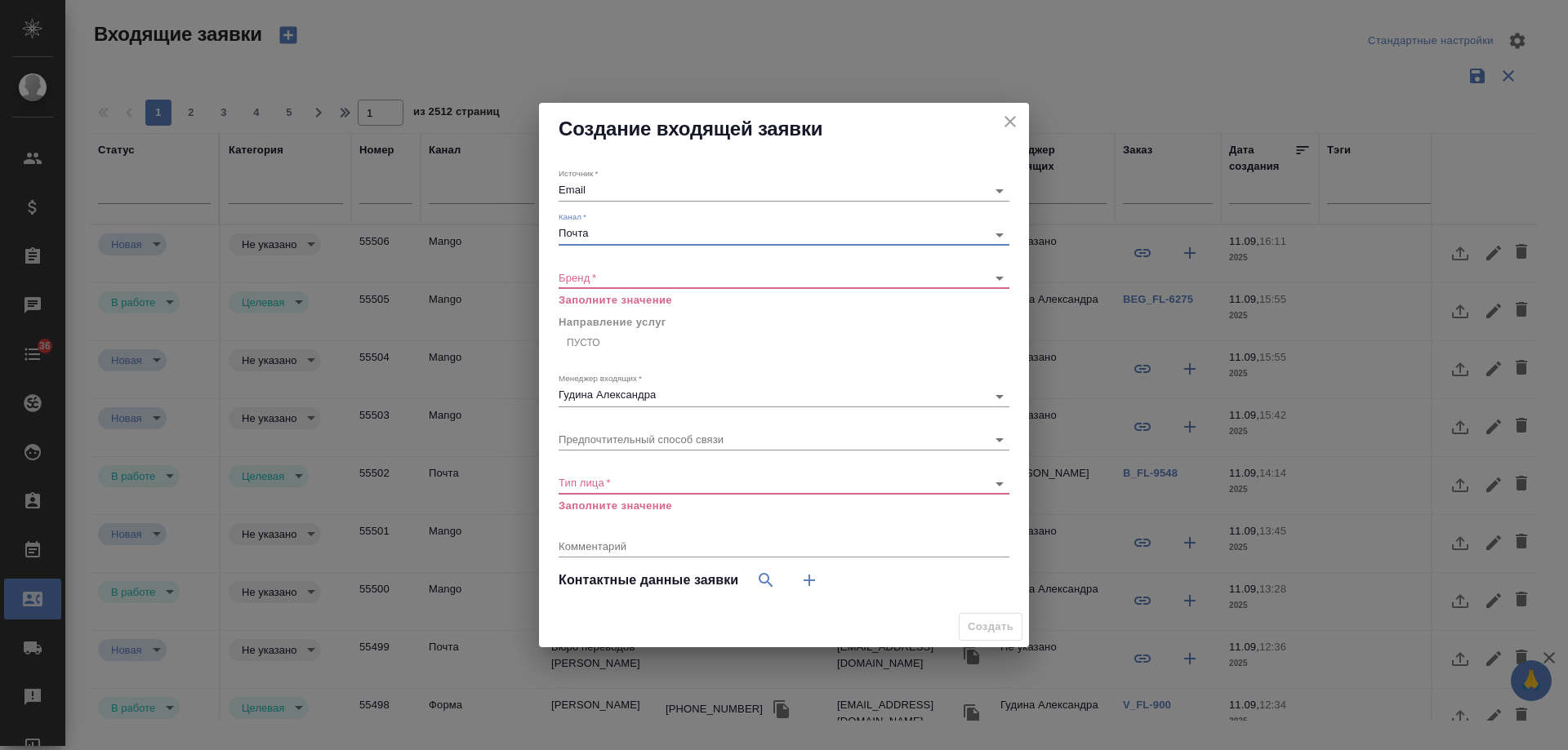
click at [583, 275] on body "🙏 .cls-1 fill:#fff; AWATERA Gudina Alexandra Клиенты Спецификации Заказы 0 Чаты…" at bounding box center [784, 375] width 1568 height 750
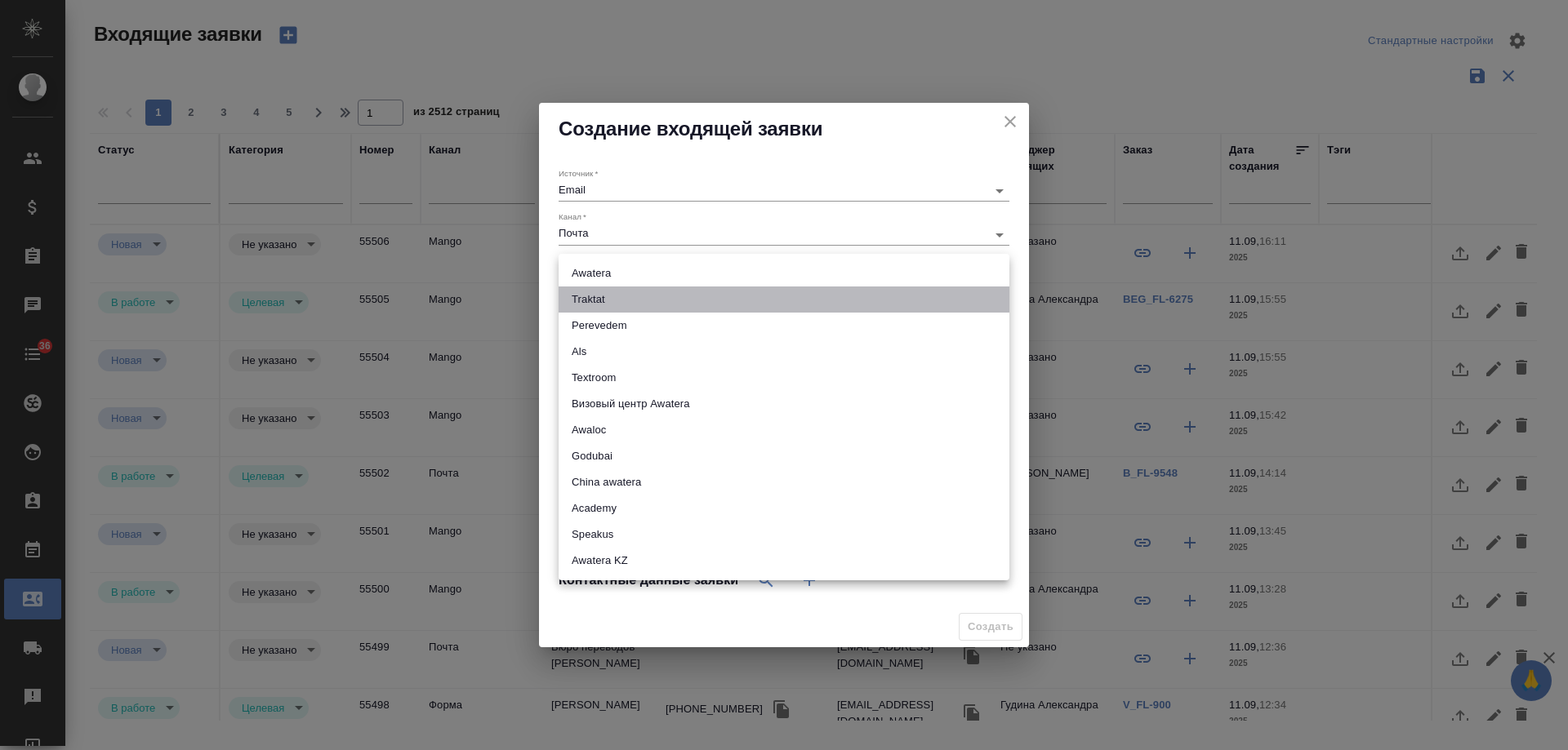
click at [605, 293] on li "Traktat" at bounding box center [784, 299] width 451 height 26
type input "traktat"
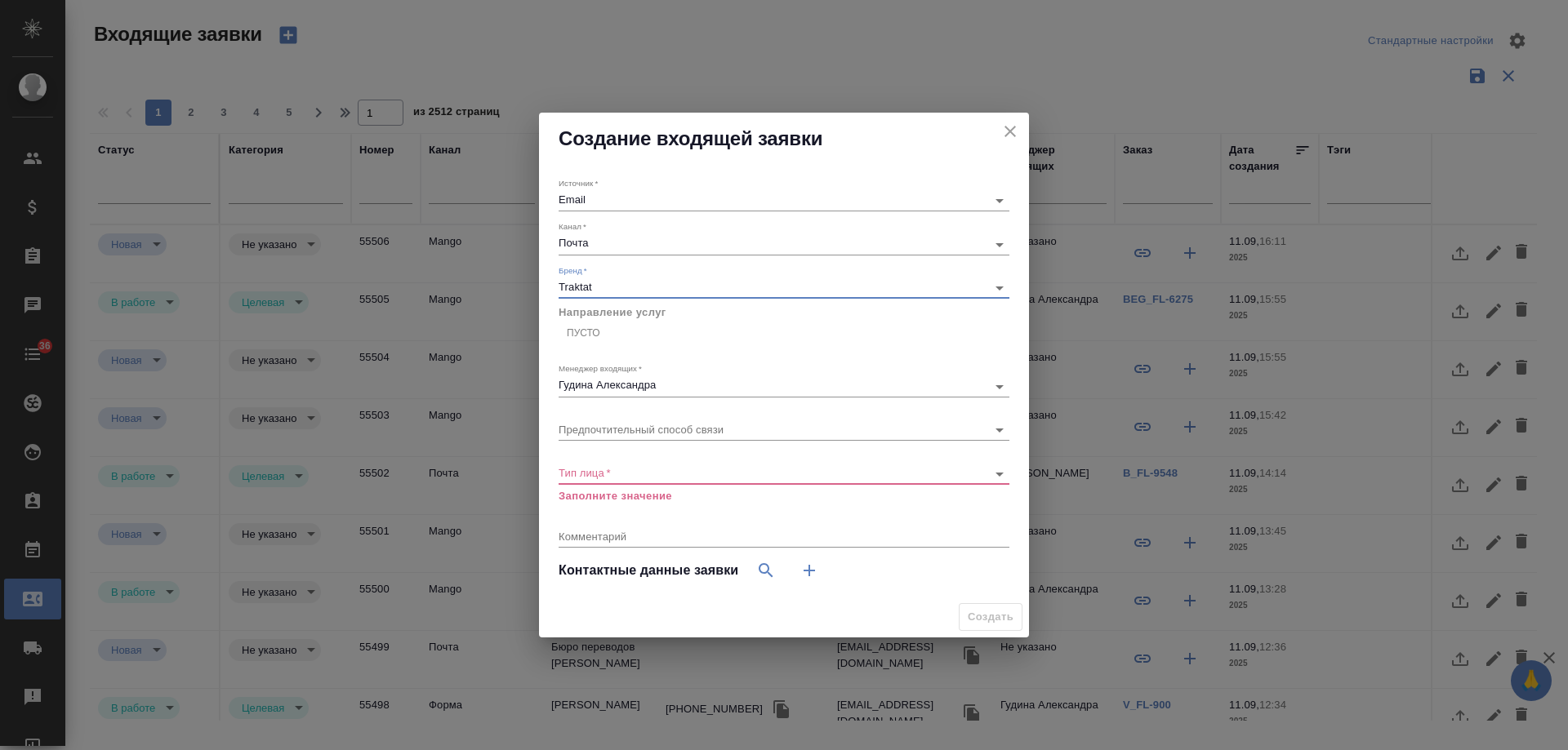
click at [614, 337] on div "Пусто" at bounding box center [784, 333] width 451 height 24
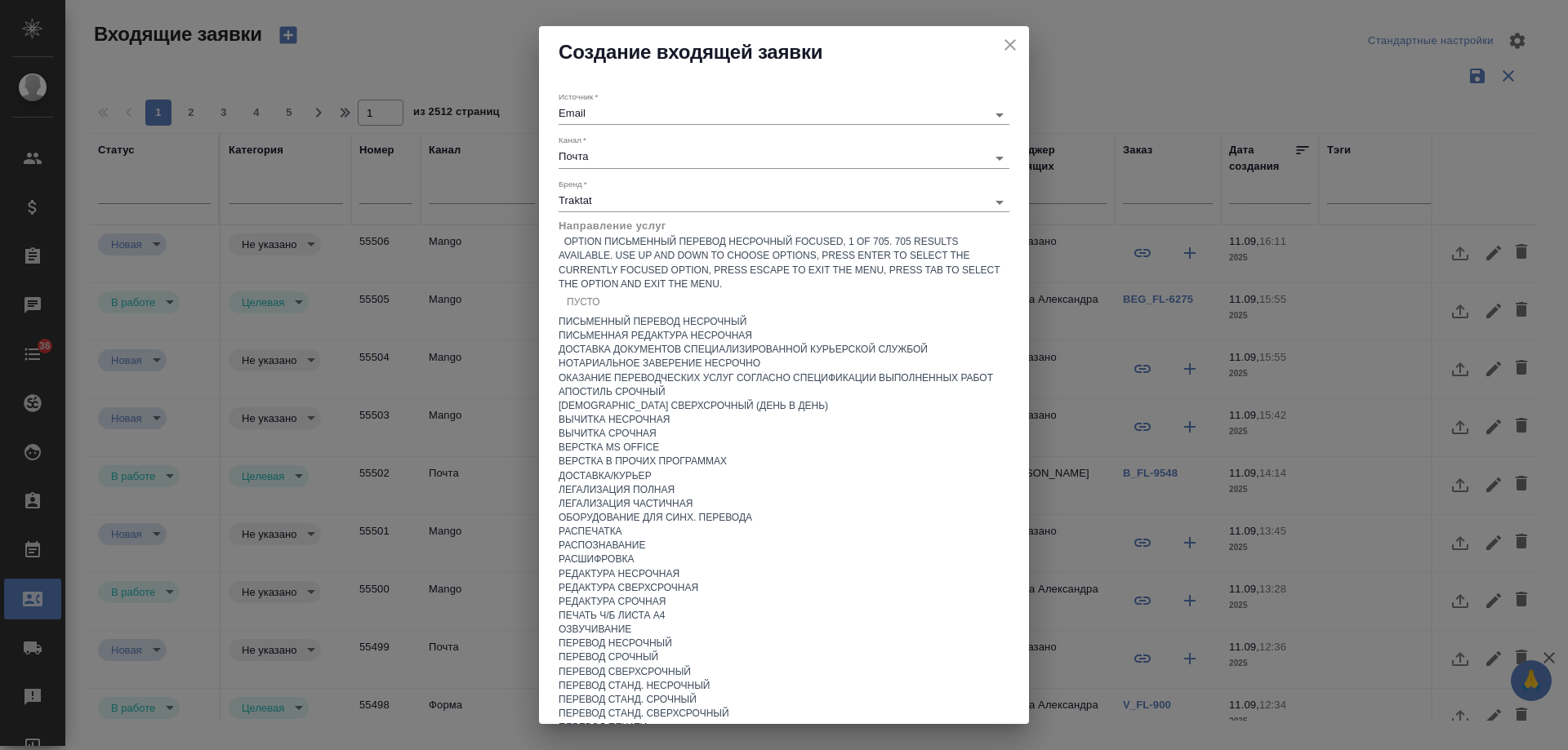
click at [685, 329] on div "Письменный перевод несрочный" at bounding box center [784, 321] width 451 height 13
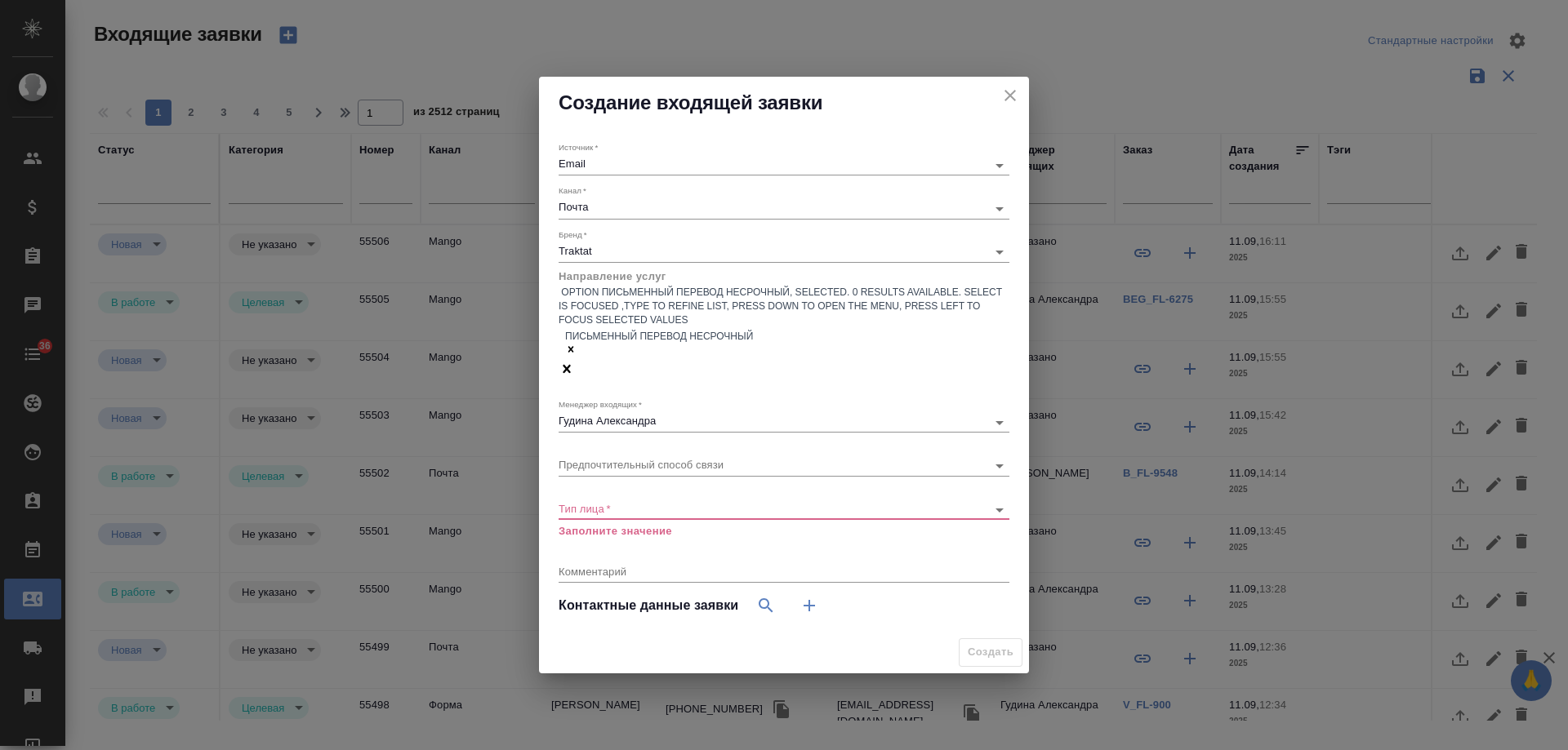
click at [616, 523] on p "Заполните значение" at bounding box center [784, 530] width 451 height 16
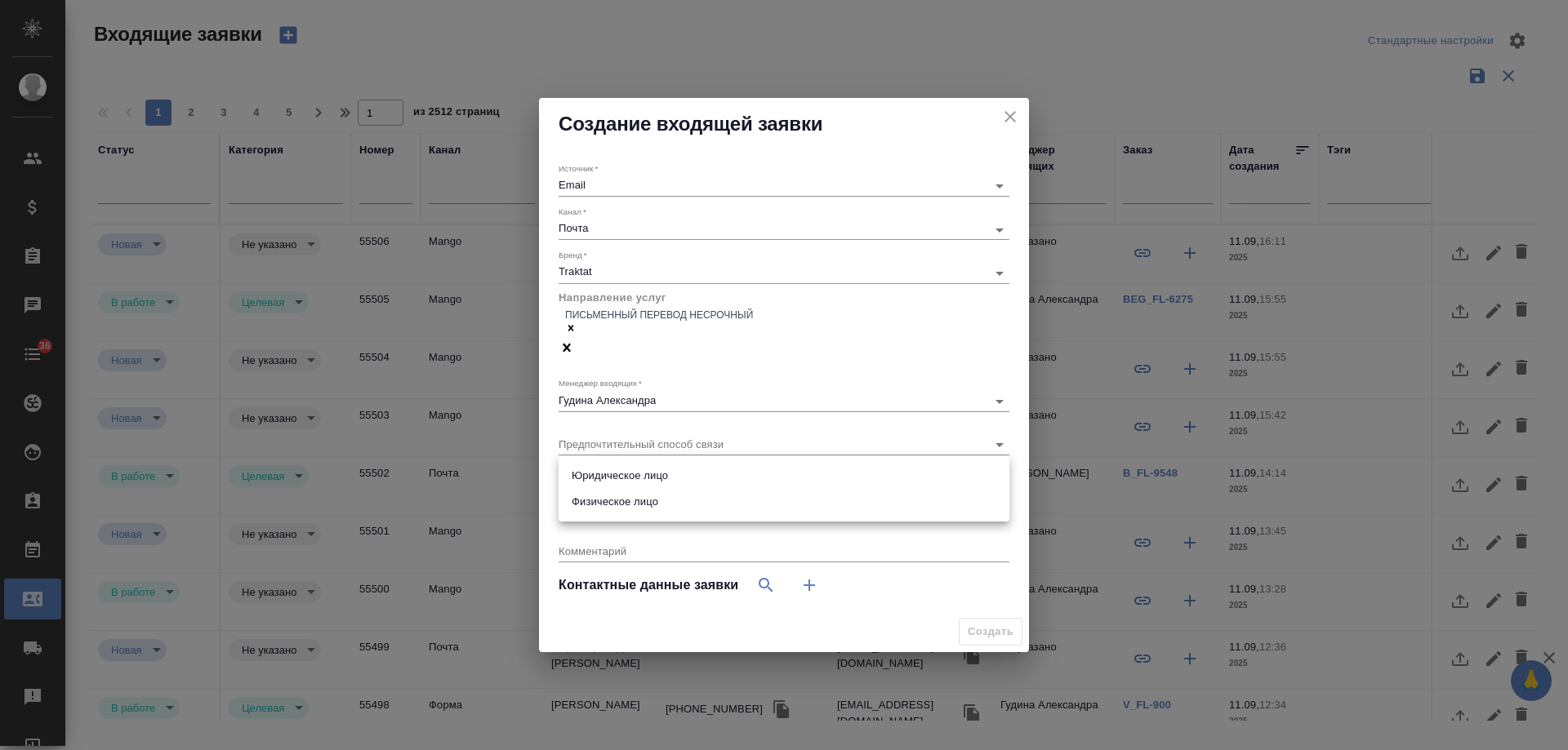
click at [618, 476] on body "🙏 .cls-1 fill:#fff; AWATERA Gudina Alexandra Клиенты Спецификации Заказы 0 Чаты…" at bounding box center [784, 375] width 1568 height 750
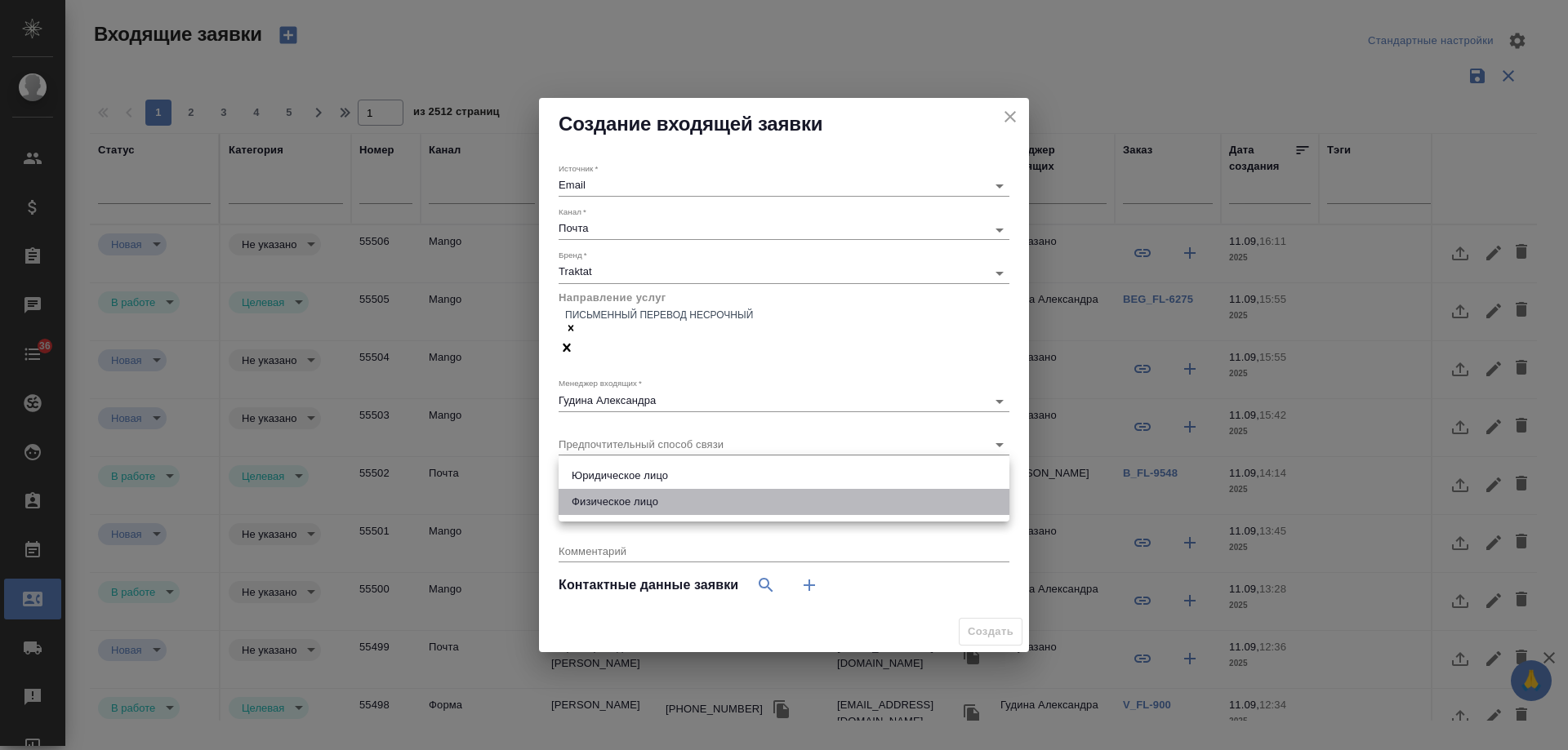
click at [632, 501] on li "Физическое лицо" at bounding box center [784, 502] width 451 height 26
type input "private"
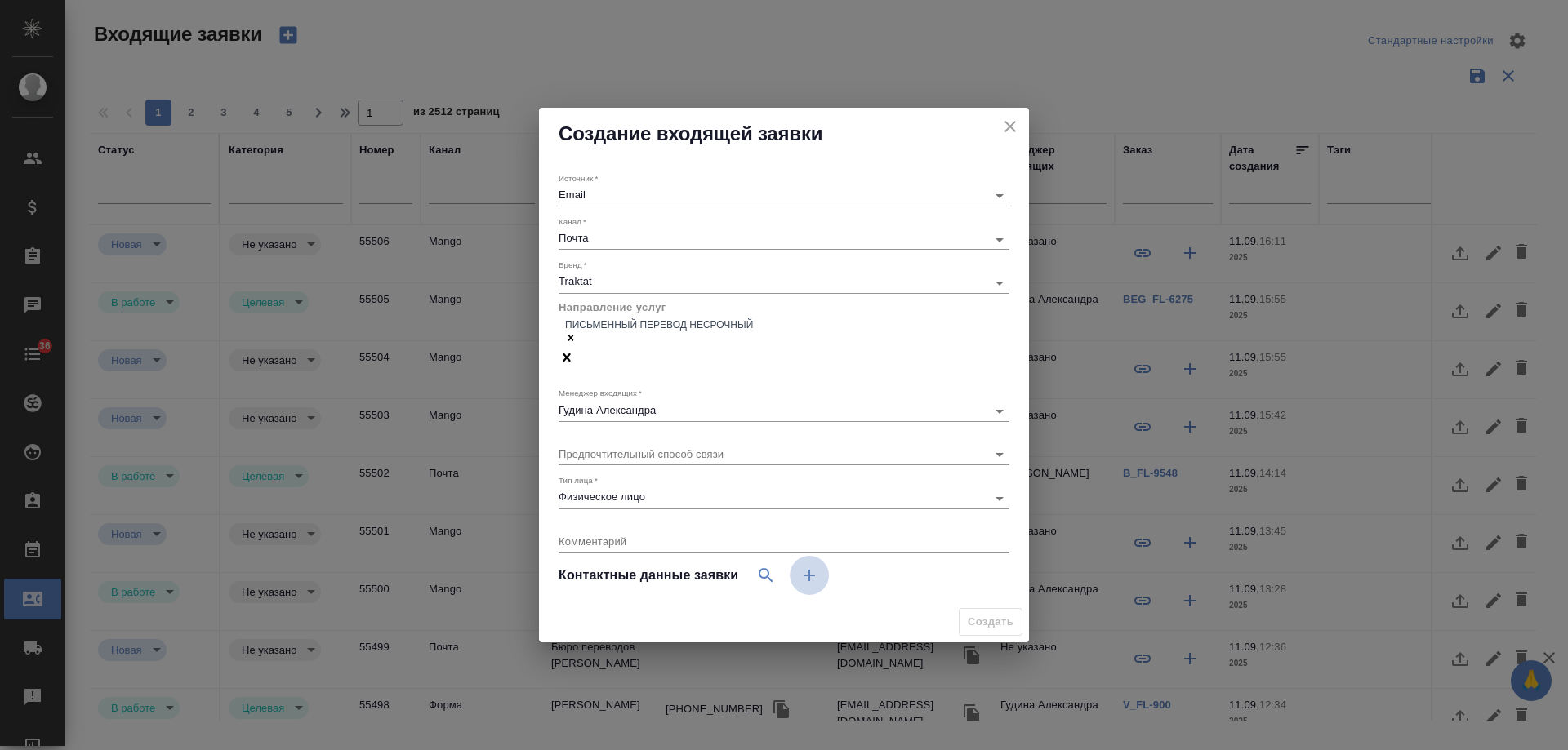
click at [816, 566] on icon "button" at bounding box center [809, 575] width 19 height 19
select select "RU"
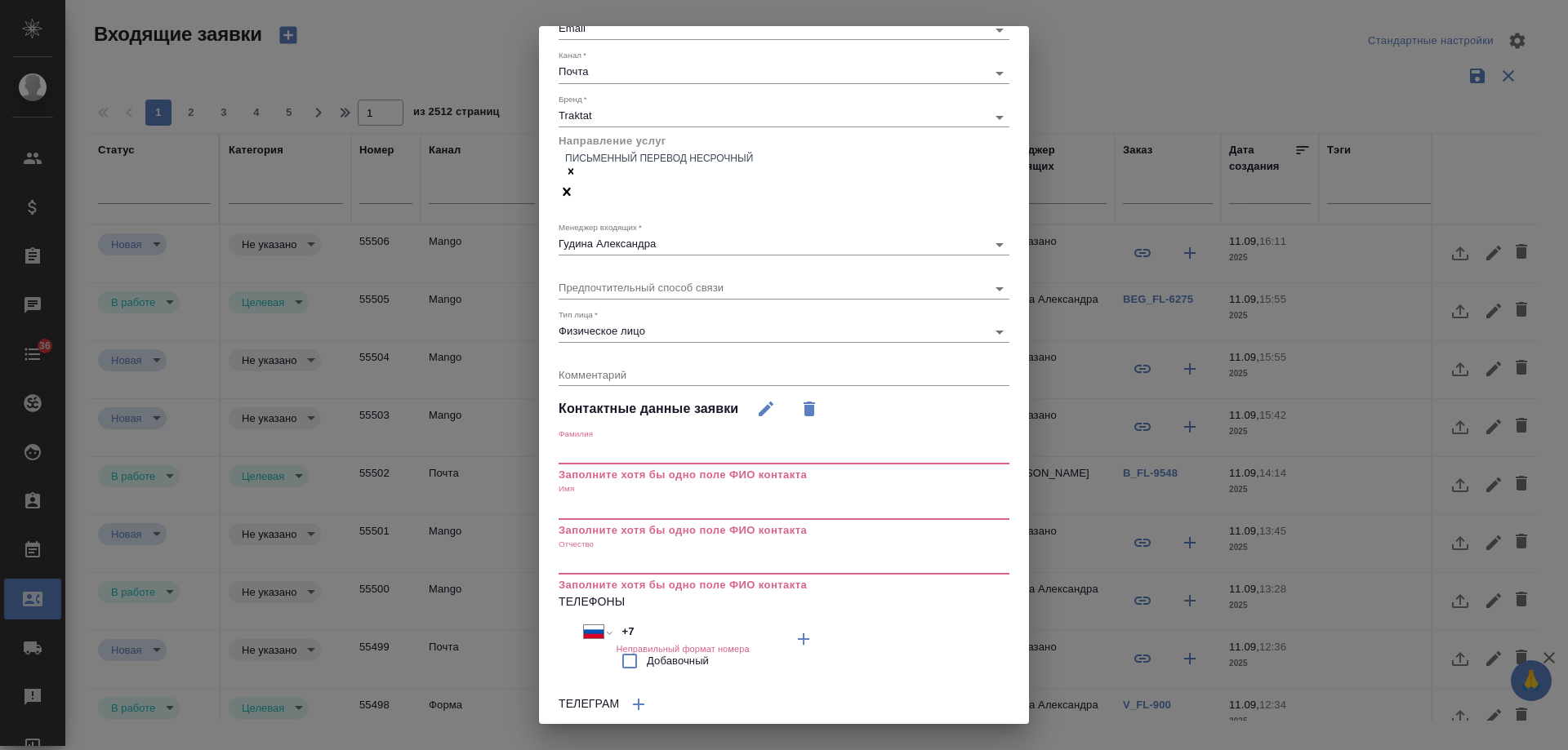
scroll to position [163, 0]
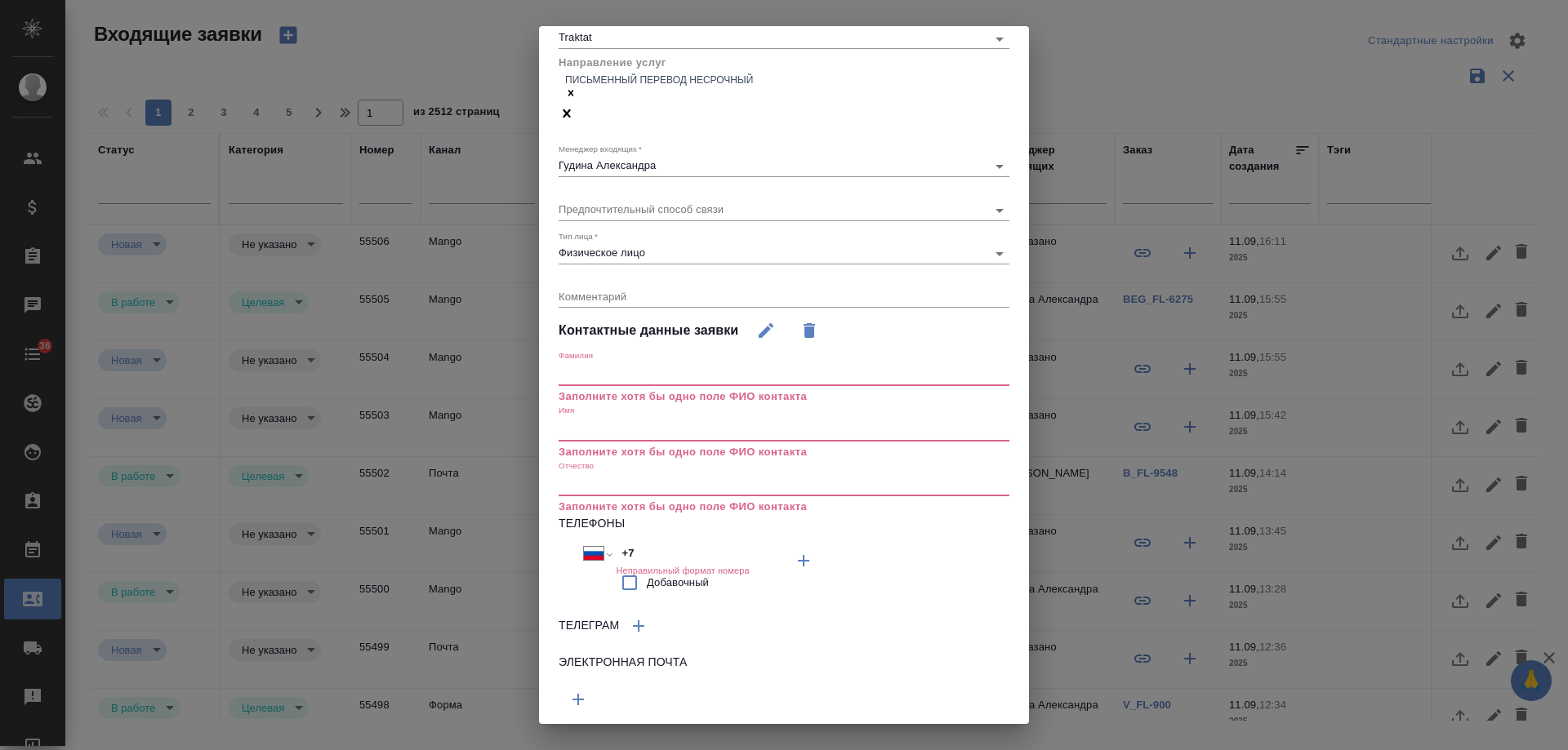
click at [584, 690] on icon "button" at bounding box center [578, 699] width 19 height 19
click at [618, 687] on input "text" at bounding box center [671, 696] width 226 height 20
paste input "ekaterinakv90210@gmail.com"
type input "ekaterinakv90210@gmail.com"
drag, startPoint x: 600, startPoint y: 386, endPoint x: 594, endPoint y: 410, distance: 24.7
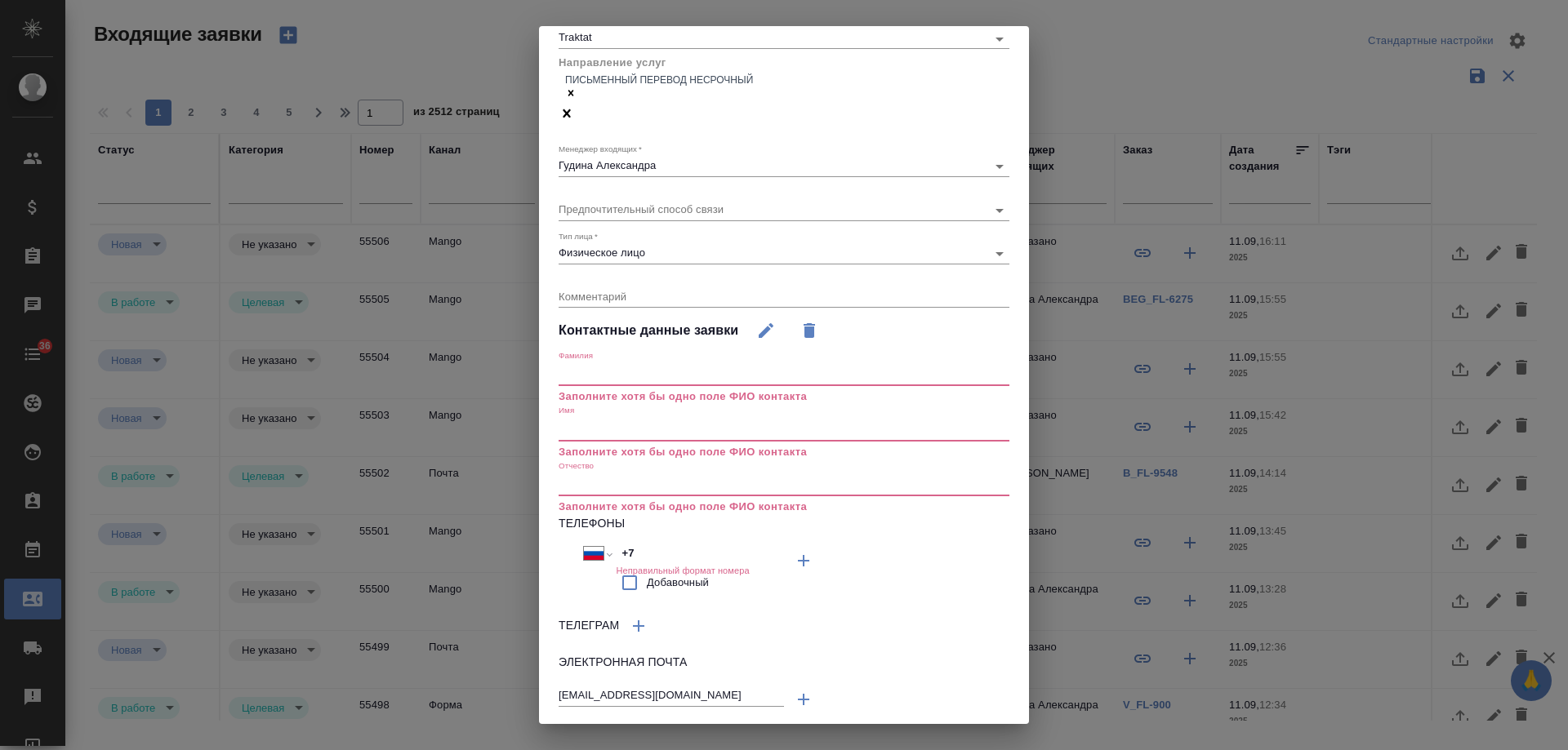
click at [600, 405] on div "Имя Заполните хотя бы одно поле ФИО контакта" at bounding box center [784, 432] width 451 height 55
click at [594, 418] on input "text" at bounding box center [784, 430] width 451 height 23
paste input "Екатерина Мозговская"
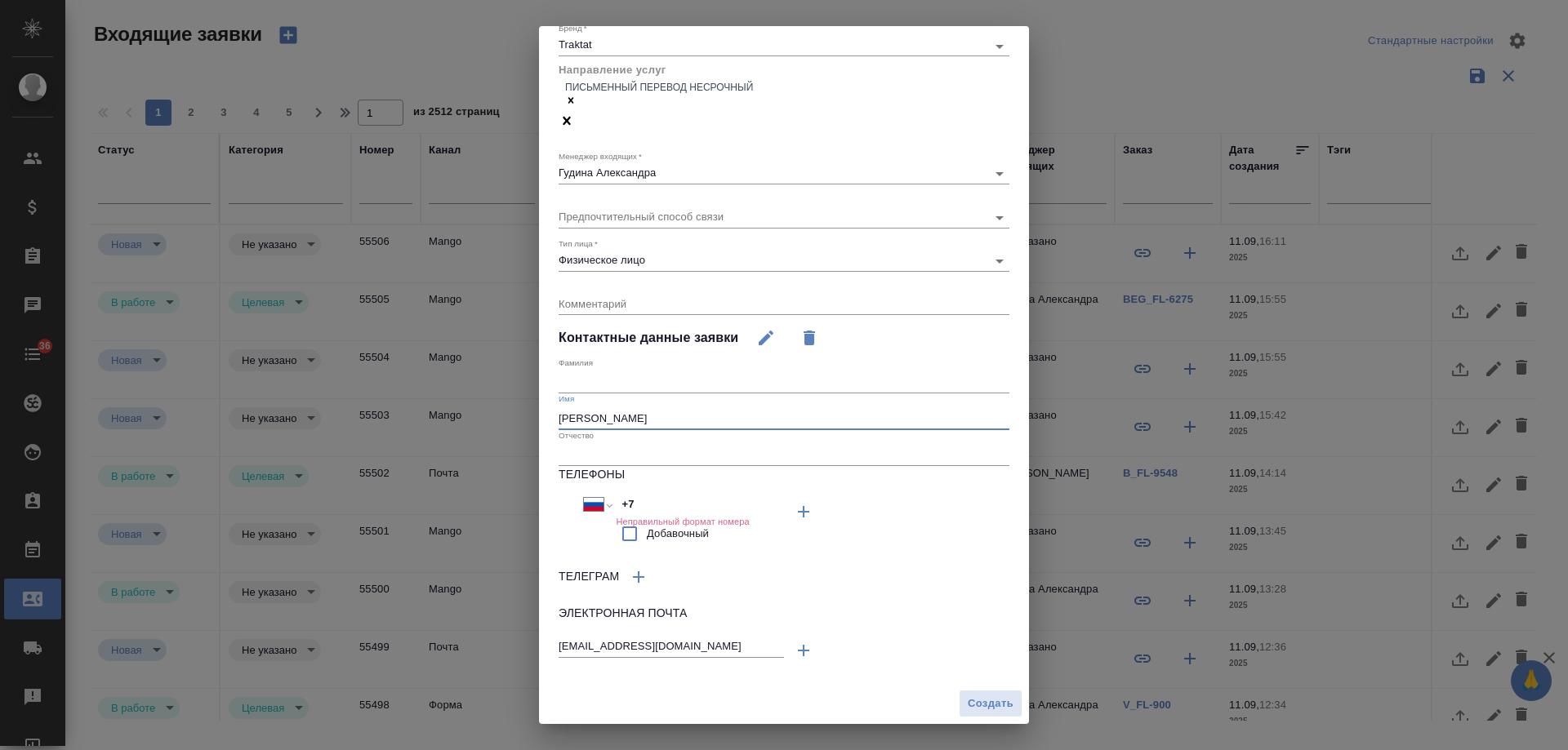
scroll to position [134, 0]
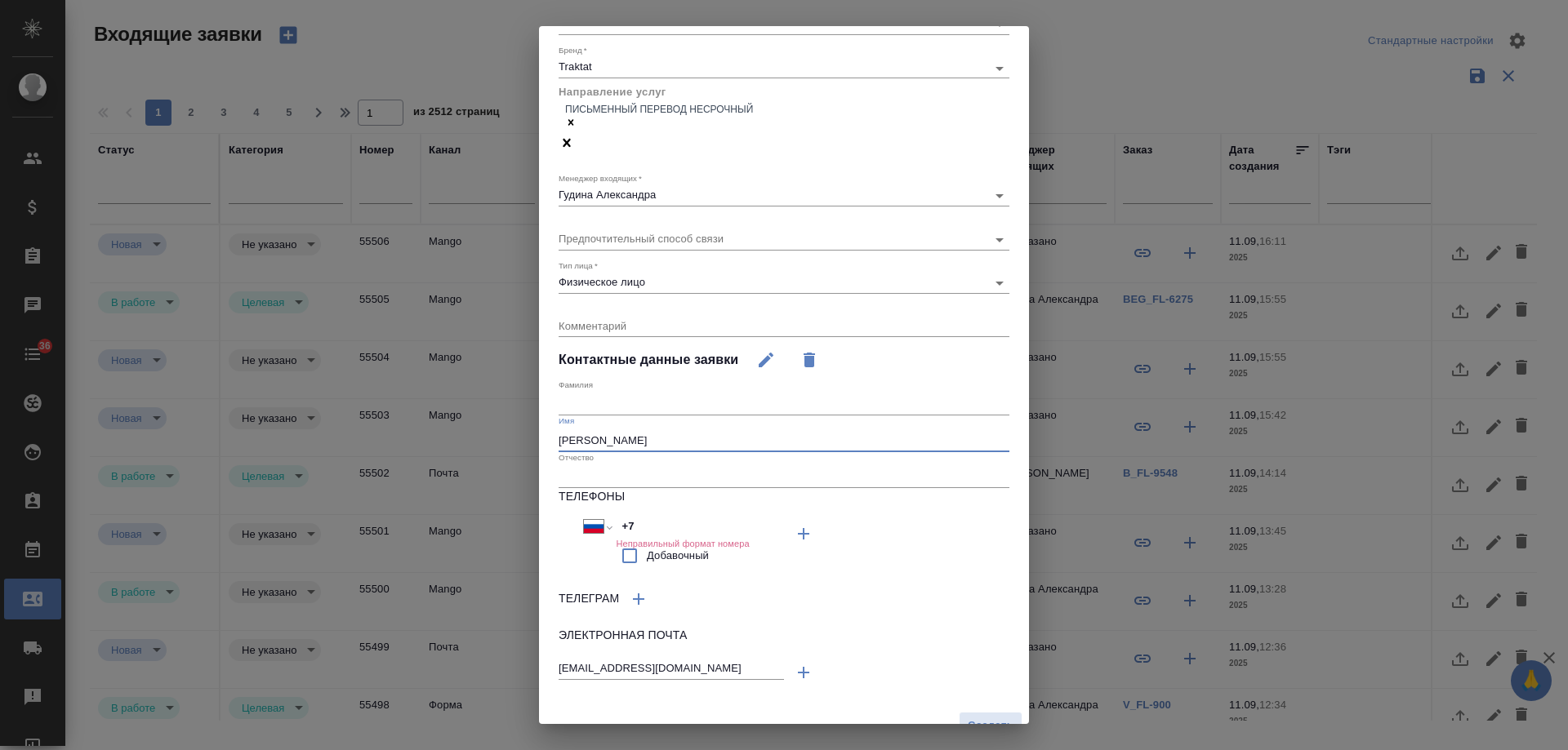
type input "Екатерина Мозговская"
click at [593, 392] on input "text" at bounding box center [784, 404] width 451 height 23
paste input "Екатерина Мозговская"
drag, startPoint x: 618, startPoint y: 384, endPoint x: 437, endPoint y: 383, distance: 181.0
click at [437, 383] on div "Создание входящей заявки Источник   * Email emailAds Канал   * Почта 640a088c6a…" at bounding box center [784, 375] width 1568 height 750
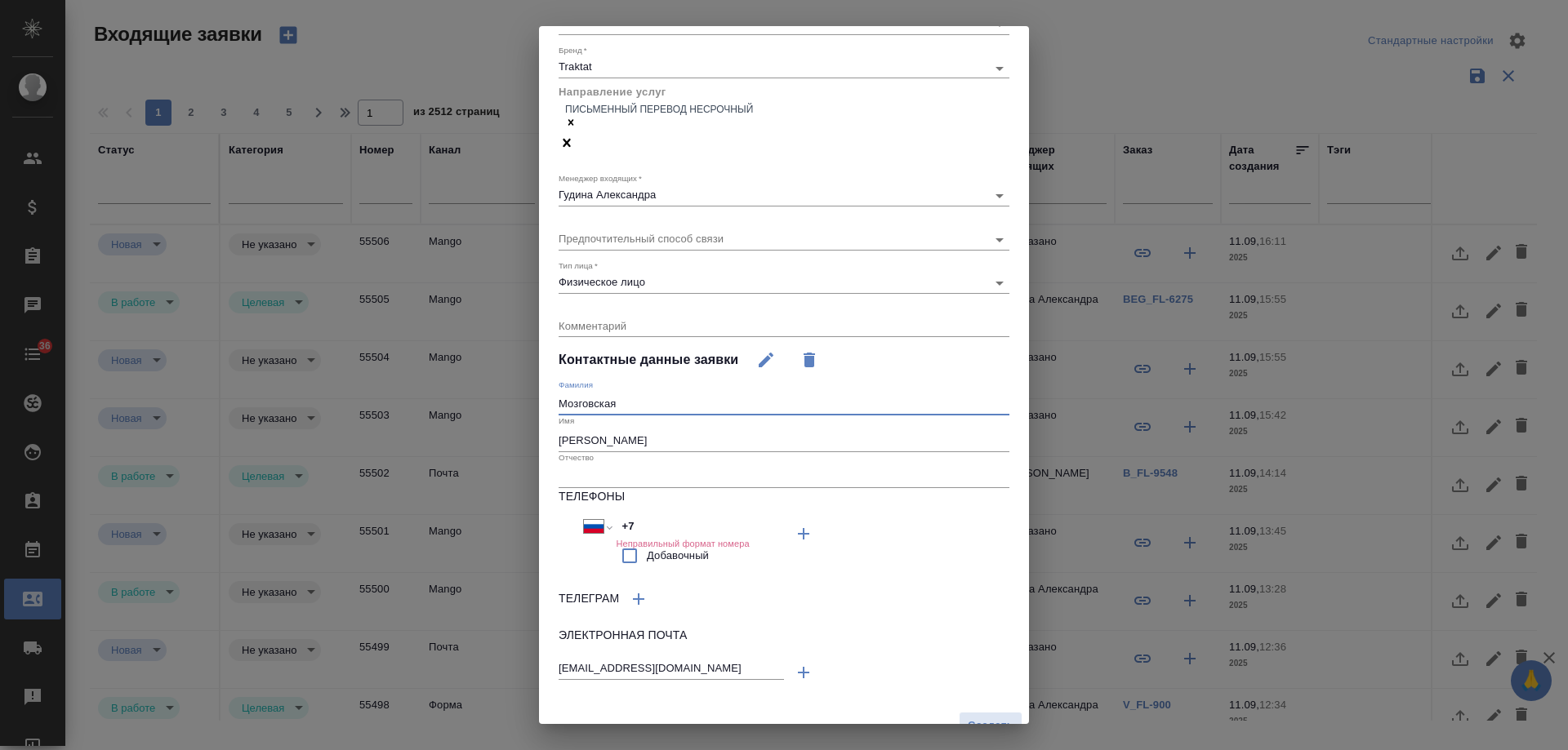
type input "Мозговская"
drag, startPoint x: 610, startPoint y: 417, endPoint x: 783, endPoint y: 418, distance: 173.0
click at [783, 429] on input "Екатерина Мозговская" at bounding box center [784, 440] width 451 height 23
type input "Екатерина"
click at [983, 716] on span "Создать" at bounding box center [990, 726] width 46 height 19
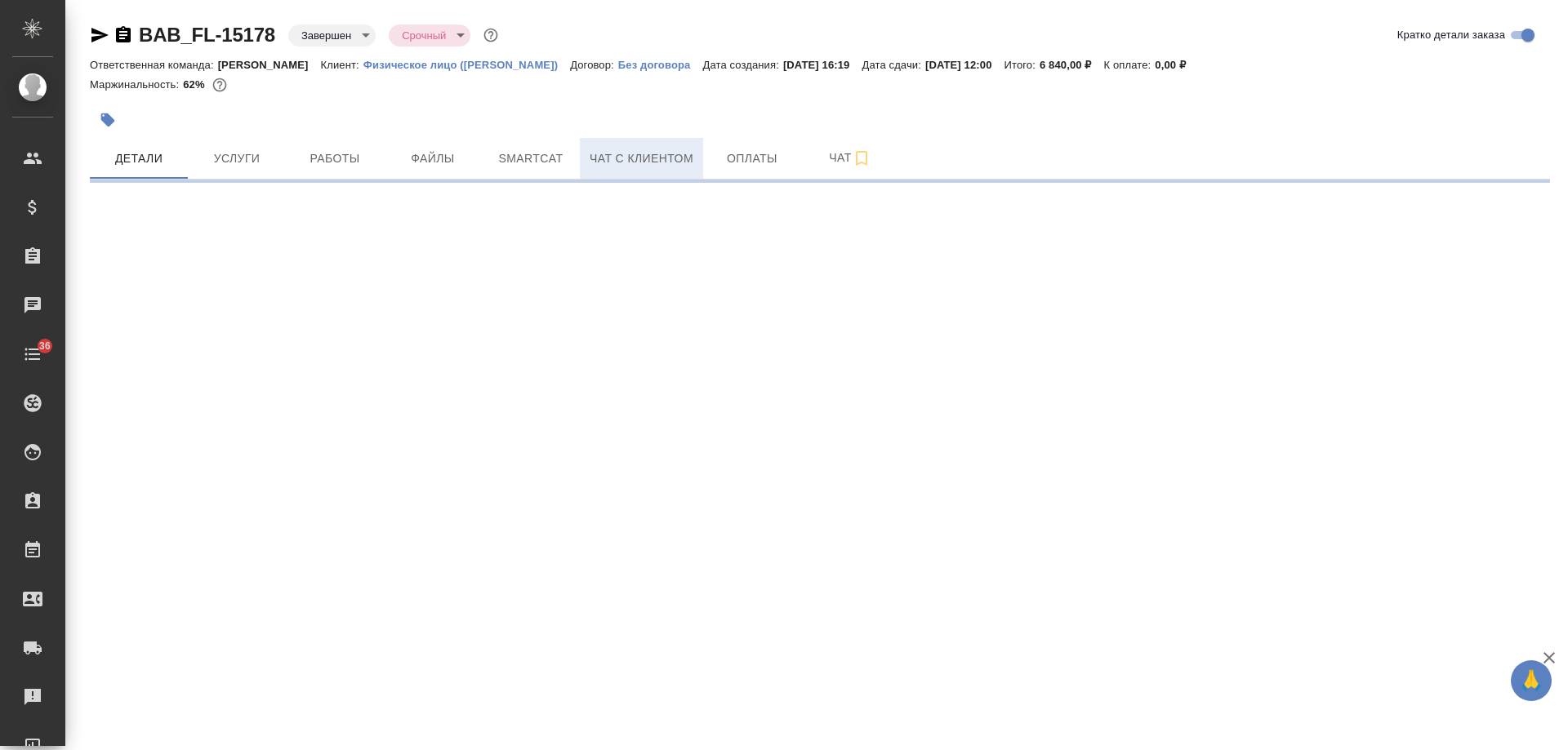
click at [617, 166] on span "Чат с клиентом" at bounding box center [641, 158] width 104 height 20
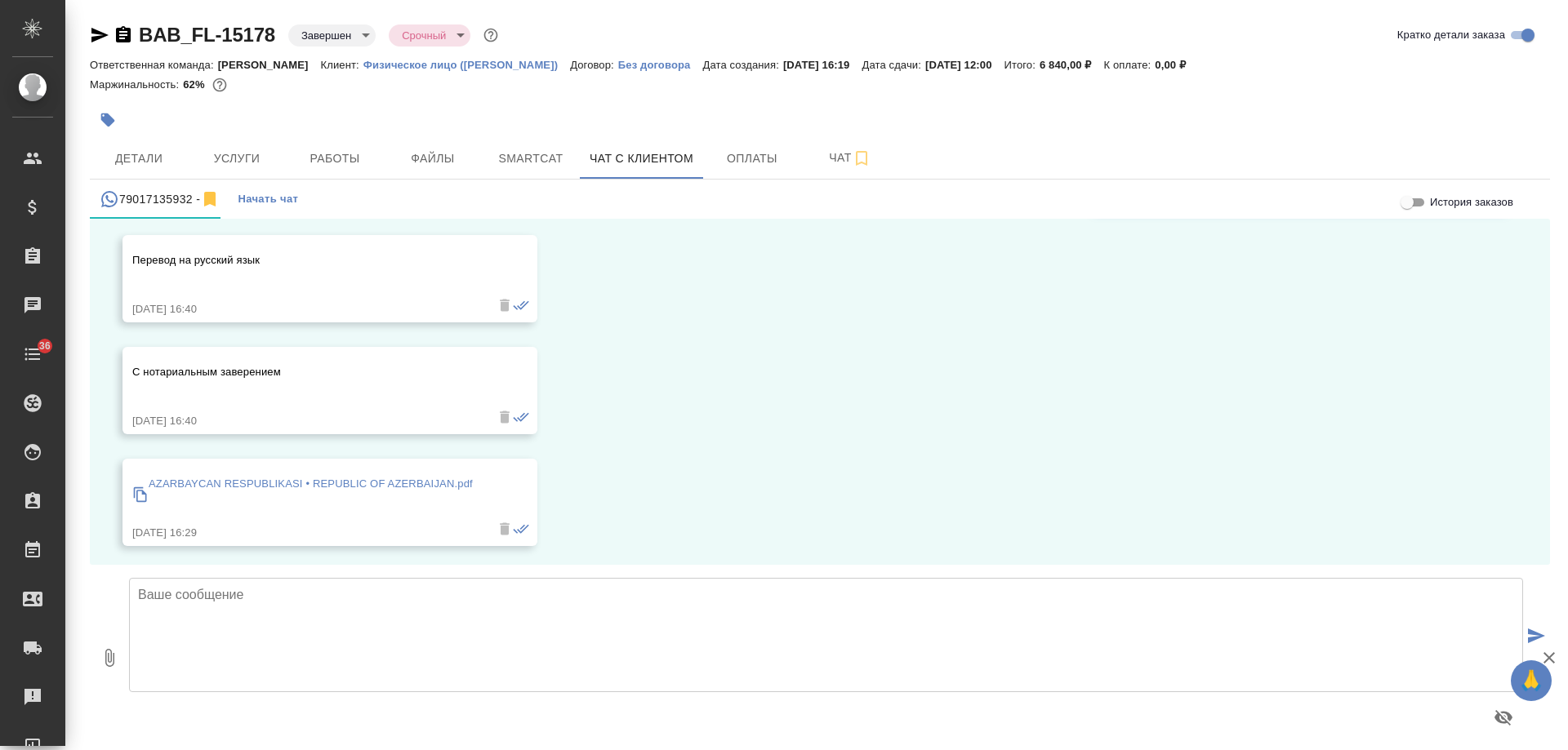
scroll to position [300, 0]
click at [92, 39] on icon "button" at bounding box center [100, 35] width 17 height 14
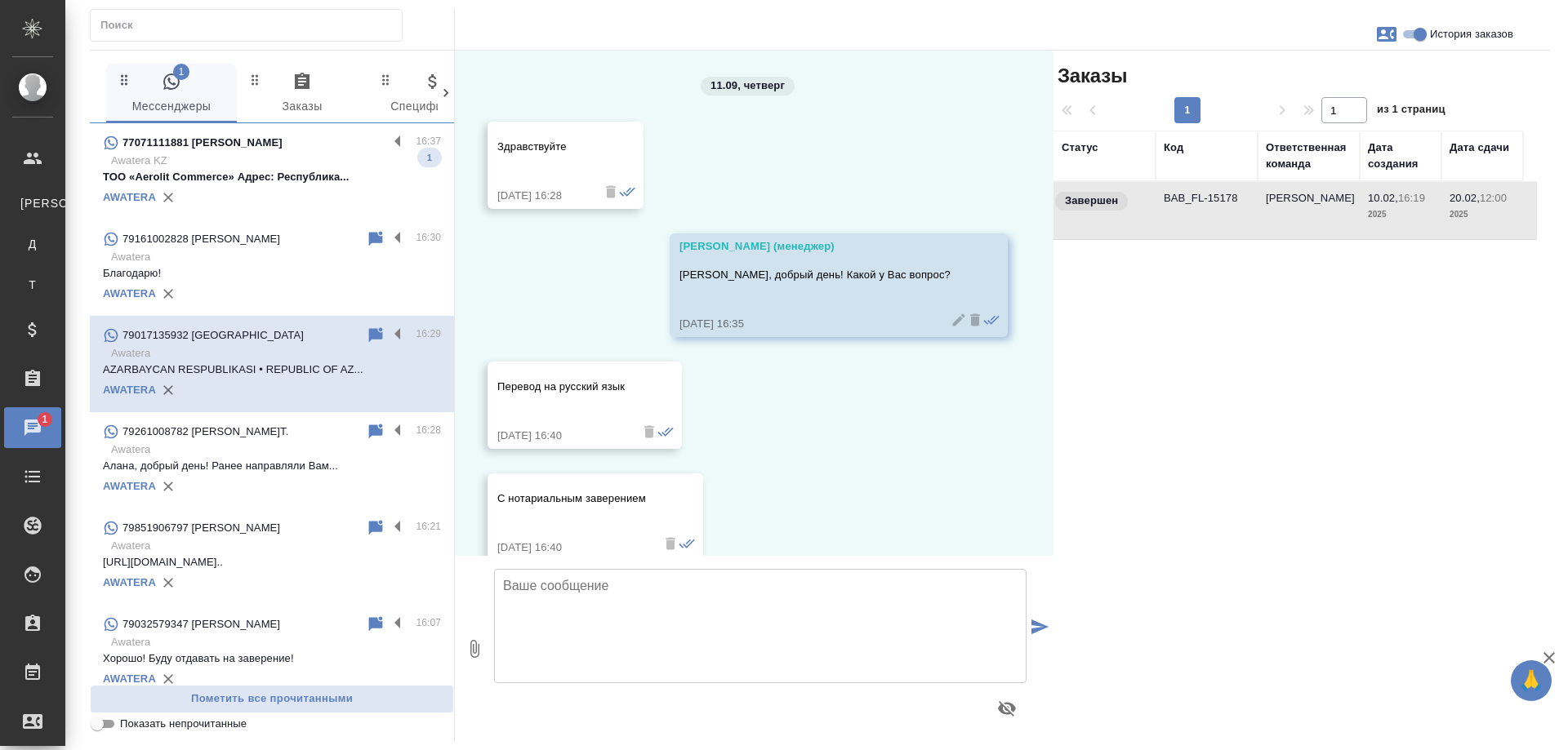
scroll to position [141, 0]
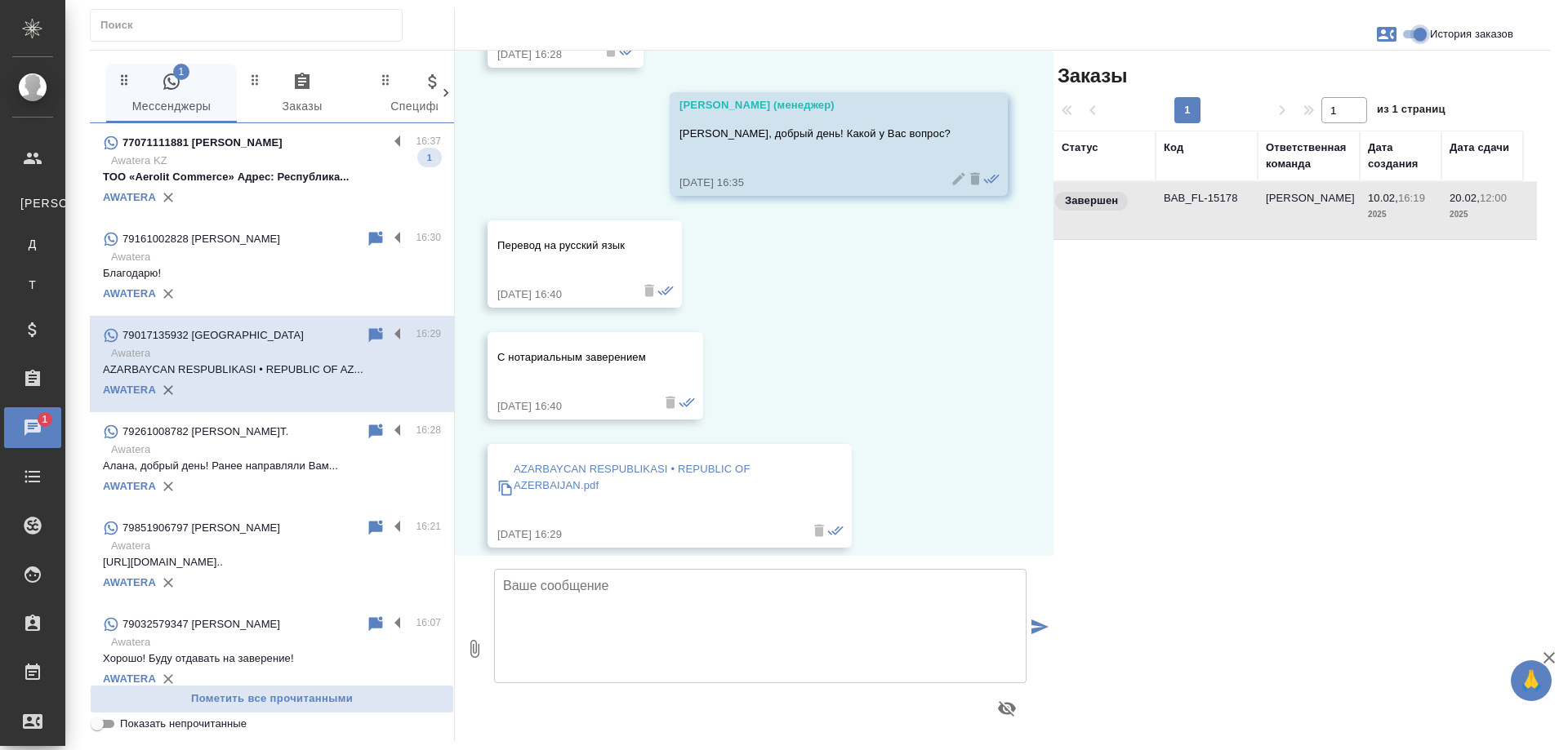
click at [1414, 38] on input "История заказов" at bounding box center [1419, 35] width 59 height 19
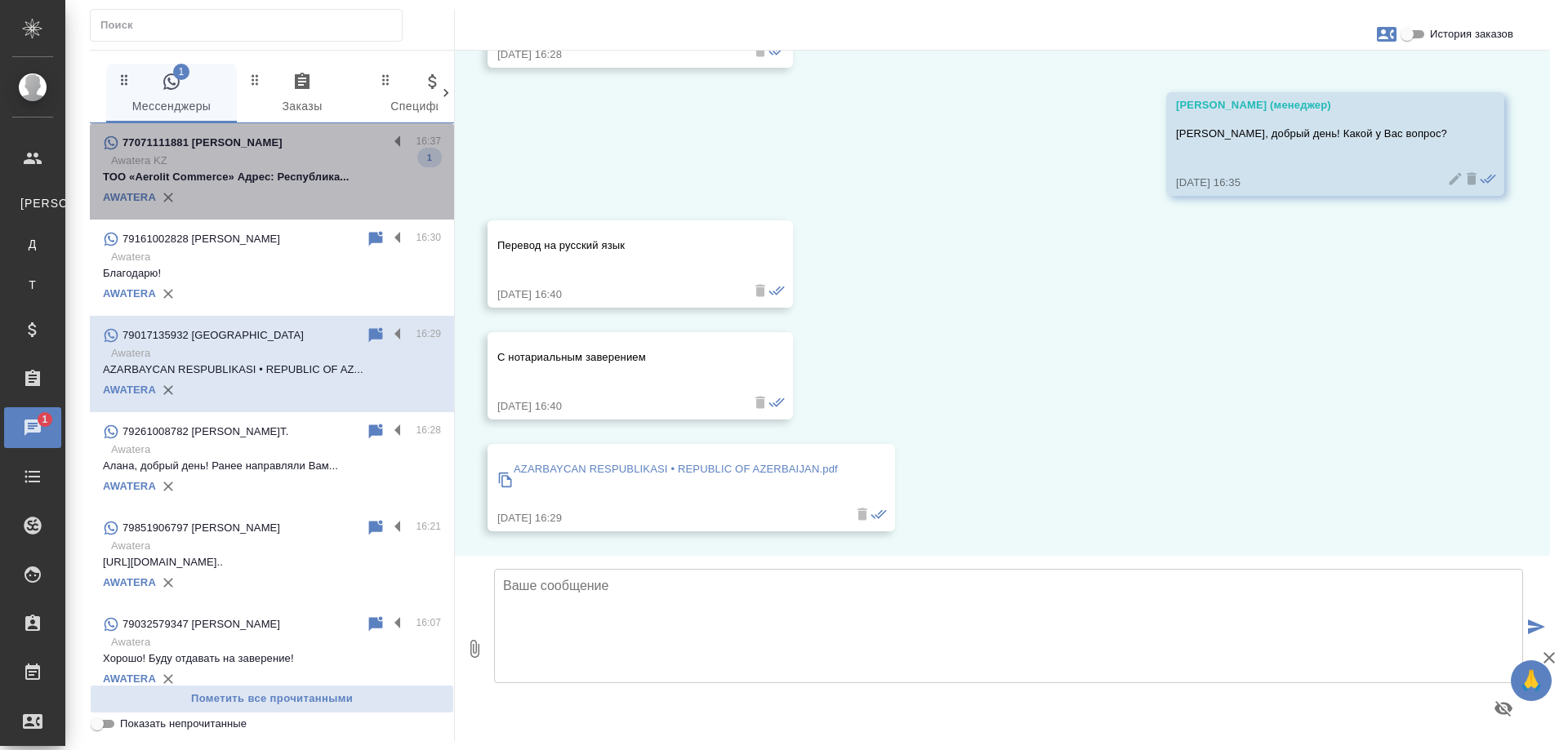
click at [315, 152] on p "Awatera KZ" at bounding box center [276, 160] width 330 height 16
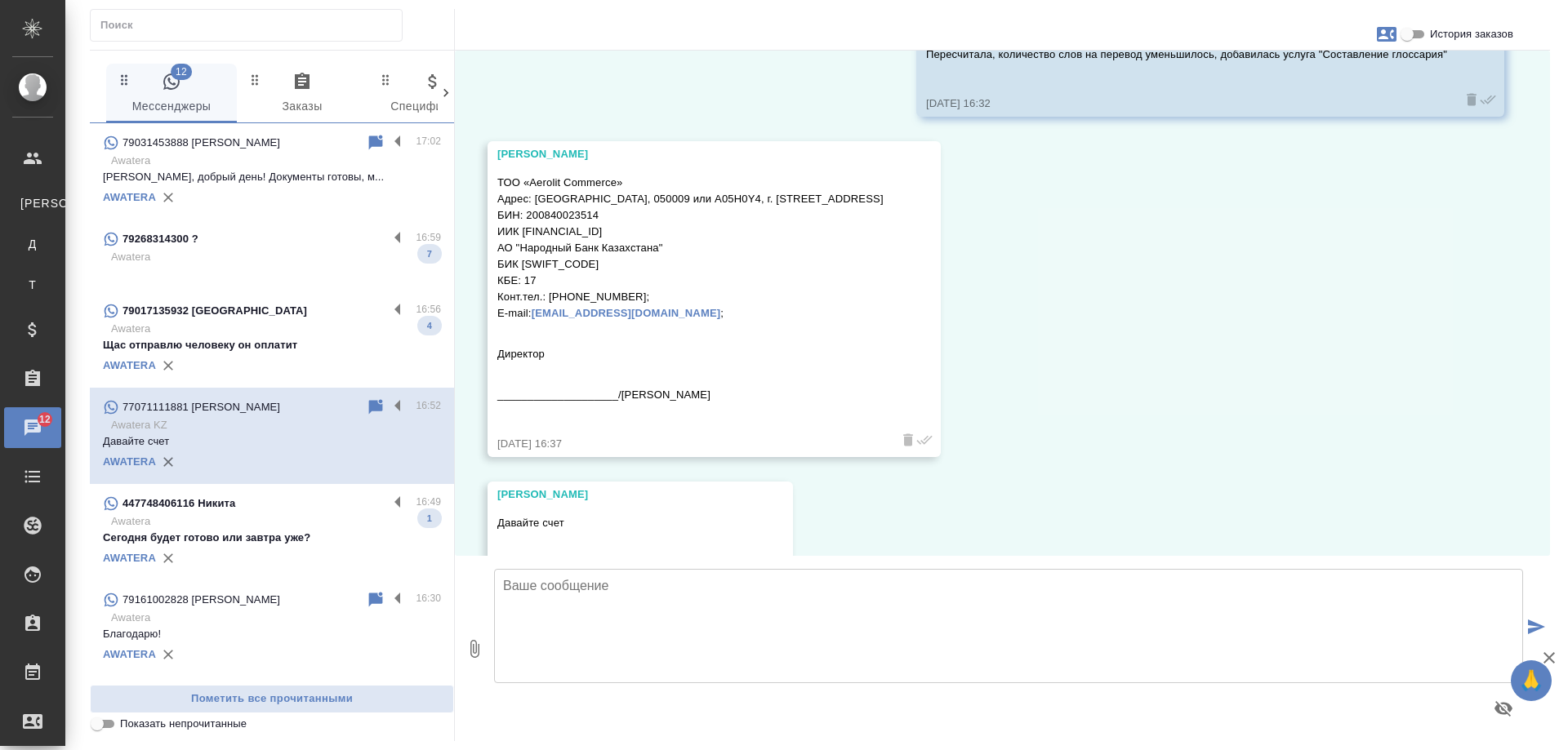
scroll to position [8947, 0]
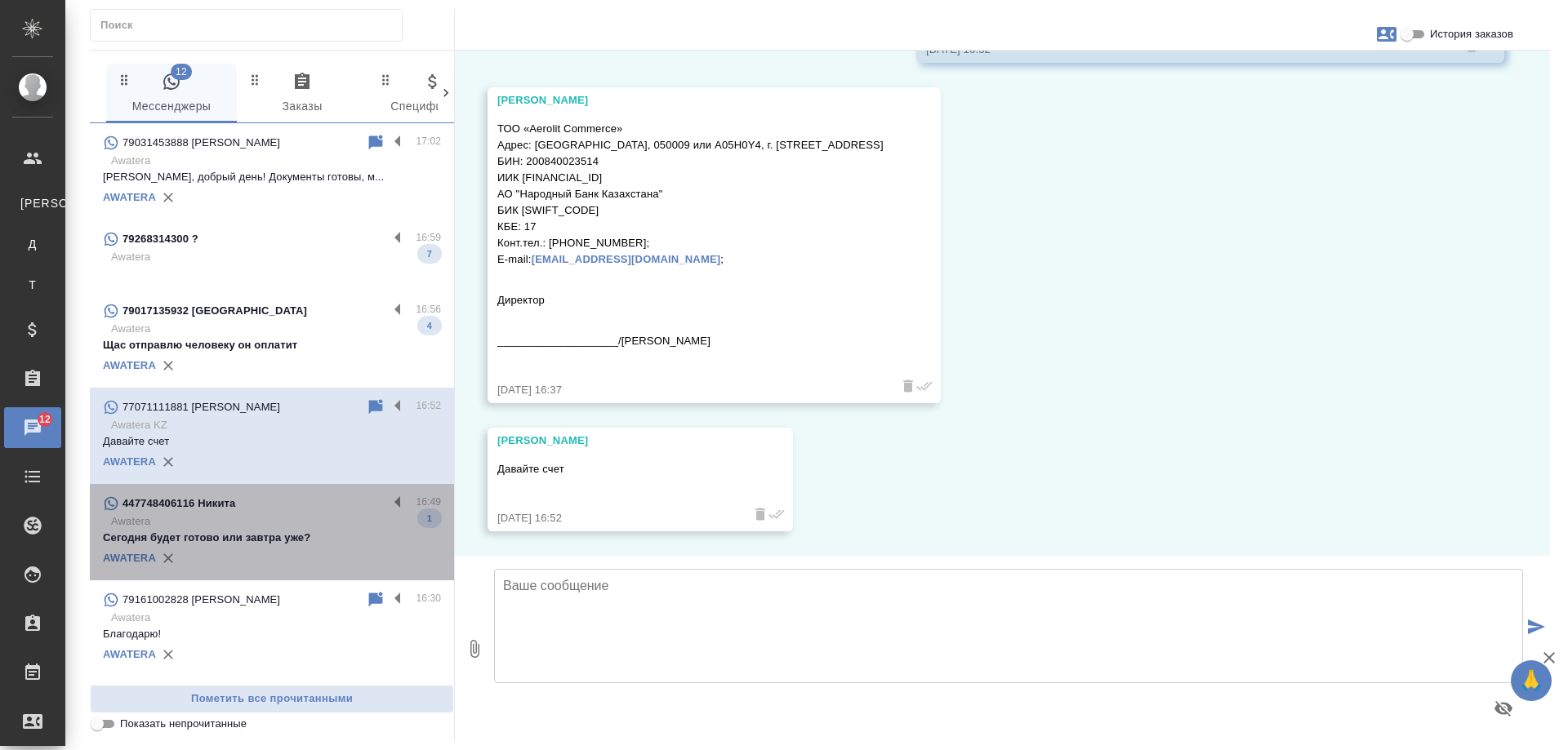
drag, startPoint x: 287, startPoint y: 537, endPoint x: 272, endPoint y: 536, distance: 15.0
click at [285, 538] on p "Сегодня будет готово или завтра уже?" at bounding box center [272, 537] width 338 height 16
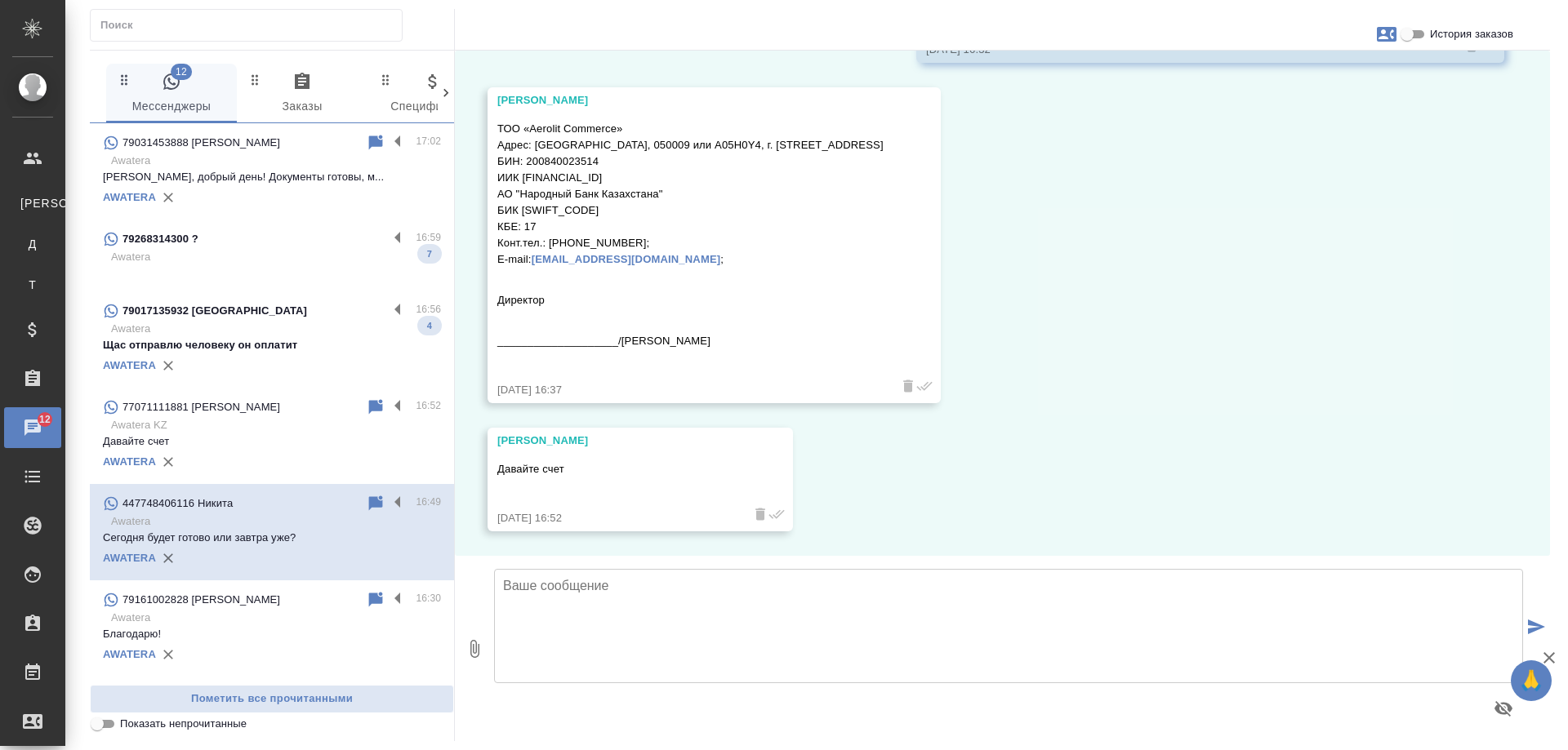
scroll to position [427, 0]
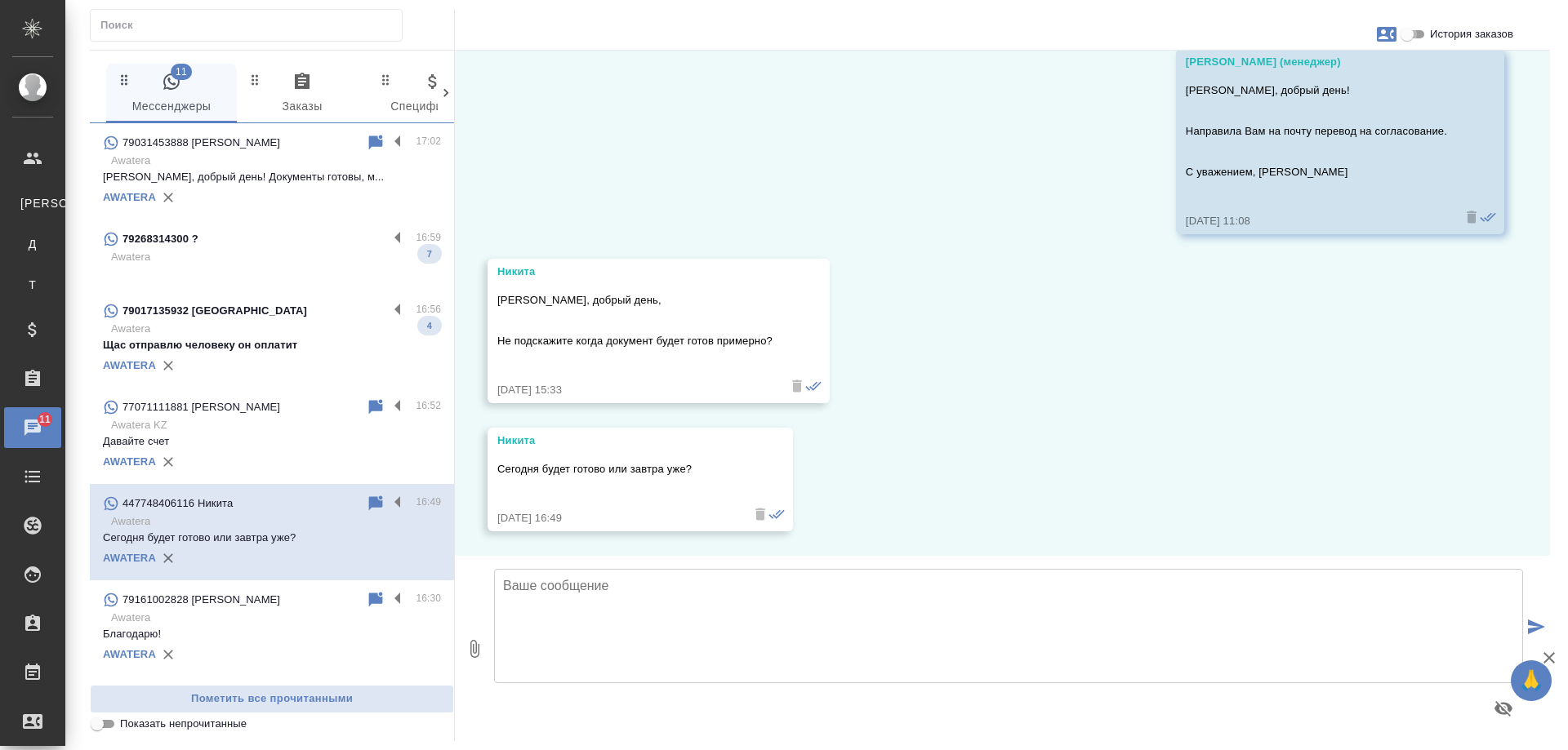
click at [1403, 36] on input "История заказов" at bounding box center [1406, 35] width 59 height 19
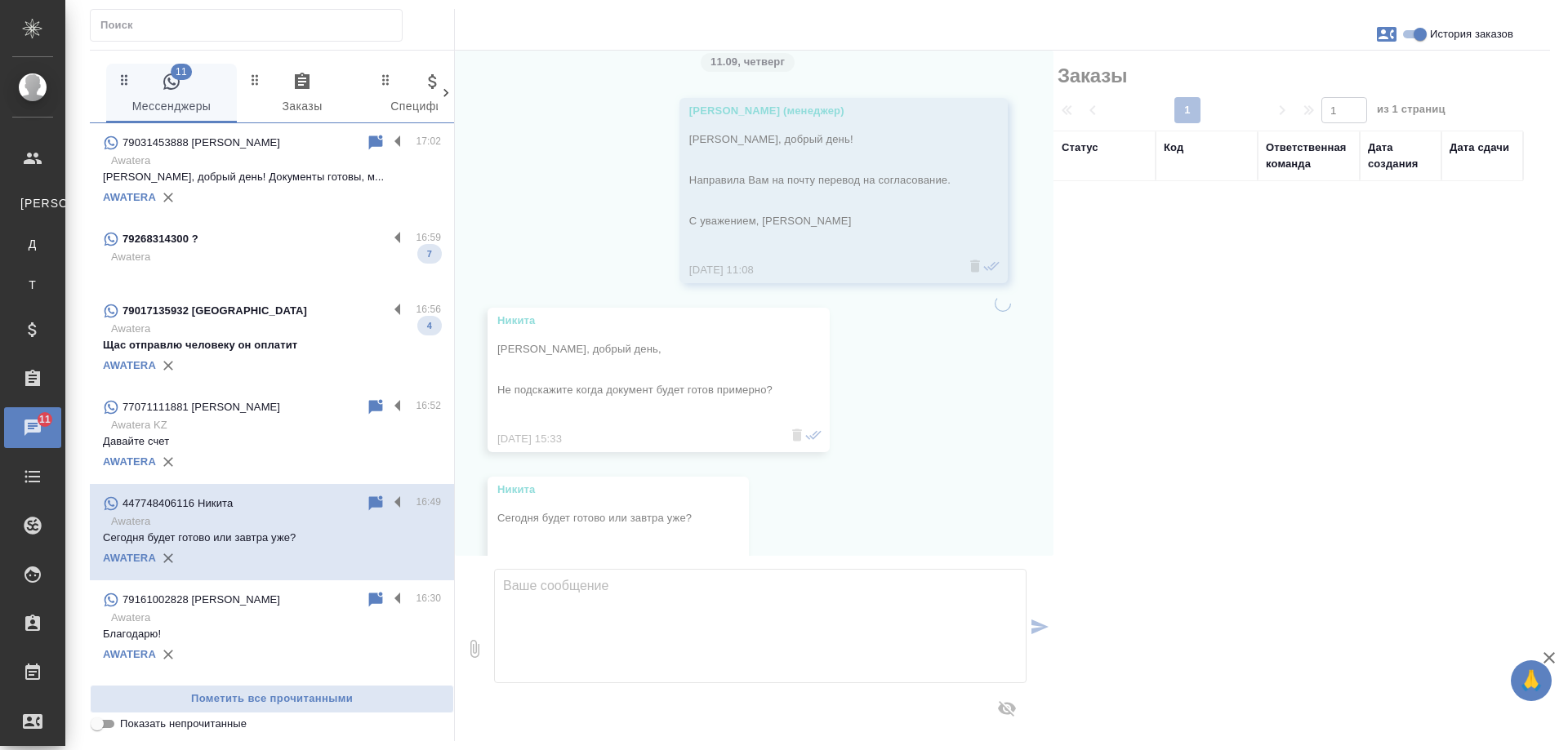
scroll to position [476, 0]
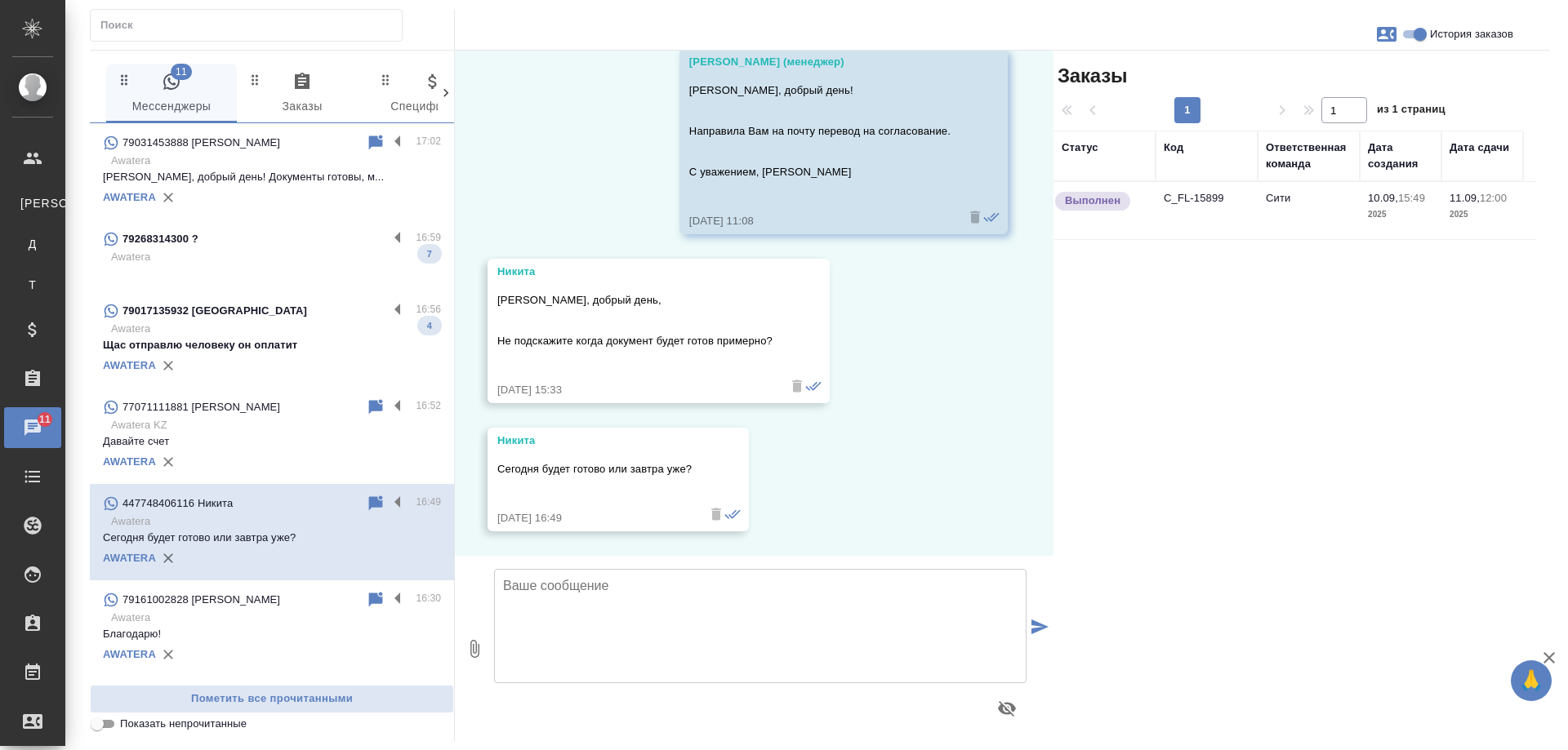
click at [1191, 203] on td "C_FL-15899" at bounding box center [1206, 211] width 102 height 58
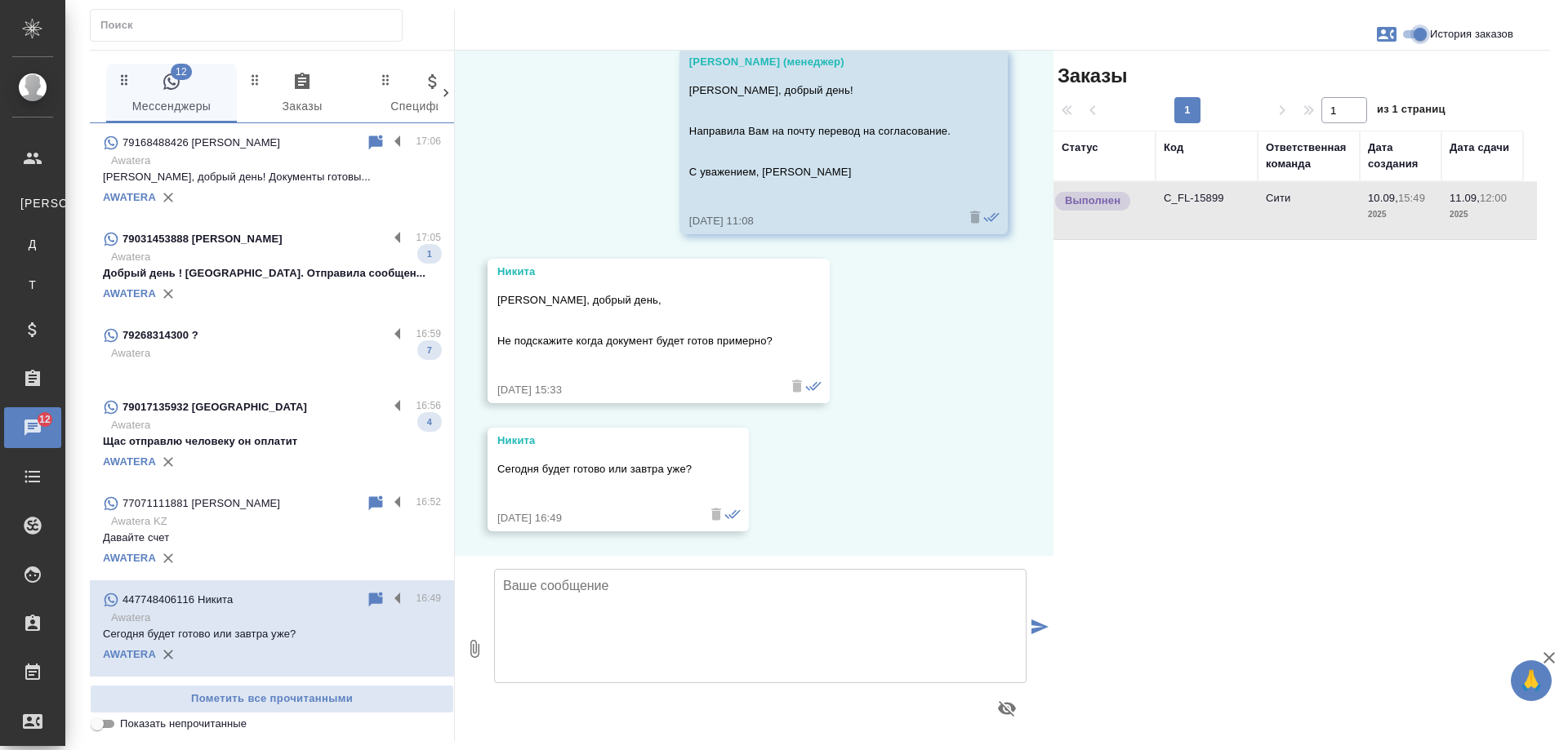
click at [1414, 35] on input "История заказов" at bounding box center [1419, 35] width 59 height 19
checkbox input "false"
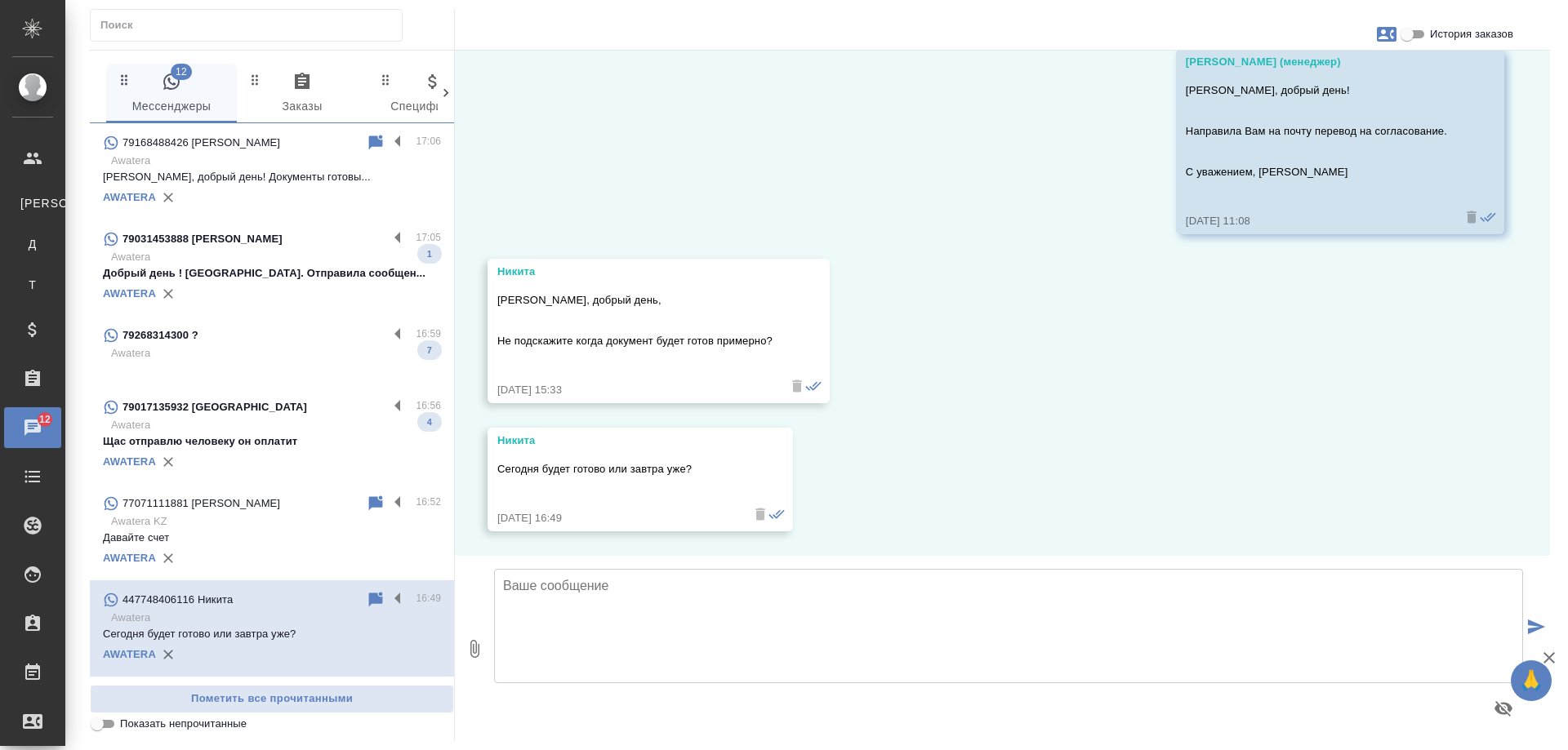
scroll to position [427, 0]
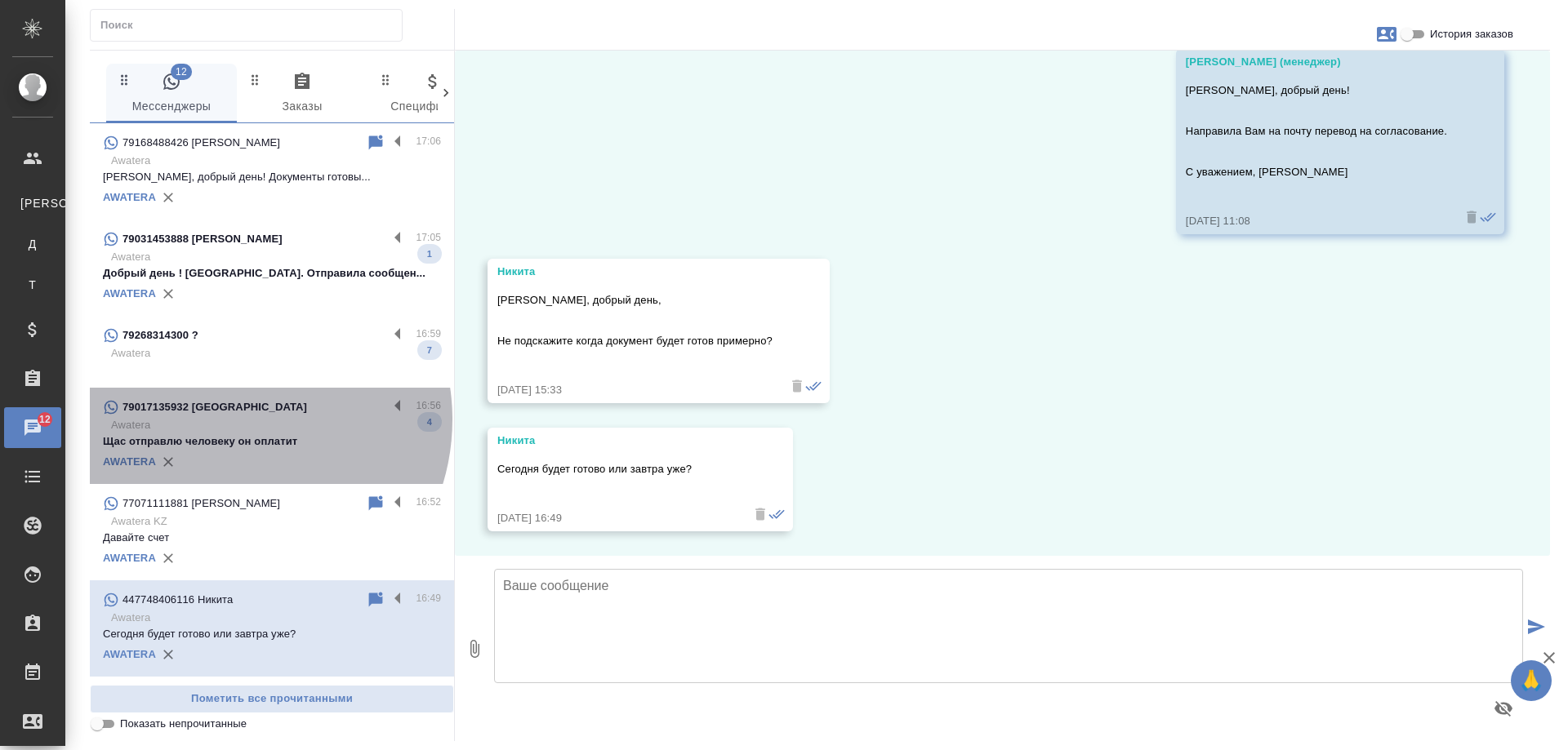
click at [229, 419] on p "Awatera" at bounding box center [276, 425] width 330 height 16
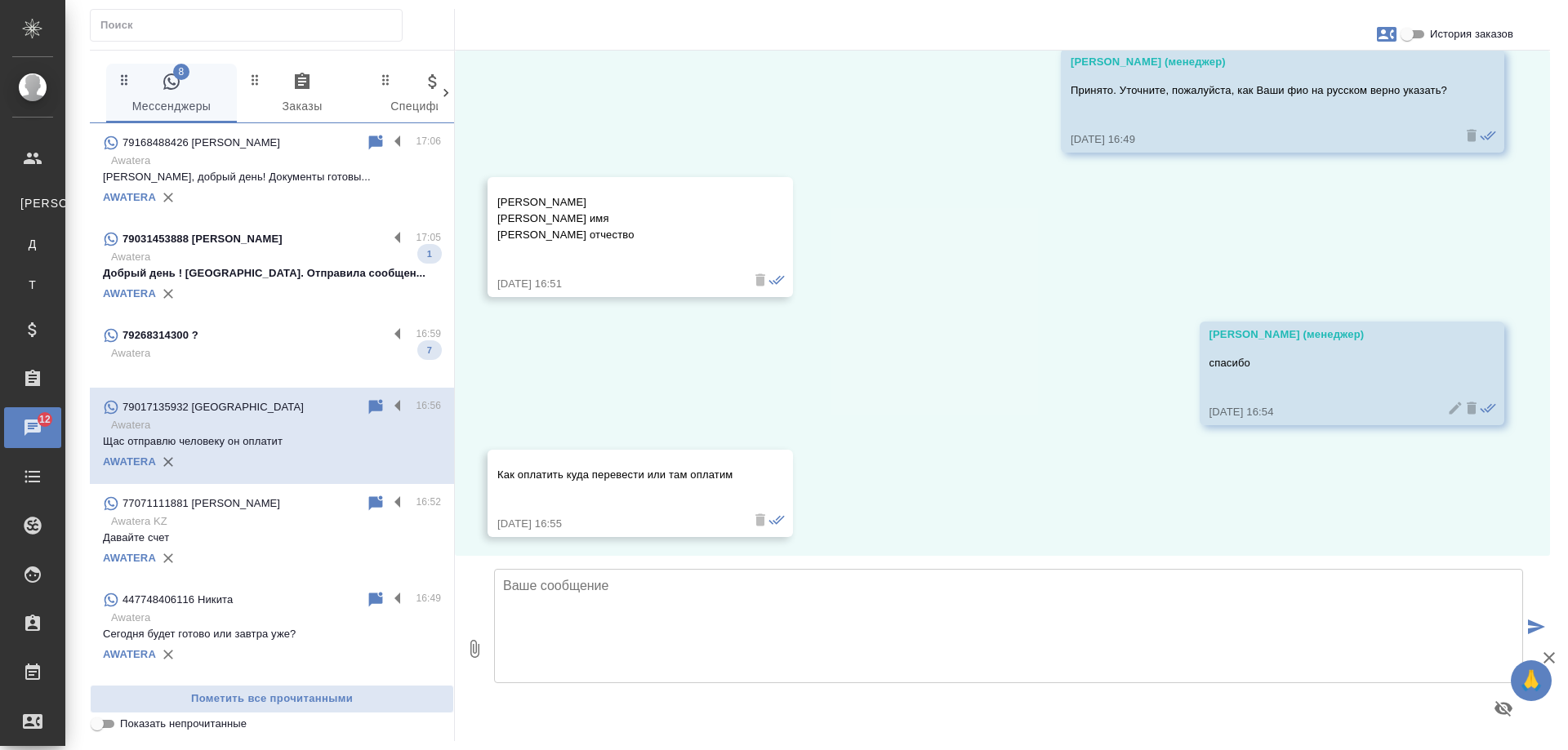
scroll to position [638, 0]
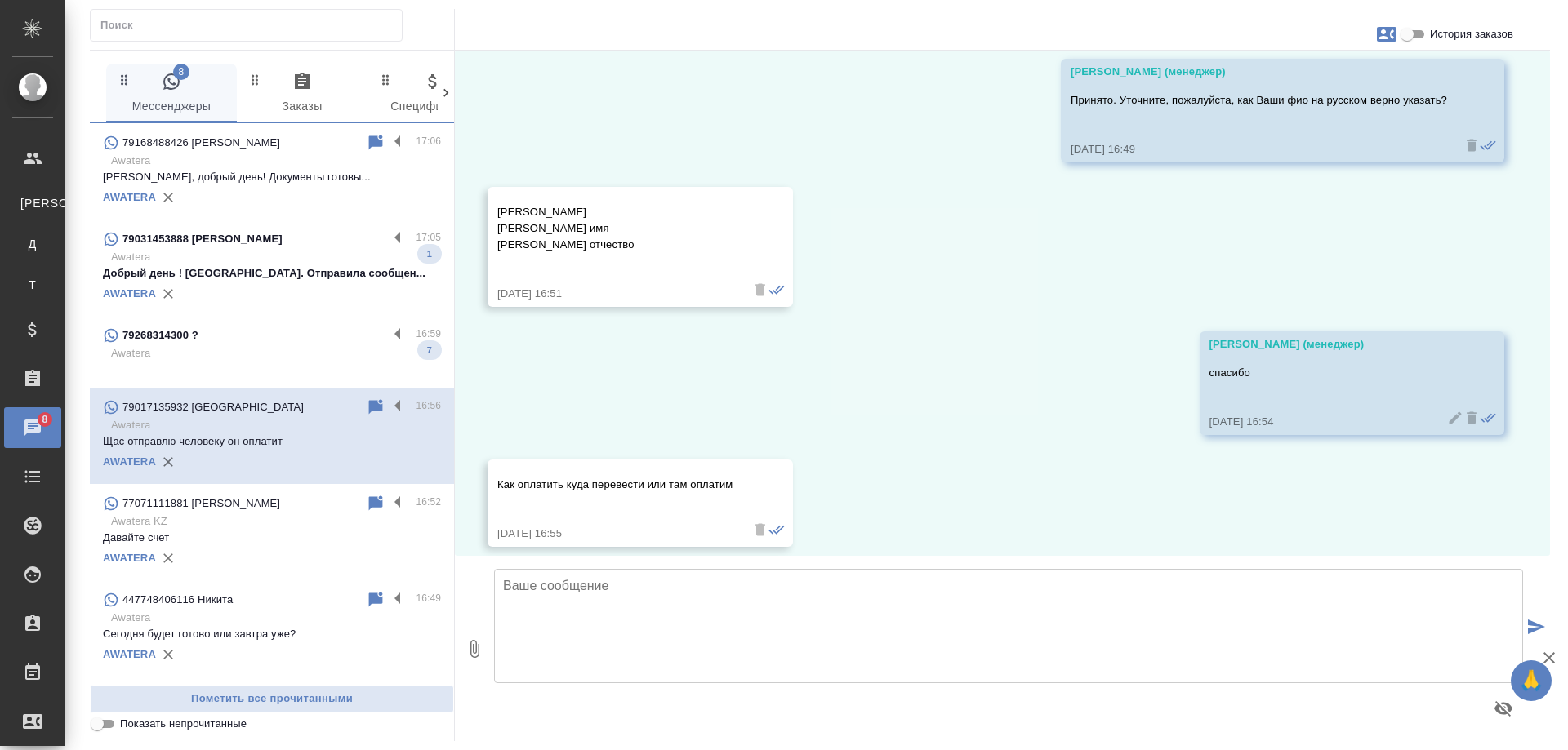
click at [259, 277] on p "Добрый день ! Здорово. Отправила сообщен..." at bounding box center [272, 273] width 338 height 16
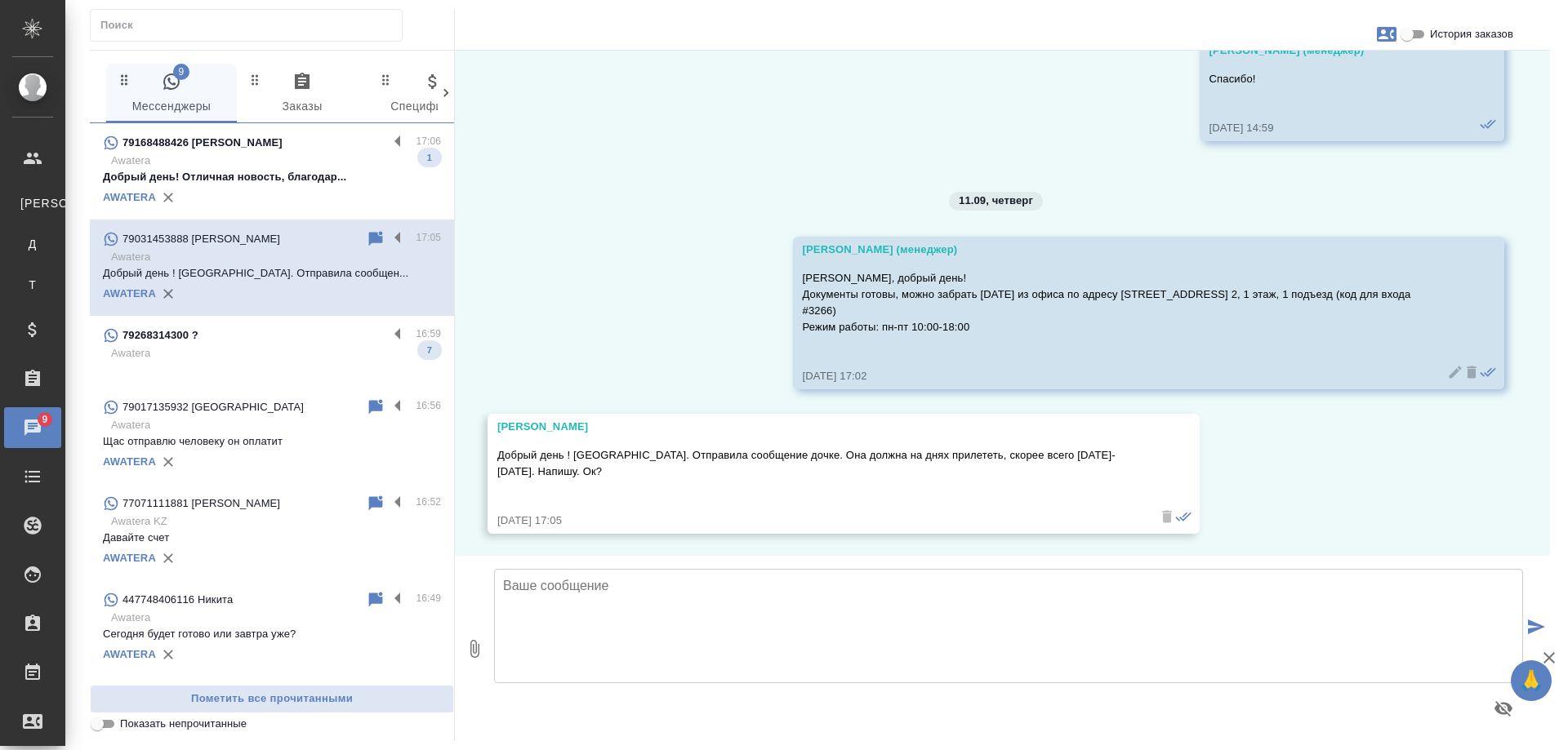
scroll to position [7930, 0]
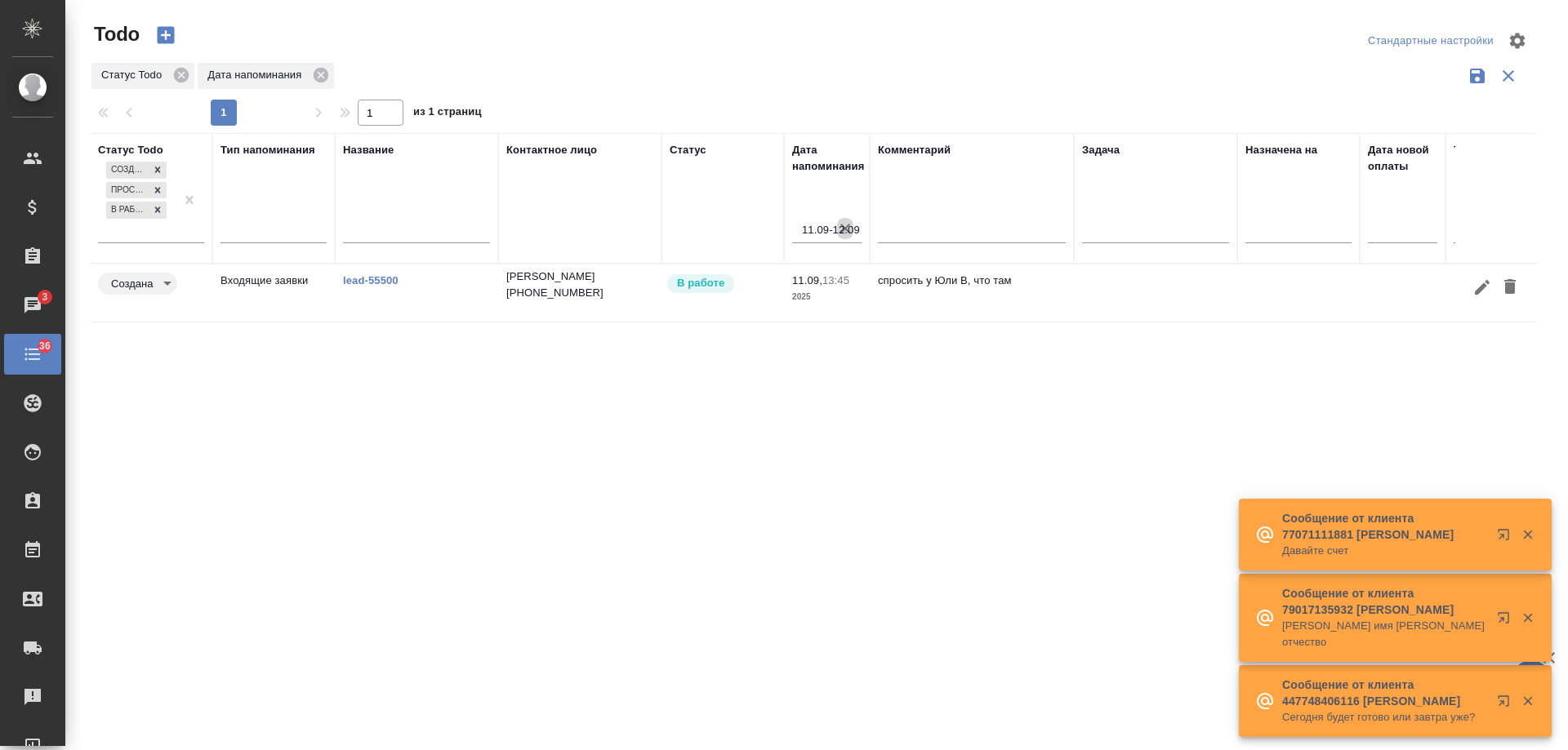
click at [844, 230] on icon "button" at bounding box center [844, 228] width 10 height 10
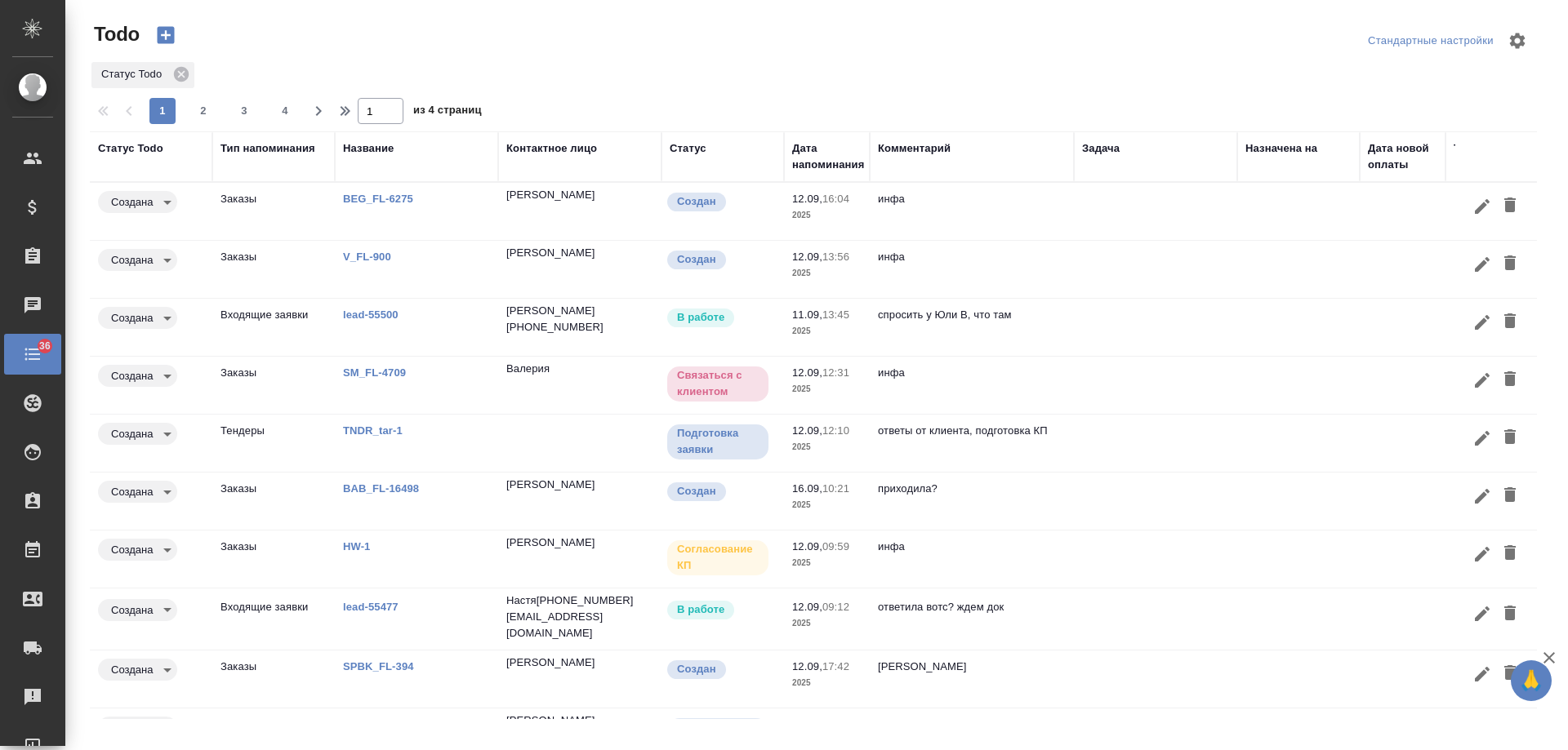
click at [368, 430] on link "TNDR_tar-1" at bounding box center [372, 430] width 59 height 12
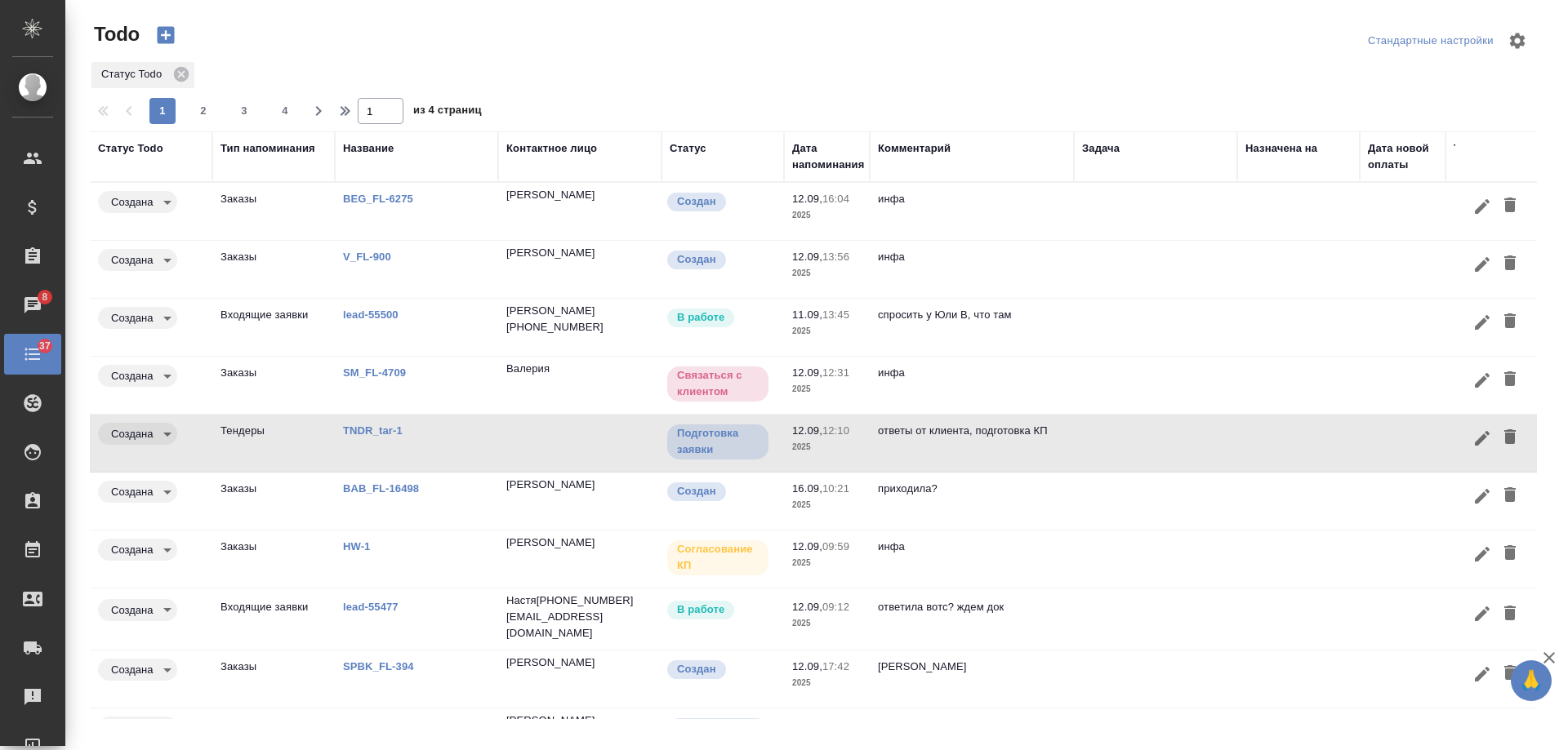
click at [1115, 309] on td at bounding box center [1155, 327] width 163 height 58
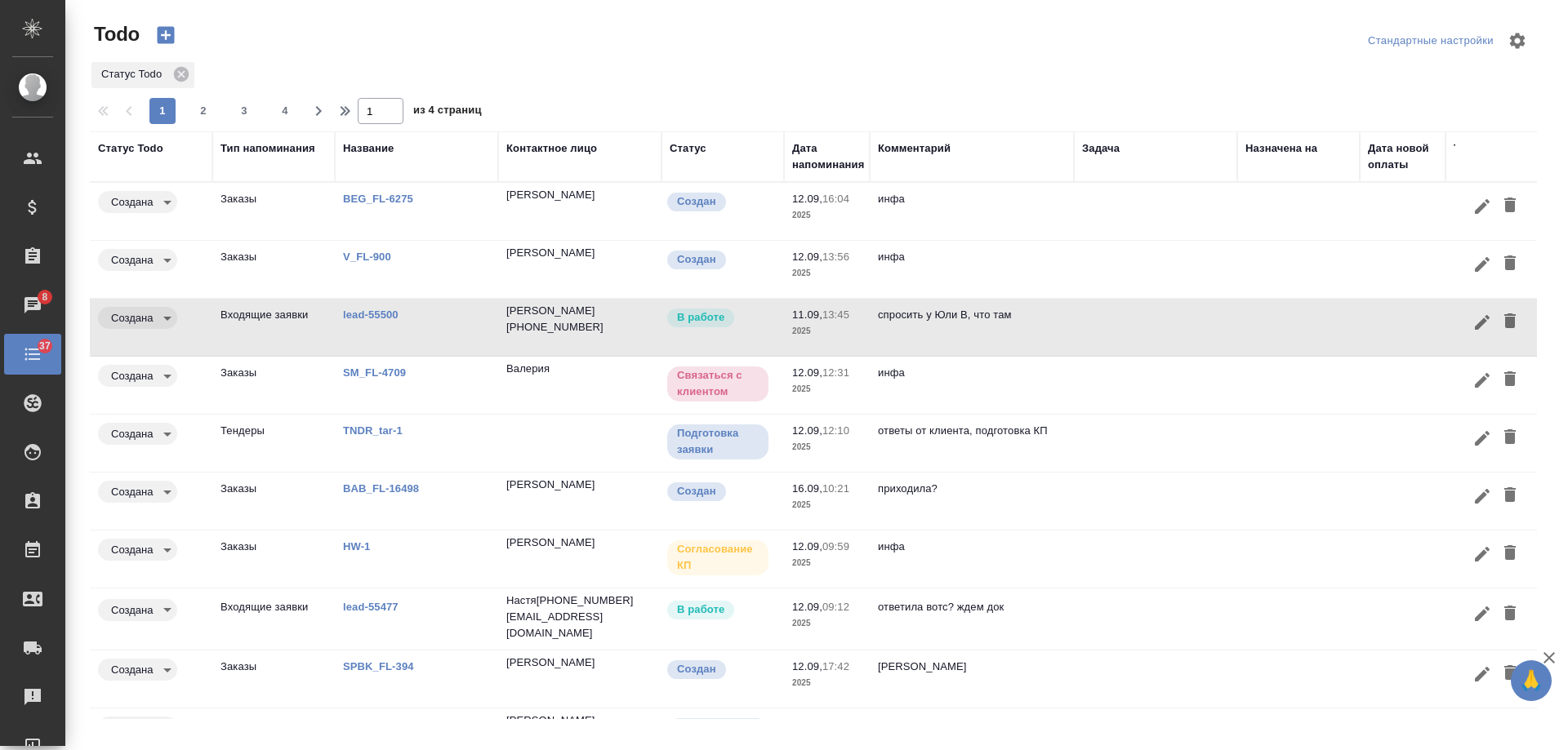
click at [1472, 326] on icon "button" at bounding box center [1482, 322] width 19 height 19
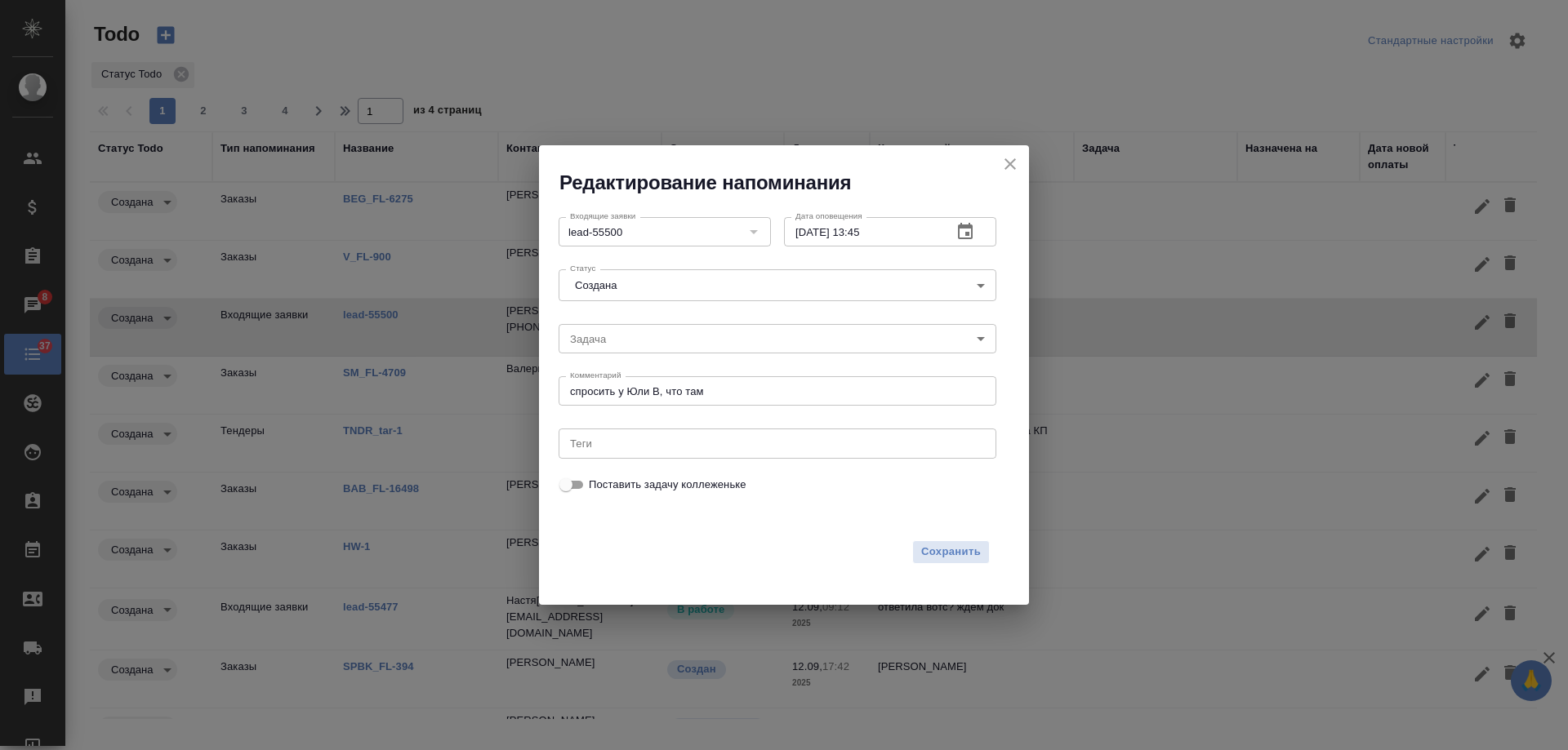
click at [972, 232] on icon "button" at bounding box center [964, 230] width 14 height 16
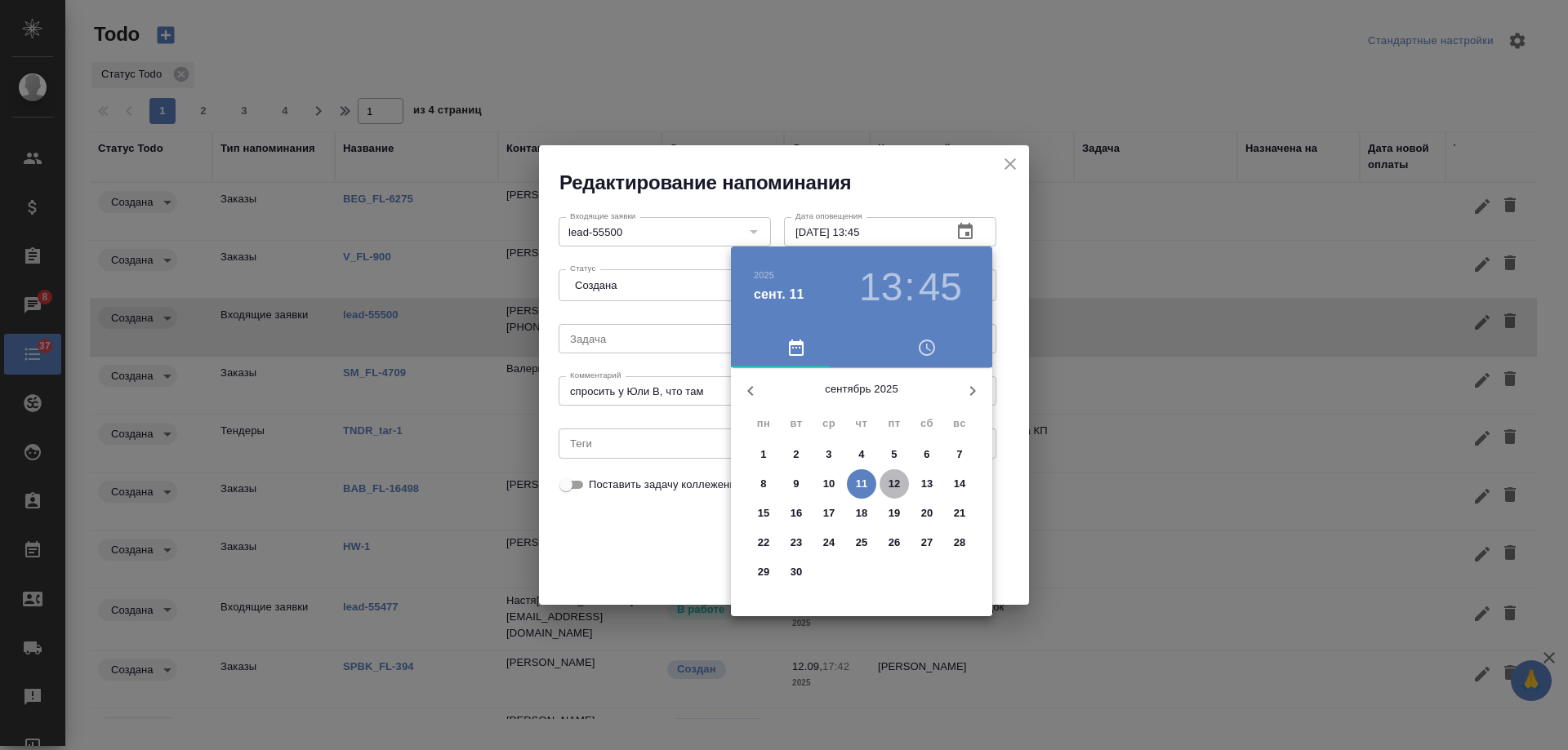
click at [906, 480] on span "12" at bounding box center [893, 483] width 30 height 16
type input "12.09.2025 13:45"
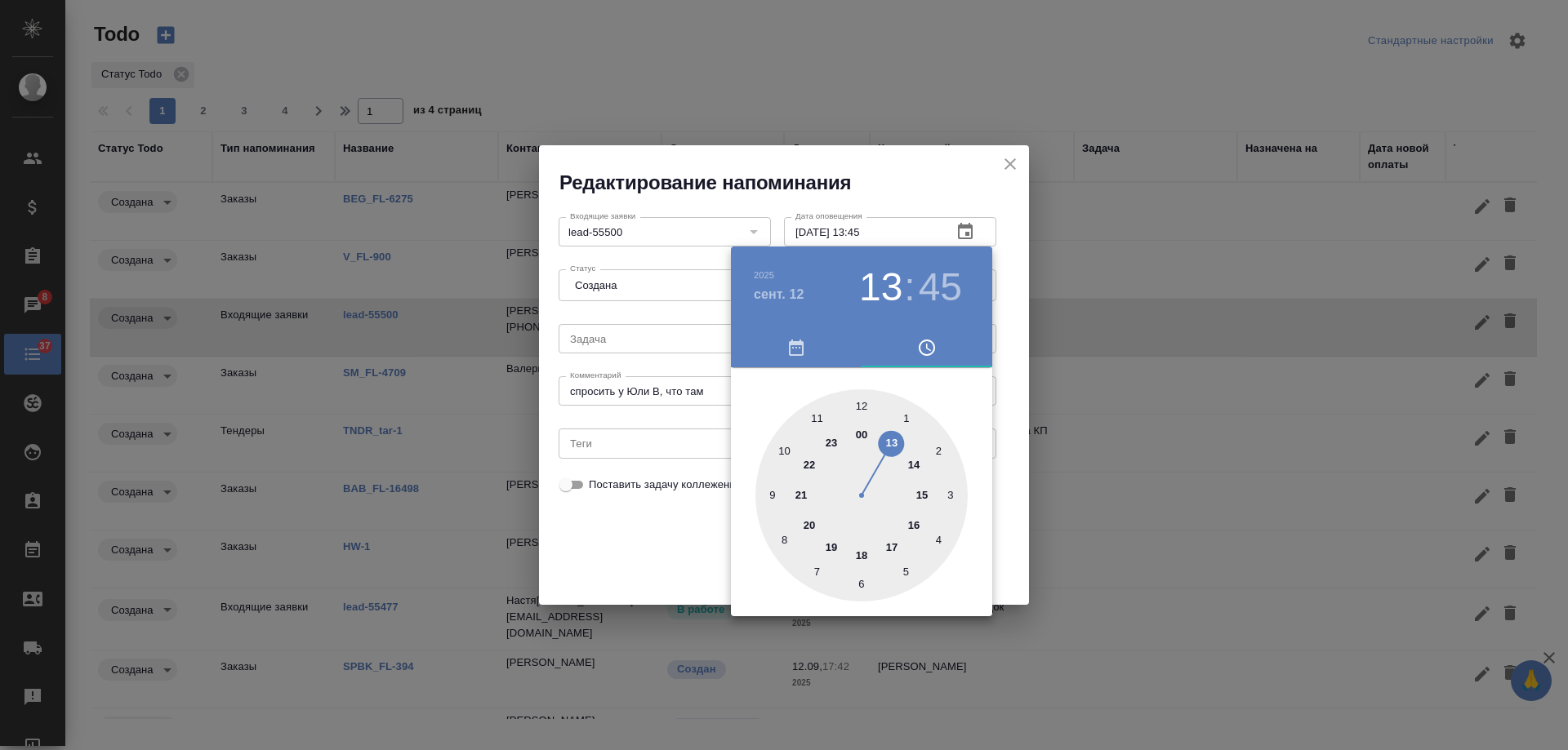
click at [686, 527] on div at bounding box center [784, 375] width 1568 height 750
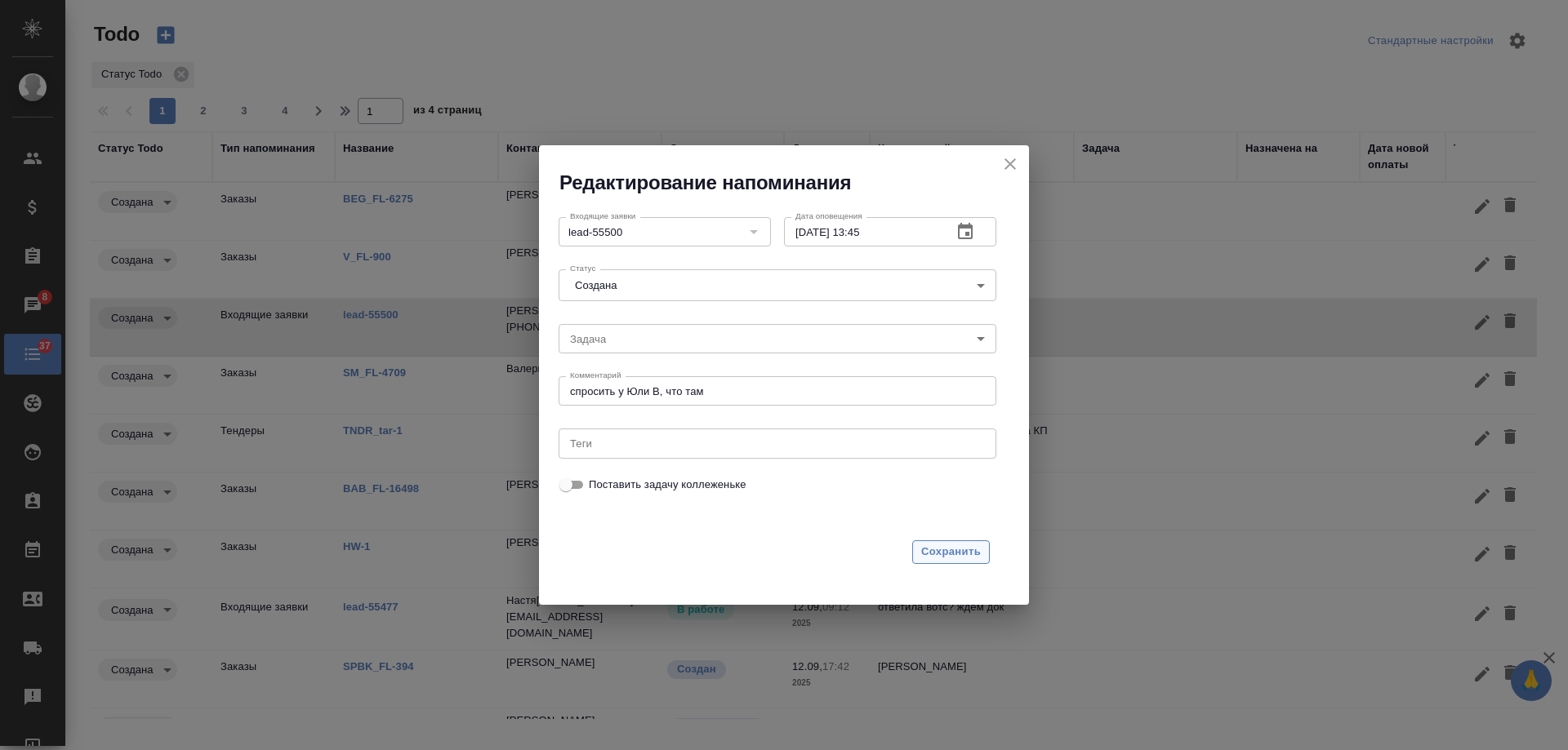
click at [972, 561] on span "Сохранить" at bounding box center [951, 552] width 59 height 19
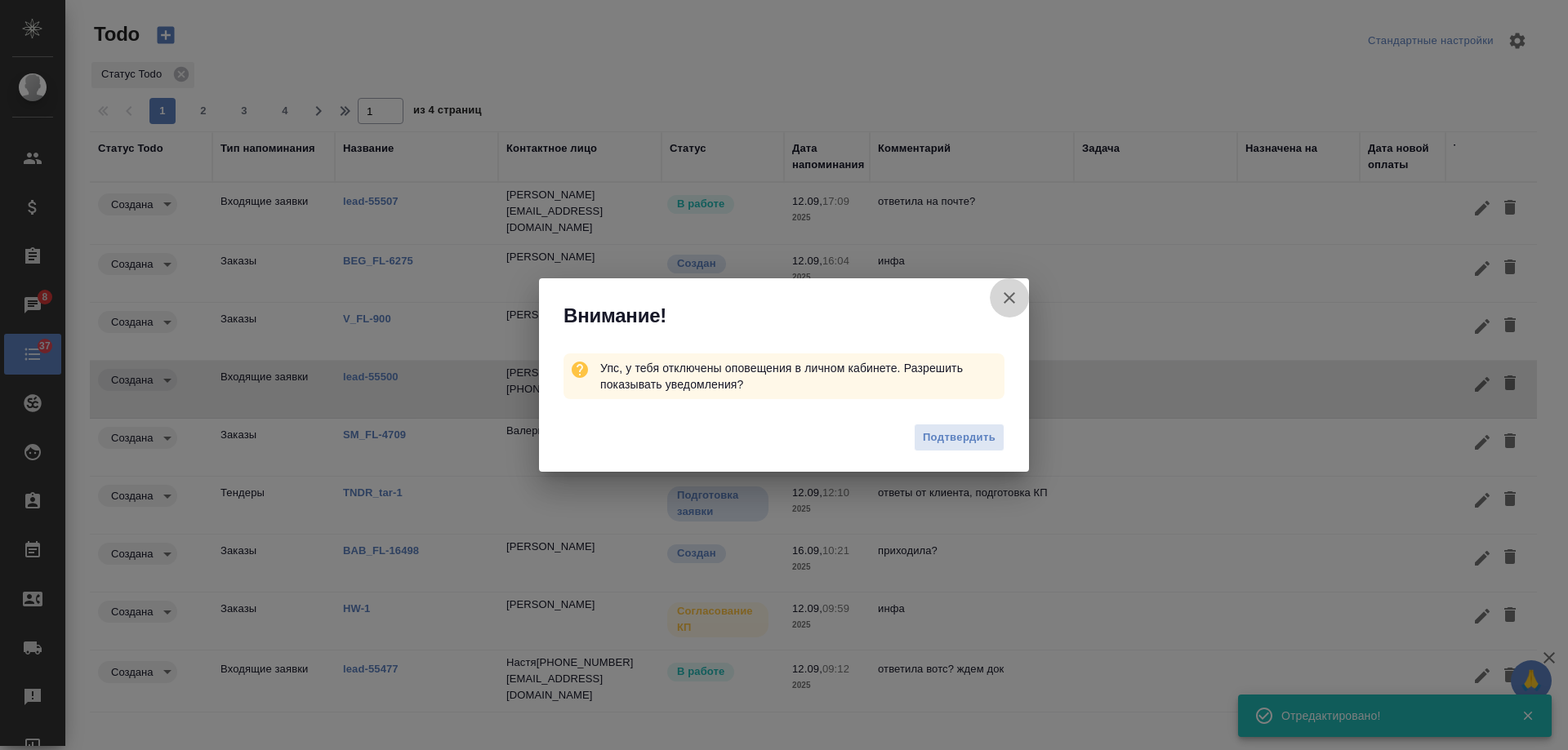
click at [1010, 298] on icon "button" at bounding box center [1009, 297] width 19 height 19
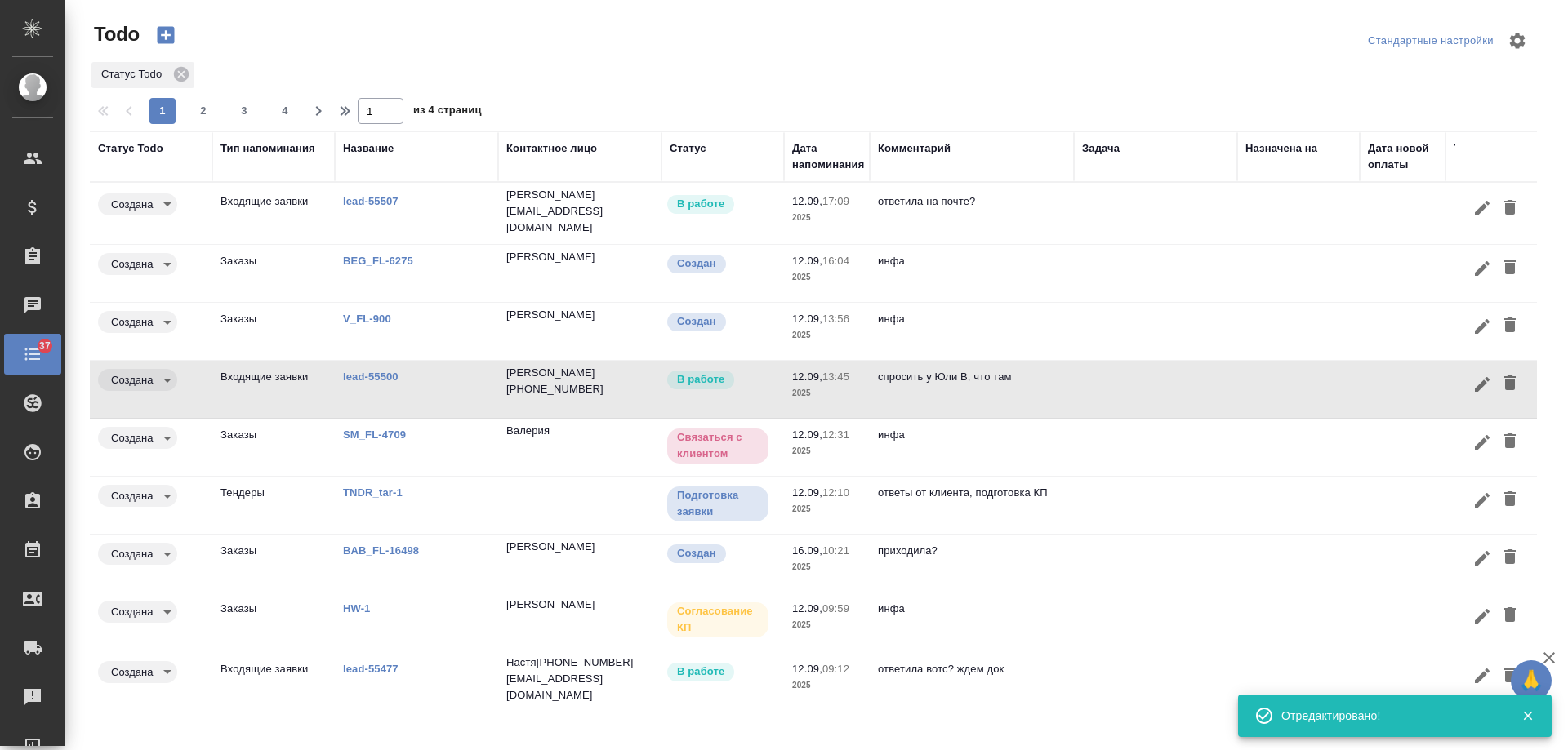
click at [358, 387] on link "lead-55500" at bounding box center [370, 392] width 56 height 12
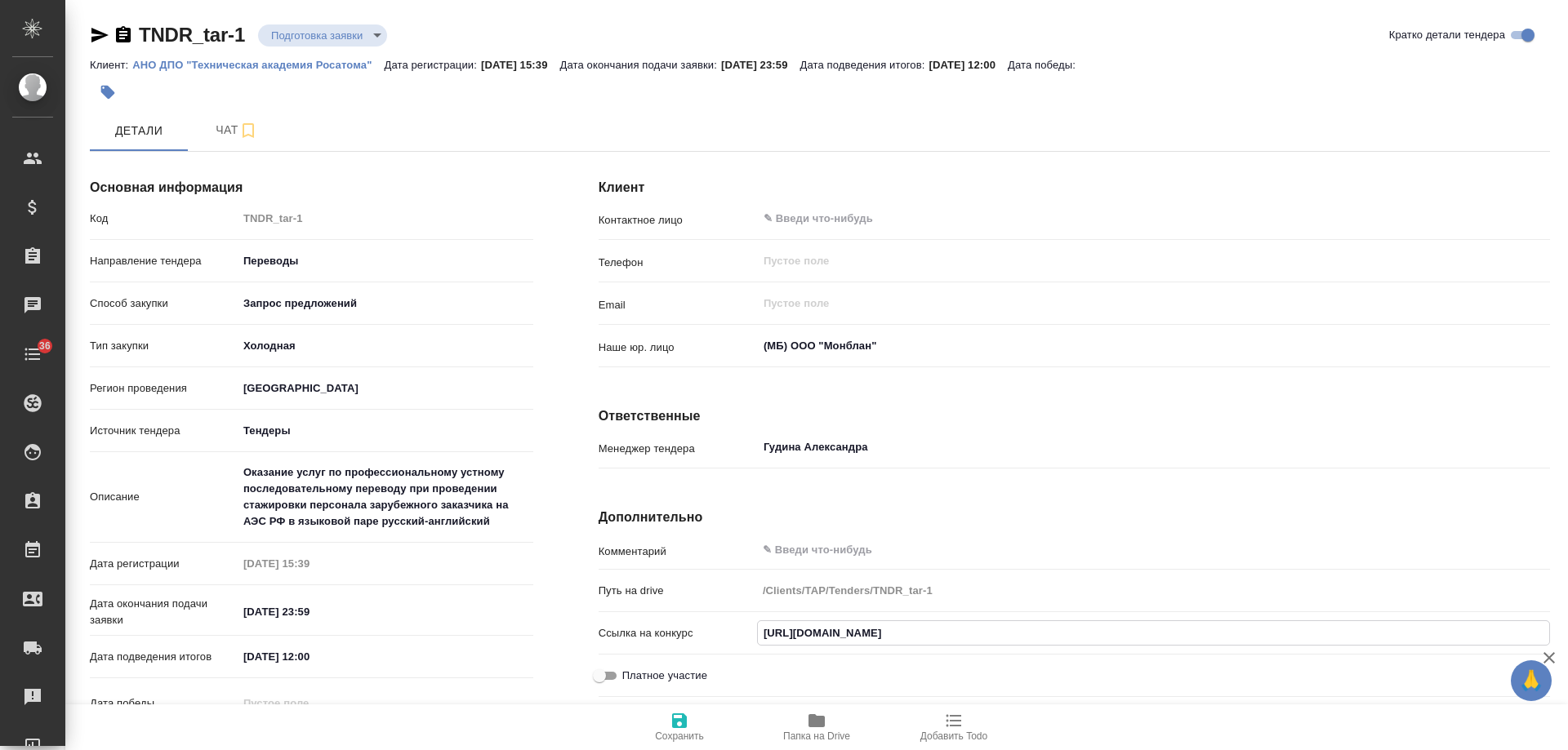
drag, startPoint x: 911, startPoint y: 626, endPoint x: 456, endPoint y: 624, distance: 455.0
click at [456, 624] on div "Основная информация Код TNDR_tar-1 Направление тендера Переводы translations Сп…" at bounding box center [820, 511] width 1525 height 759
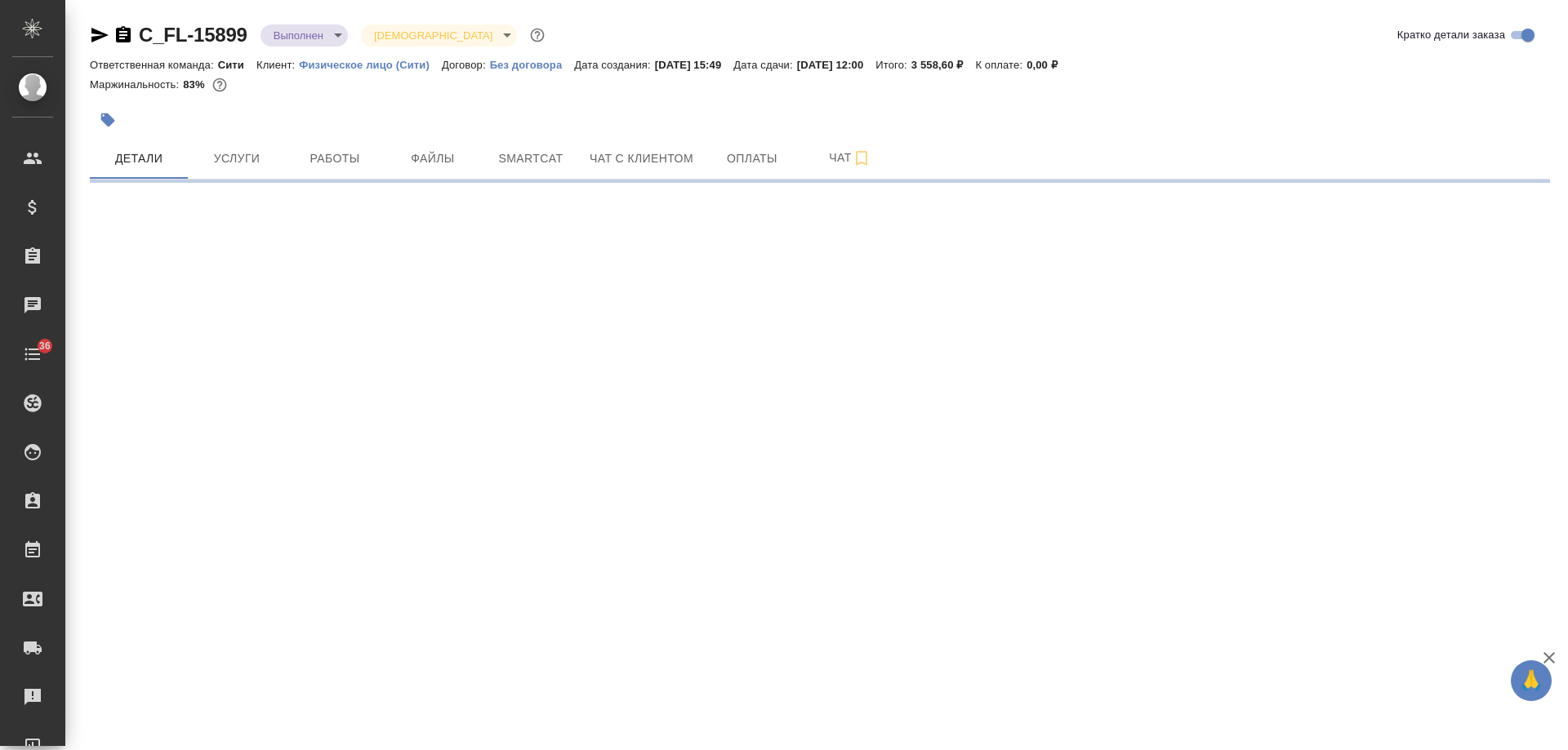
click at [119, 32] on icon "button" at bounding box center [123, 34] width 14 height 16
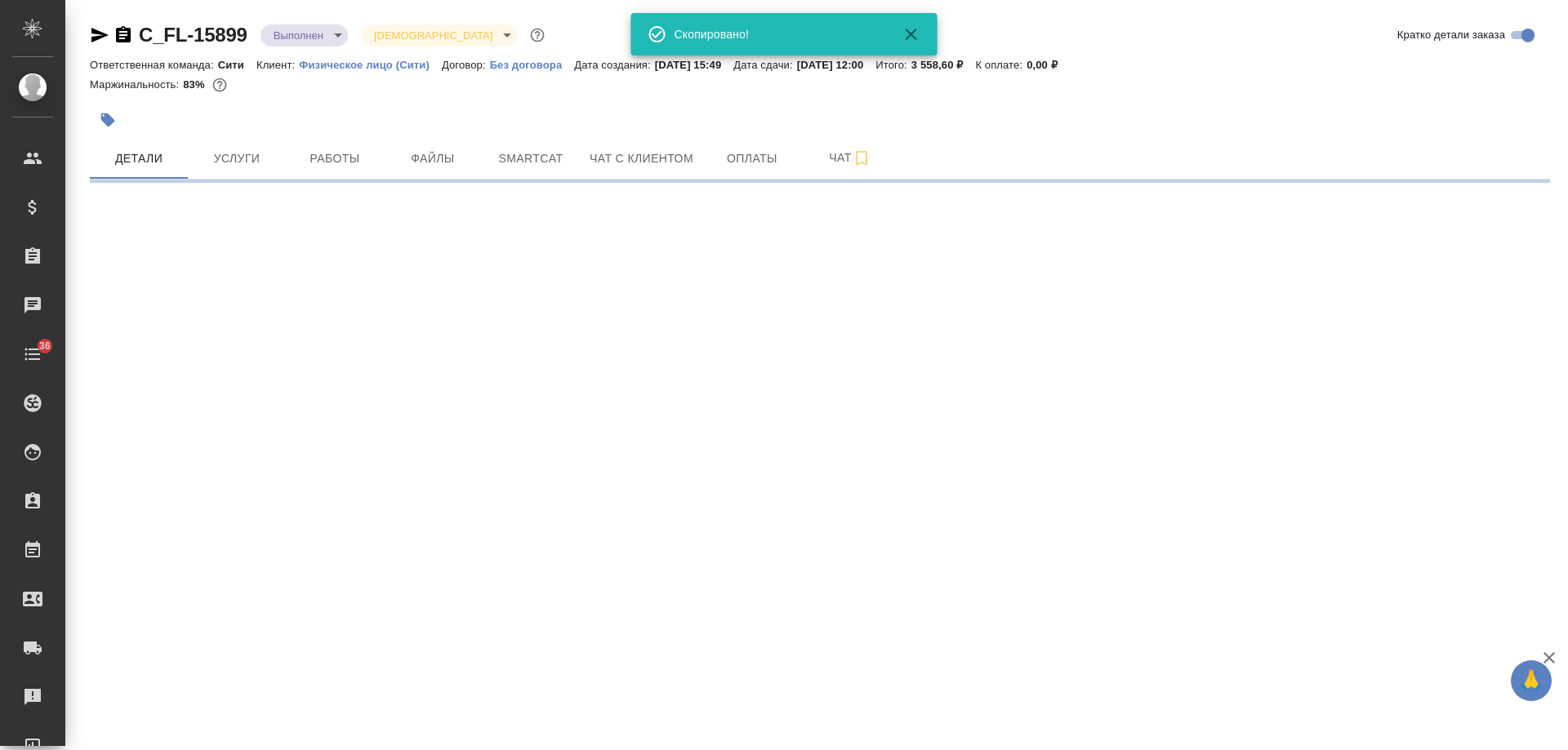
select select "RU"
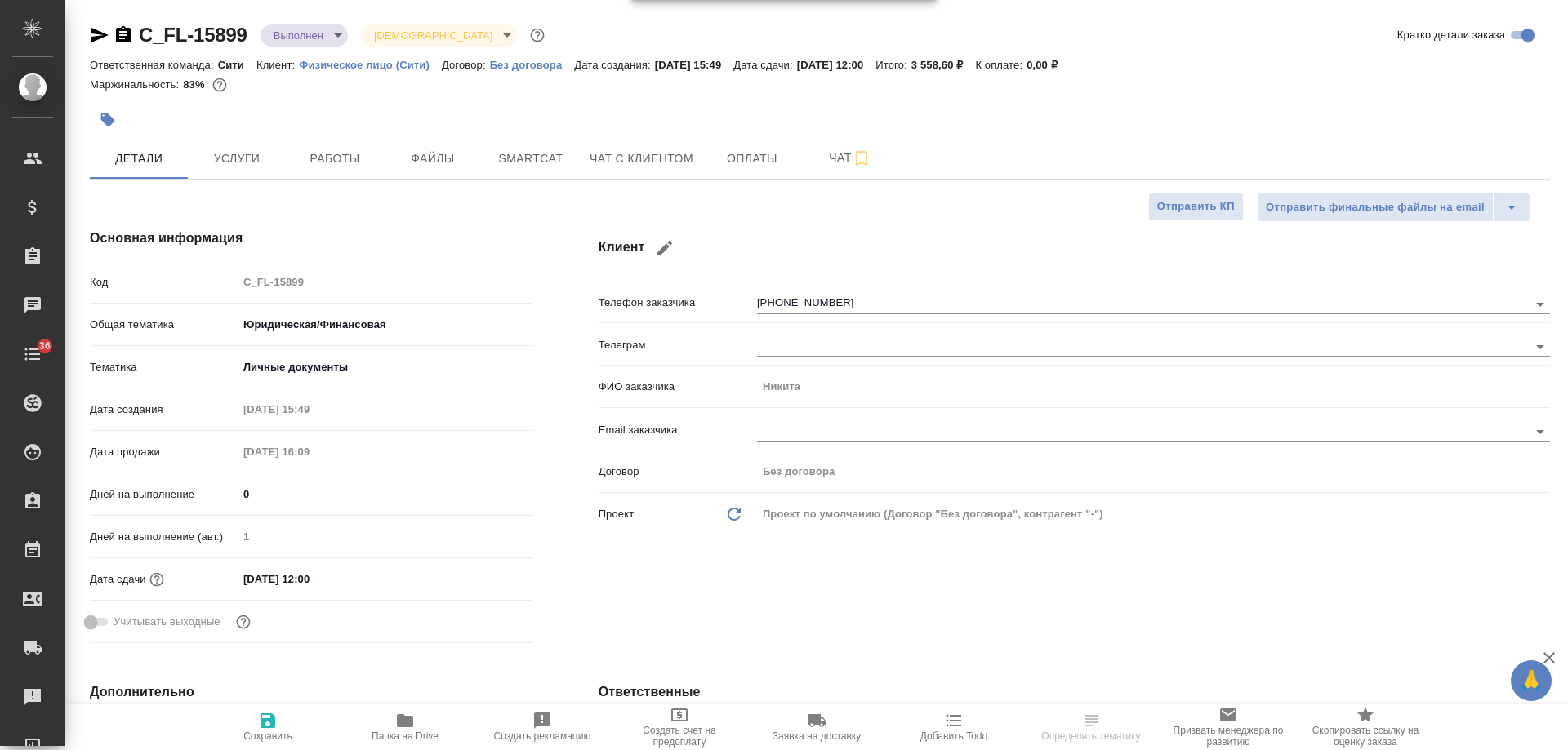
type textarea "x"
type input "Газизов Ринат"
type input "[PERSON_NAME]"
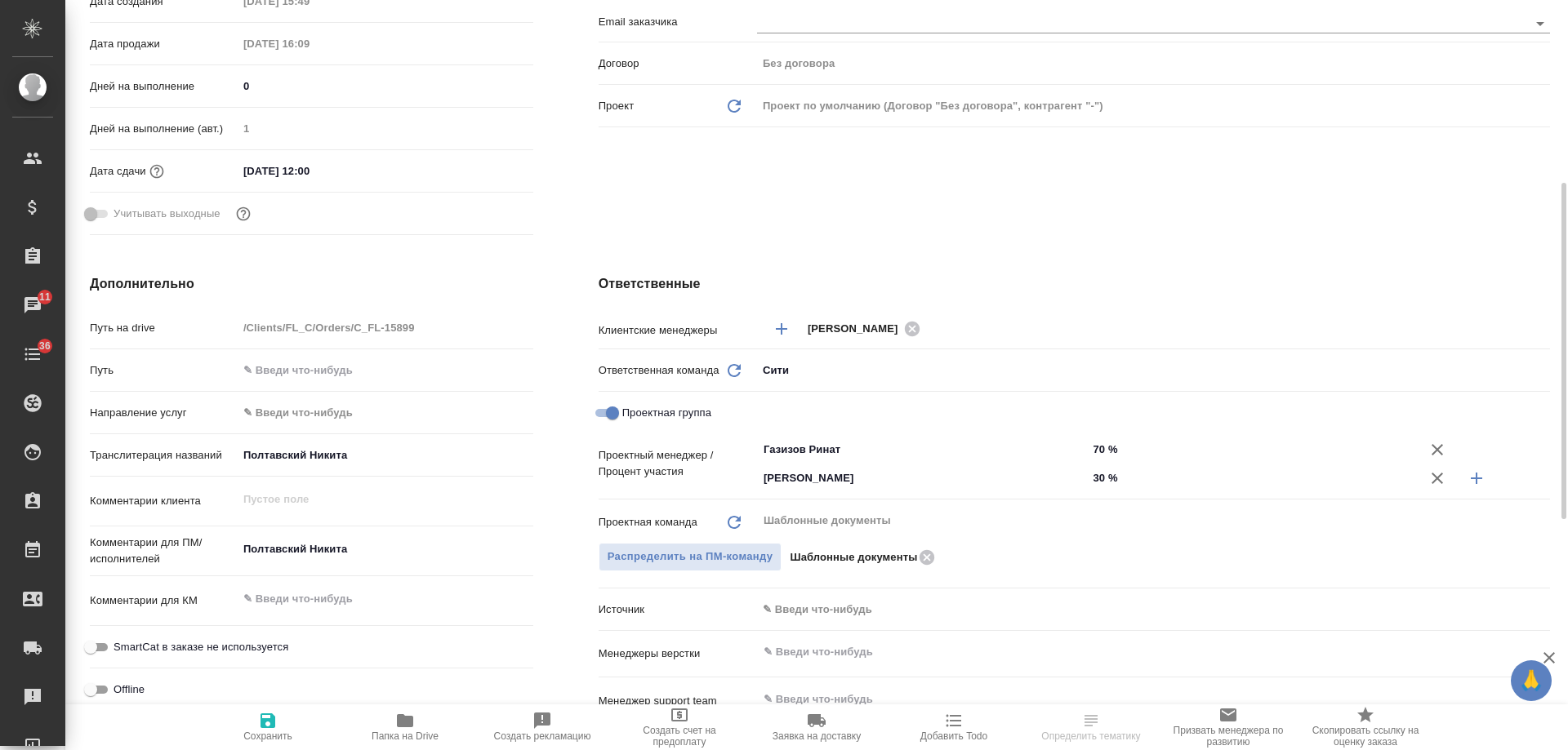
scroll to position [653, 0]
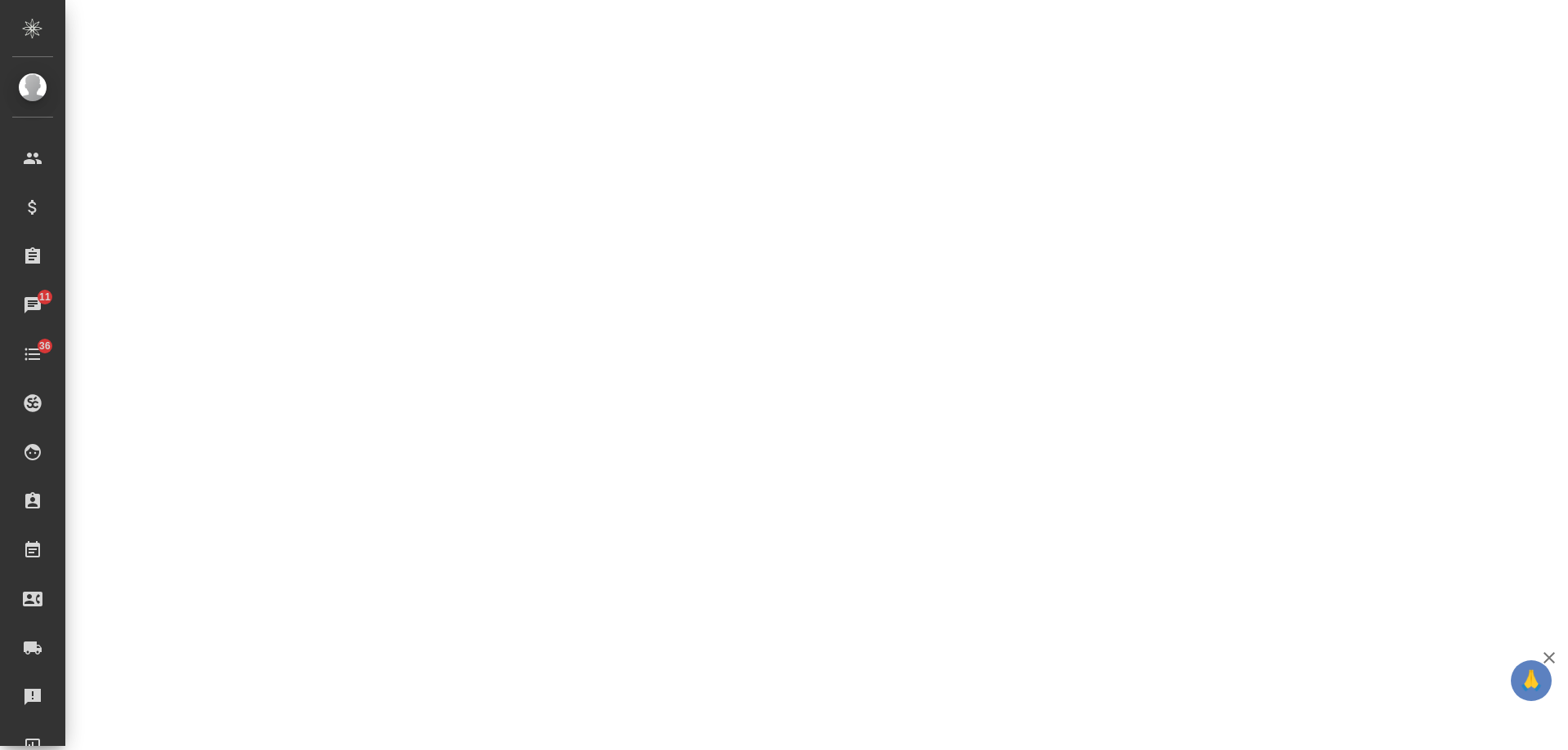
select select "RU"
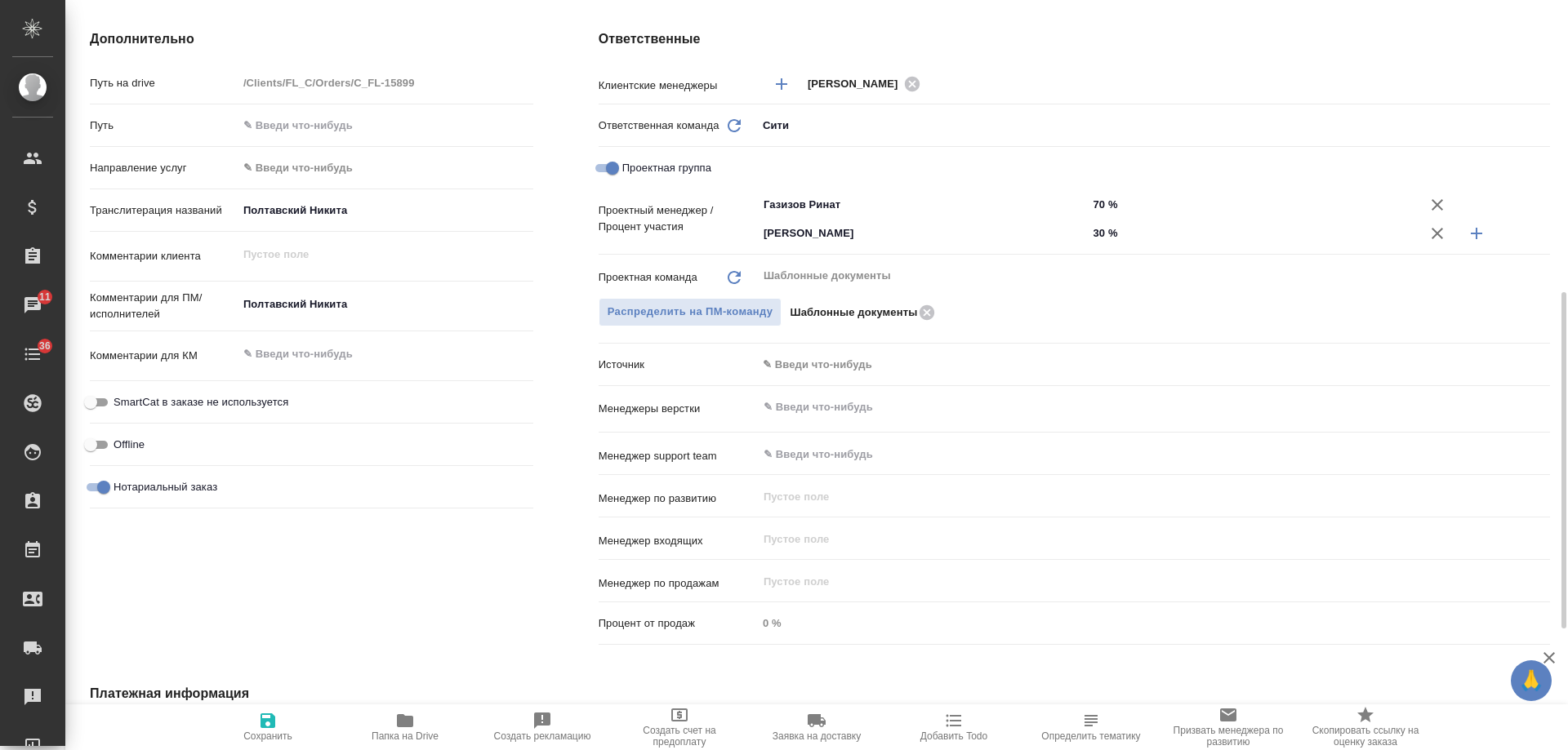
type textarea "x"
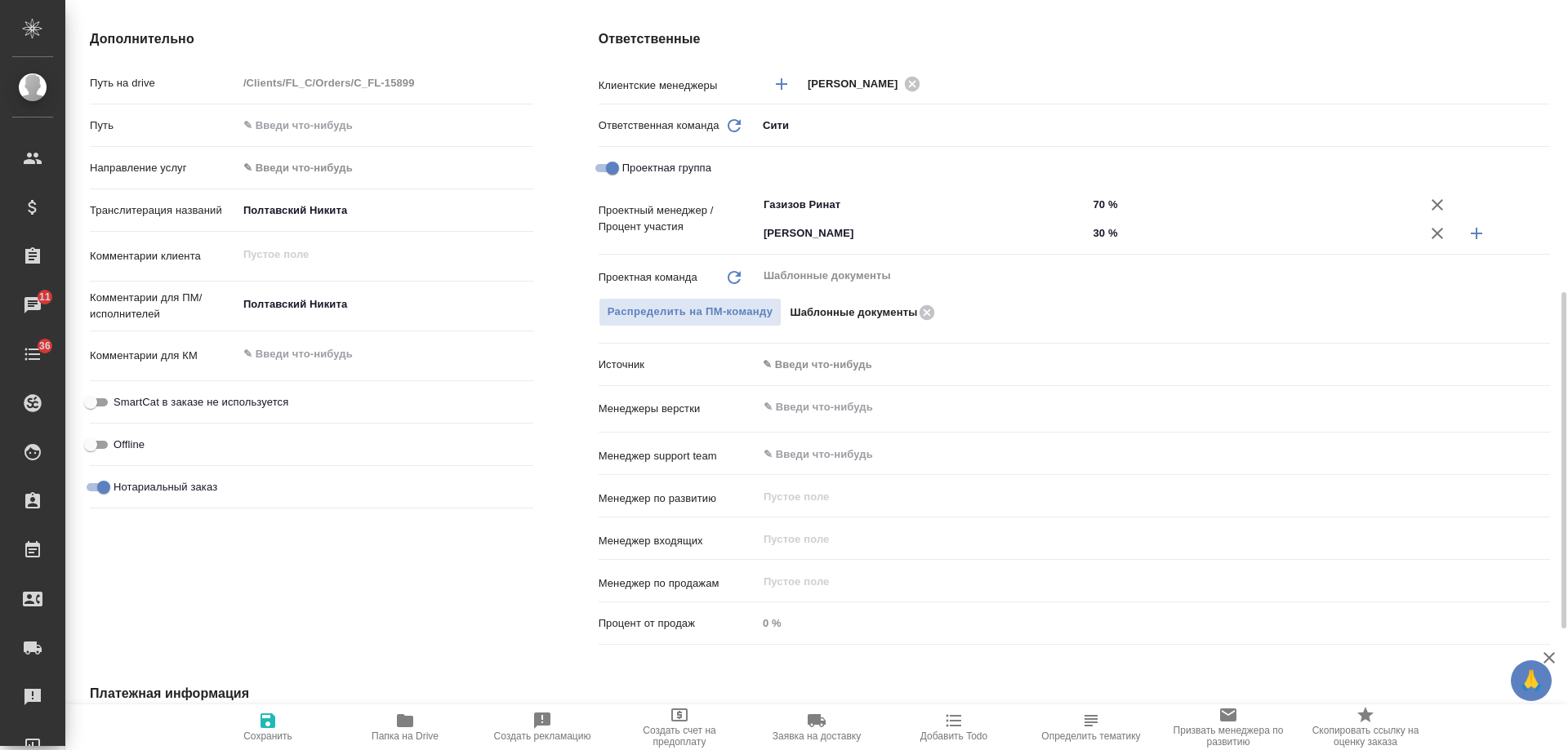
type textarea "x"
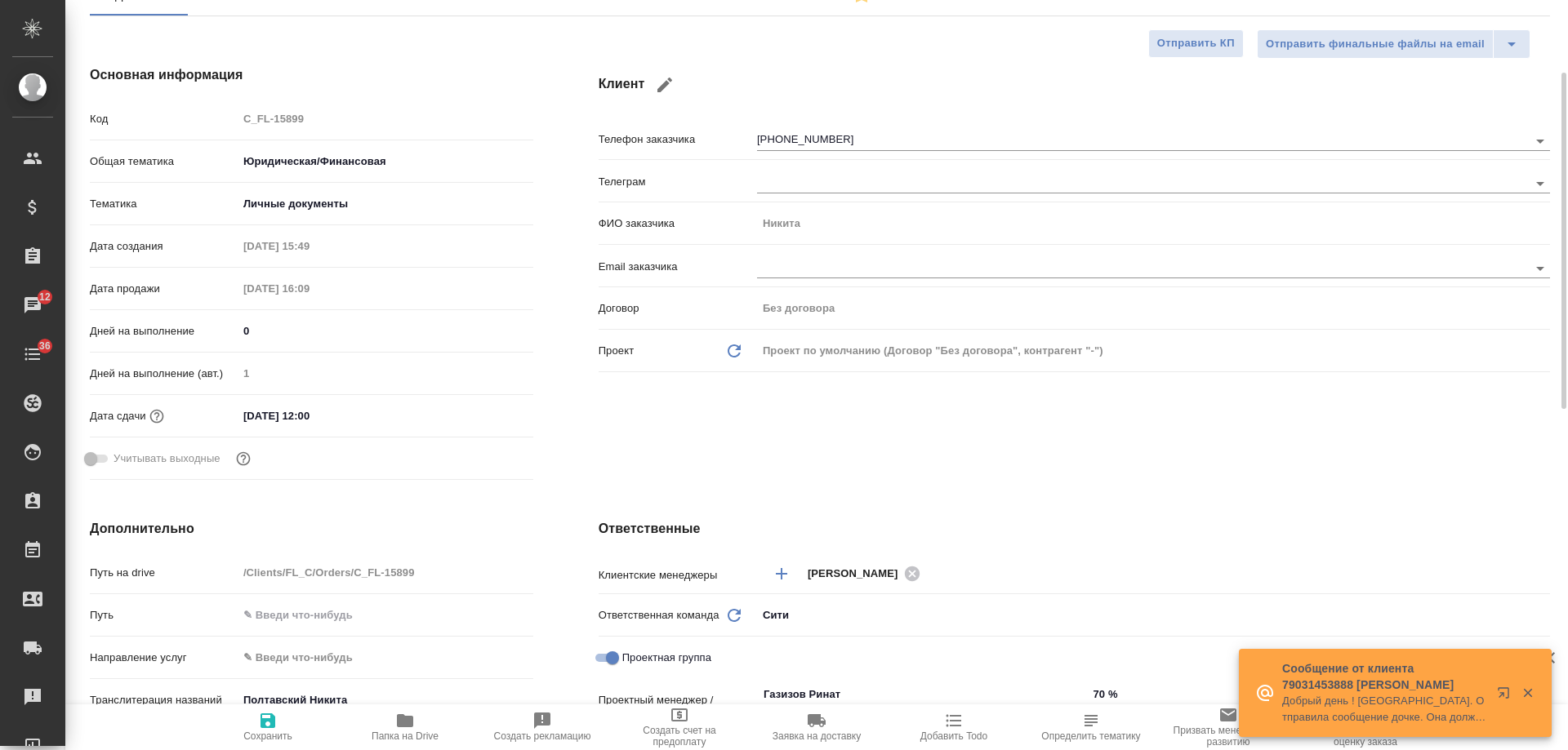
scroll to position [0, 0]
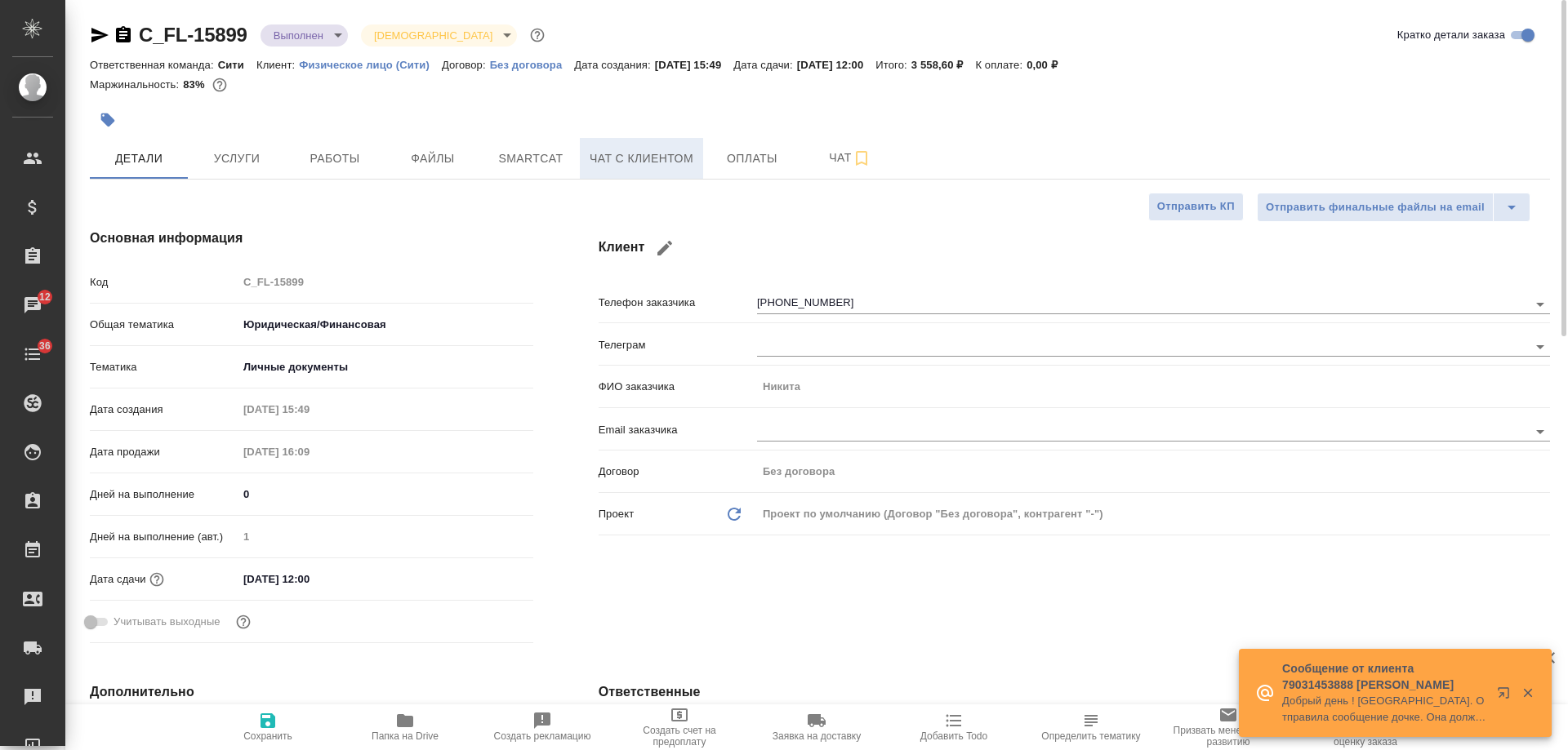
click at [639, 160] on span "Чат с клиентом" at bounding box center [641, 158] width 104 height 20
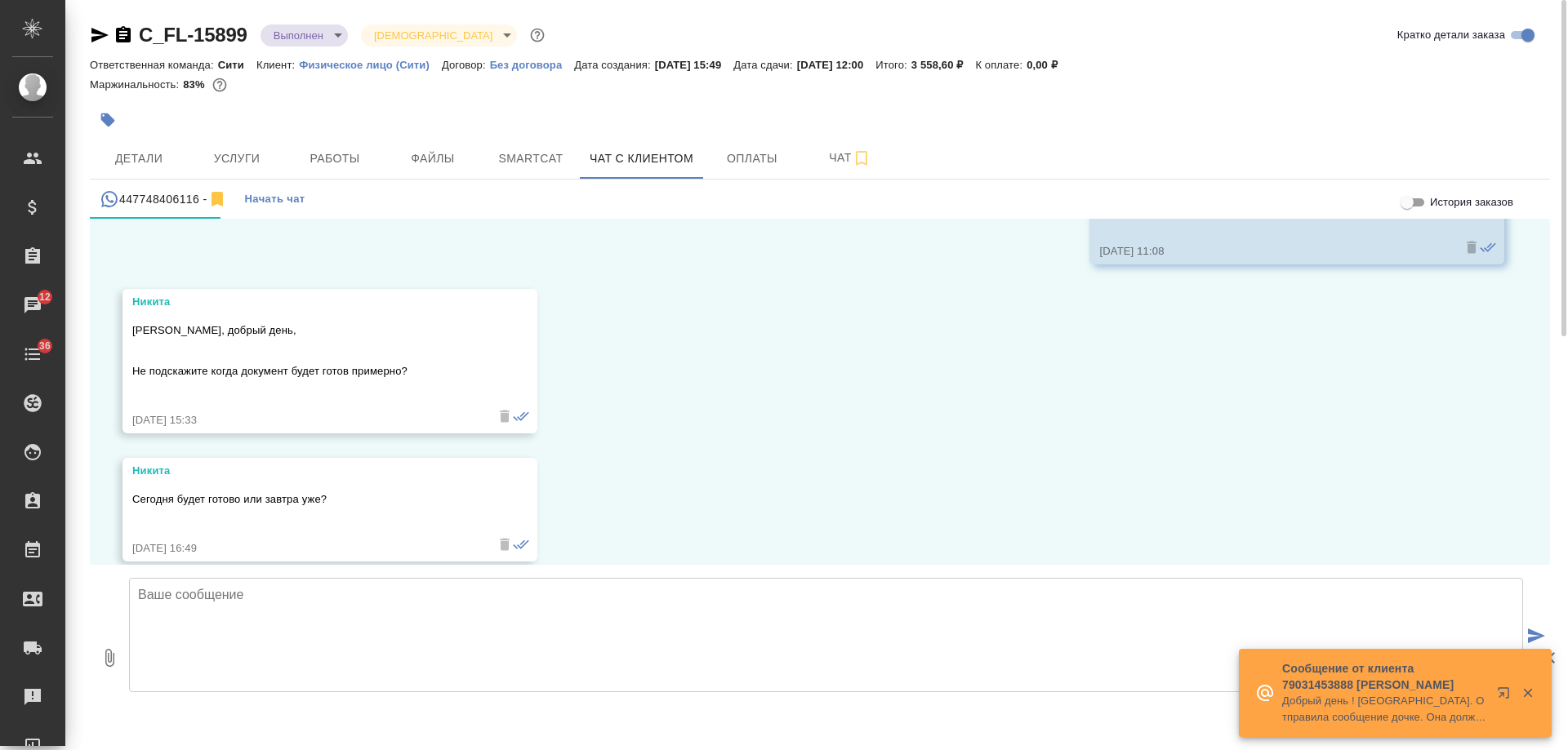
scroll to position [586, 0]
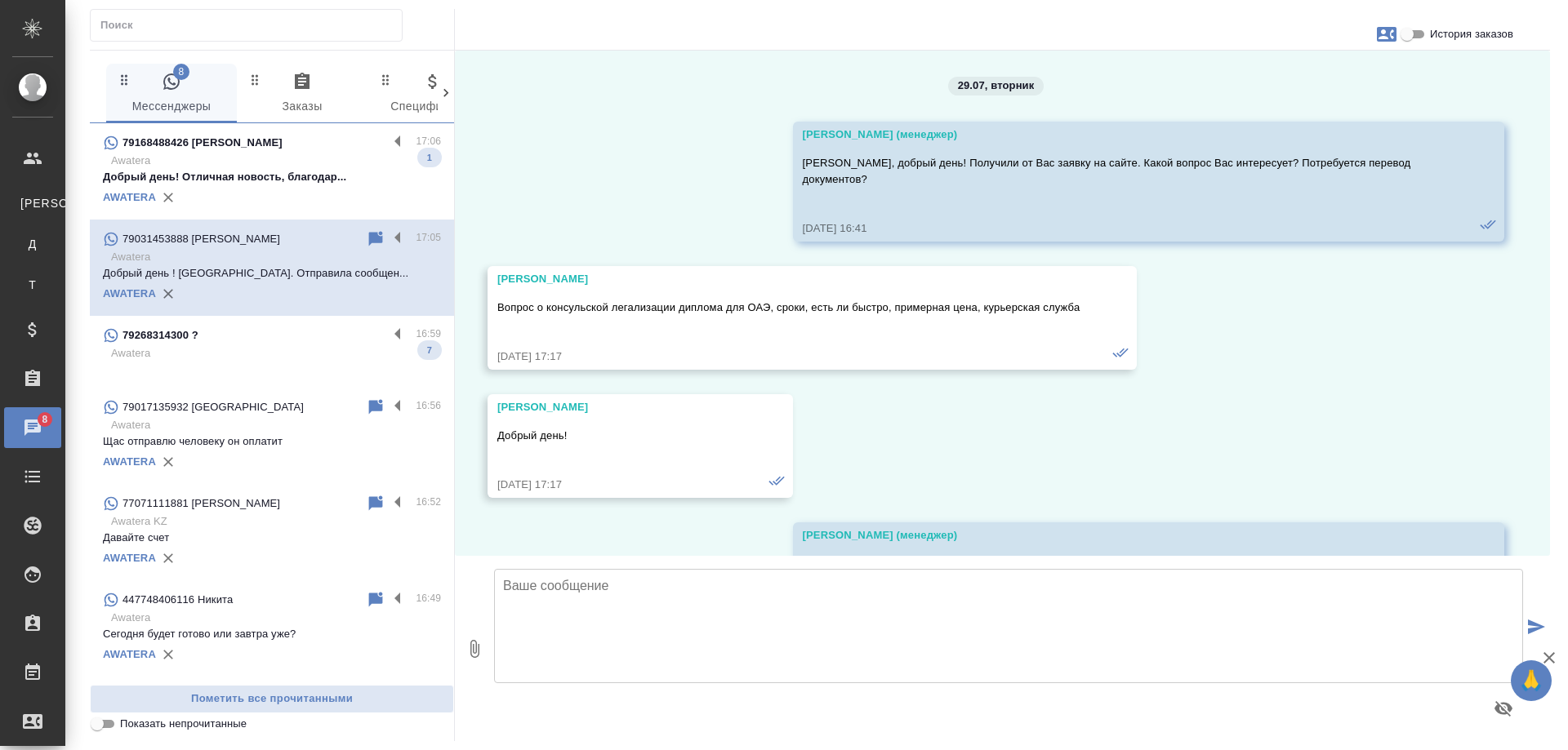
scroll to position [7930, 0]
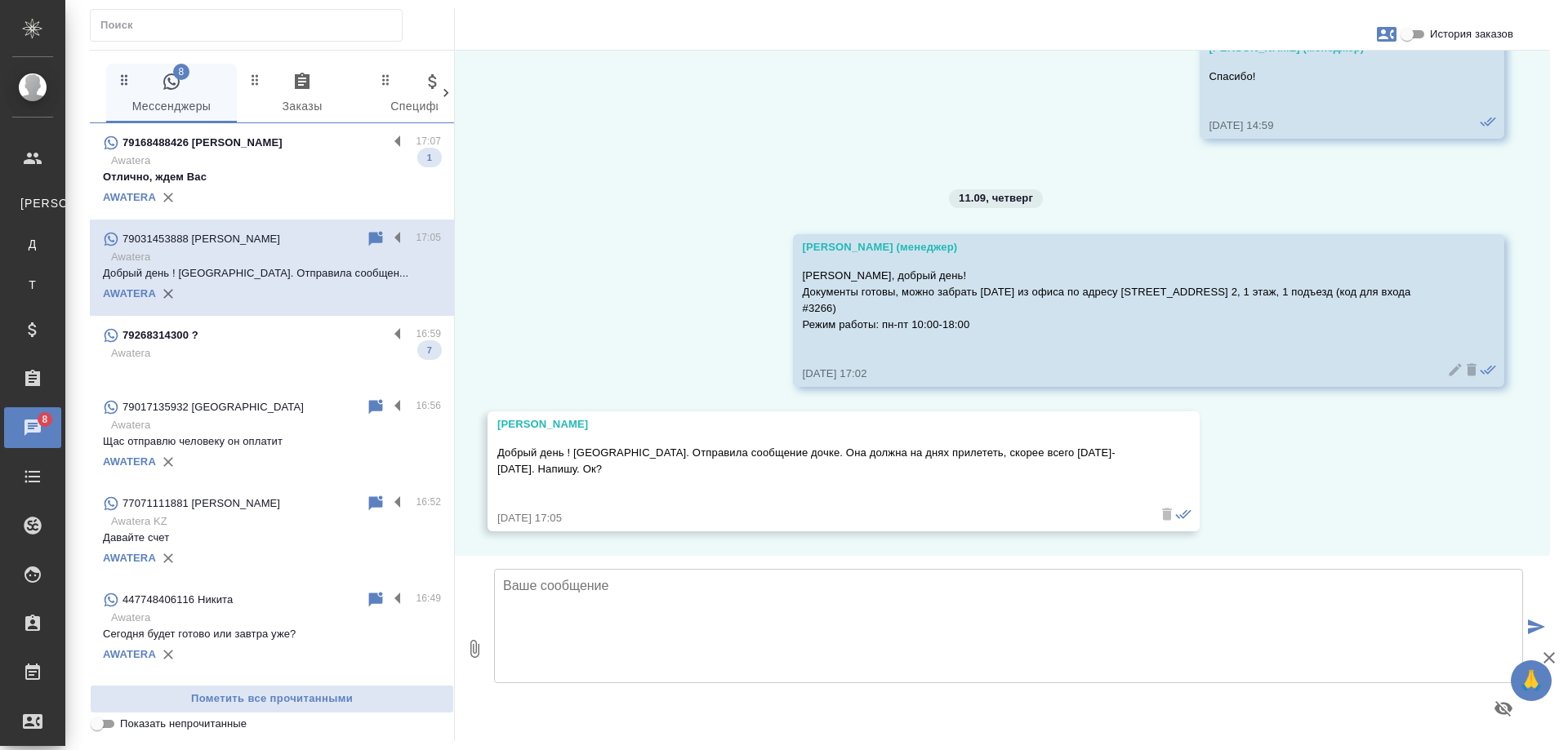
click at [265, 346] on p "Awatera" at bounding box center [276, 353] width 330 height 16
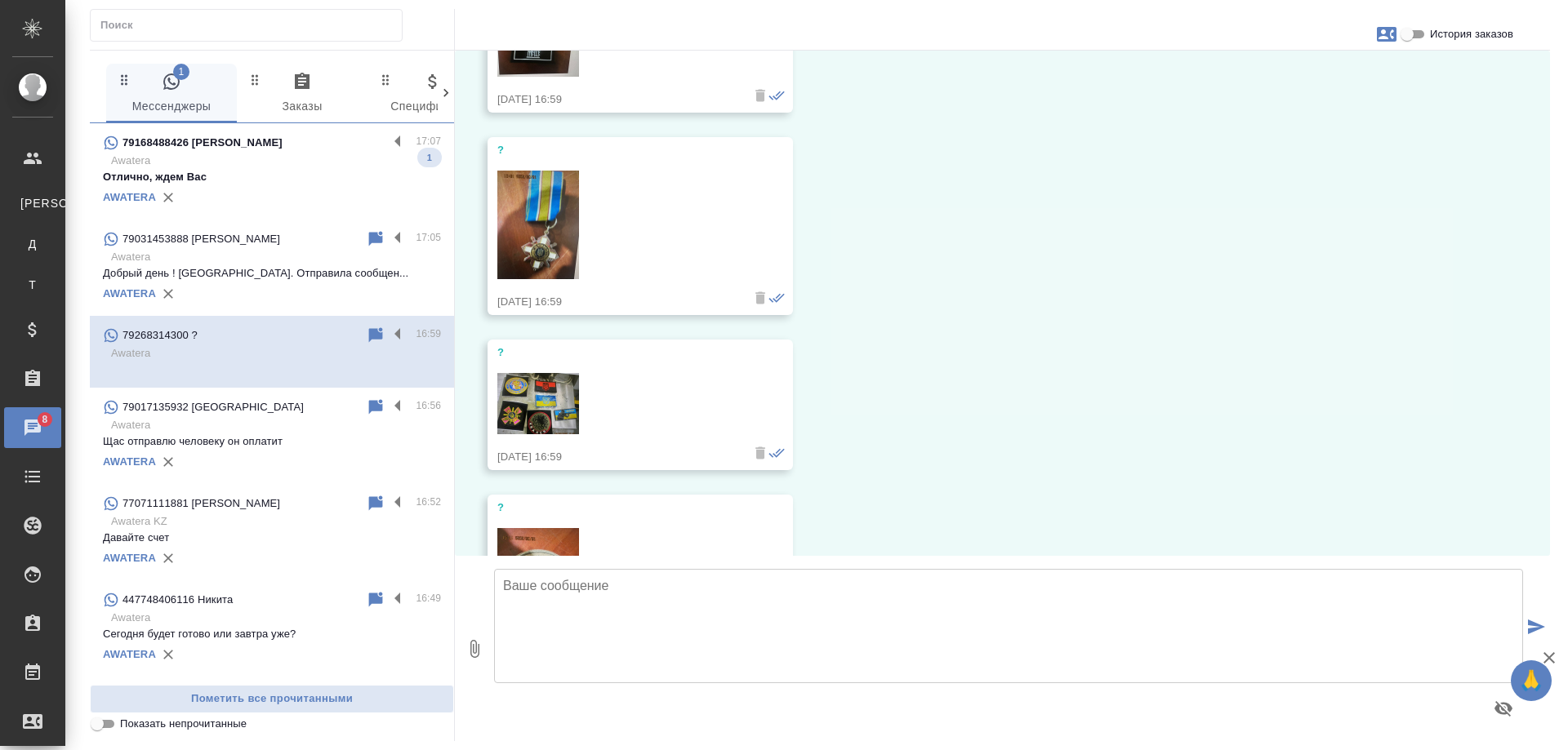
scroll to position [0, 0]
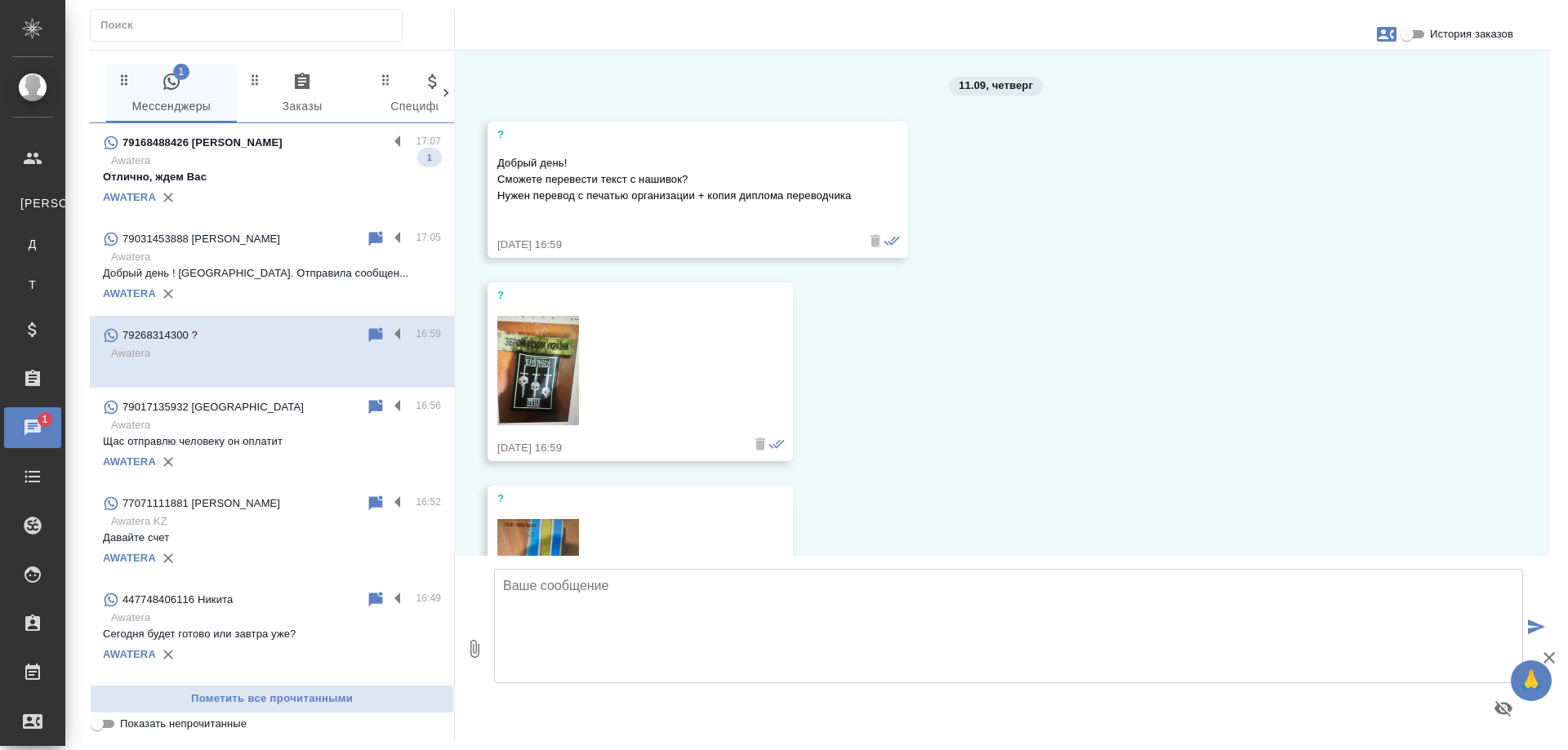
click at [523, 362] on img at bounding box center [537, 370] width 82 height 109
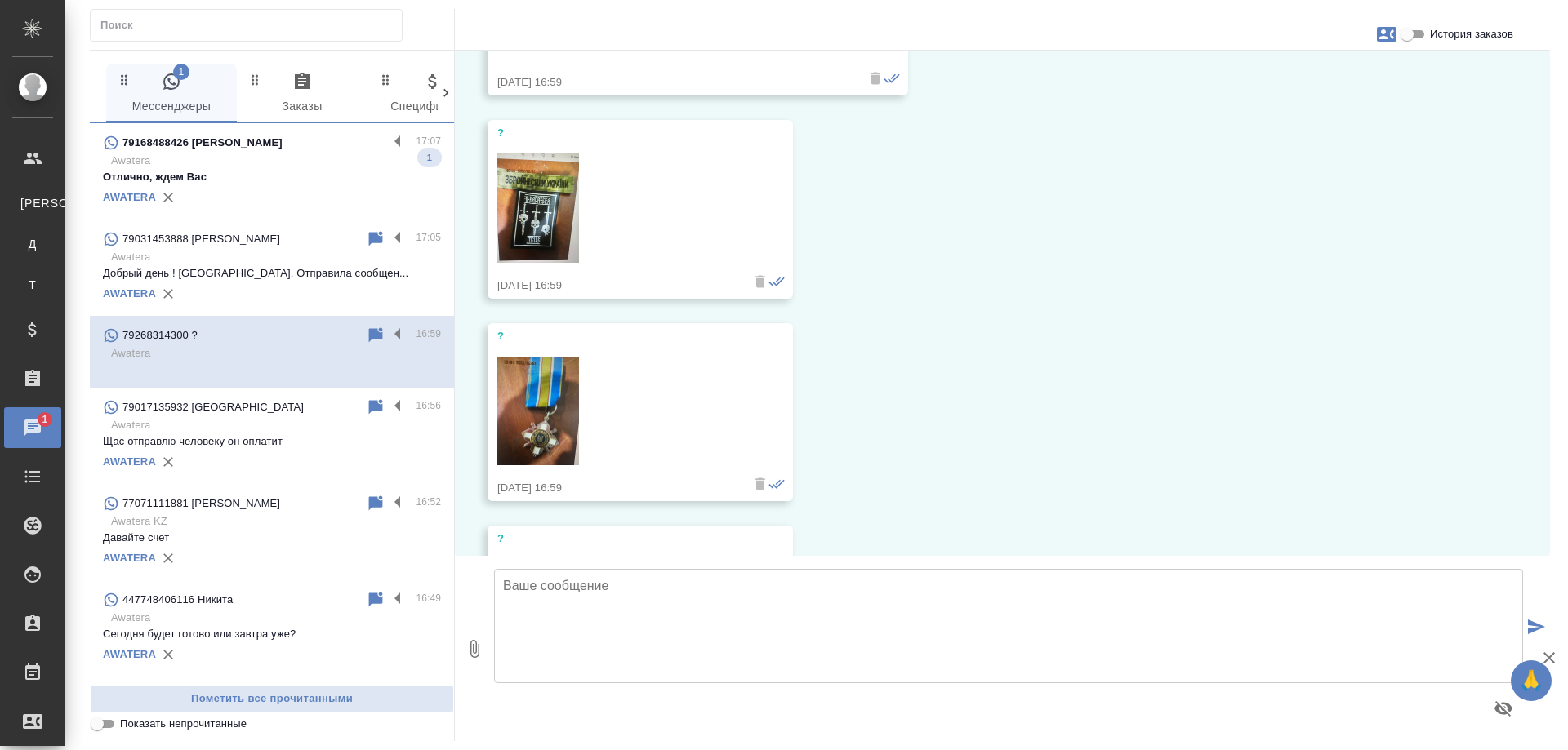
scroll to position [163, 0]
click at [540, 390] on img at bounding box center [537, 410] width 82 height 109
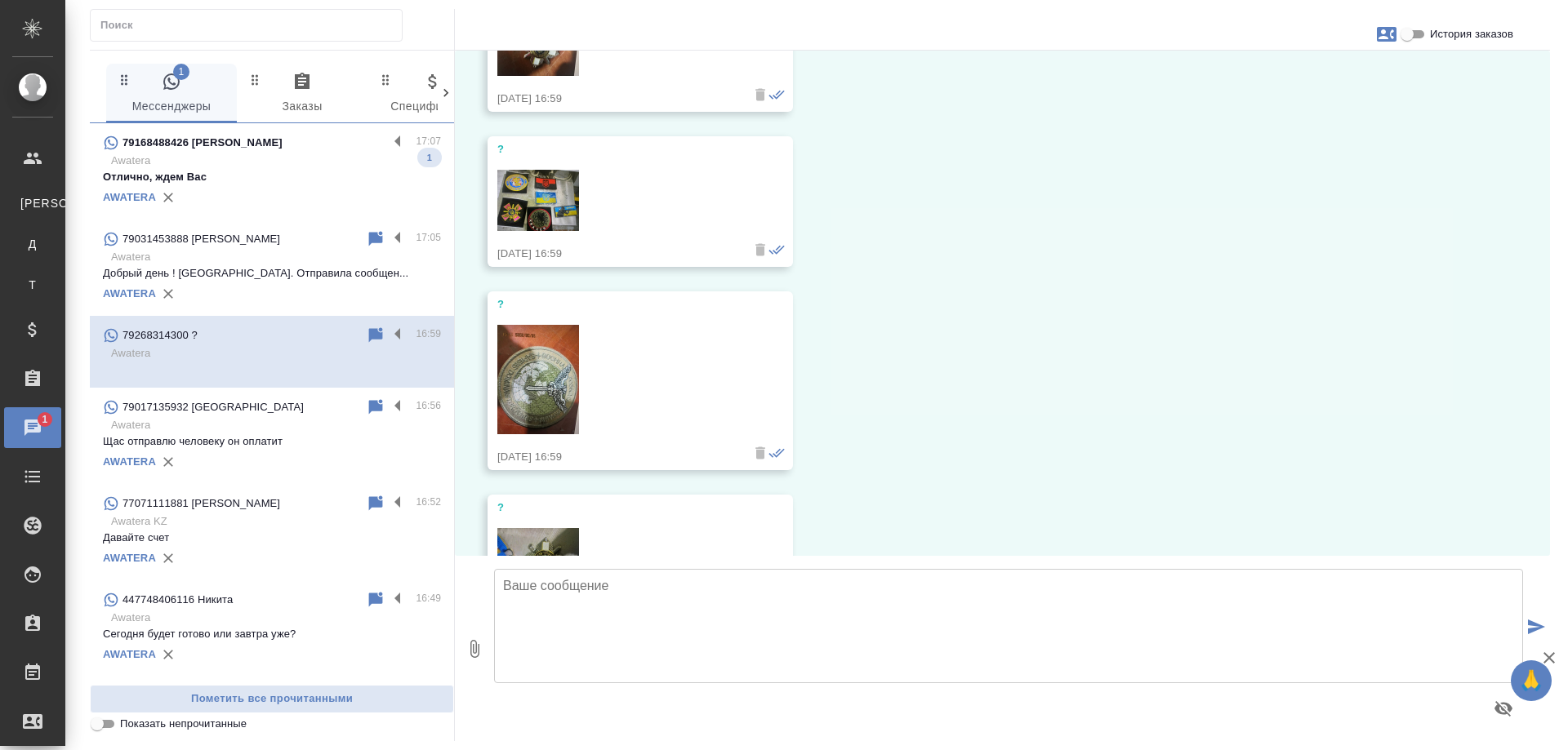
scroll to position [572, 0]
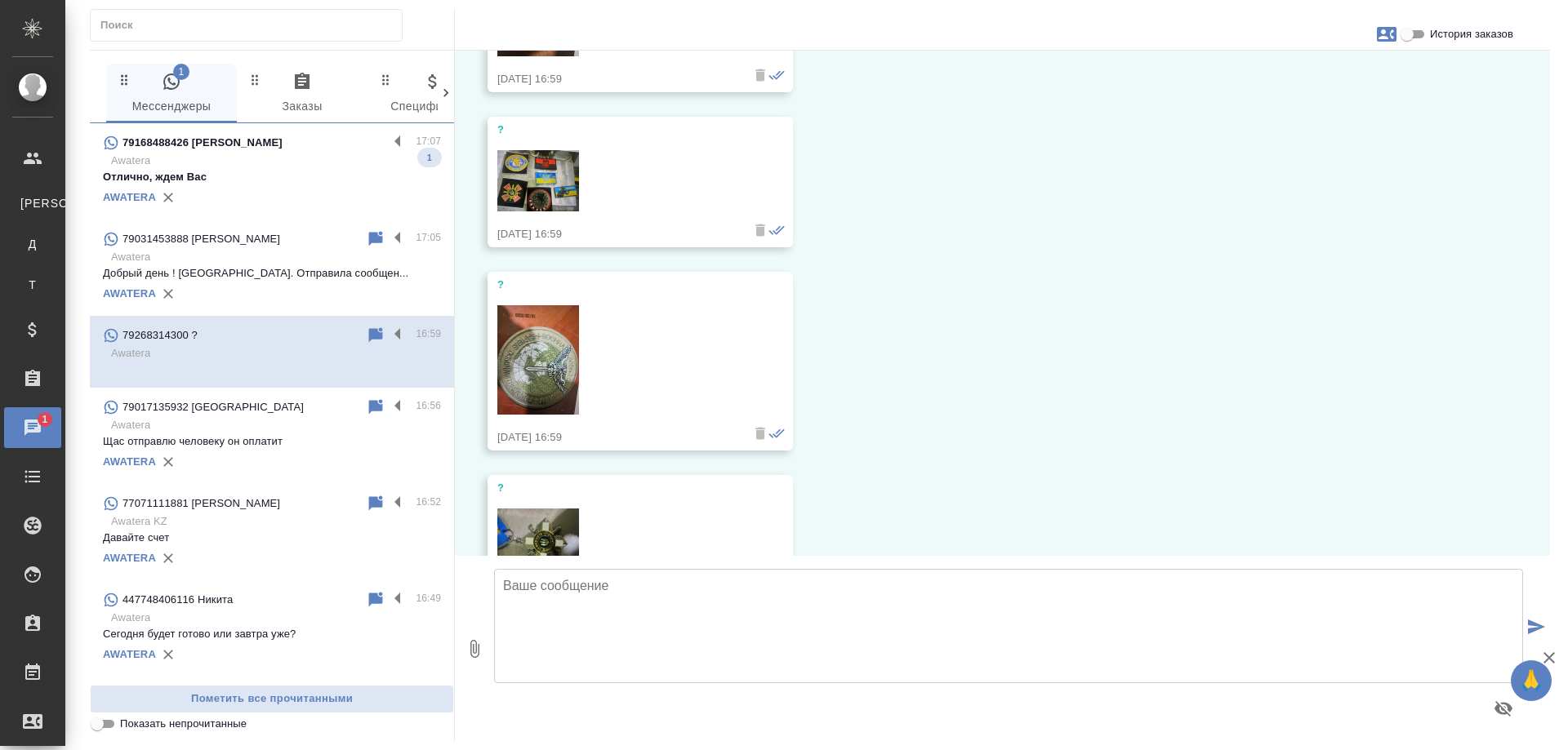
click at [534, 359] on img at bounding box center [537, 360] width 82 height 109
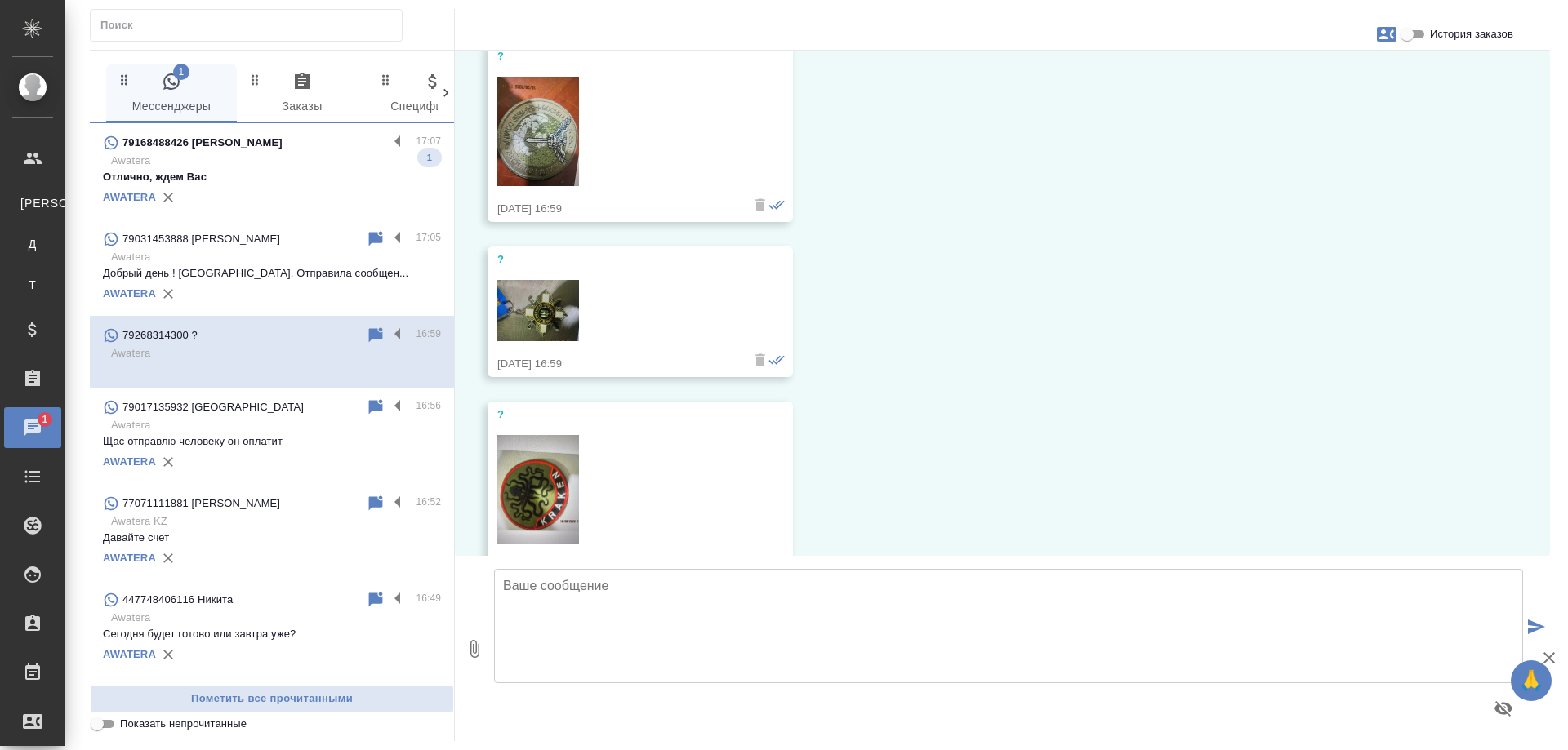
scroll to position [816, 0]
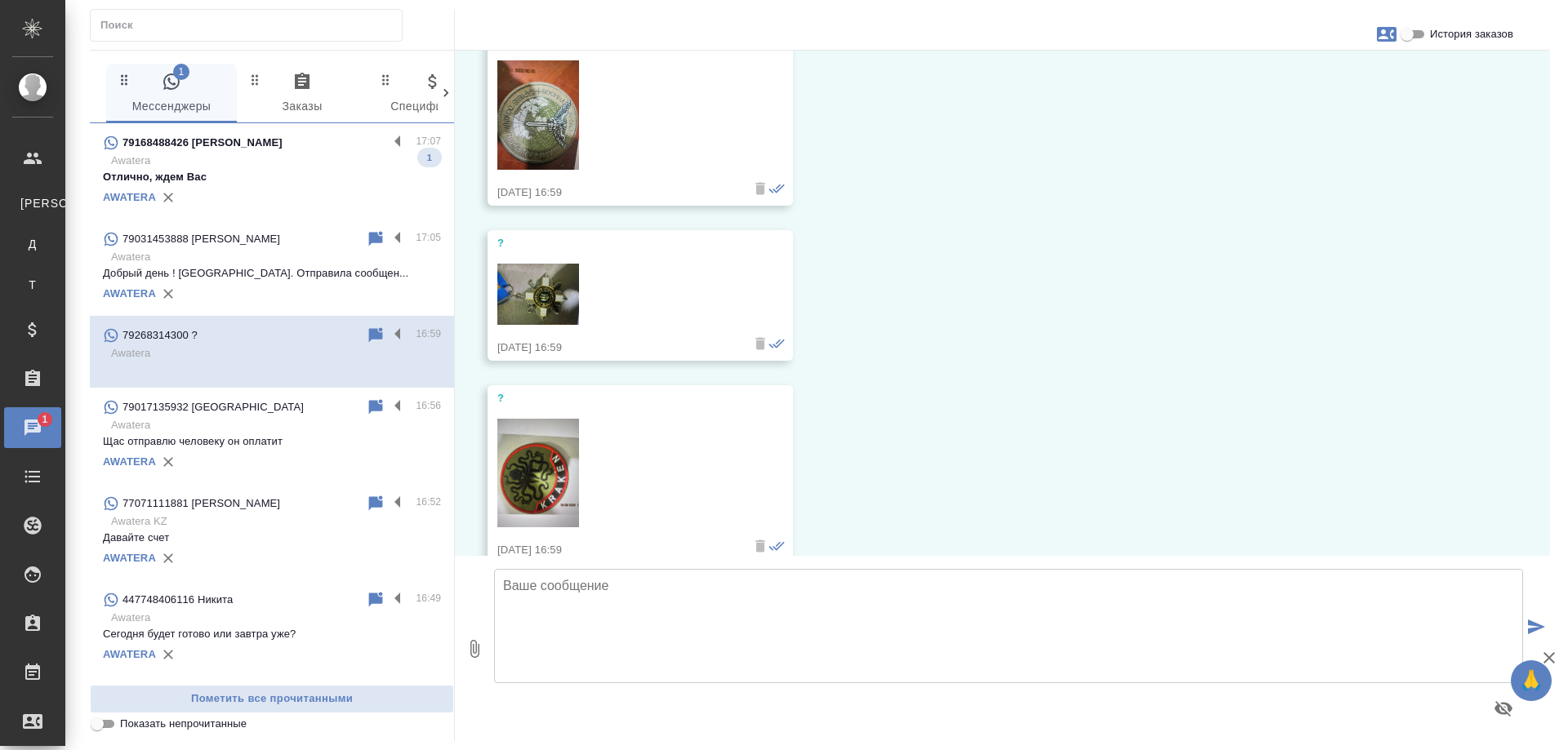
click at [541, 465] on img at bounding box center [537, 473] width 82 height 109
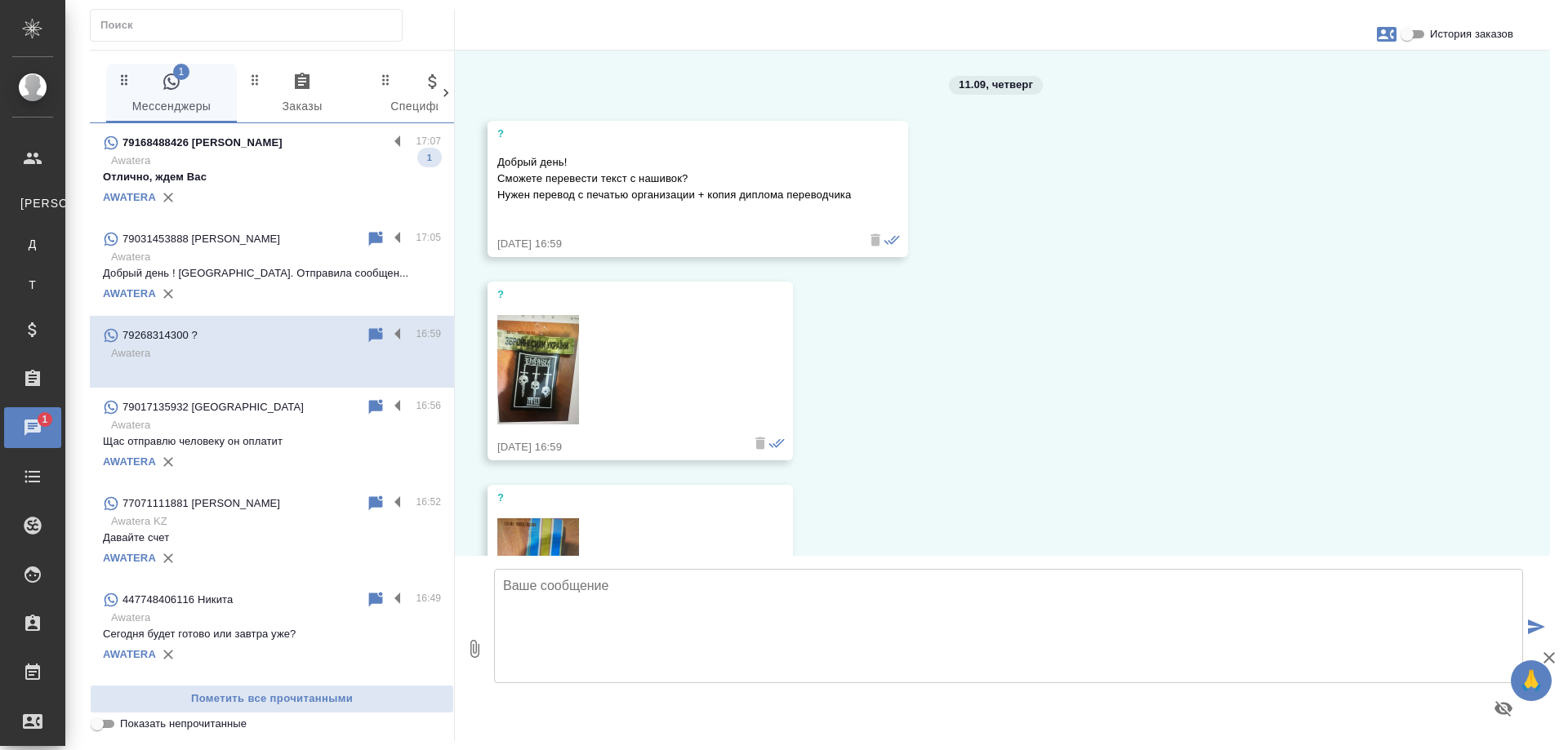
scroll to position [0, 0]
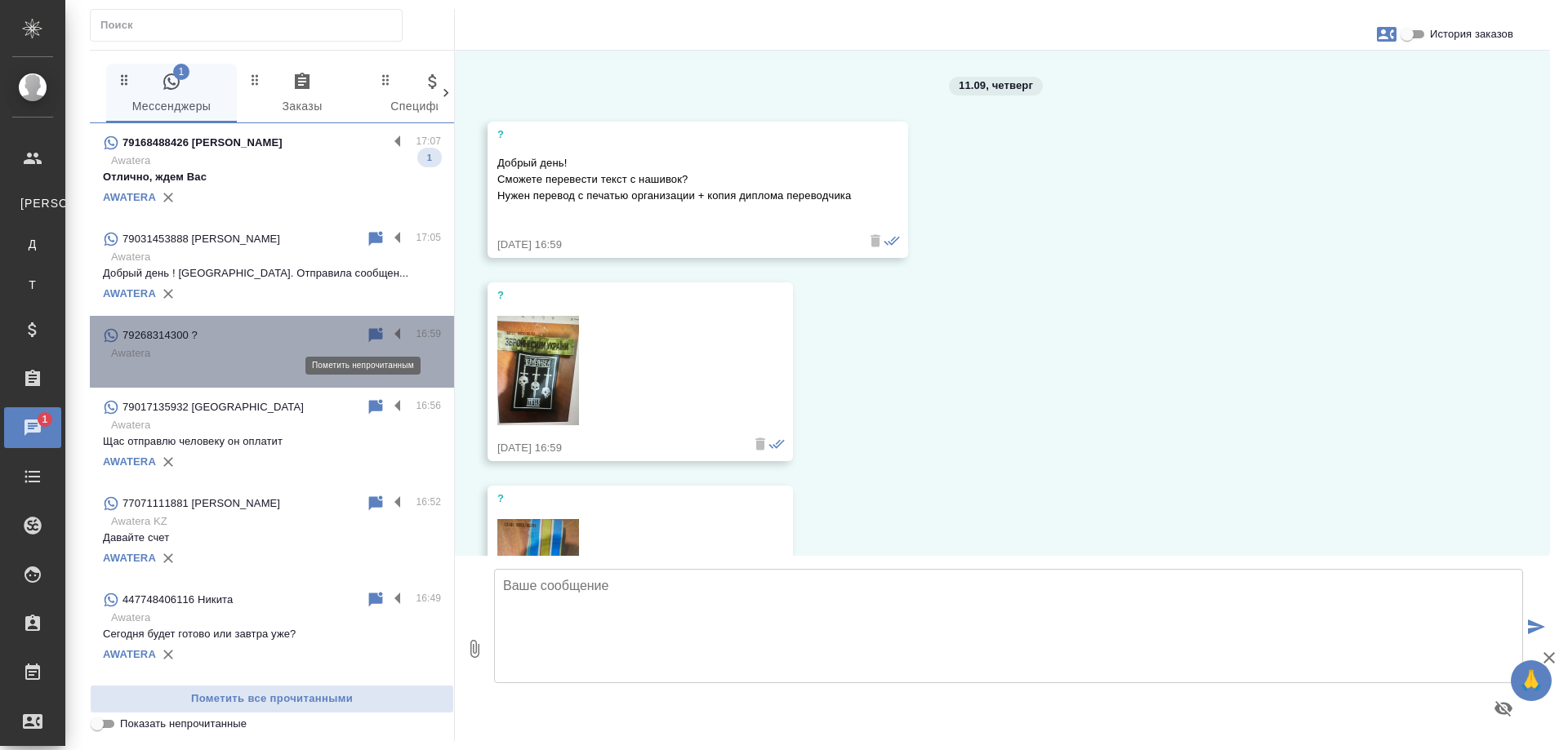
click at [369, 331] on icon at bounding box center [376, 334] width 13 height 14
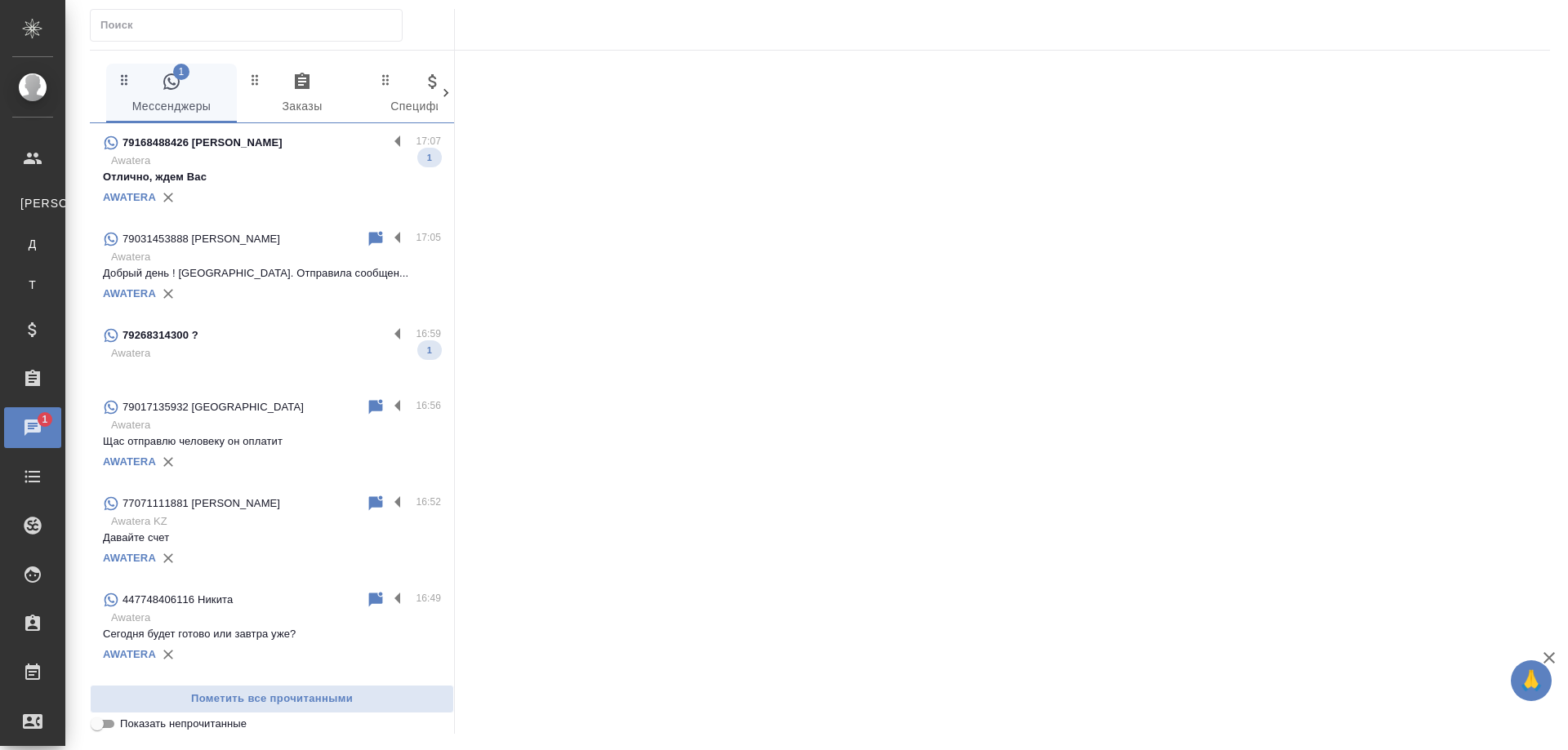
click at [291, 160] on p "Awatera" at bounding box center [276, 160] width 330 height 16
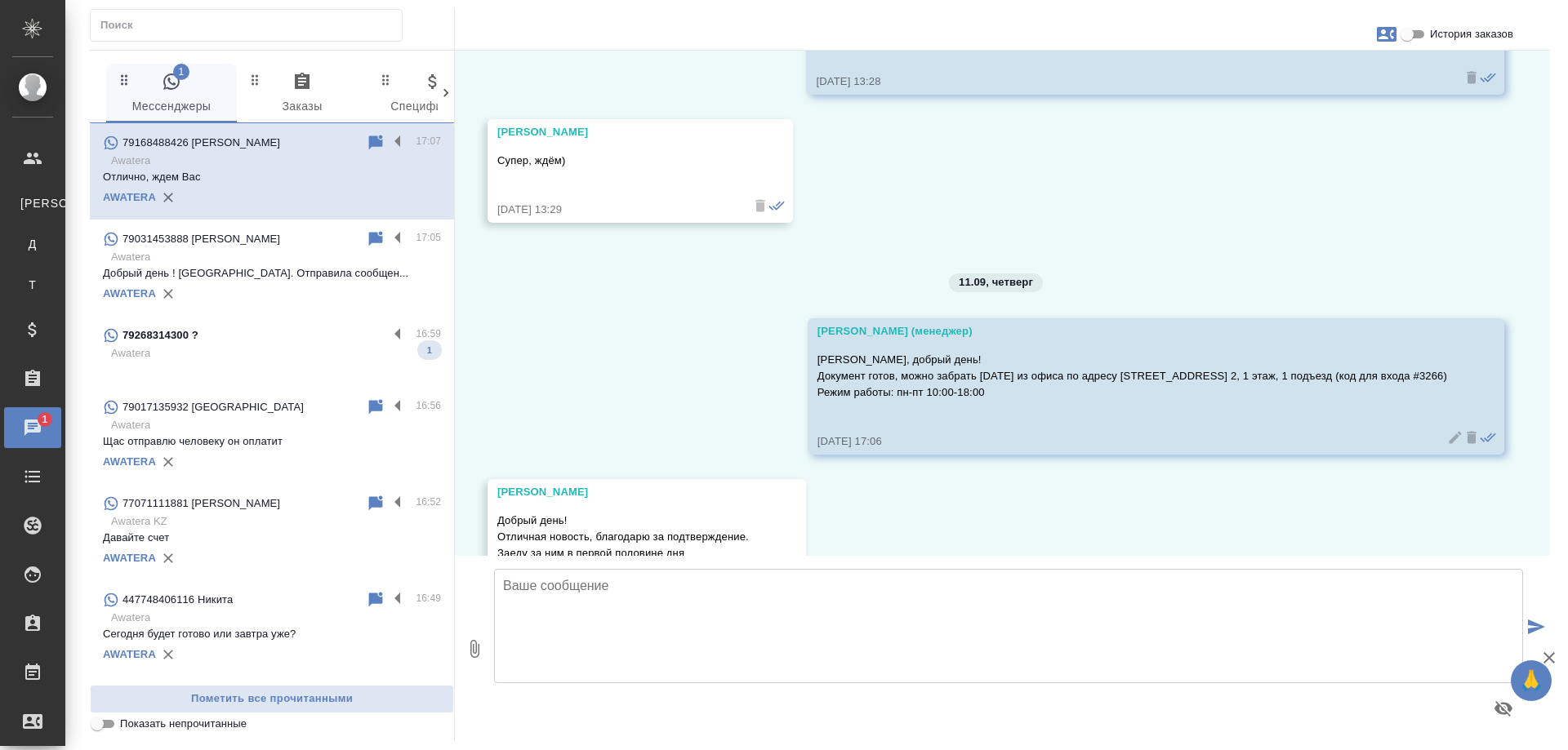
scroll to position [5397, 0]
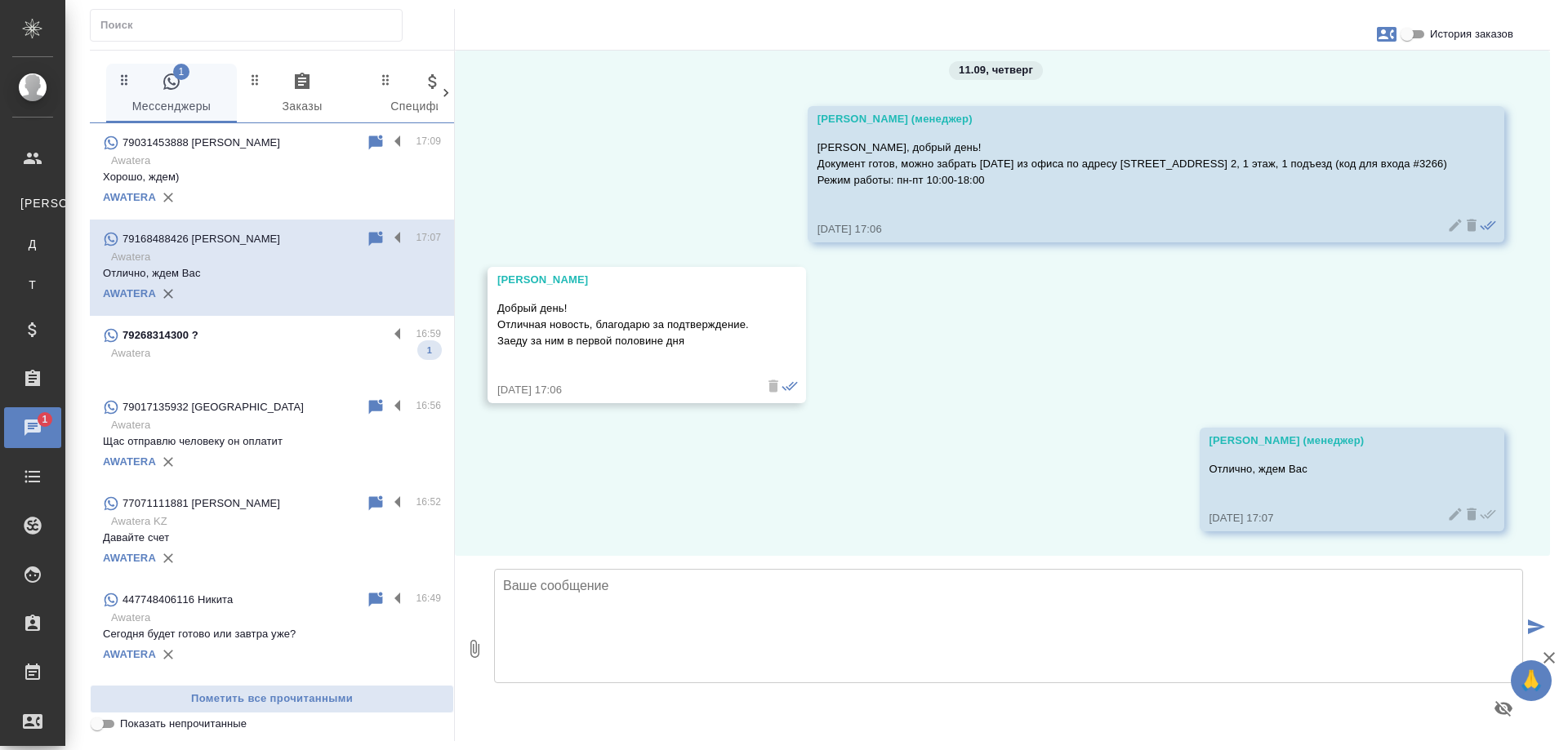
click at [272, 350] on p "Awatera" at bounding box center [276, 353] width 330 height 16
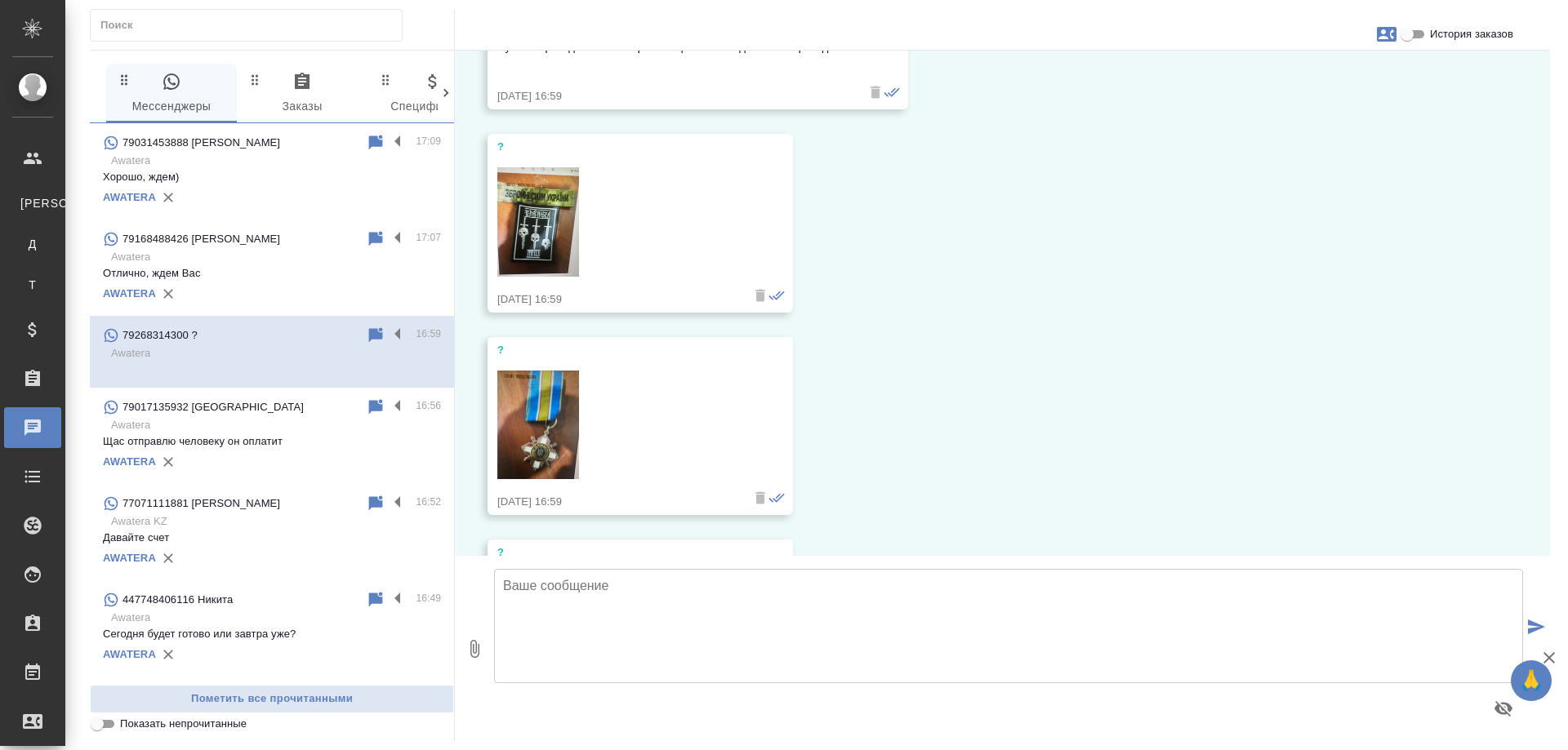
scroll to position [113, 0]
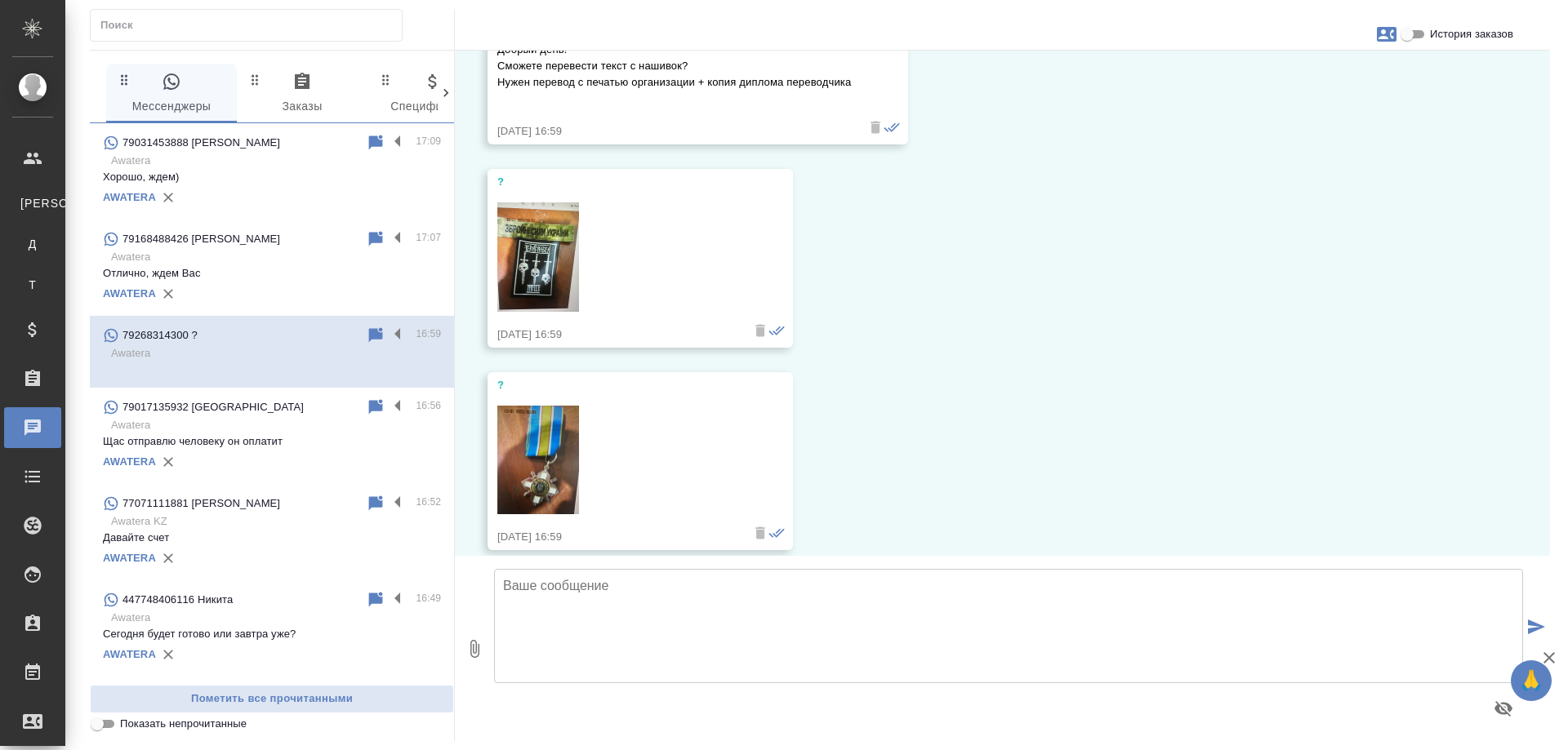
click at [527, 242] on img at bounding box center [537, 257] width 82 height 109
click at [532, 427] on img at bounding box center [537, 460] width 82 height 109
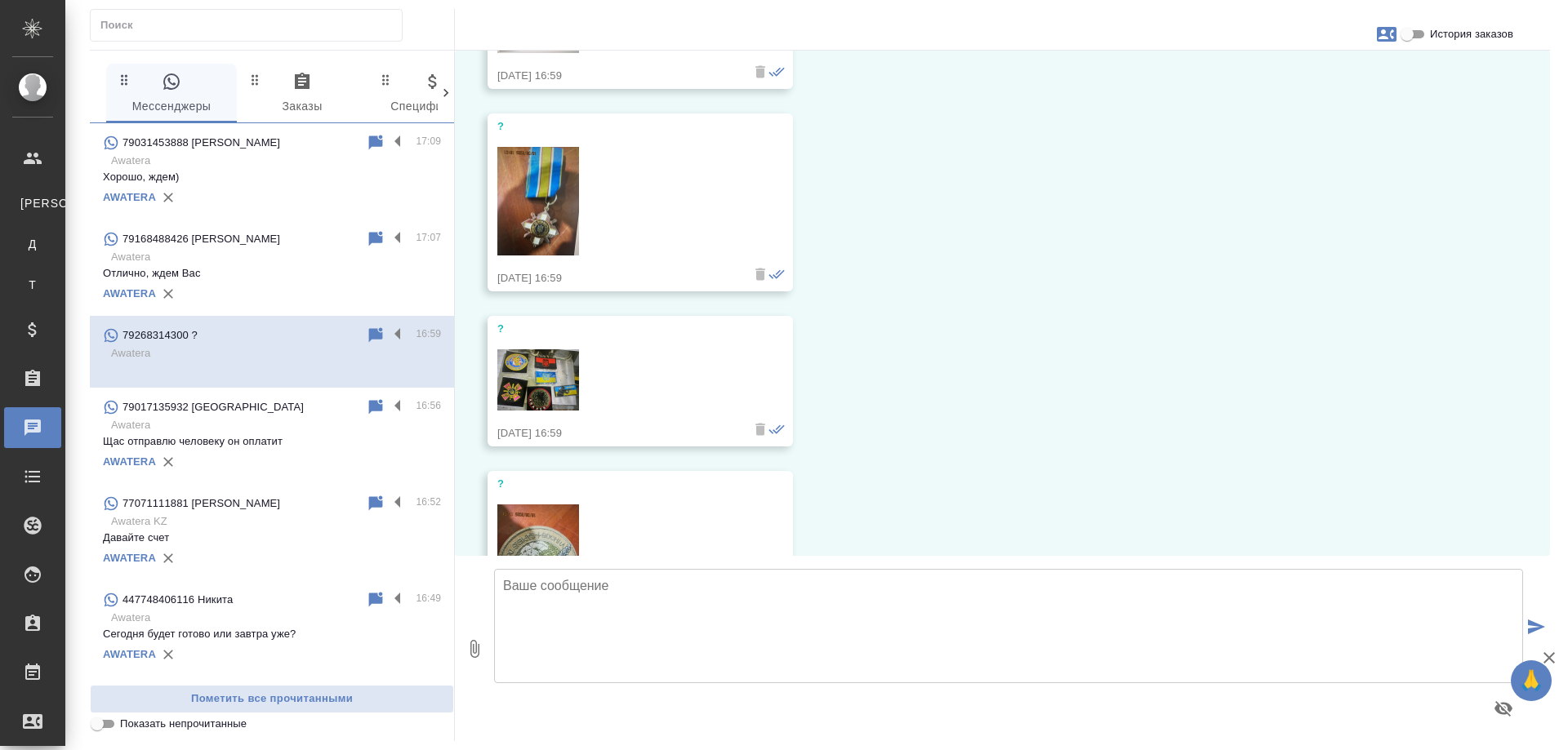
scroll to position [440, 0]
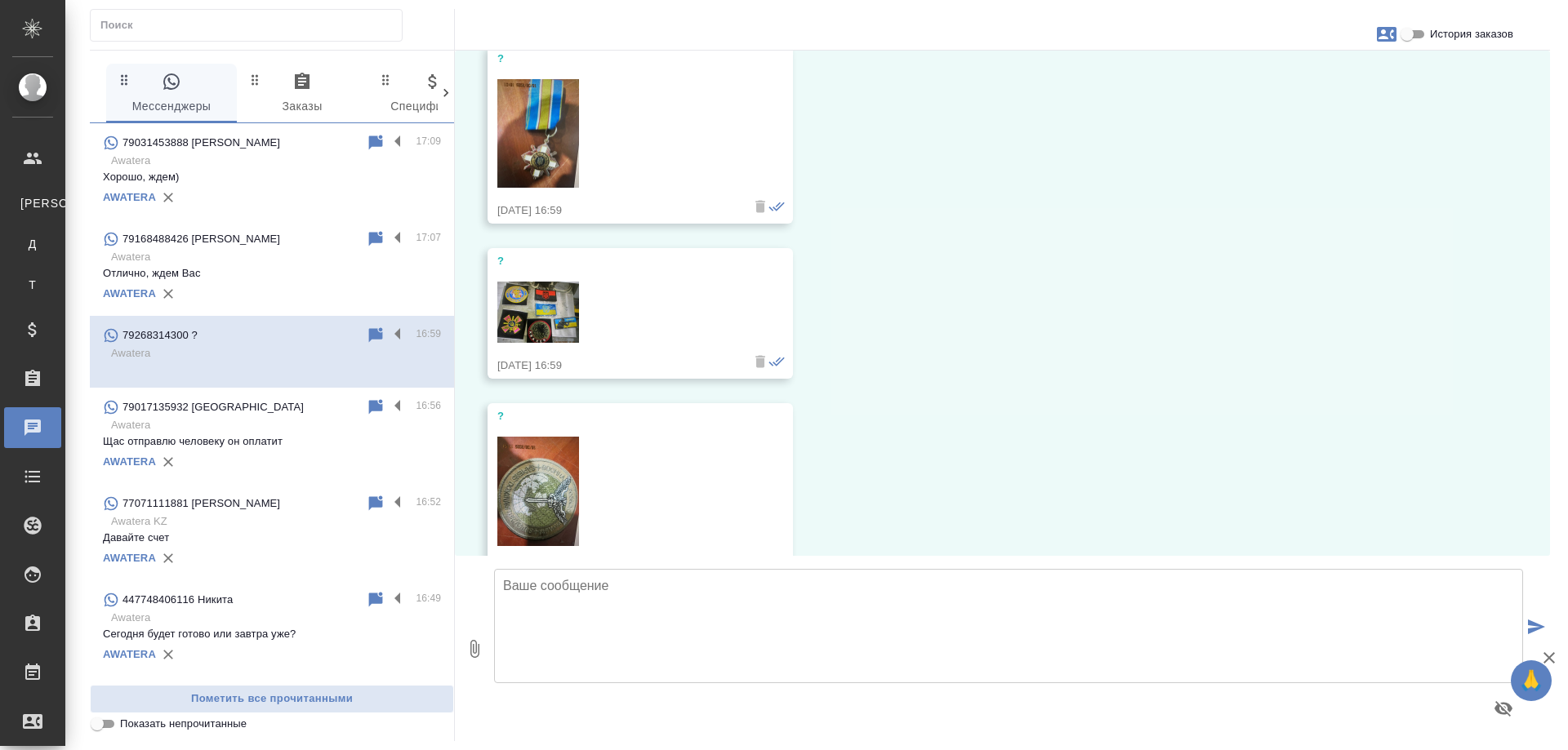
click at [545, 308] on img at bounding box center [537, 313] width 82 height 61
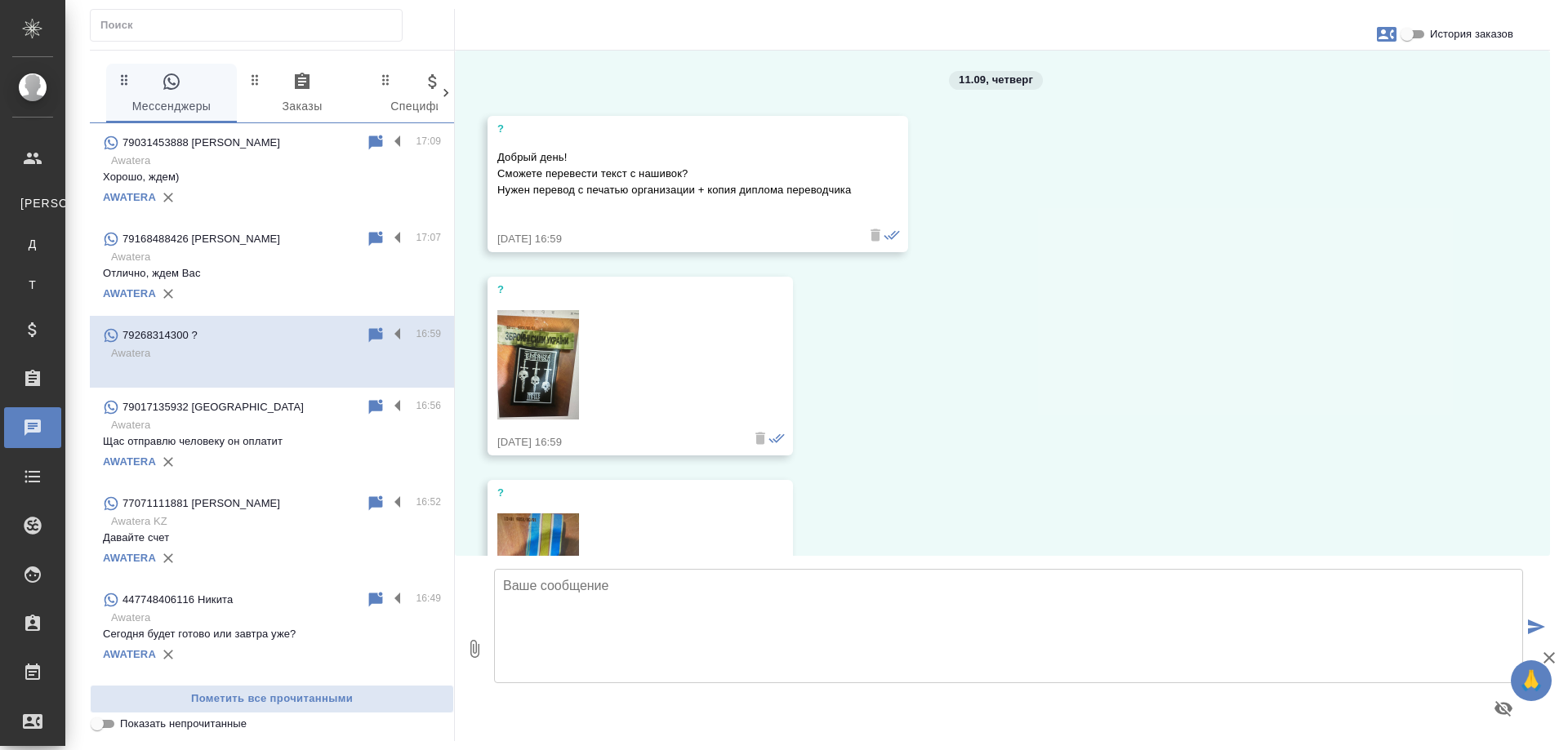
scroll to position [0, 0]
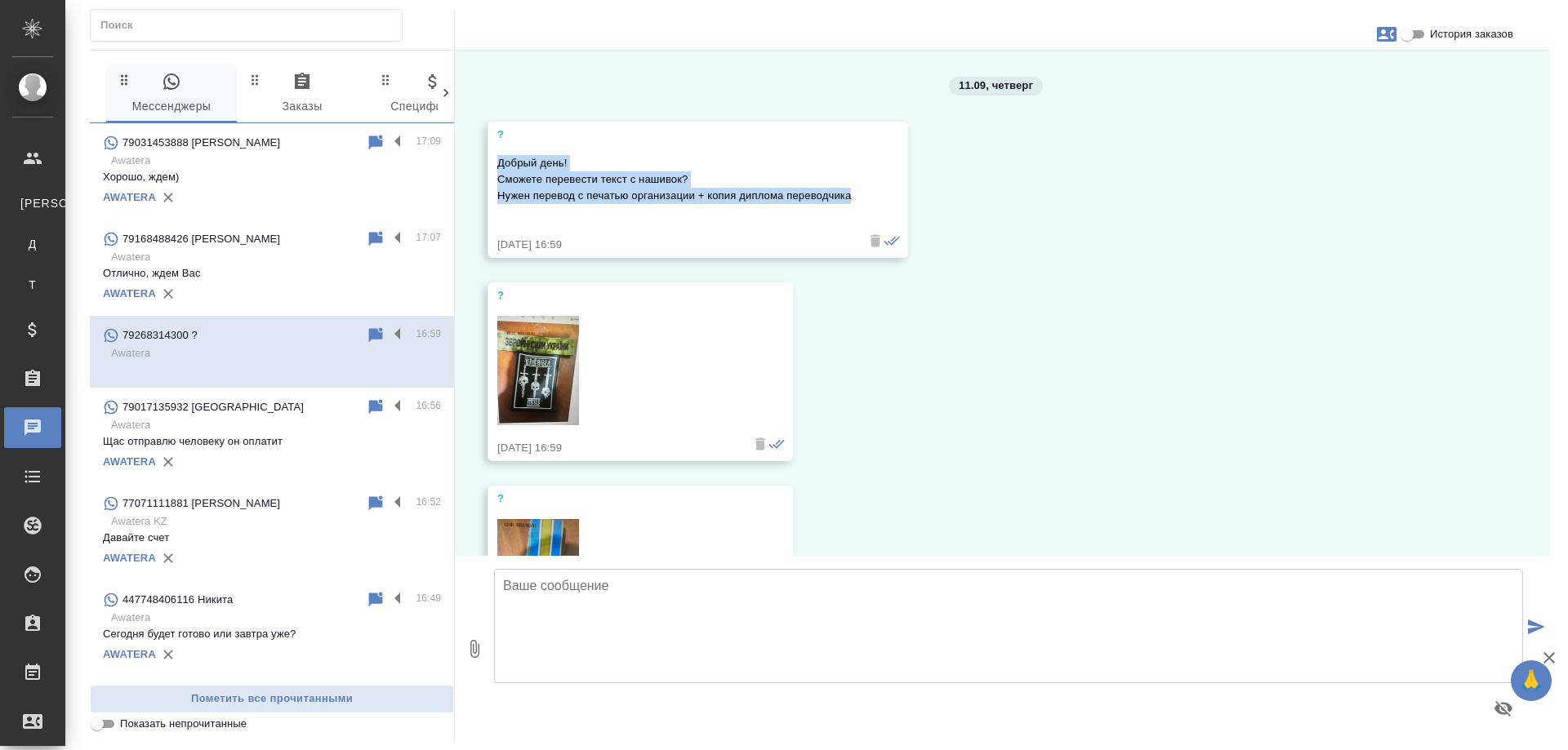
drag, startPoint x: 495, startPoint y: 154, endPoint x: 904, endPoint y: 191, distance: 410.7
click at [904, 191] on div "? Добрый день! Сможете перевести текст с нашивок? Нужен перевод с печатью орган…" at bounding box center [698, 190] width 420 height 136
copy p "Добрый день! Сможете перевести текст с нашивок? Нужен перевод с печатью организ…"
click at [1106, 256] on div "11.09, [DATE] ? Добрый день! Сможете перевести текст с нашивок? Нужен перевод с…" at bounding box center [1002, 303] width 1095 height 505
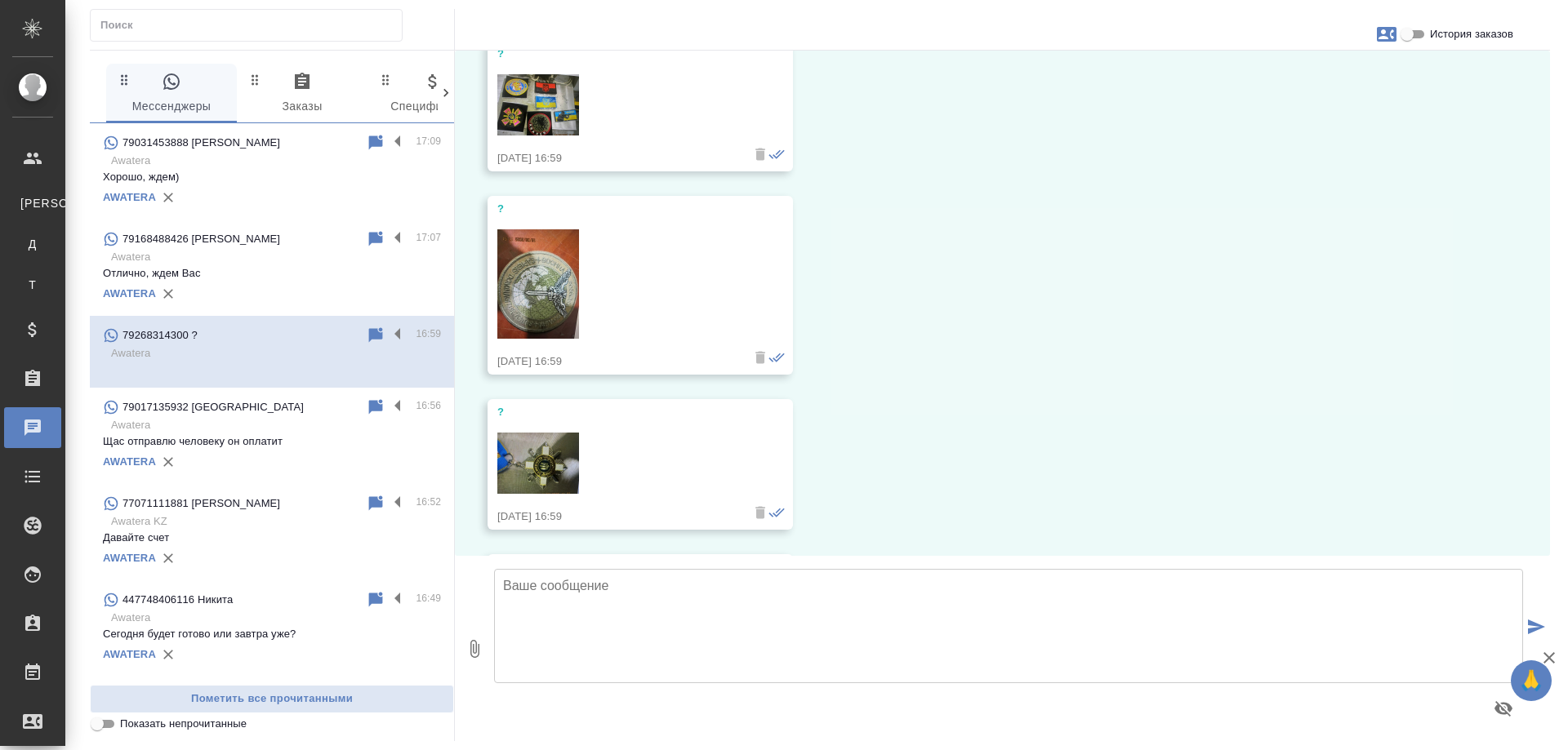
scroll to position [653, 0]
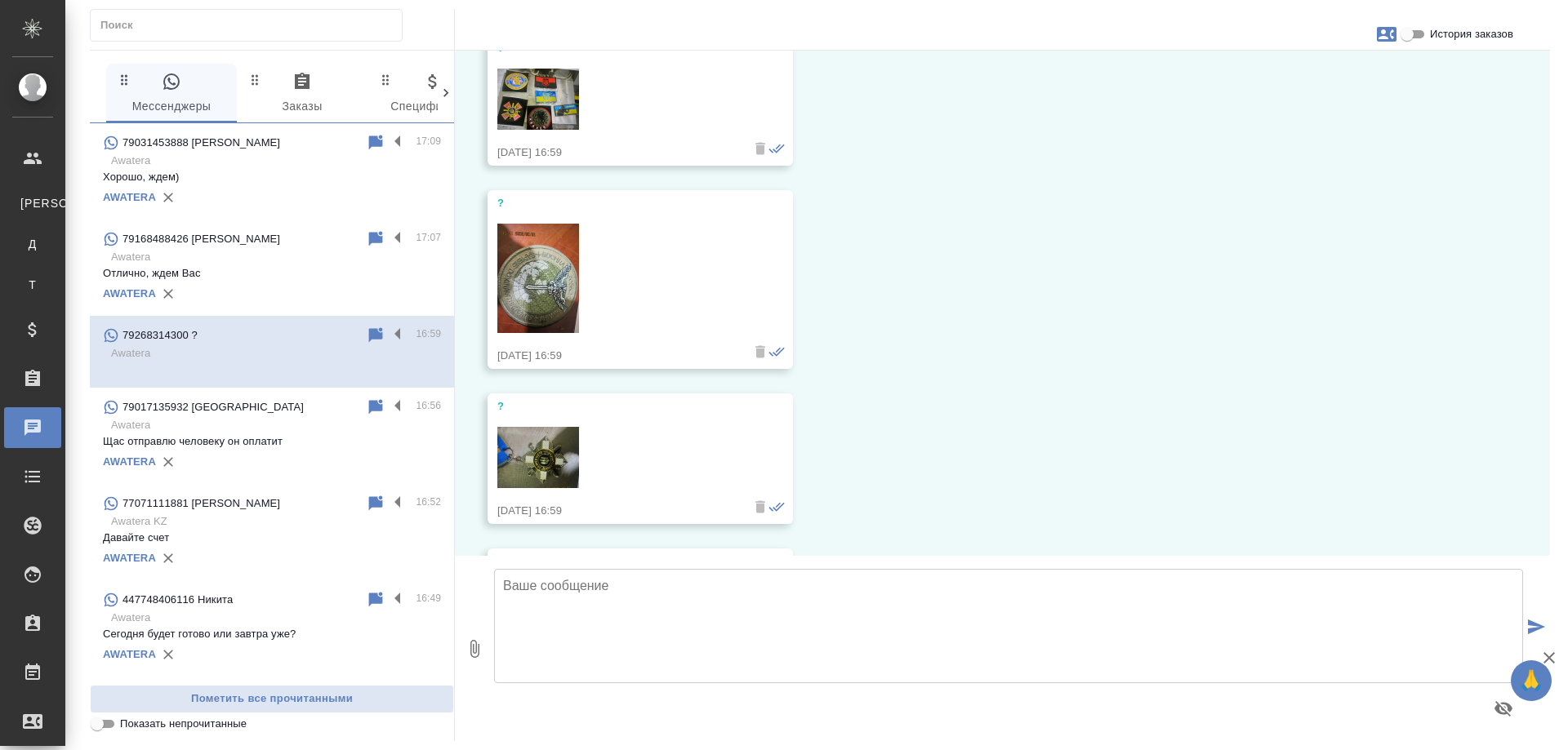
click at [544, 282] on img at bounding box center [537, 278] width 82 height 109
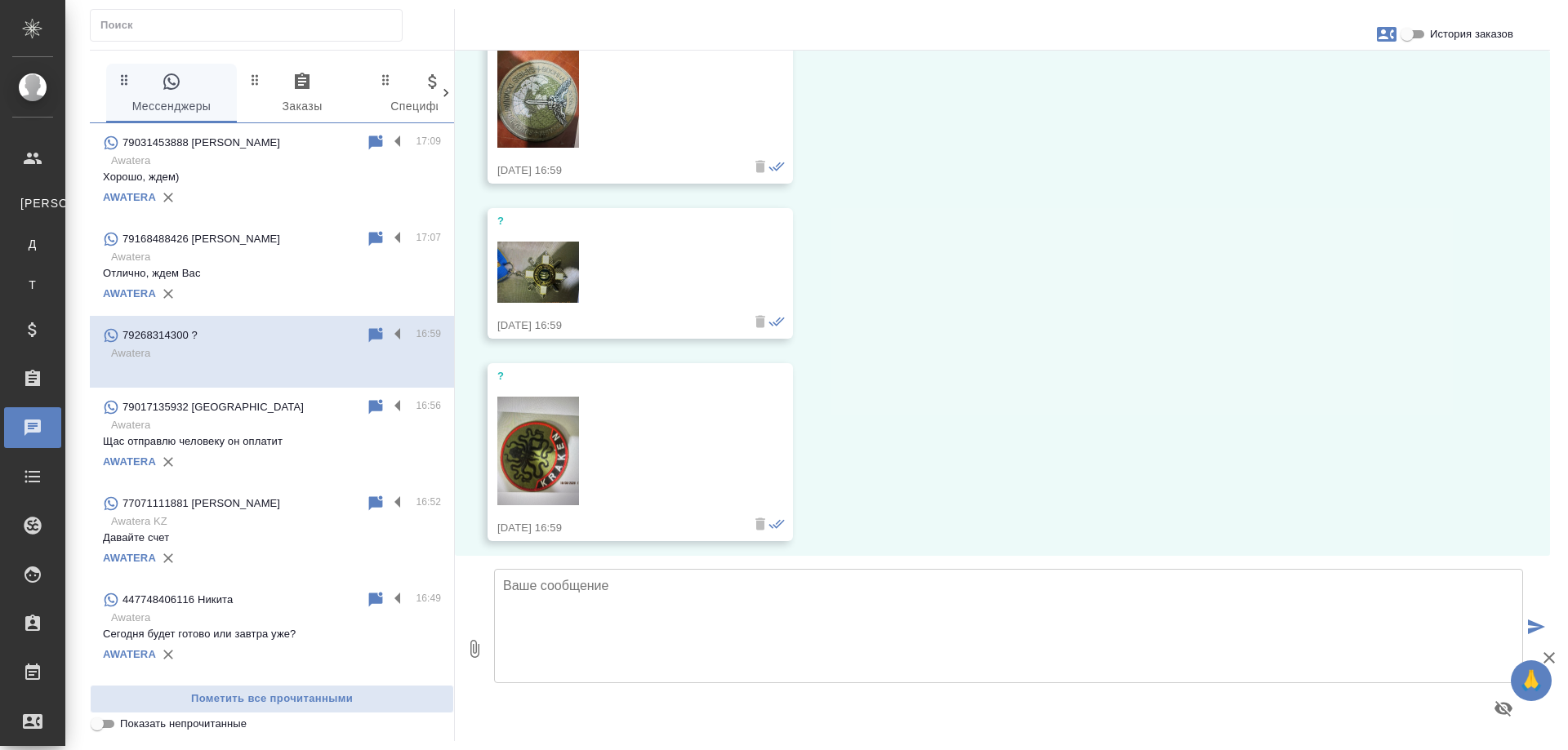
scroll to position [848, 0]
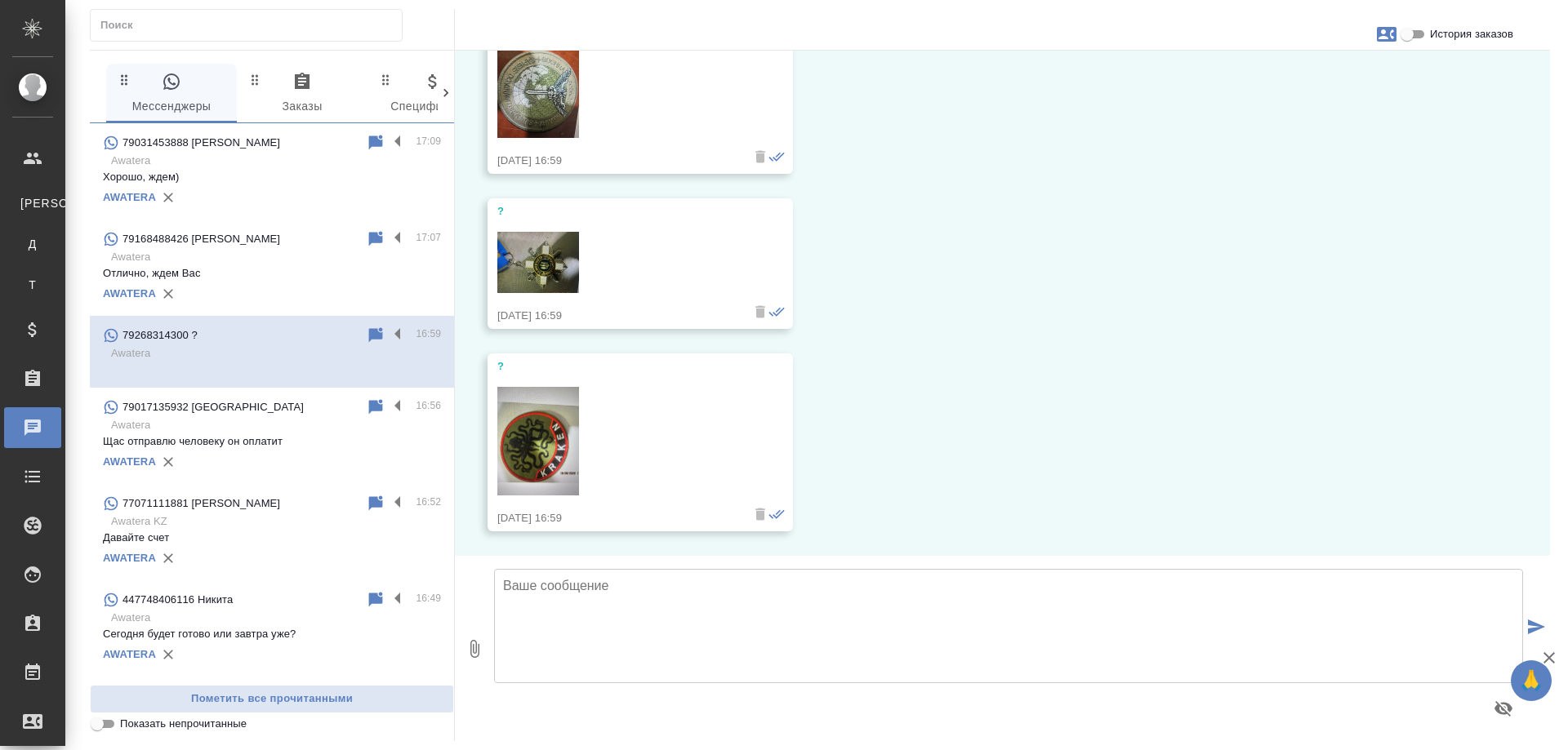
click at [542, 257] on img at bounding box center [537, 263] width 82 height 61
click at [517, 443] on img at bounding box center [537, 441] width 82 height 109
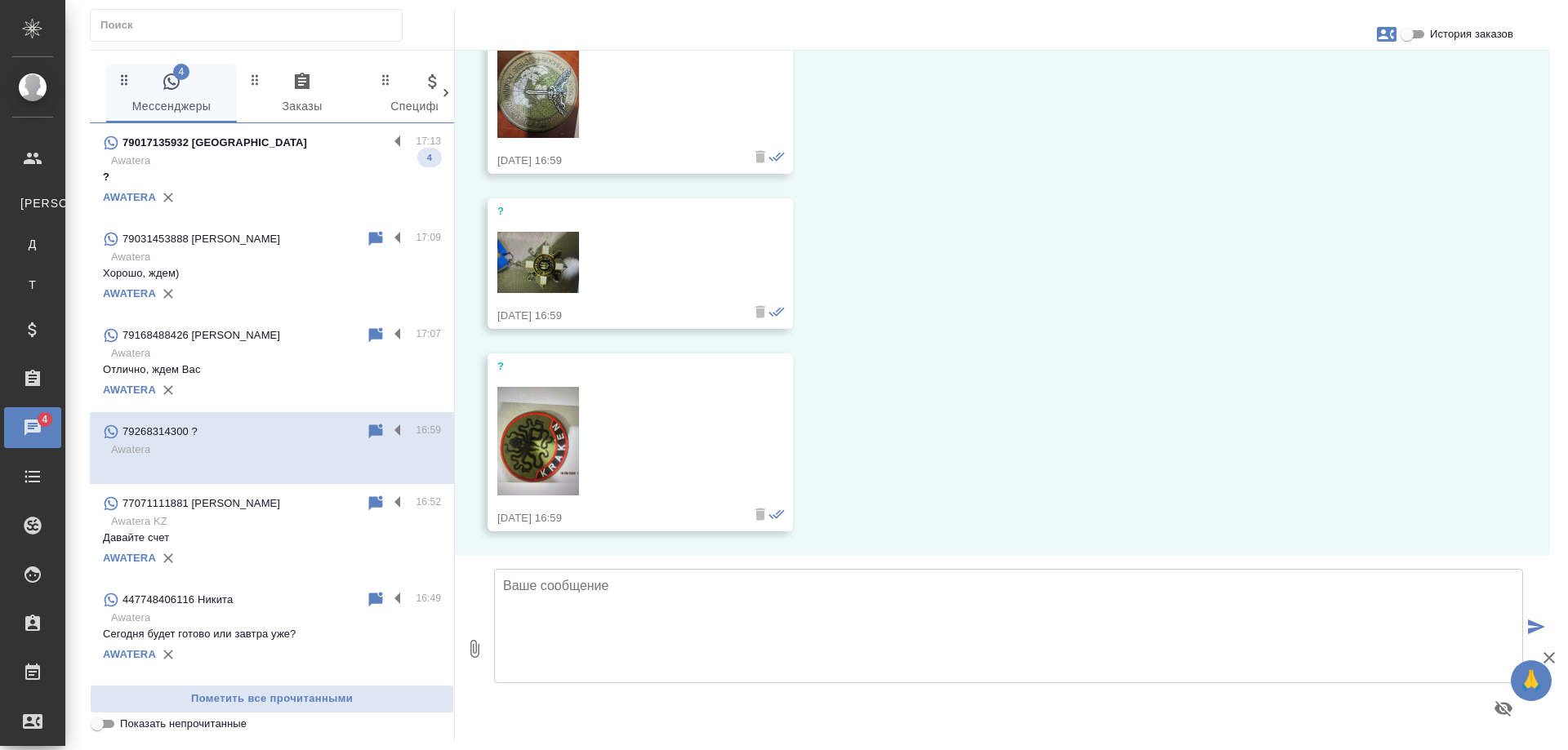
click at [1382, 35] on icon "button" at bounding box center [1386, 34] width 19 height 14
click at [1326, 85] on span "Создать заявку" at bounding box center [1316, 78] width 77 height 16
select select "RU"
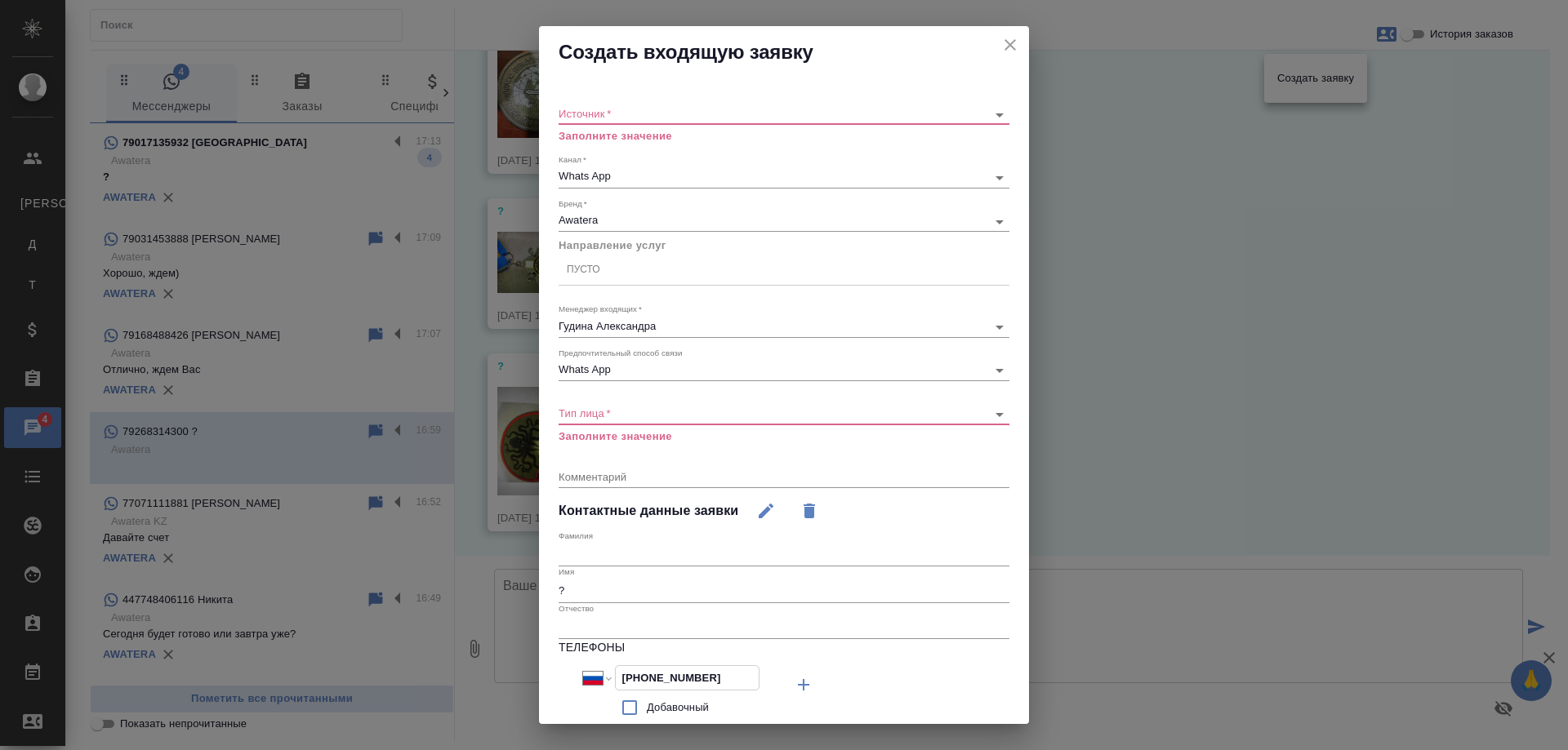
drag, startPoint x: 662, startPoint y: 671, endPoint x: 539, endPoint y: 670, distance: 123.0
click at [539, 670] on div "Источник   * ​ Заполните значение Канал   * Whats App 66ac940615179ecd4145cc10 …" at bounding box center [784, 468] width 489 height 779
click at [1000, 48] on icon "close" at bounding box center [1010, 45] width 19 height 19
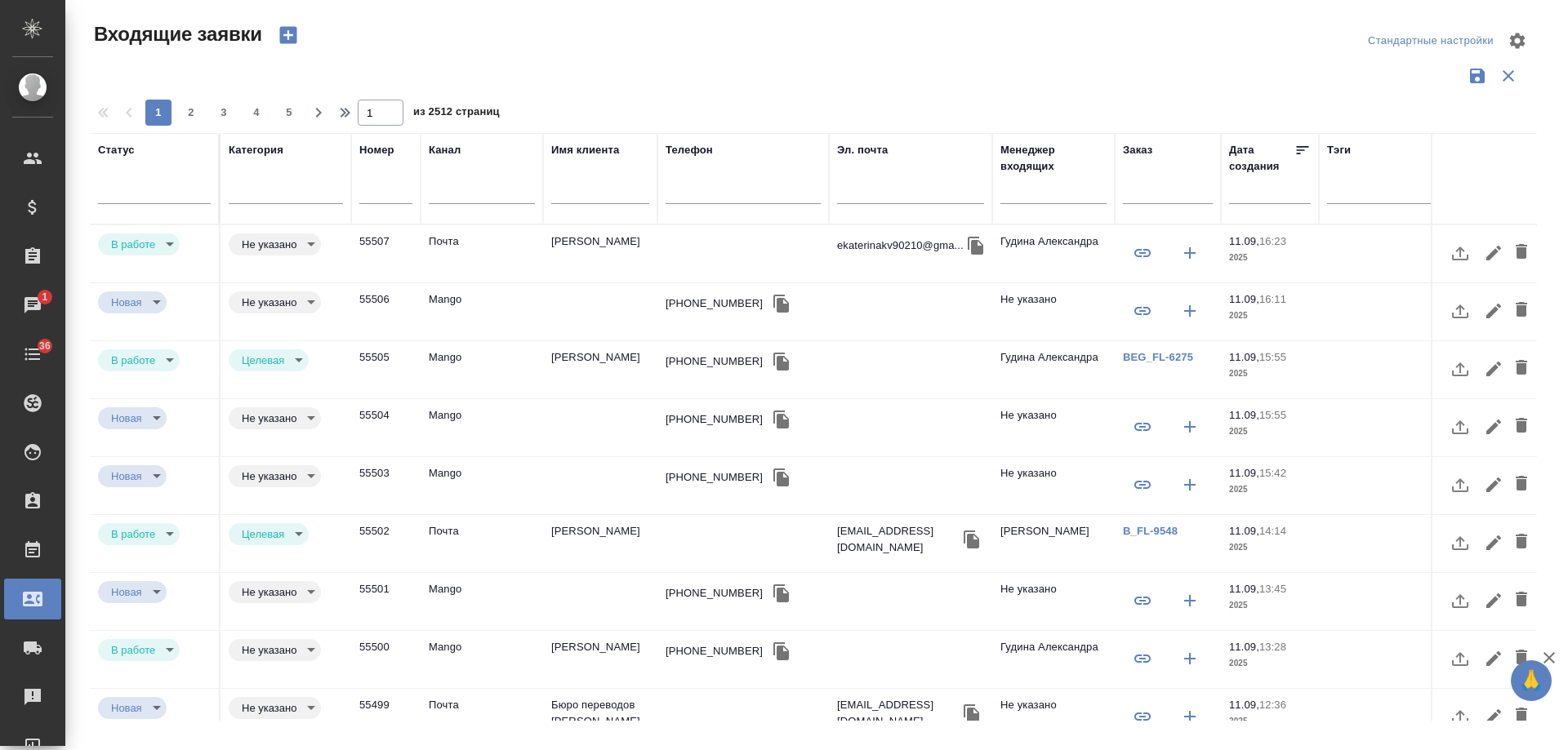
select select "RU"
click at [566, 238] on td "[PERSON_NAME]" at bounding box center [600, 254] width 114 height 58
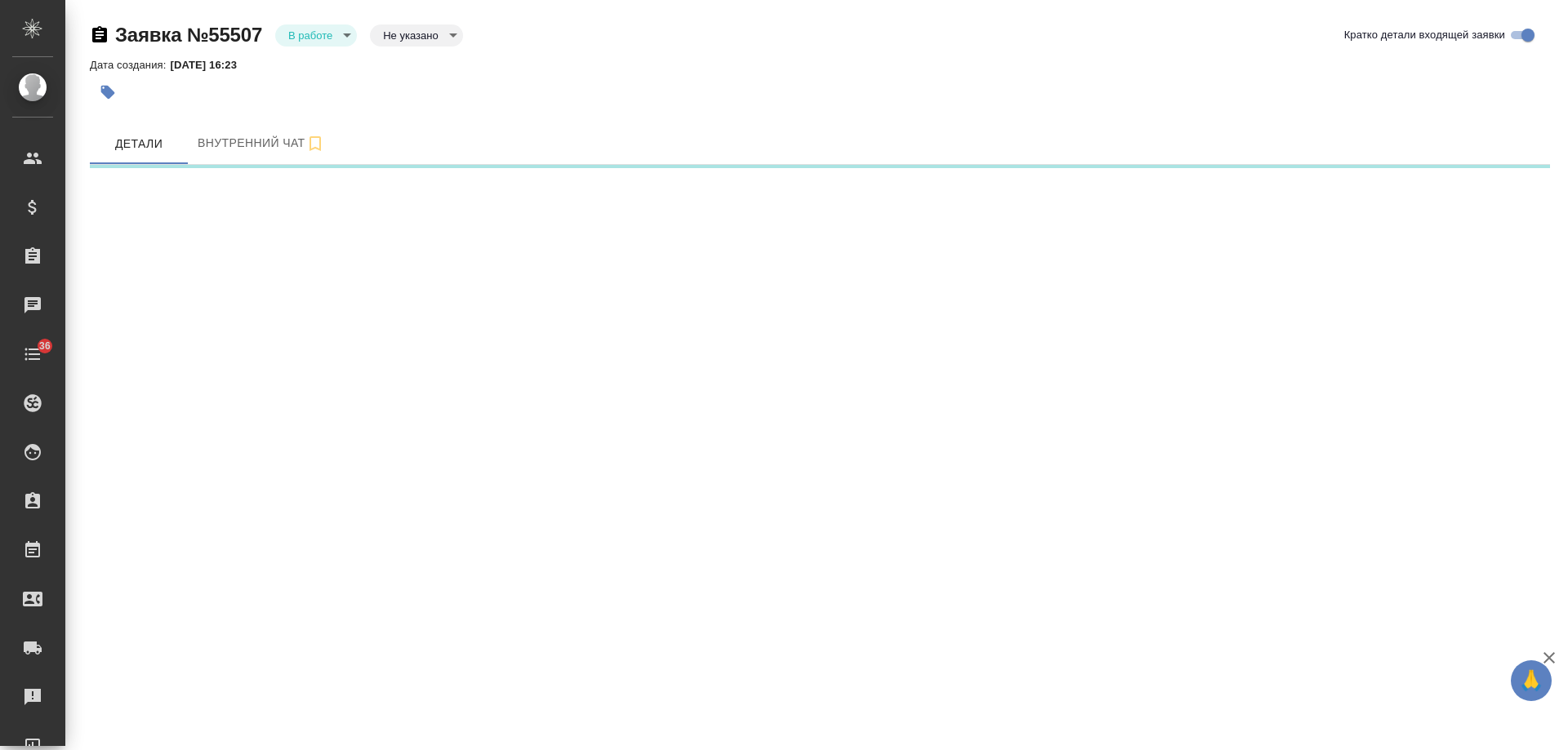
select select "RU"
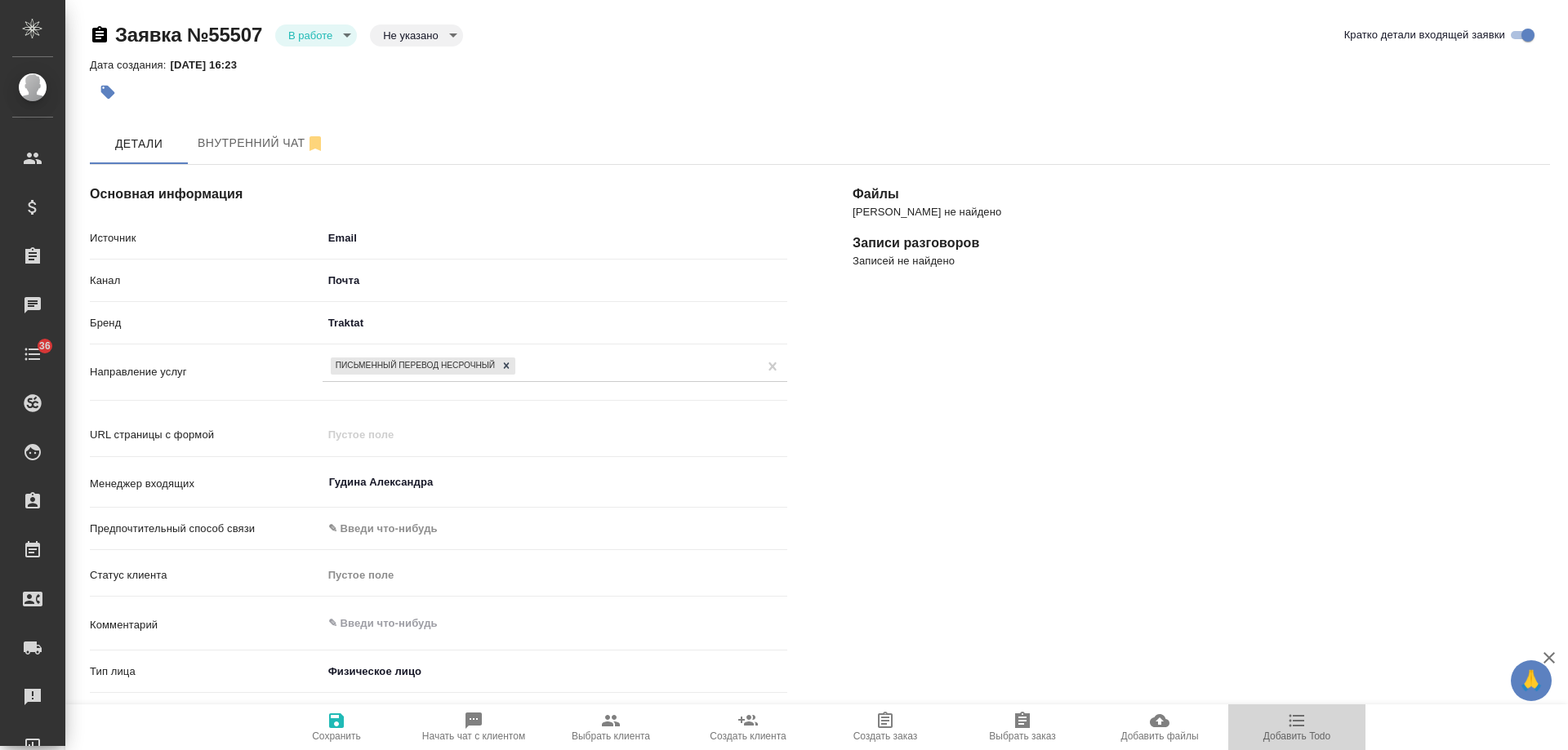
click at [1294, 727] on icon "button" at bounding box center [1296, 720] width 19 height 19
type textarea "x"
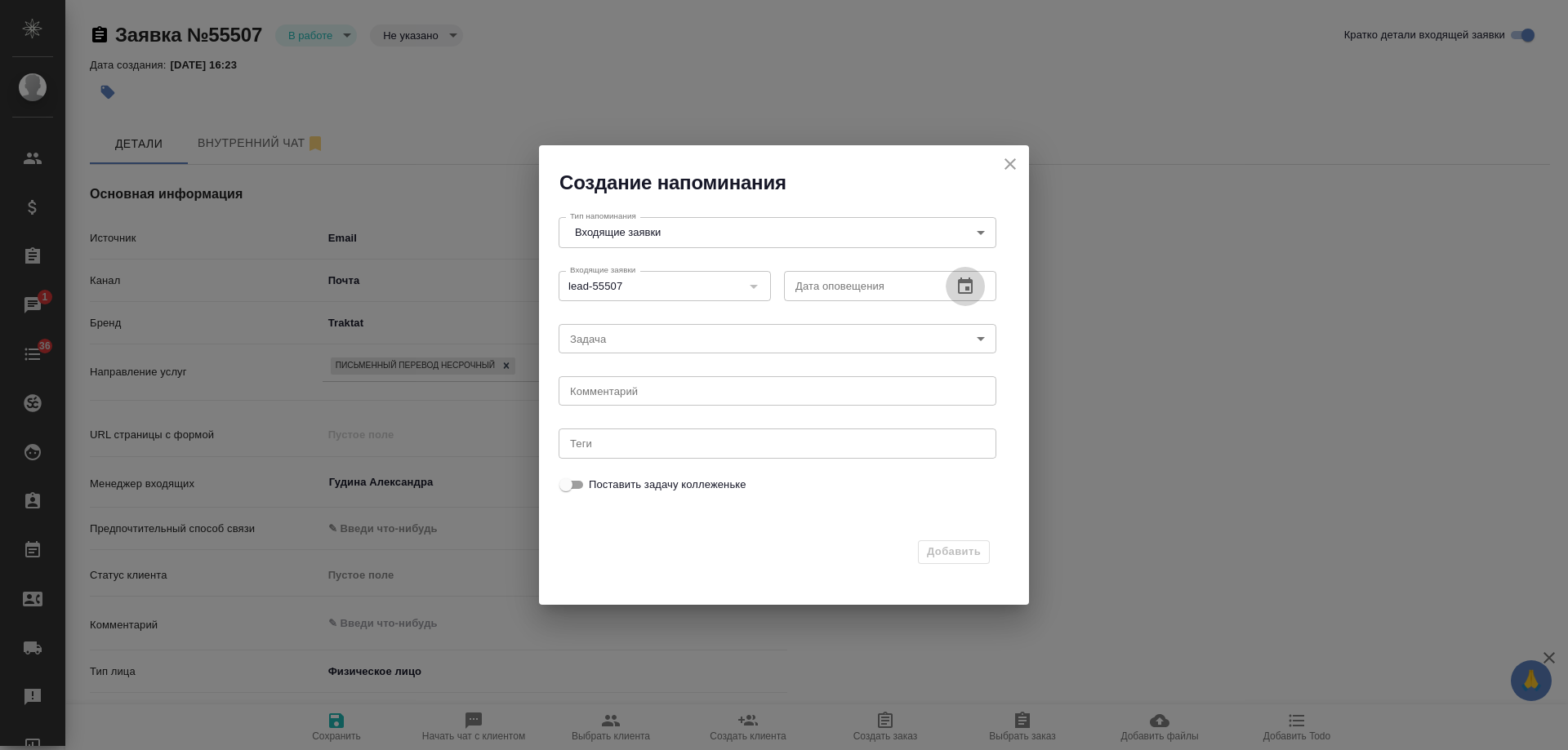
click at [962, 286] on icon "button" at bounding box center [964, 286] width 19 height 19
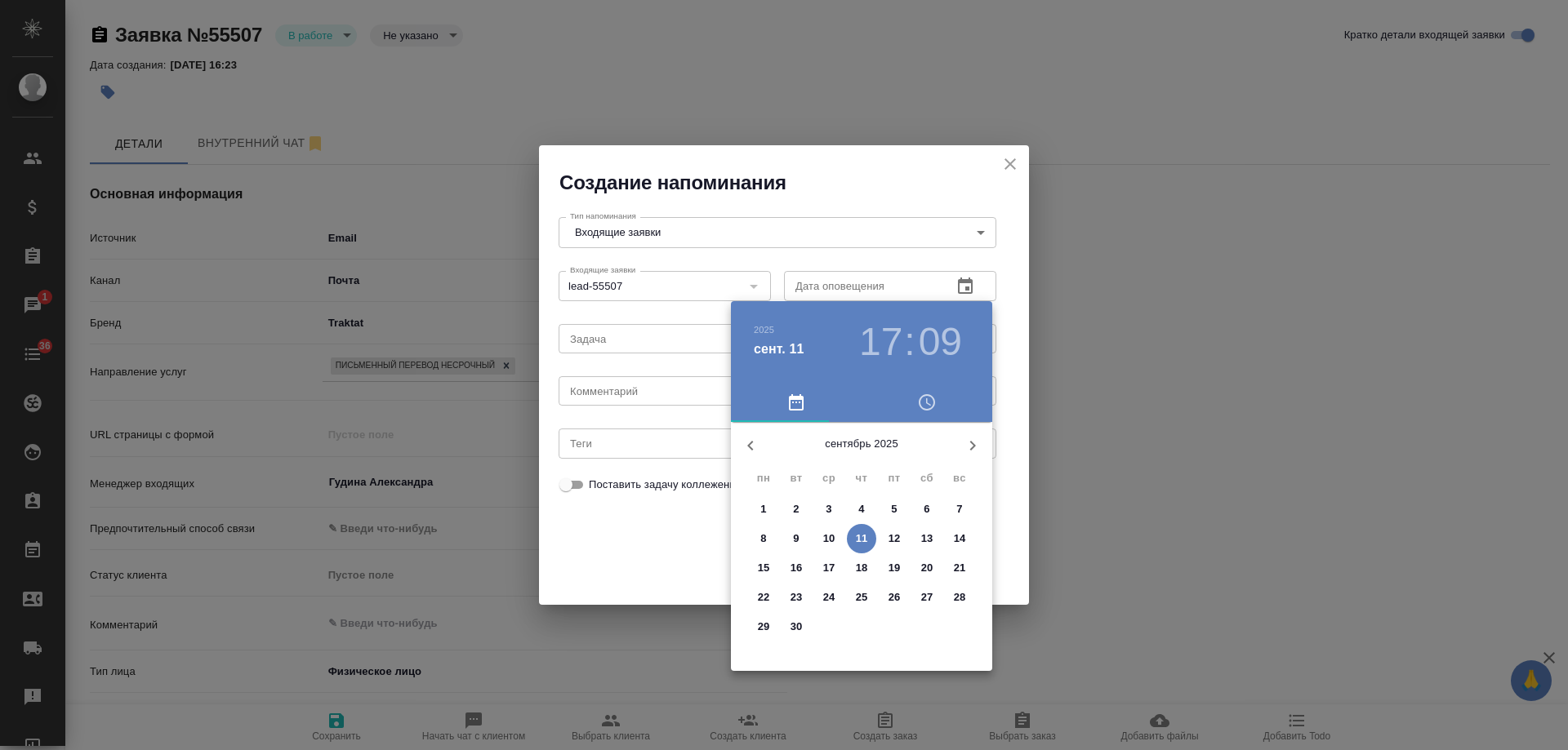
click at [894, 539] on p "12" at bounding box center [894, 538] width 12 height 16
type input "[DATE] 17:09"
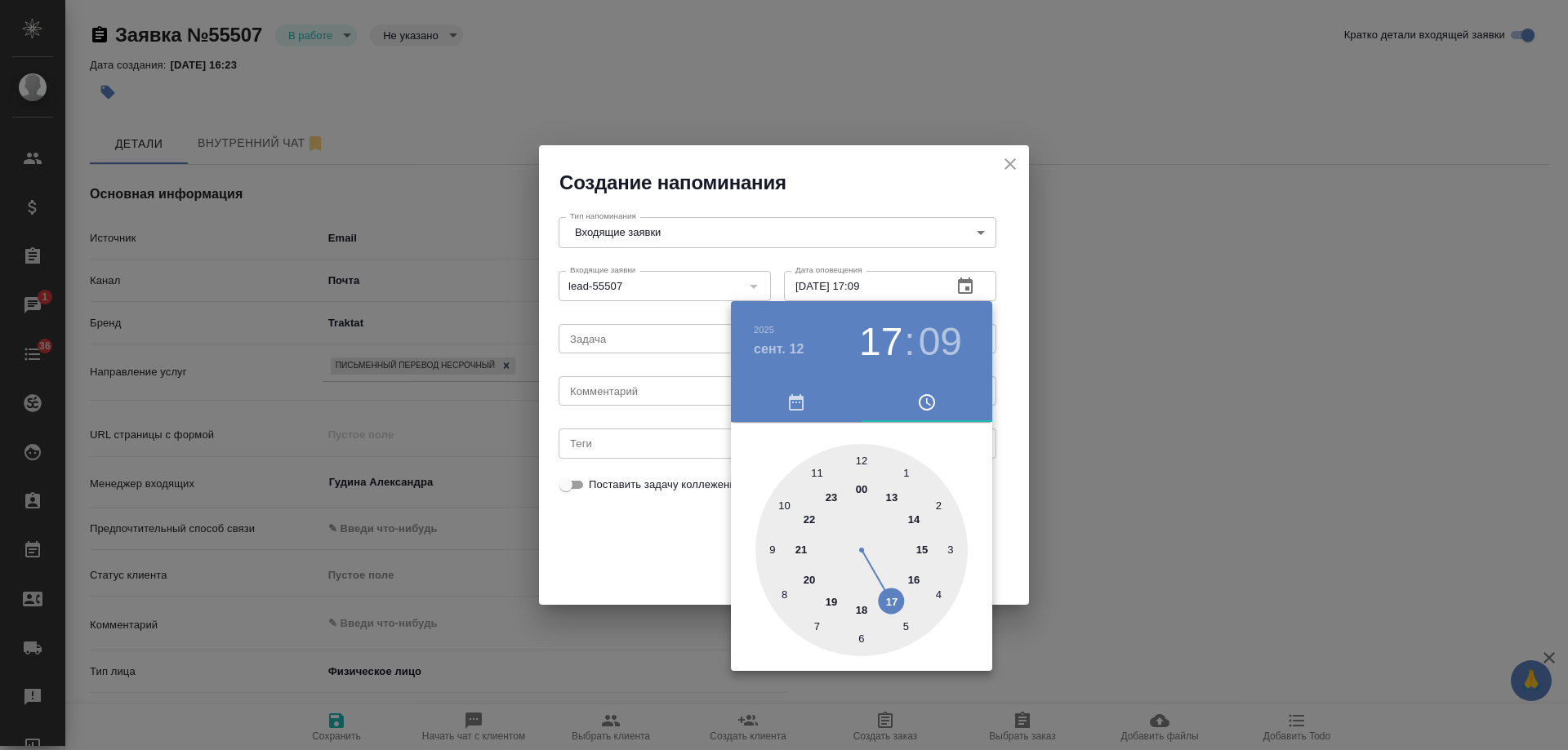
click at [642, 375] on div at bounding box center [784, 375] width 1568 height 750
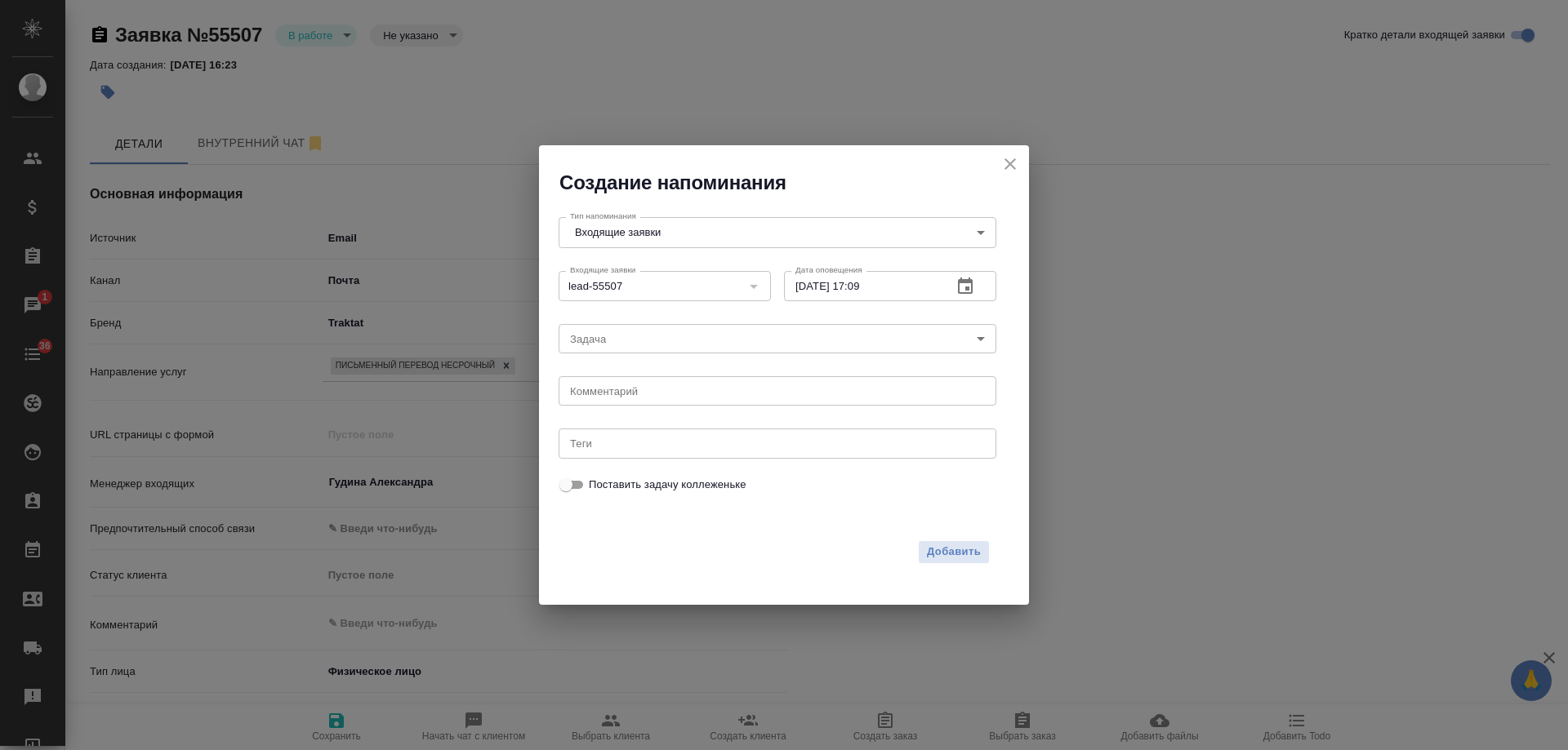
click at [642, 391] on div "[DATE] 17 : 09 00 1 2 3 4 5 6 7 8 9 10 11 12 13 14 15 16 17 18 19 20 21 22 23" at bounding box center [784, 375] width 1568 height 750
click at [643, 392] on textarea at bounding box center [777, 391] width 415 height 12
type textarea "ответила на почте?"
click at [952, 551] on span "Добавить" at bounding box center [954, 552] width 54 height 19
type textarea "x"
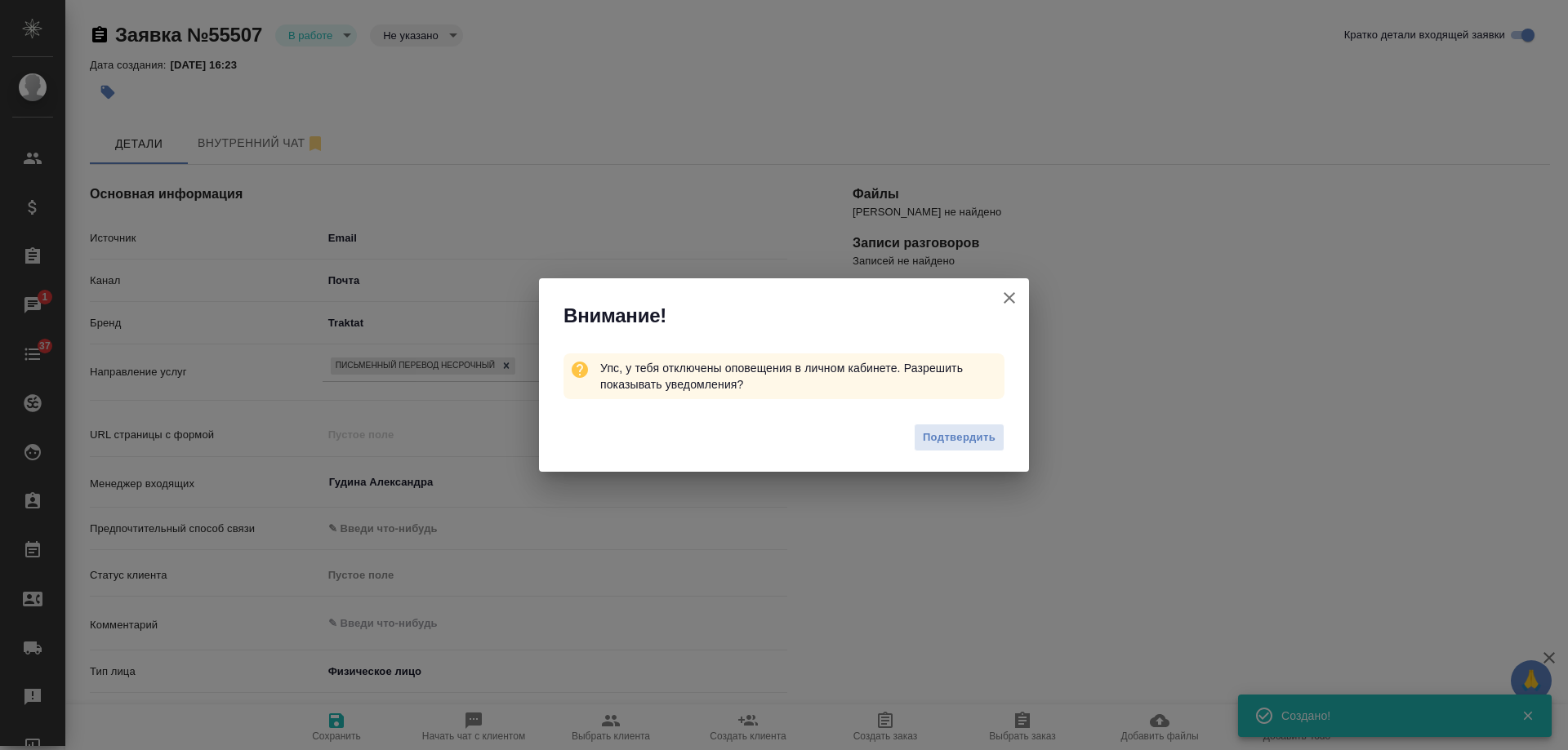
click at [1014, 293] on icon "button" at bounding box center [1009, 297] width 19 height 19
type textarea "x"
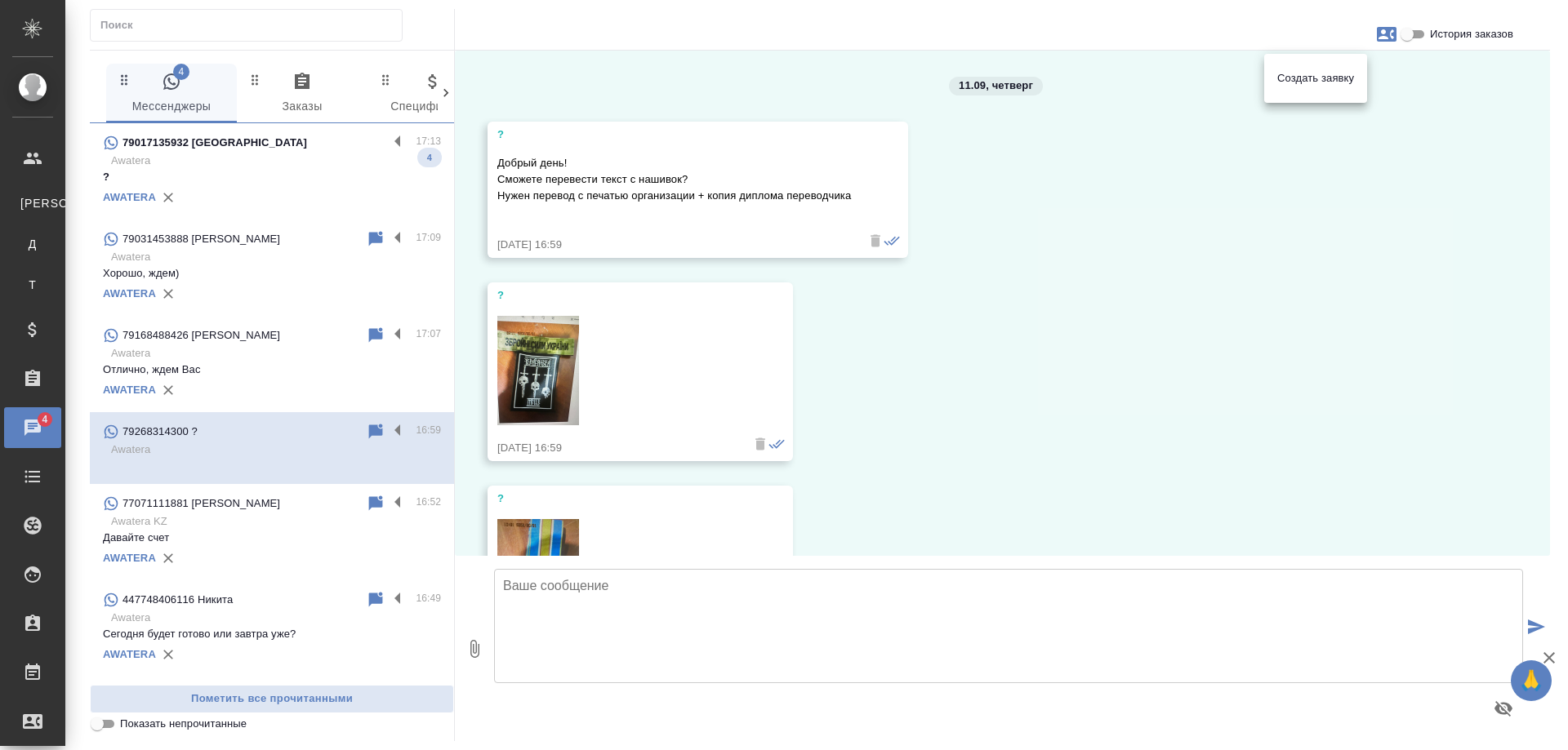
scroll to position [848, 0]
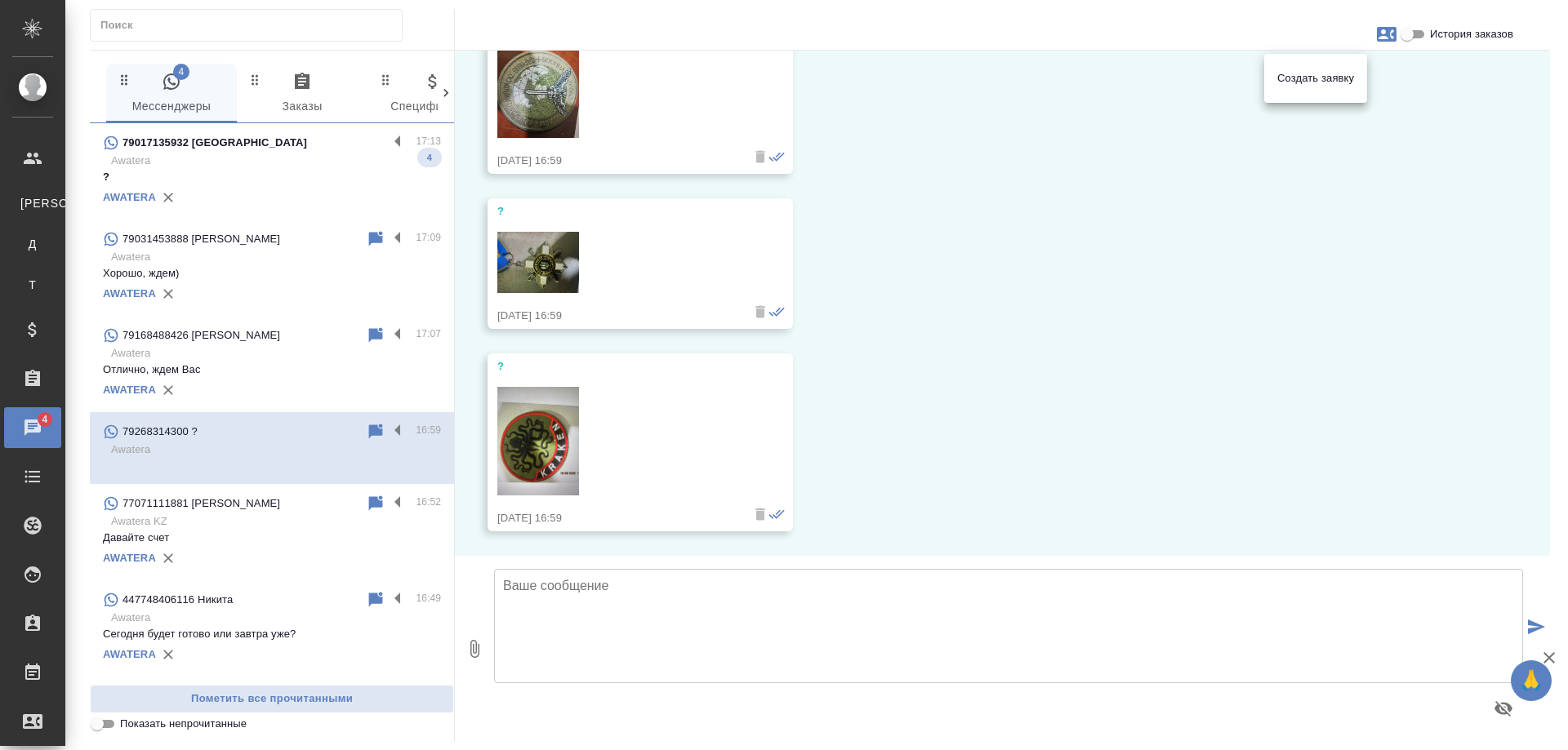
click at [293, 154] on div at bounding box center [784, 375] width 1568 height 750
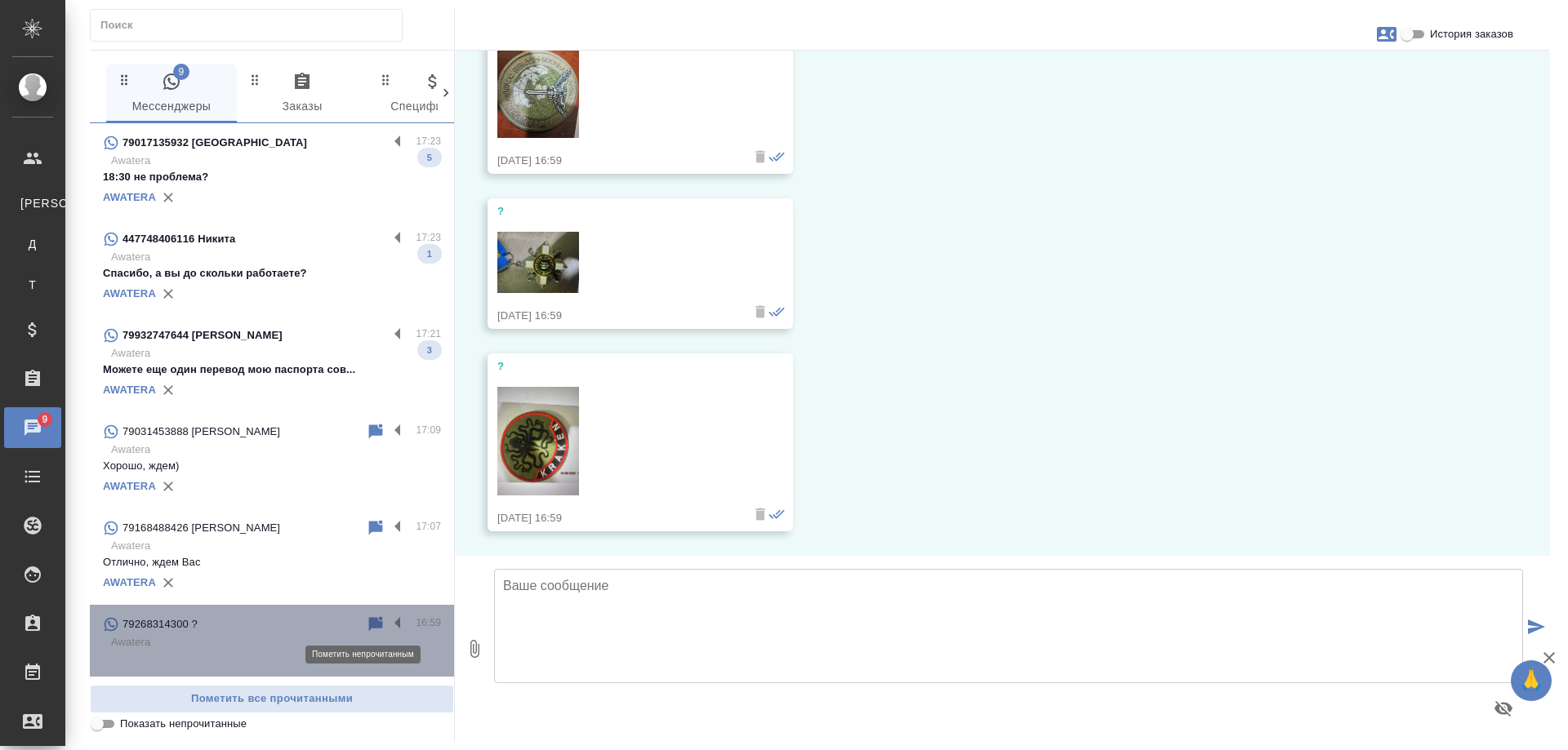
click at [369, 623] on icon at bounding box center [376, 622] width 13 height 14
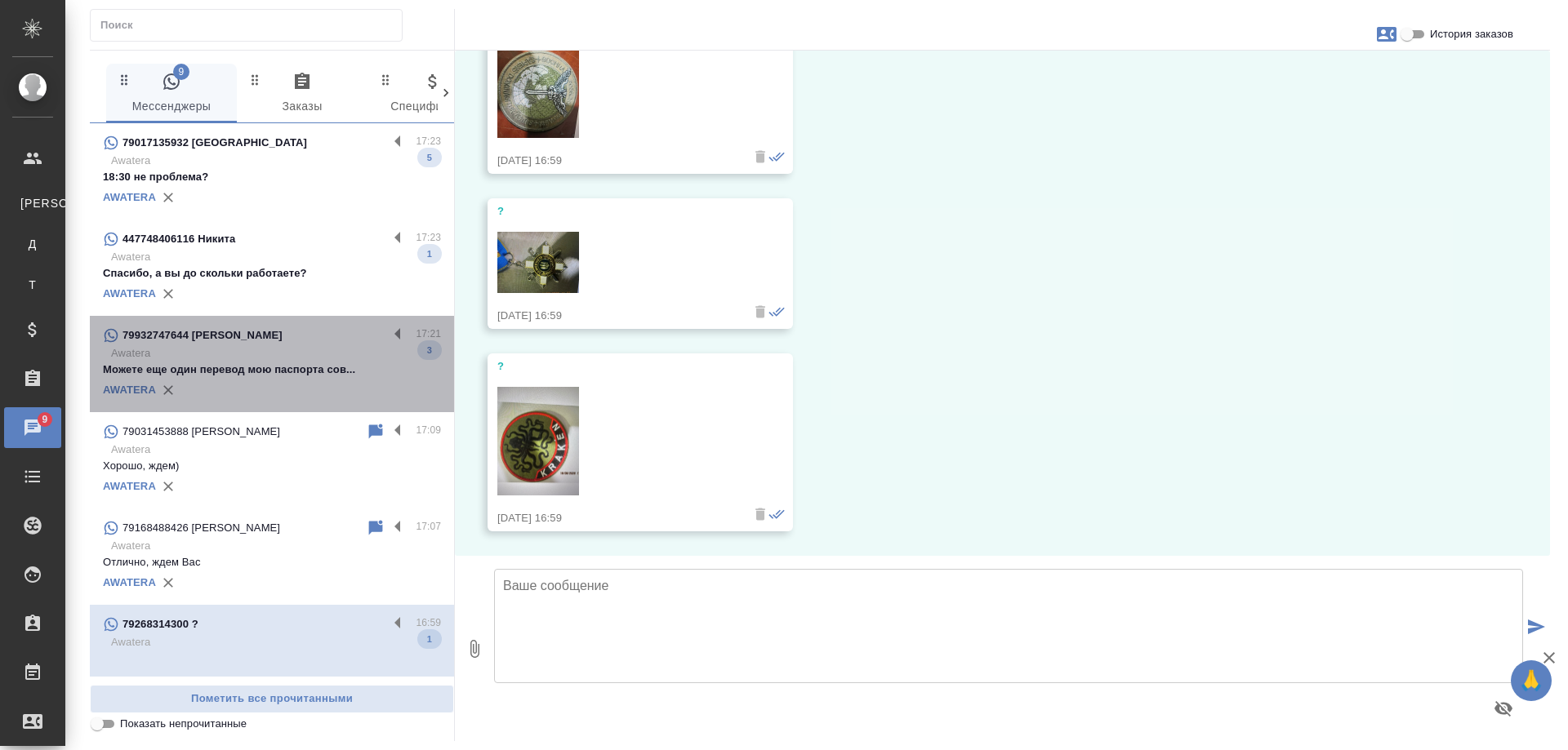
click at [305, 375] on p "Можете еще один перевод мою паспорта сов..." at bounding box center [272, 369] width 338 height 16
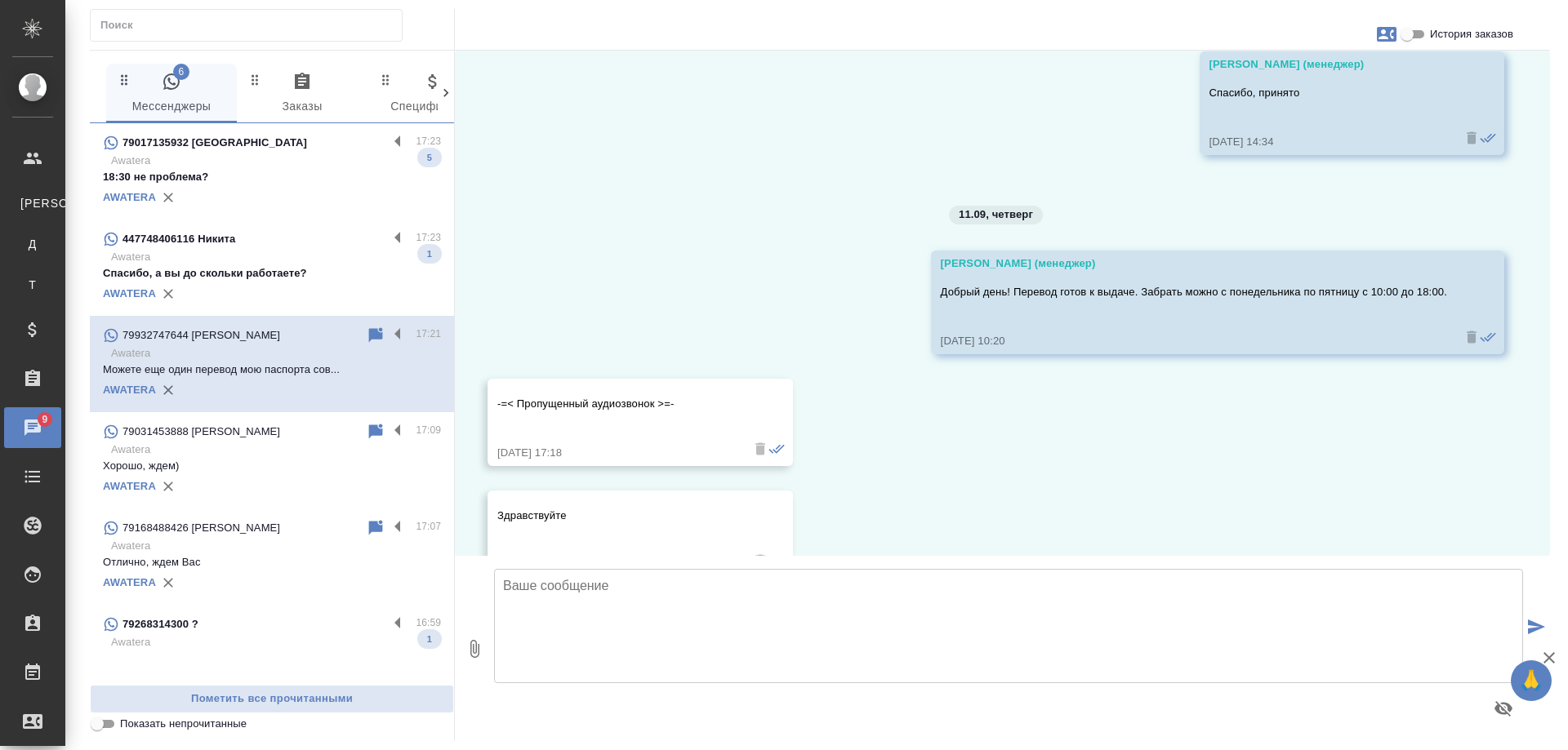
scroll to position [651, 0]
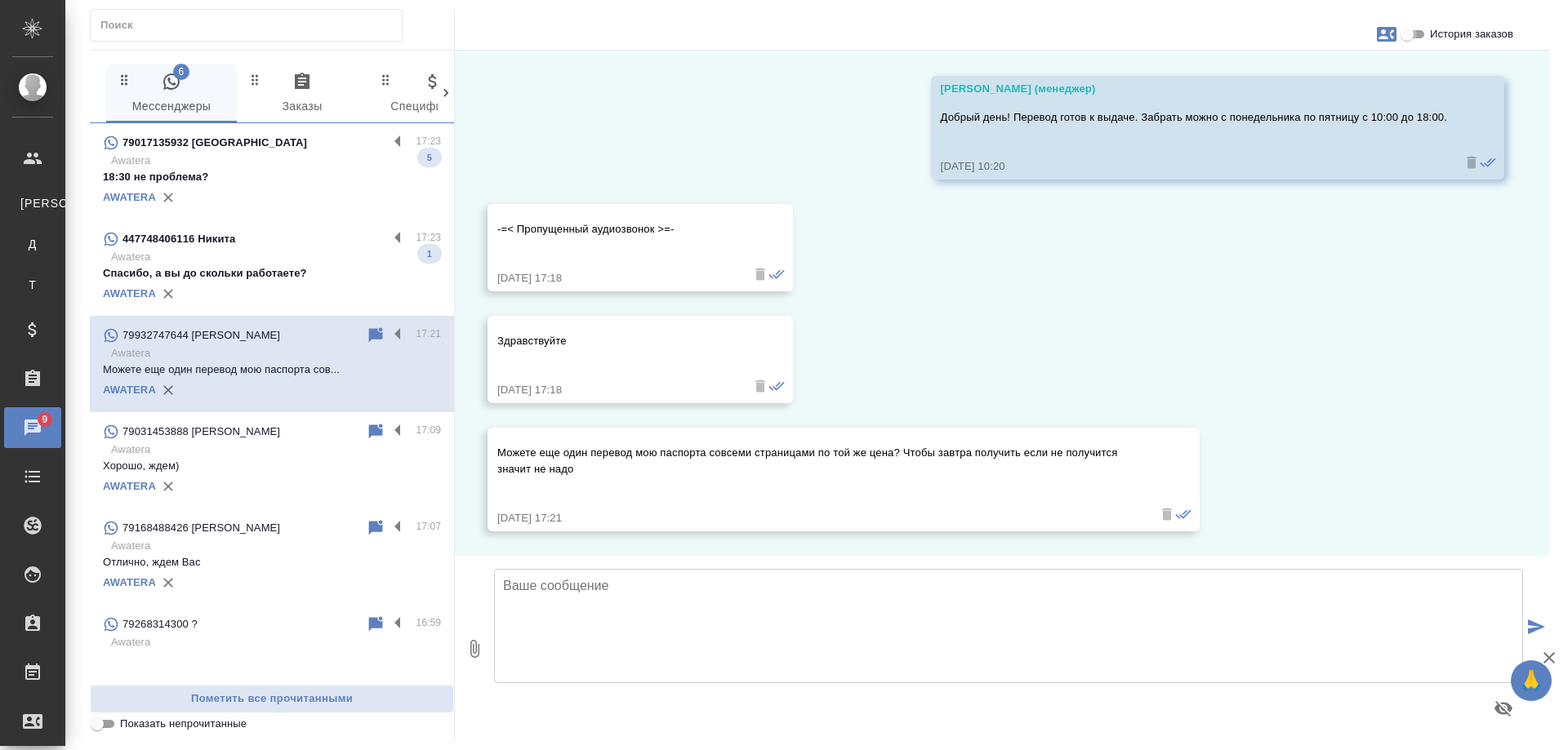
click at [1409, 36] on input "История заказов" at bounding box center [1406, 35] width 59 height 19
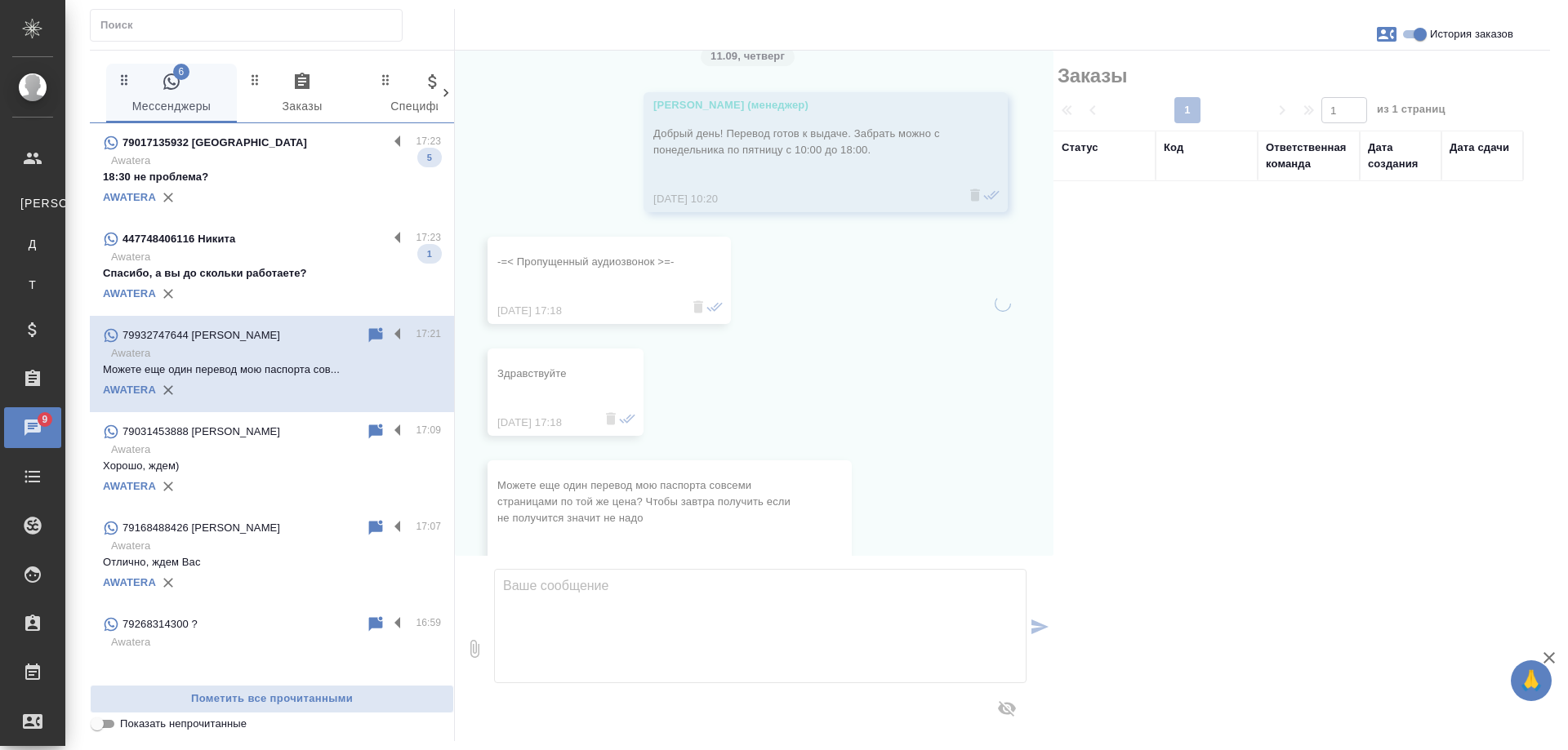
scroll to position [668, 0]
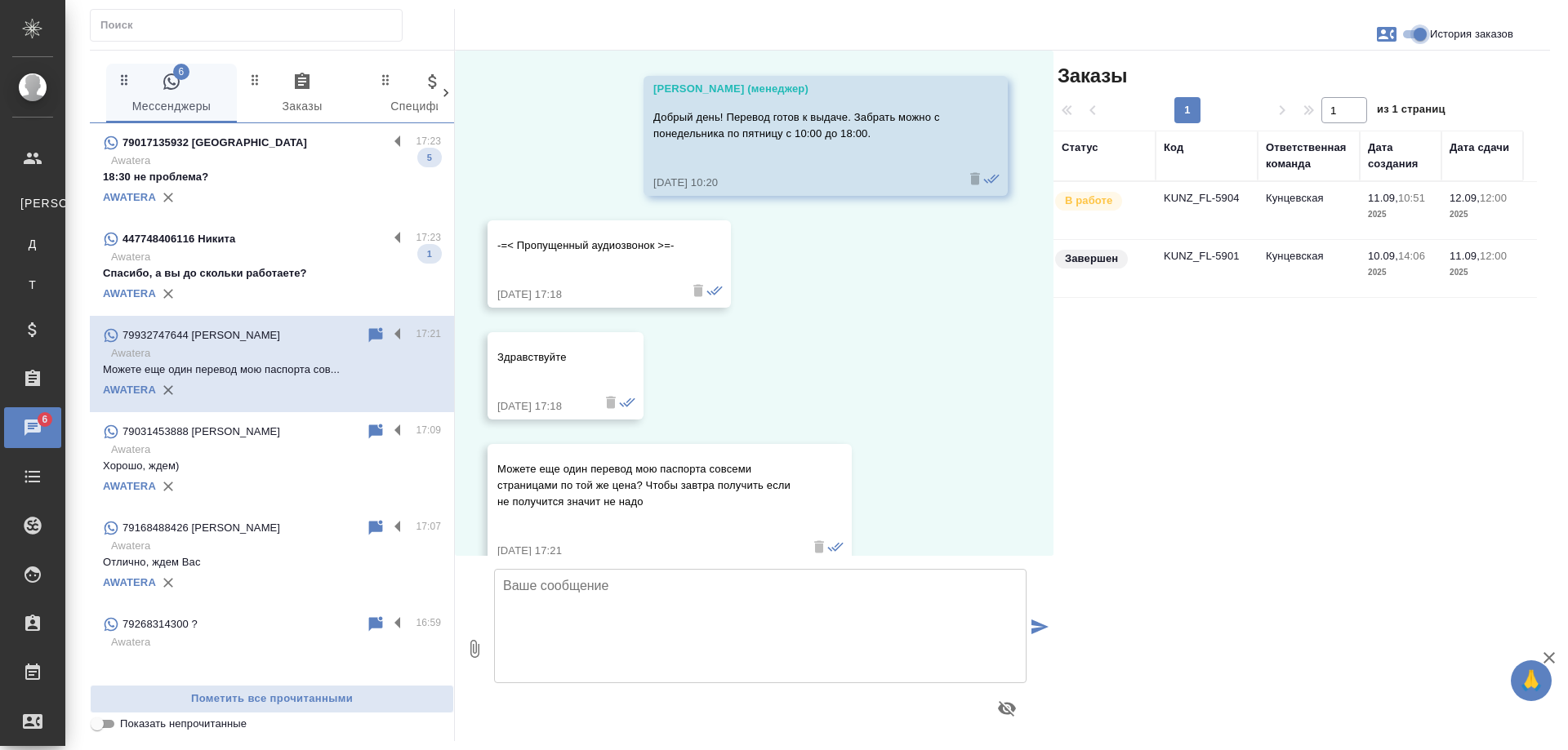
click at [1409, 36] on input "История заказов" at bounding box center [1419, 35] width 59 height 19
checkbox input "false"
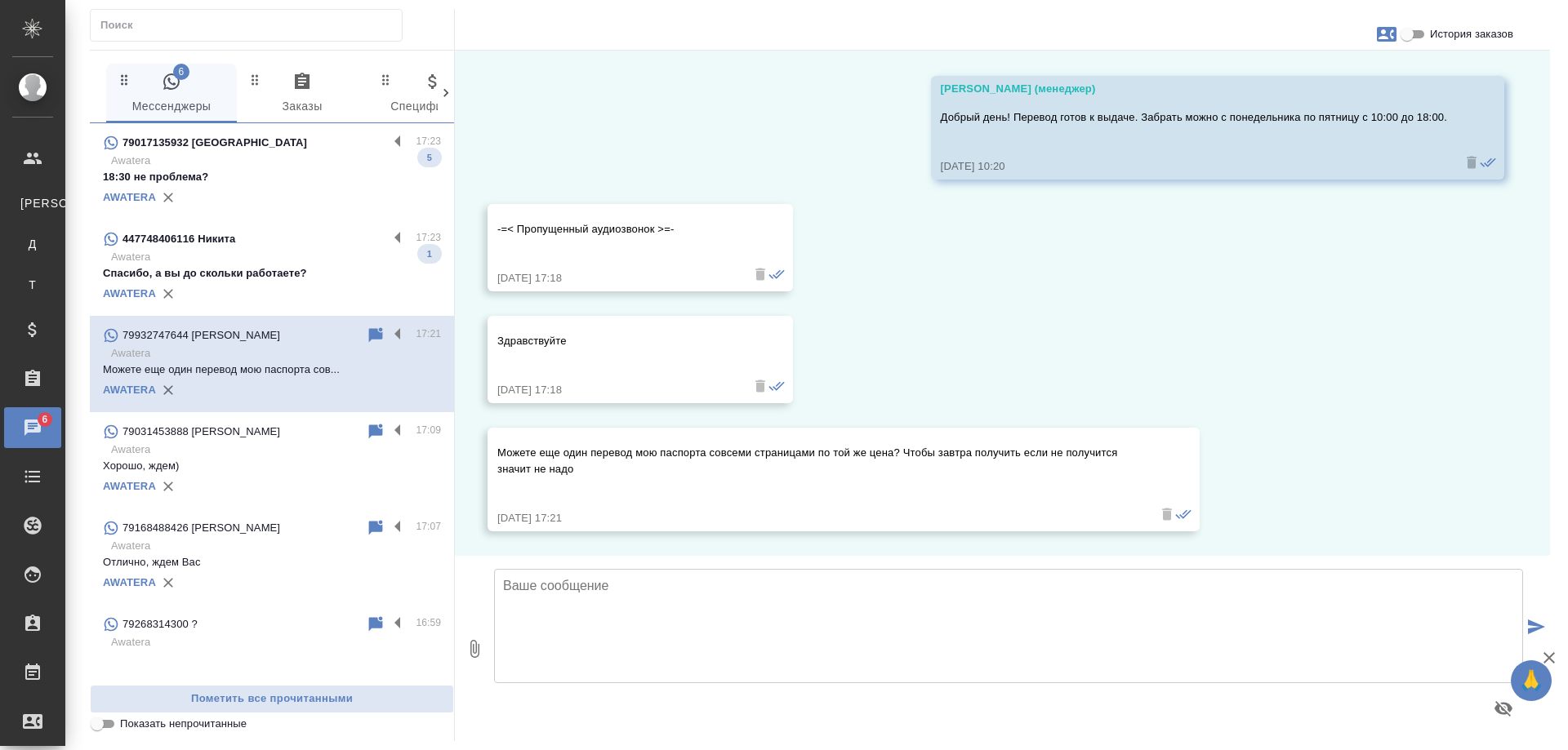
scroll to position [651, 0]
click at [295, 242] on div "447748406116 Никита" at bounding box center [245, 239] width 285 height 19
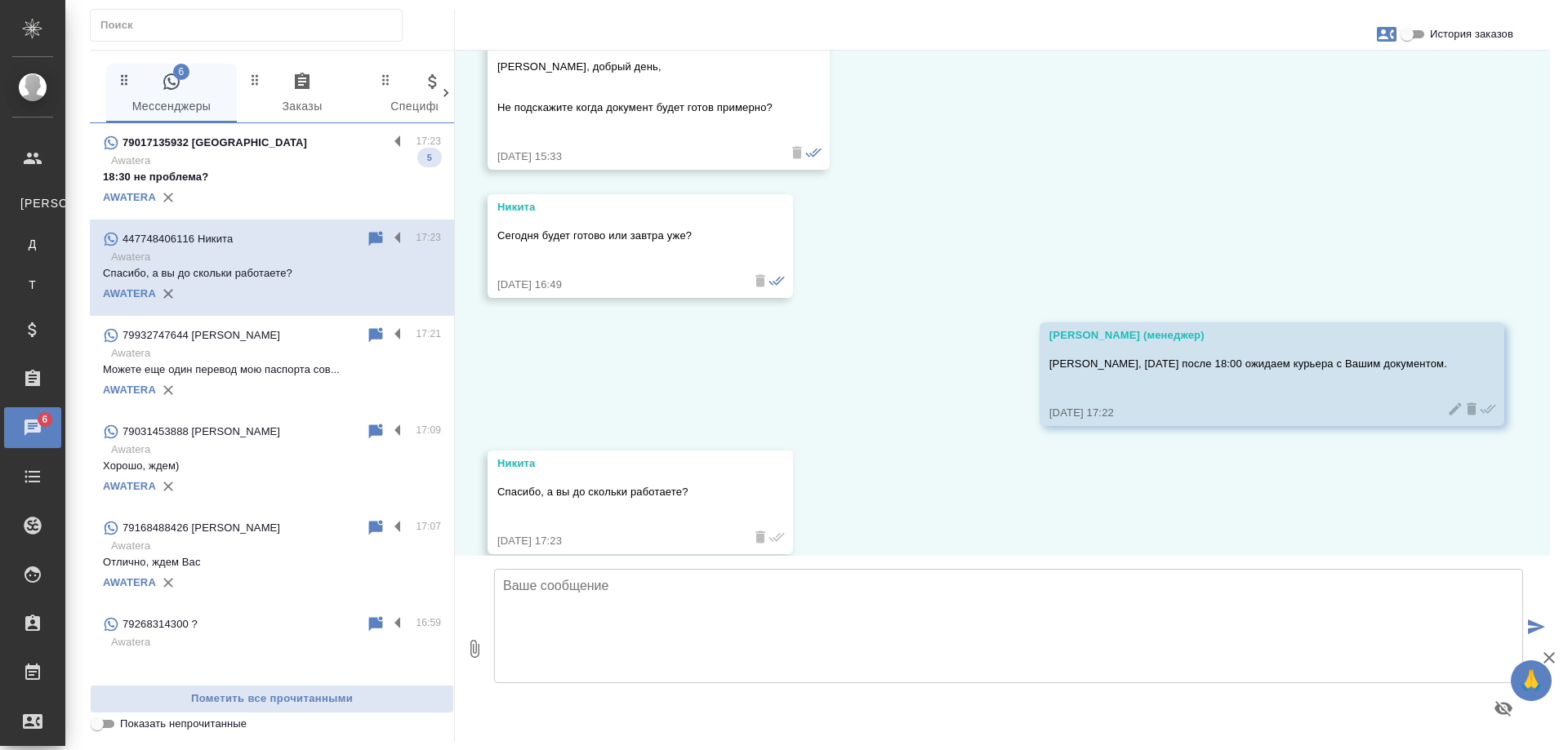
scroll to position [683, 0]
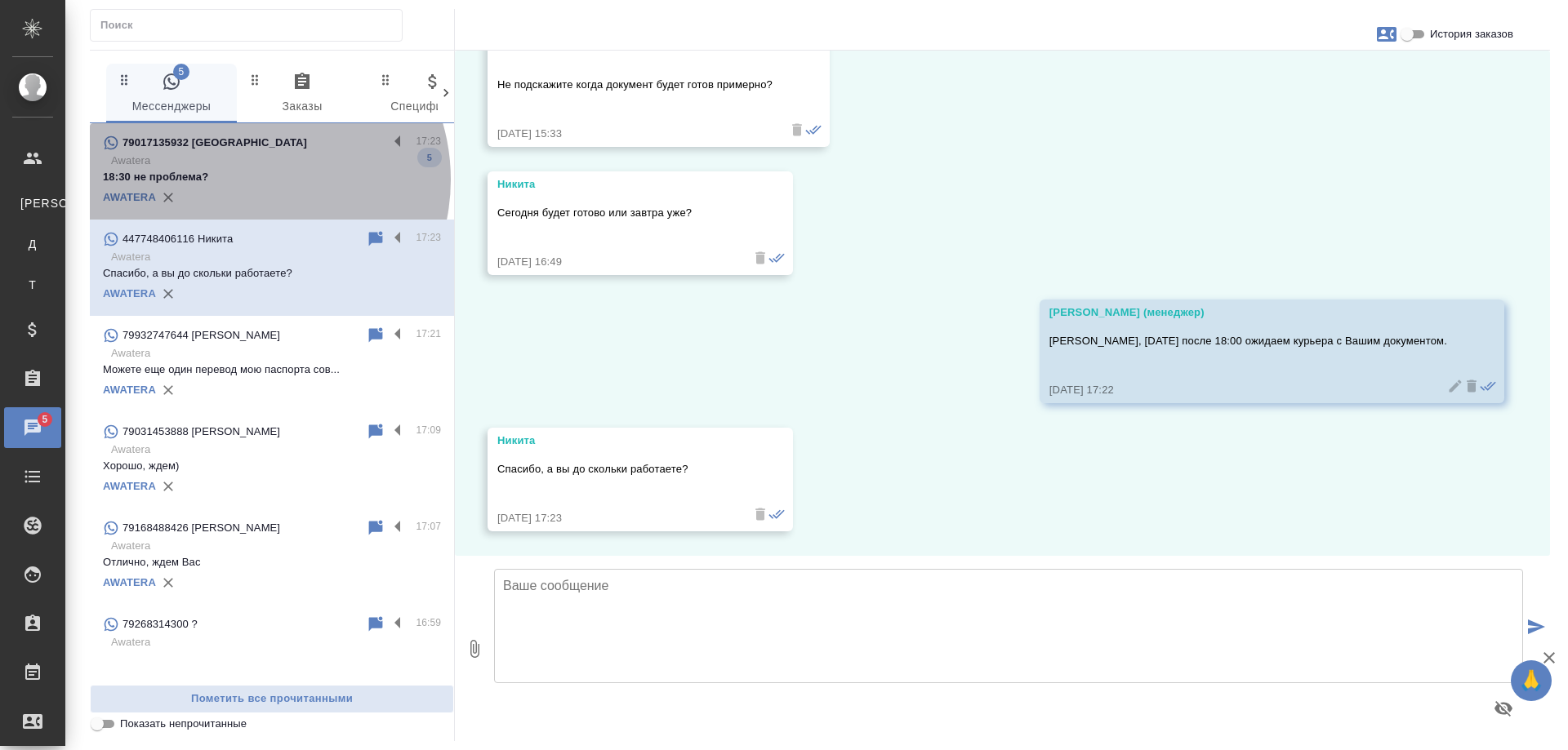
click at [247, 179] on p "18:30 не проблема?" at bounding box center [272, 176] width 338 height 16
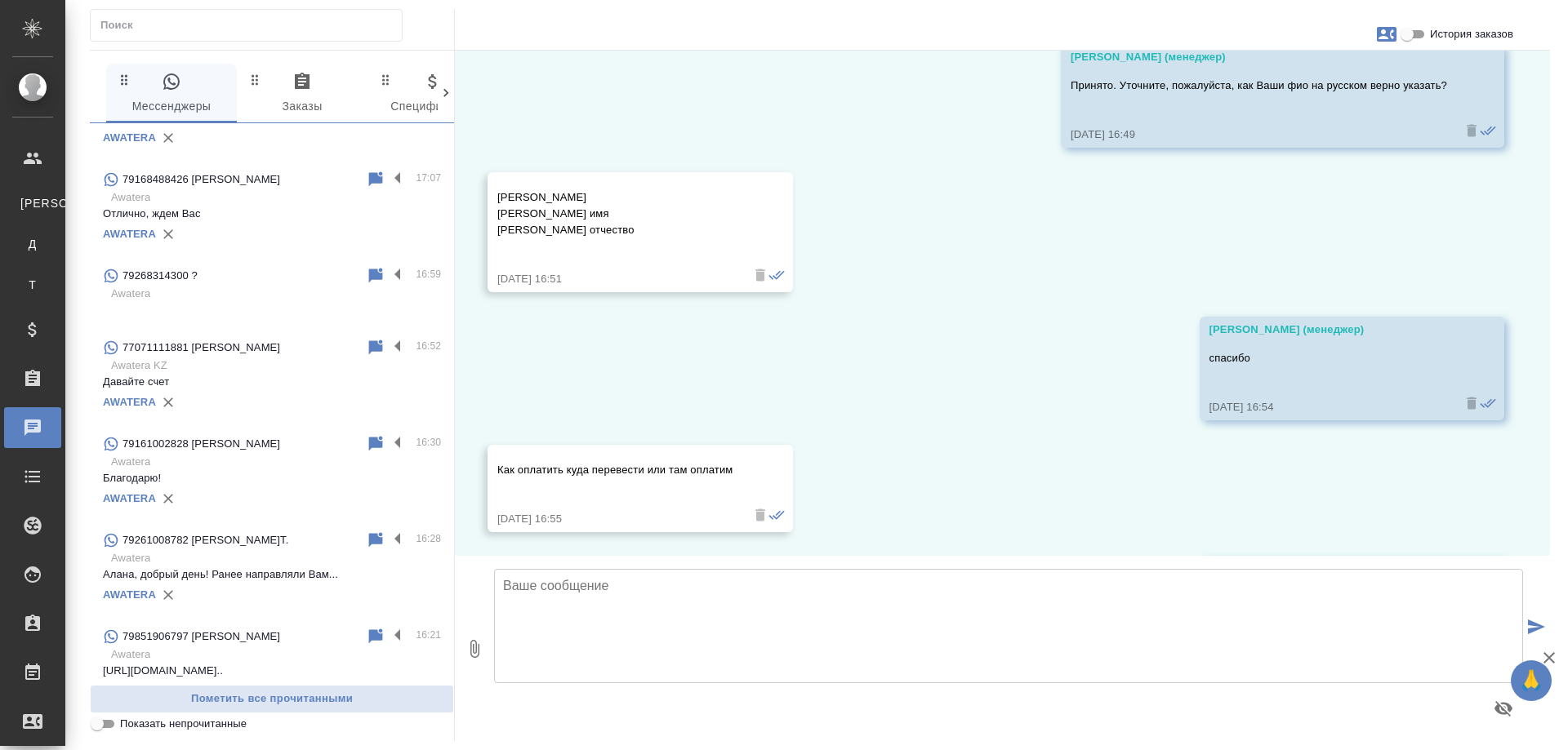
scroll to position [245, 0]
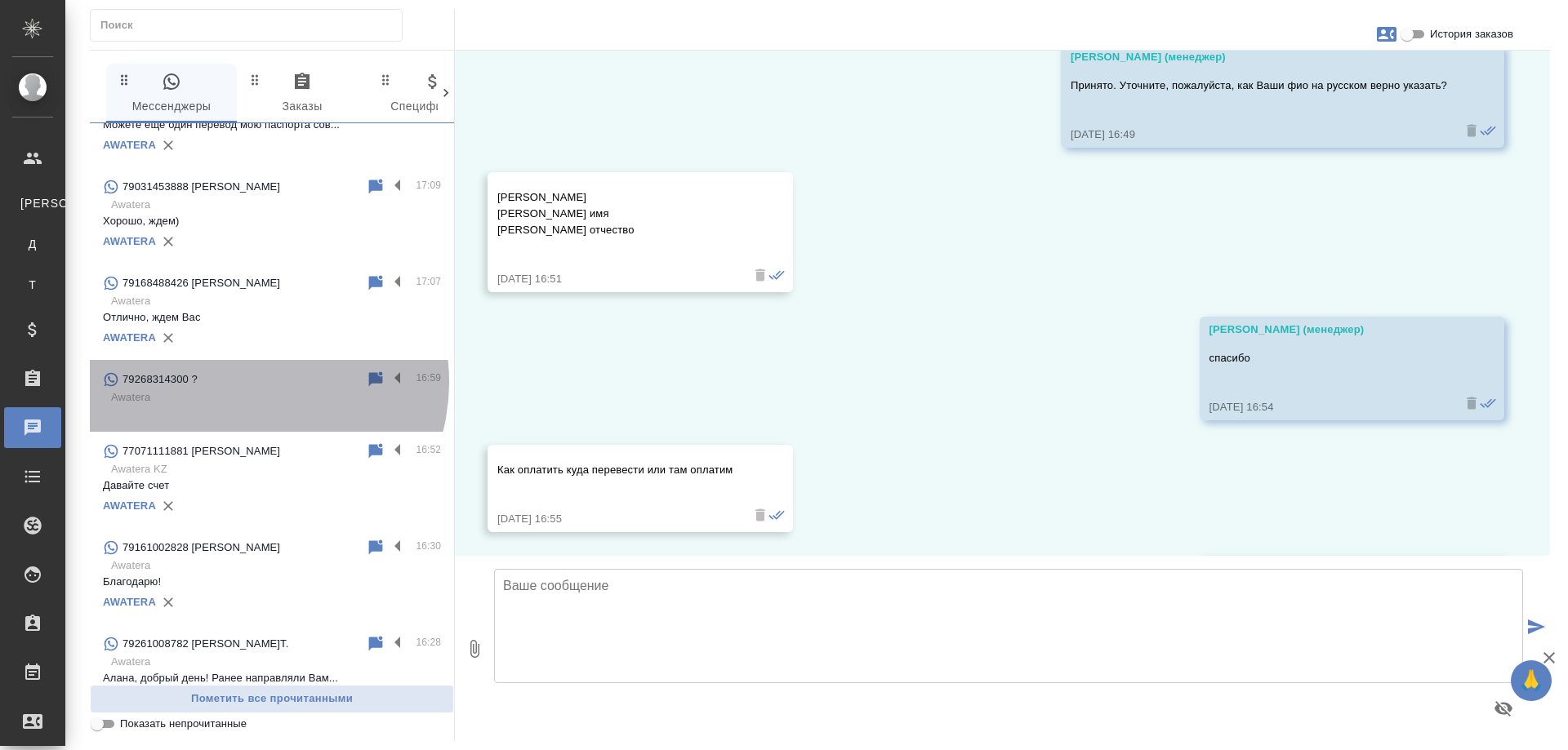
click at [247, 382] on div "79268314300 ?" at bounding box center [234, 379] width 263 height 19
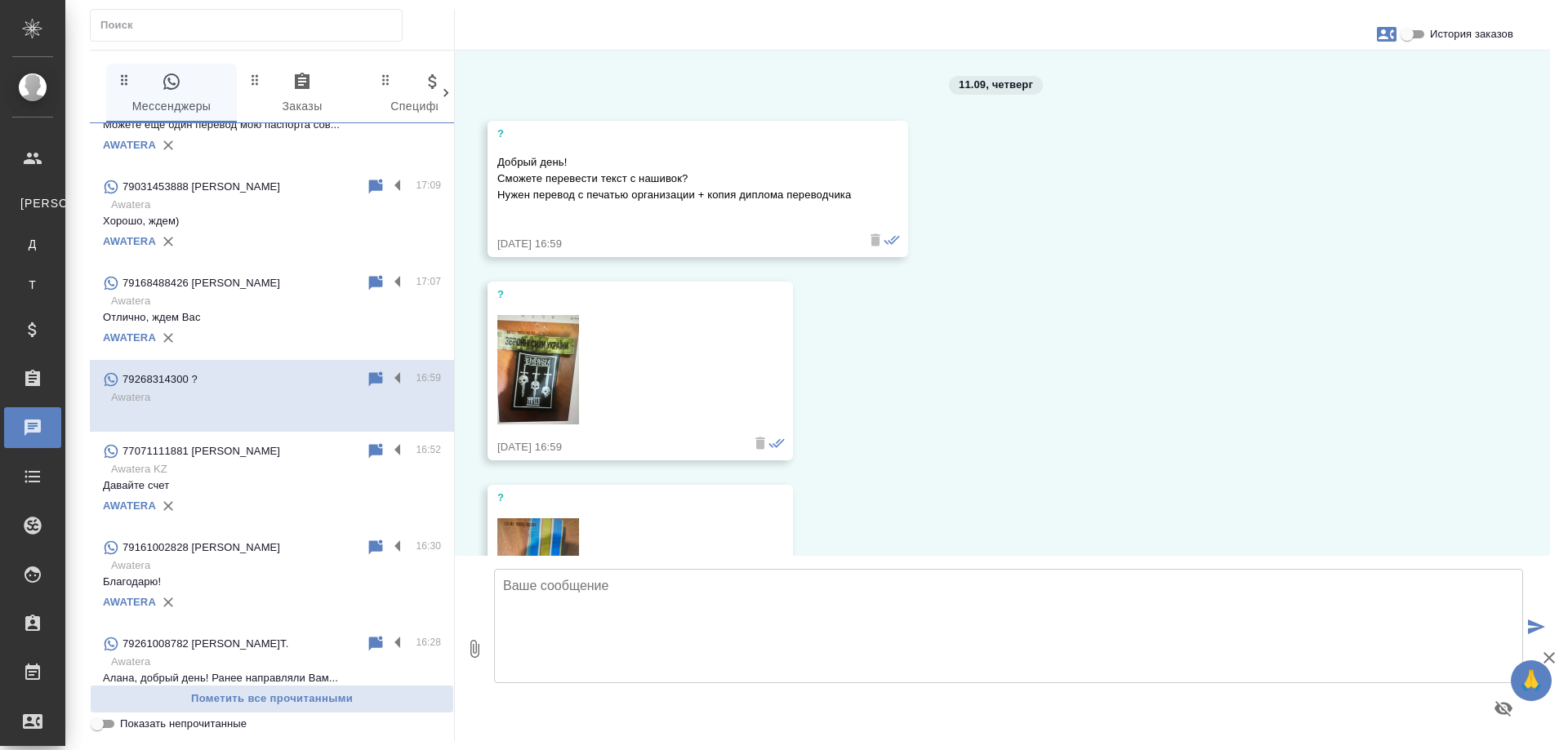
scroll to position [0, 0]
click at [788, 593] on textarea at bounding box center [1009, 625] width 1029 height 114
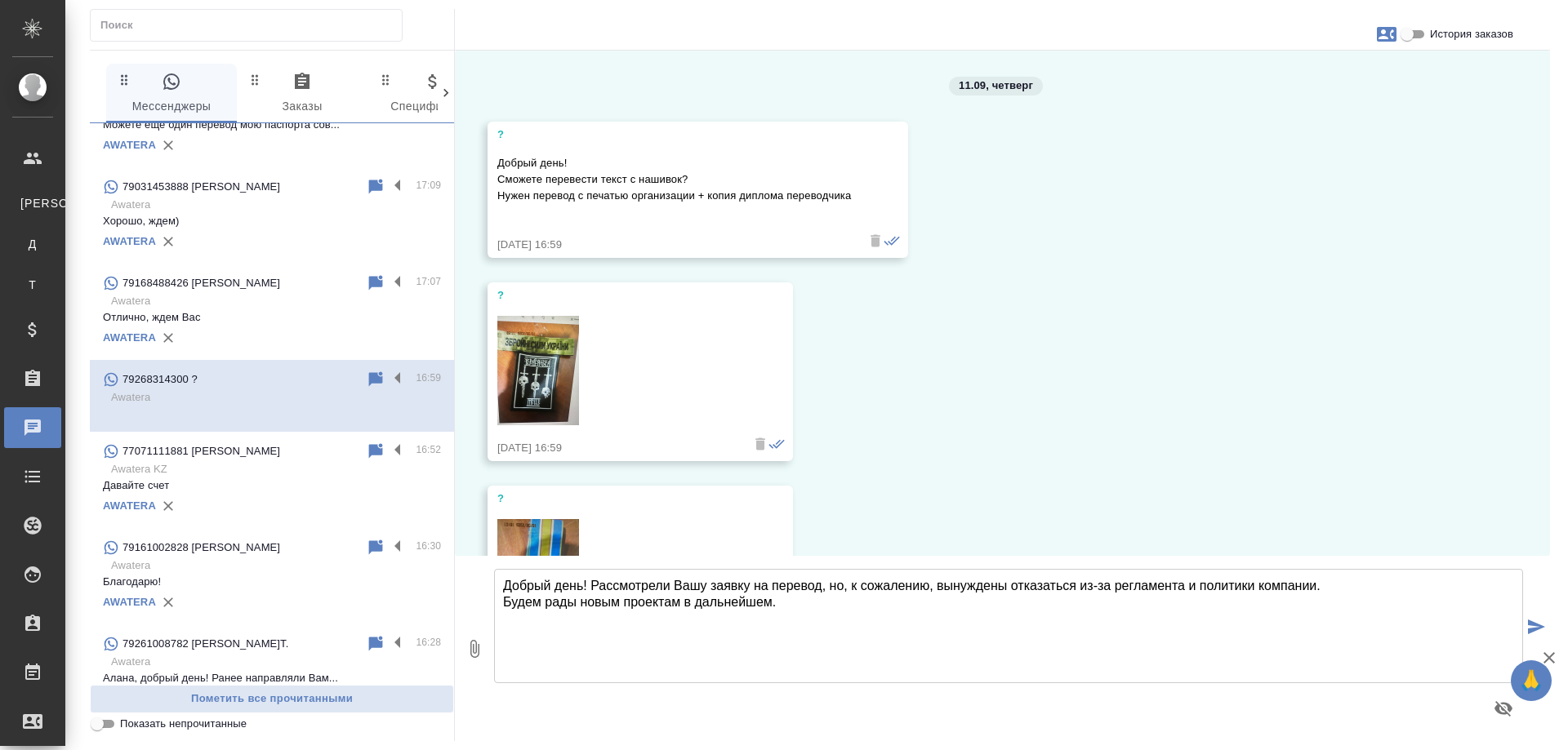
type textarea "Добрый день! Рассмотрели Вашу заявку на перевод, но, к сожалению, вынуждены отк…"
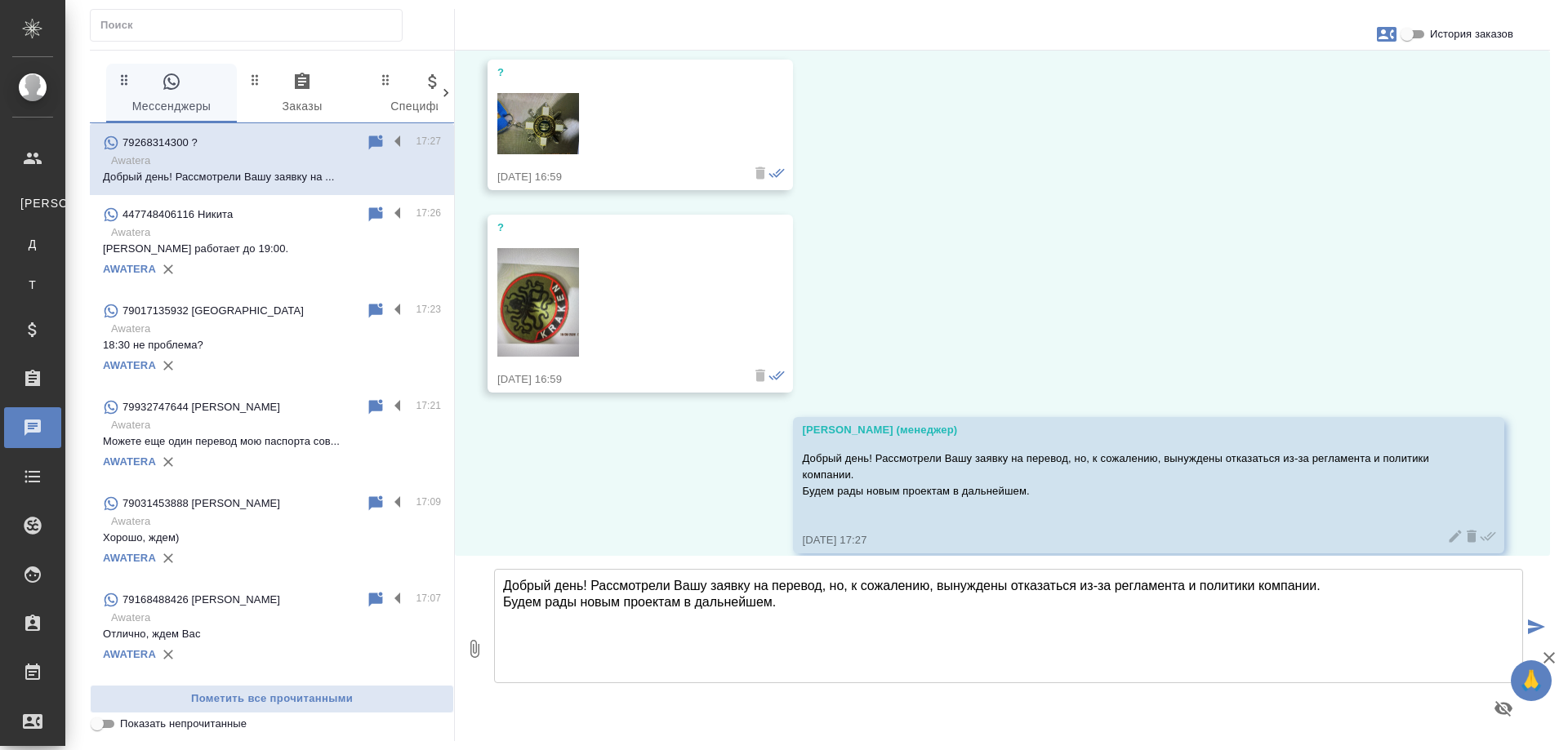
scroll to position [1009, 0]
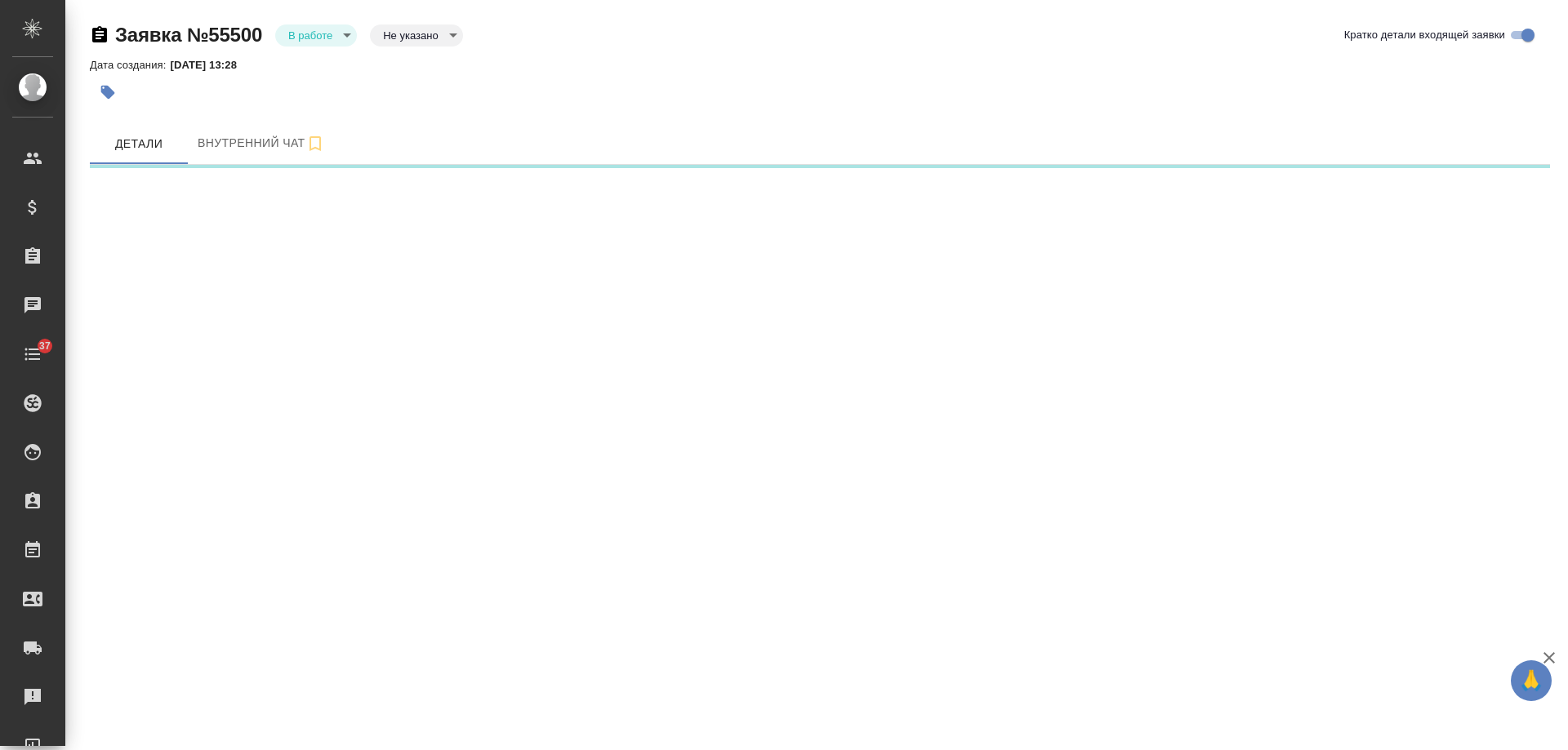
select select "RU"
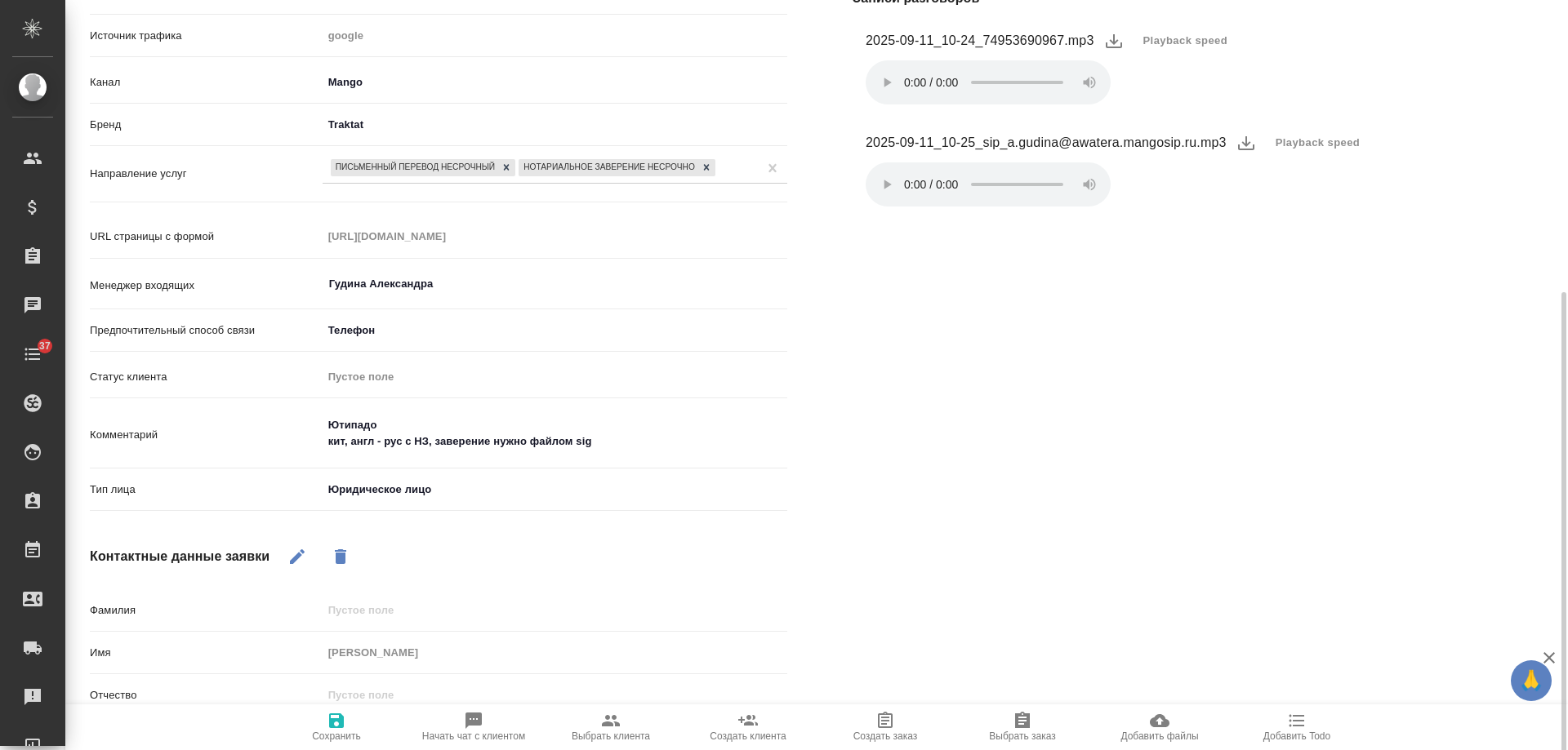
scroll to position [326, 0]
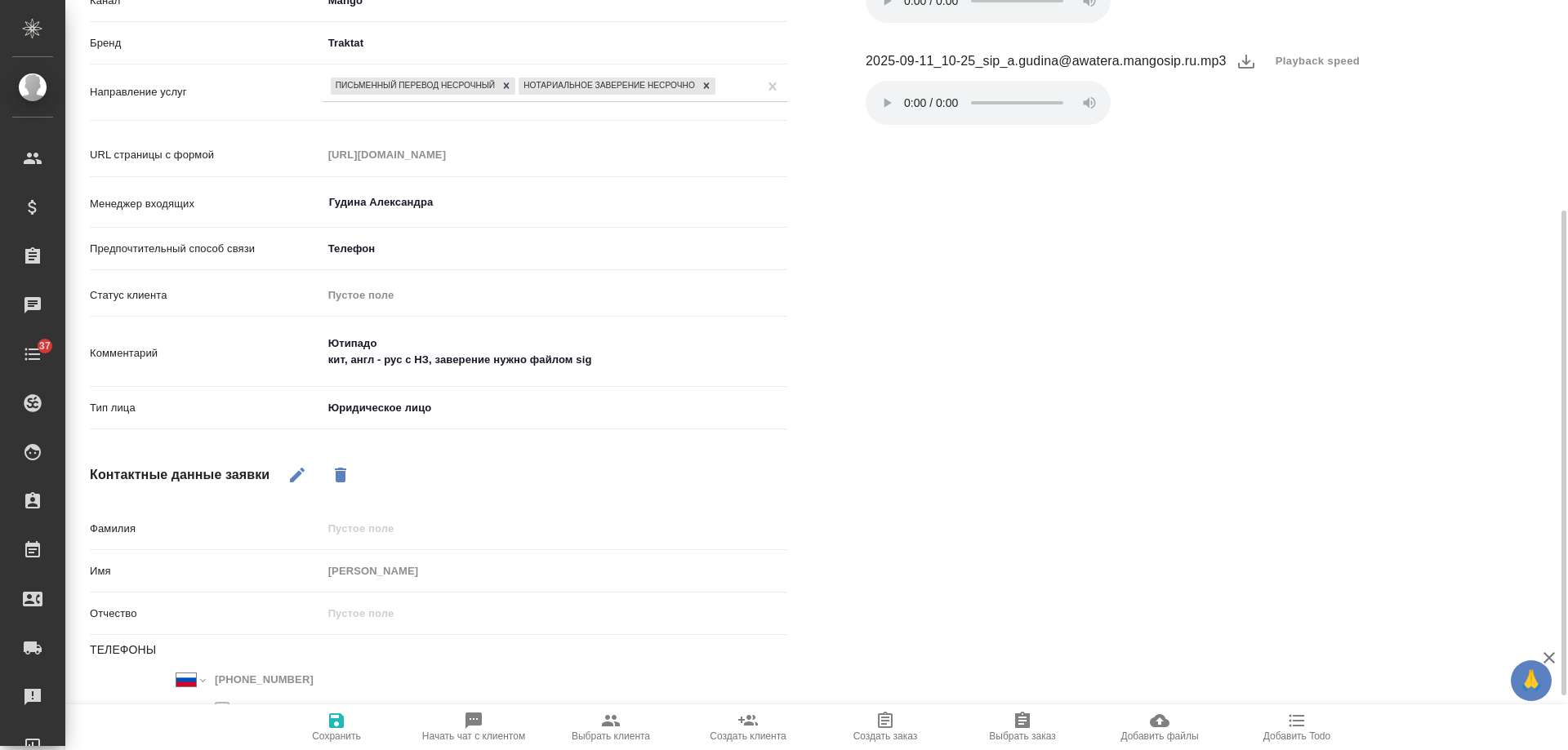
click at [631, 359] on textarea "Ютипадо кит, англ - рус с НЗ, заверение нужно файлом sig" at bounding box center [555, 352] width 464 height 44
type textarea "x"
type textarea "Ютипадо кит, англ - рус с НЗ, заверение нужно файлом sig"
type textarea "x"
type textarea "Ютипадо кит, англ - рус с НЗ, заверение нужно файлом sig"
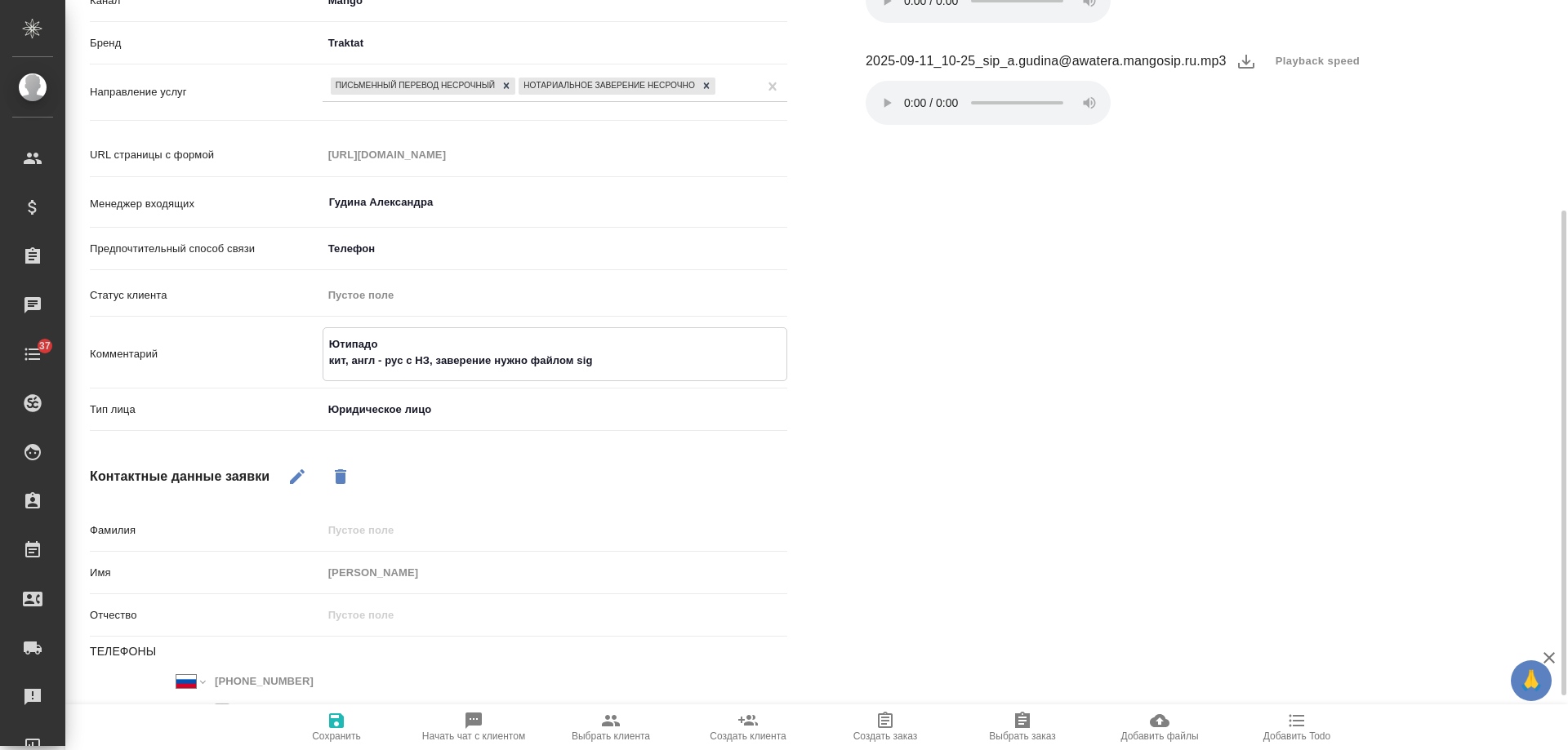
type textarea "x"
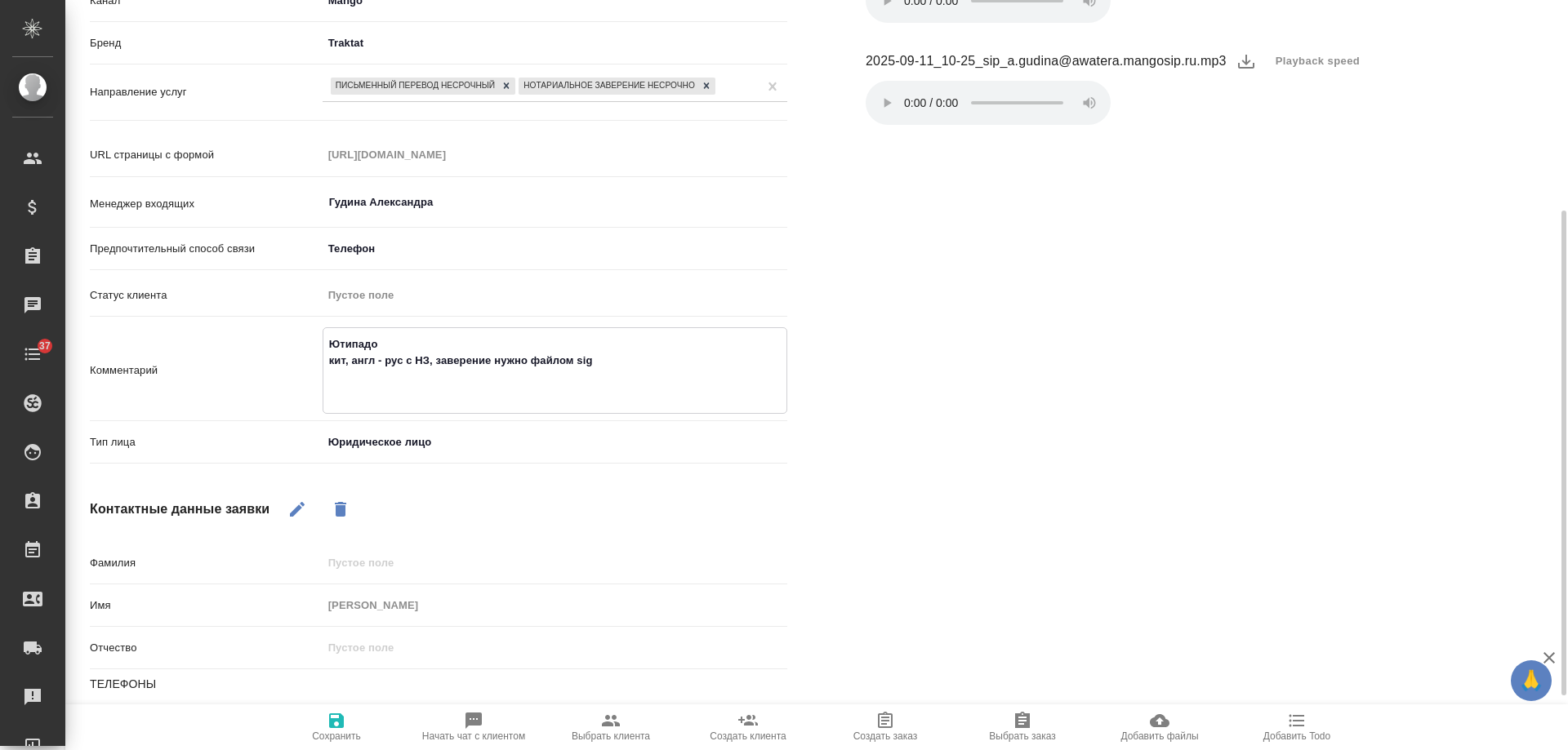
paste textarea "там все упирается в то, что равнозначность делается только в случае, если перев…"
type textarea "Ютипадо кит, англ - рус с НЗ, заверение нужно файлом sig там все упирается в то…"
type textarea "x"
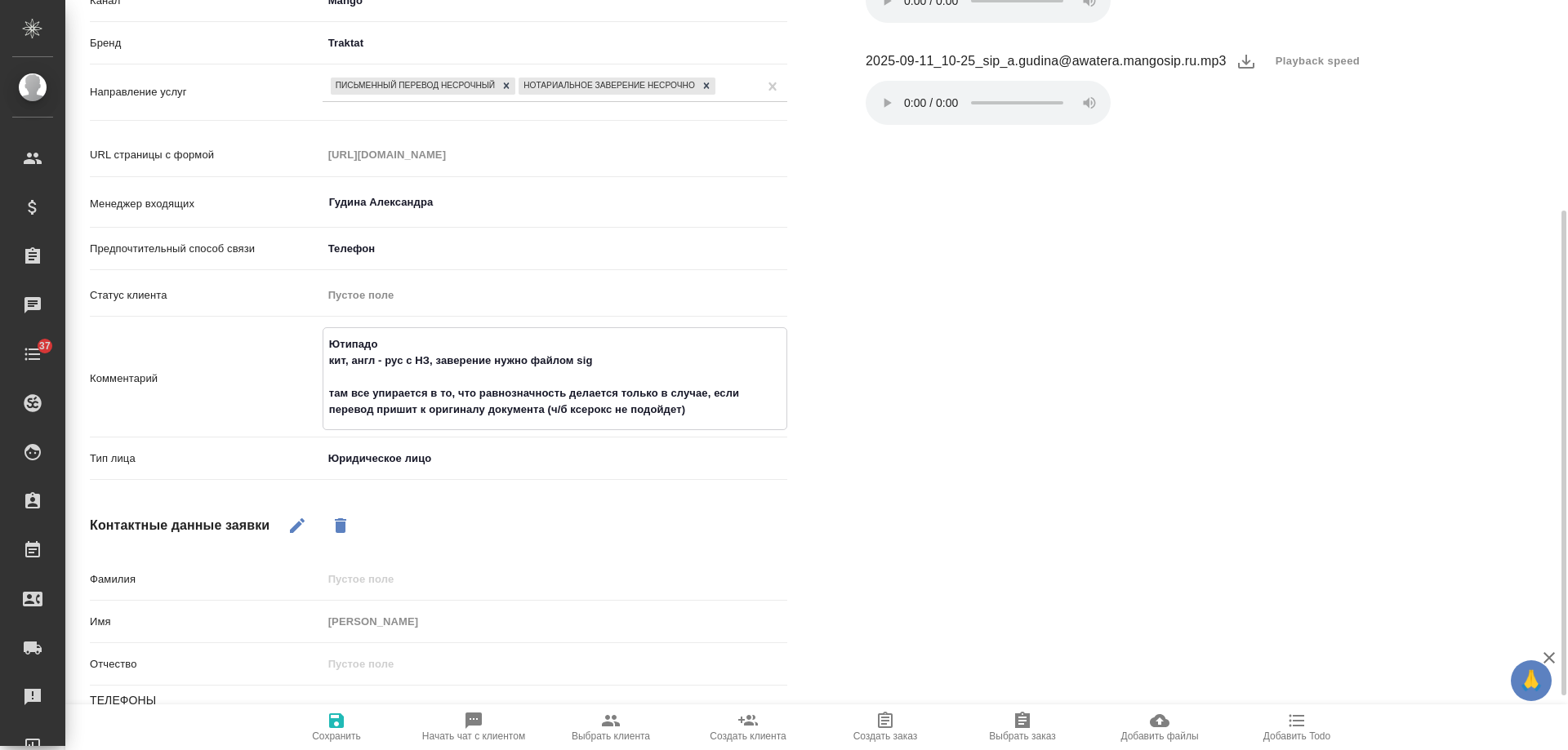
type textarea "Ютипадо кит, англ - рус с НЗ, заверение нужно файлом sig там все упирается в то…"
type textarea "x"
click at [314, 727] on span "Сохранить" at bounding box center [336, 726] width 118 height 31
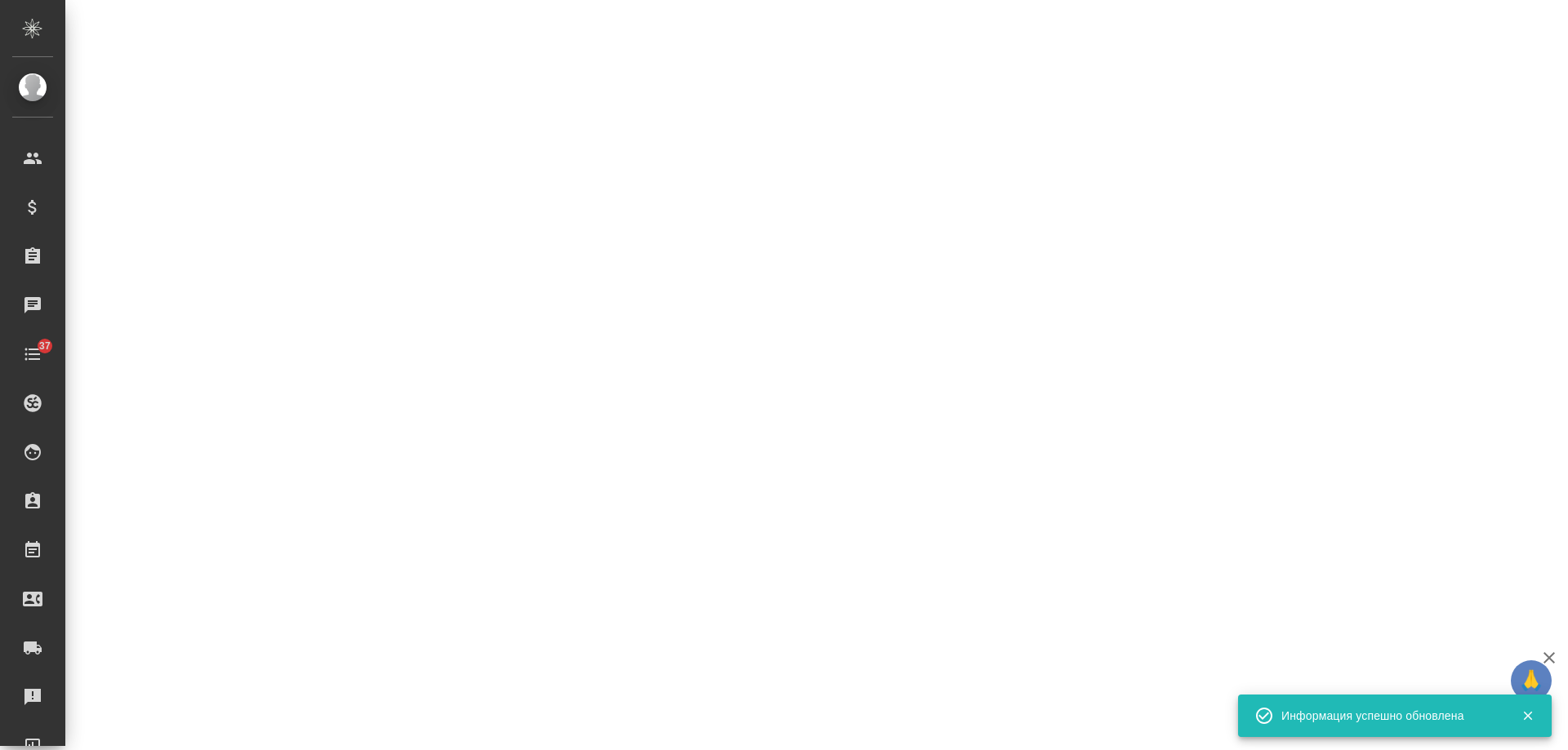
select select "RU"
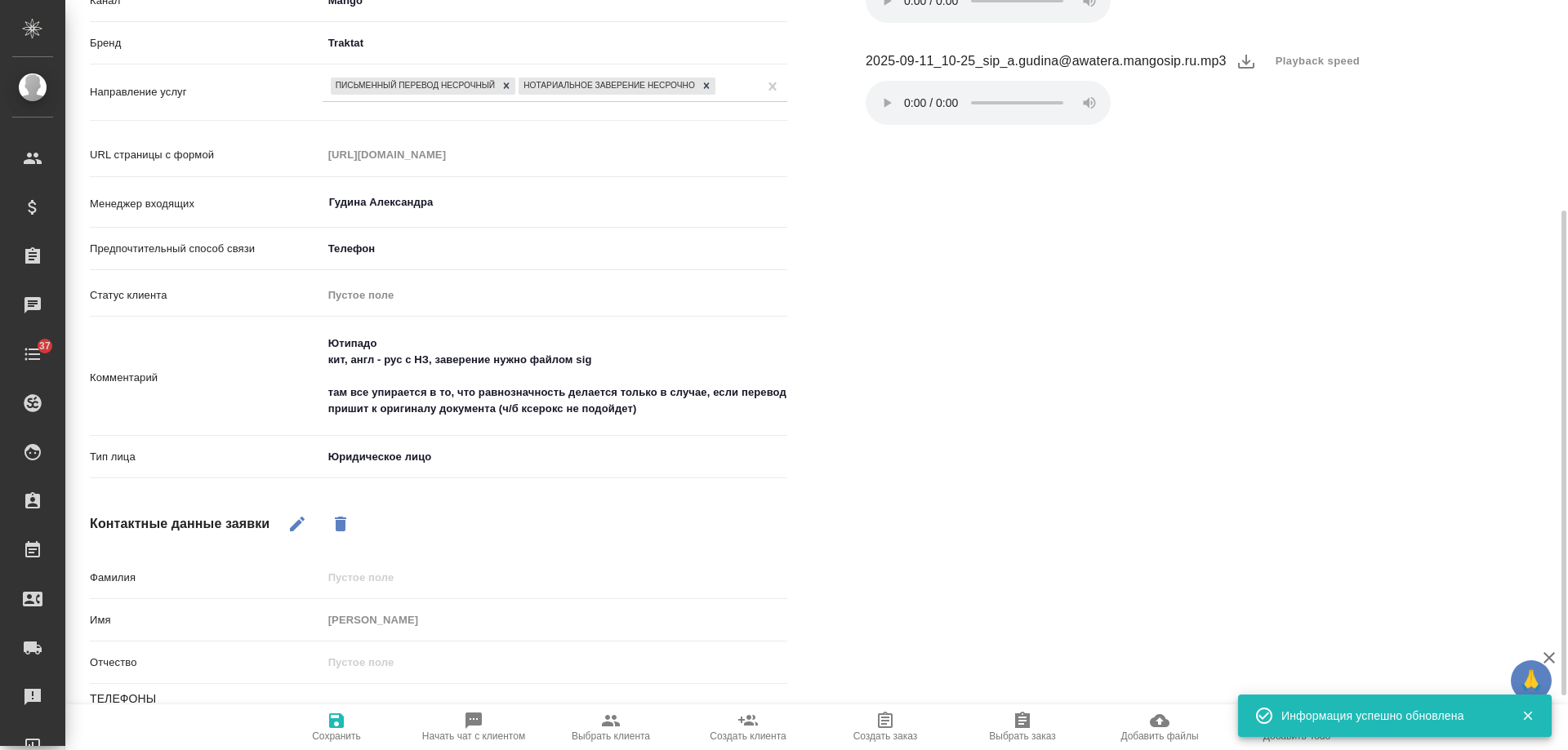
type textarea "x"
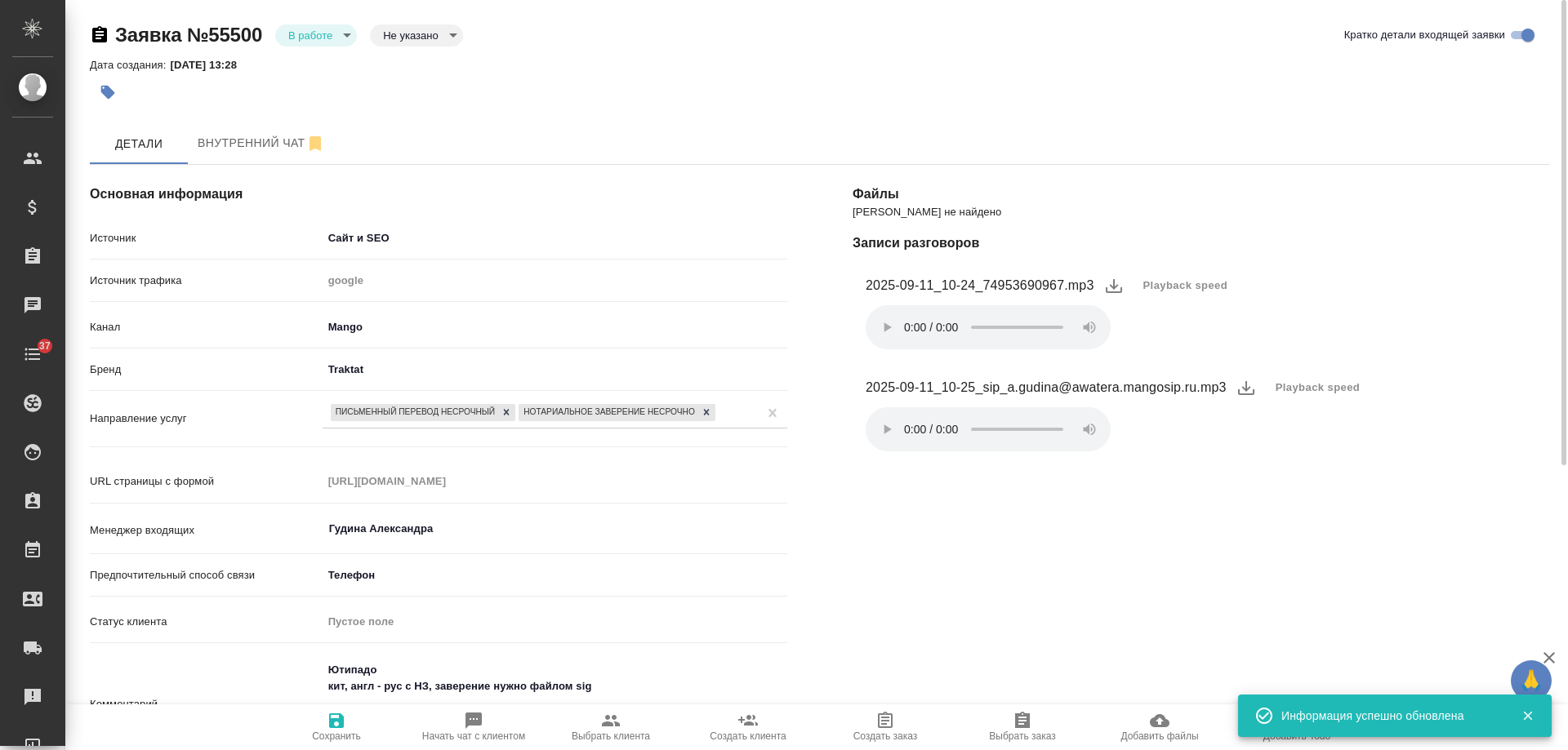
click at [298, 19] on div "Заявка №55500 В работе inProcess Не указано notSelected Кратко детали входящей …" at bounding box center [820, 592] width 1478 height 1184
click at [309, 31] on body "🙏 .cls-1 fill:#fff; AWATERA Gudina Alexandra Клиенты Спецификации Заказы 0 Чаты…" at bounding box center [784, 375] width 1568 height 750
click at [320, 60] on button "Отказ" at bounding box center [307, 62] width 38 height 18
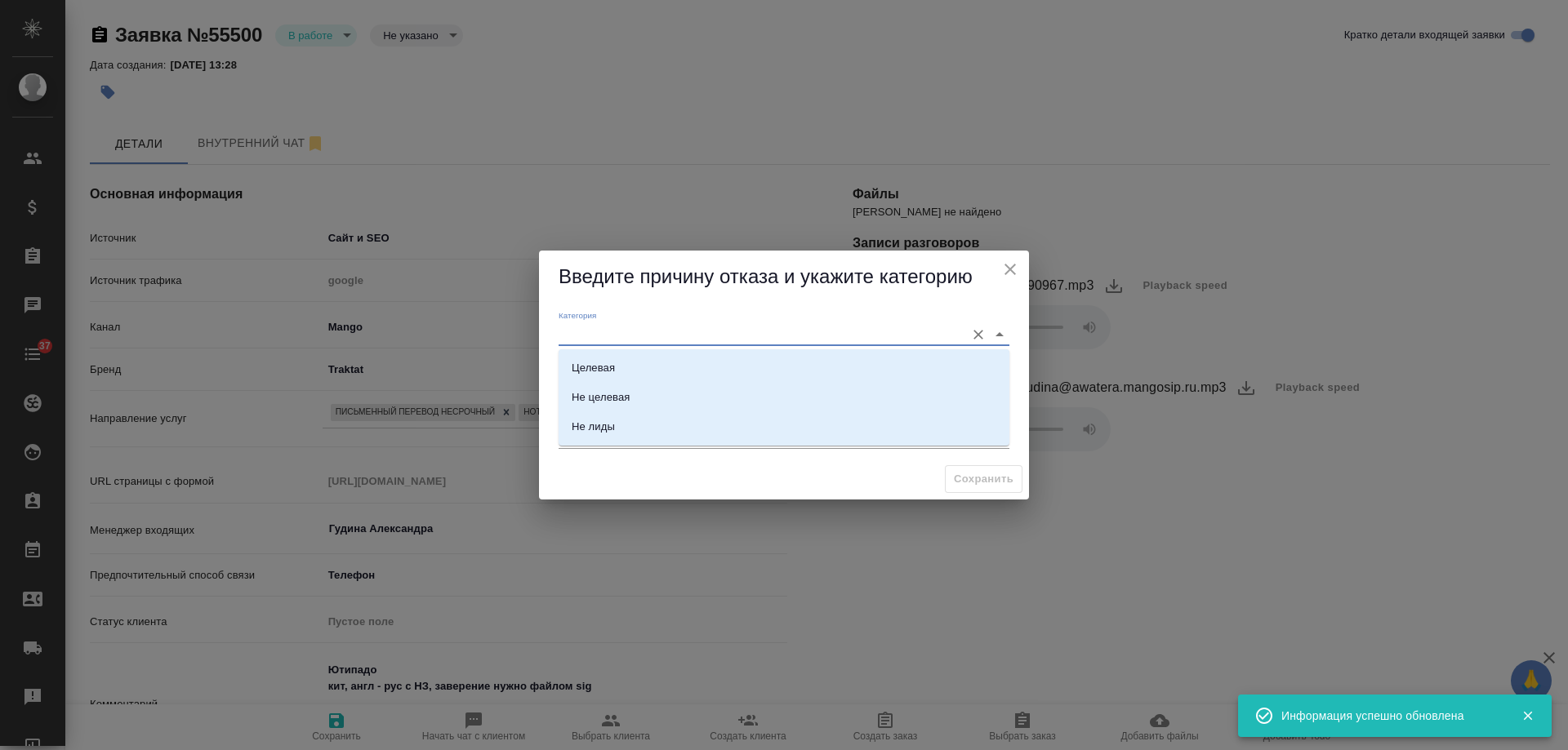
click at [639, 335] on input "Категория" at bounding box center [757, 334] width 398 height 22
click at [603, 365] on div "Целевая" at bounding box center [593, 367] width 43 height 16
type input "Целевая"
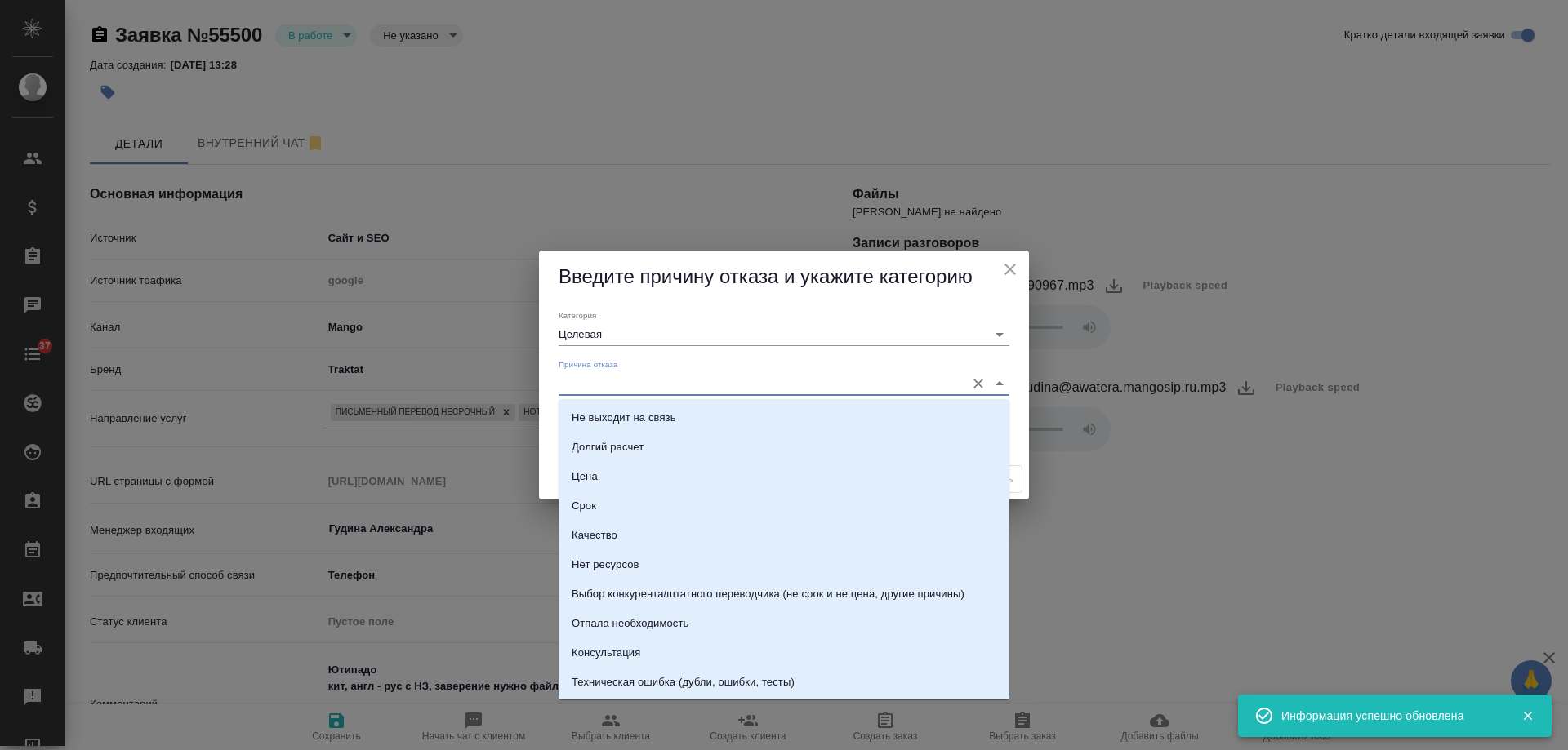
click at [616, 381] on input "Причина отказа" at bounding box center [757, 383] width 398 height 22
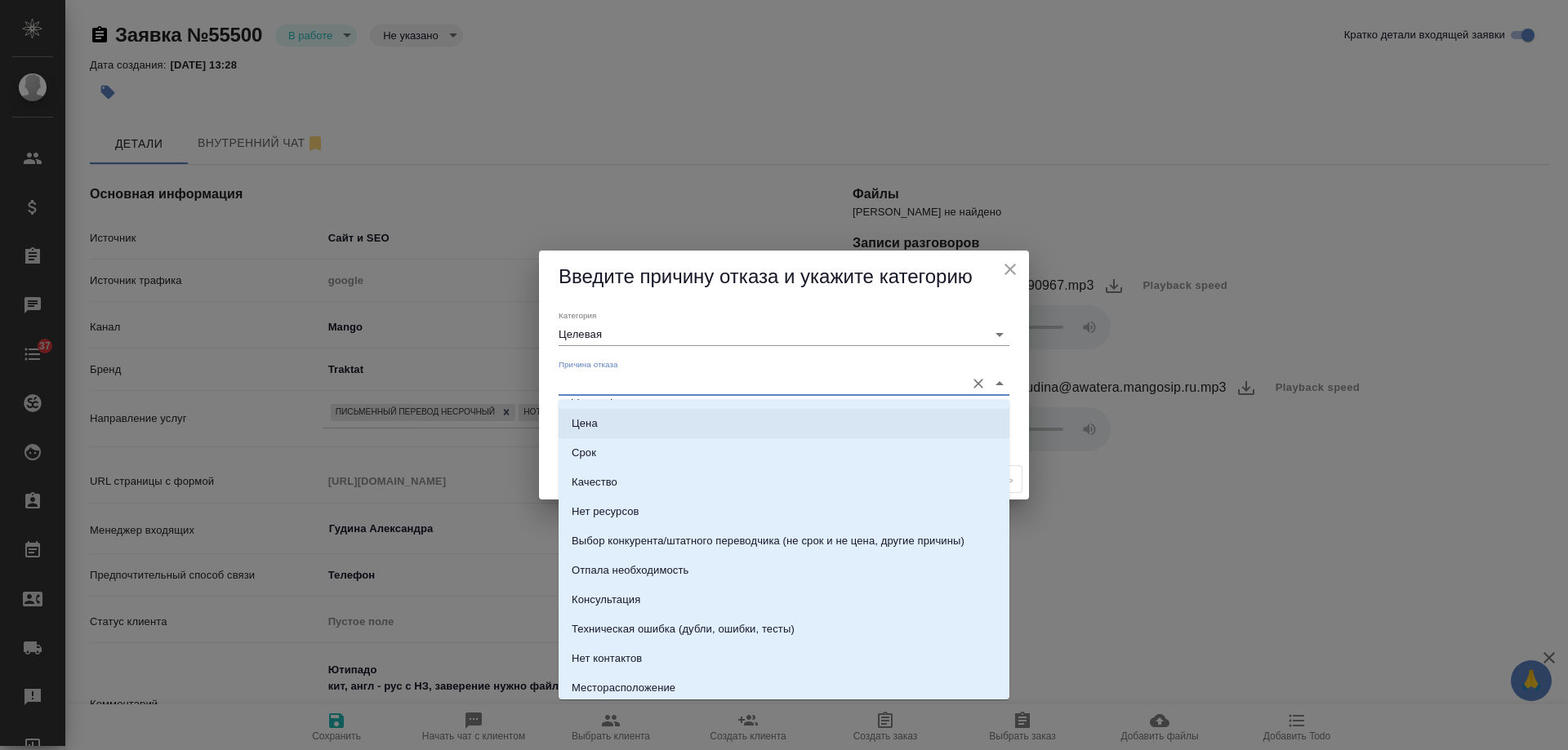
scroll to position [82, 0]
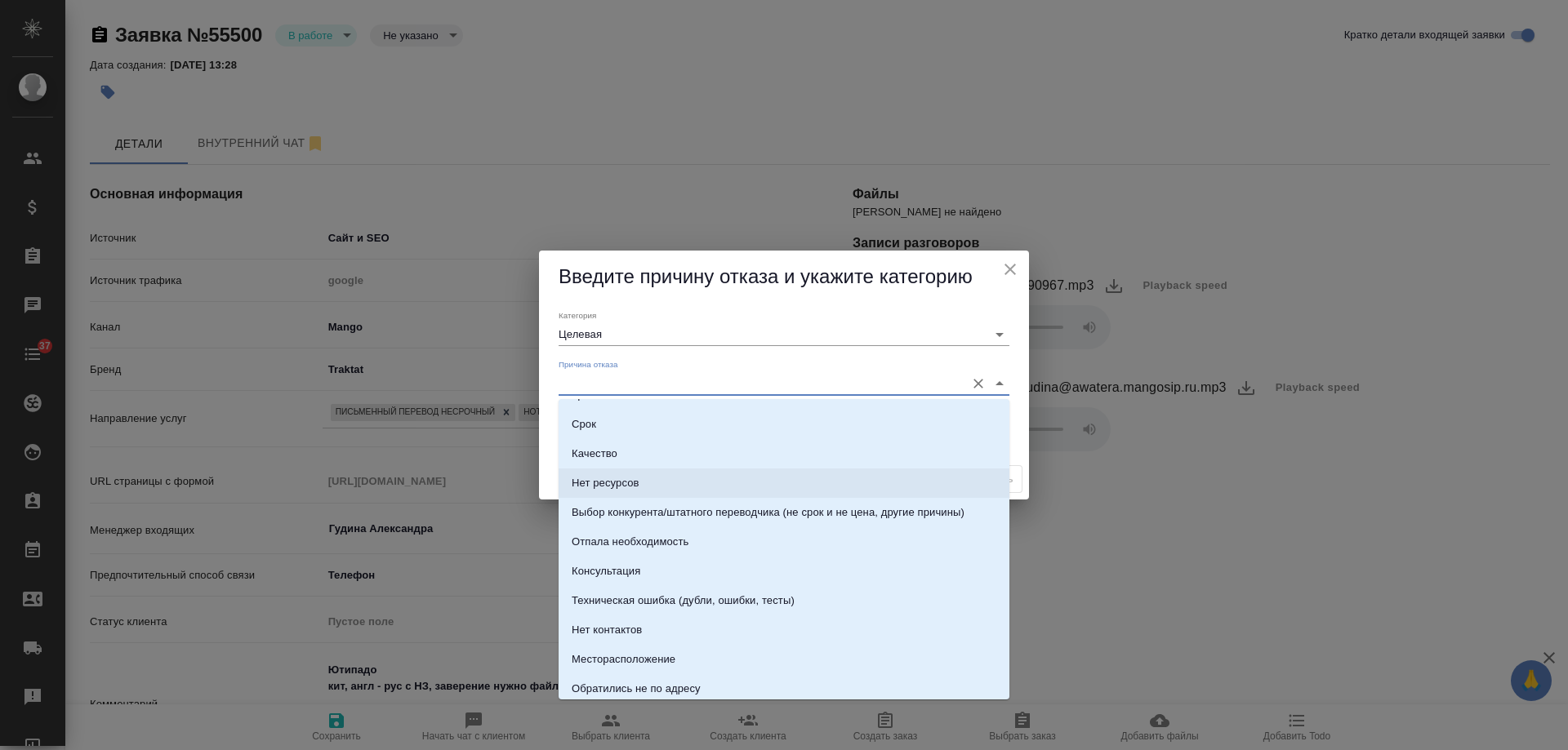
click at [657, 479] on li "Нет ресурсов" at bounding box center [784, 482] width 451 height 30
type input "Нет ресурсов"
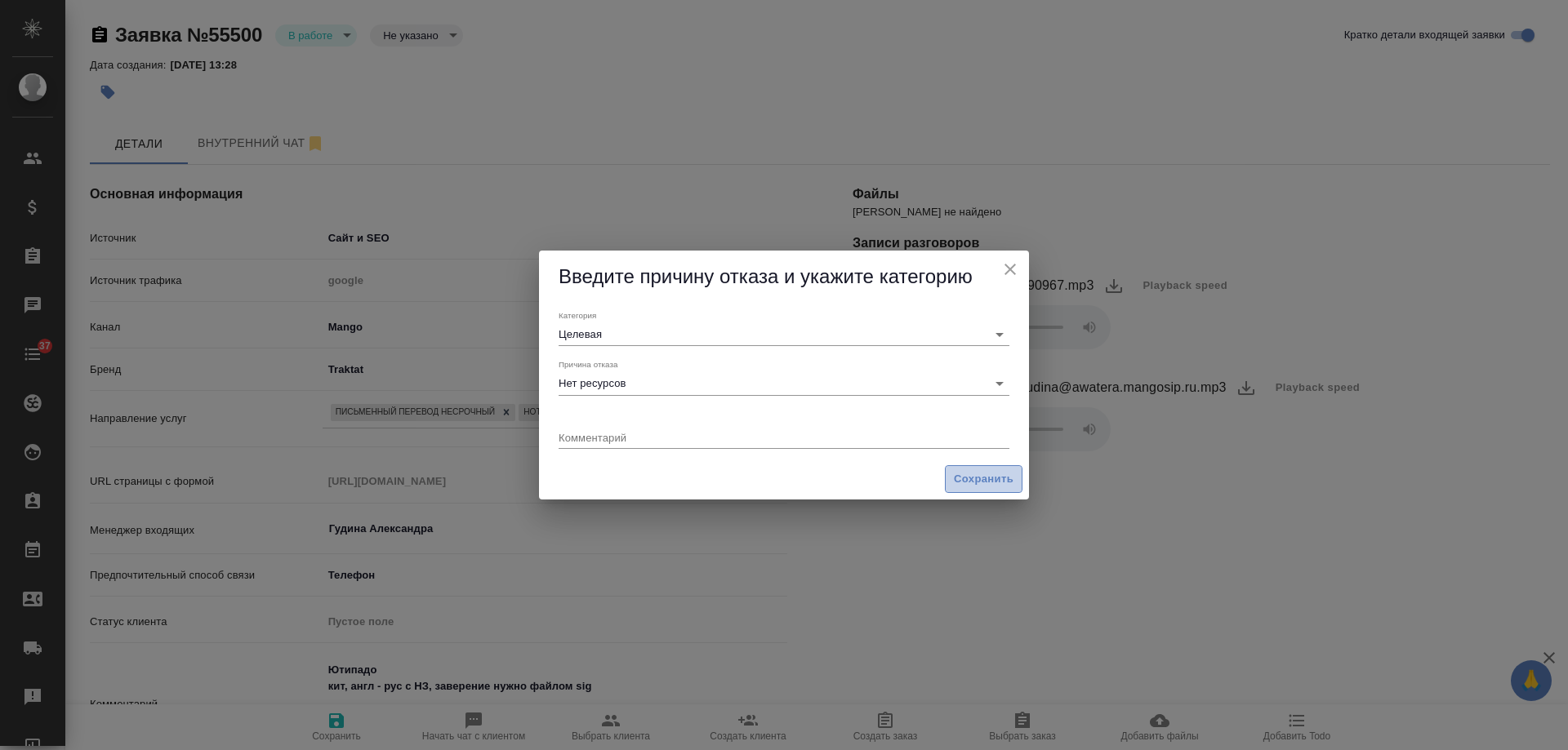
click at [984, 484] on span "Сохранить" at bounding box center [984, 480] width 59 height 19
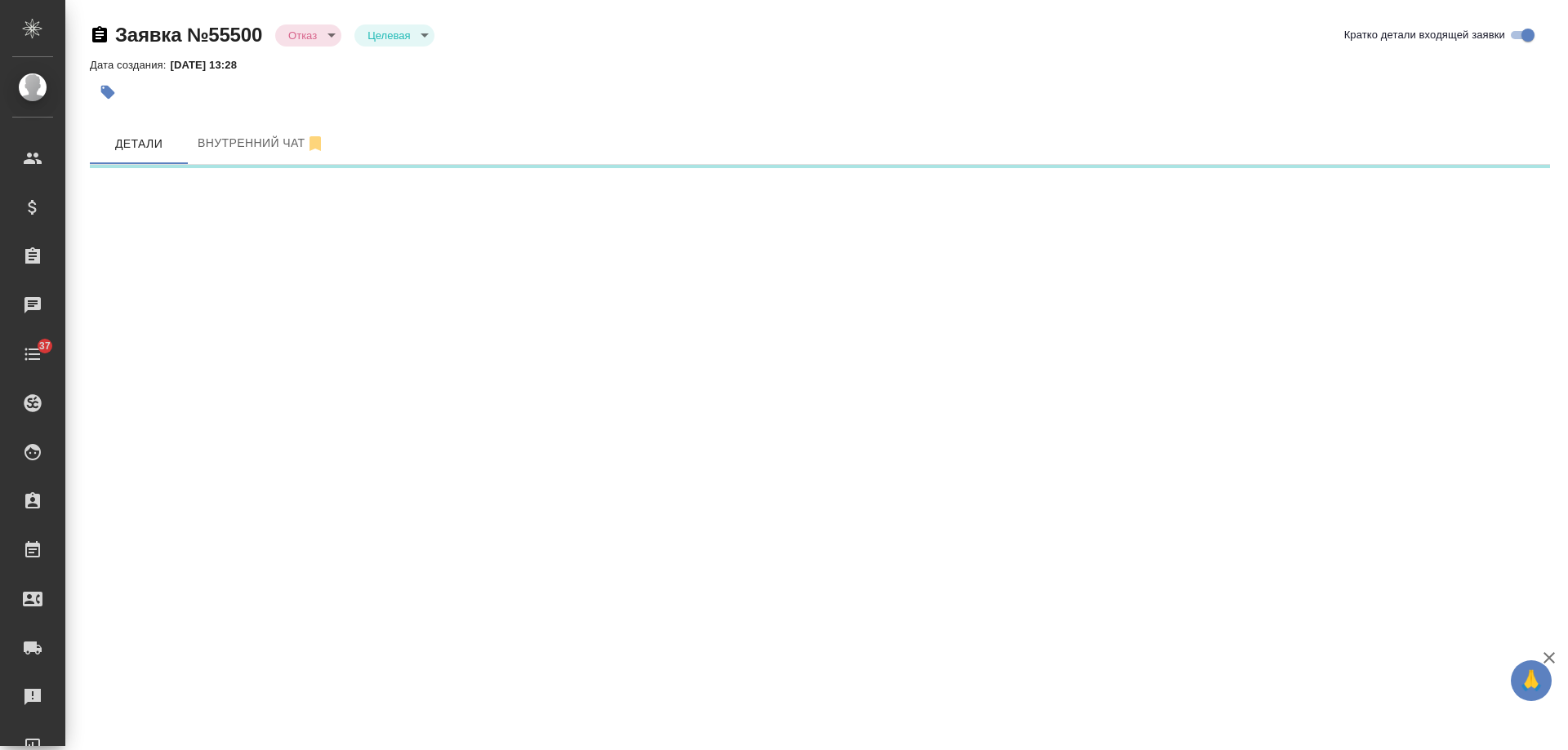
select select "RU"
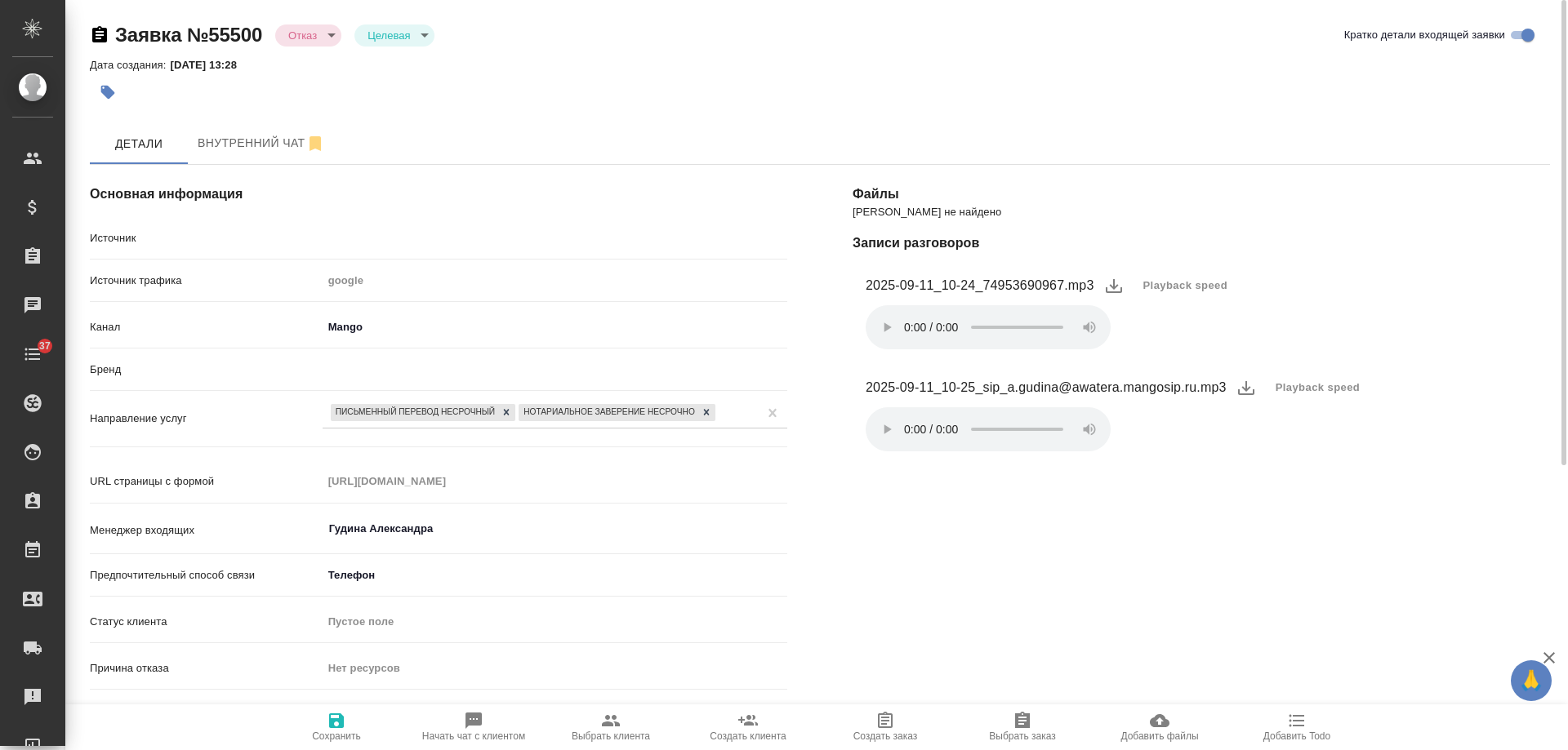
type textarea "x"
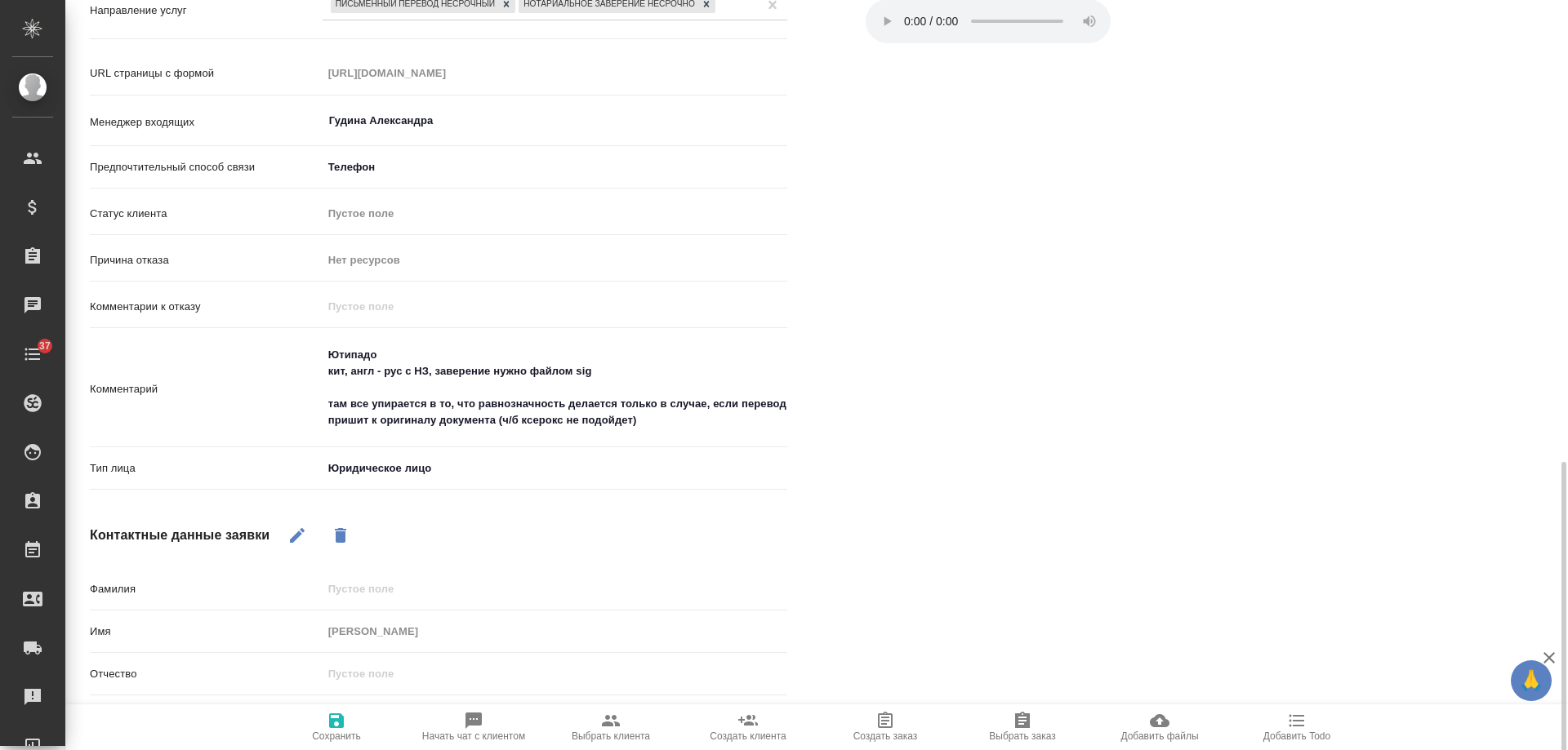
scroll to position [551, 0]
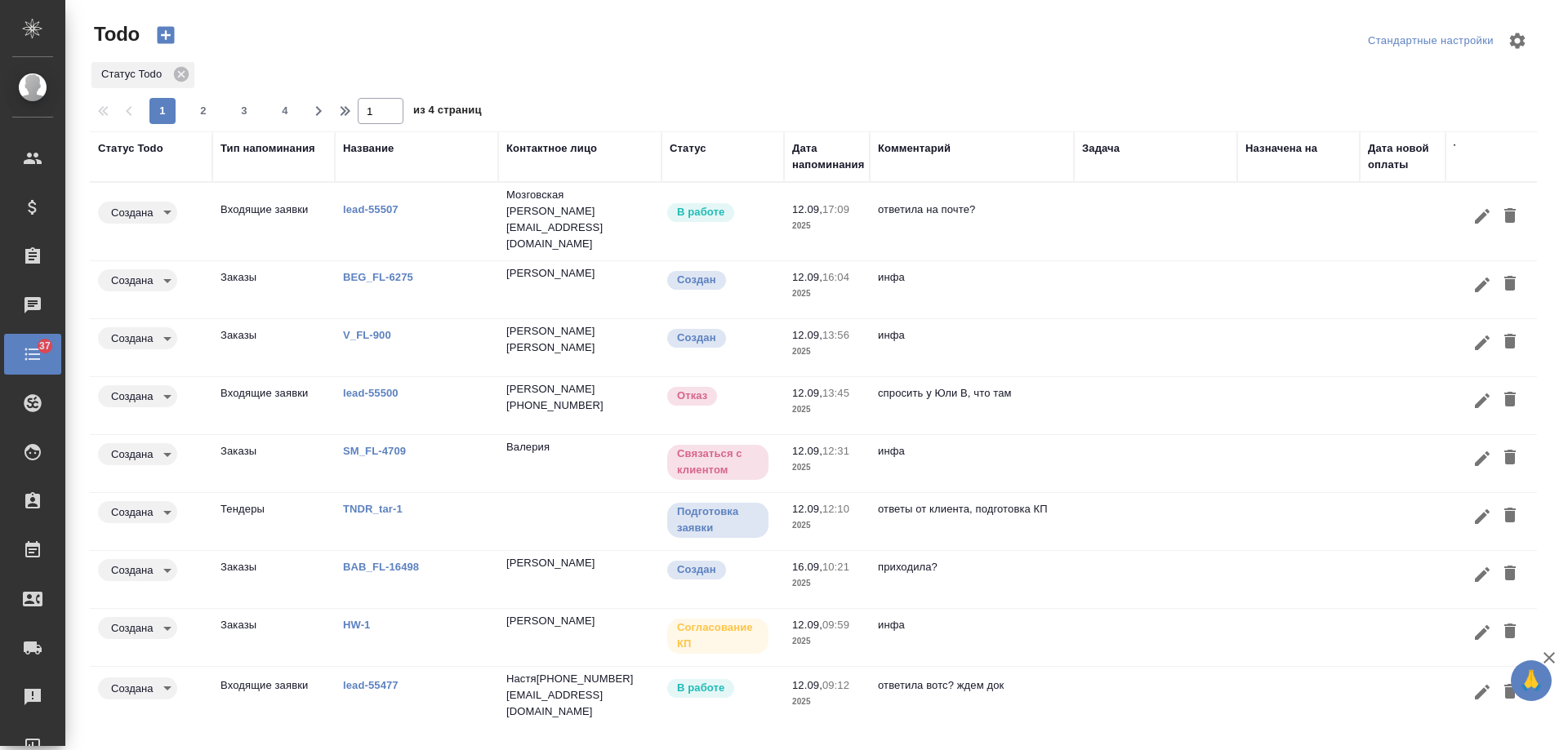
click at [1092, 386] on td at bounding box center [1155, 406] width 163 height 58
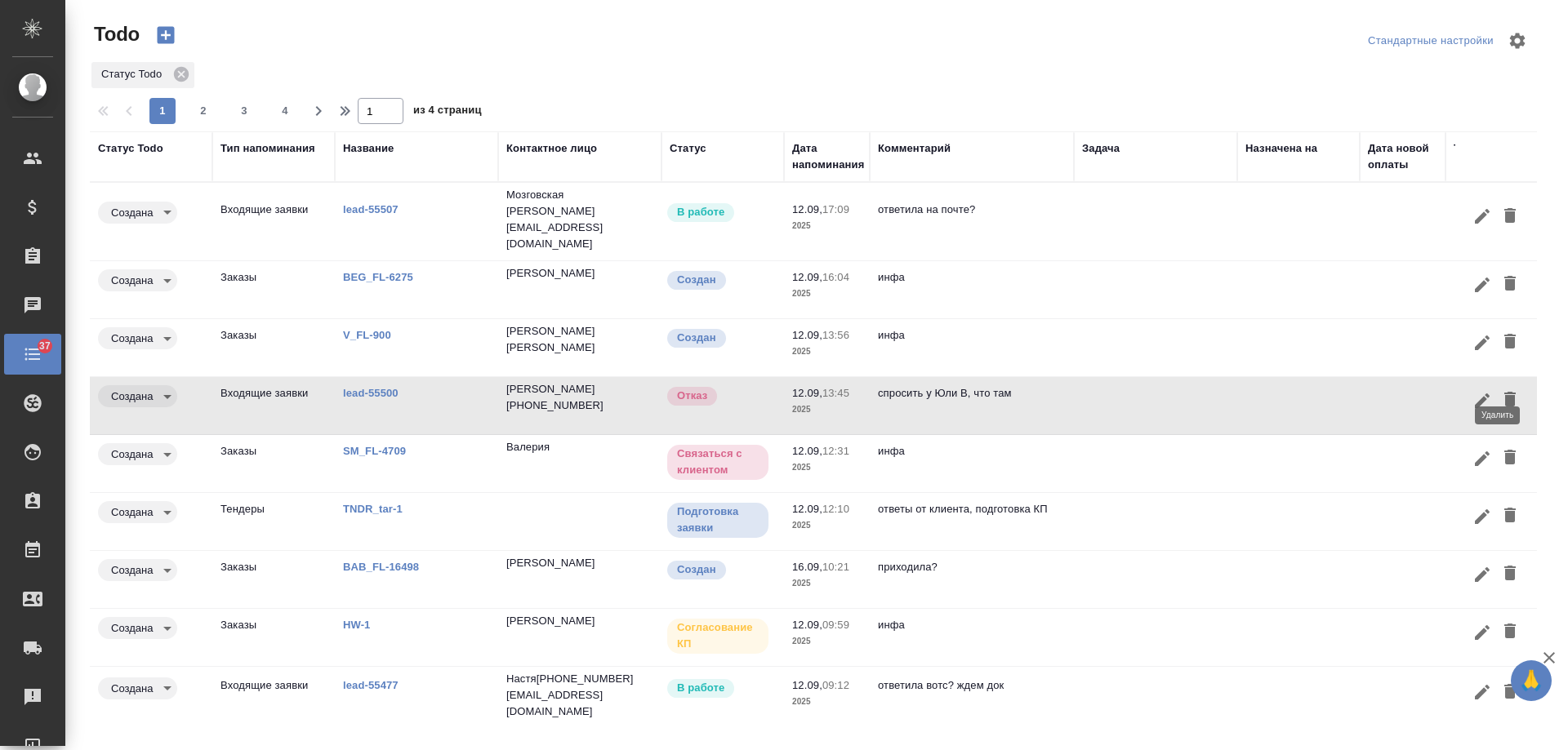
click at [1504, 391] on icon "button" at bounding box center [1509, 398] width 12 height 14
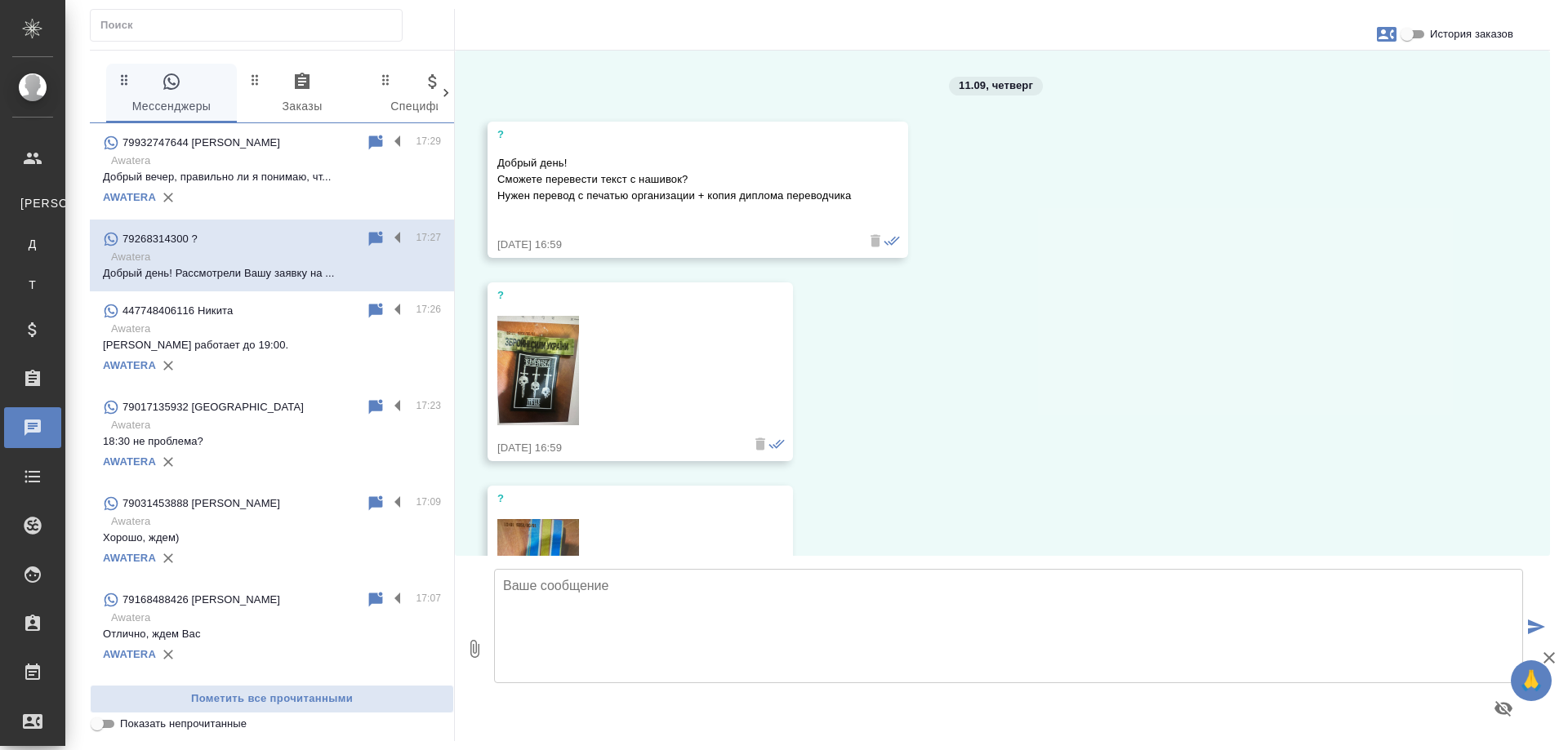
scroll to position [1009, 0]
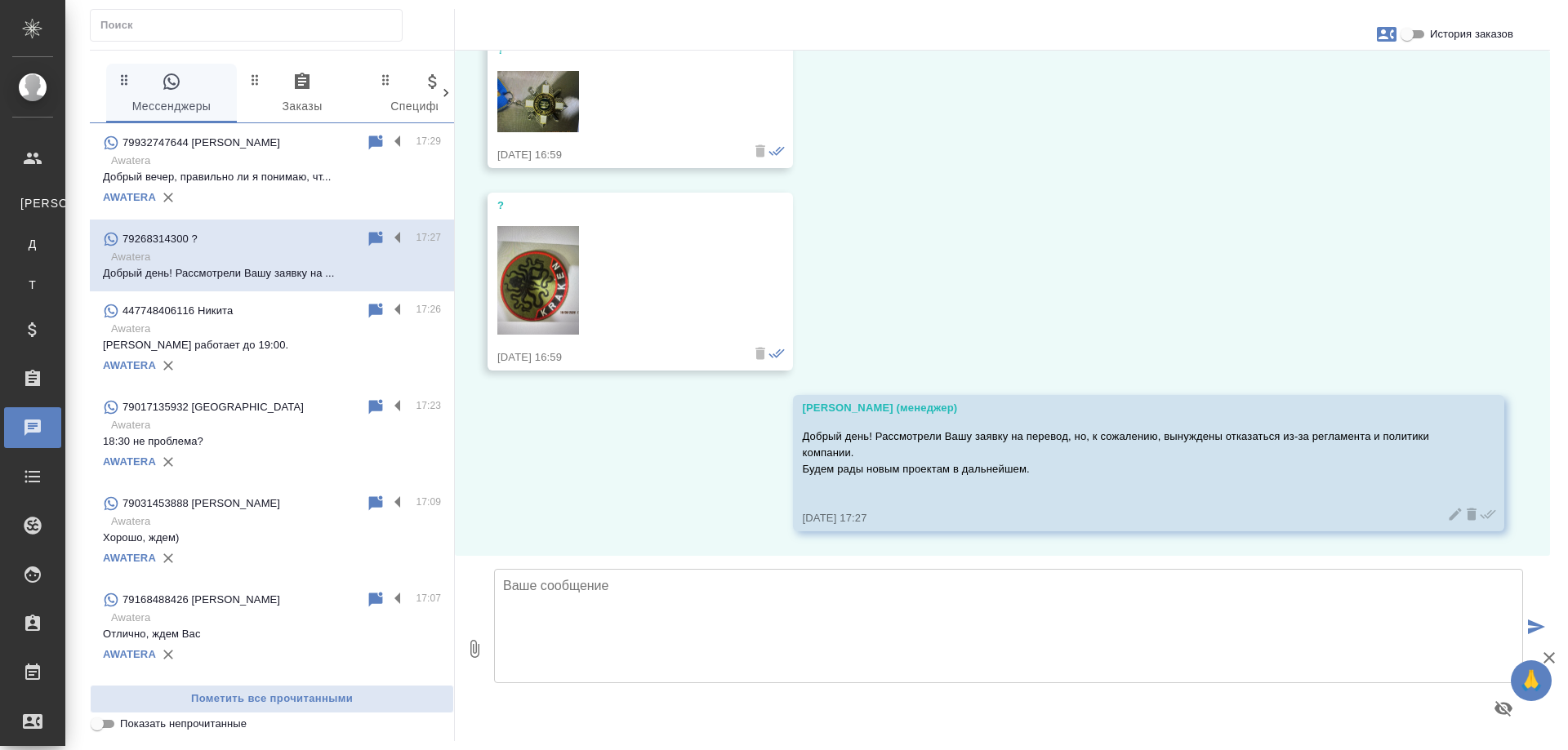
click at [240, 177] on p "Добрый вечер, правильно ли я понимаю, чт..." at bounding box center [272, 176] width 338 height 16
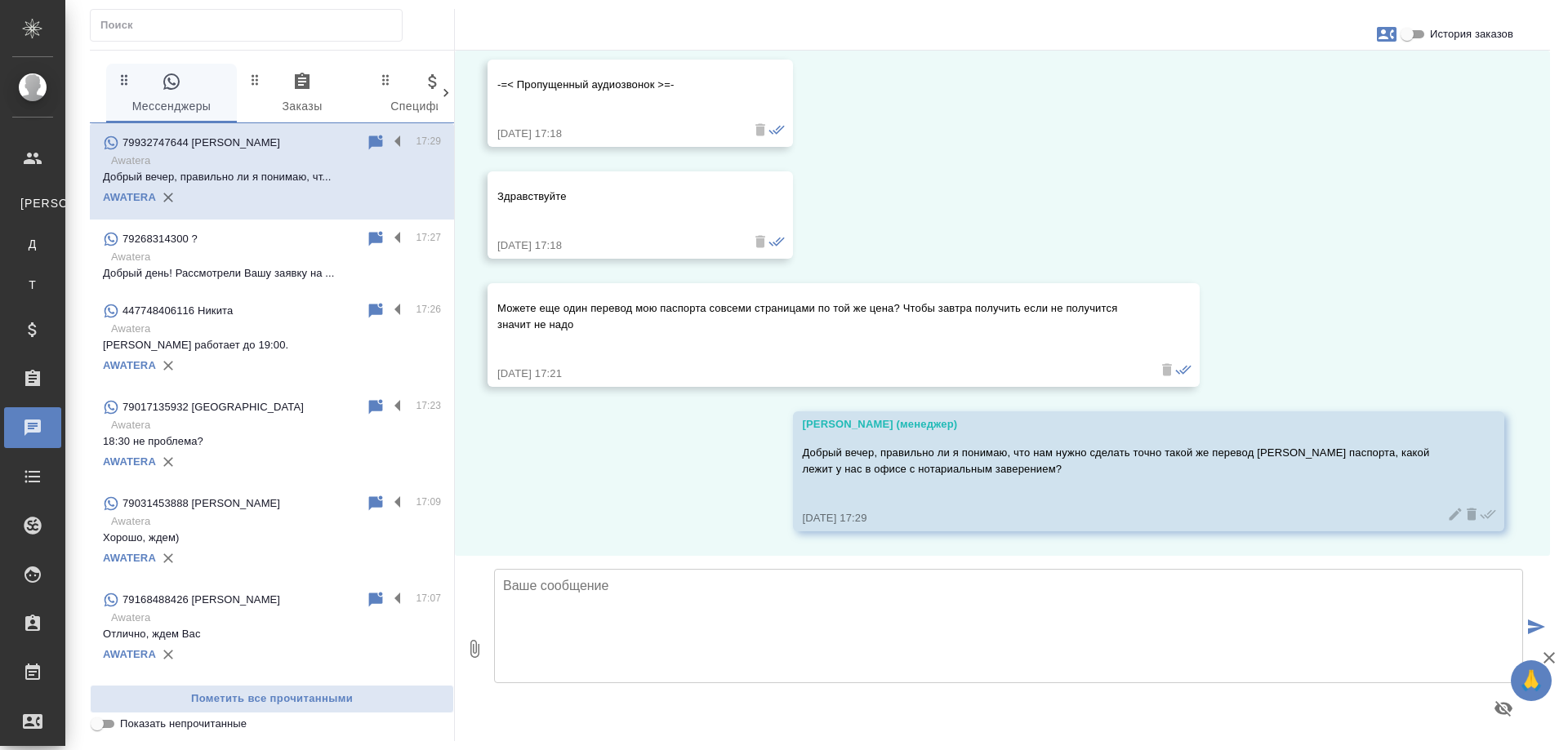
scroll to position [796, 0]
click at [211, 240] on div "79268314300 ?" at bounding box center [234, 239] width 263 height 19
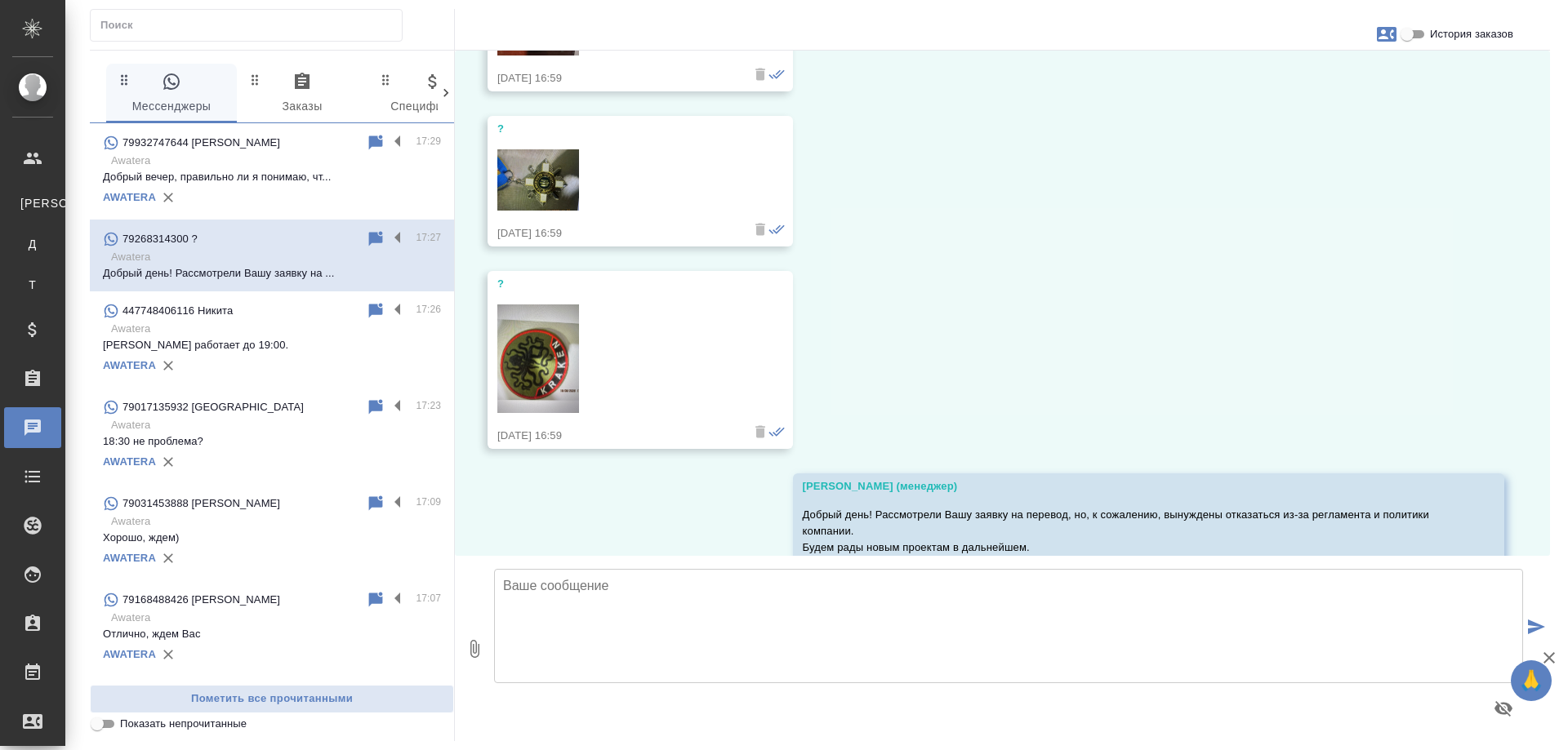
scroll to position [1009, 0]
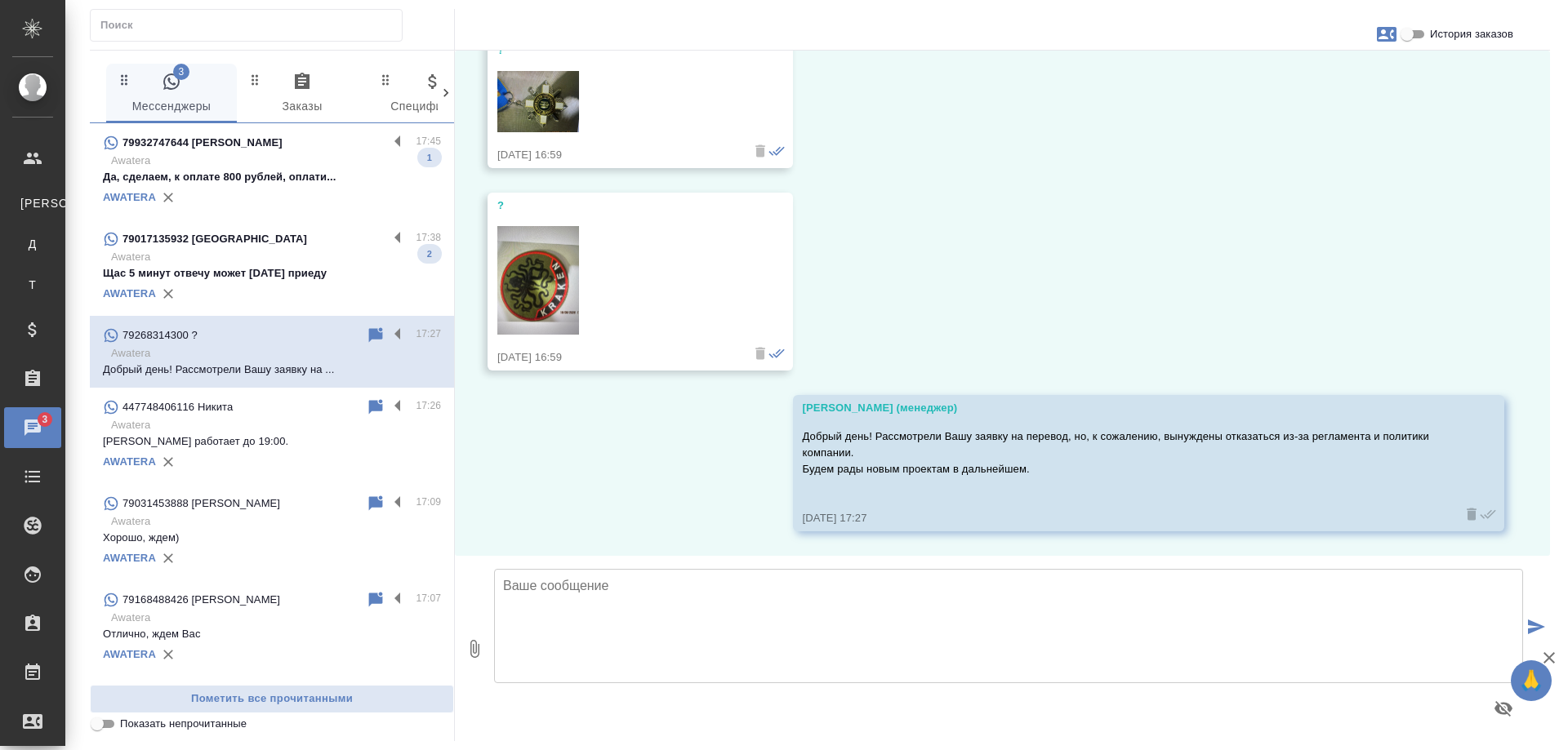
click at [243, 256] on p "Awatera" at bounding box center [276, 256] width 330 height 16
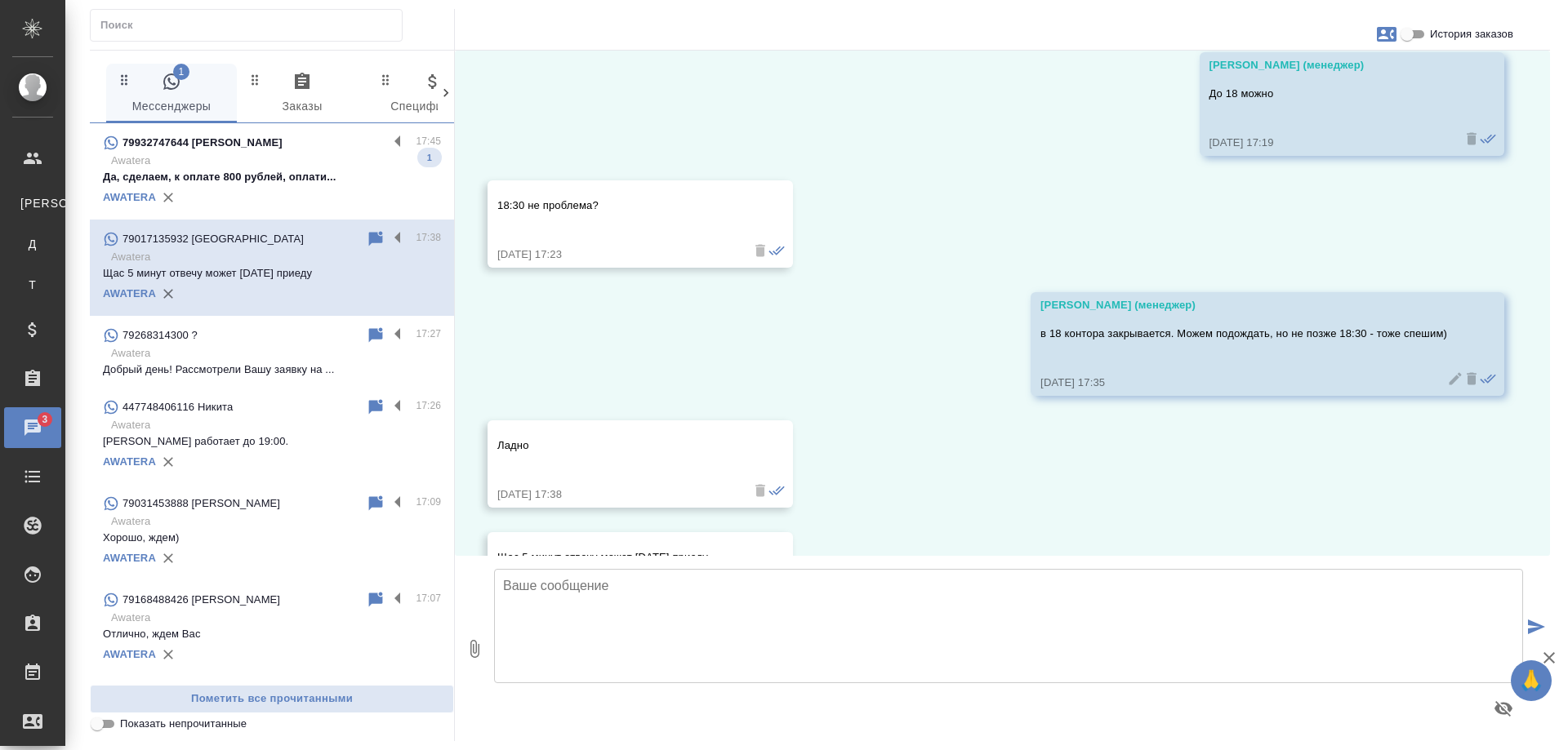
scroll to position [2229, 0]
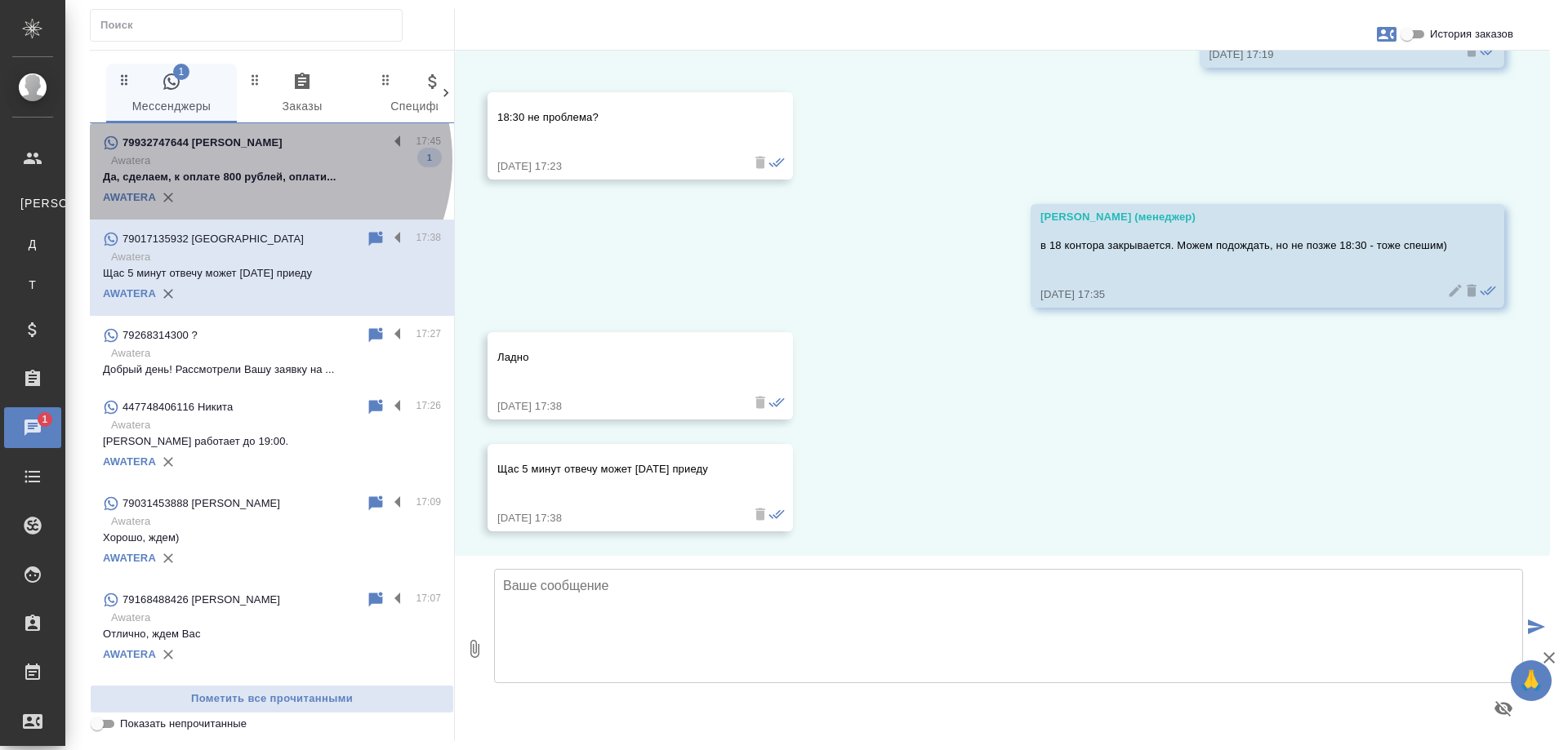
click at [256, 160] on p "Awatera" at bounding box center [276, 160] width 330 height 16
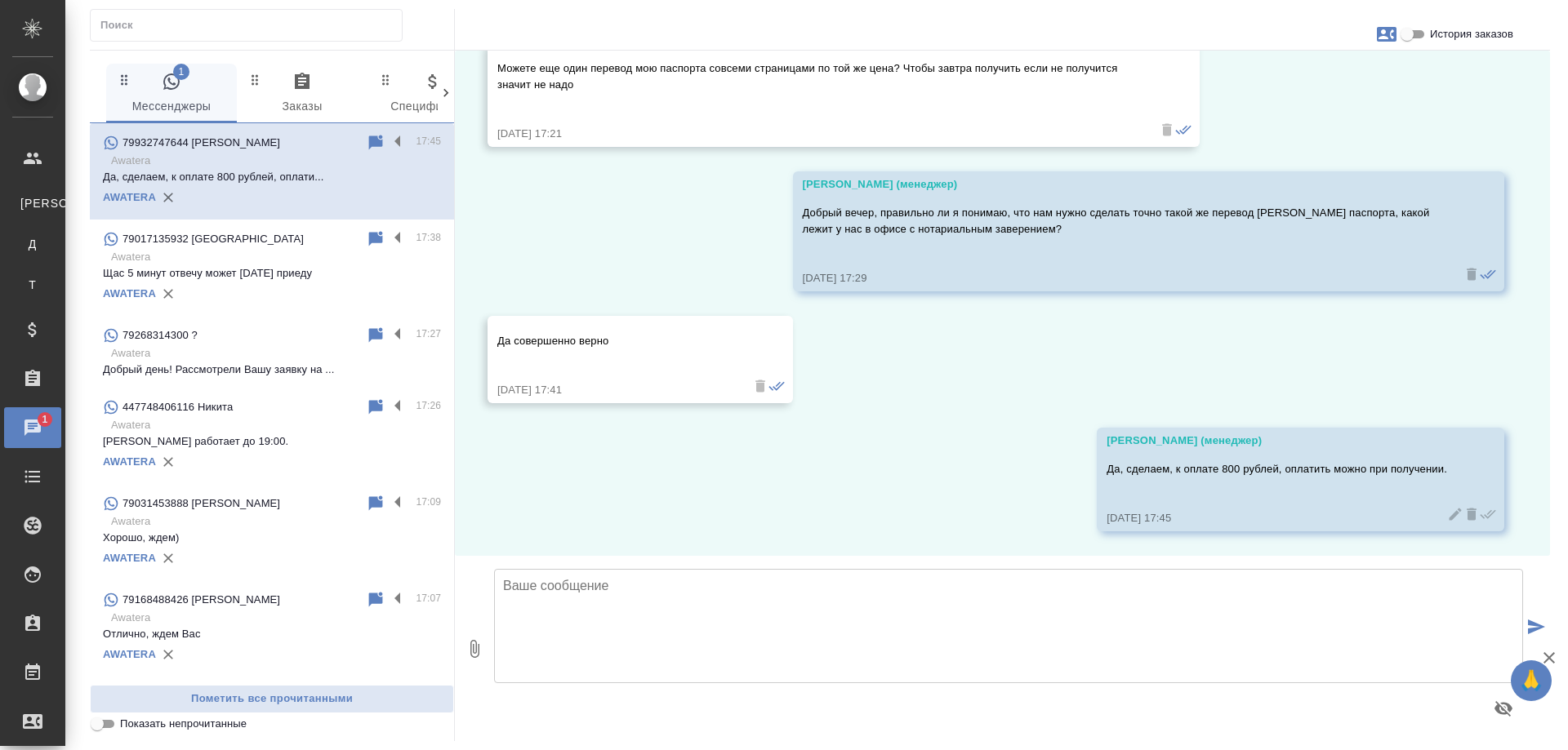
scroll to position [1036, 0]
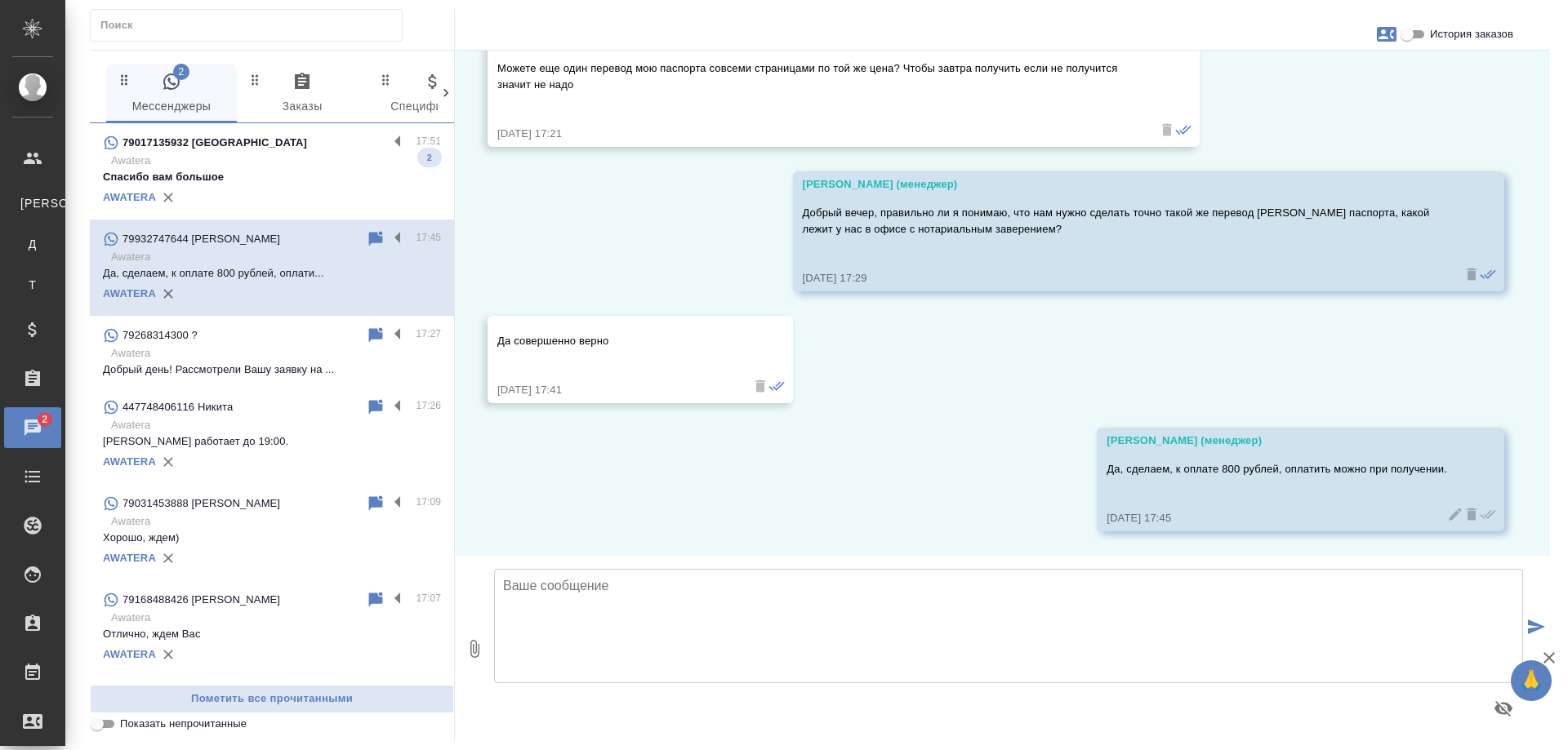
click at [249, 149] on p "79017135932 [GEOGRAPHIC_DATA]" at bounding box center [215, 142] width 184 height 16
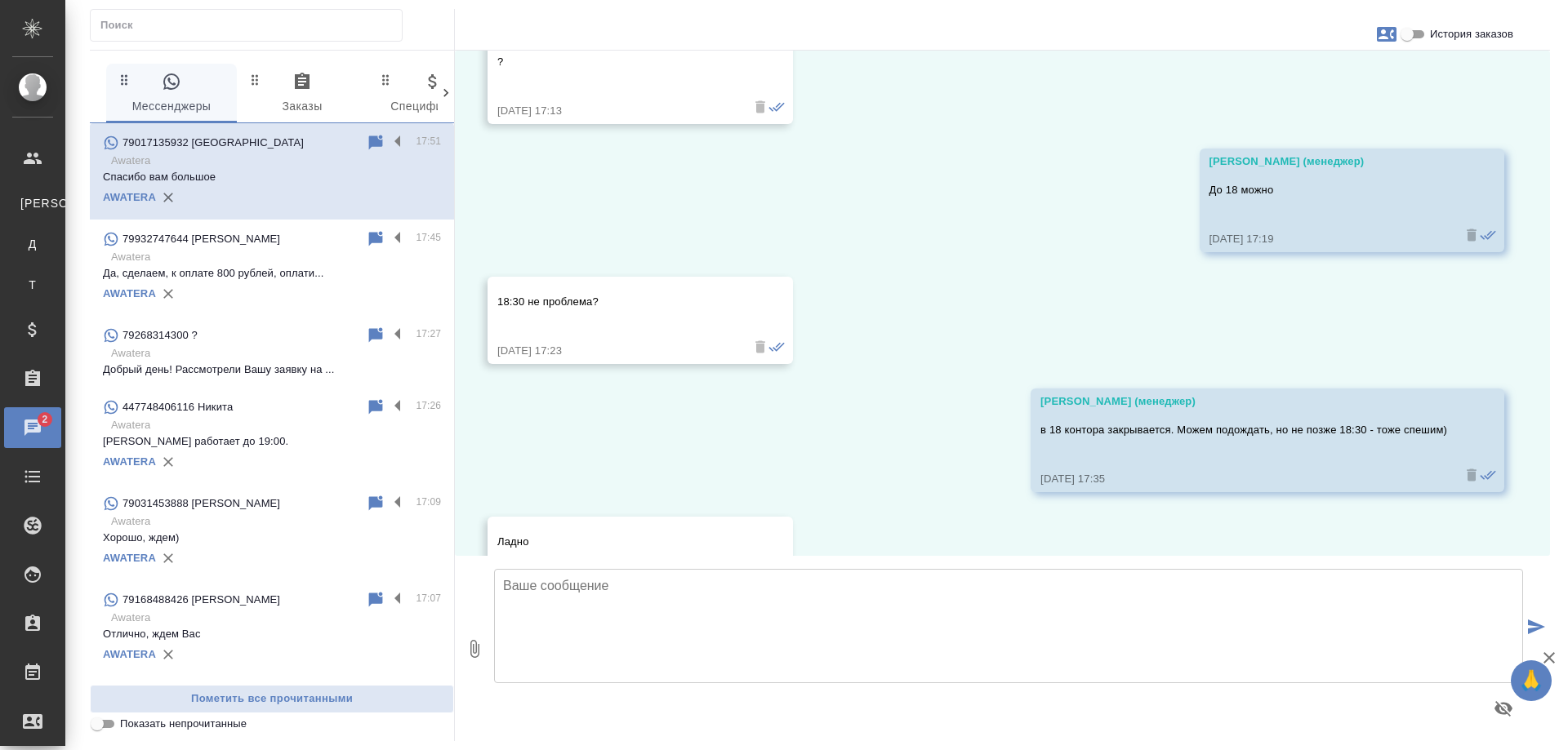
scroll to position [2452, 0]
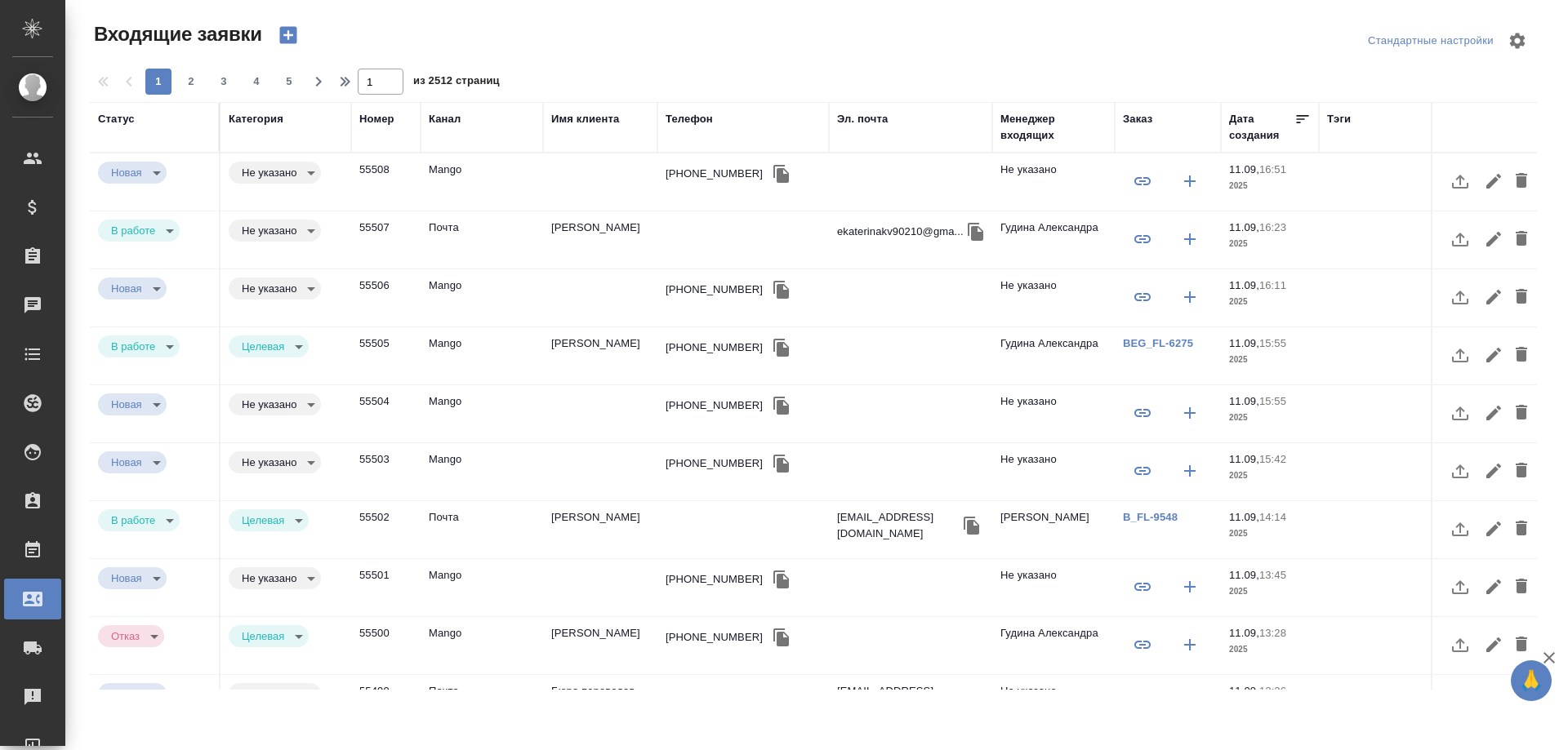
select select "RU"
click at [692, 122] on div "Телефон" at bounding box center [688, 119] width 47 height 16
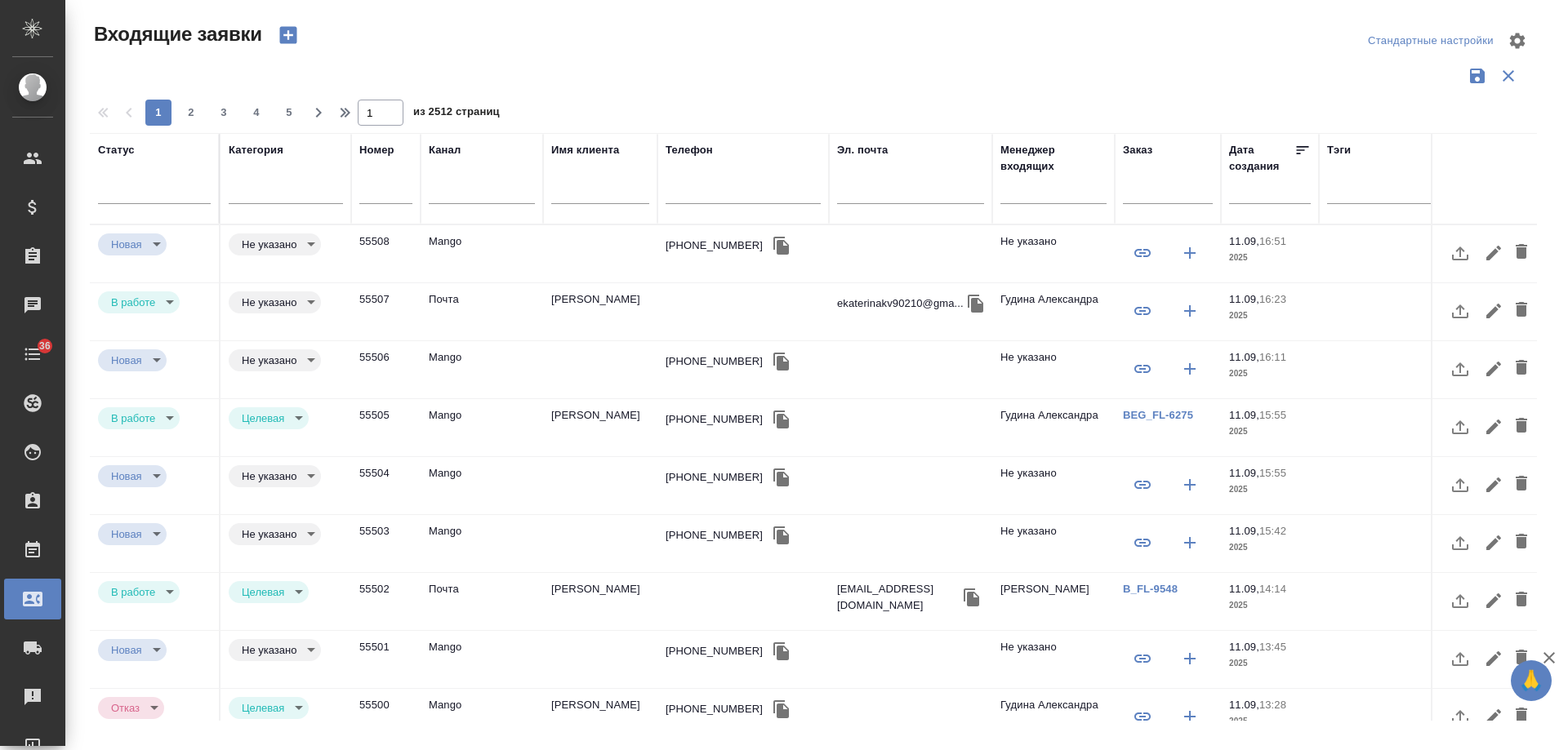
click at [719, 199] on input "text" at bounding box center [743, 193] width 155 height 20
paste input "79057333339"
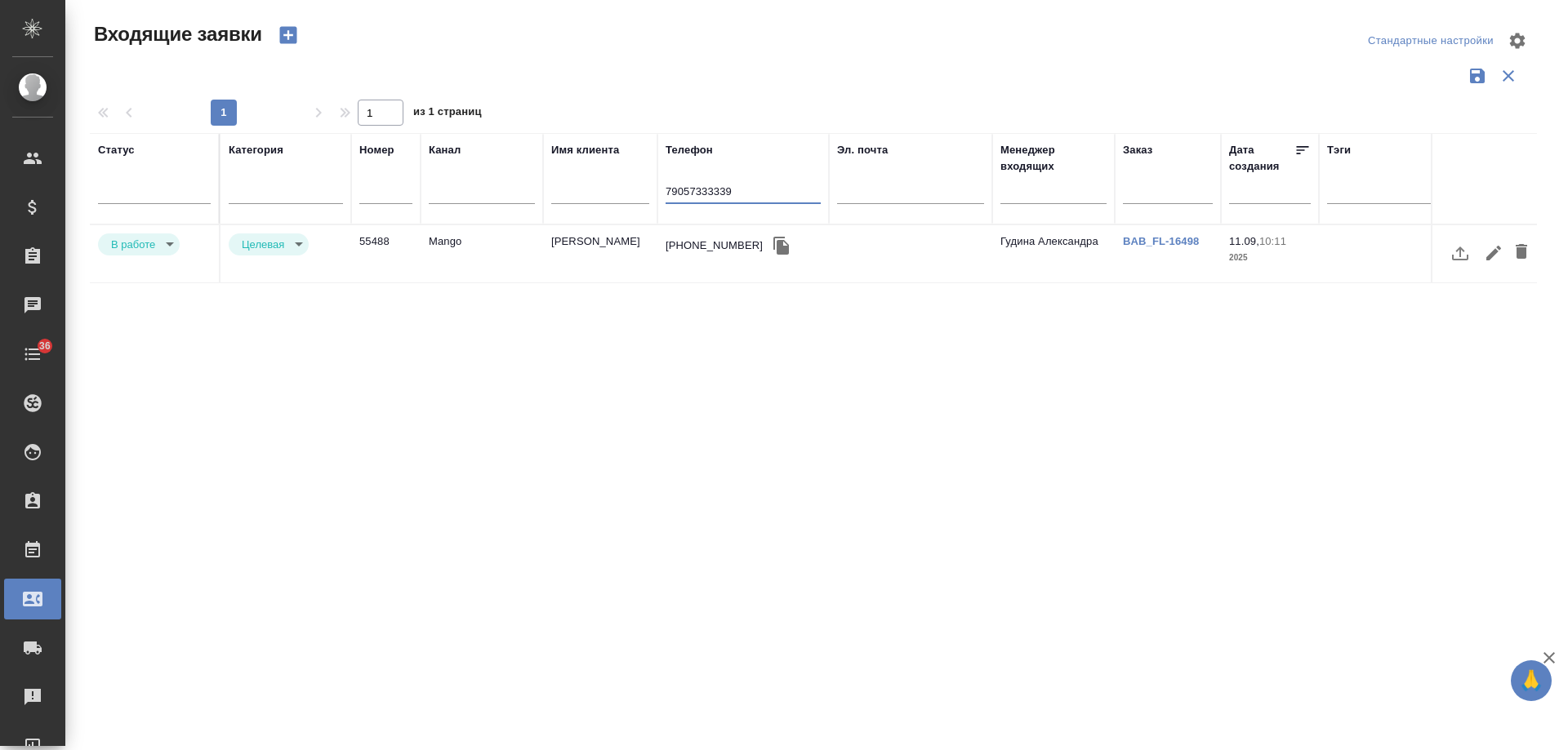
type input "79057333339"
click at [1170, 238] on link "BAB_FL-16498" at bounding box center [1160, 241] width 76 height 12
drag, startPoint x: 781, startPoint y: 190, endPoint x: 435, endPoint y: 191, distance: 346.0
click at [435, 191] on tr "Статус [PERSON_NAME] Имя клиента Телефон [PHONE_NUMBER] Эл. почта Менеджер вход…" at bounding box center [1039, 178] width 1898 height 91
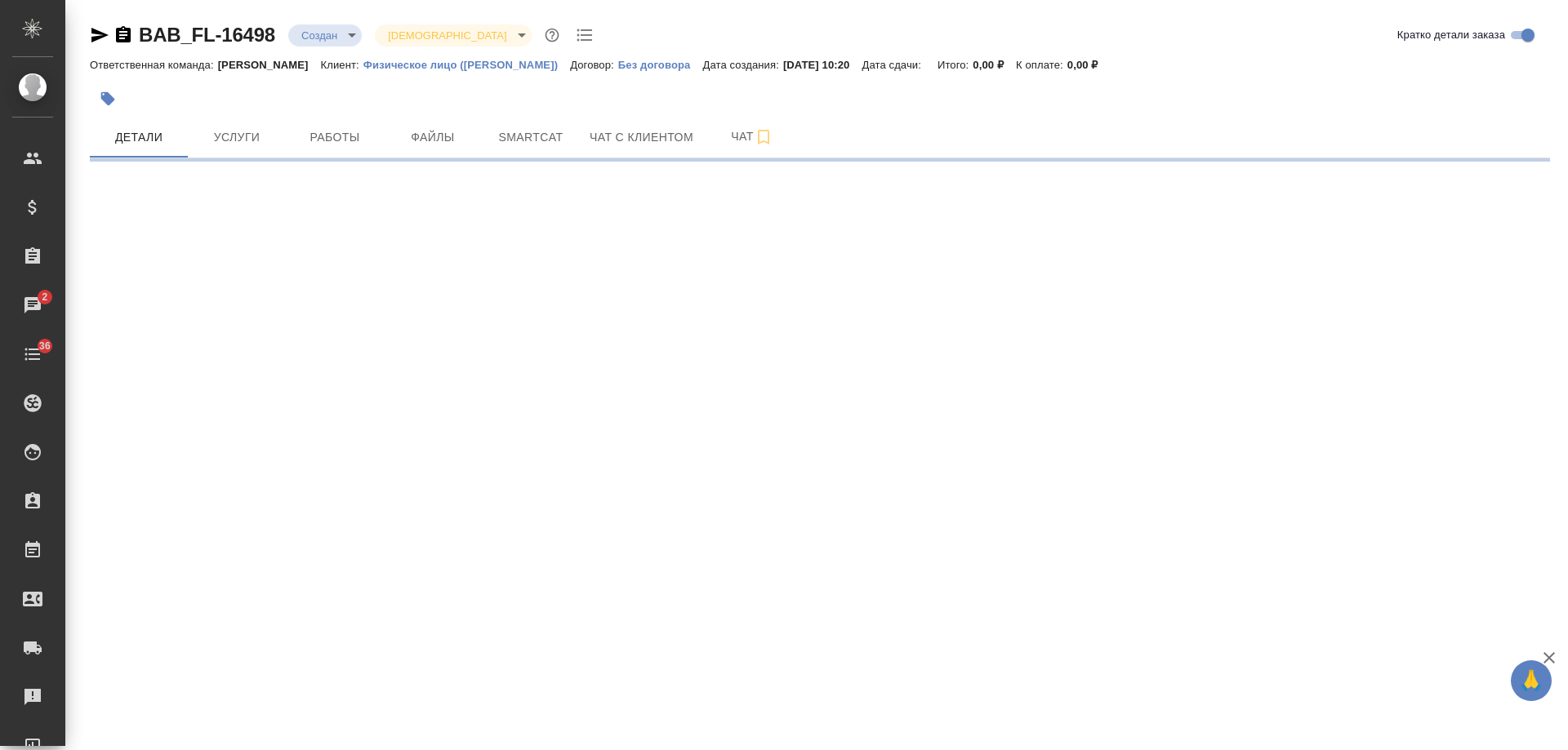
select select "RU"
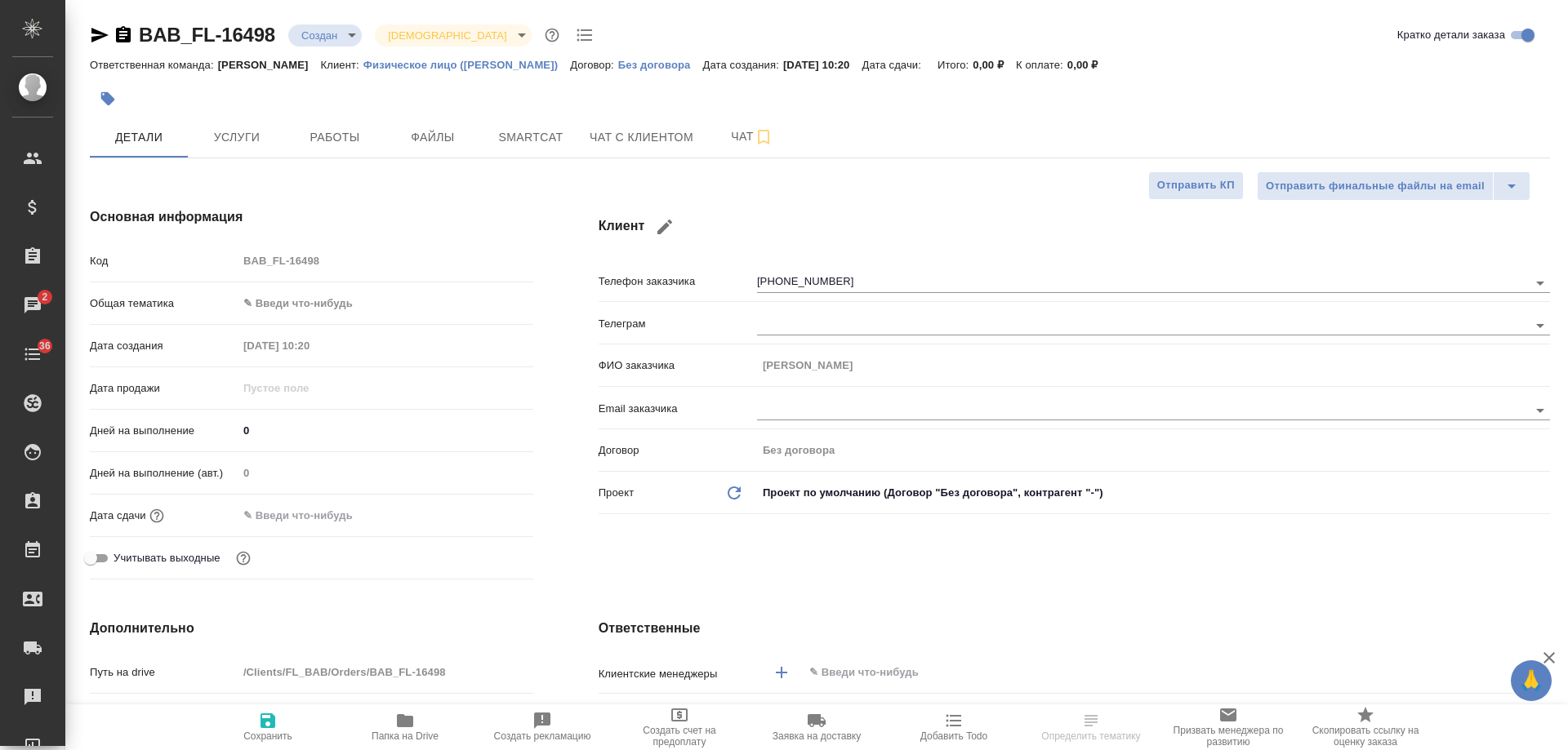
type textarea "x"
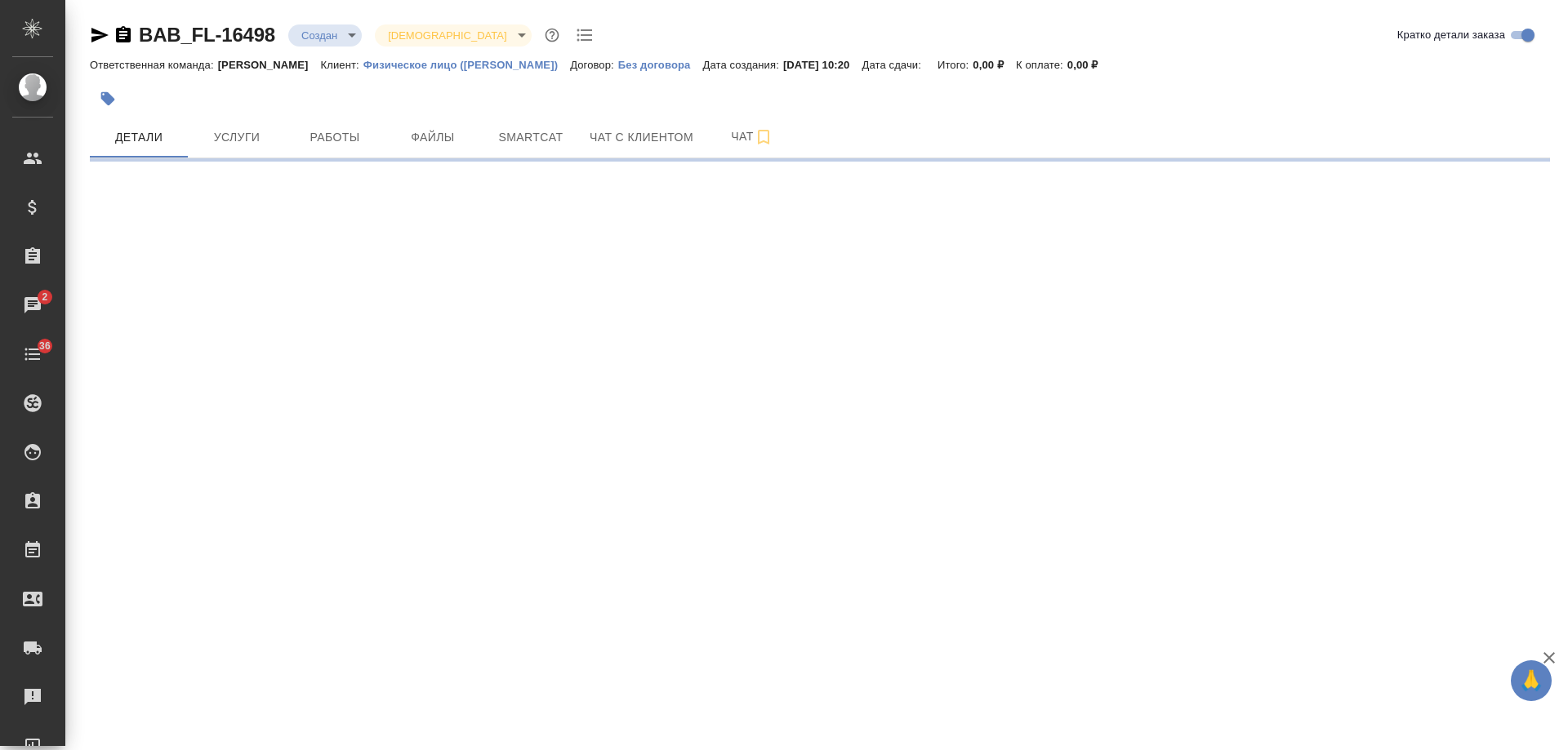
select select "RU"
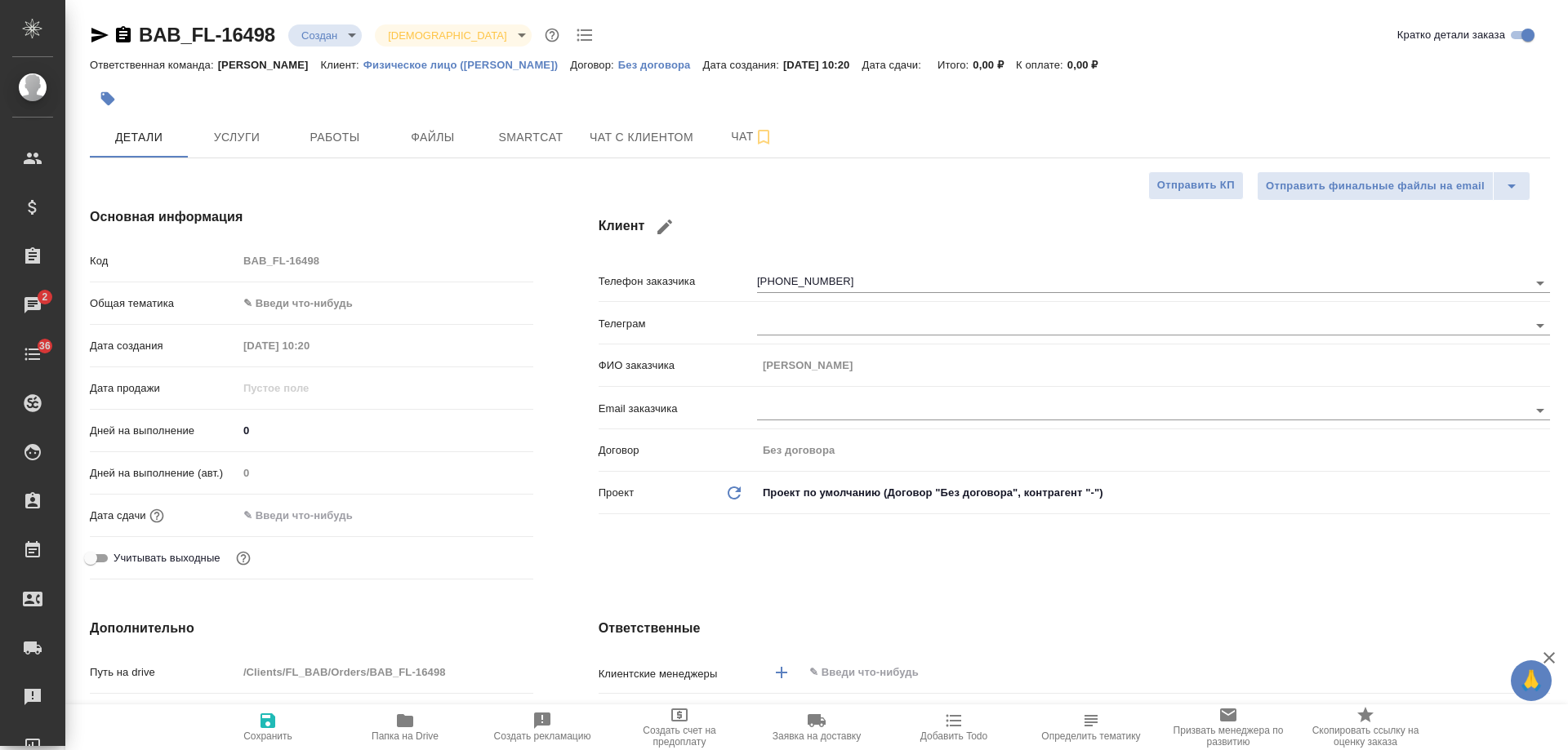
type textarea "x"
click at [120, 35] on icon "button" at bounding box center [123, 34] width 14 height 16
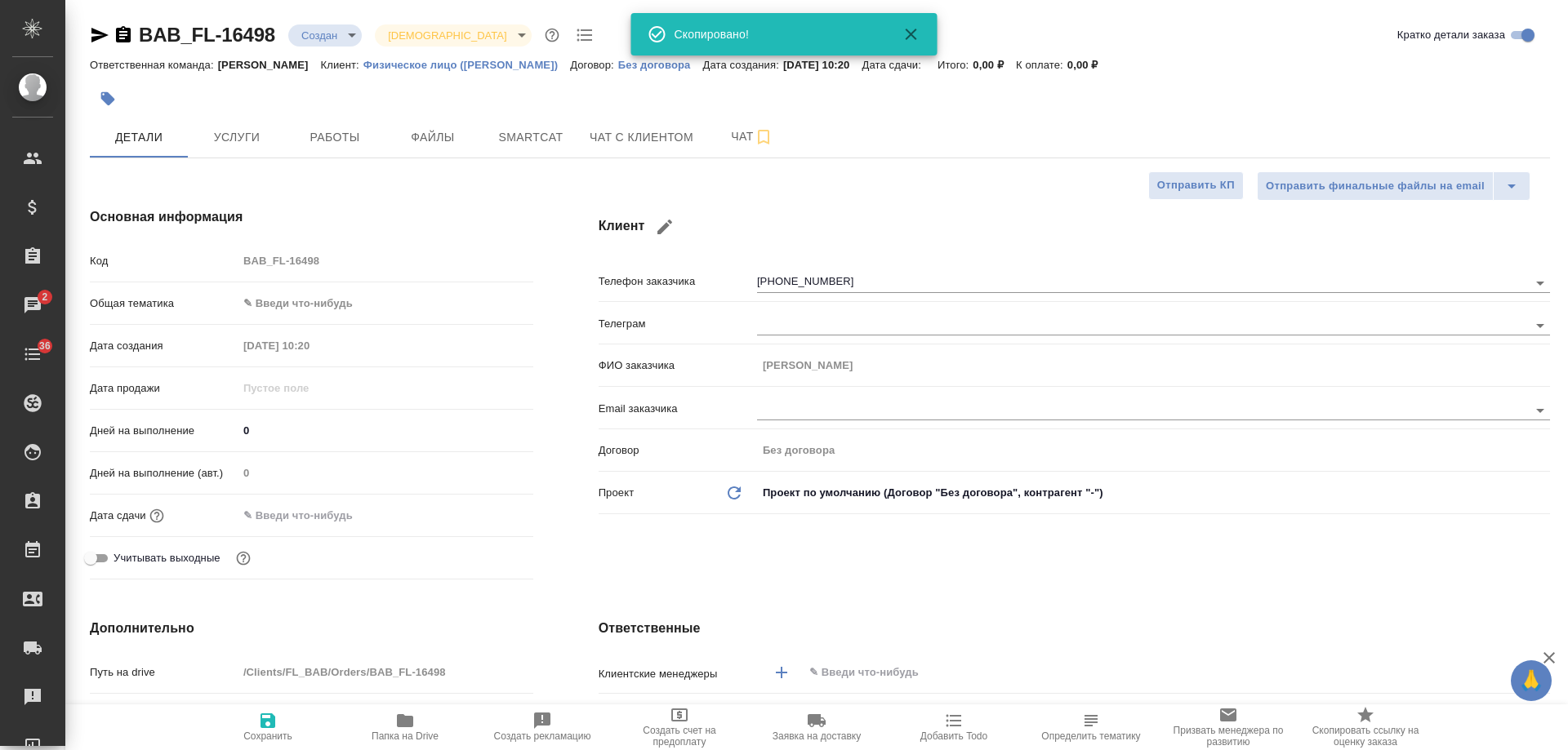
type textarea "x"
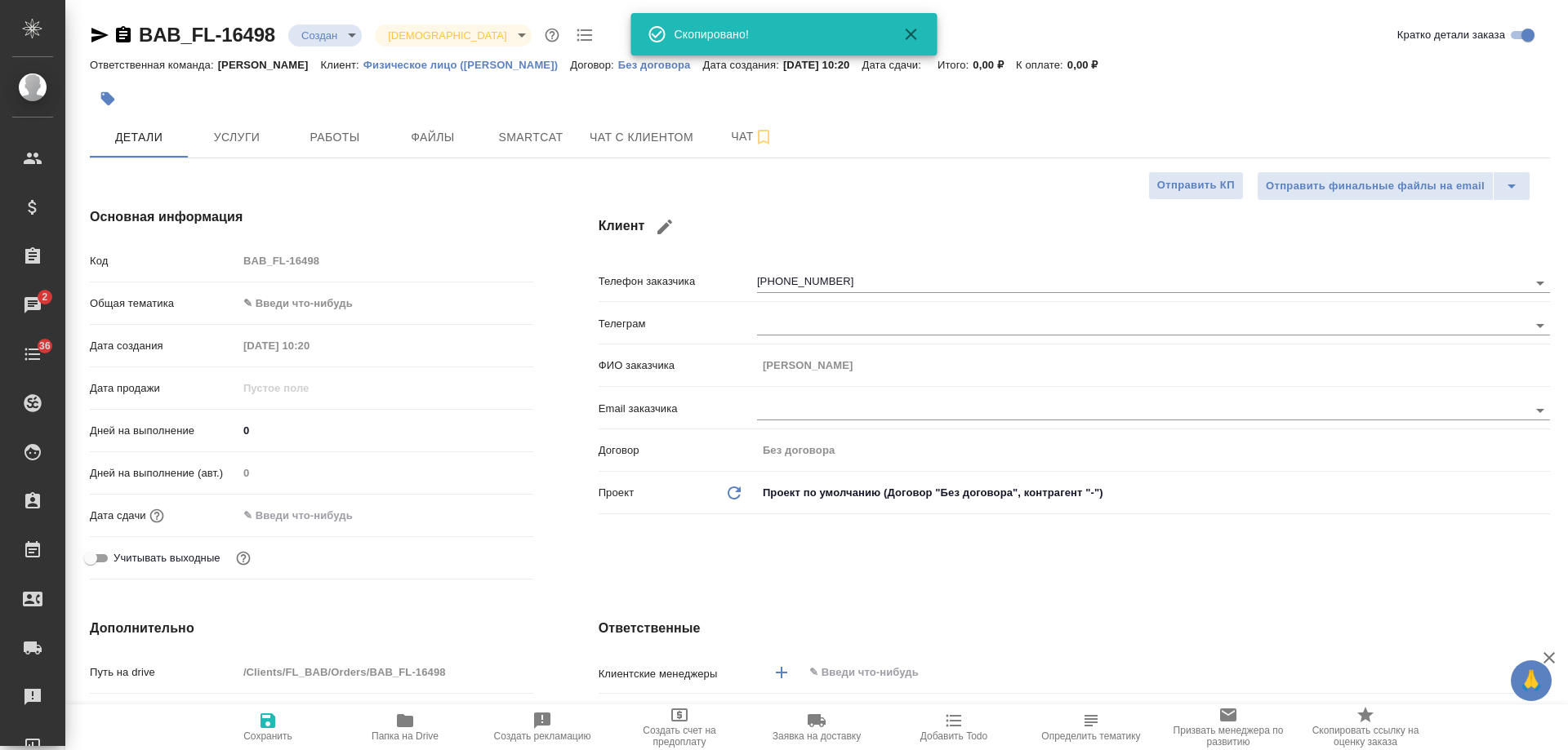
type textarea "x"
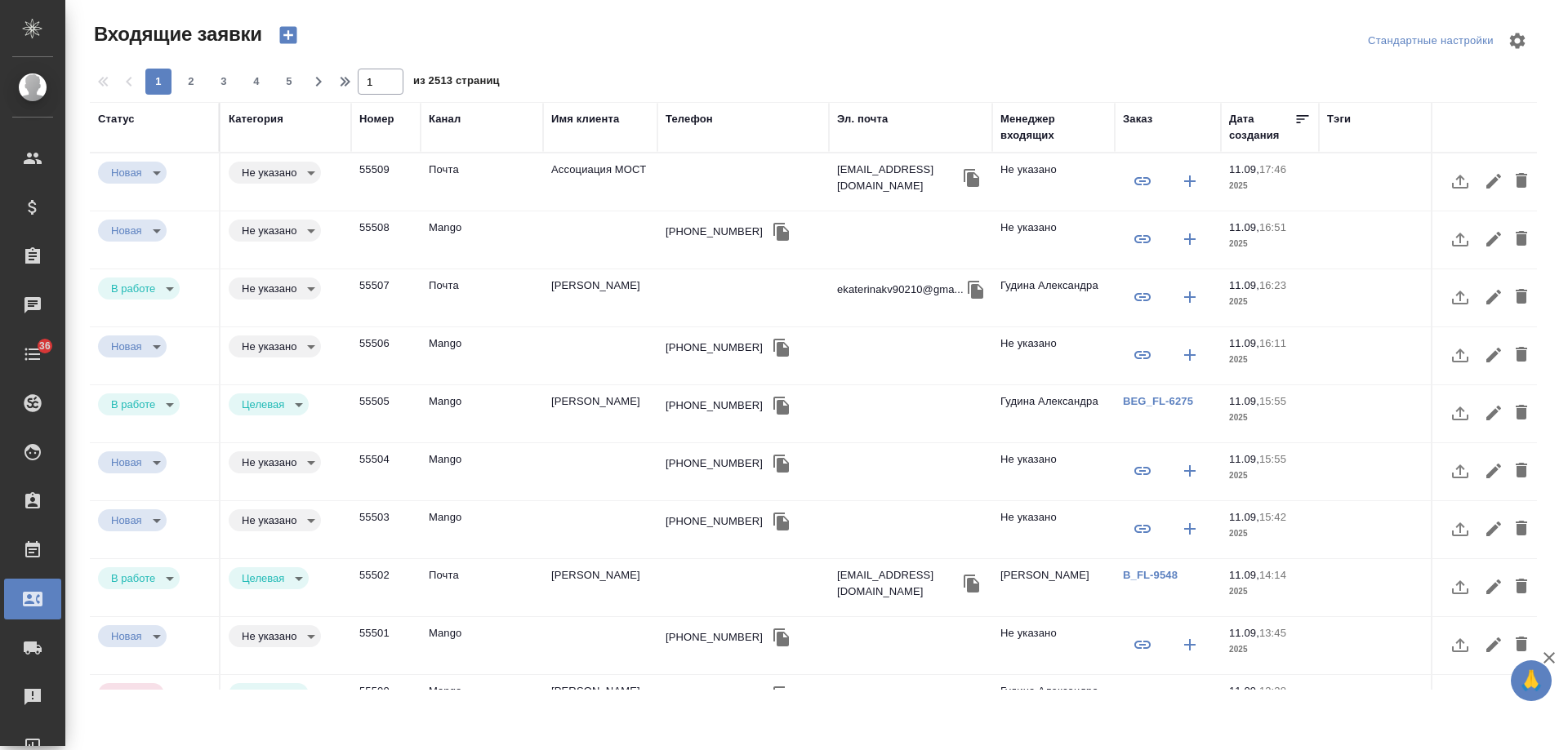
select select "RU"
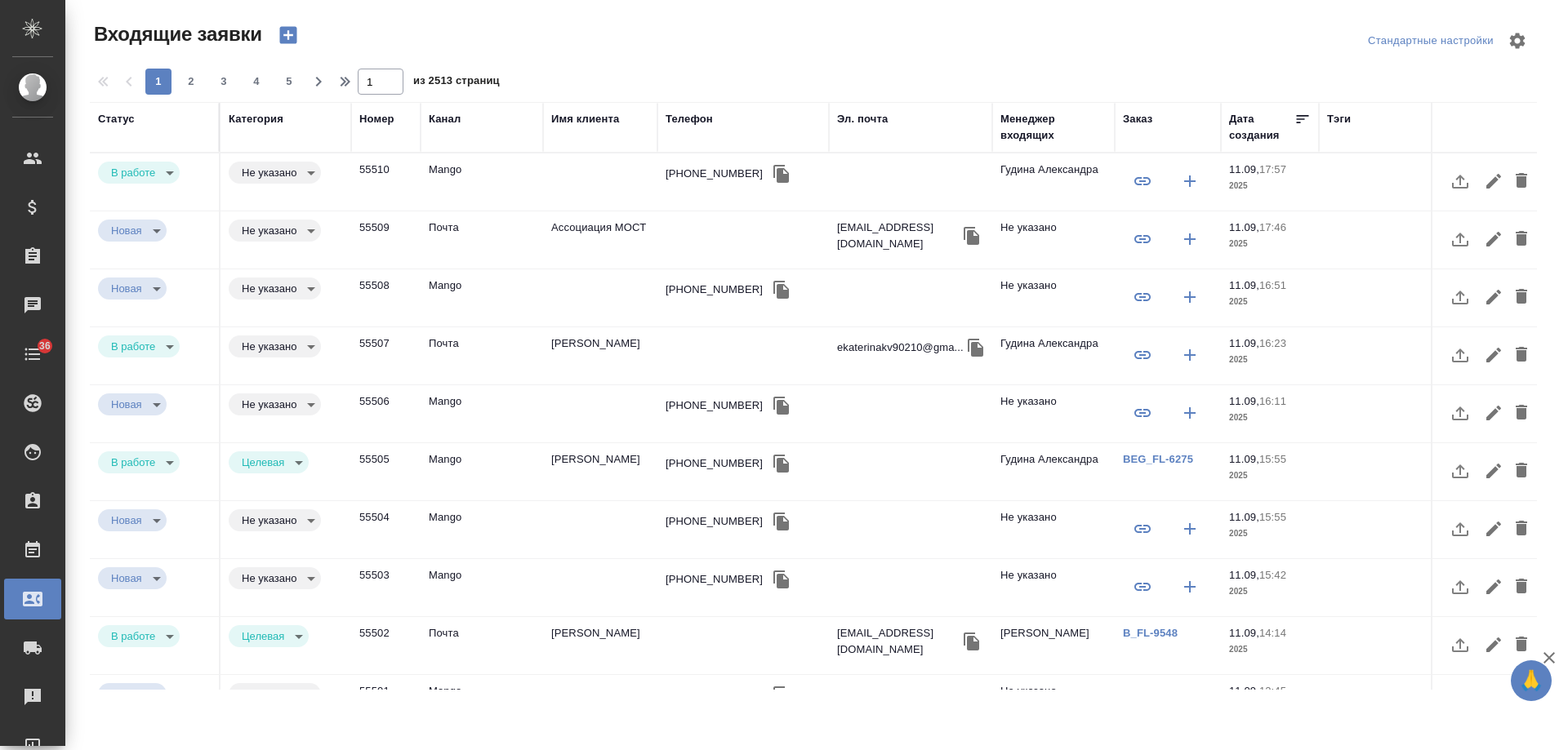
select select "RU"
click at [703, 183] on div "[PHONE_NUMBER]" at bounding box center [743, 174] width 155 height 25
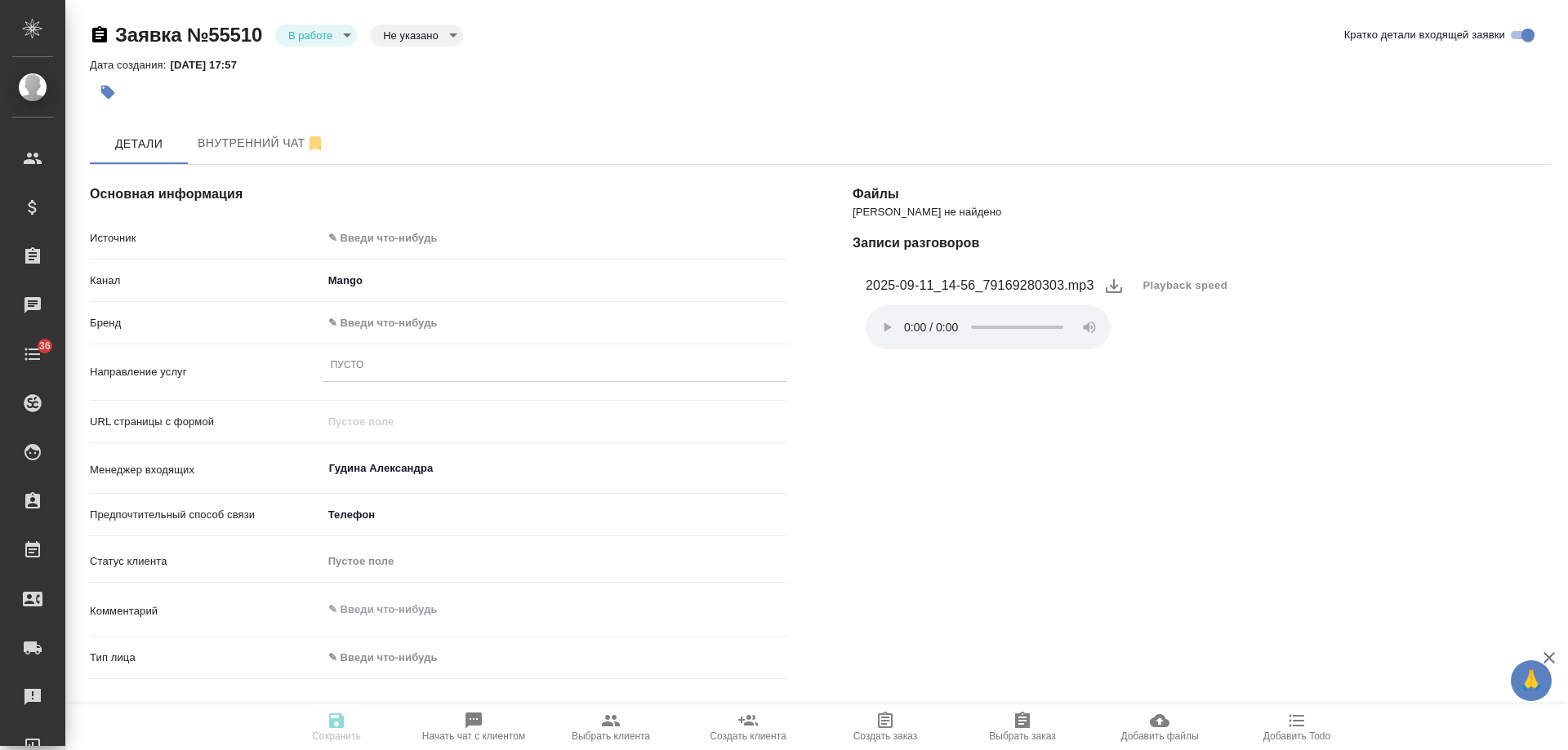
select select "RU"
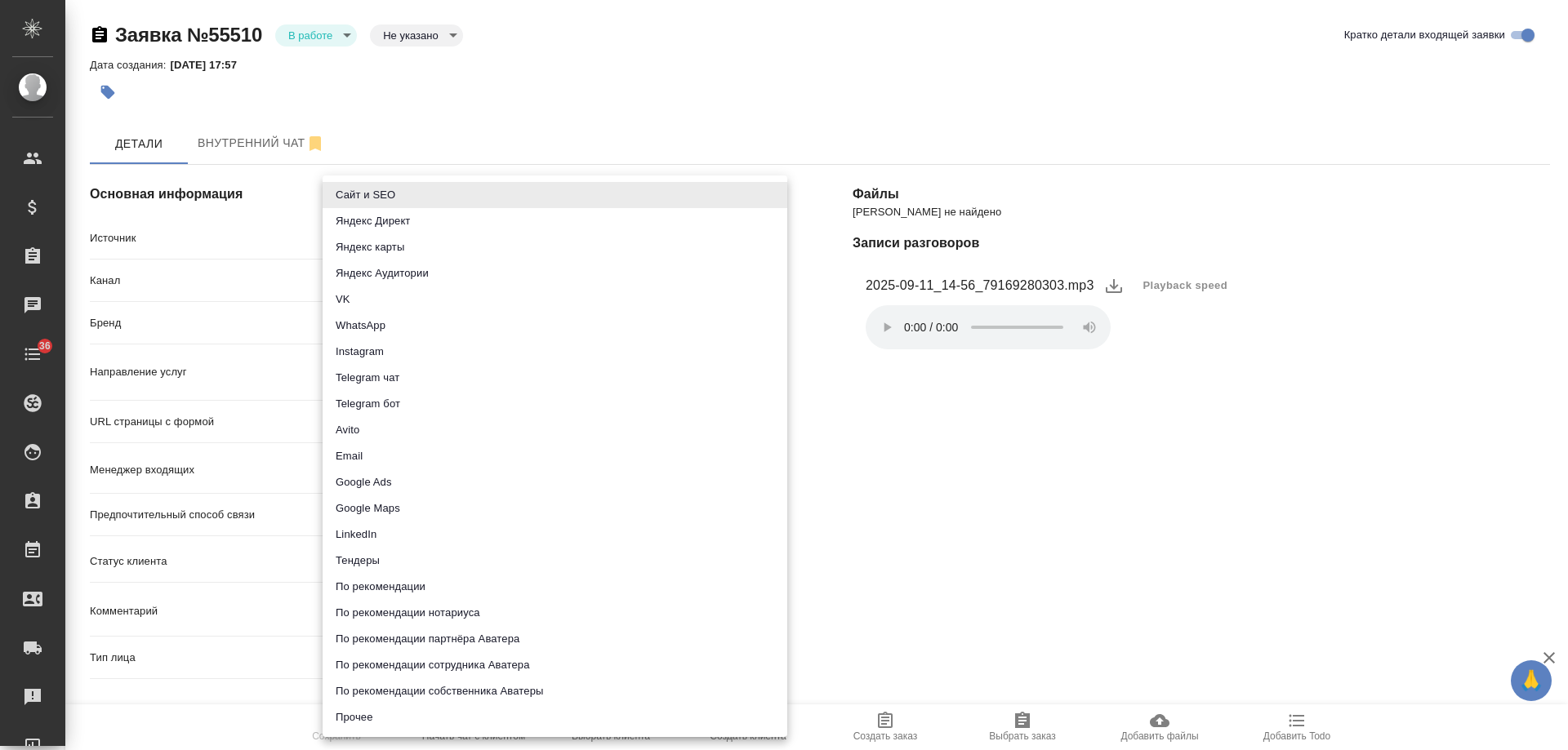
click at [351, 230] on body "🙏 .cls-1 fill:#fff; AWATERA [PERSON_NAME] Спецификации Заказы 0 Чаты 36 Todo Пр…" at bounding box center [784, 375] width 1568 height 750
click at [356, 188] on li "Сайт и SEO" at bounding box center [555, 195] width 464 height 26
type input "seo"
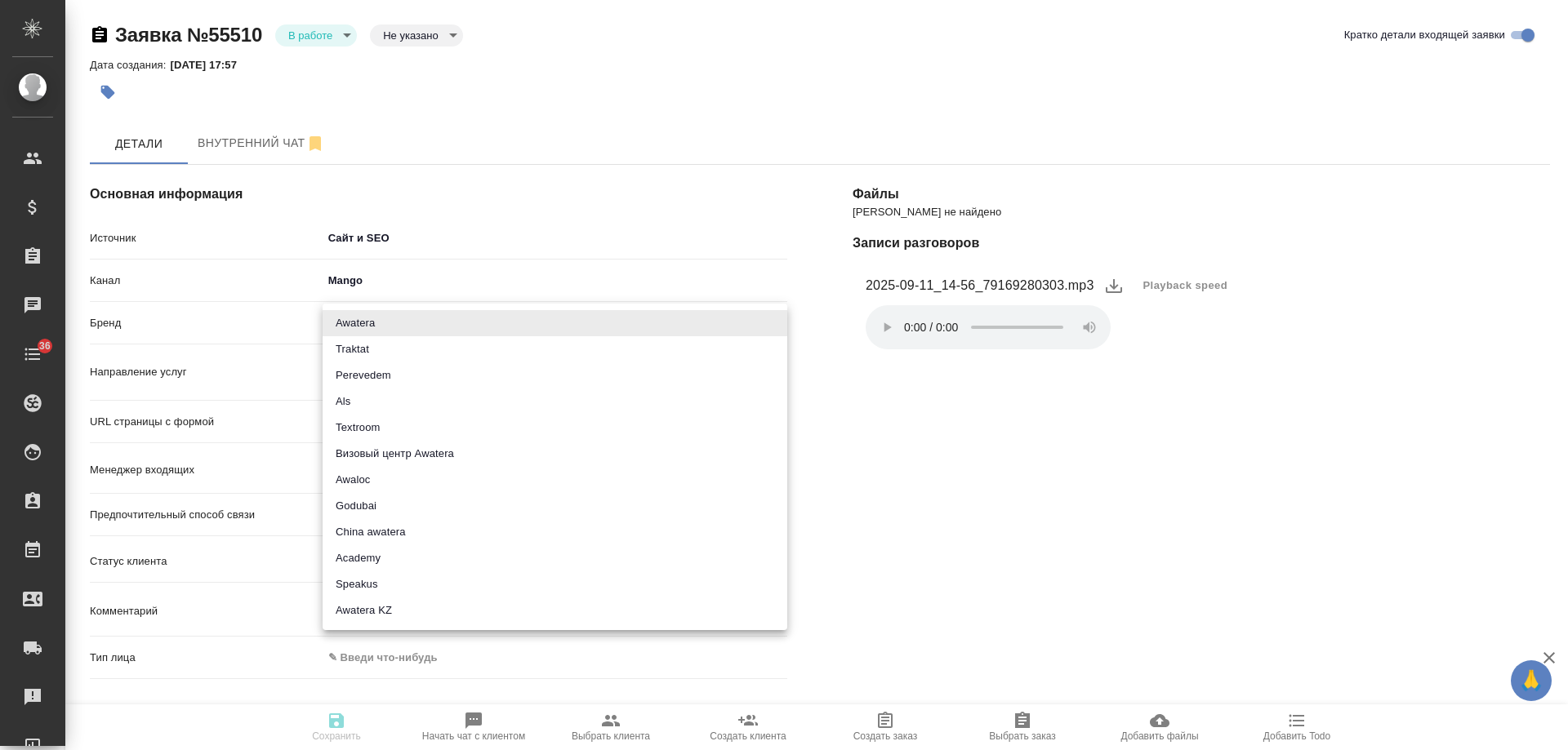
click at [360, 324] on body "🙏 .cls-1 fill:#fff; AWATERA Gudina Alexandra Клиенты Спецификации Заказы 0 Чаты…" at bounding box center [784, 375] width 1568 height 750
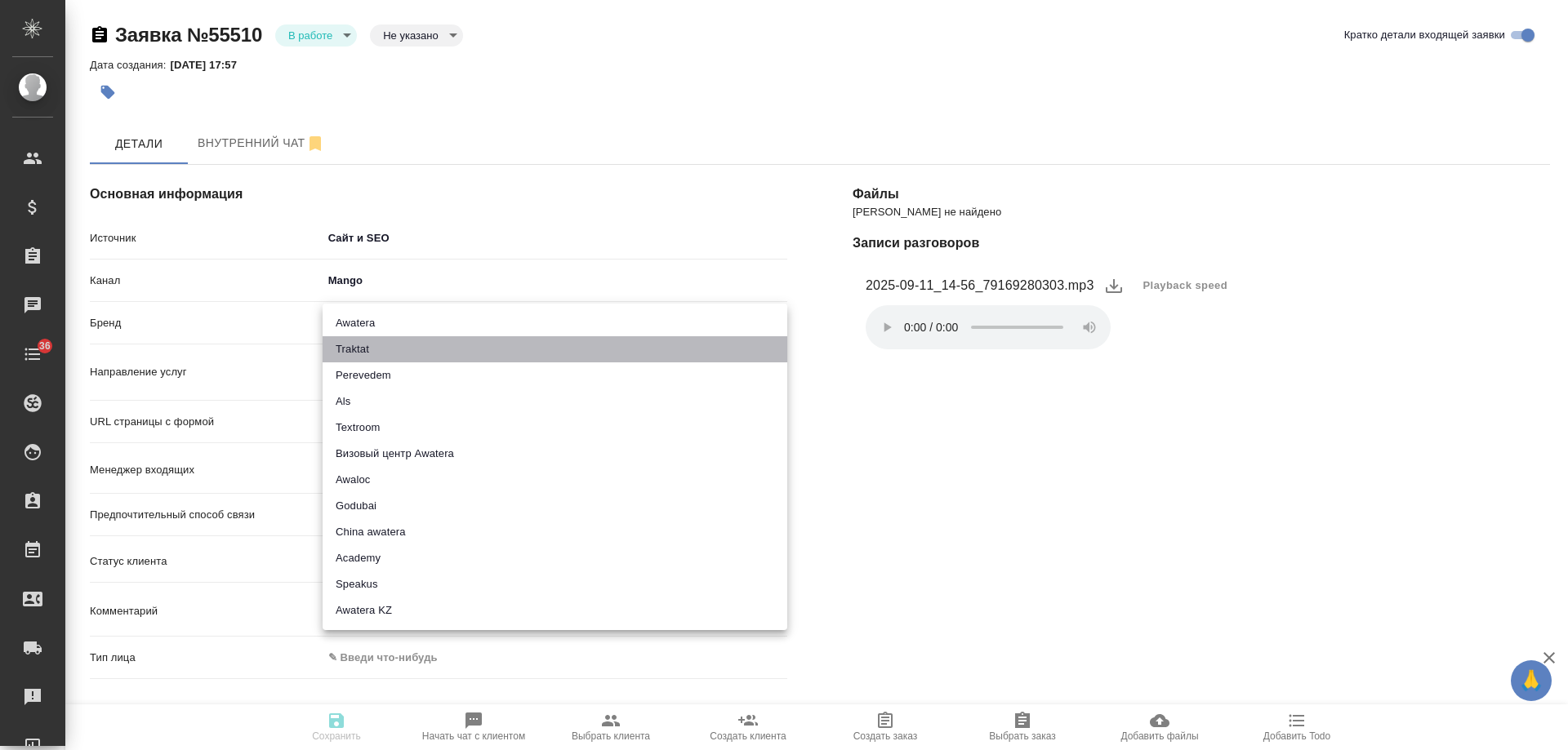
click at [367, 346] on li "Traktat" at bounding box center [555, 349] width 464 height 26
type input "traktat"
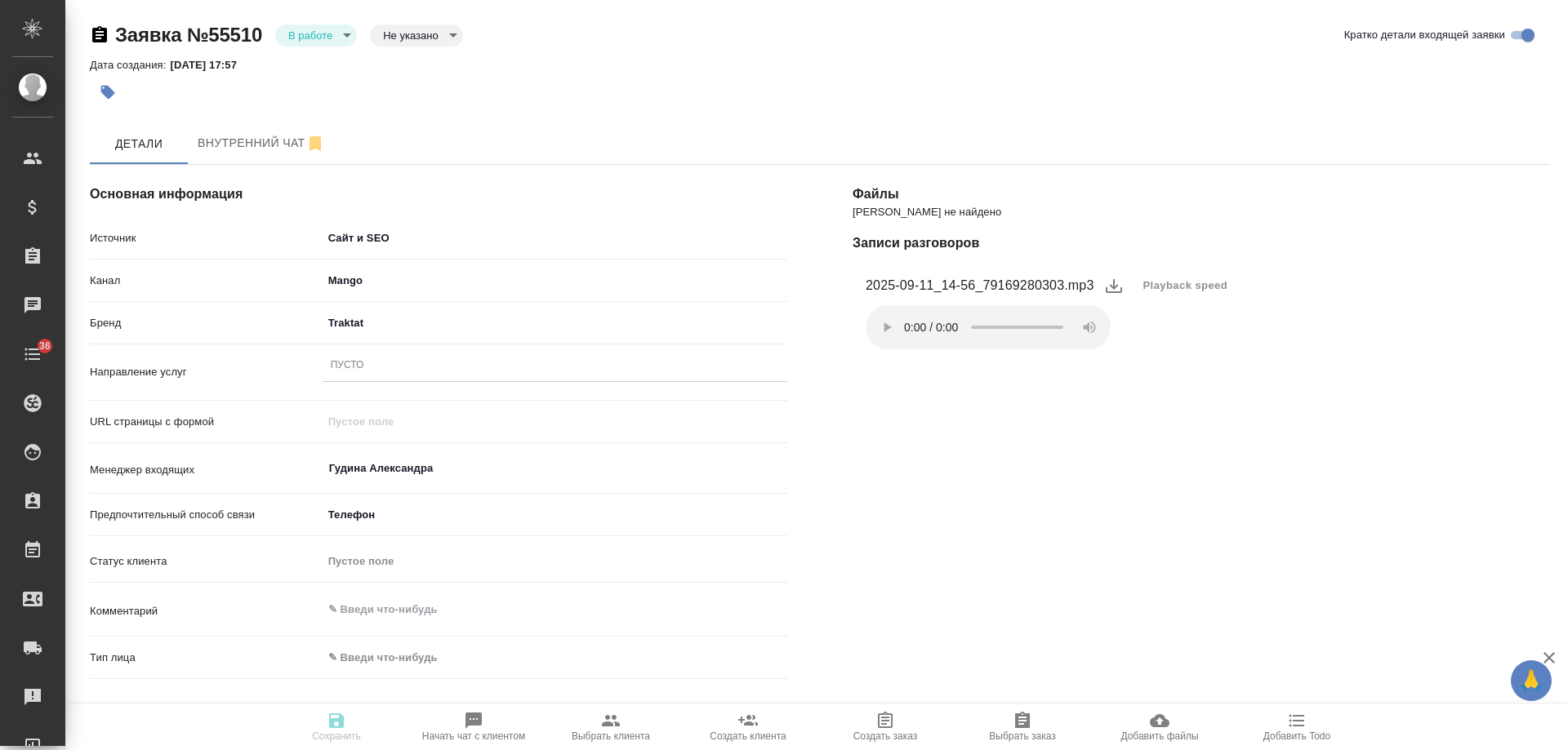
click at [353, 373] on div "Пусто" at bounding box center [347, 365] width 34 height 13
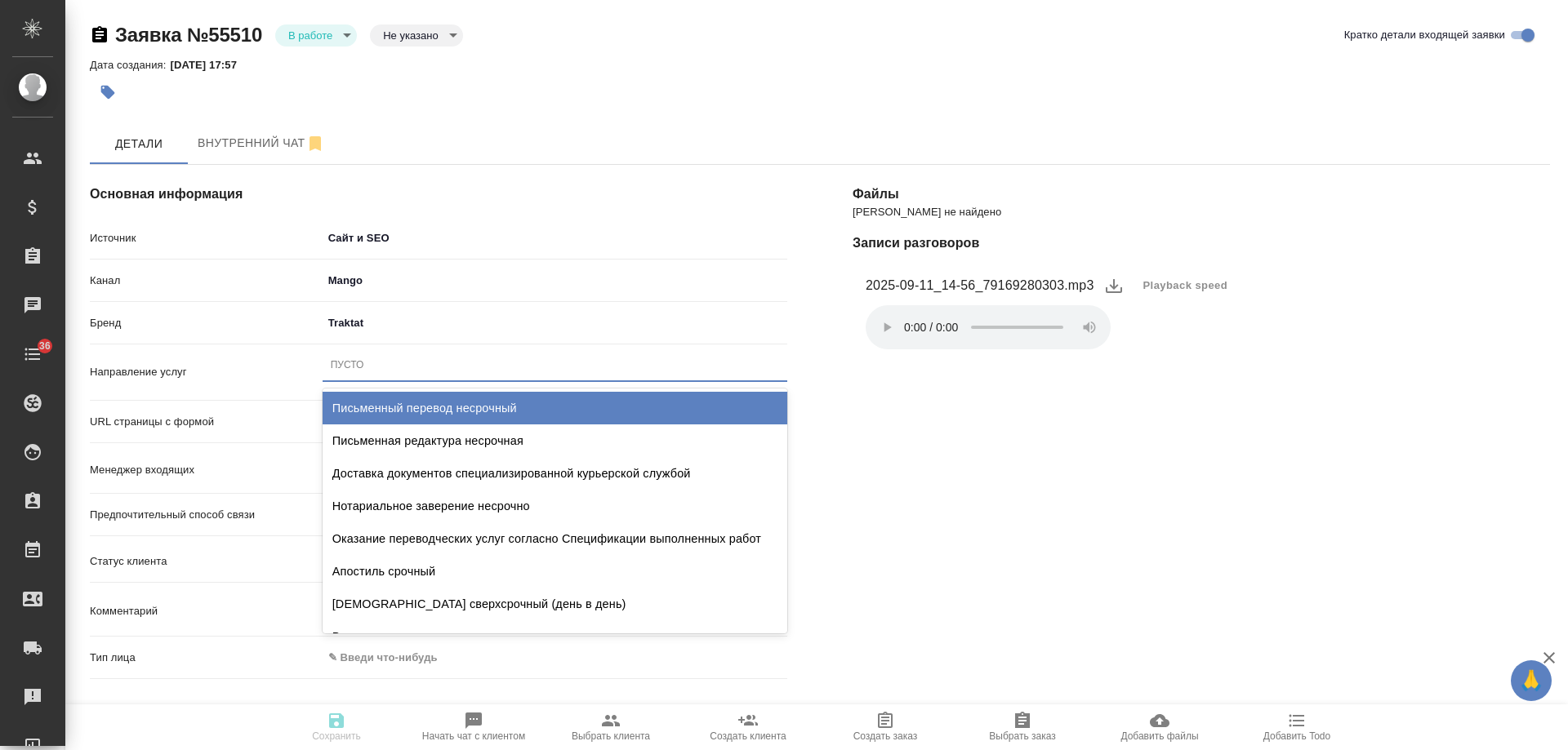
click at [442, 412] on div "Письменный перевод несрочный" at bounding box center [555, 408] width 464 height 33
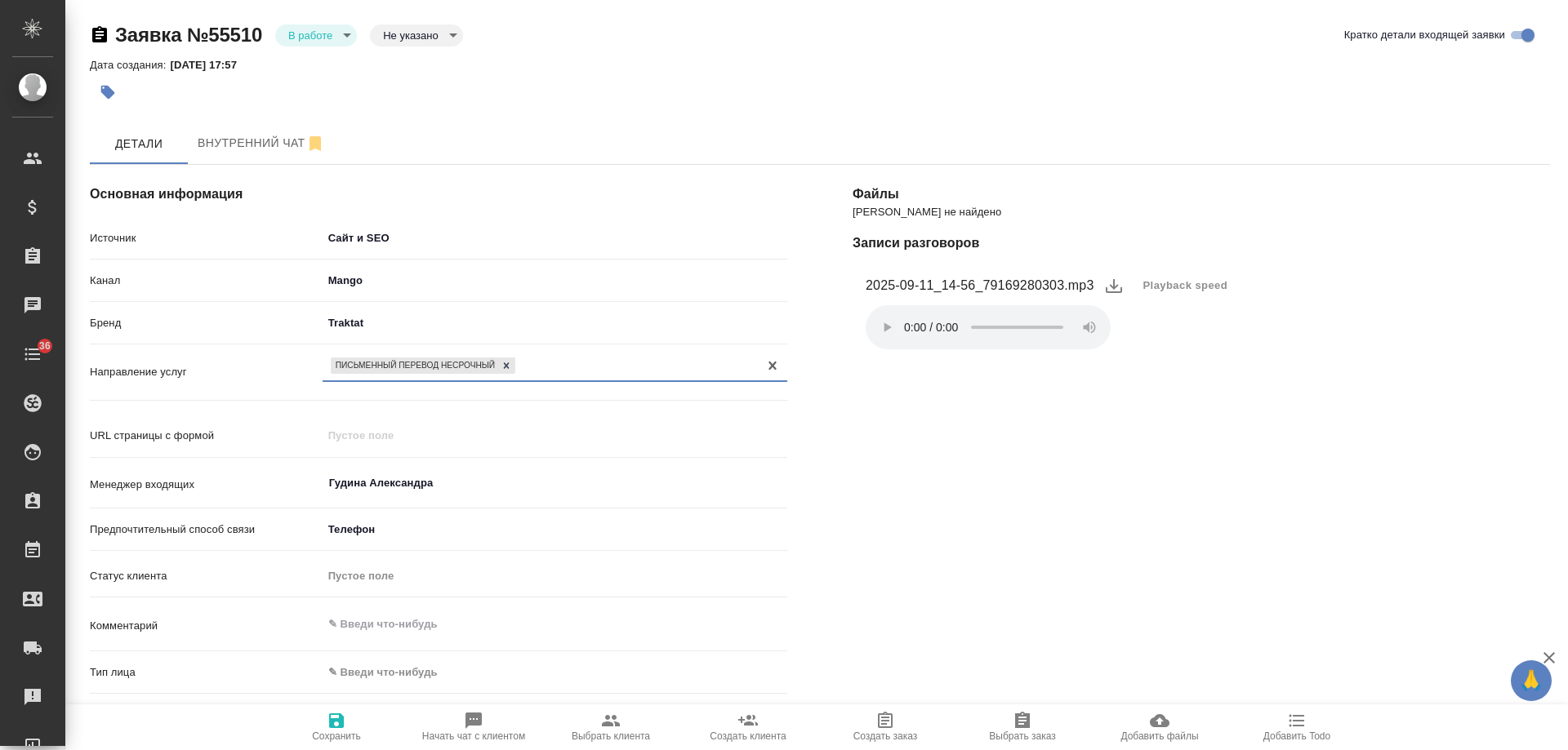
scroll to position [163, 0]
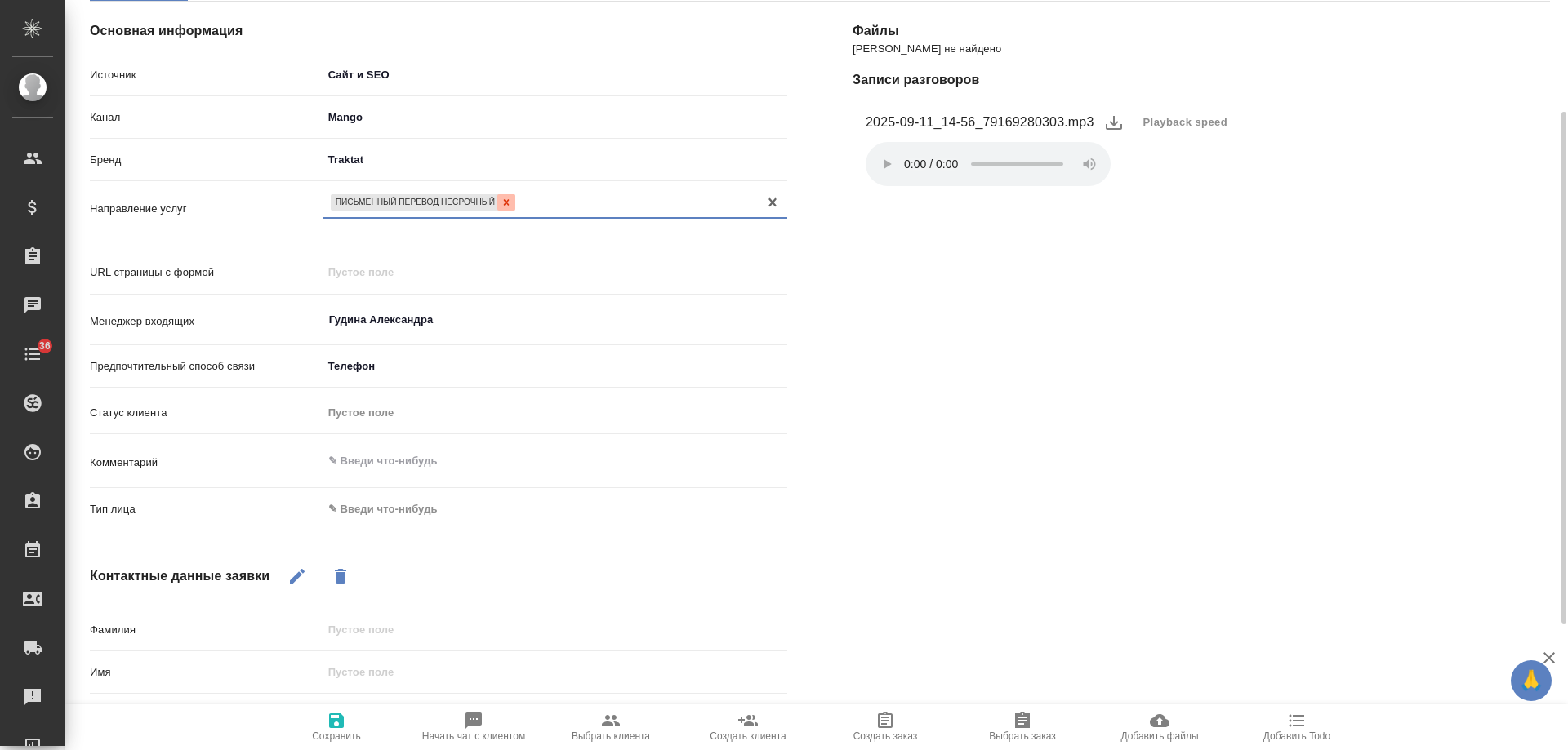
click at [507, 203] on icon at bounding box center [507, 202] width 6 height 6
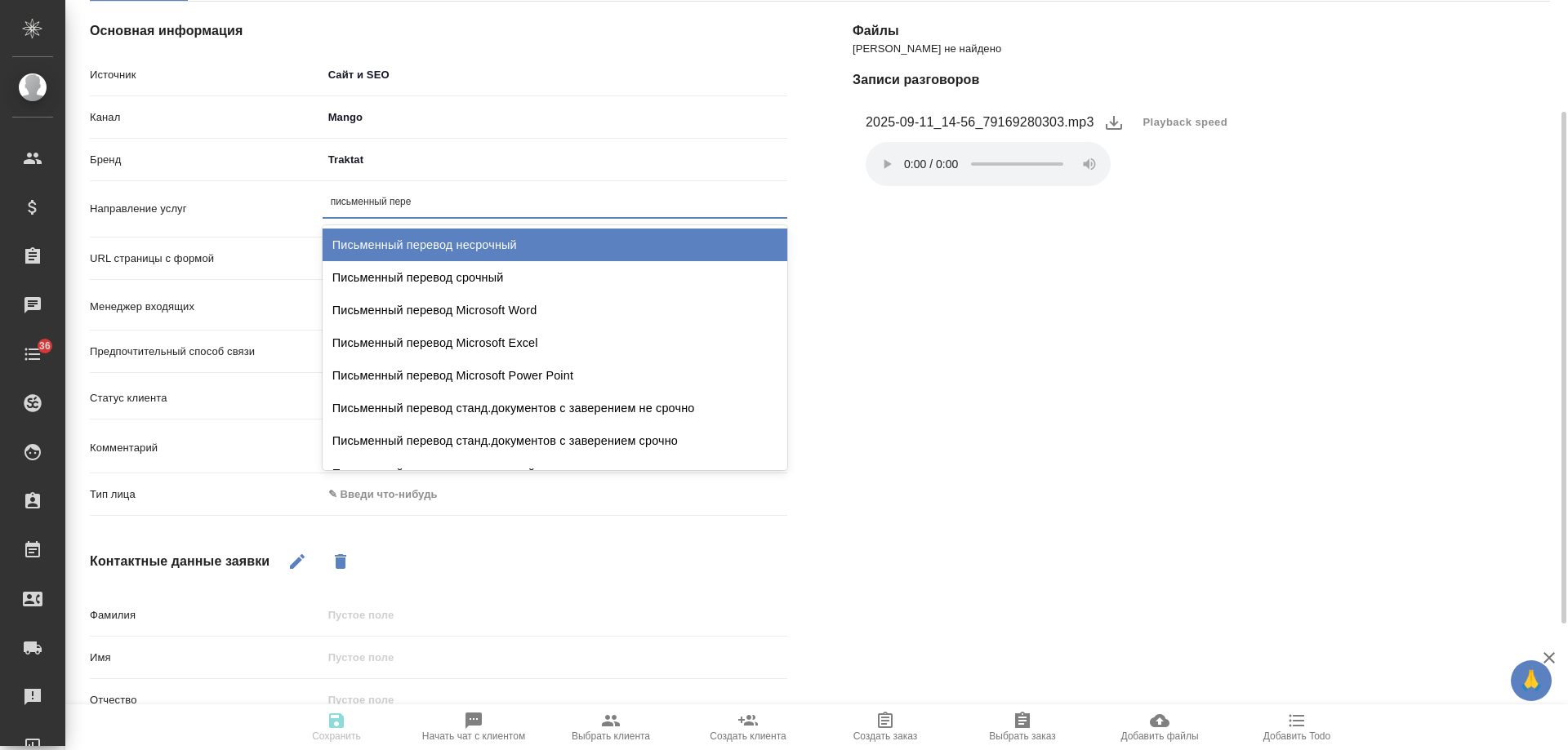
type input "письменный перев"
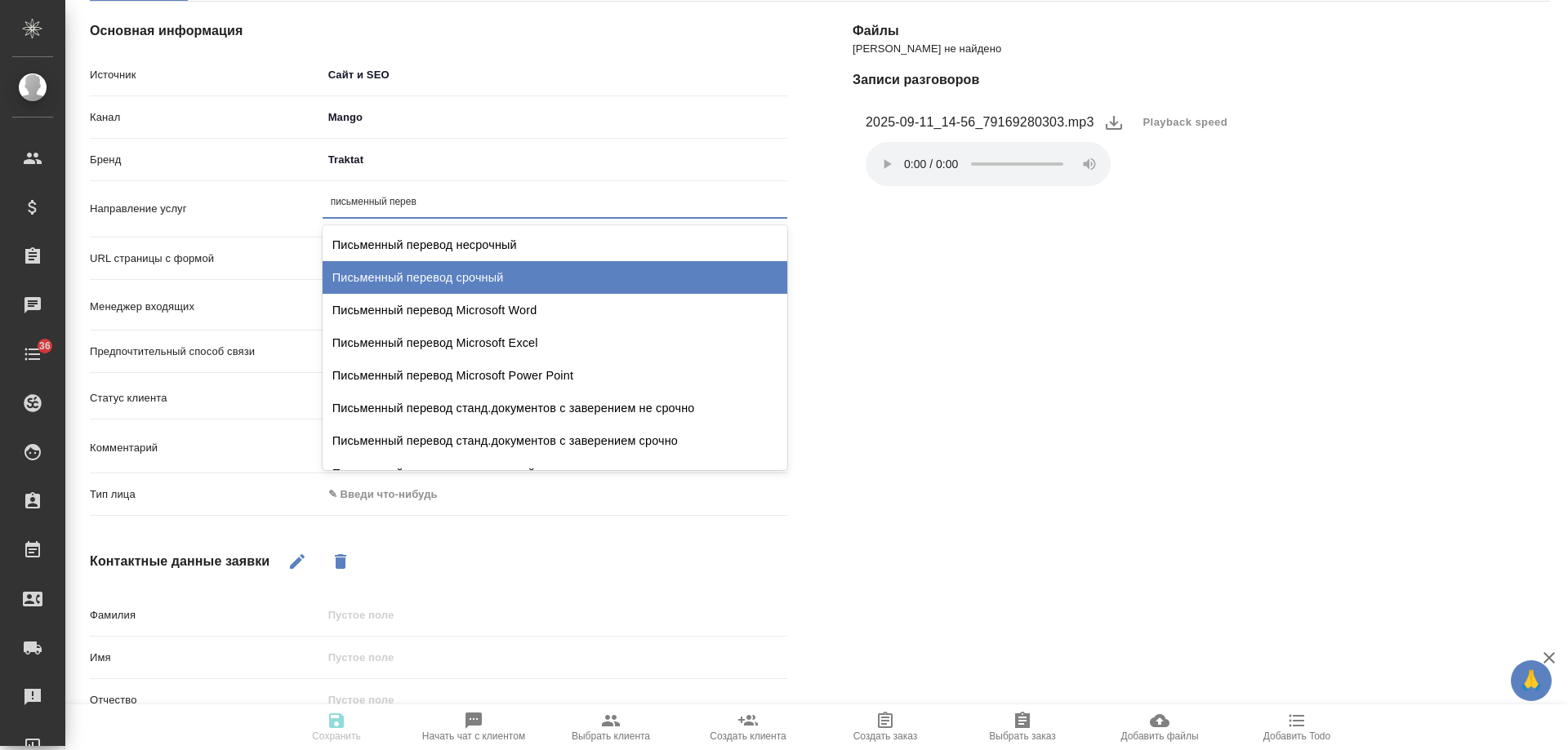
click at [487, 282] on div "Письменный перевод срочный" at bounding box center [555, 277] width 464 height 33
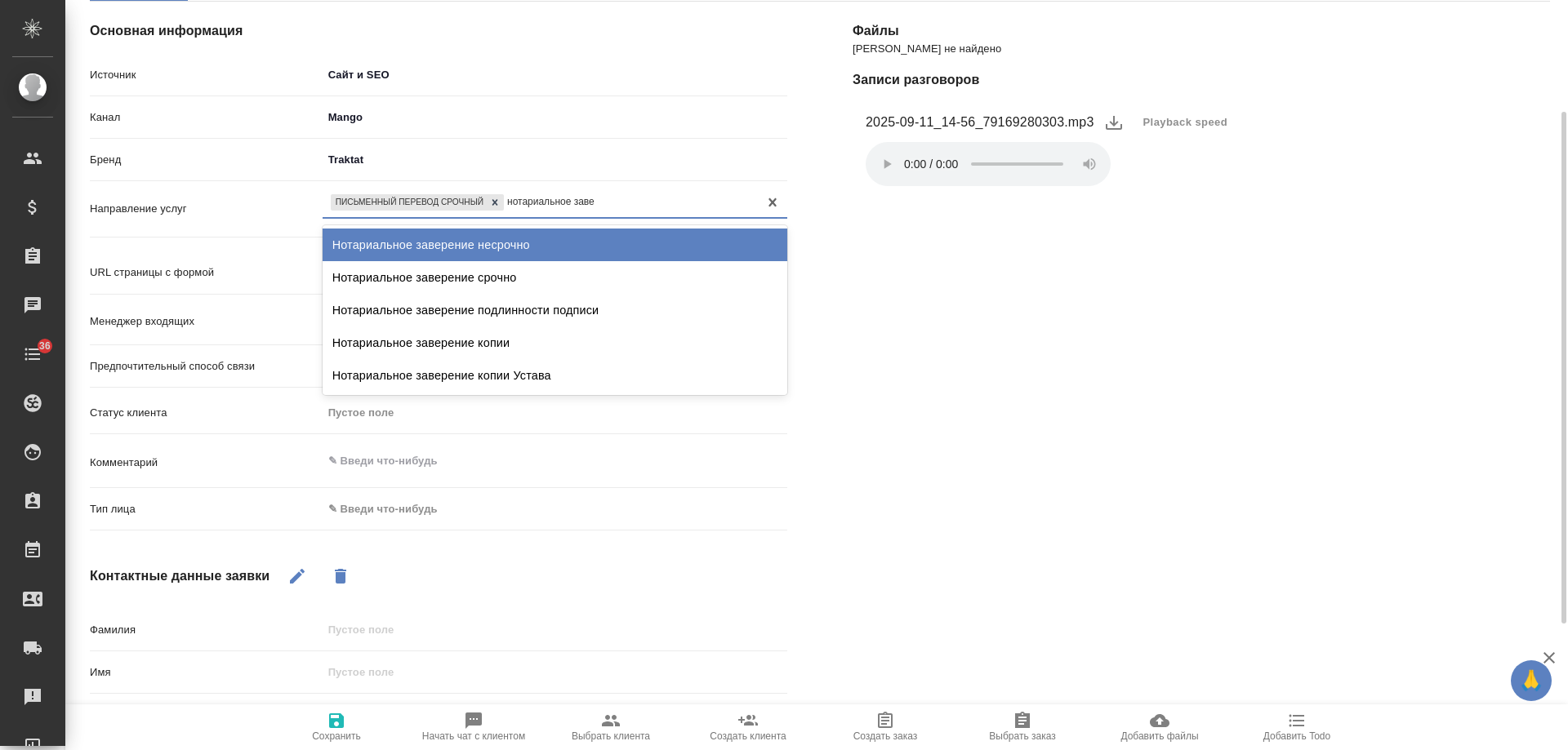
type input "нотариальное завер"
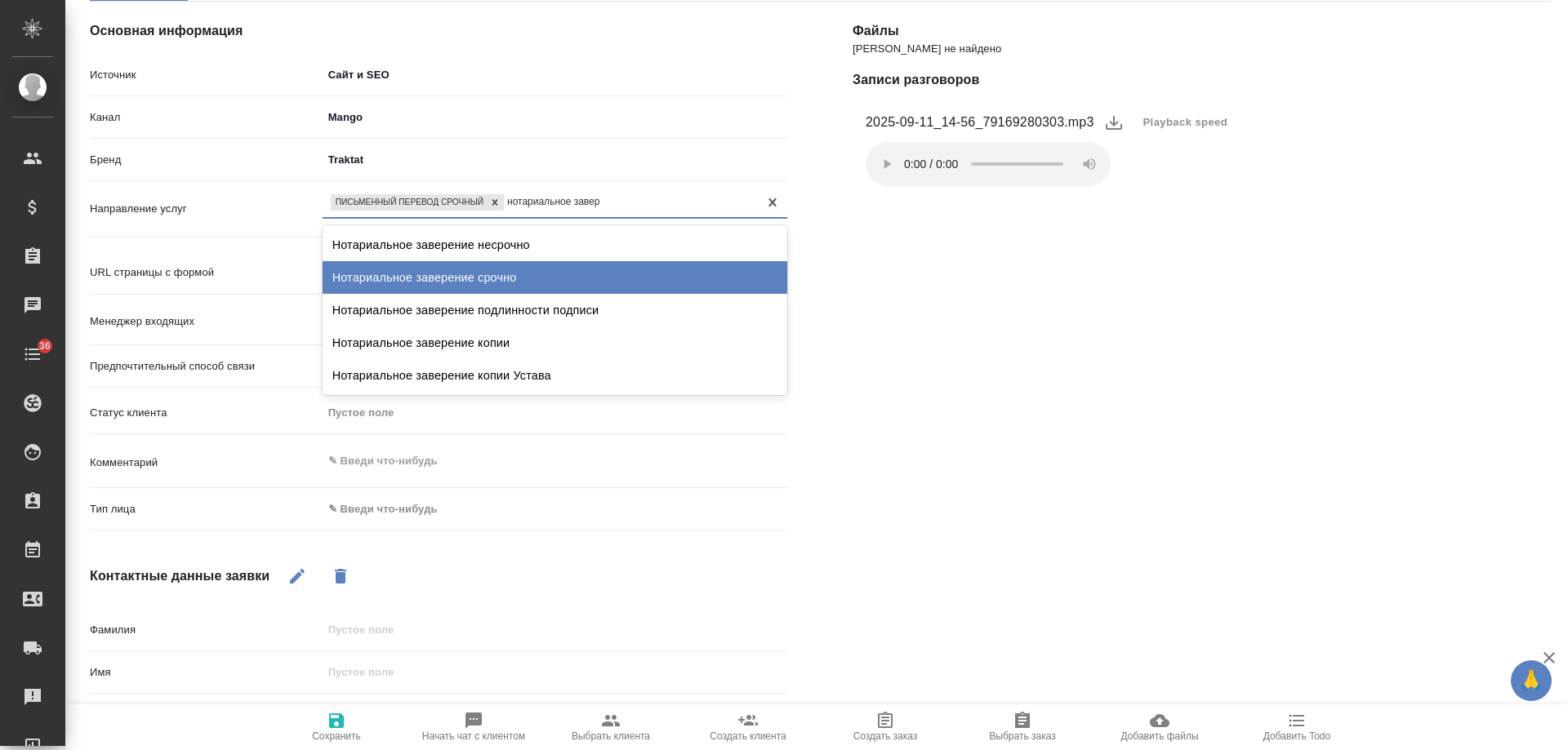
click at [545, 270] on div "Нотариальное заверение срочно" at bounding box center [555, 277] width 464 height 33
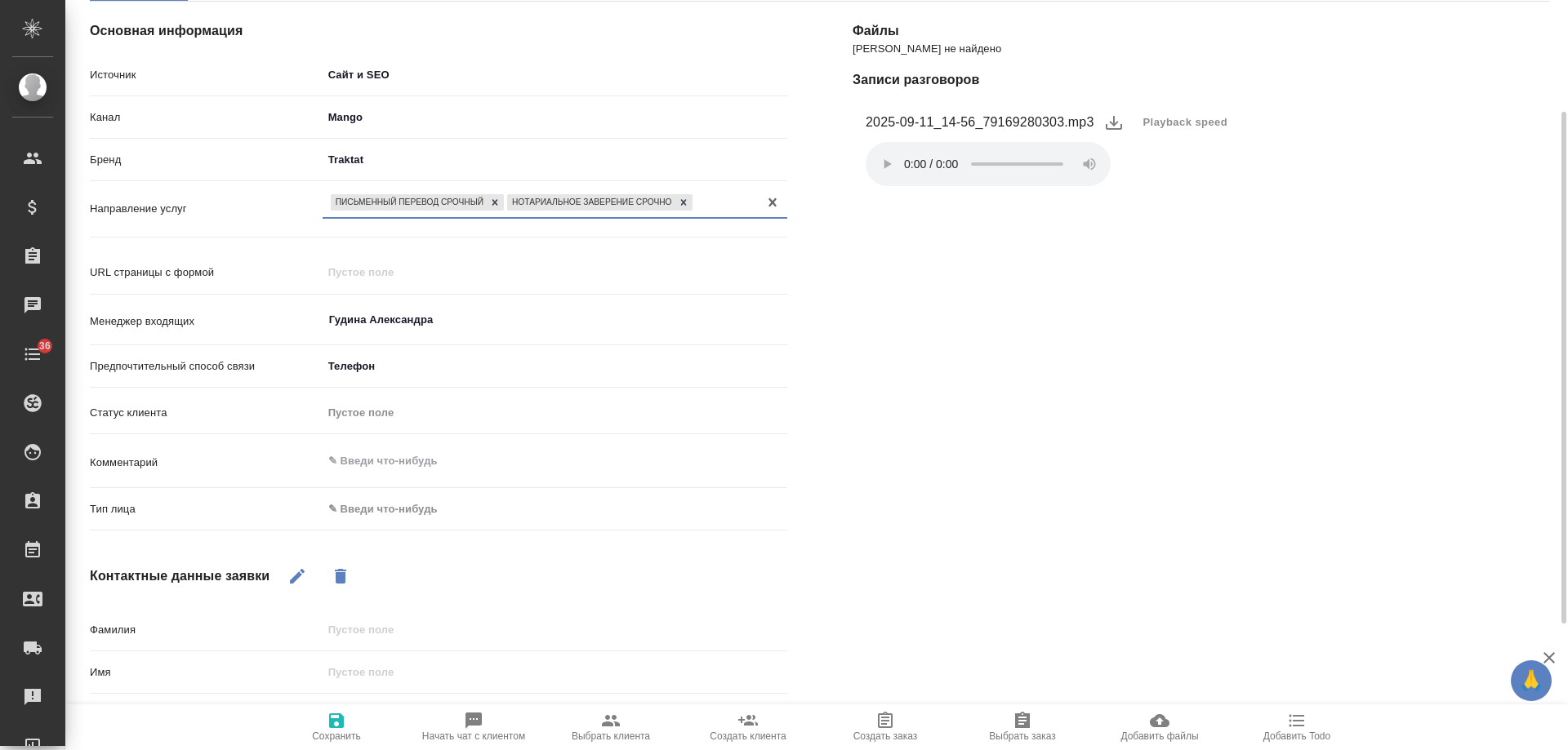
click at [396, 514] on body "🙏 .cls-1 fill:#fff; AWATERA Gudina Alexandra Клиенты Спецификации Заказы 0 Чаты…" at bounding box center [784, 375] width 1568 height 750
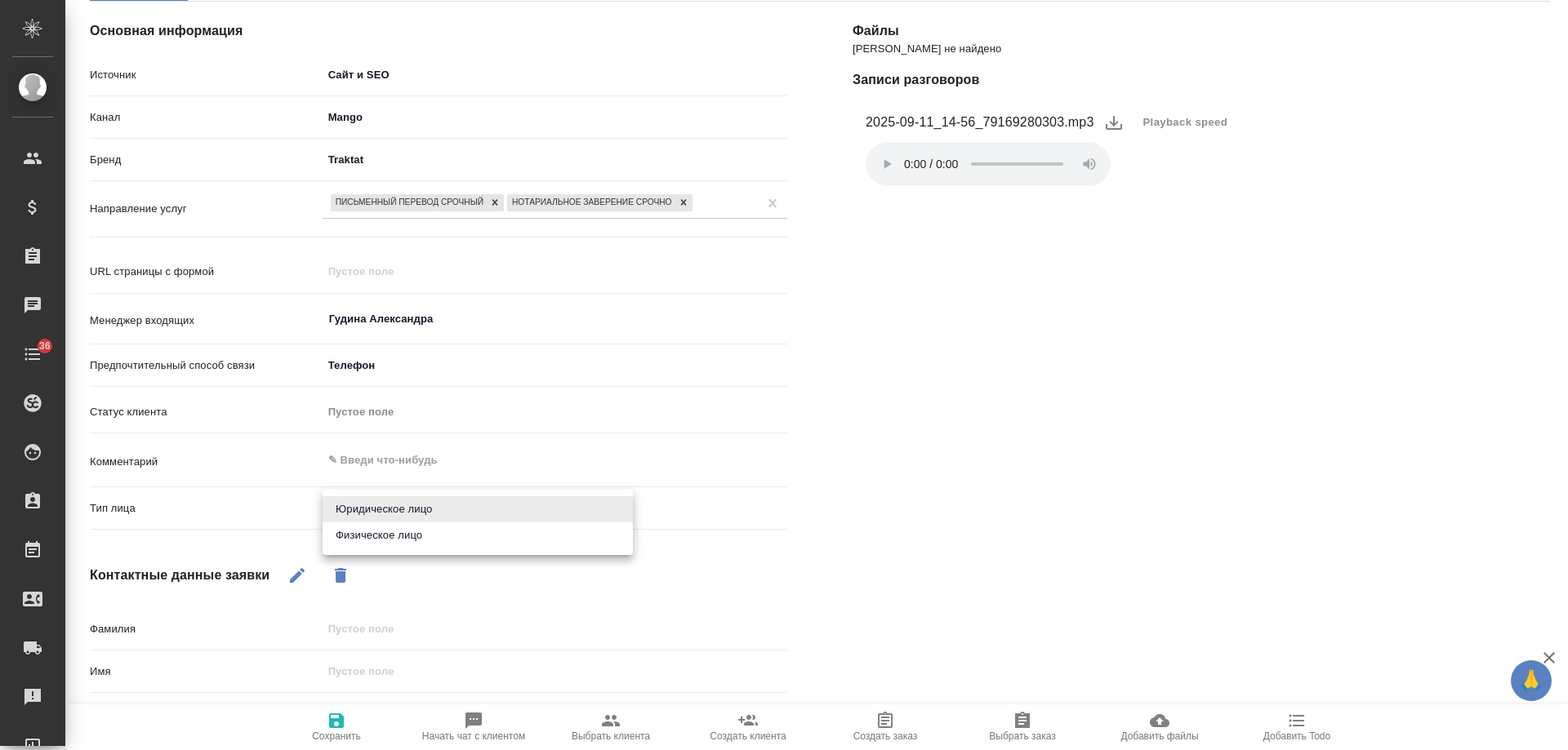
click at [392, 533] on li "Физическое лицо" at bounding box center [477, 535] width 310 height 26
type input "private"
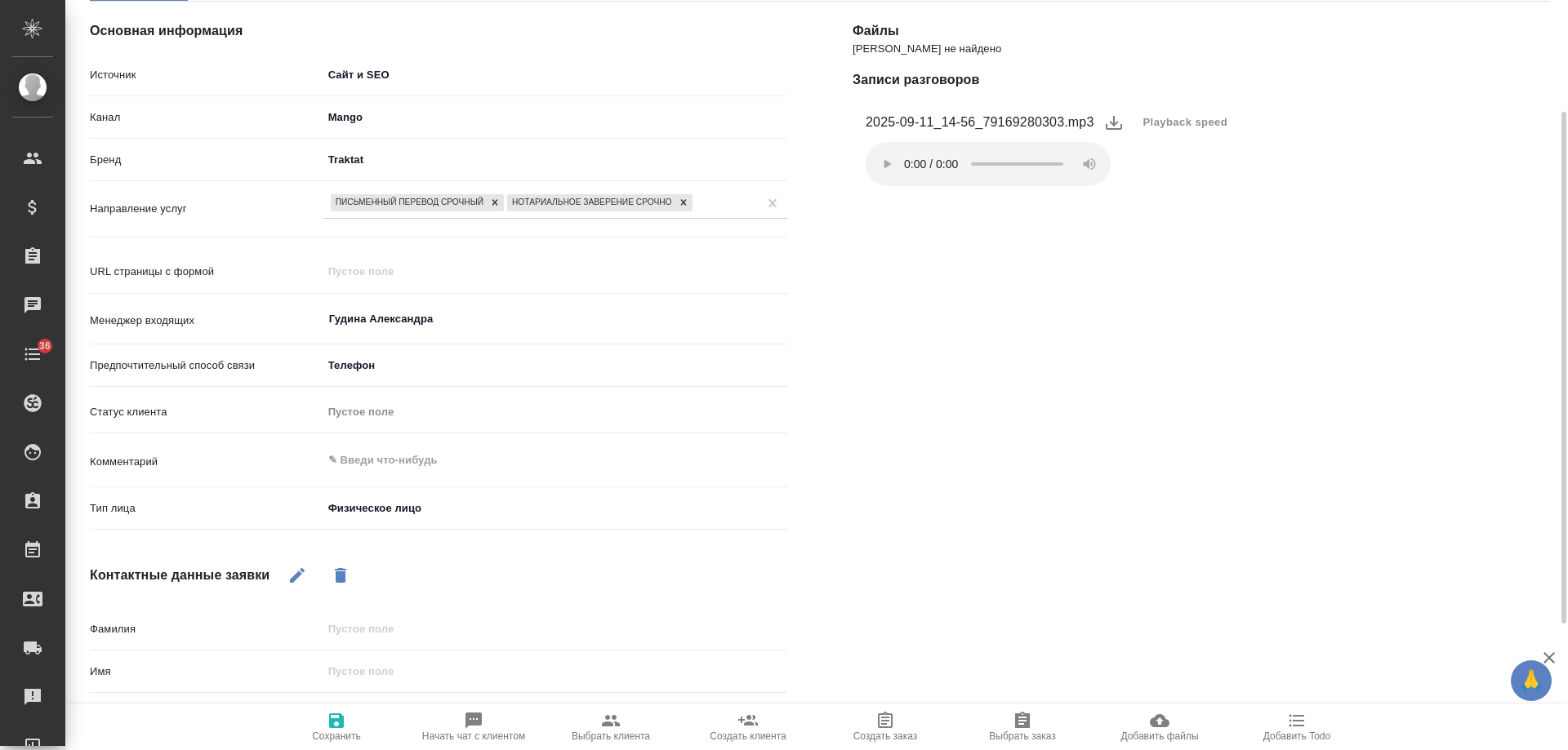
drag, startPoint x: 289, startPoint y: 570, endPoint x: 355, endPoint y: 606, distance: 75.2
click at [290, 570] on icon "button" at bounding box center [297, 575] width 19 height 19
click at [378, 629] on input "text" at bounding box center [555, 628] width 464 height 24
type input "-"
click at [339, 729] on icon "button" at bounding box center [336, 720] width 19 height 19
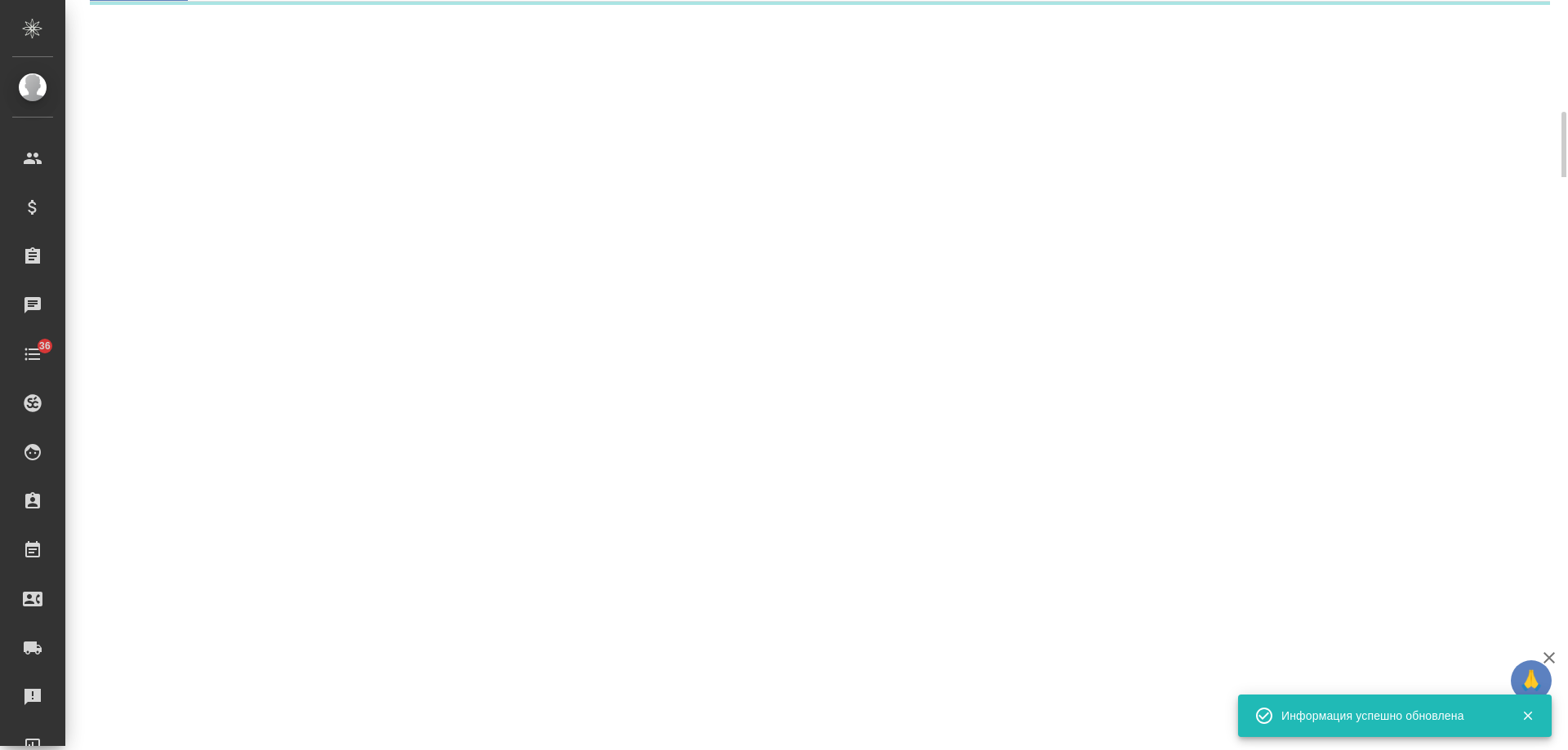
select select "RU"
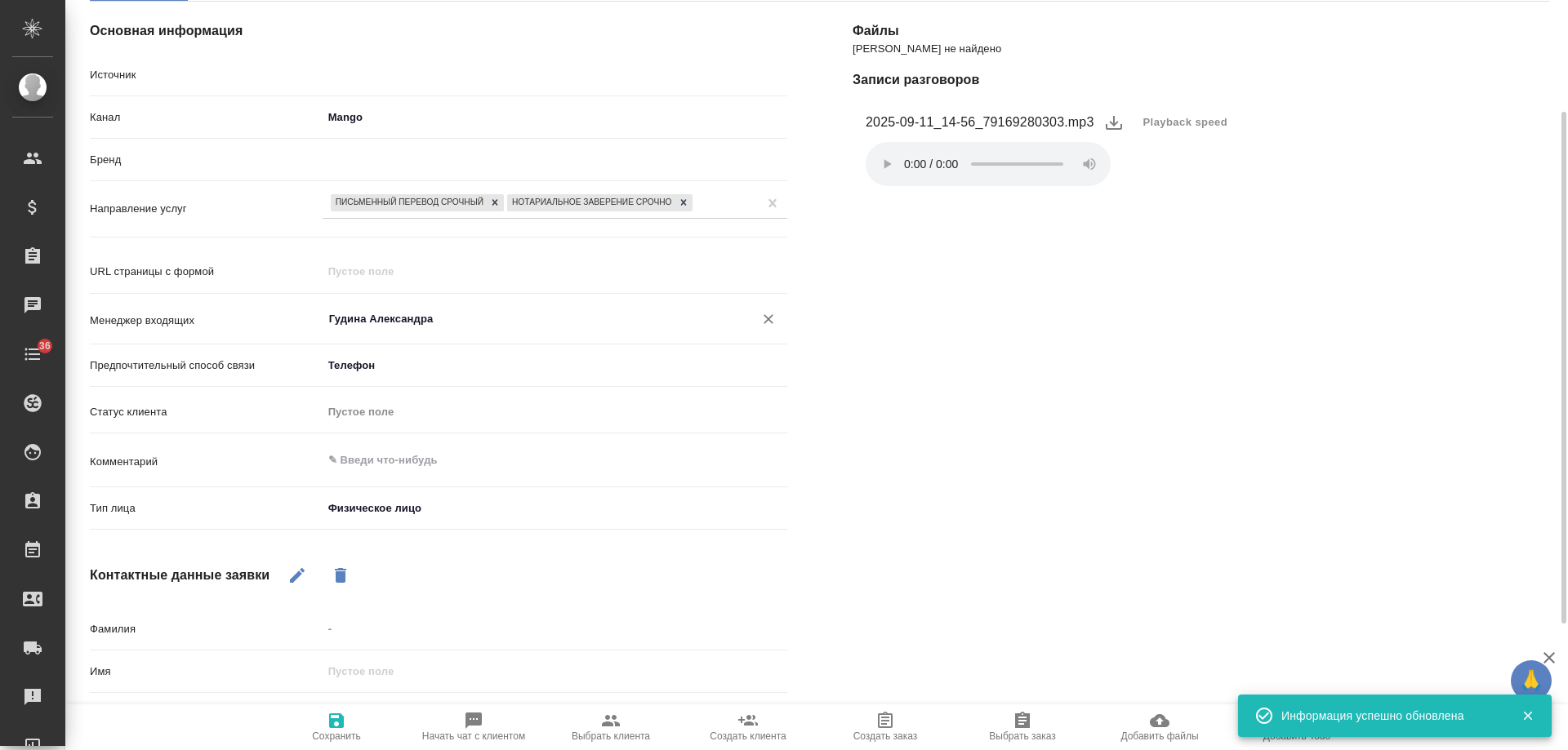
type textarea "x"
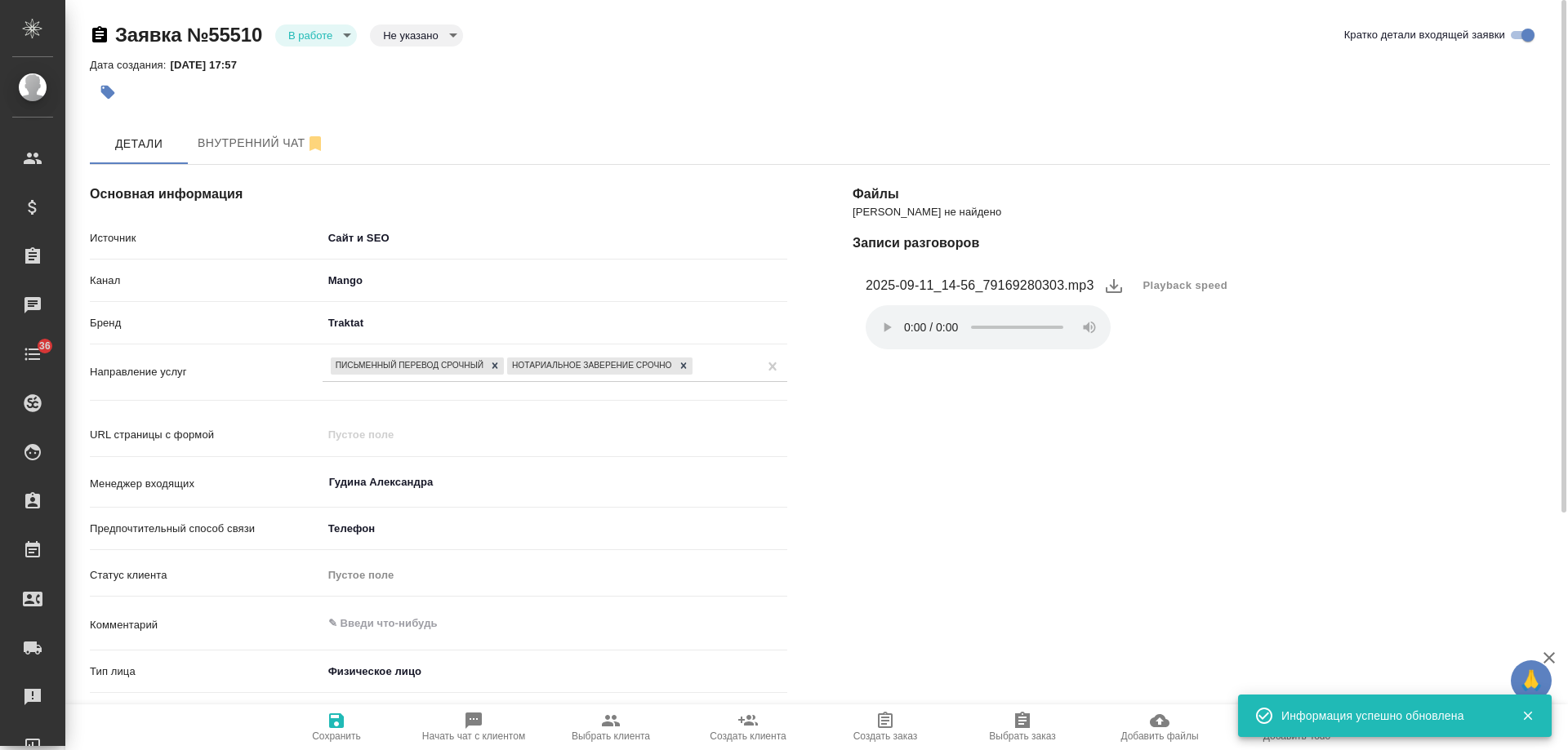
click at [296, 41] on body "🙏 .cls-1 fill:#fff; AWATERA Gudina Alexandra Клиенты Спецификации Заказы 0 Чаты…" at bounding box center [784, 375] width 1568 height 750
click at [313, 70] on button "Отказ" at bounding box center [307, 62] width 38 height 18
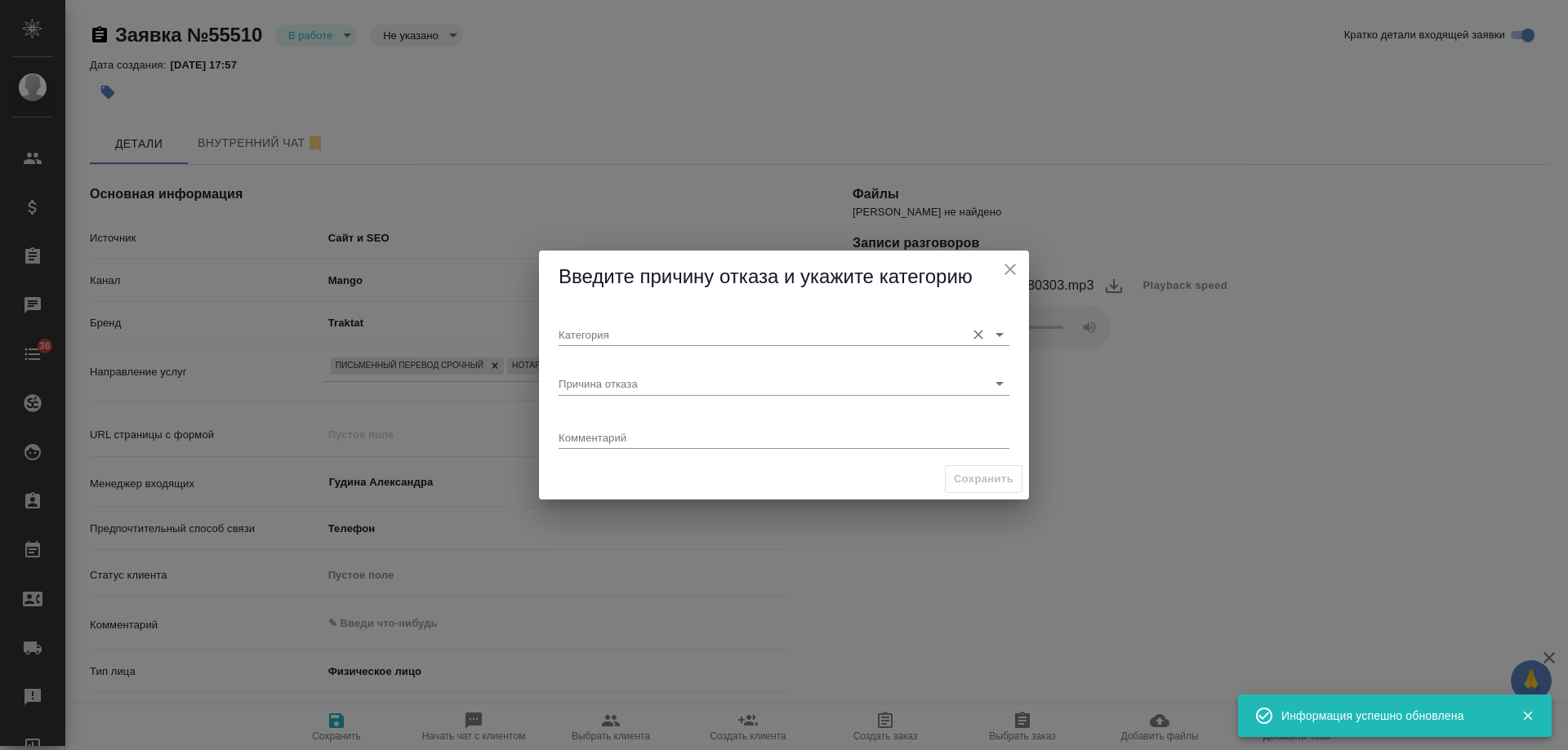
click at [647, 339] on input "Категория" at bounding box center [757, 334] width 398 height 22
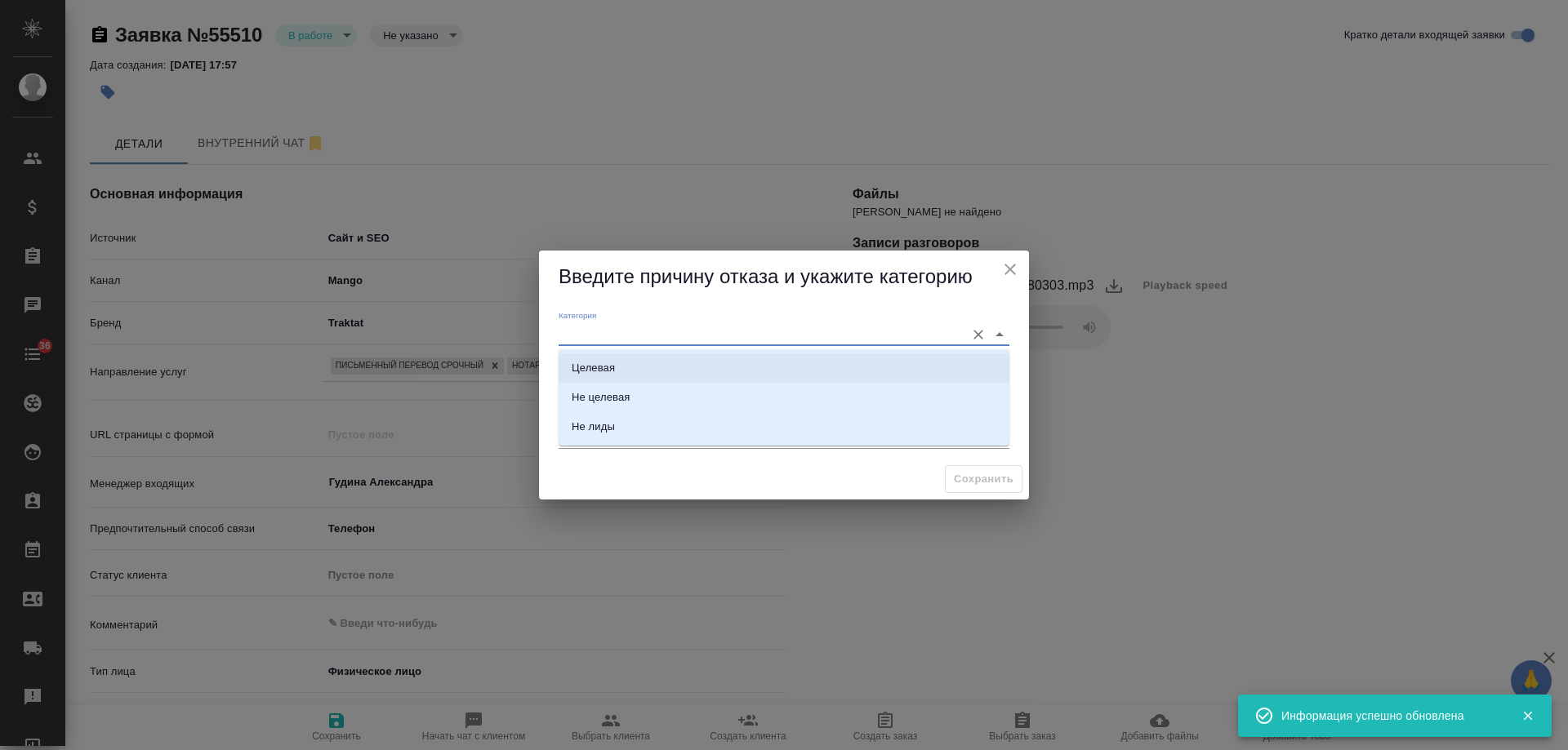
click at [627, 375] on li "Целевая" at bounding box center [784, 367] width 451 height 30
type input "Целевая"
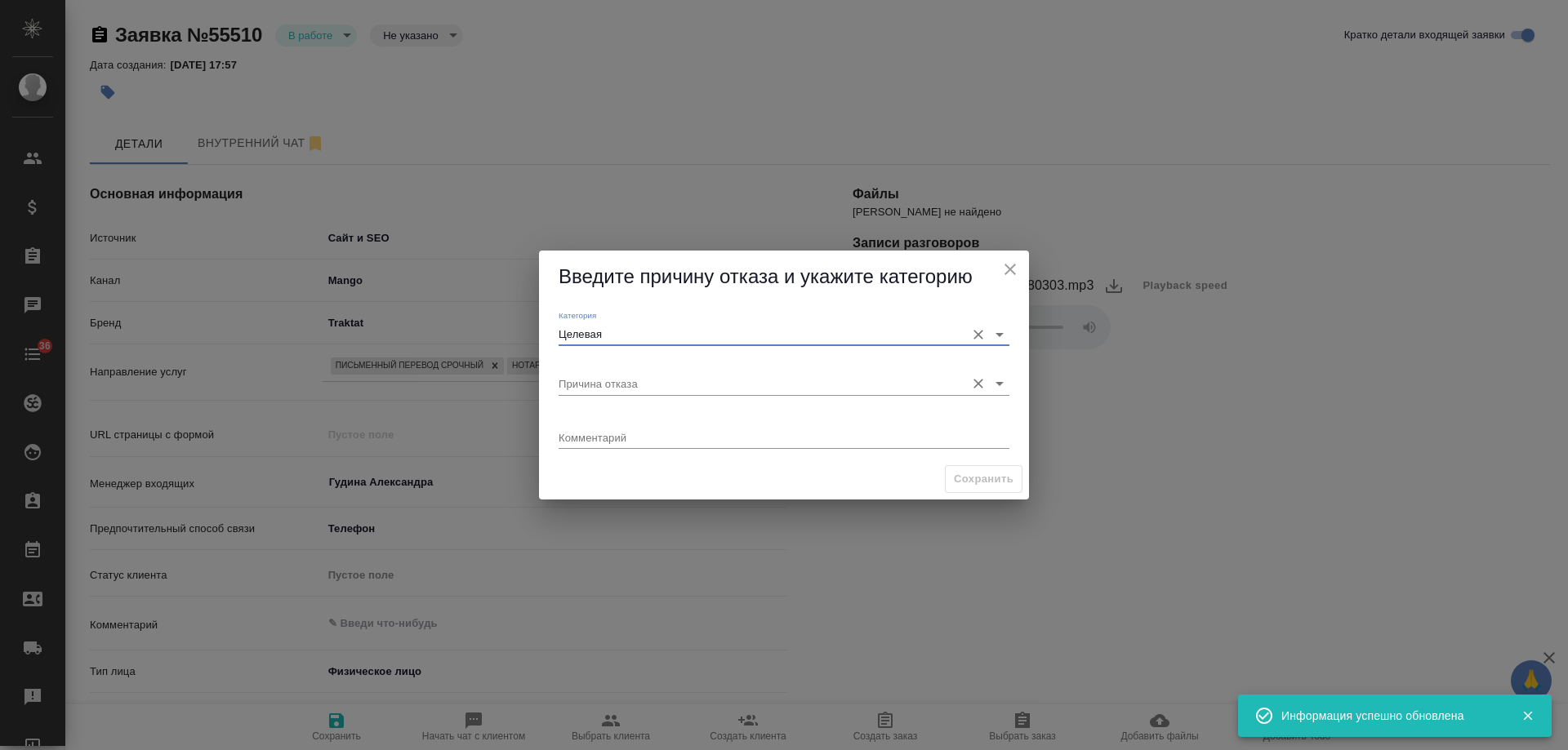
click at [630, 379] on input "Причина отказа" at bounding box center [757, 383] width 398 height 22
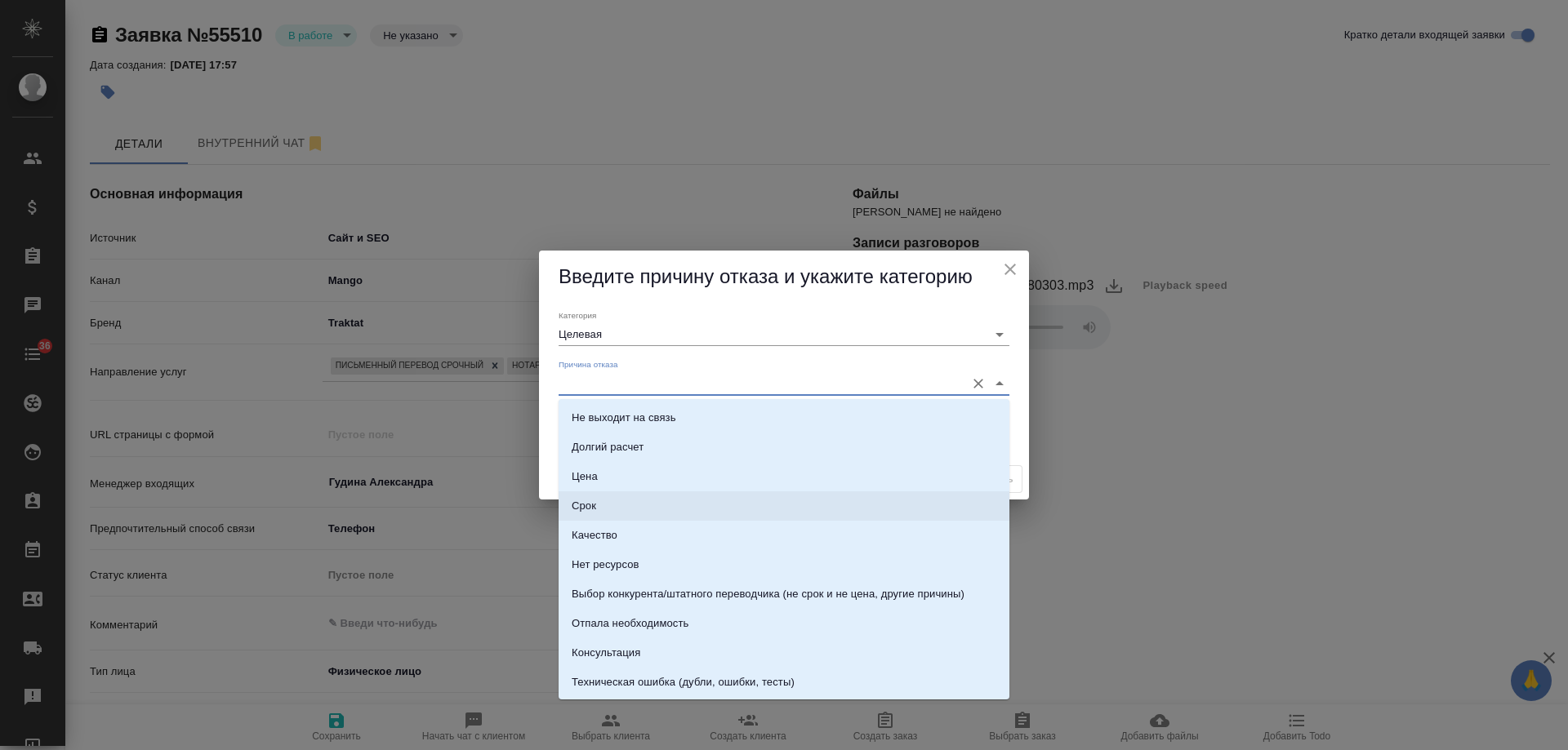
click at [605, 501] on li "Срок" at bounding box center [784, 505] width 451 height 30
type input "Срок"
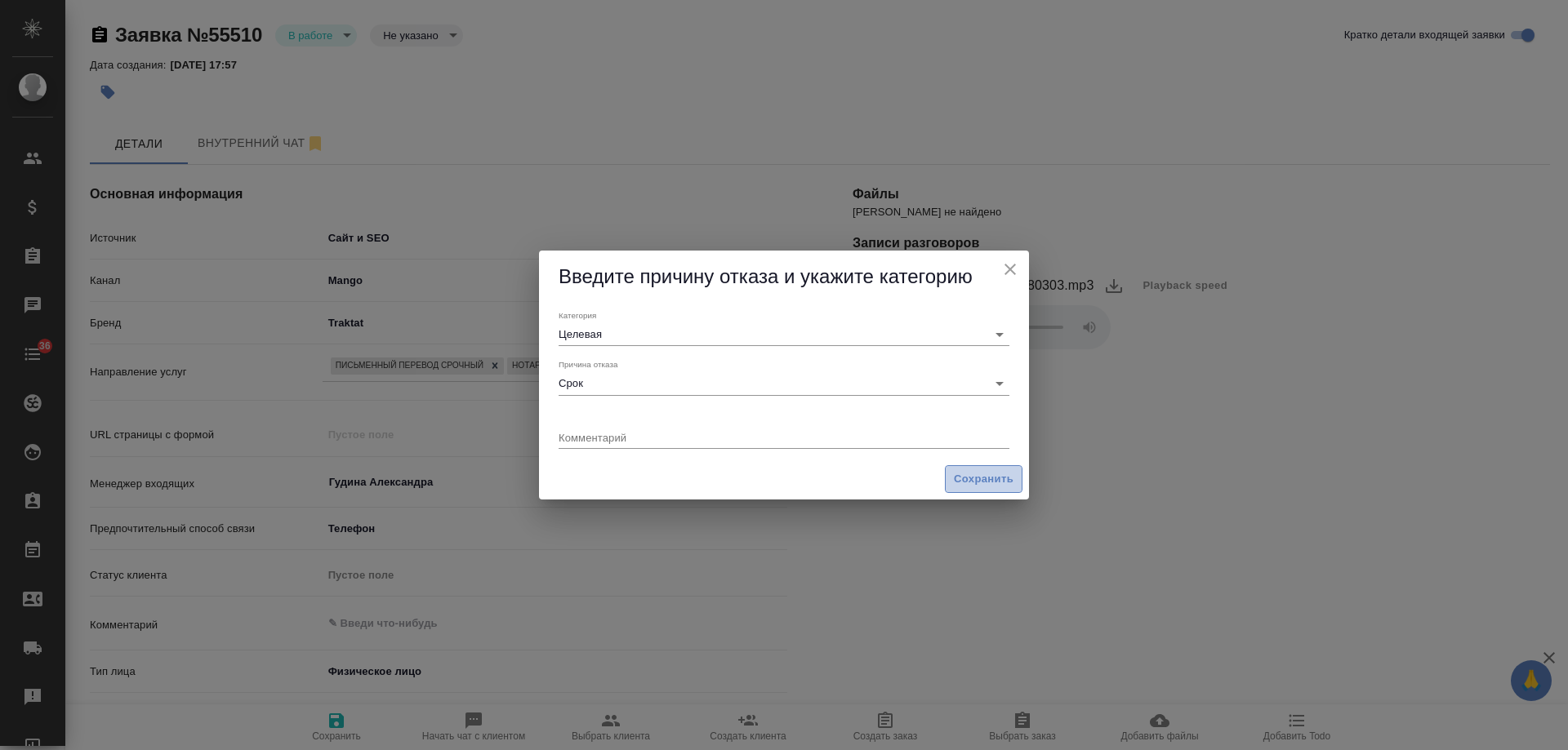
click at [965, 473] on span "Сохранить" at bounding box center [984, 480] width 59 height 19
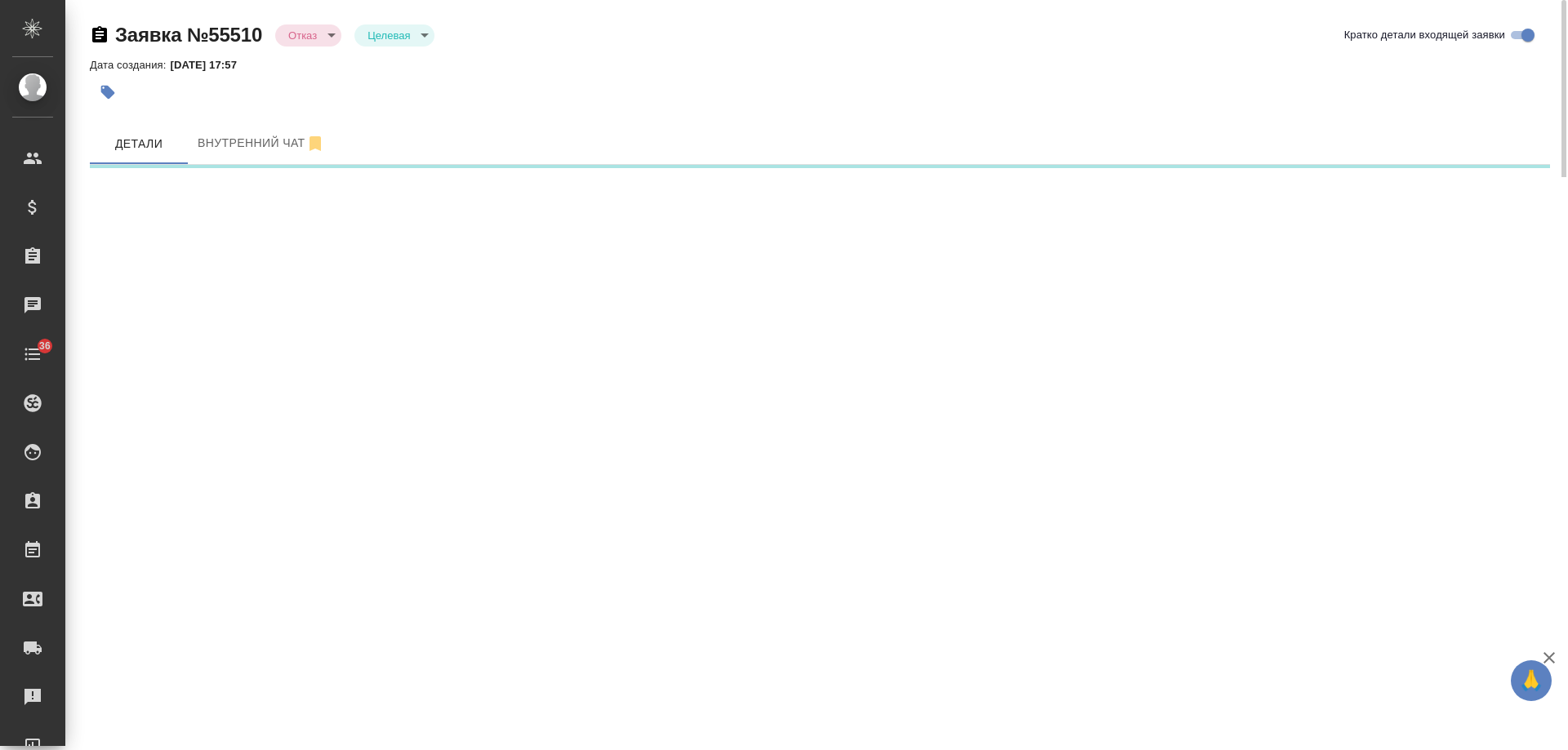
select select "RU"
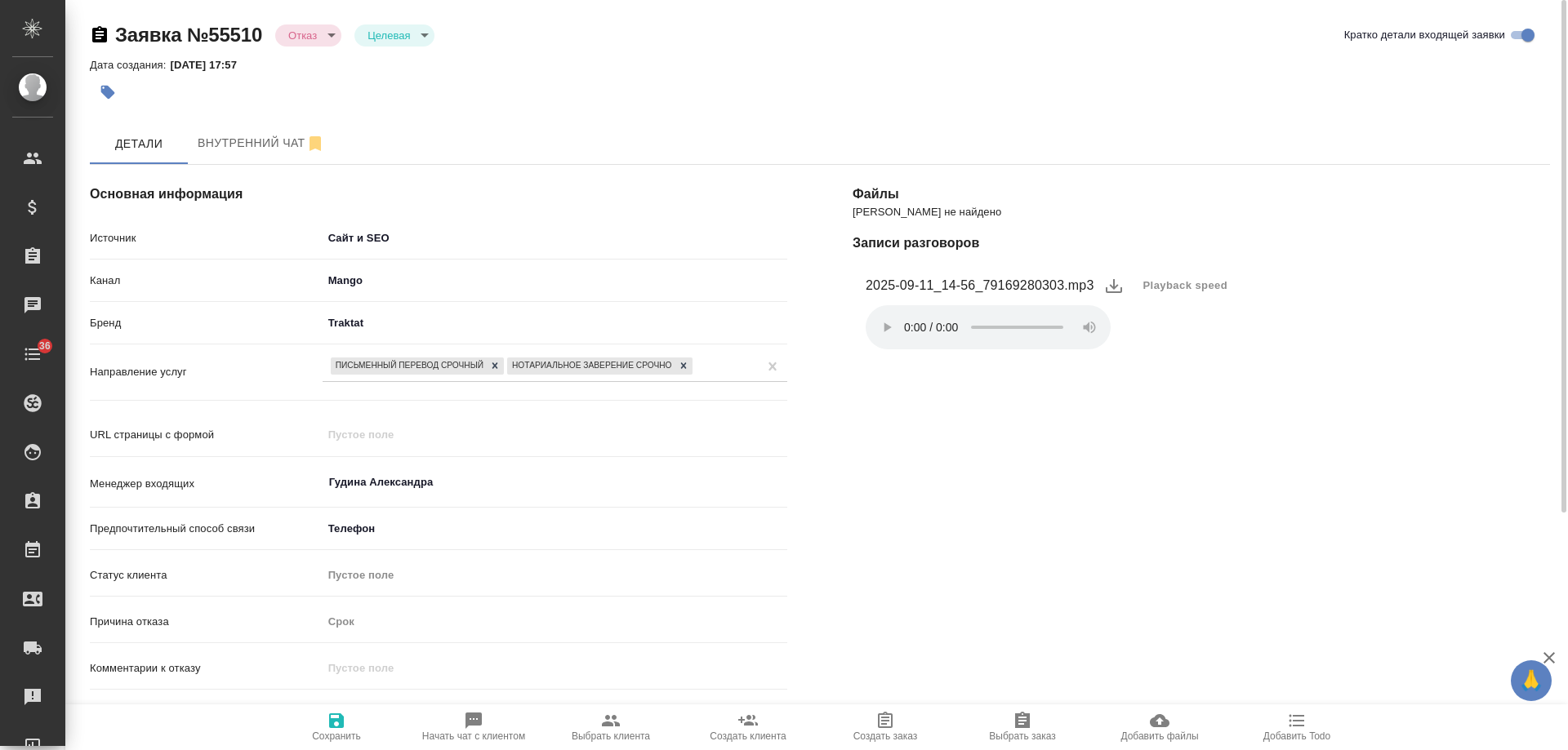
type textarea "x"
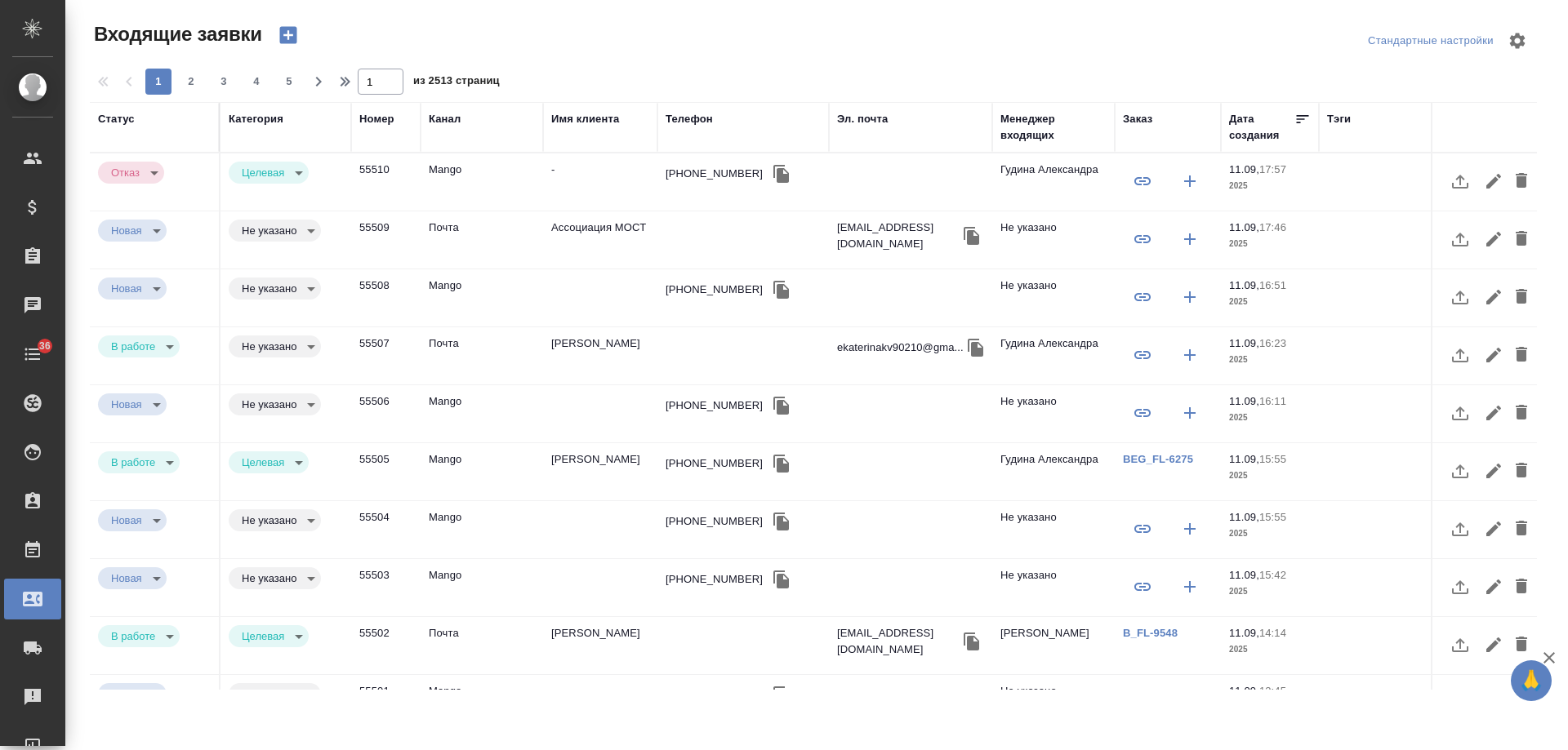
select select "RU"
